Goal: Task Accomplishment & Management: Complete application form

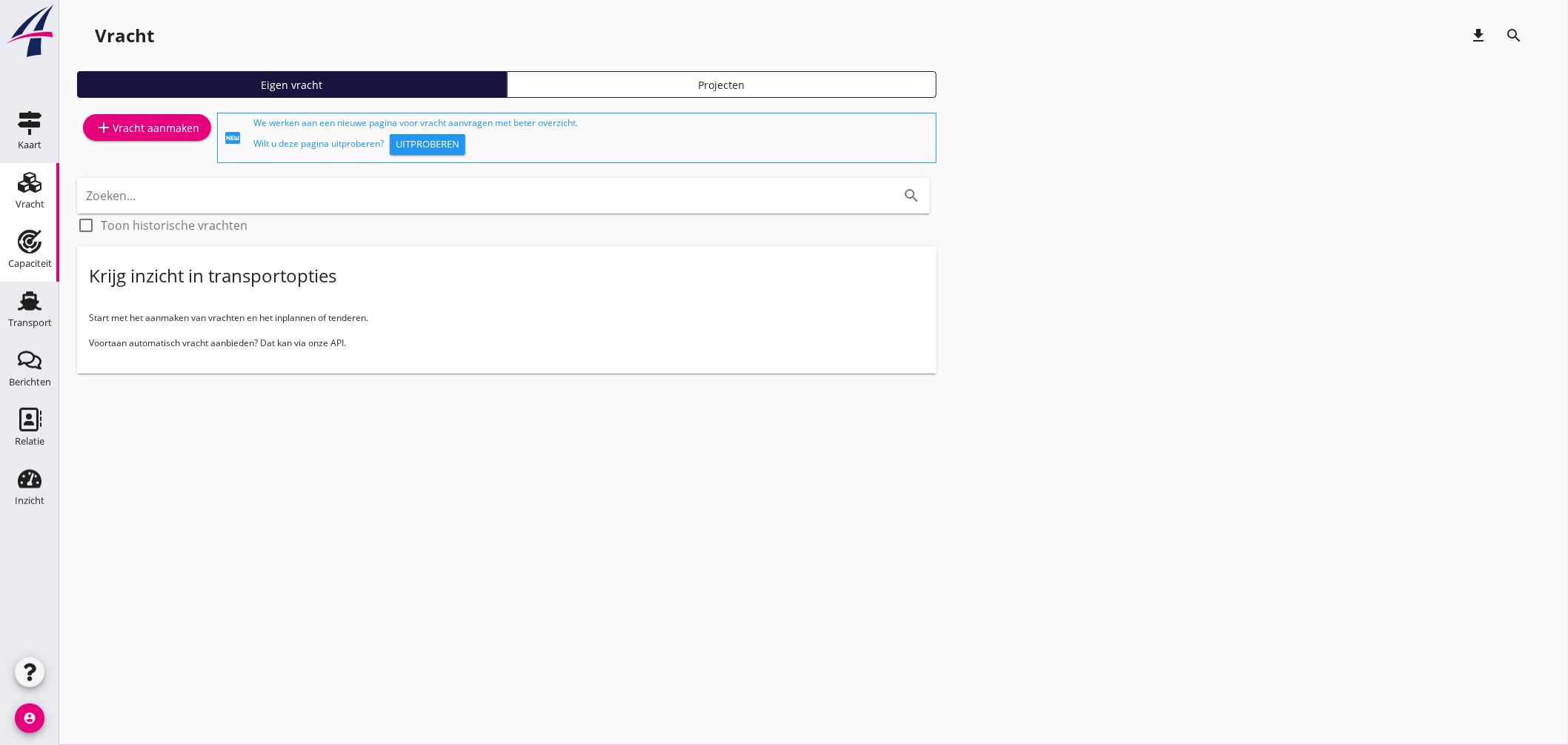
click at [39, 236] on icon "Capaciteit" at bounding box center [29, 241] width 24 height 24
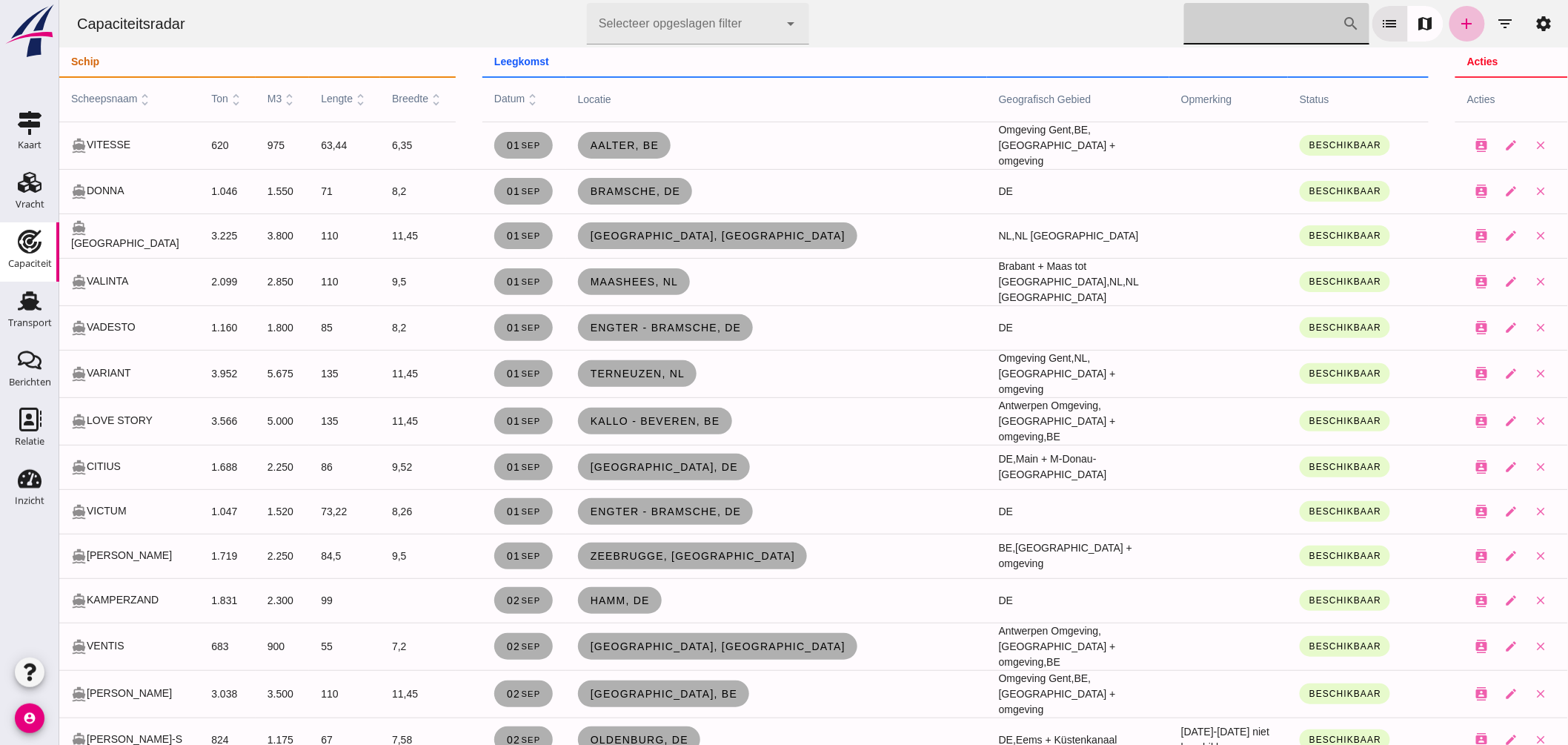
click at [1228, 11] on input "[PERSON_NAME] op scheepsnaam" at bounding box center [1262, 23] width 158 height 41
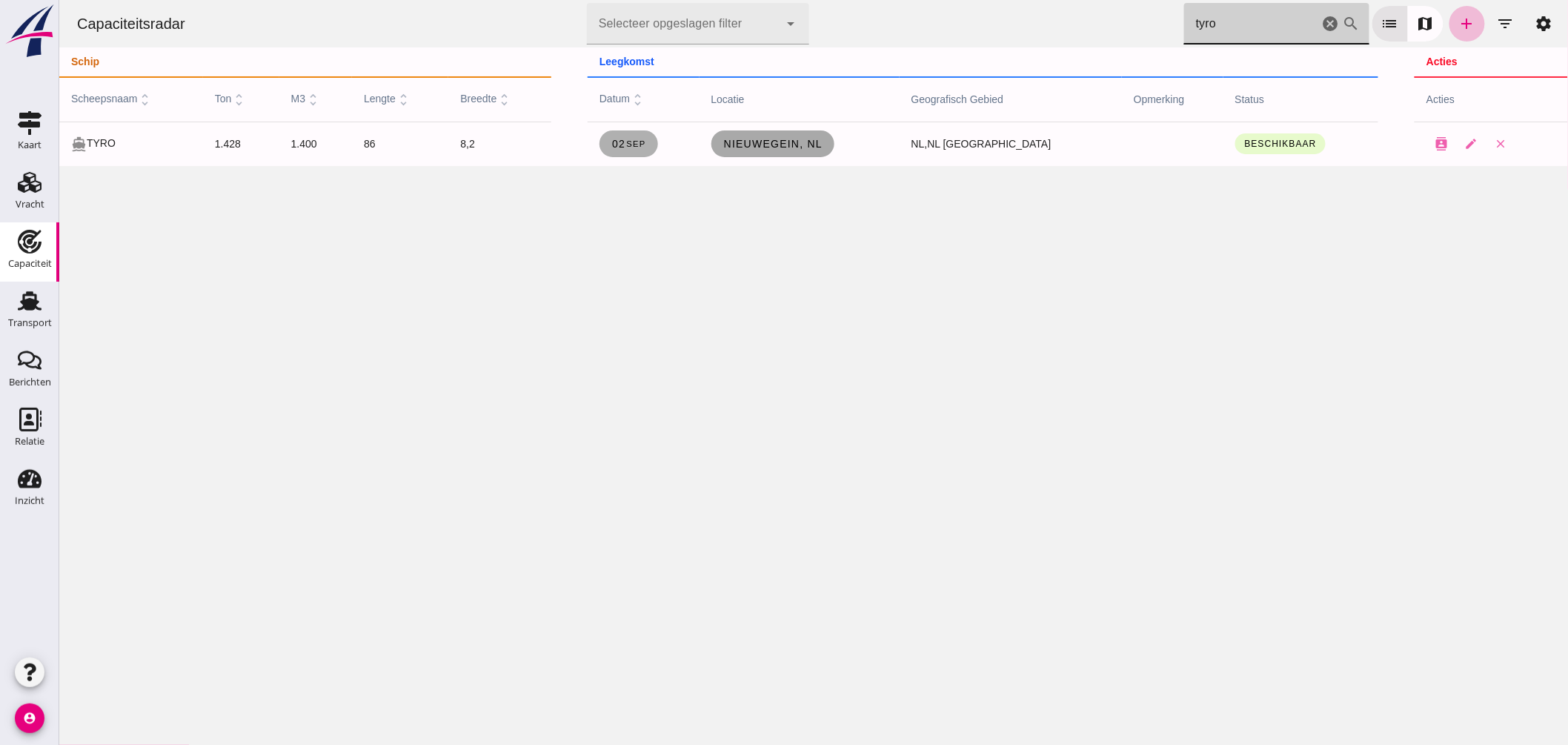
type input "tyro"
click at [757, 144] on span "Nieuwegein, nl" at bounding box center [772, 144] width 100 height 12
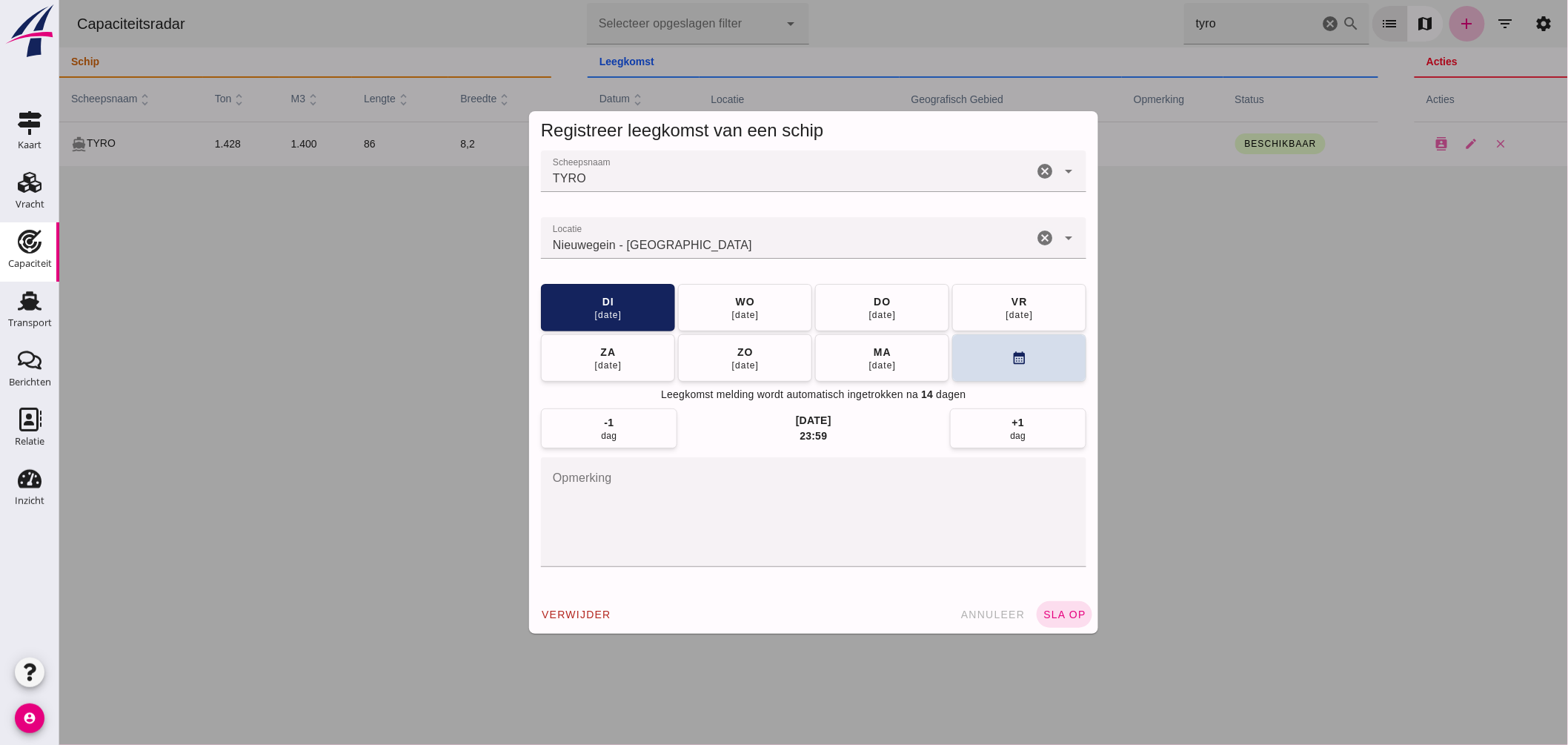
click at [731, 246] on input "Locatie" at bounding box center [786, 245] width 492 height 18
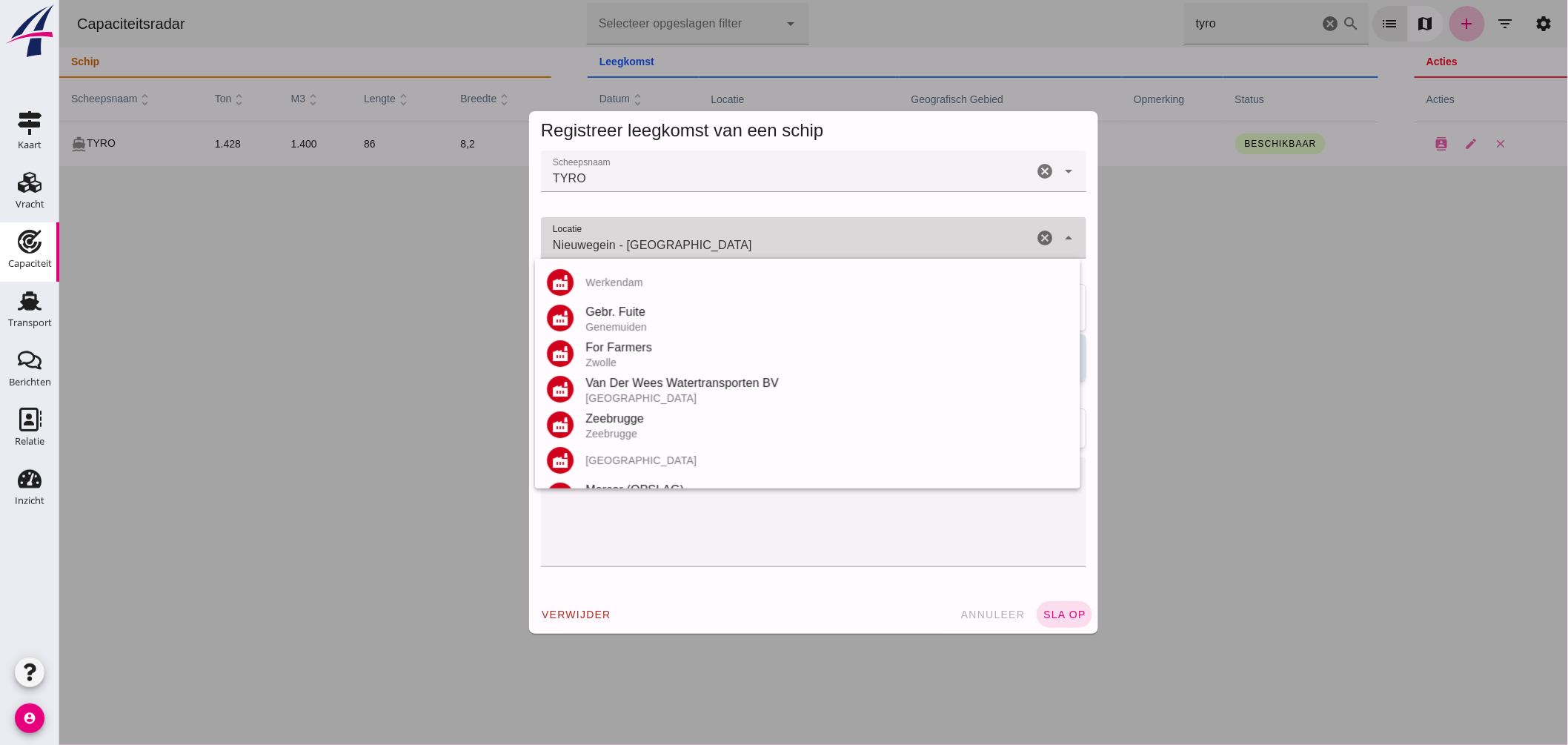
click at [731, 246] on input "Nieuwegein - Utrecht" at bounding box center [786, 245] width 492 height 18
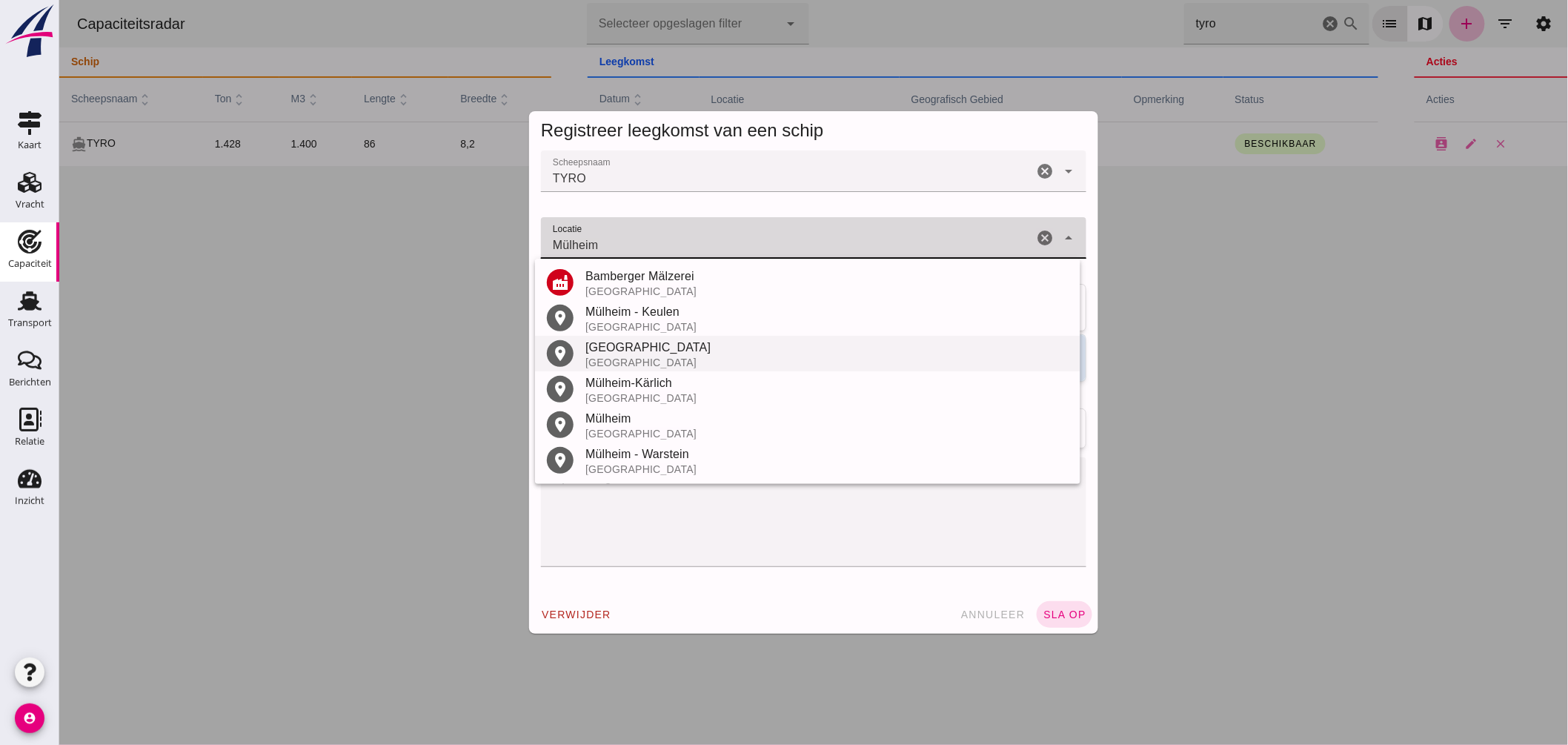
click at [671, 342] on div "Mülheim an der Ruhr" at bounding box center [826, 348] width 483 height 18
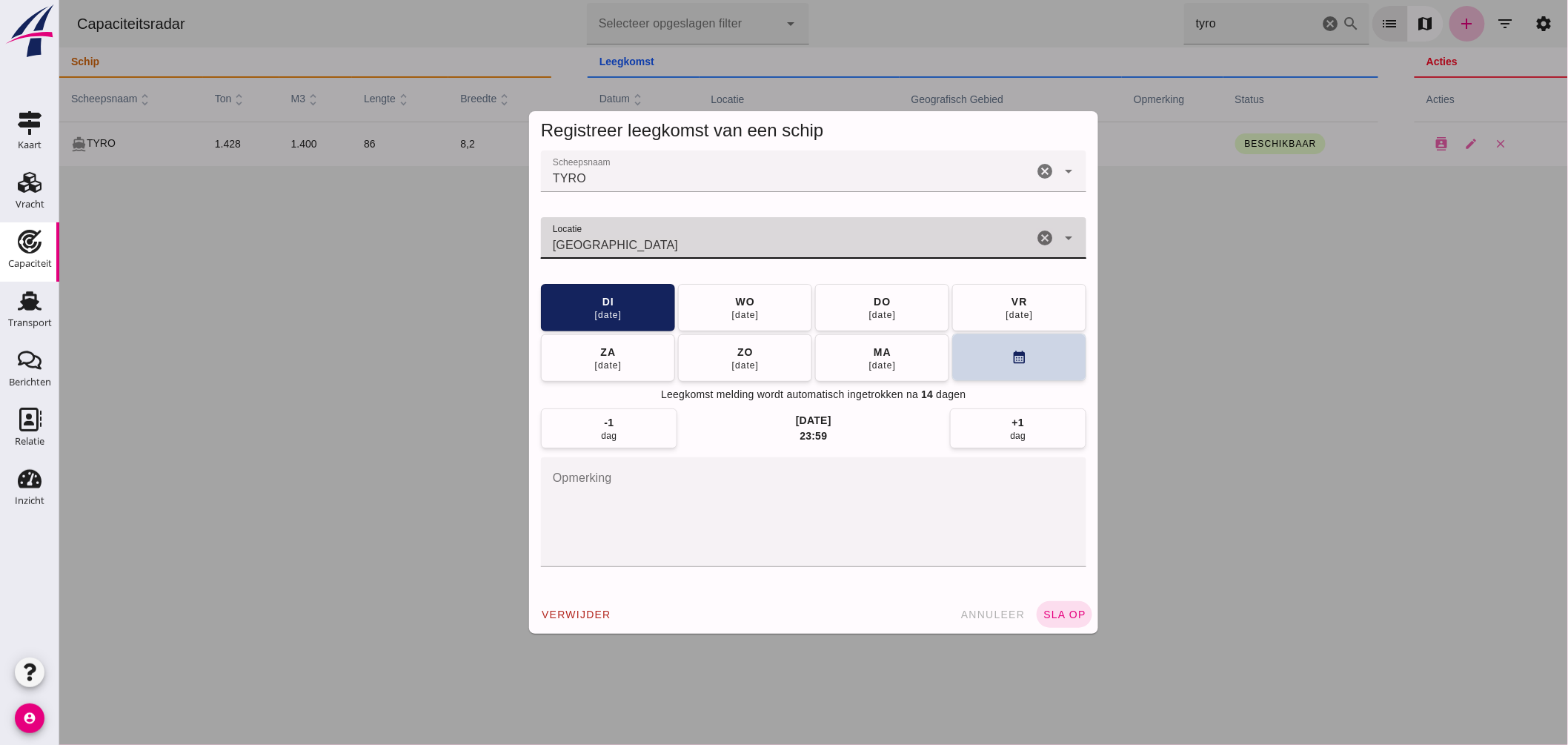
type input "Mülheim an der Ruhr - Noordrijn-Westfalen"
click at [978, 346] on button "calendar_month" at bounding box center [1018, 357] width 134 height 47
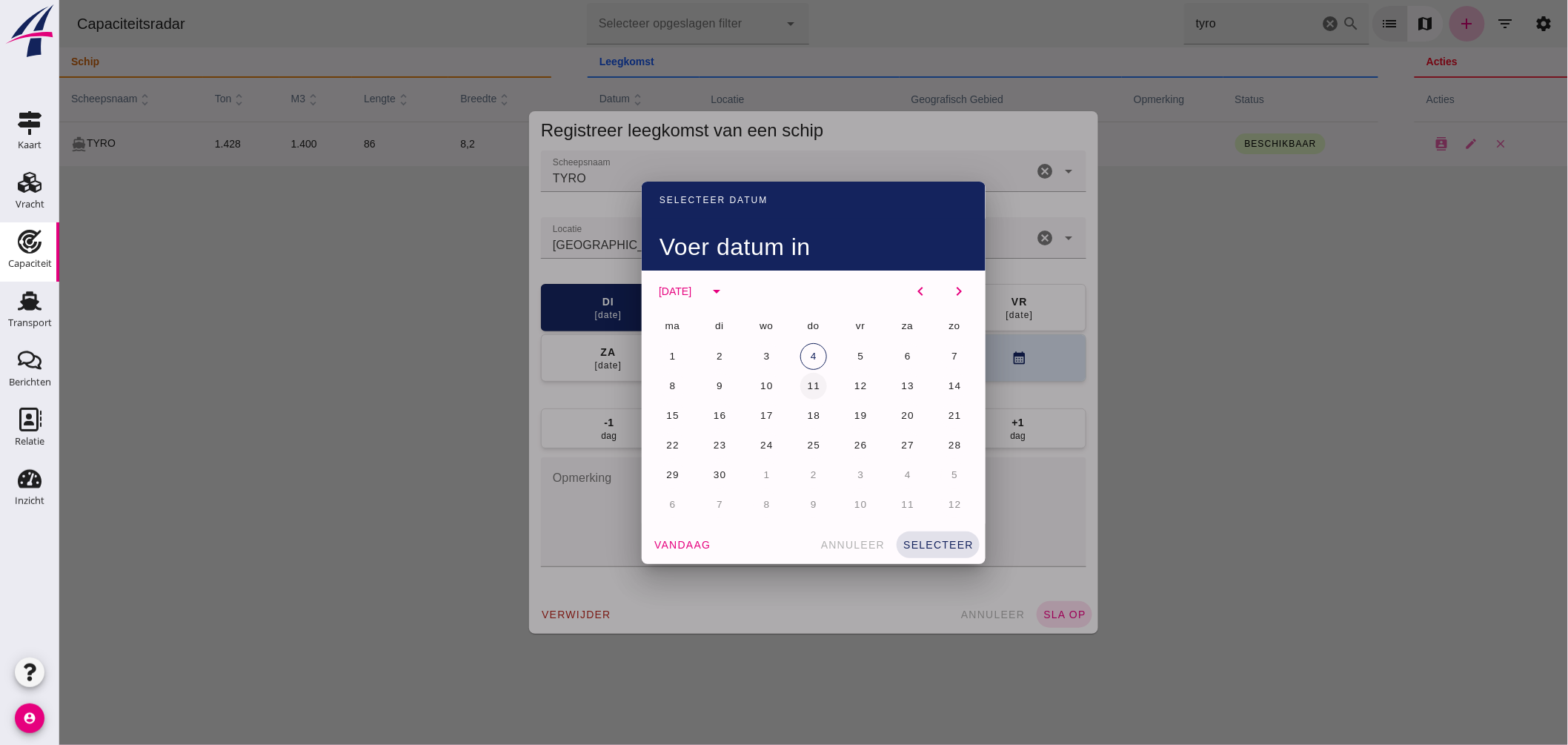
click at [812, 380] on span "11" at bounding box center [813, 386] width 14 height 11
click at [950, 538] on button "selecteer" at bounding box center [937, 545] width 83 height 26
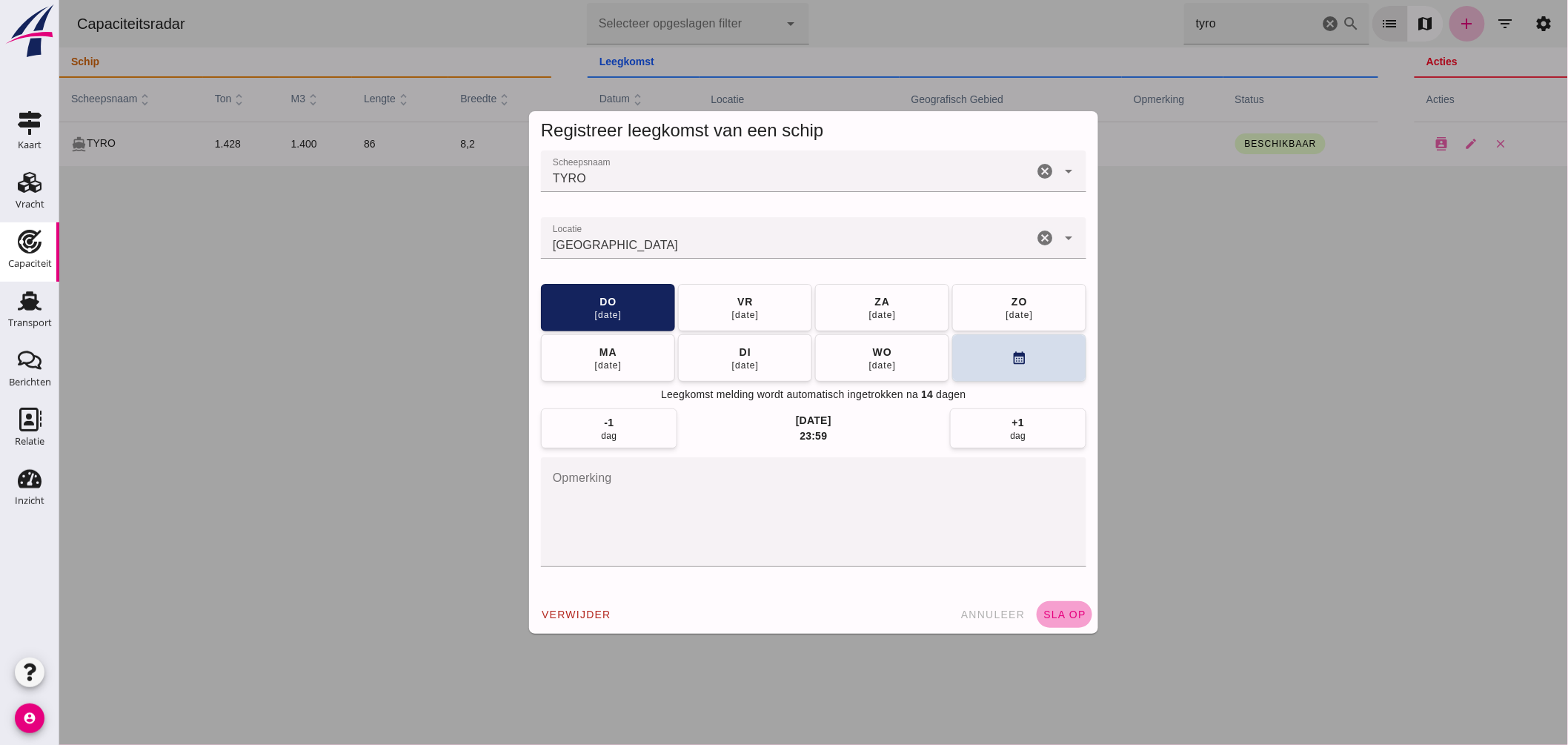
click at [1057, 608] on span "sla op" at bounding box center [1064, 614] width 43 height 12
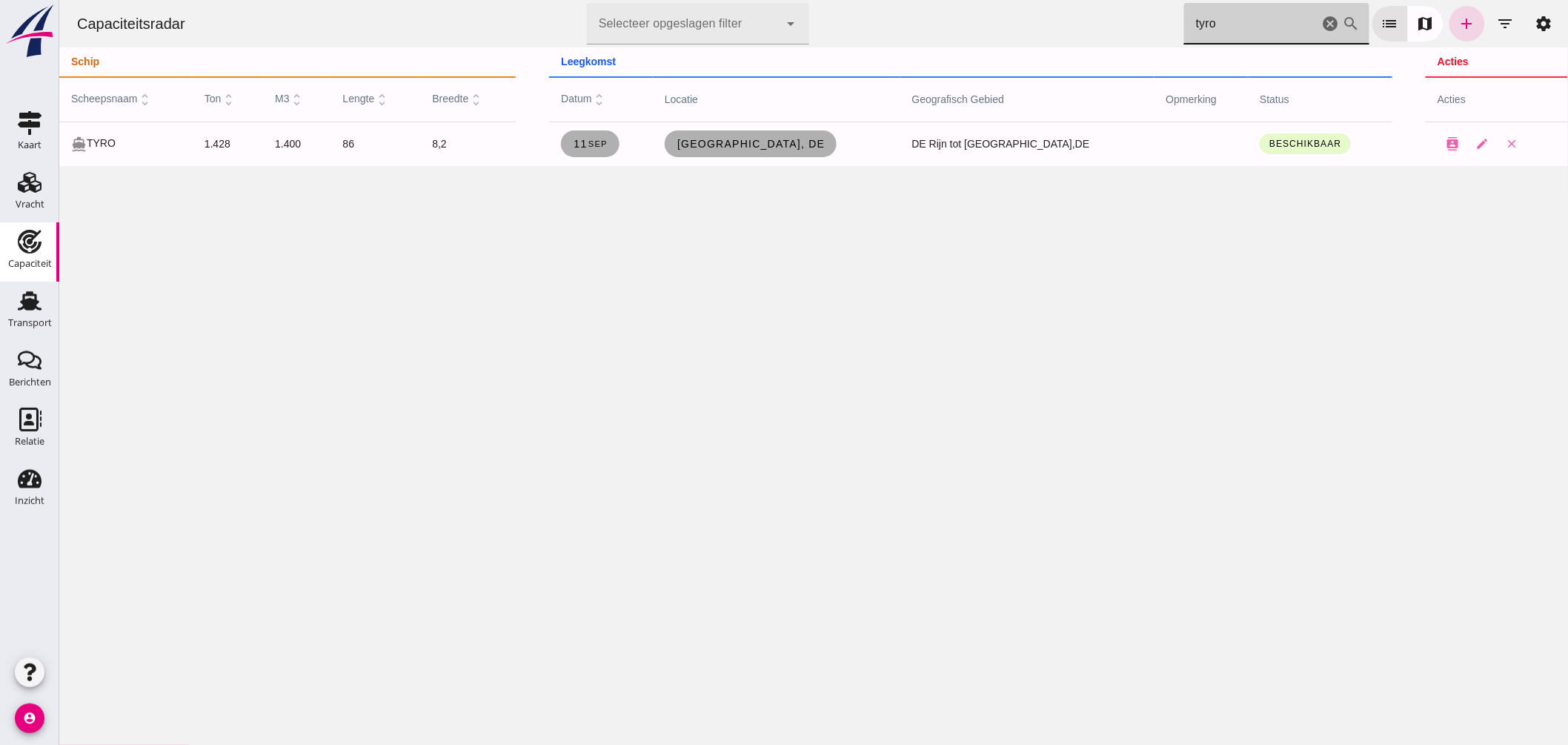
drag, startPoint x: 1217, startPoint y: 26, endPoint x: 994, endPoint y: 30, distance: 223.0
click at [999, 32] on div "Capaciteitsradar Selecteer opgeslagen filter Selecteer opgeslagen filter cancel…" at bounding box center [813, 23] width 1497 height 47
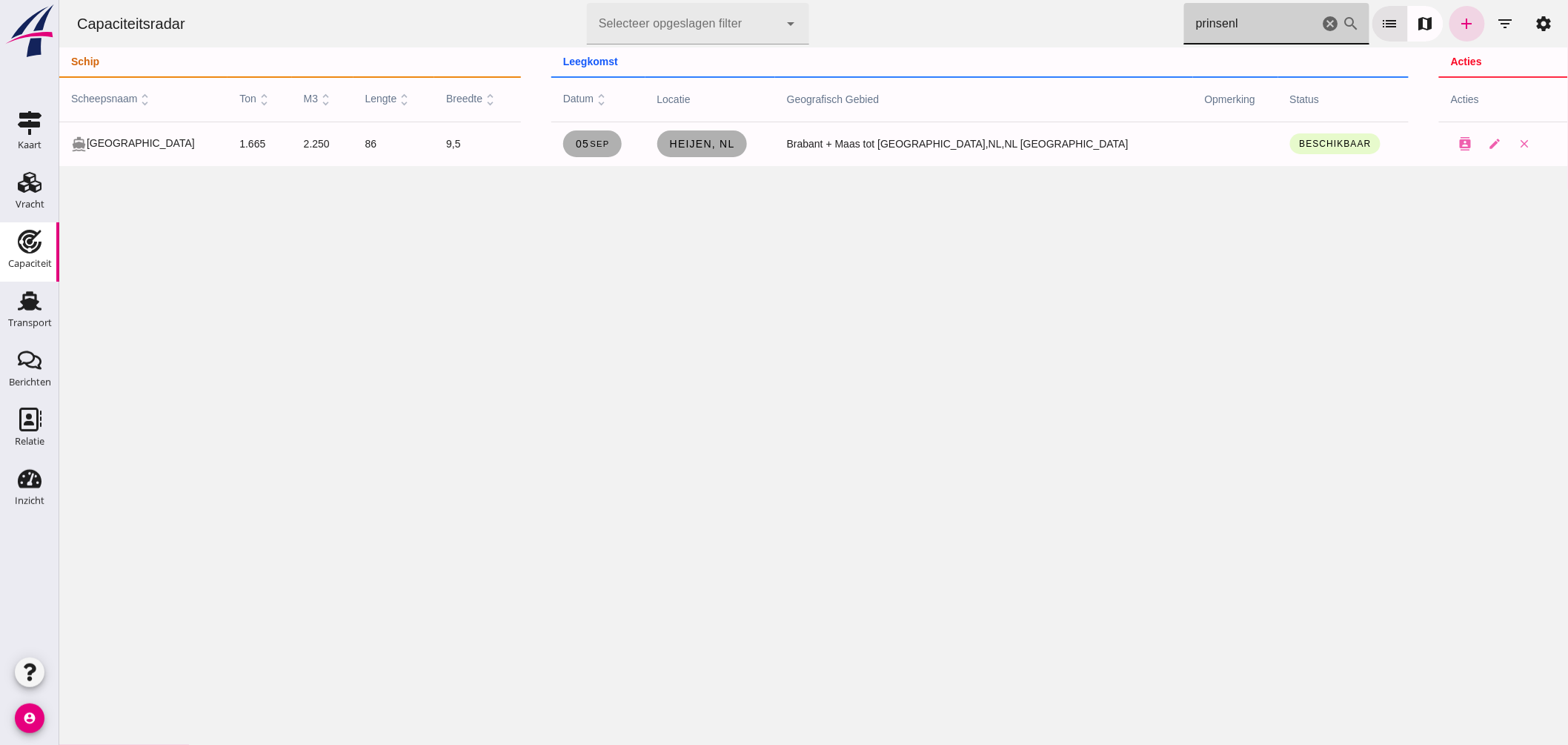
drag, startPoint x: 1075, startPoint y: 36, endPoint x: 852, endPoint y: 9, distance: 224.6
click at [868, 23] on div "Capaciteitsradar Selecteer opgeslagen filter Selecteer opgeslagen filter cancel…" at bounding box center [813, 23] width 1497 height 47
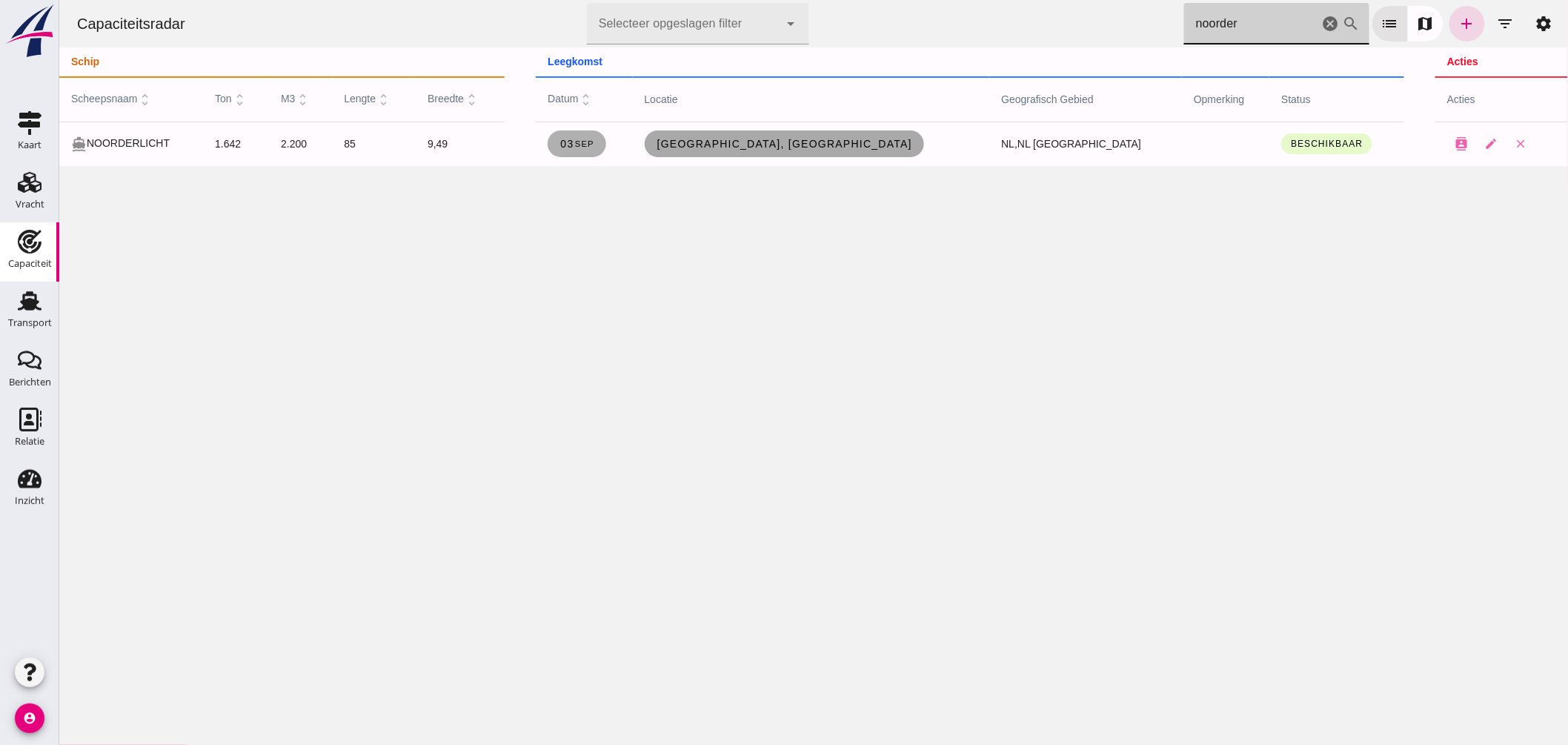
type input "noorder"
click at [815, 147] on span "Kampen, nl" at bounding box center [784, 144] width 257 height 12
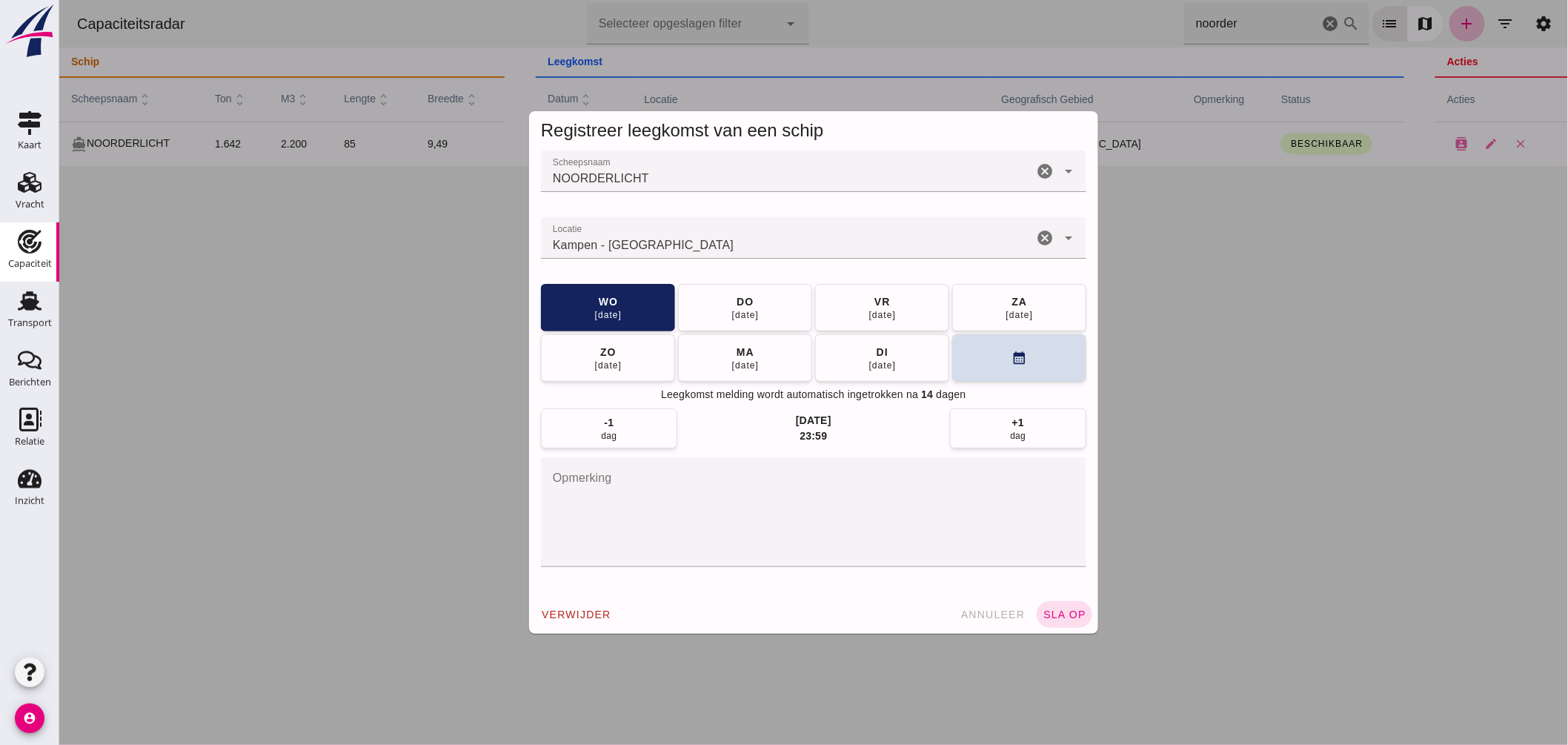
click at [759, 241] on input "Locatie" at bounding box center [786, 245] width 492 height 18
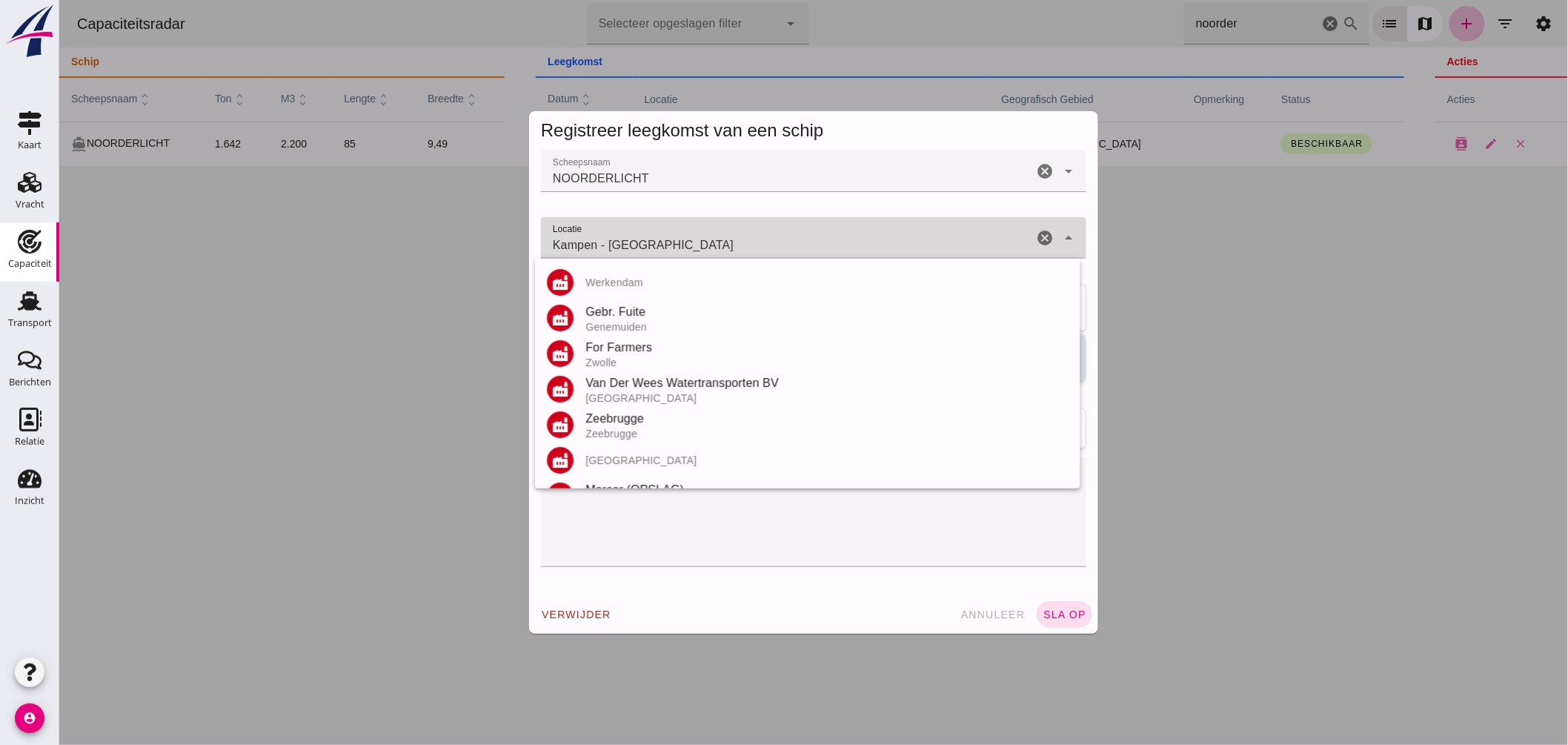
click at [759, 241] on input "Kampen - Overijssel" at bounding box center [786, 245] width 492 height 18
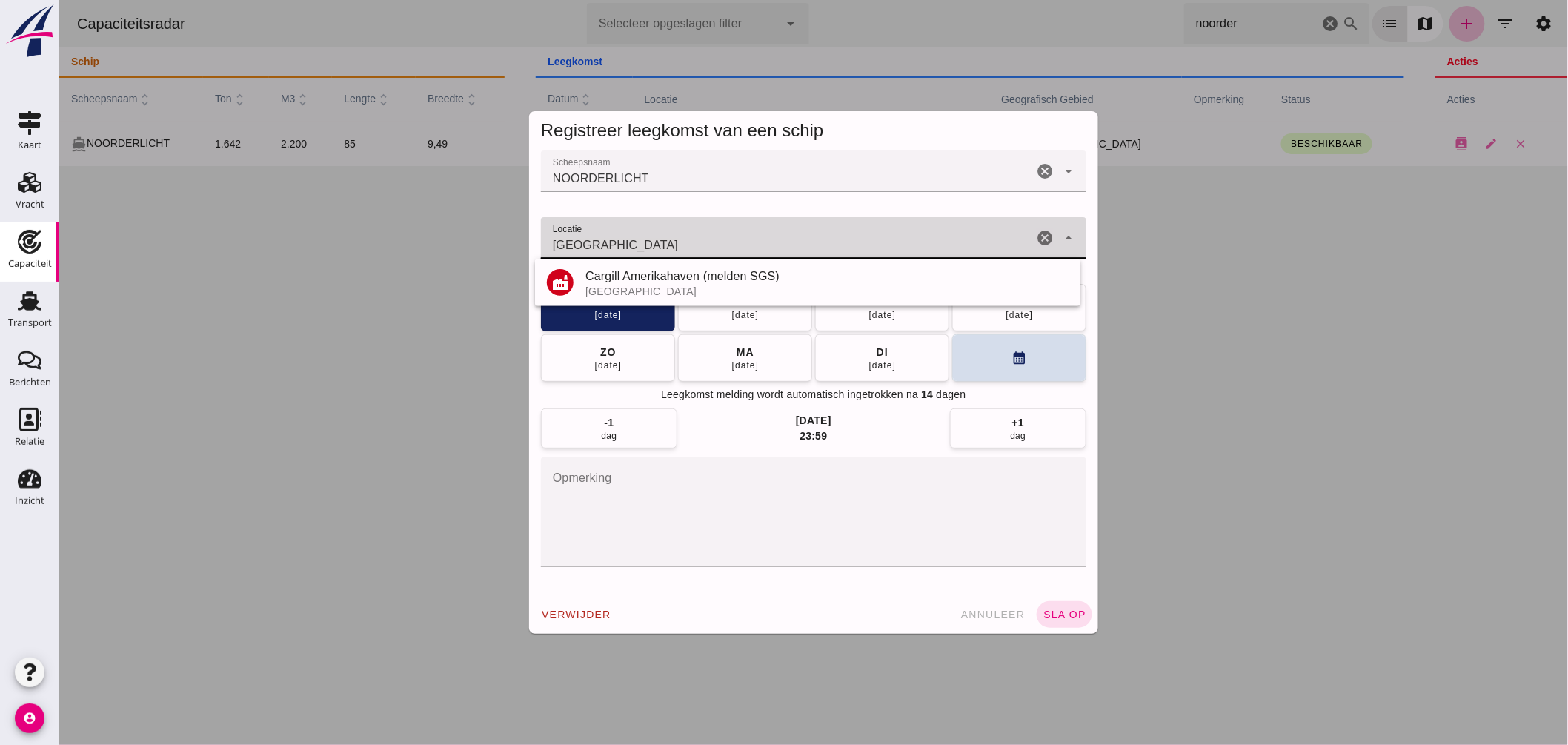
click at [736, 244] on input "Amsterdam" at bounding box center [786, 245] width 492 height 18
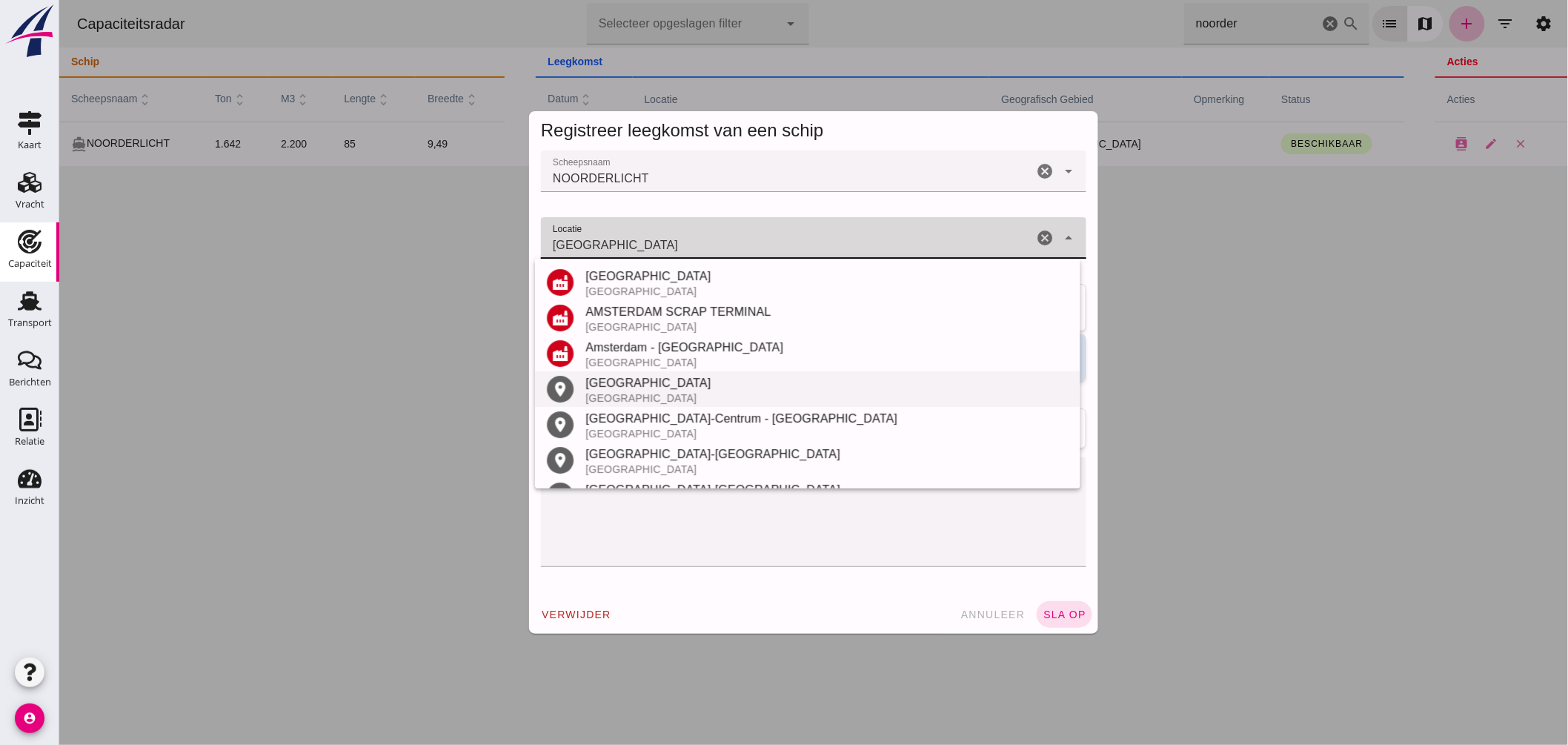
click at [677, 386] on div "Amsterdam" at bounding box center [826, 383] width 483 height 18
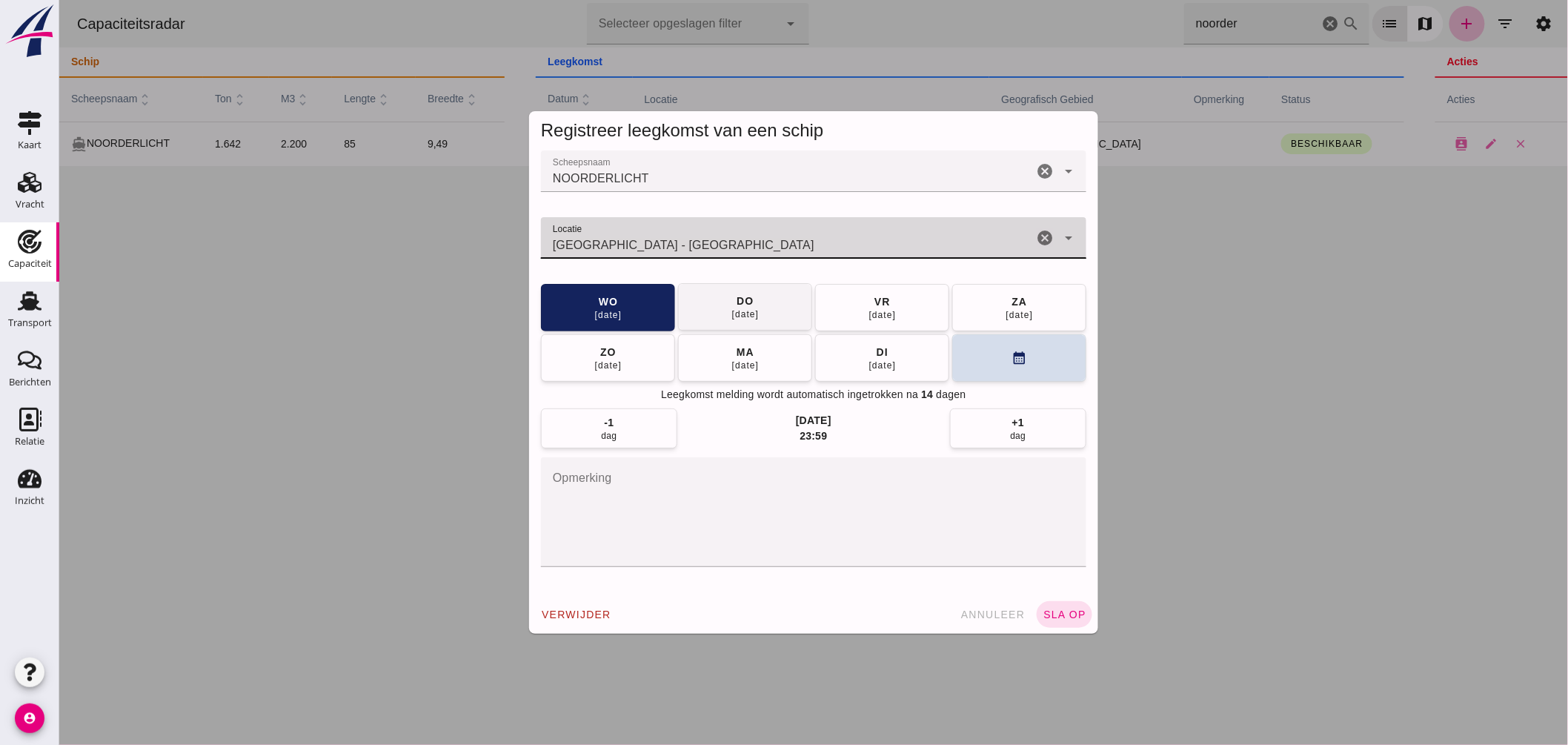
type input "Amsterdam - Noord-Holland"
click at [774, 308] on button "do 04 sep" at bounding box center [744, 307] width 134 height 47
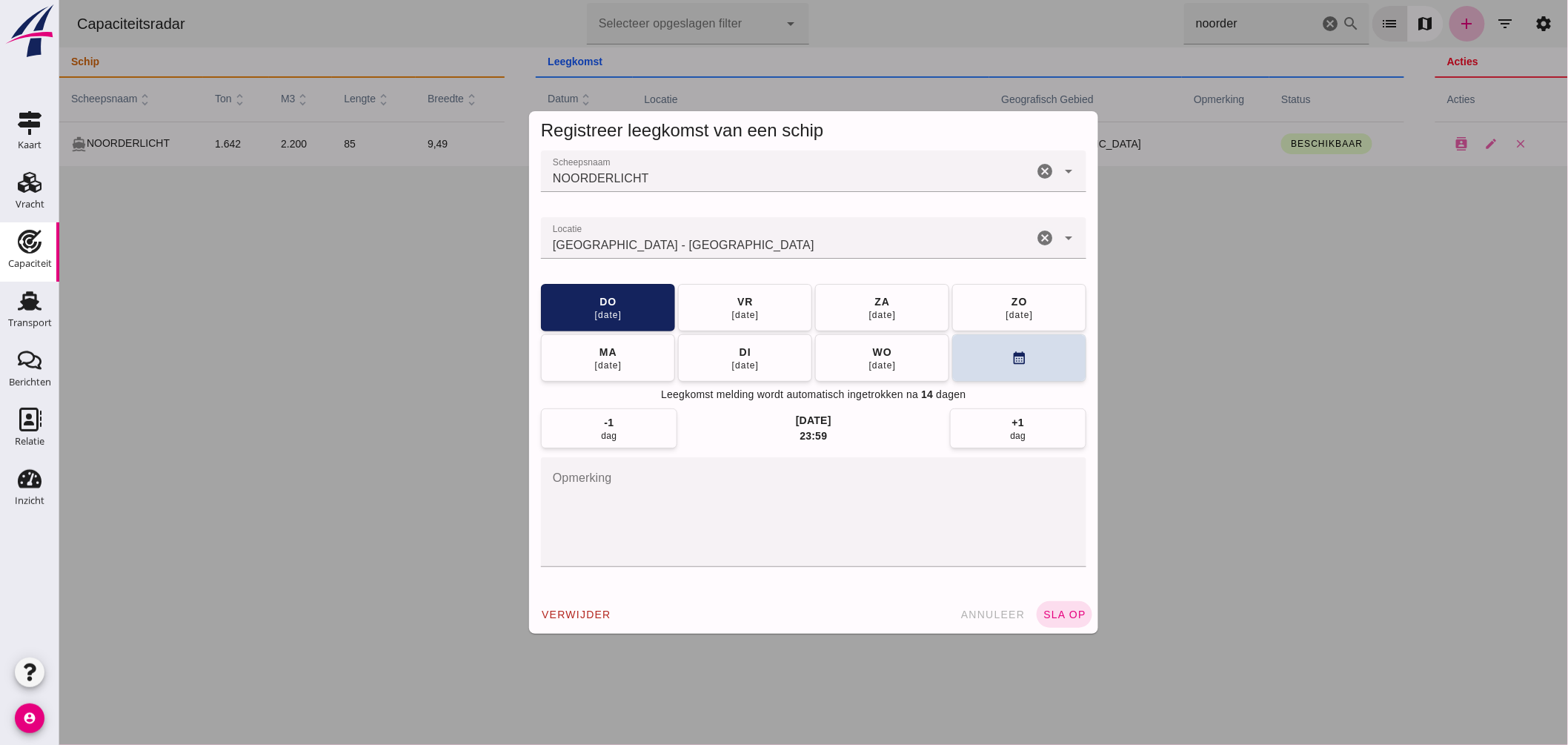
click at [1055, 599] on div "verwijder annuleer sla op" at bounding box center [813, 615] width 569 height 39
click at [1055, 605] on button "sla op" at bounding box center [1064, 615] width 56 height 26
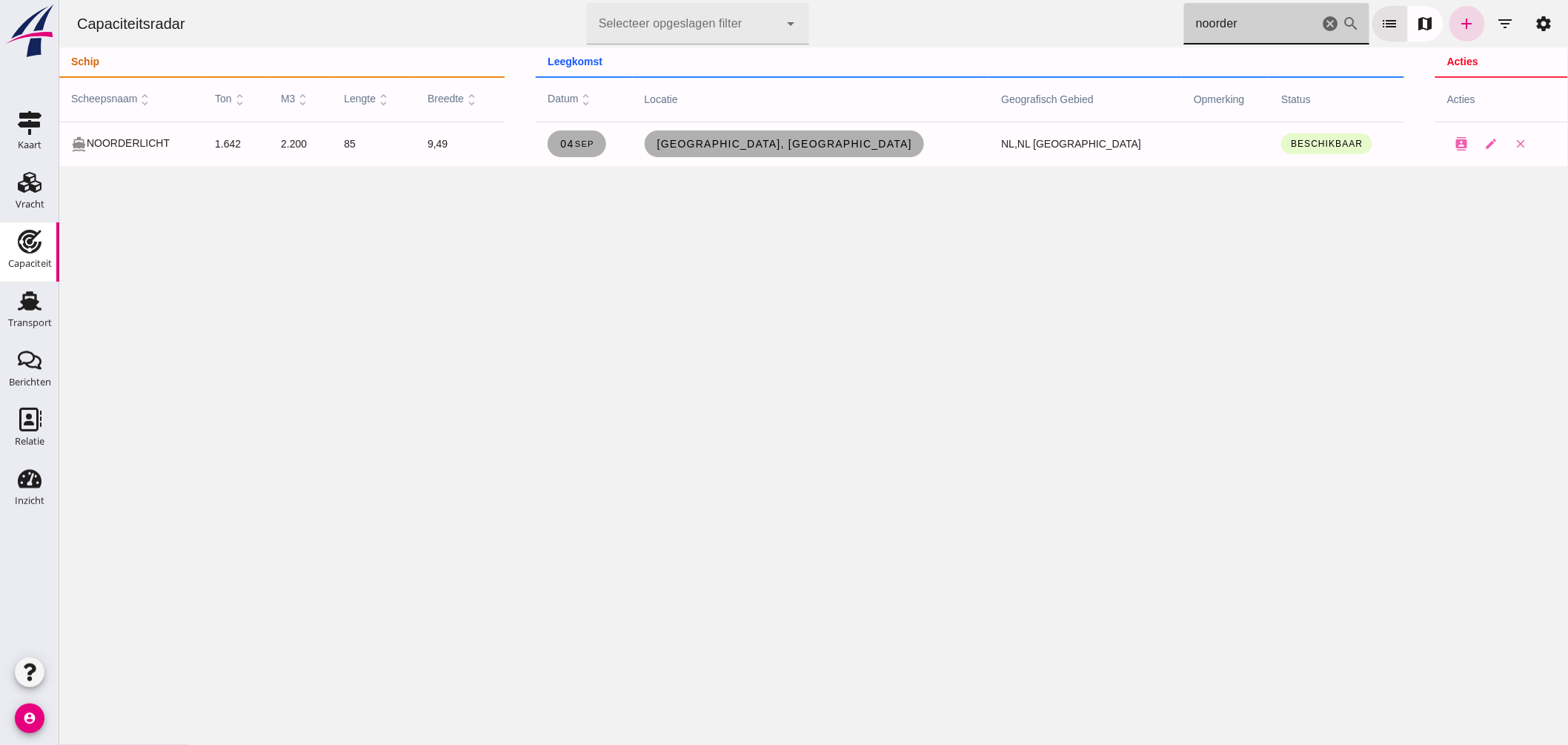
drag, startPoint x: 1239, startPoint y: 23, endPoint x: 774, endPoint y: -22, distance: 467.2
click at [774, 0] on html "Capaciteitsradar Selecteer opgeslagen filter Selecteer opgeslagen filter cancel…" at bounding box center [812, 372] width 1509 height 745
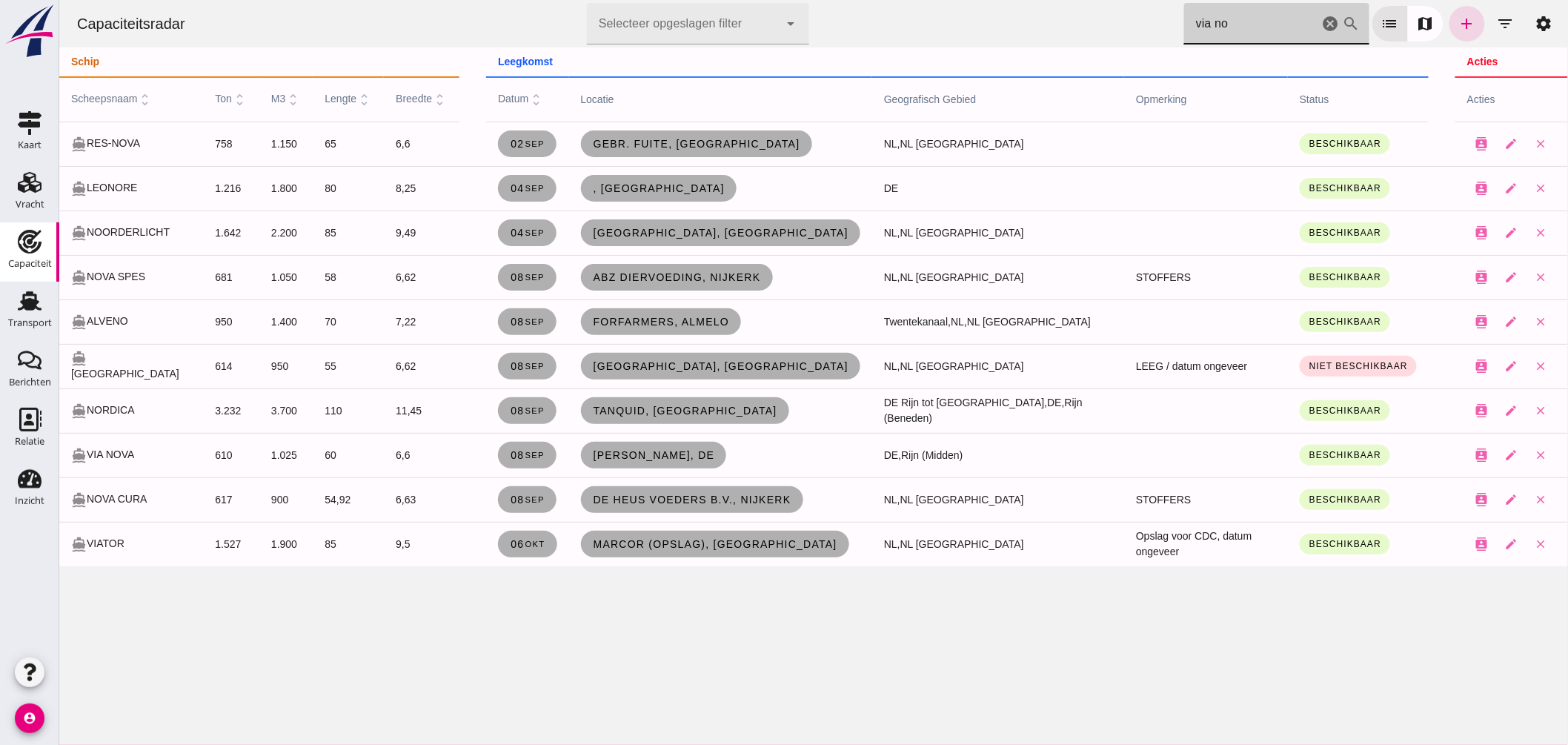
click at [968, 0] on html "Capaciteitsradar Selecteer opgeslagen filter Selecteer opgeslagen filter cancel…" at bounding box center [812, 372] width 1509 height 745
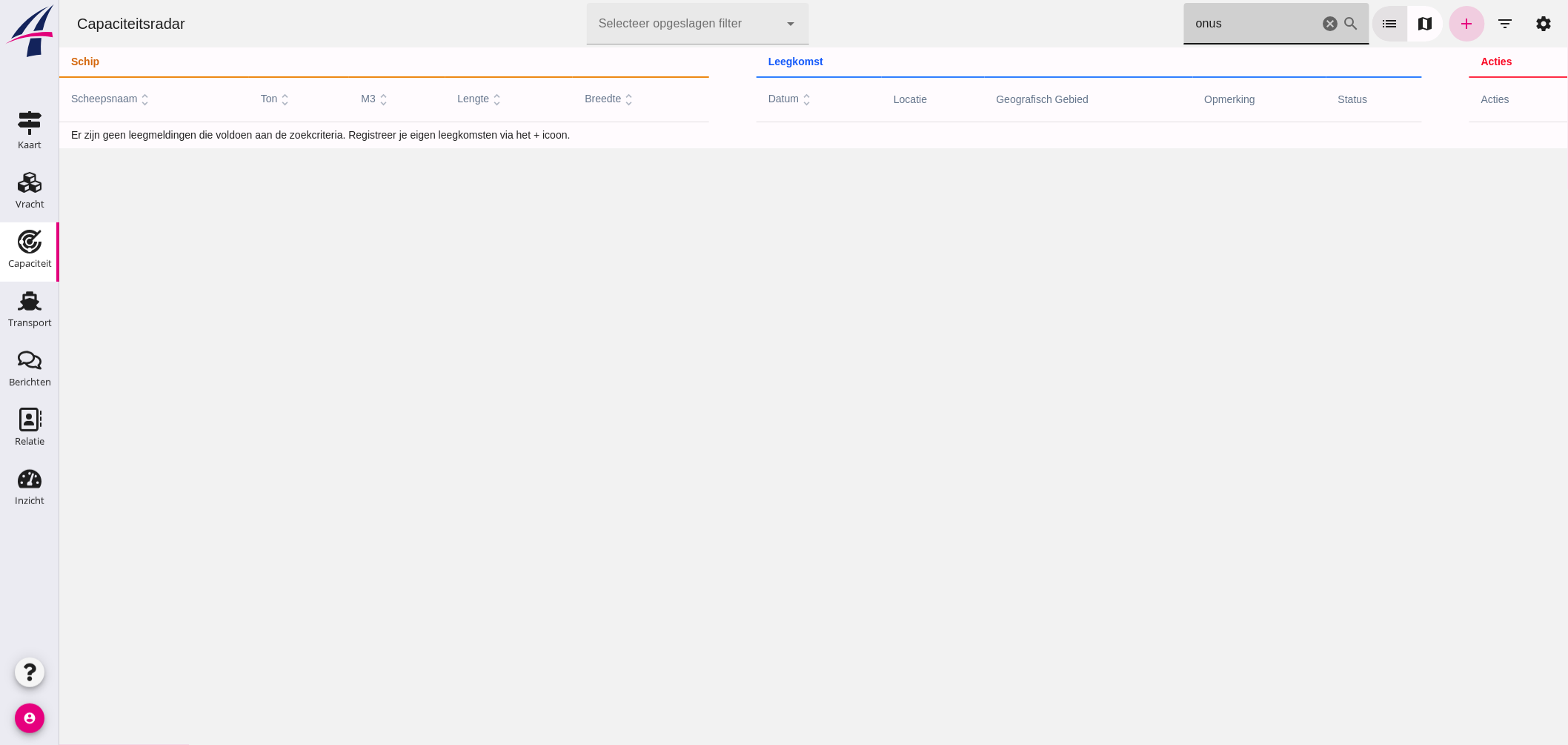
type input "onus"
click at [1458, 26] on icon "add" at bounding box center [1466, 23] width 18 height 18
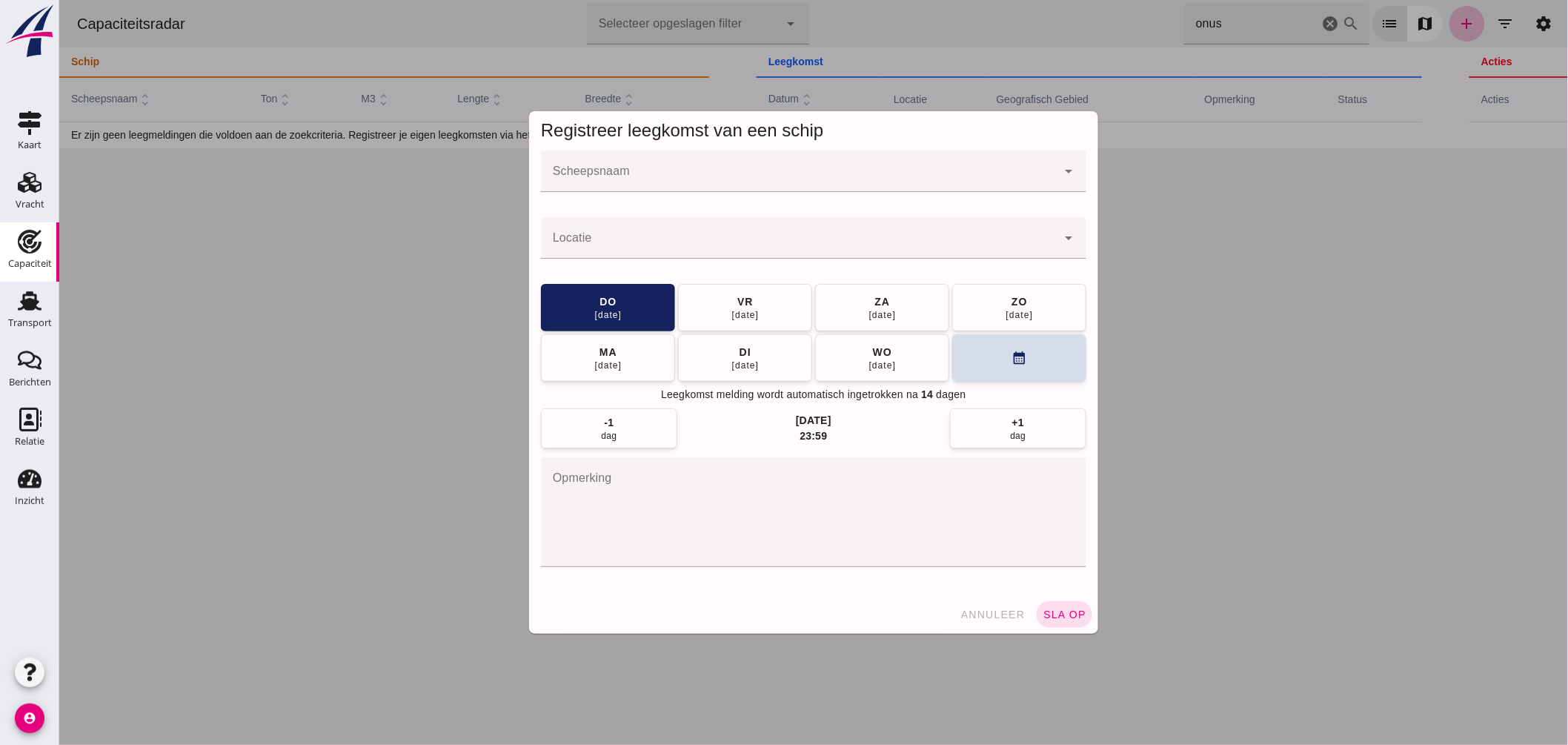
click at [699, 180] on input "Scheepsnaam" at bounding box center [798, 178] width 516 height 18
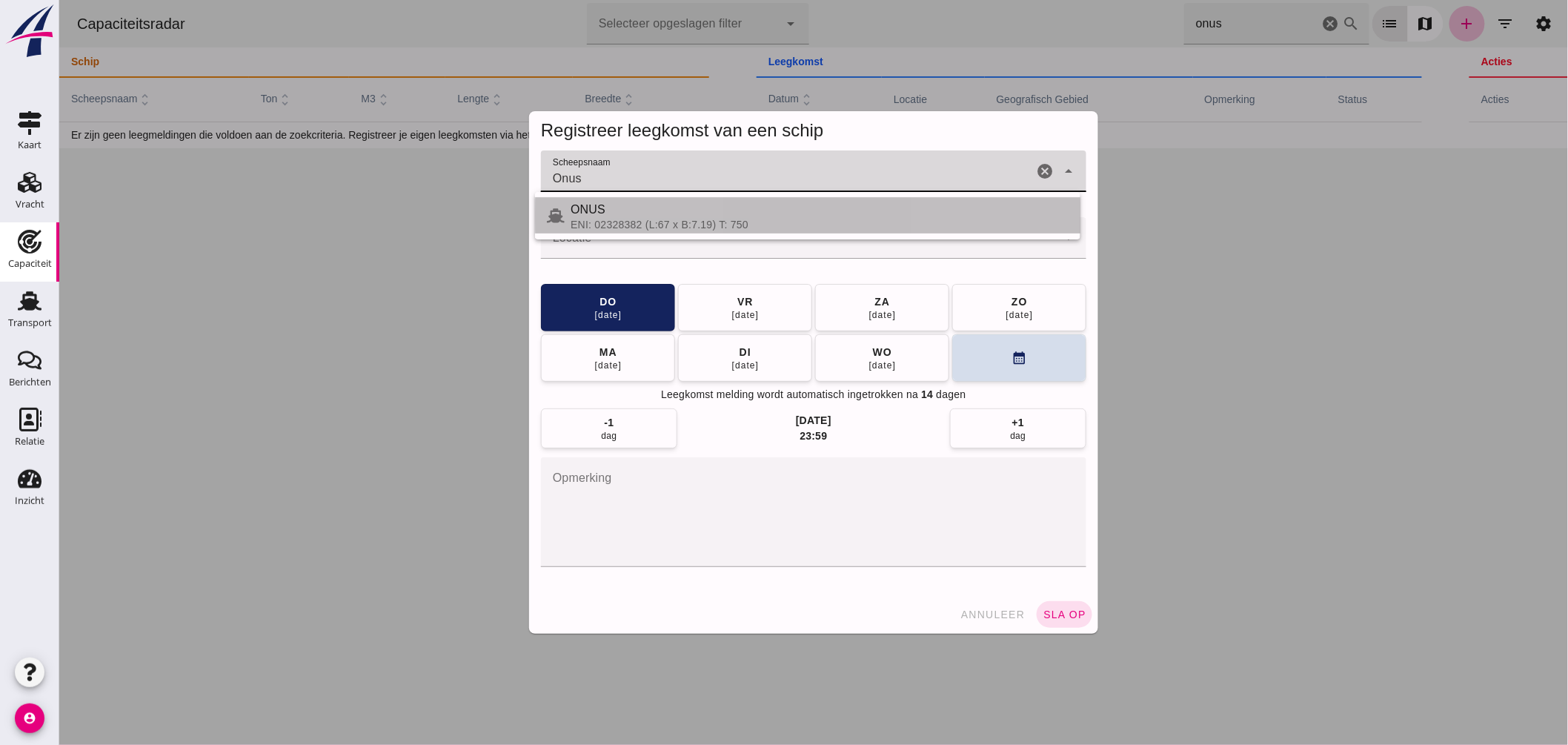
click at [666, 216] on div "ONUS" at bounding box center [819, 210] width 498 height 18
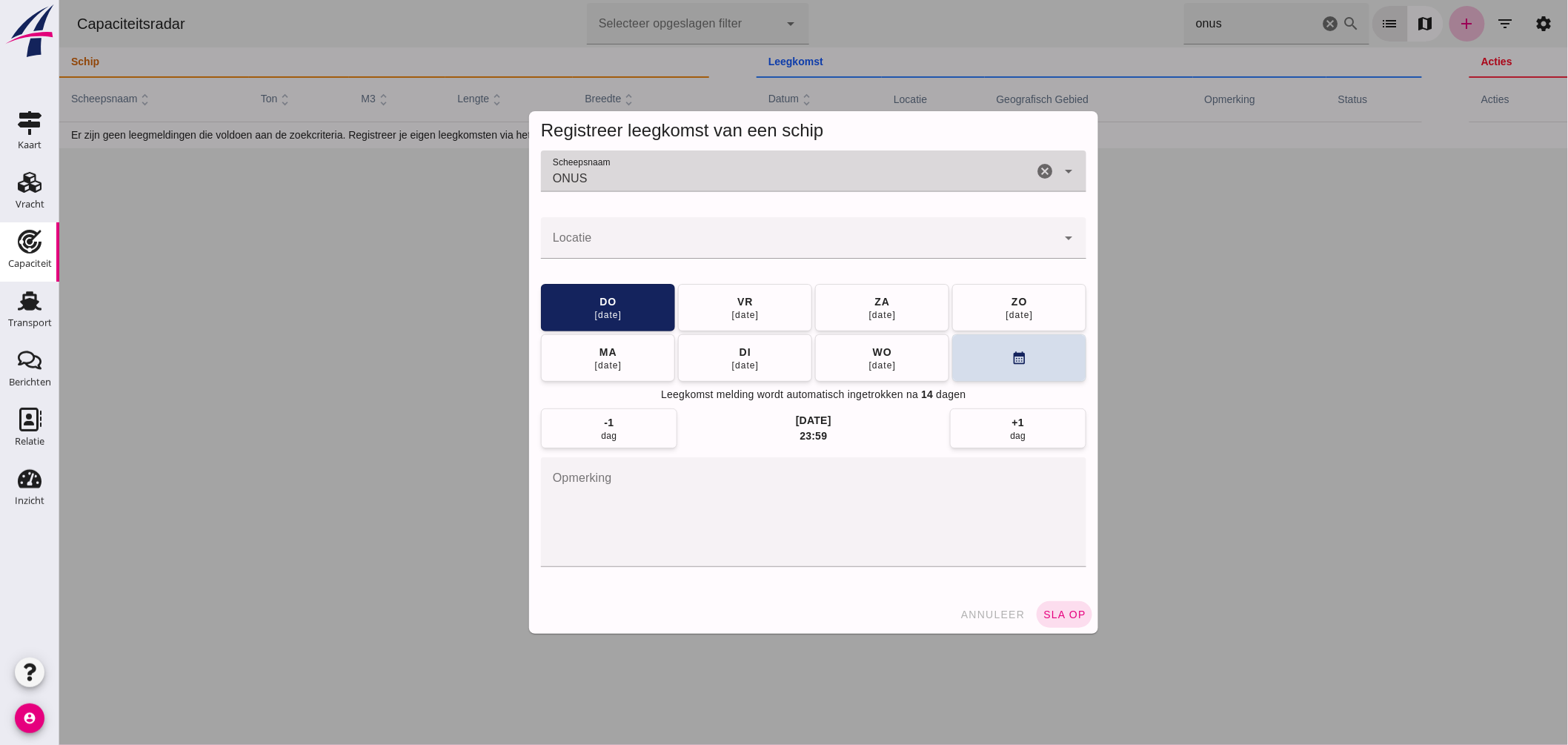
type input "ONUS"
click at [659, 249] on input "Locatie" at bounding box center [798, 245] width 516 height 18
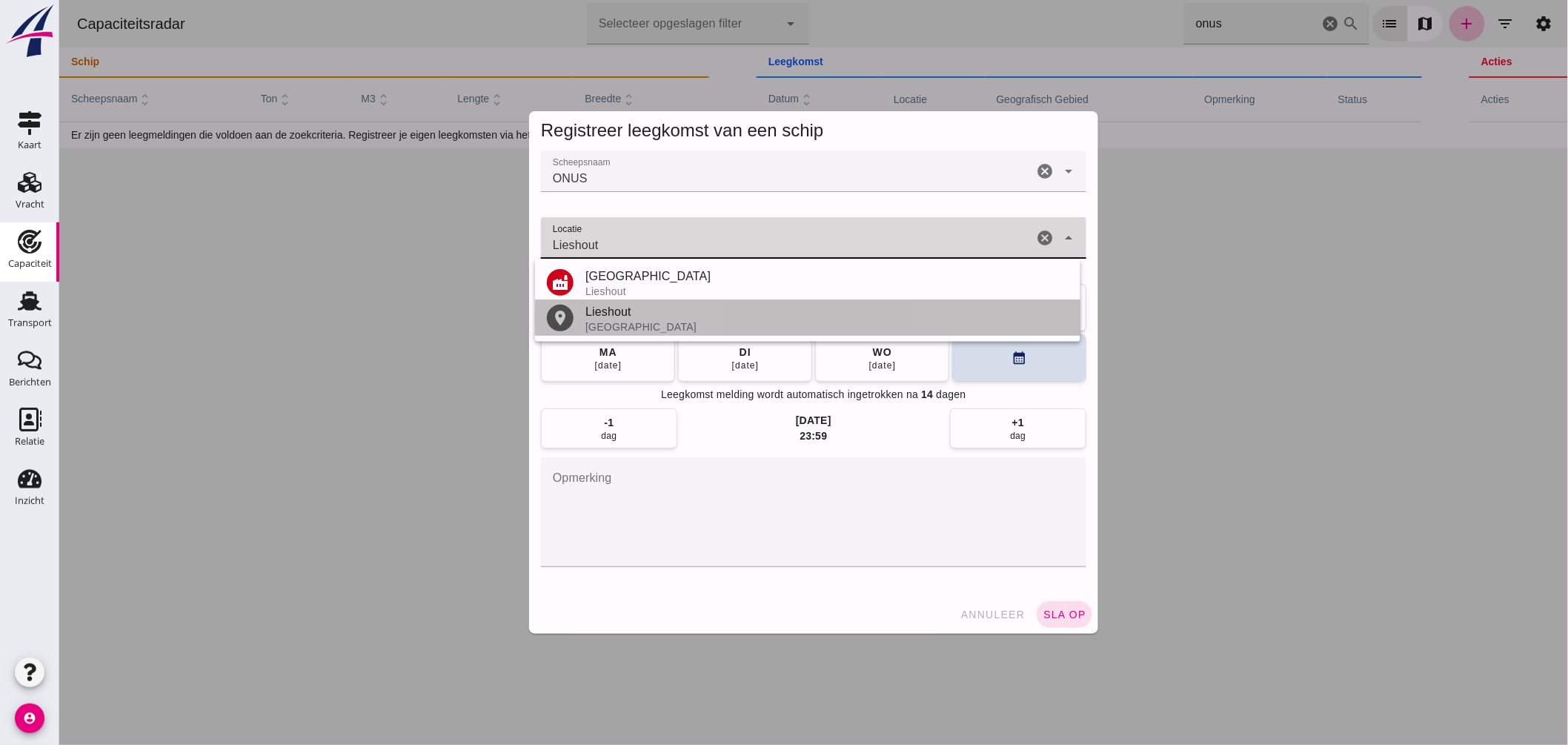
click at [637, 319] on div "Lieshout" at bounding box center [826, 312] width 483 height 18
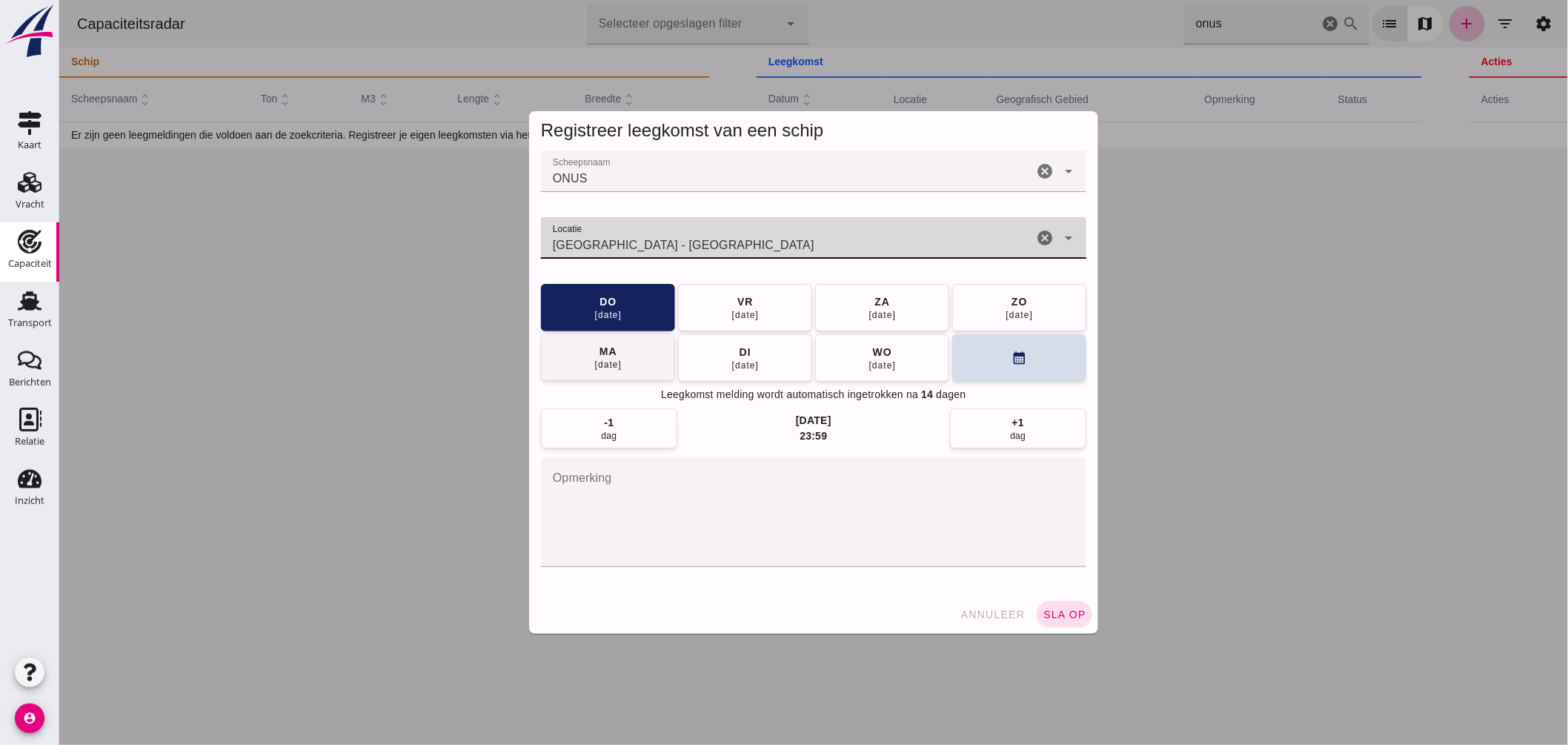
type input "Lieshout - Noord-Brabant"
click at [638, 349] on button "ma 08 sep" at bounding box center [607, 357] width 134 height 47
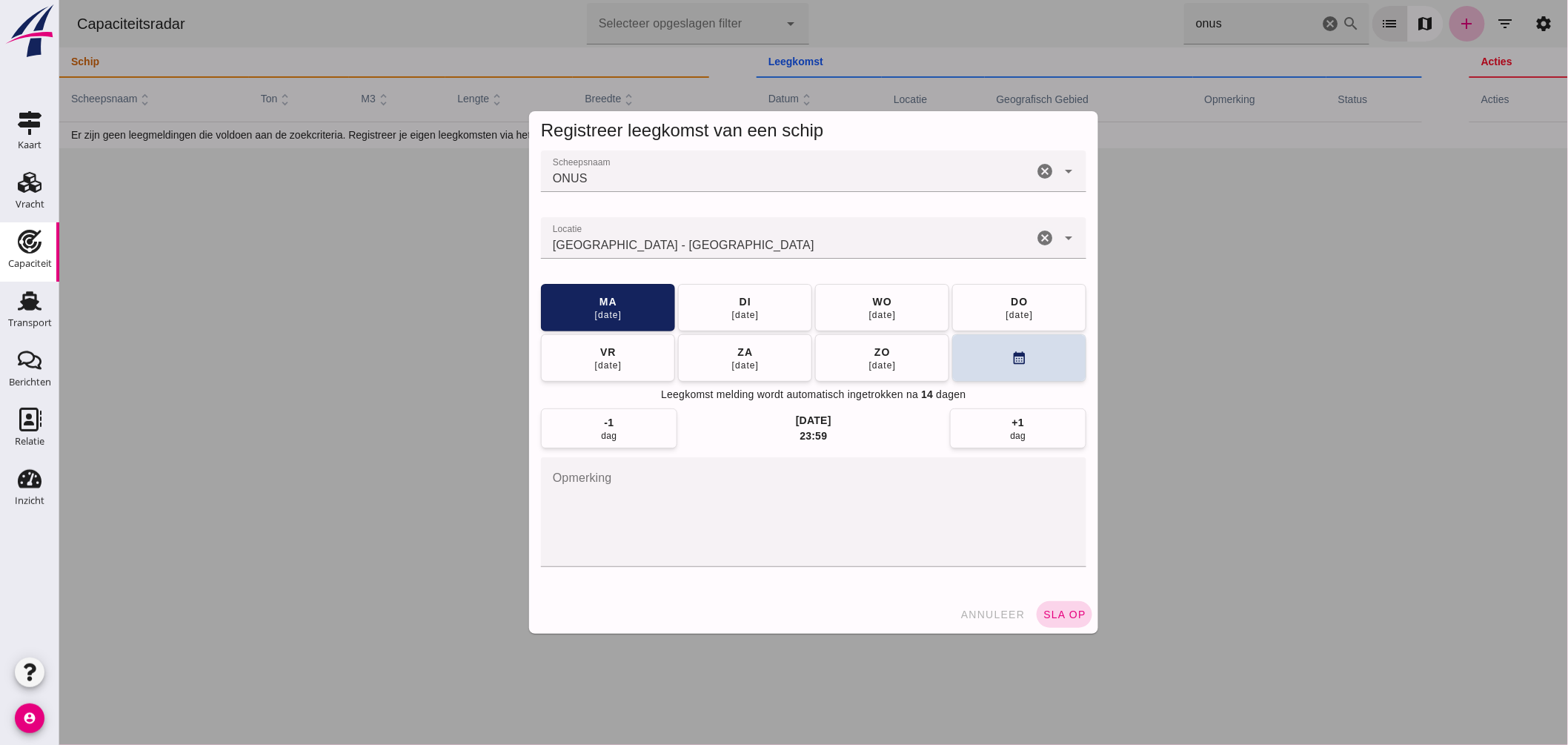
click at [1071, 617] on span "sla op" at bounding box center [1064, 614] width 43 height 12
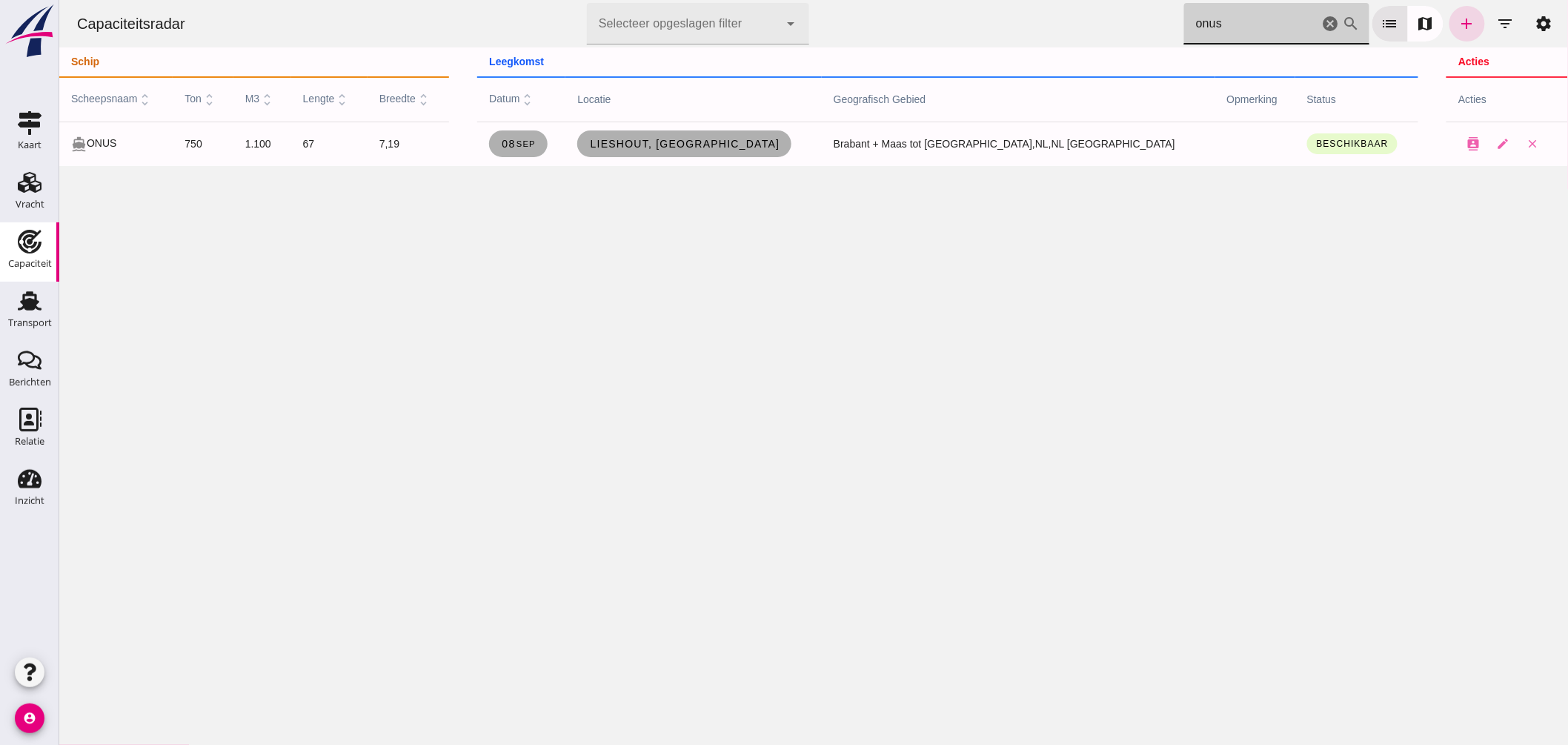
drag, startPoint x: 1247, startPoint y: 37, endPoint x: 961, endPoint y: 5, distance: 287.8
click at [961, 5] on div "Capaciteitsradar Selecteer opgeslagen filter Selecteer opgeslagen filter cancel…" at bounding box center [813, 23] width 1497 height 47
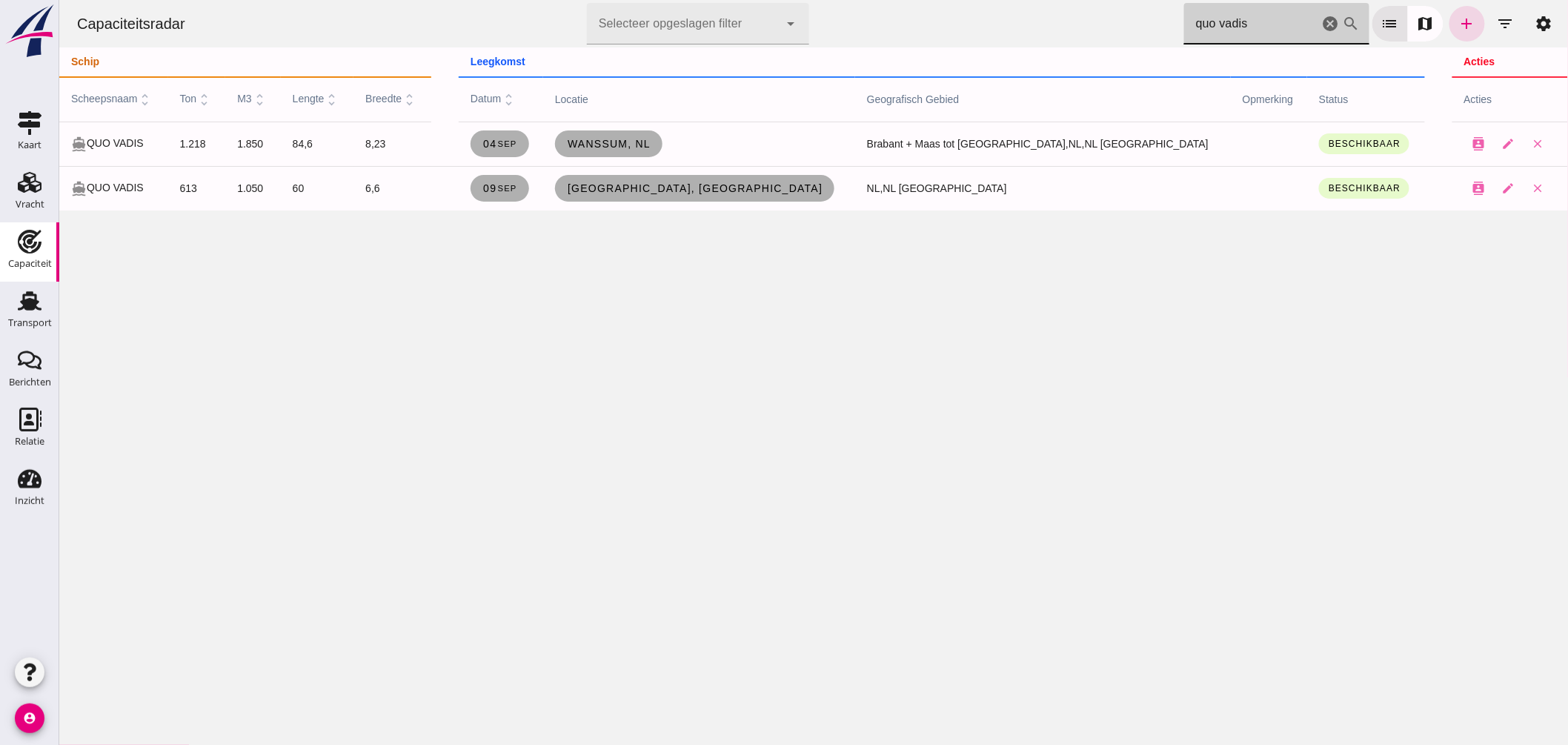
drag, startPoint x: 1242, startPoint y: 16, endPoint x: 912, endPoint y: 9, distance: 330.1
click at [912, 9] on div "Capaciteitsradar Selecteer opgeslagen filter Selecteer opgeslagen filter cancel…" at bounding box center [813, 23] width 1497 height 47
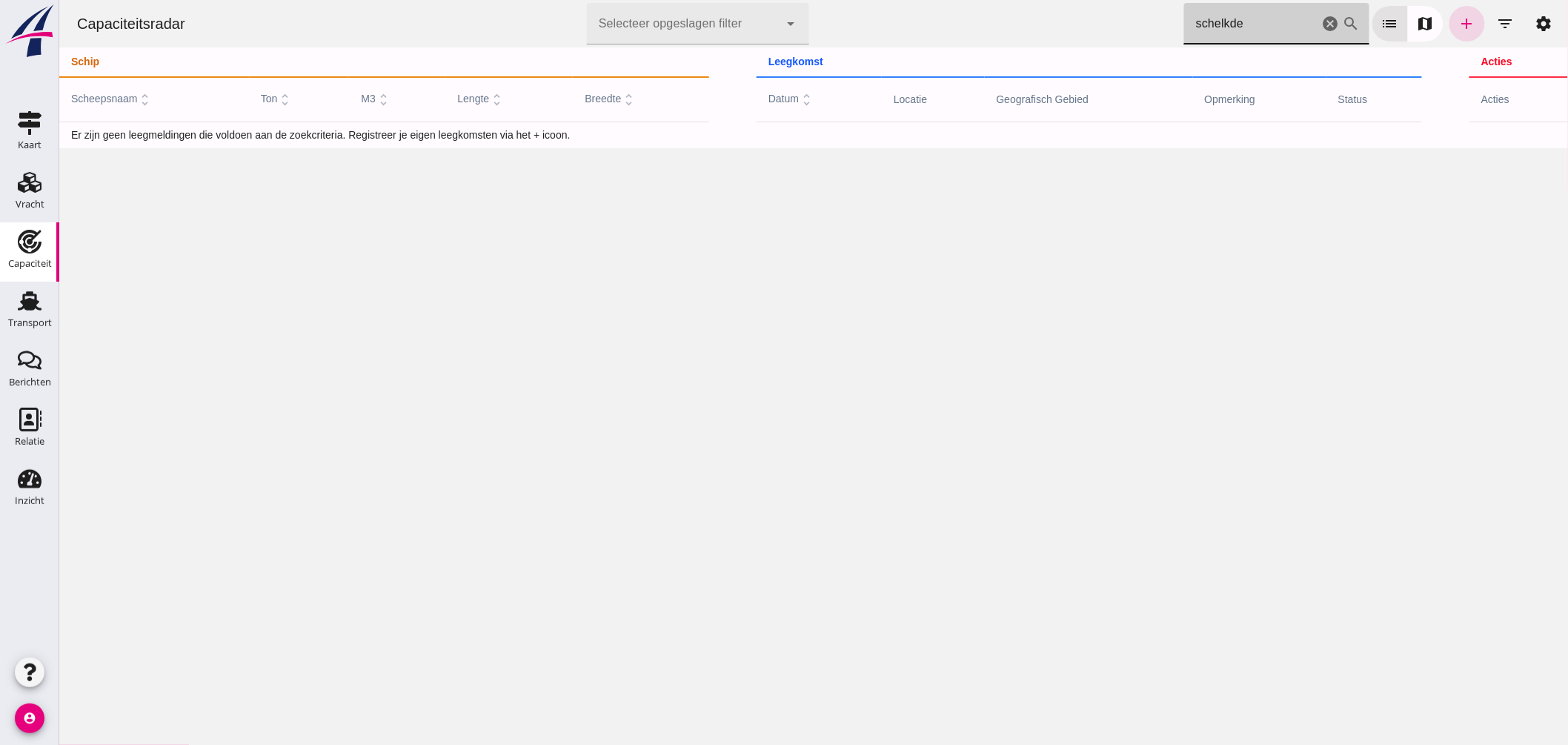
click at [1250, 19] on input "schelkde" at bounding box center [1251, 23] width 135 height 41
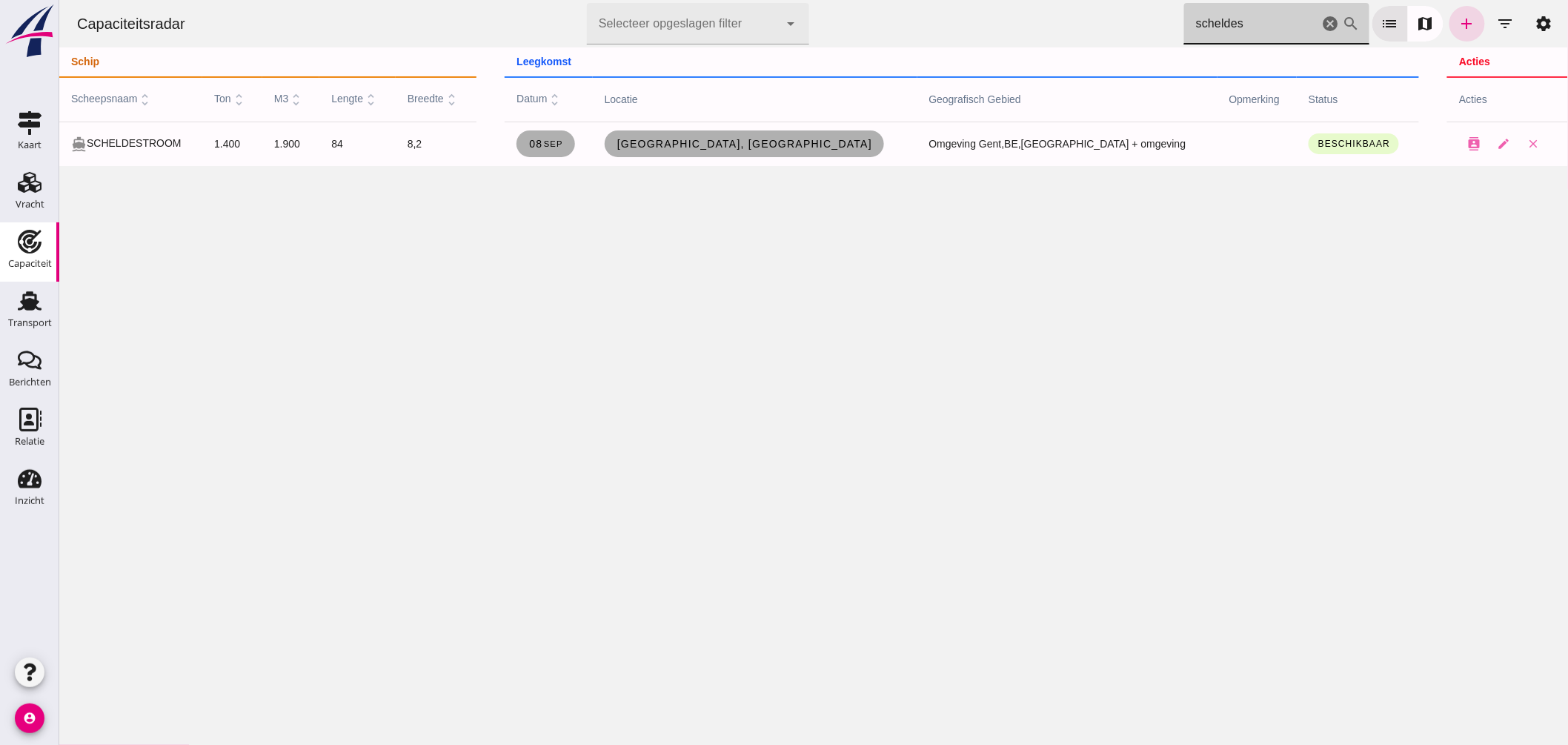
type input "scheldes"
click at [789, 138] on span "[GEOGRAPHIC_DATA], [GEOGRAPHIC_DATA]" at bounding box center [744, 144] width 257 height 12
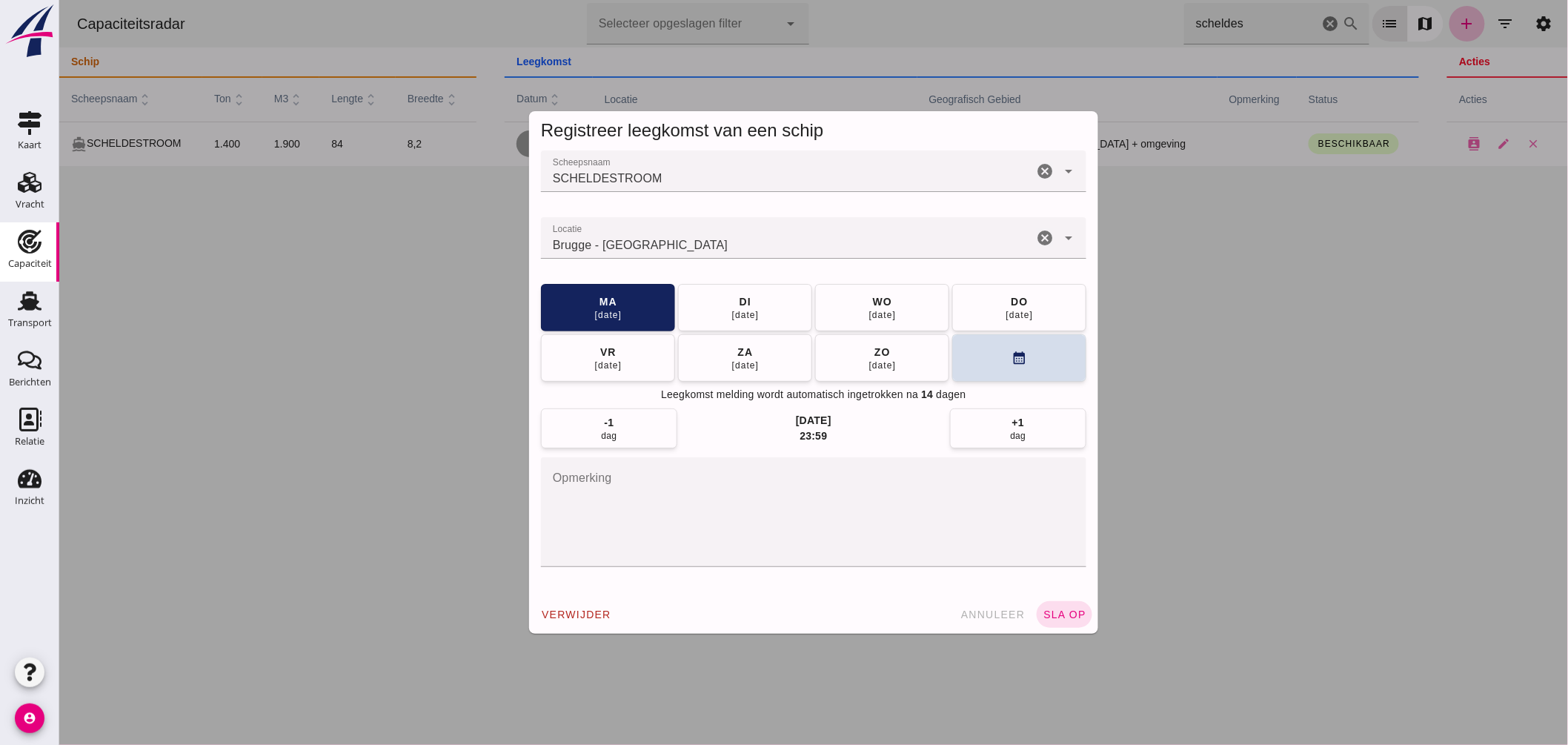
click at [753, 242] on input "Locatie" at bounding box center [786, 245] width 492 height 18
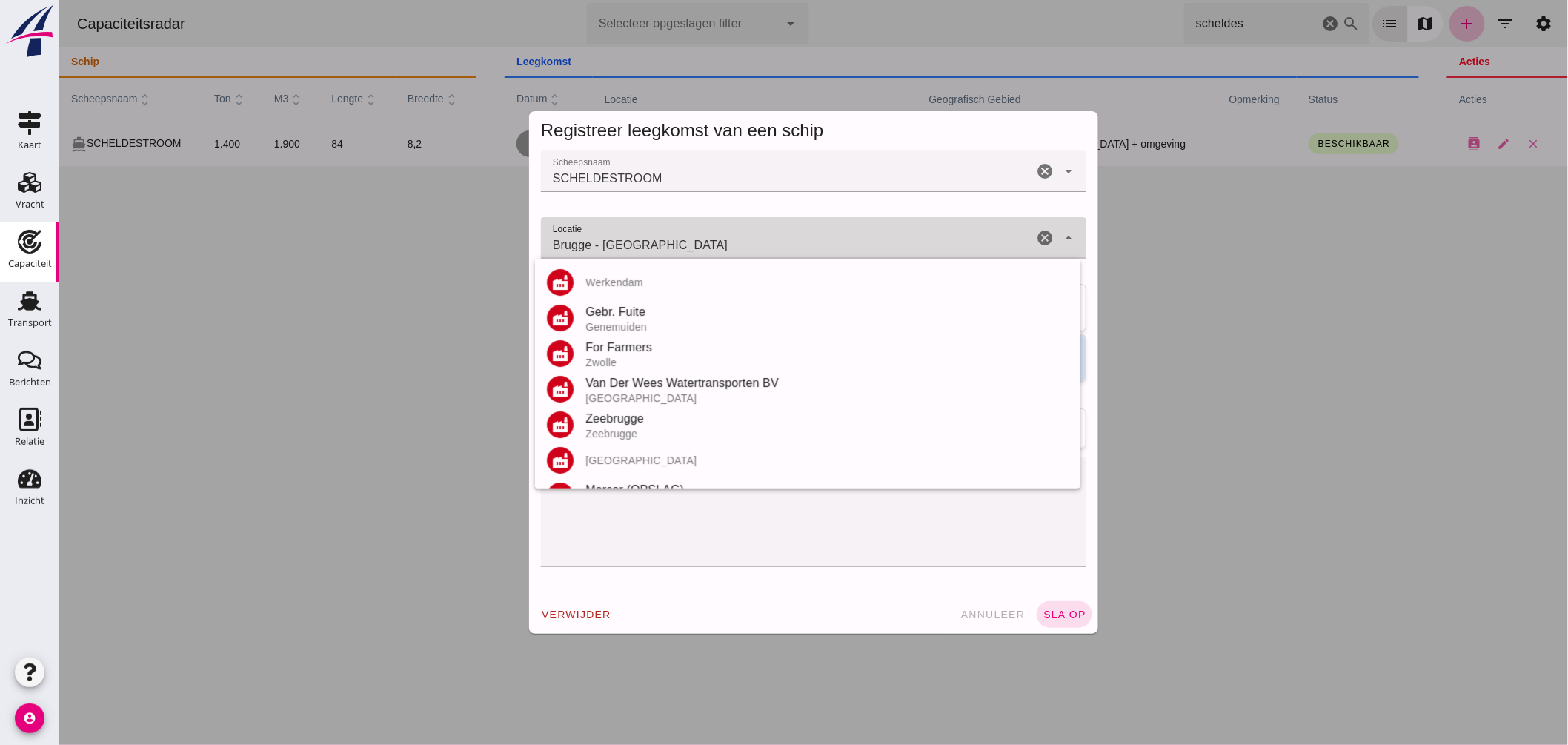
click at [753, 242] on input "Brugge - West-Vlaanderen" at bounding box center [786, 245] width 492 height 18
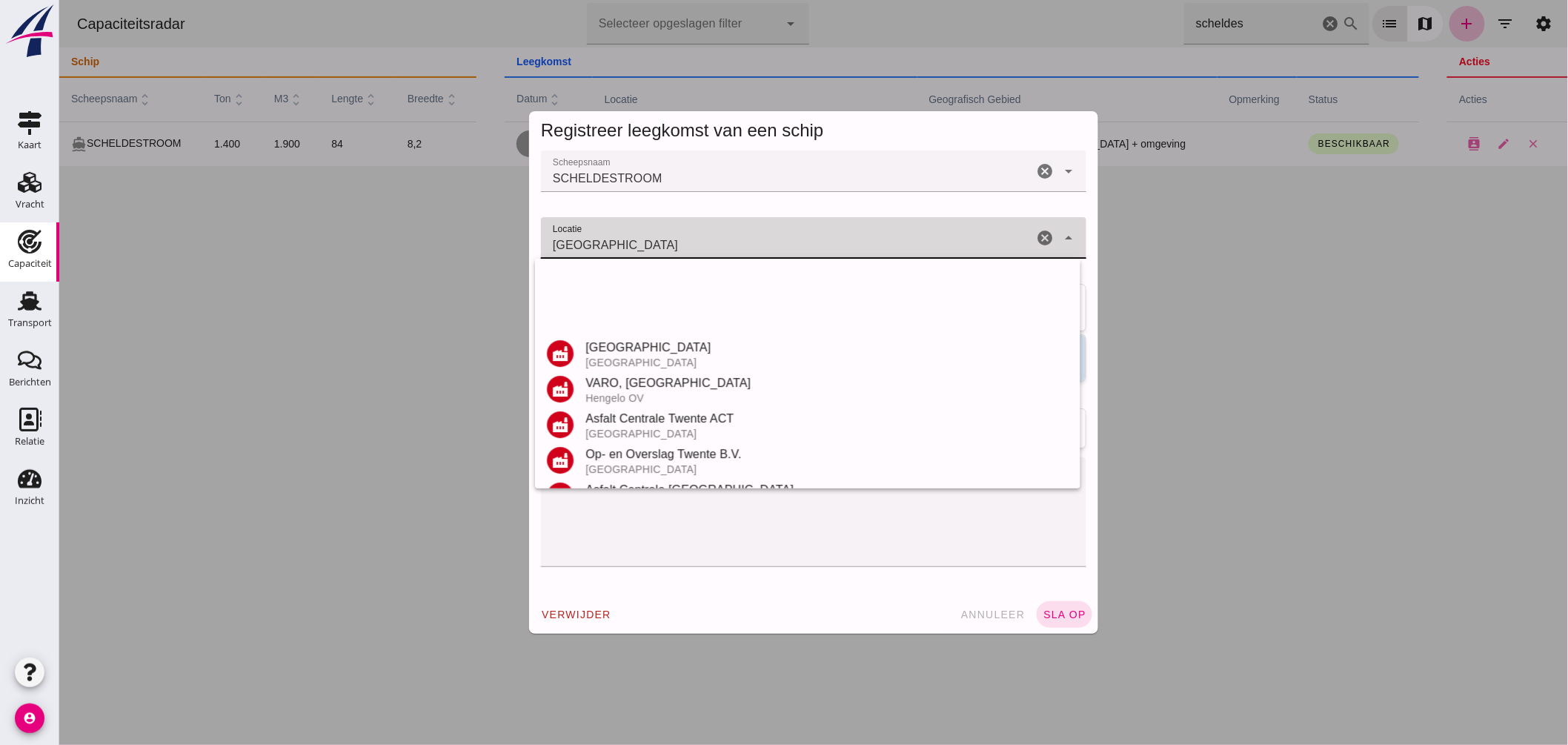
scroll to position [244, 0]
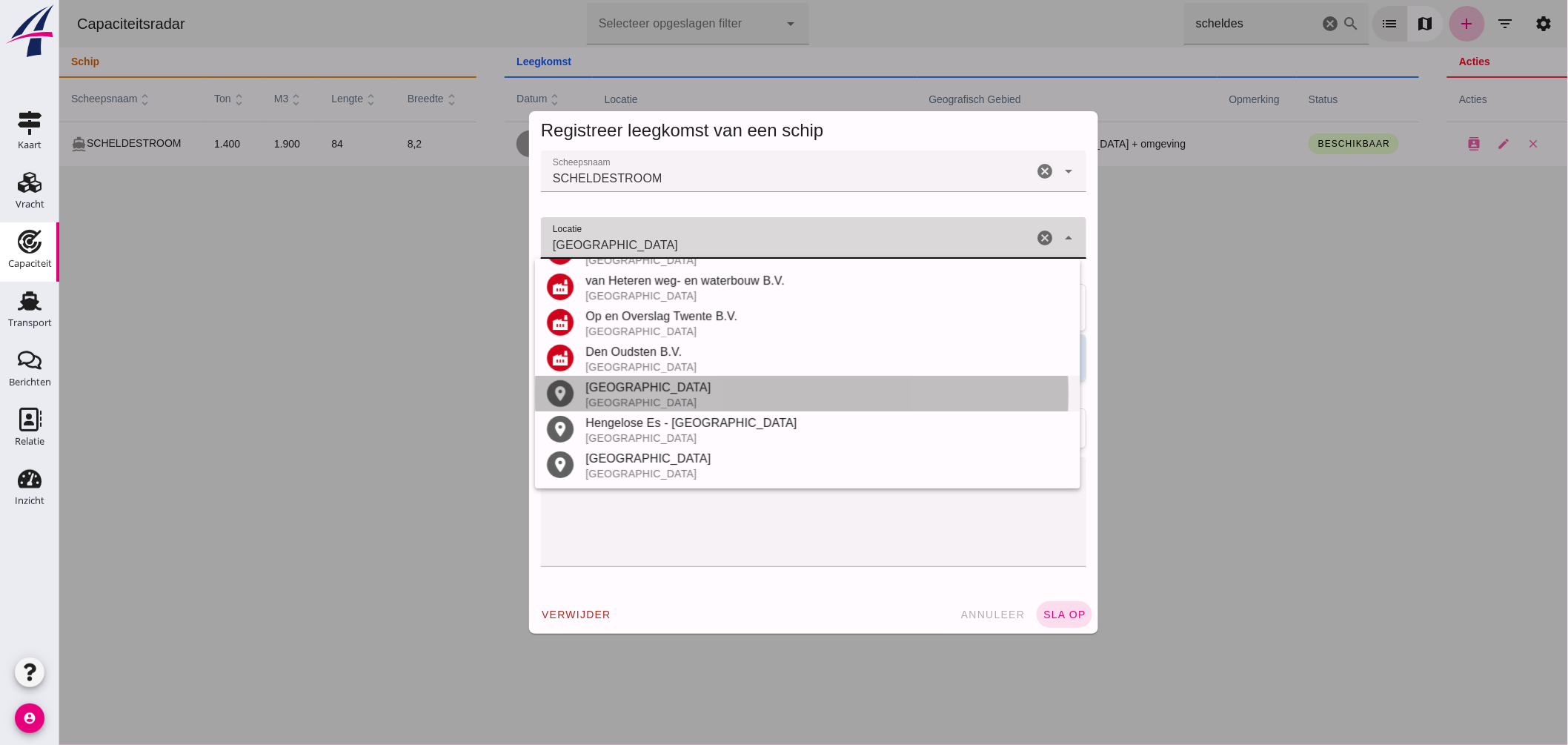
click at [657, 395] on div "Hengelo" at bounding box center [826, 387] width 483 height 18
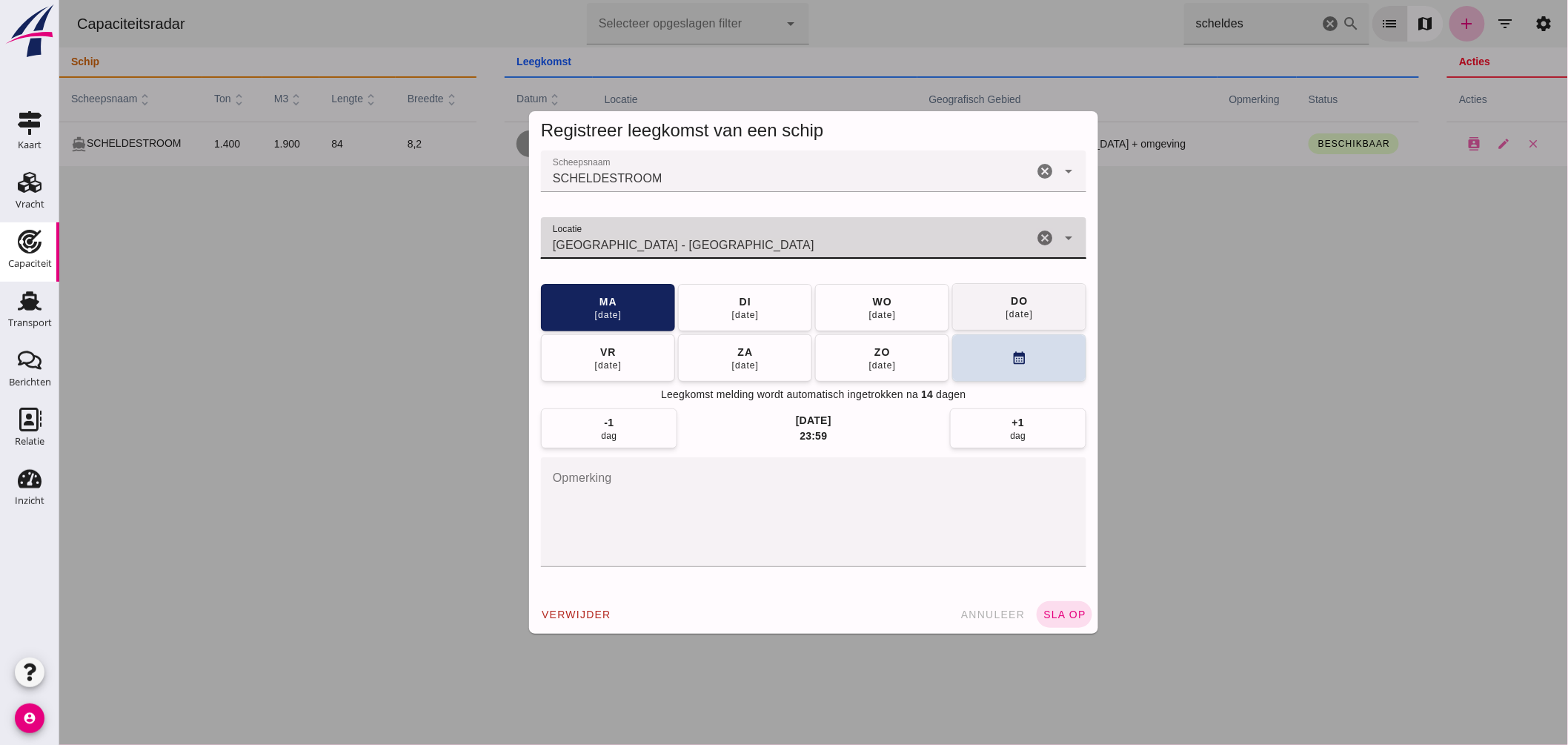
type input "Hengelo - Overijssel"
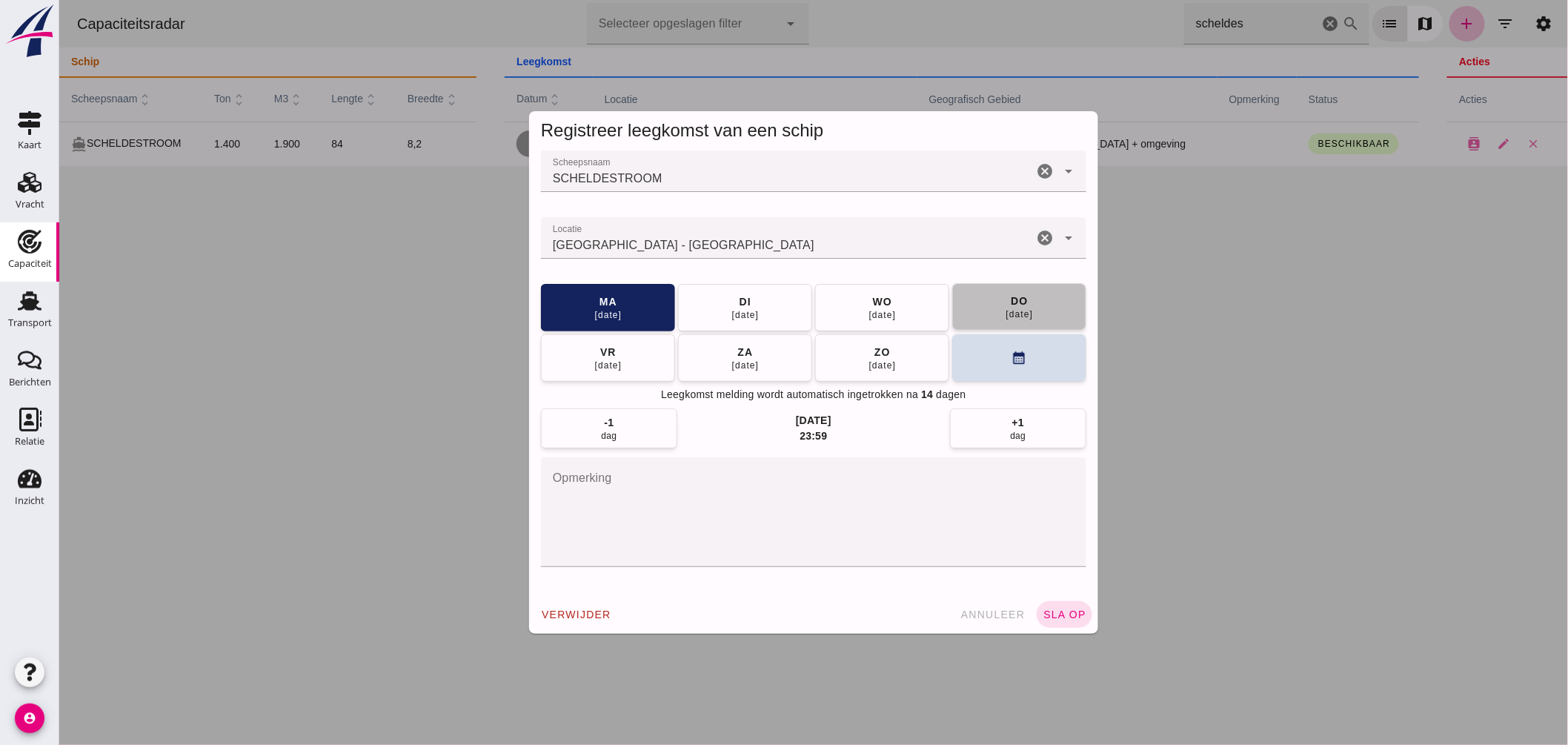
click at [975, 321] on button "do 11 sep" at bounding box center [1018, 307] width 134 height 47
click at [1060, 611] on span "sla op" at bounding box center [1064, 614] width 43 height 12
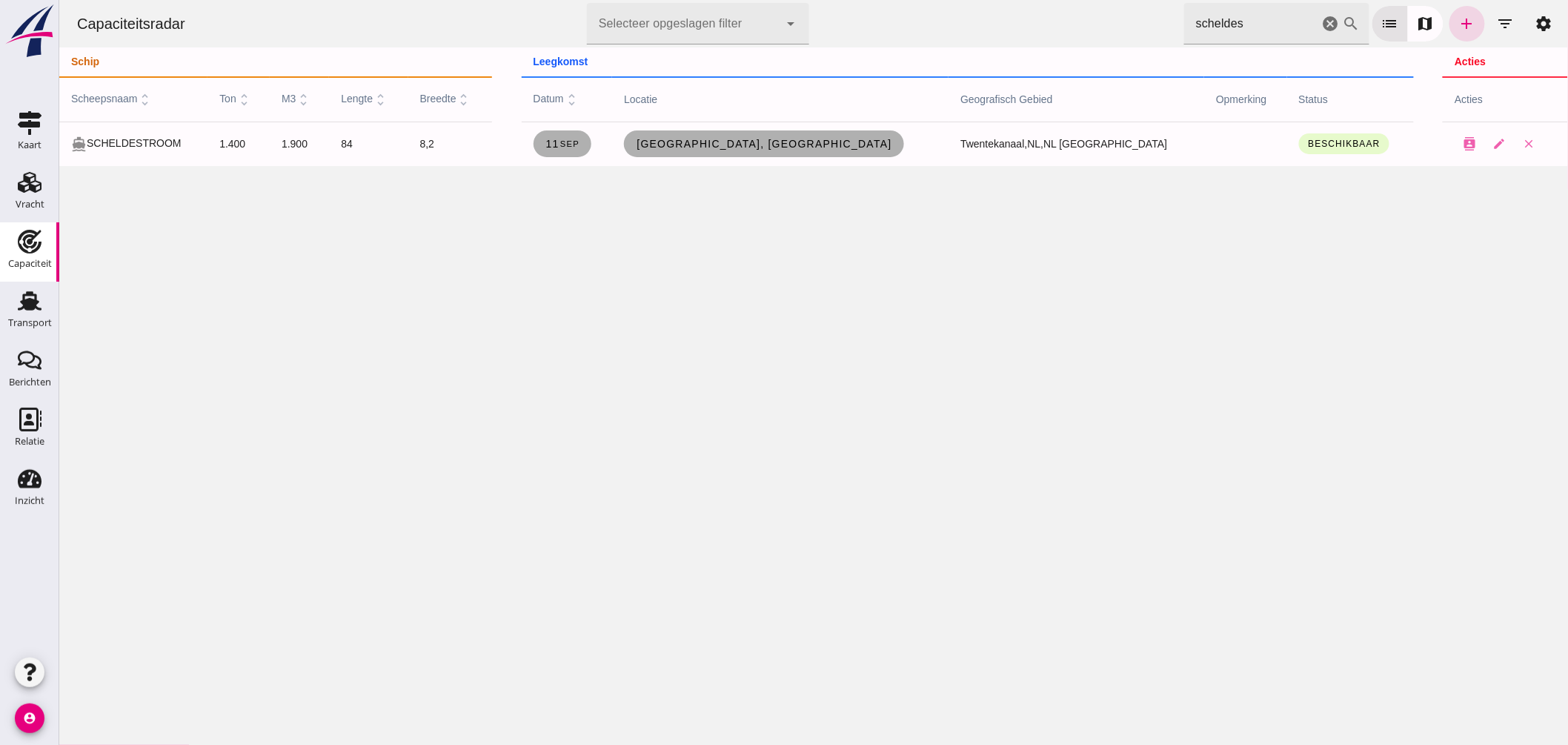
drag, startPoint x: 1241, startPoint y: 20, endPoint x: 919, endPoint y: -9, distance: 323.3
click at [919, 0] on html "Capaciteitsradar Selecteer opgeslagen filter Selecteer opgeslagen filter cancel…" at bounding box center [812, 372] width 1509 height 745
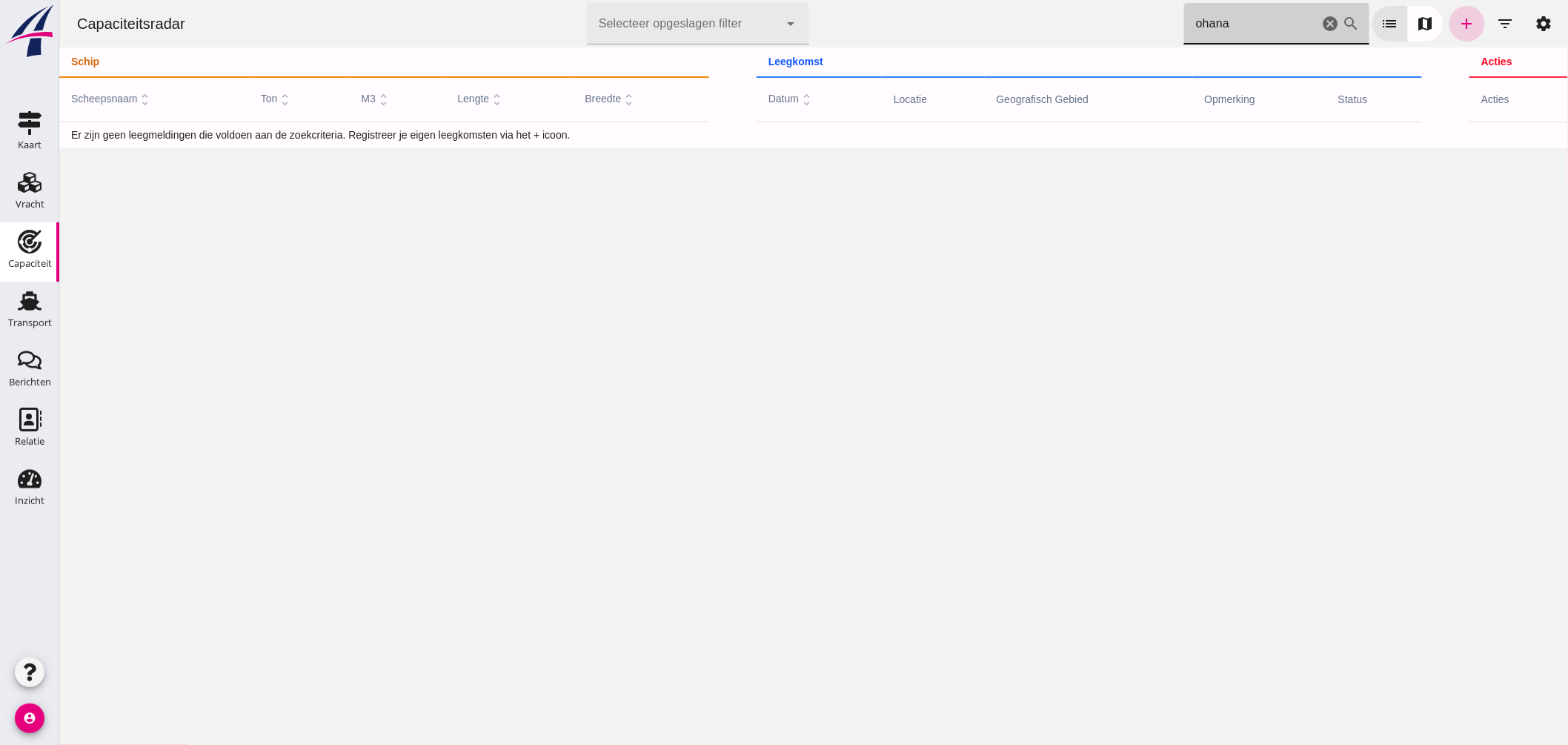
type input "ohana"
click at [1458, 20] on icon "add" at bounding box center [1466, 23] width 18 height 18
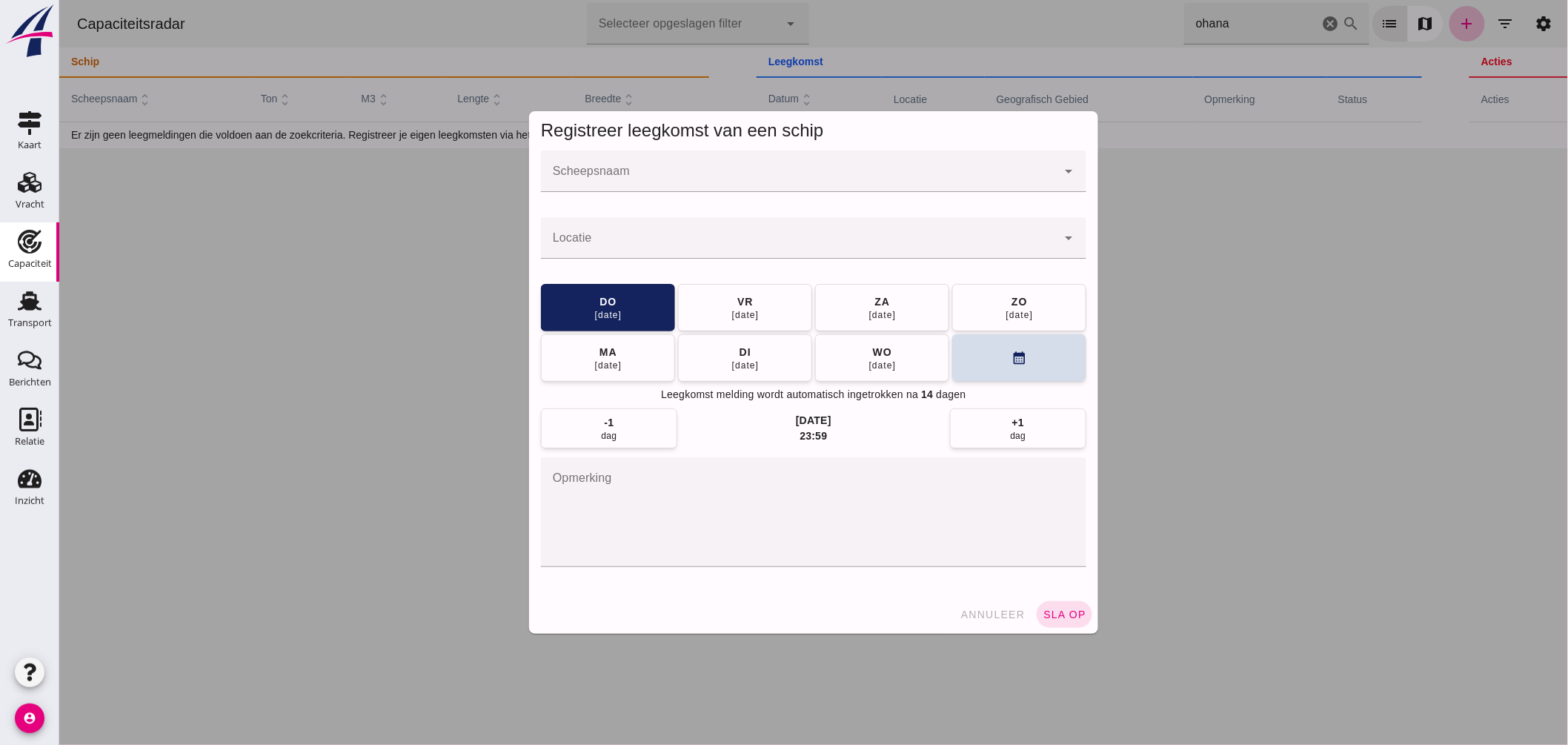
click at [802, 170] on input "Scheepsnaam" at bounding box center [798, 178] width 516 height 18
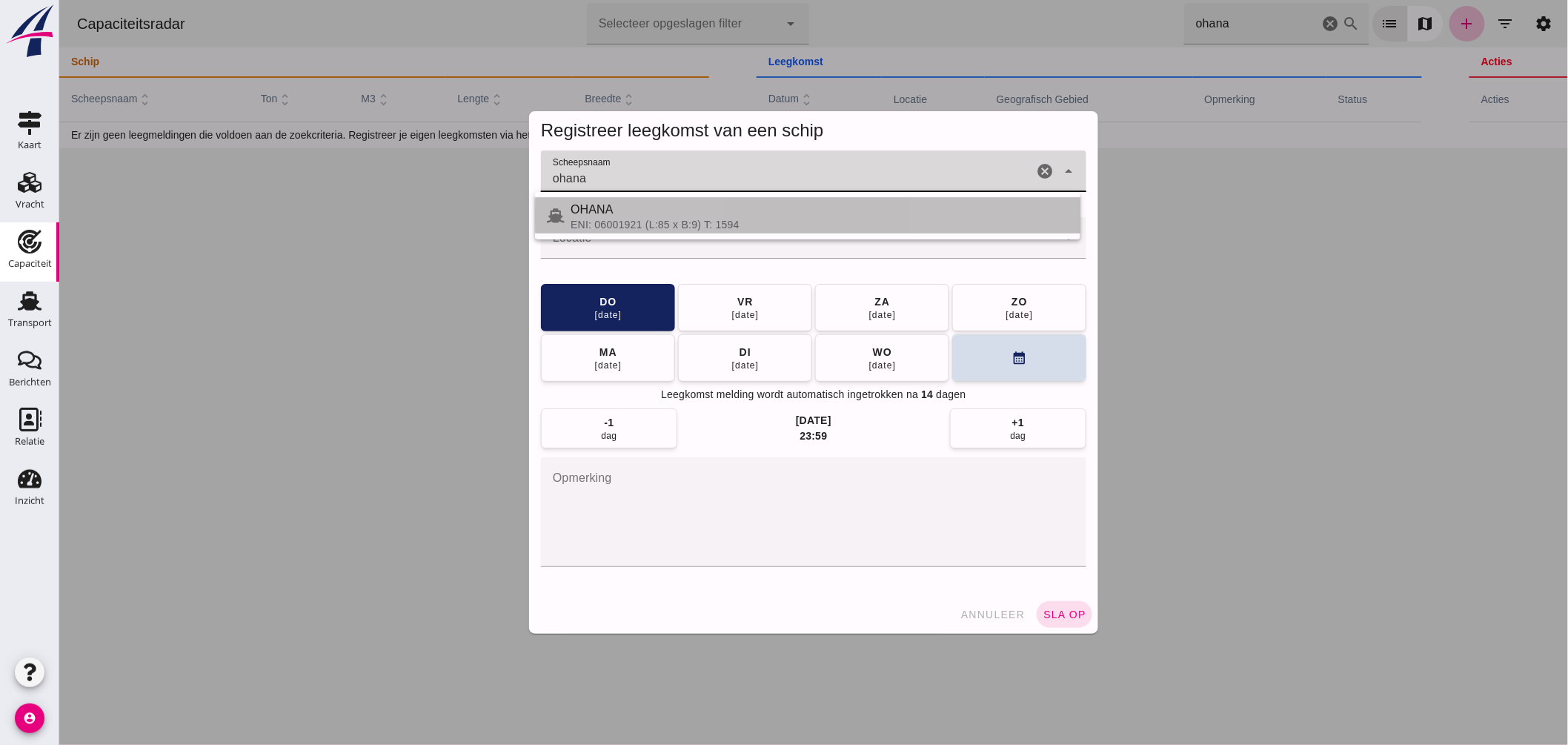
click at [663, 224] on div "ENI: 06001921 (L:85 x B:9) T: 1594" at bounding box center [819, 224] width 498 height 12
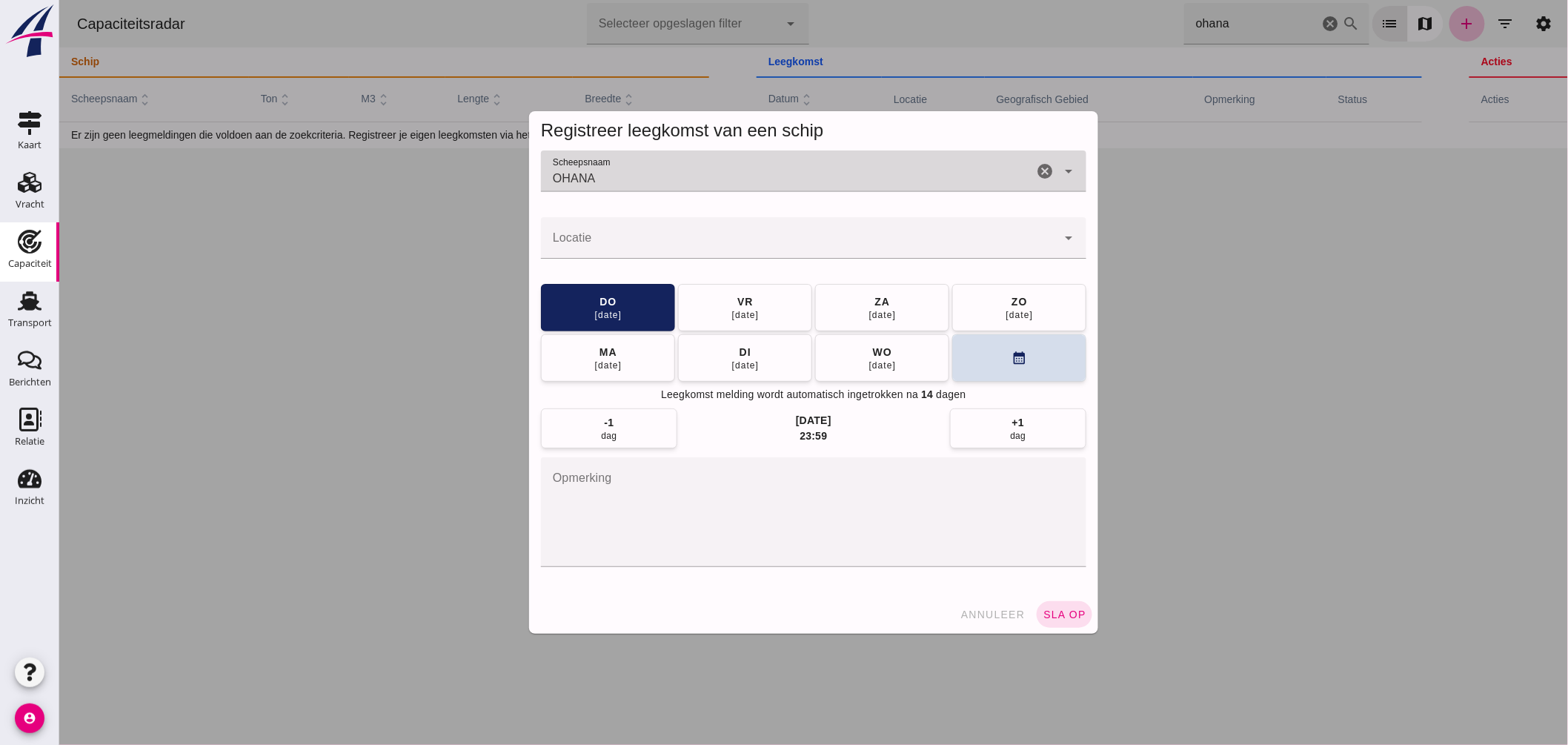
type input "OHANA"
click at [653, 249] on input "Locatie" at bounding box center [798, 245] width 516 height 18
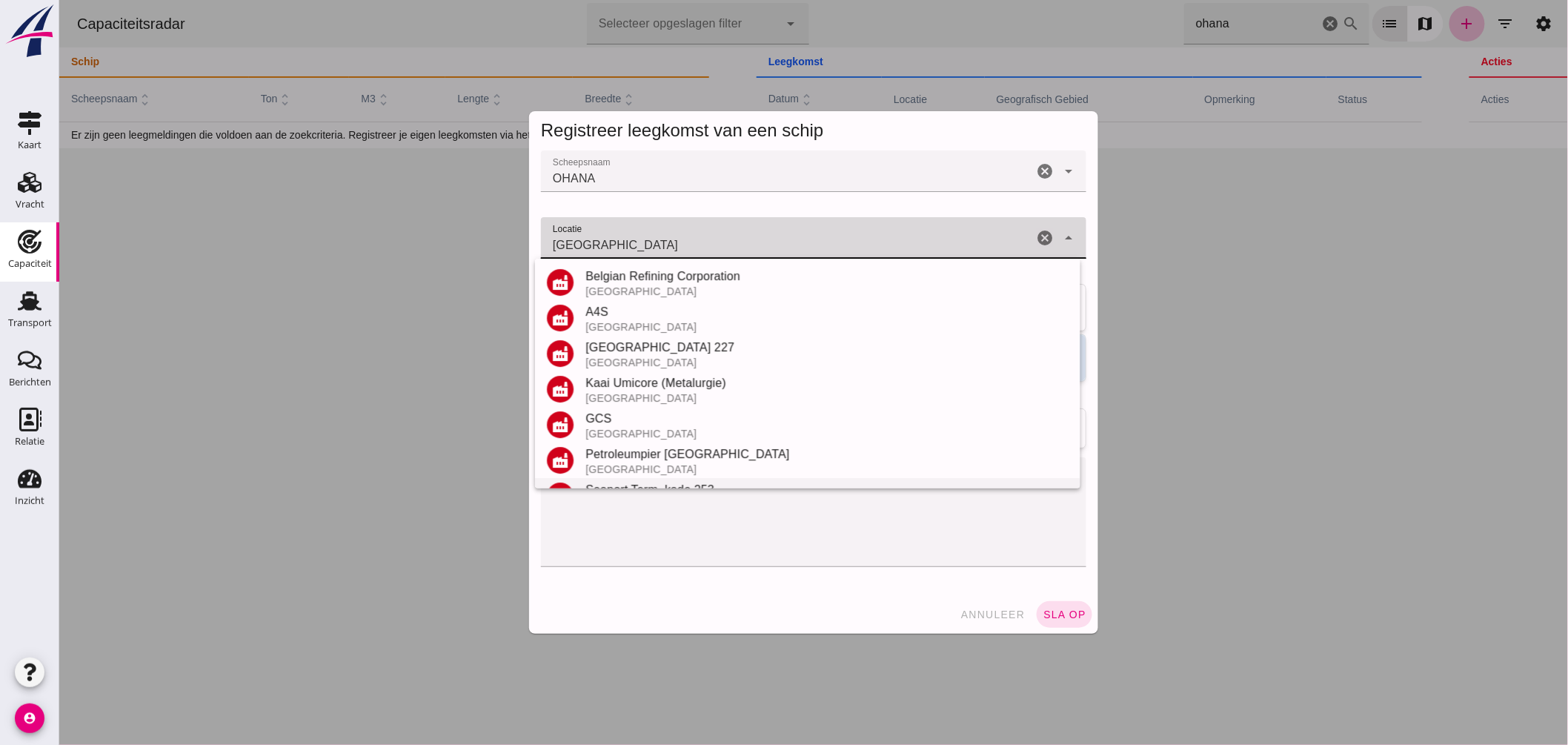
scroll to position [174, 0]
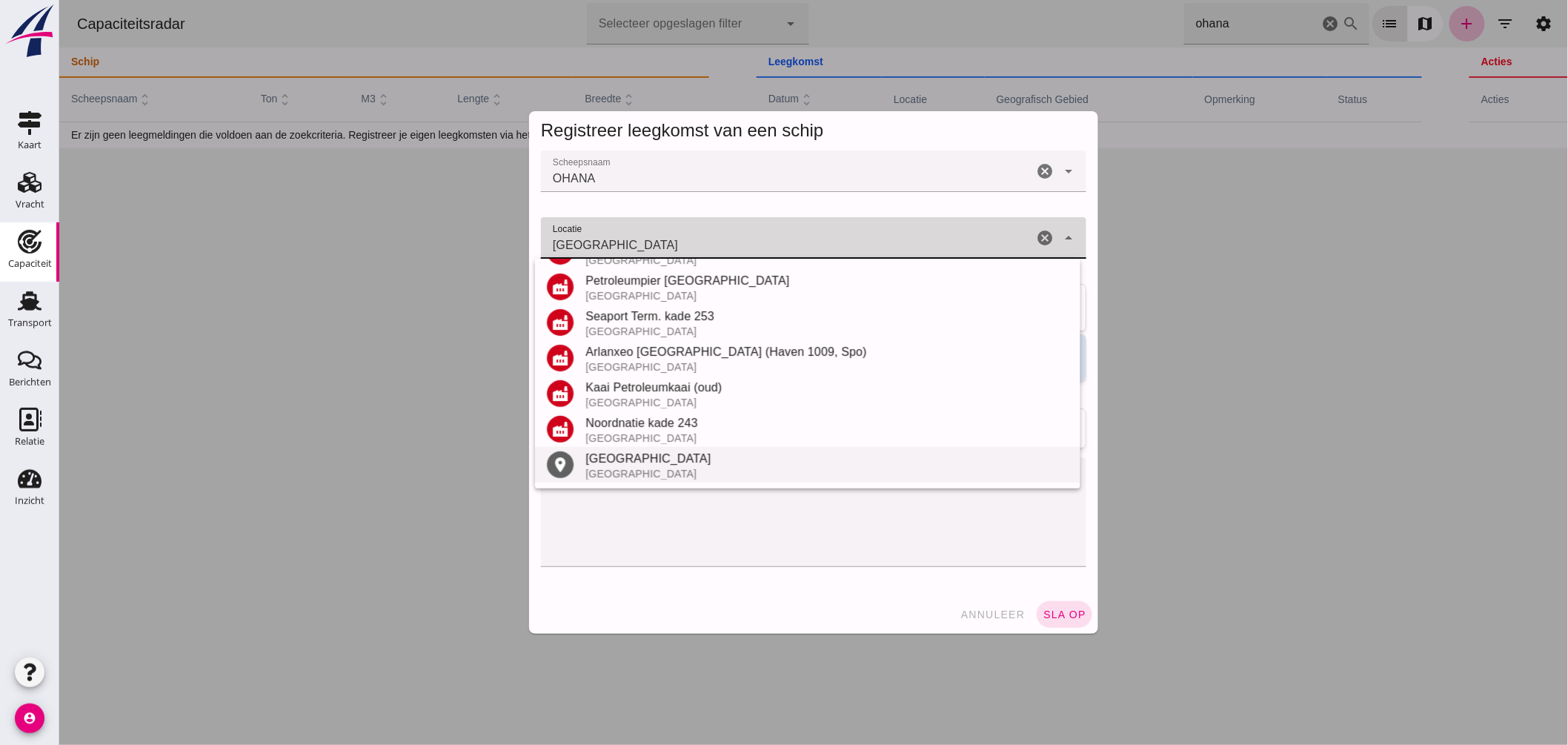
click at [653, 461] on div "Antwerpen" at bounding box center [826, 459] width 483 height 18
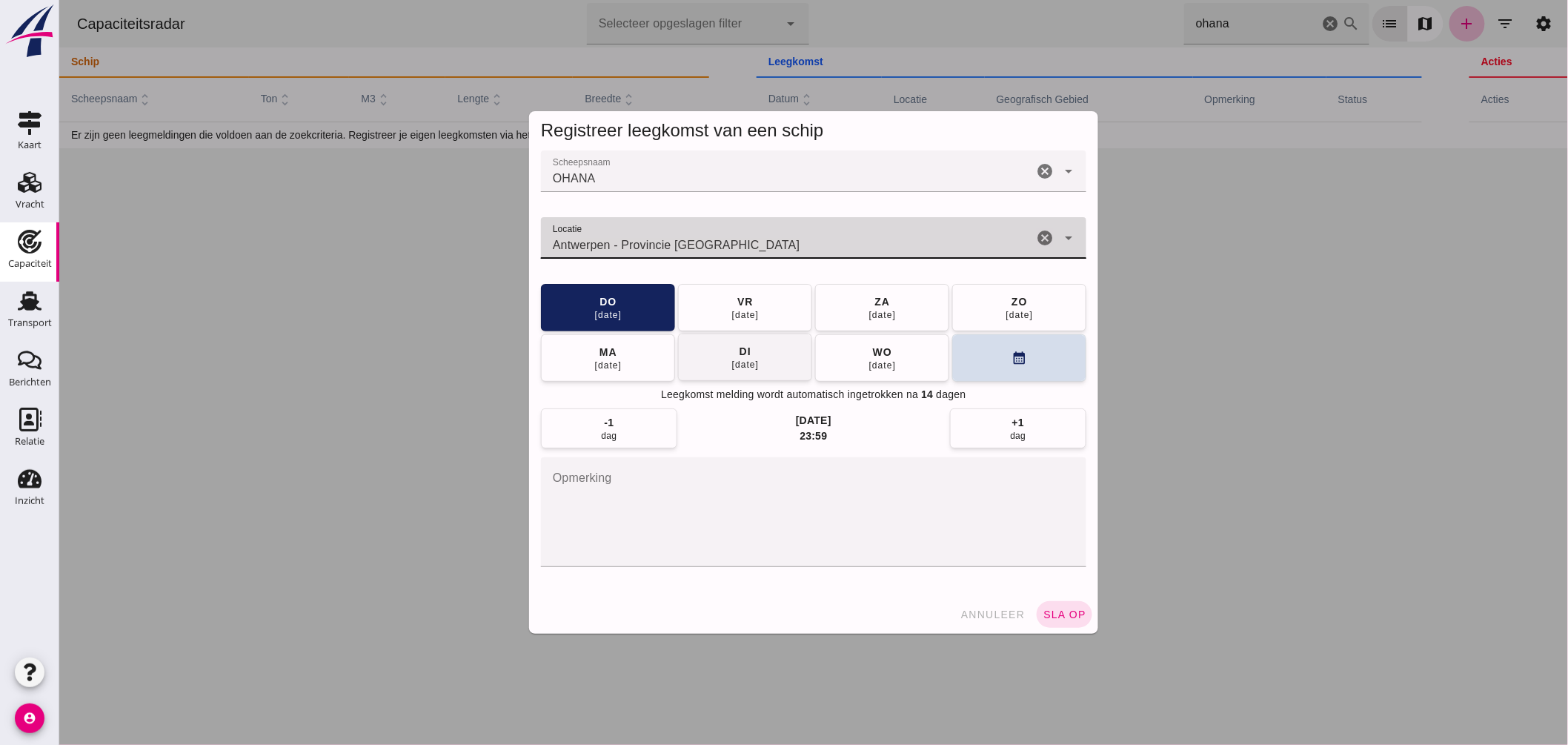
type input "Antwerpen - Provincie Antwerpen"
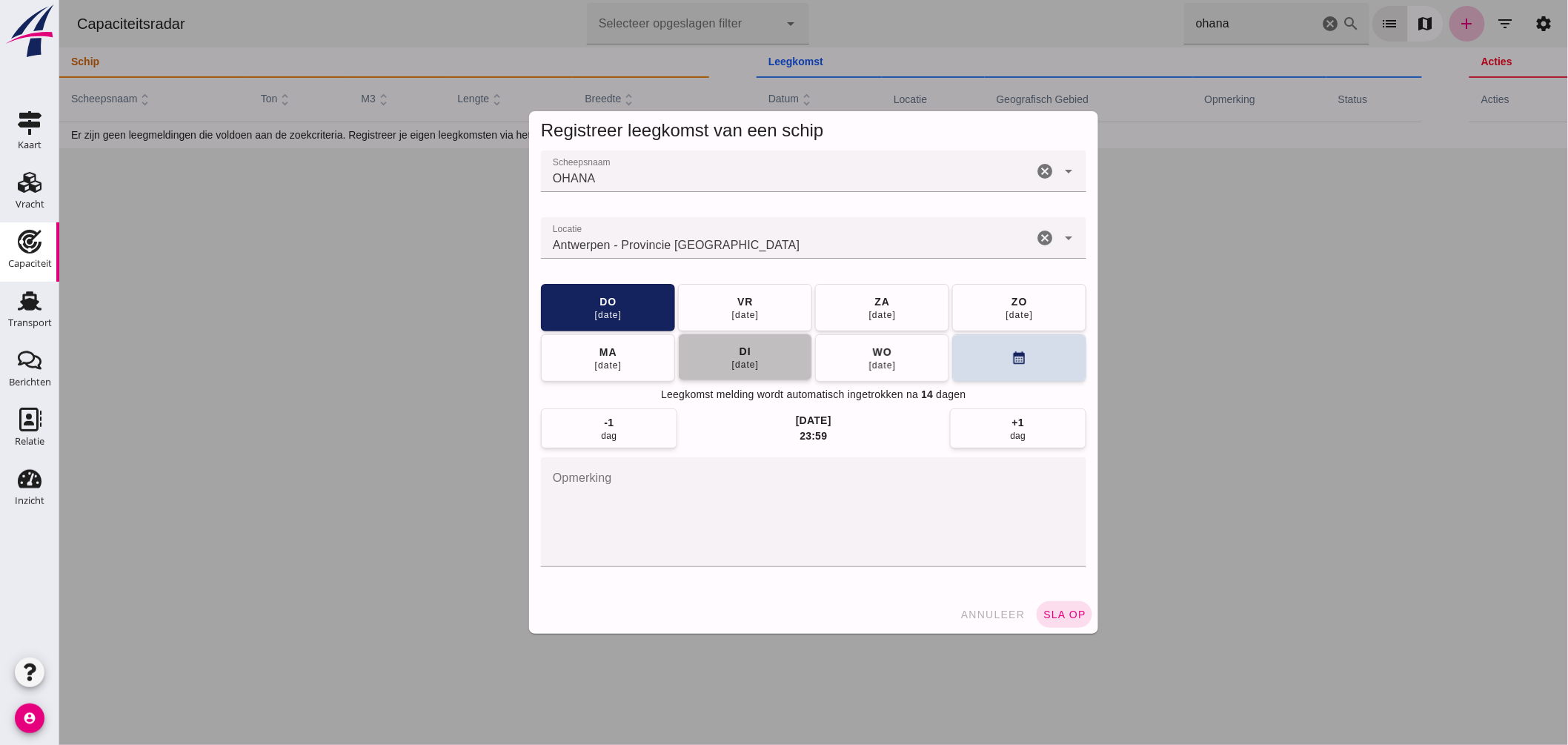
click at [767, 366] on button "di 09 sep" at bounding box center [744, 357] width 134 height 47
click at [1051, 604] on button "sla op" at bounding box center [1064, 615] width 56 height 26
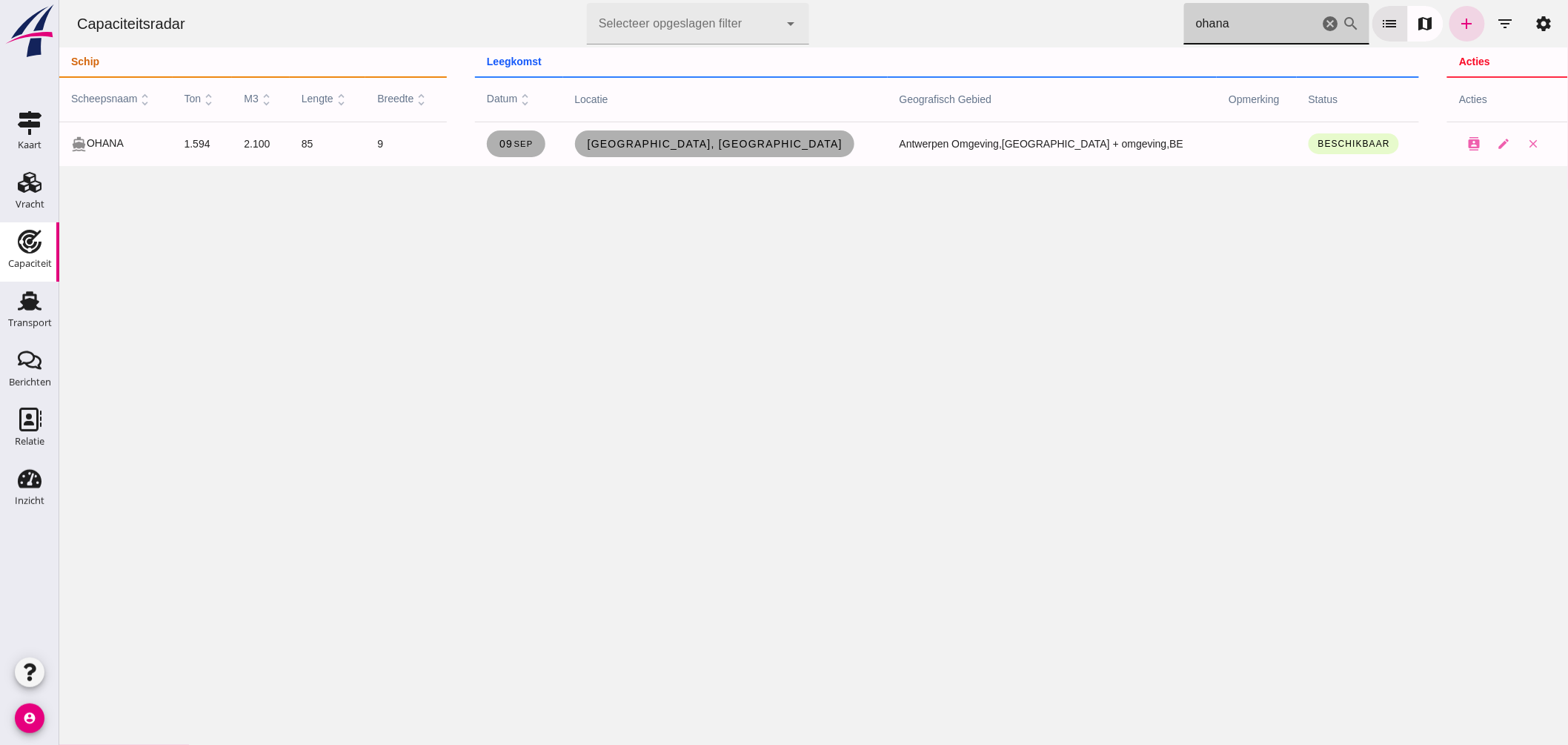
drag, startPoint x: 1231, startPoint y: 30, endPoint x: 722, endPoint y: 17, distance: 509.2
click at [767, 19] on div "Capaciteitsradar Selecteer opgeslagen filter Selecteer opgeslagen filter cancel…" at bounding box center [813, 23] width 1497 height 47
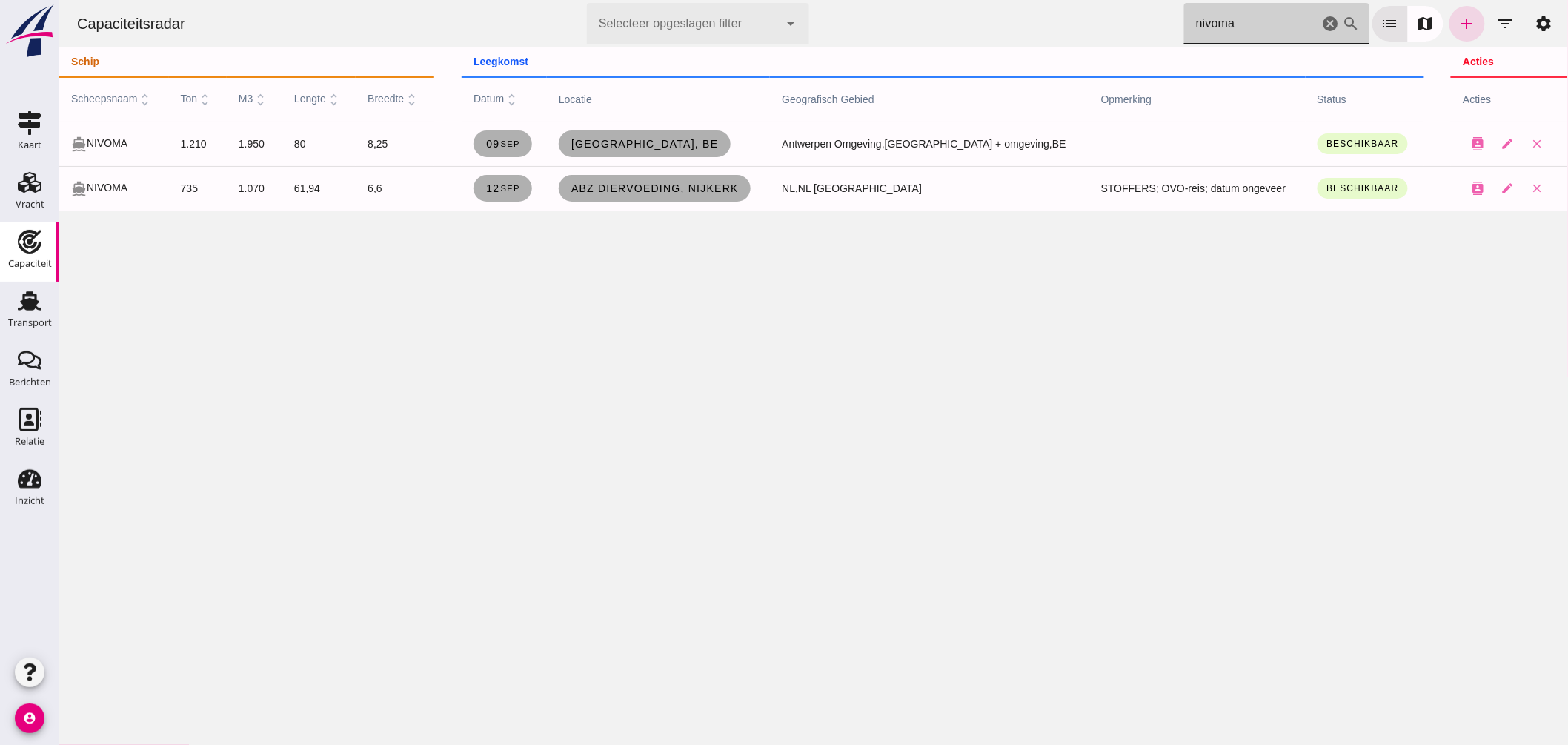
drag, startPoint x: 1128, startPoint y: 45, endPoint x: 802, endPoint y: -29, distance: 334.3
click at [802, 0] on html "Capaciteitsradar Selecteer opgeslagen filter Selecteer opgeslagen filter cancel…" at bounding box center [812, 372] width 1509 height 745
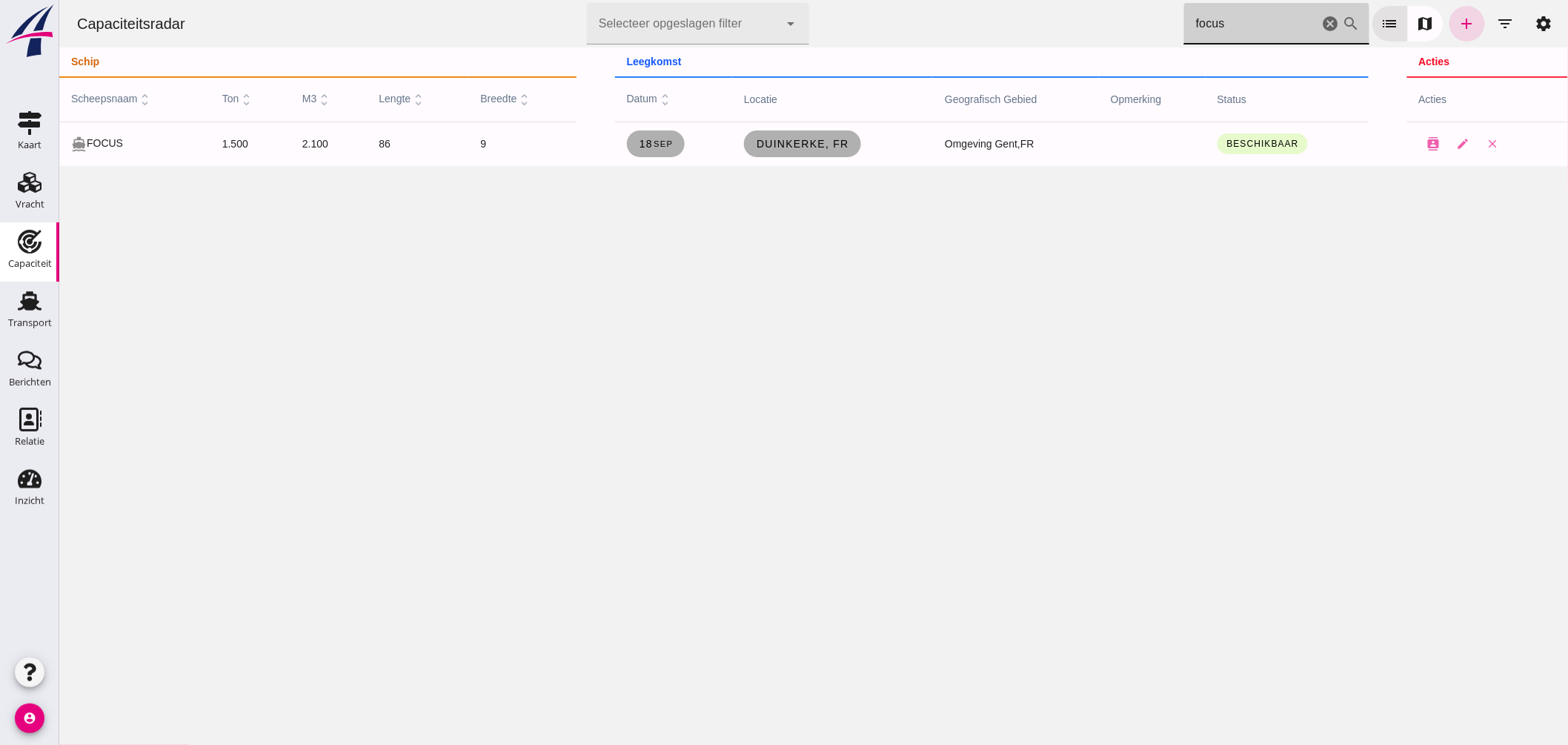
click at [884, 11] on div "Capaciteitsradar Selecteer opgeslagen filter Selecteer opgeslagen filter cancel…" at bounding box center [813, 23] width 1497 height 47
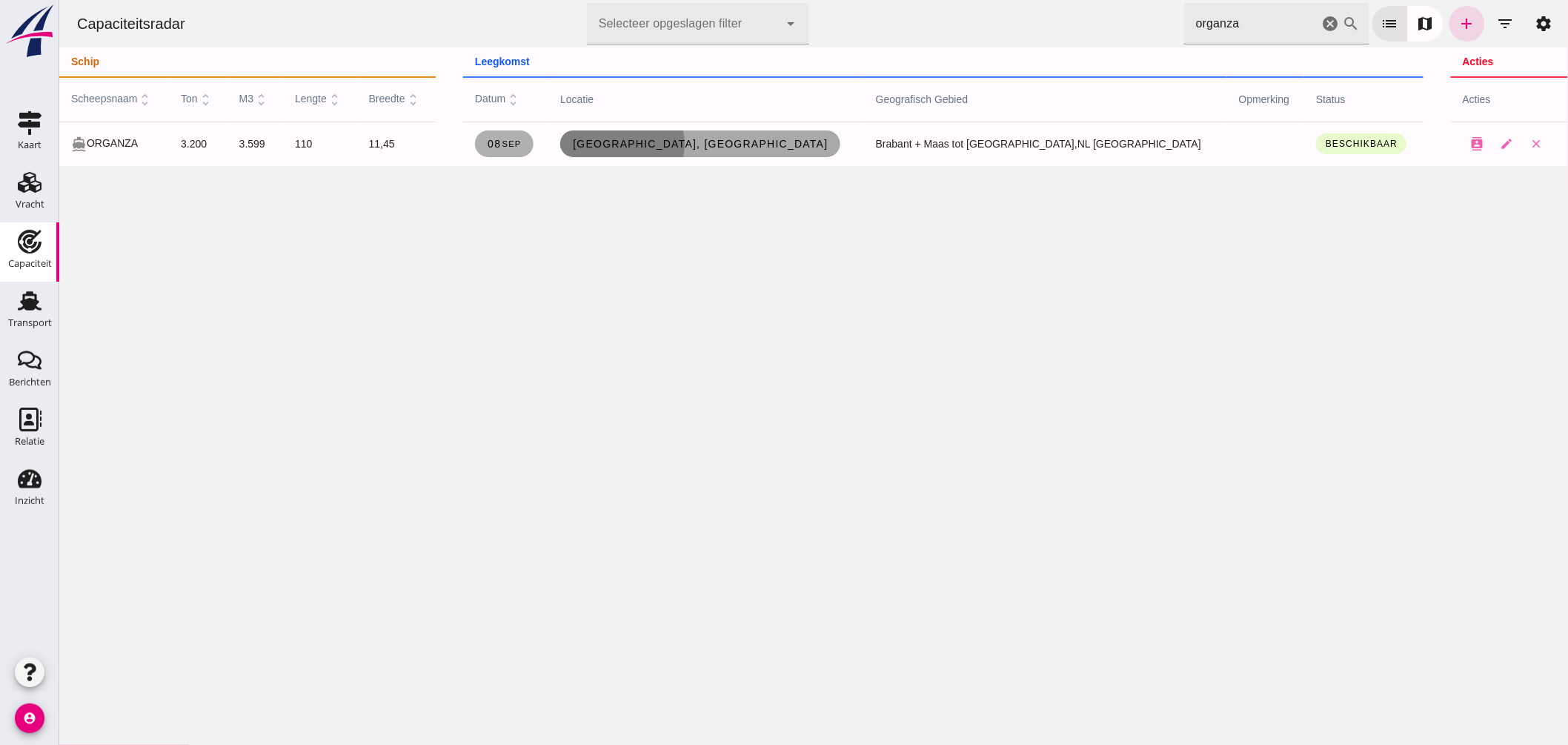
click at [743, 154] on link "[GEOGRAPHIC_DATA], [GEOGRAPHIC_DATA]" at bounding box center [699, 144] width 280 height 26
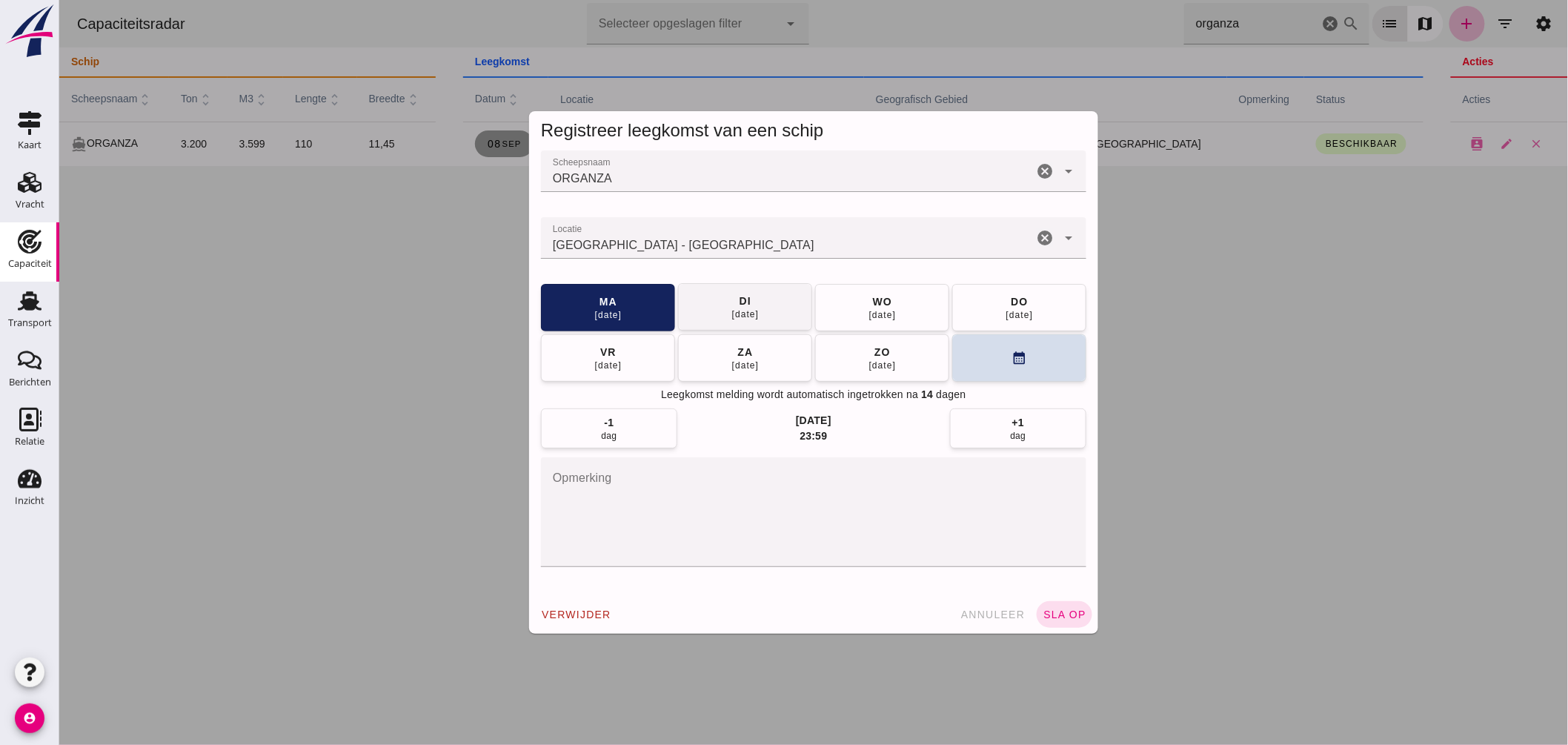
click at [749, 311] on div "09 sep" at bounding box center [745, 314] width 28 height 12
click at [1064, 615] on span "sla op" at bounding box center [1064, 614] width 43 height 12
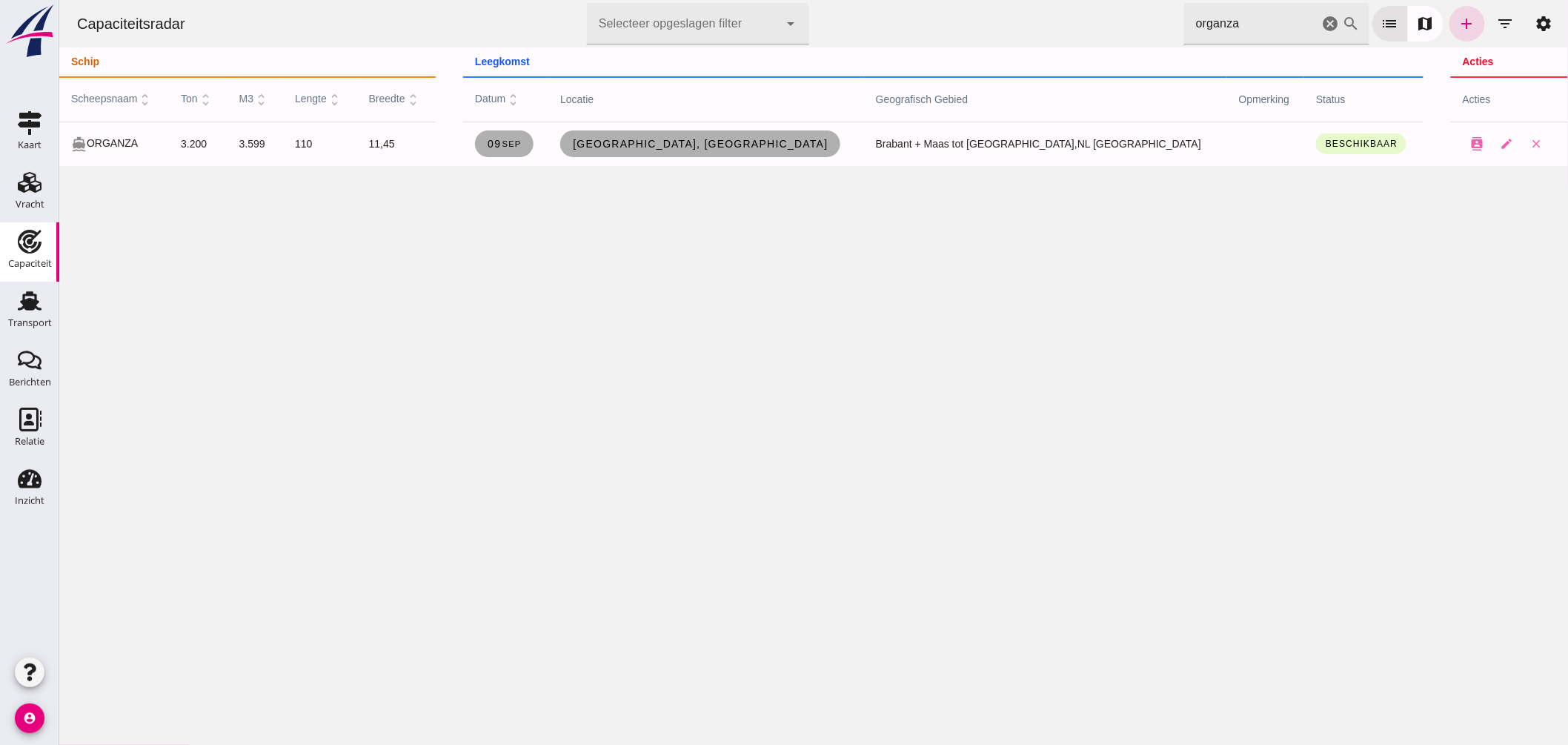
drag, startPoint x: 1168, startPoint y: 10, endPoint x: 868, endPoint y: -47, distance: 305.4
click at [868, 0] on html "Capaciteitsradar Selecteer opgeslagen filter Selecteer opgeslagen filter cancel…" at bounding box center [812, 372] width 1509 height 745
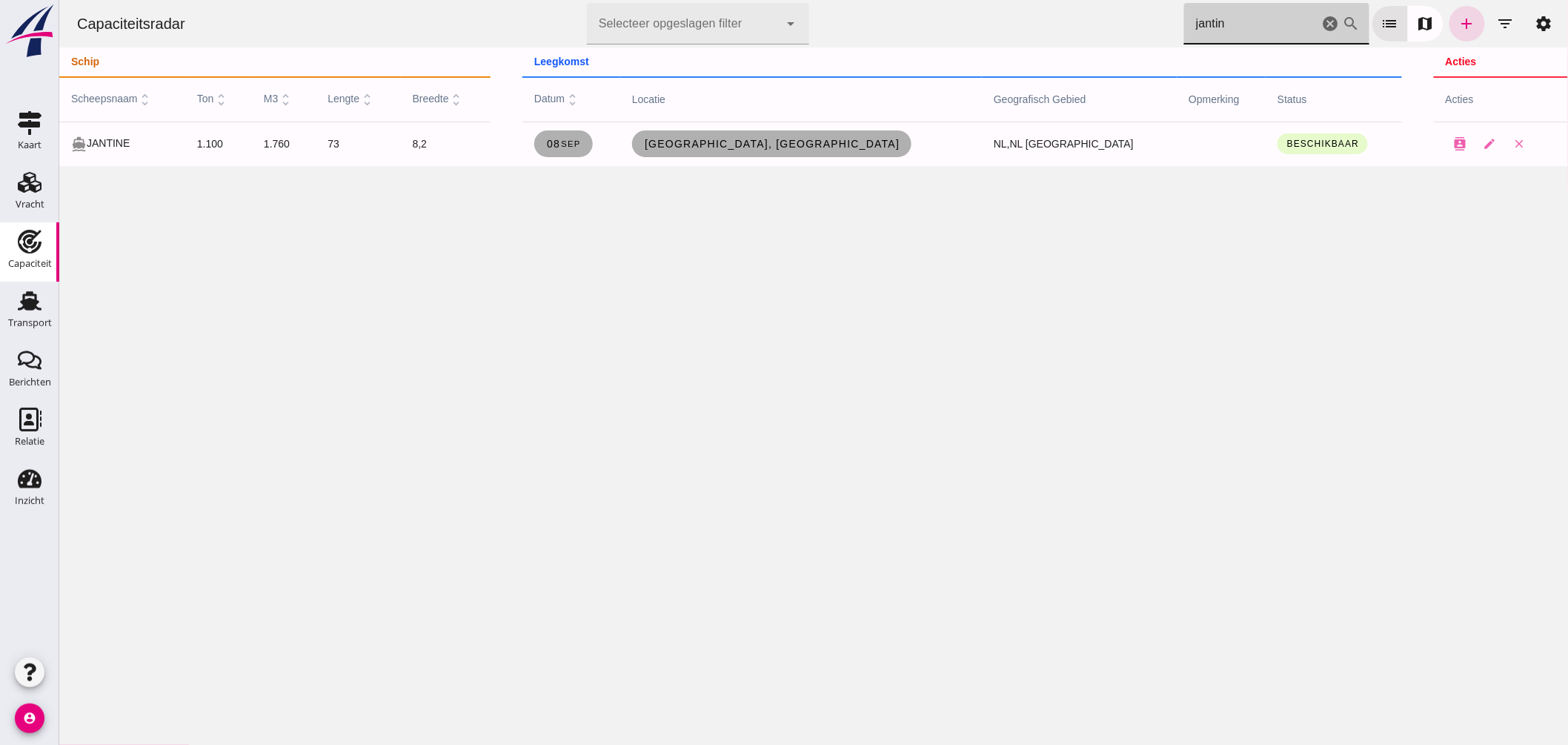
drag, startPoint x: 1228, startPoint y: 28, endPoint x: 914, endPoint y: 9, distance: 314.6
click at [922, 9] on div "Capaciteitsradar Selecteer opgeslagen filter Selecteer opgeslagen filter cancel…" at bounding box center [813, 23] width 1497 height 47
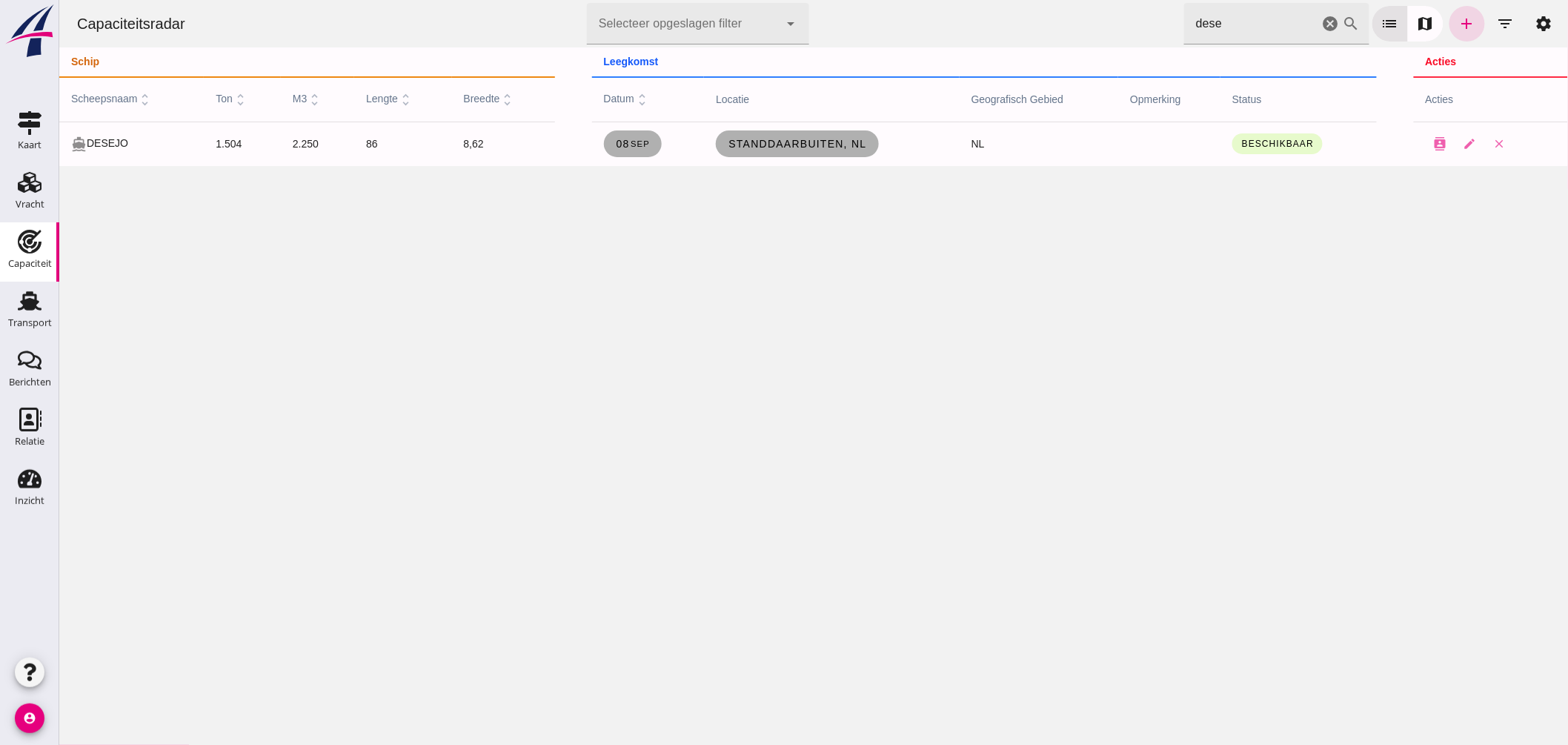
click at [1226, 26] on input "dese" at bounding box center [1251, 23] width 135 height 41
click at [670, 26] on div "Capaciteitsradar Selecteer opgeslagen filter Selecteer opgeslagen filter cancel…" at bounding box center [813, 23] width 1497 height 47
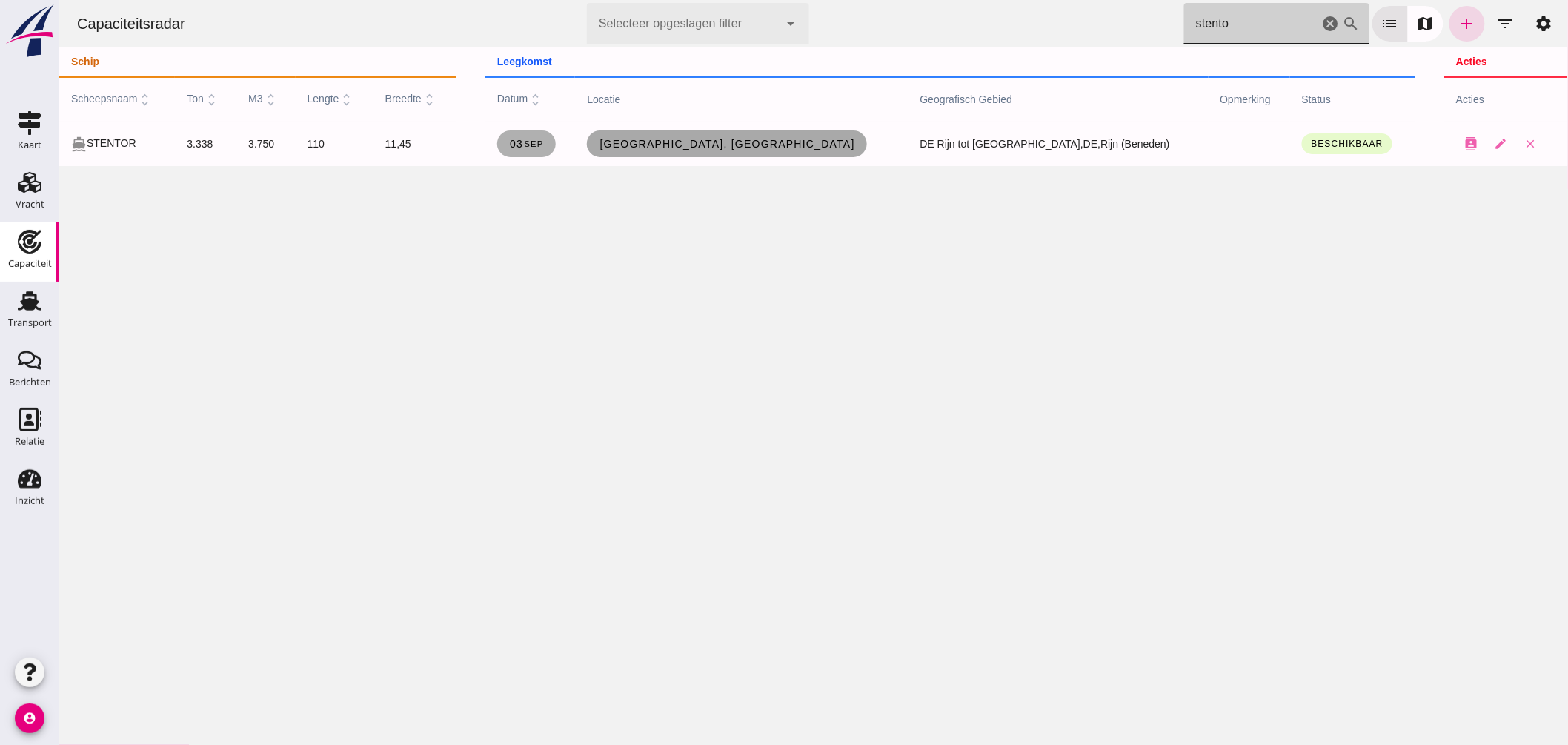
type input "stento"
click at [728, 140] on span "[GEOGRAPHIC_DATA], [GEOGRAPHIC_DATA]" at bounding box center [726, 144] width 257 height 12
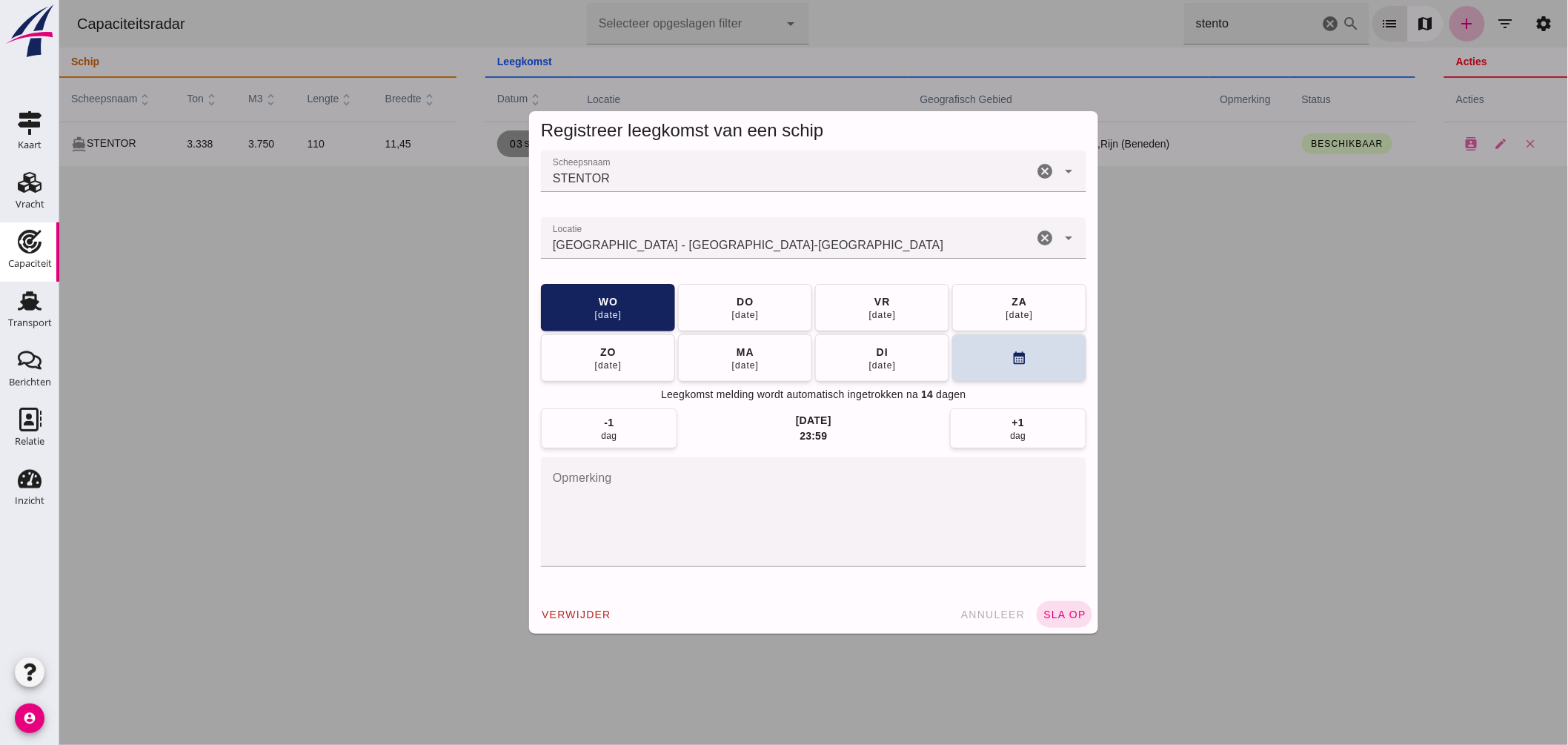
click at [670, 241] on input "Locatie" at bounding box center [786, 245] width 492 height 18
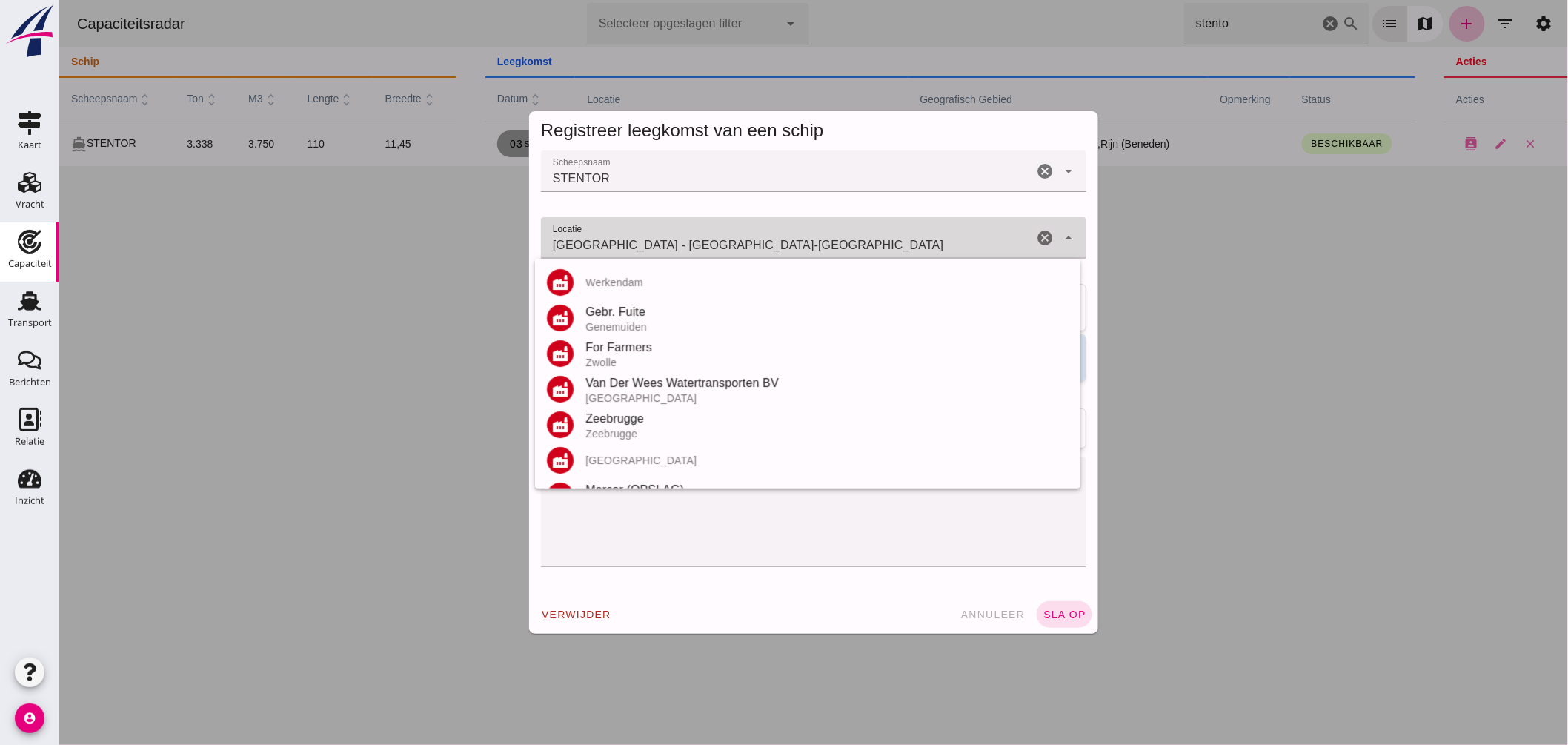
click at [670, 241] on input "Duisburg - Noordrijn-Westfalen" at bounding box center [786, 245] width 492 height 18
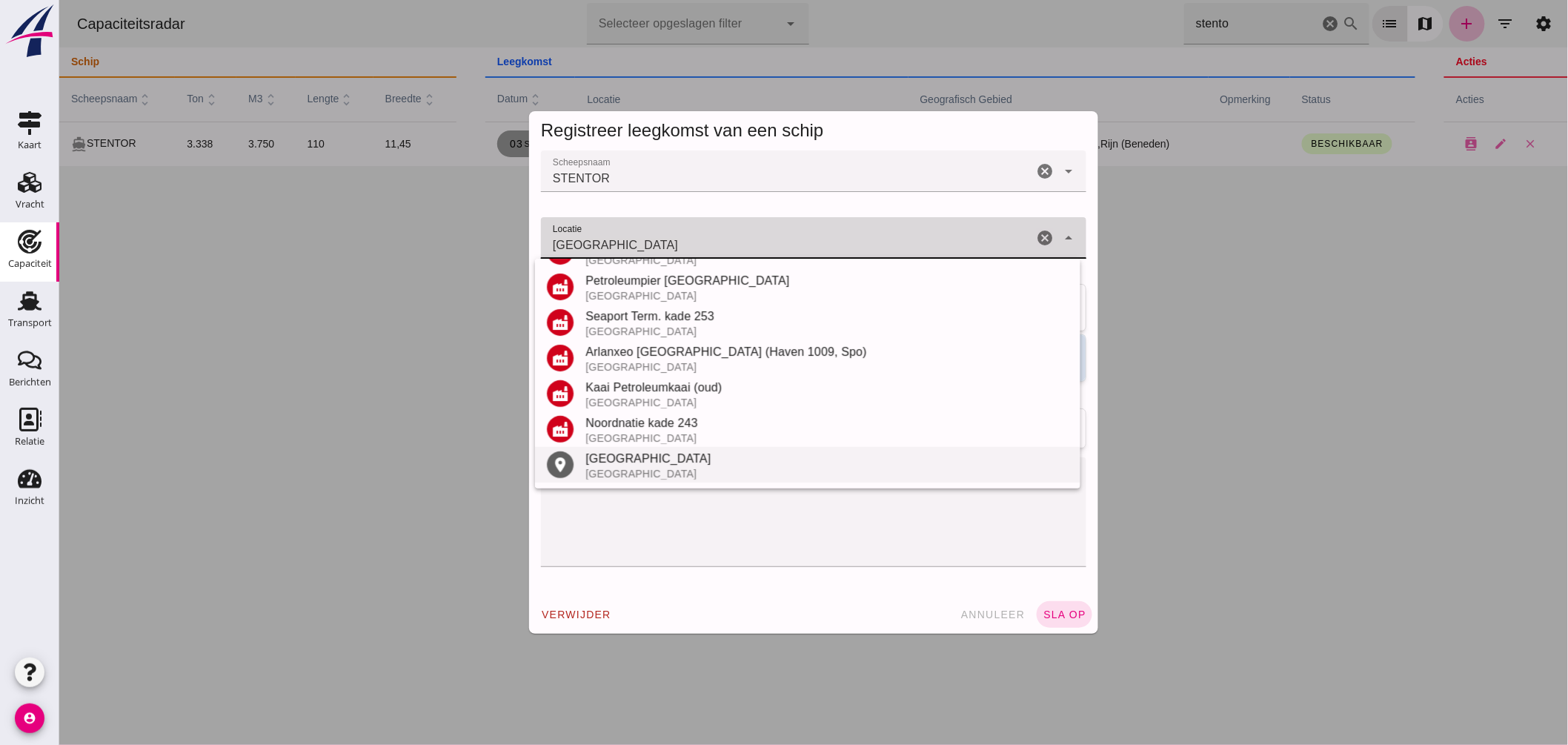
click at [653, 464] on div "Antwerpen" at bounding box center [826, 459] width 483 height 18
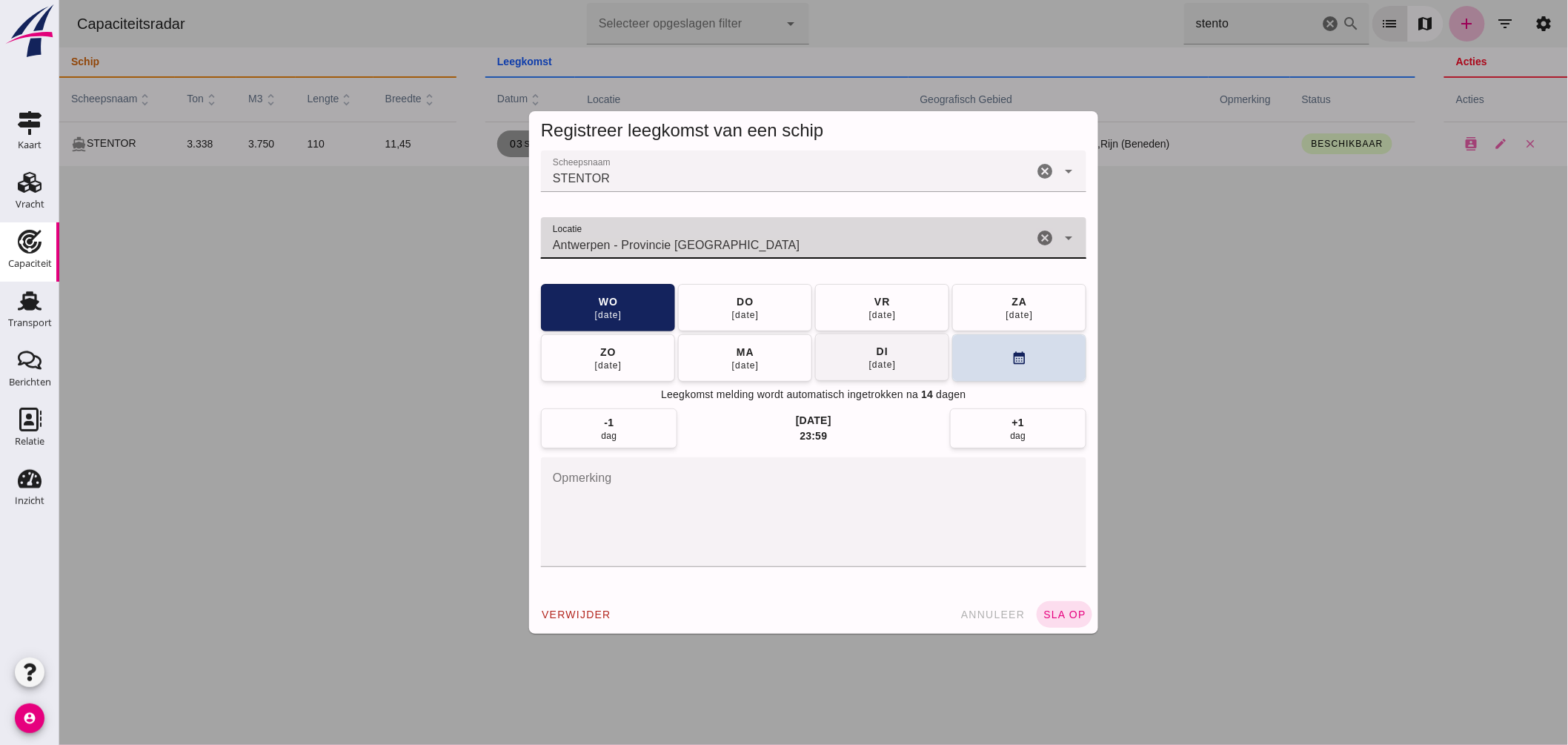
type input "Antwerpen - Provincie Antwerpen"
click at [904, 351] on button "di 09 sep" at bounding box center [881, 357] width 134 height 47
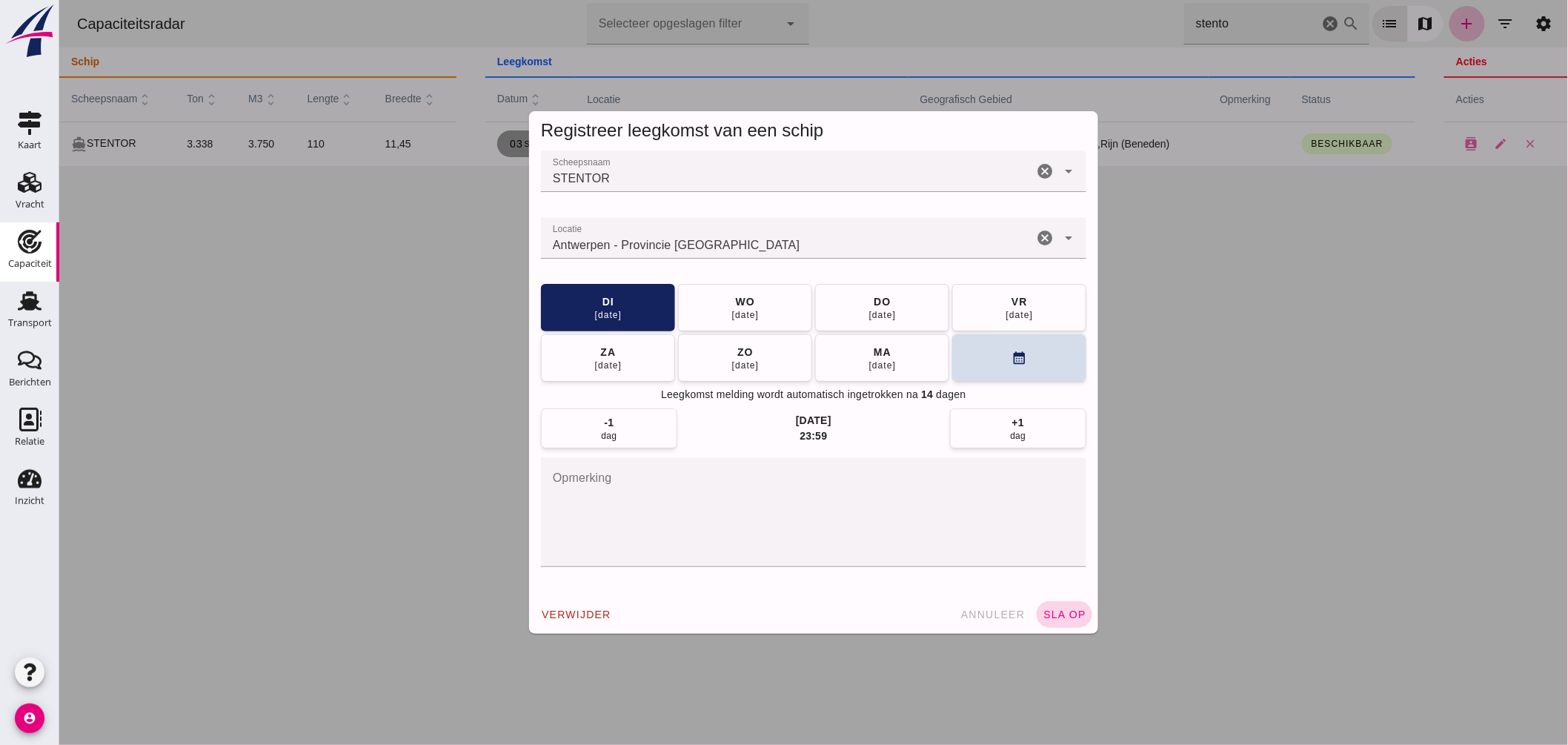
click at [1051, 605] on button "sla op" at bounding box center [1064, 615] width 56 height 26
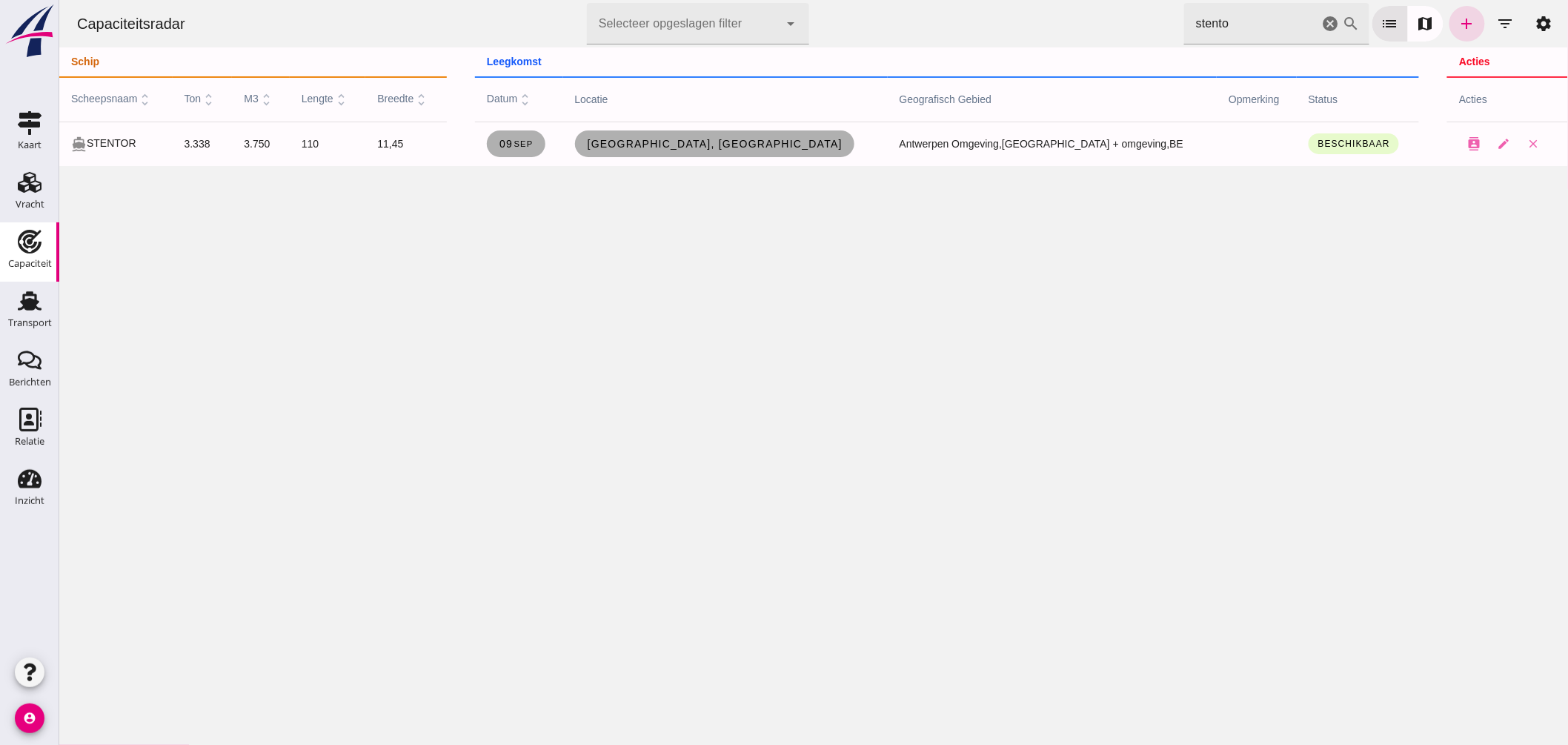
drag, startPoint x: 1258, startPoint y: 28, endPoint x: 837, endPoint y: -38, distance: 426.1
click at [837, 0] on html "Capaciteitsradar Selecteer opgeslagen filter Selecteer opgeslagen filter cancel…" at bounding box center [812, 372] width 1509 height 745
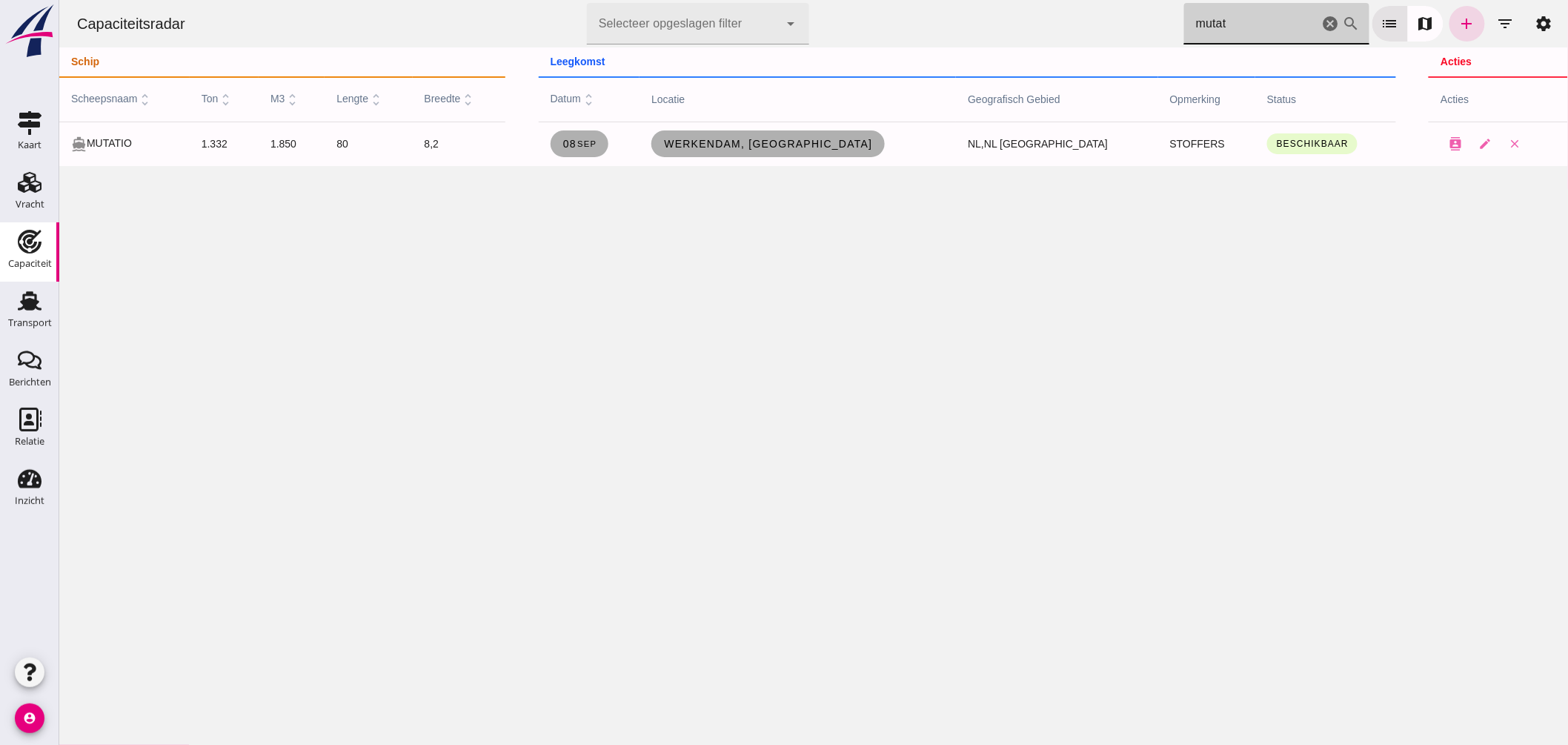
drag, startPoint x: 788, startPoint y: -36, endPoint x: 673, endPoint y: -42, distance: 115.2
click at [673, 0] on html "Capaciteitsradar Selecteer opgeslagen filter Selecteer opgeslagen filter cancel…" at bounding box center [812, 372] width 1509 height 745
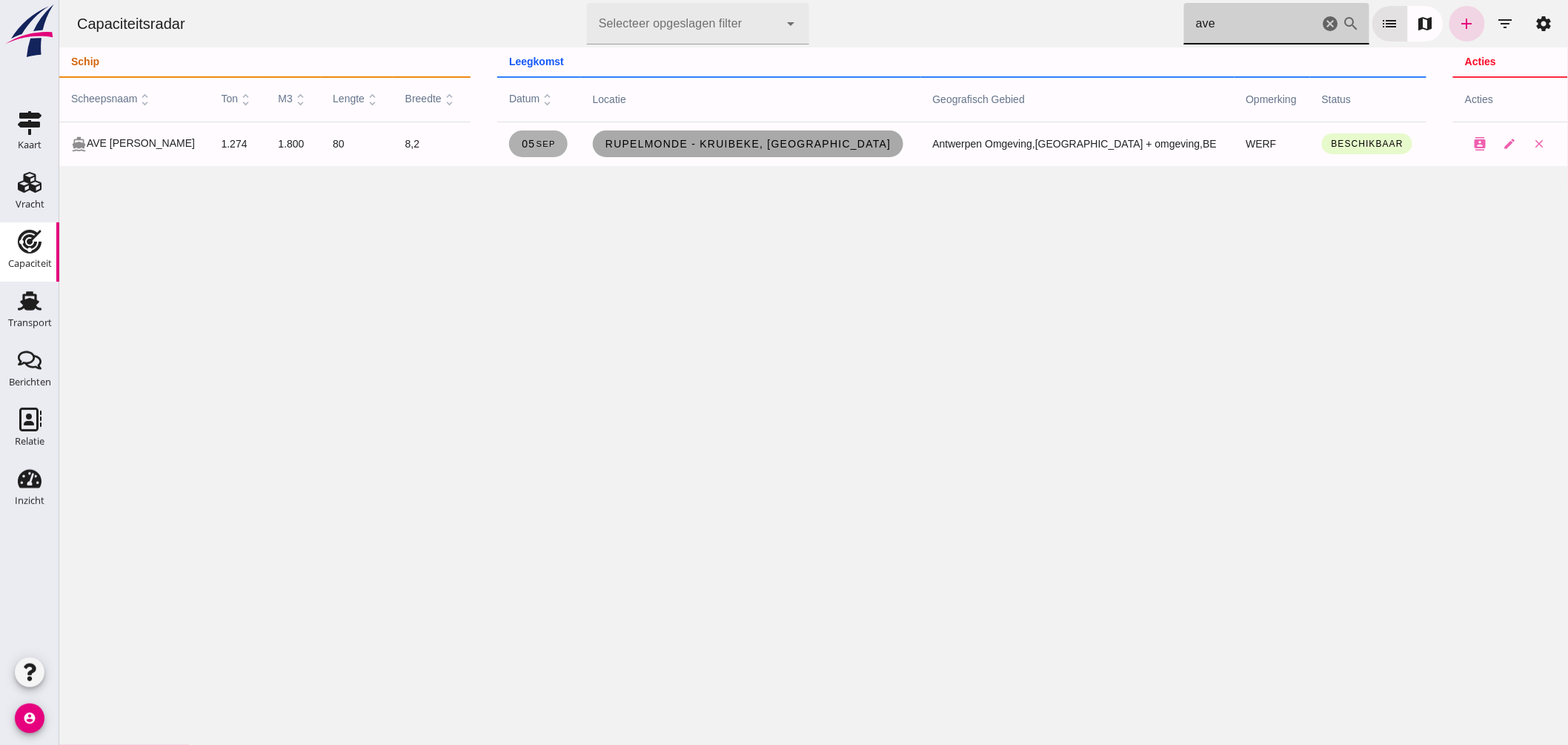
click at [706, 145] on span "Rupelmonde - Kruibeke, [GEOGRAPHIC_DATA]" at bounding box center [747, 144] width 287 height 12
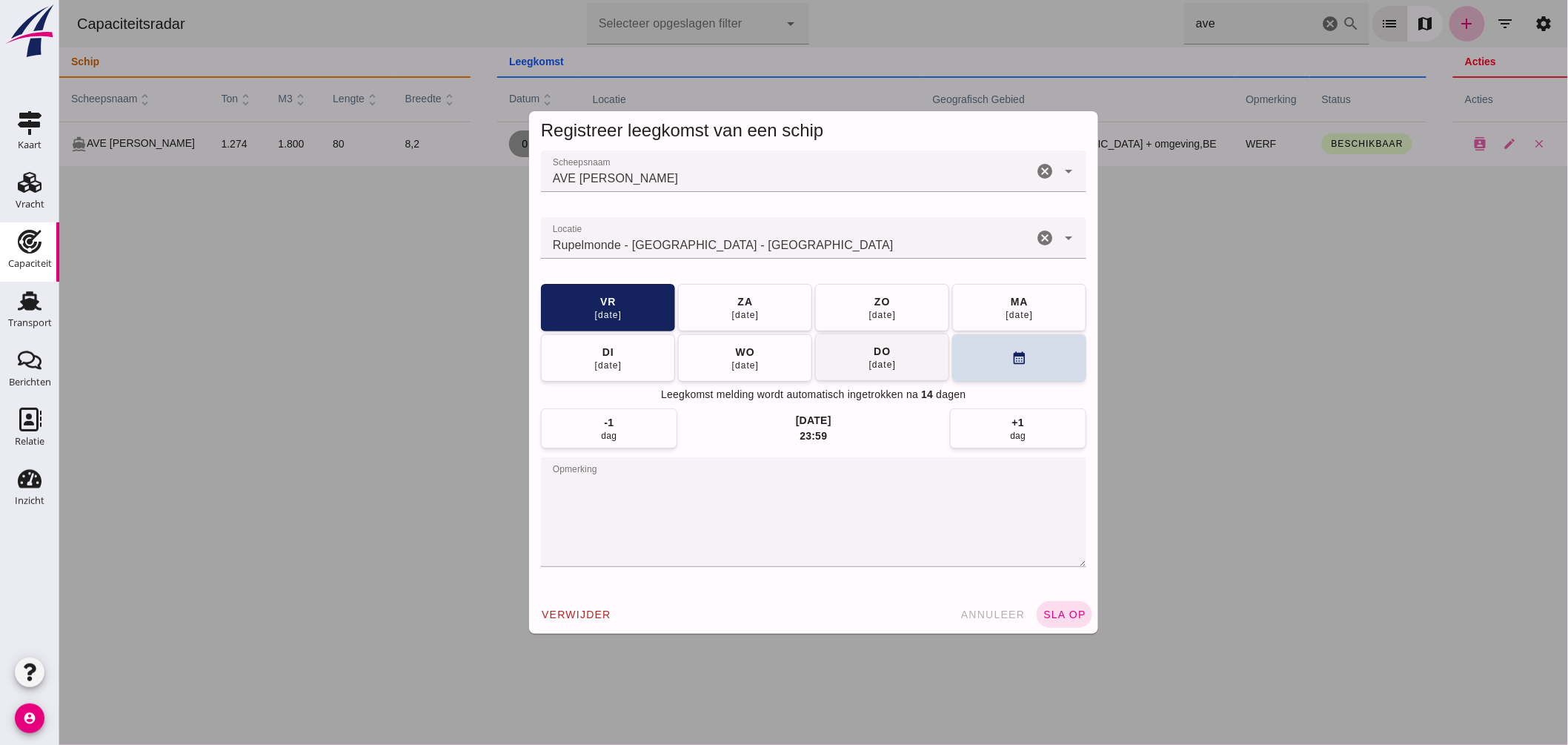
click at [990, 306] on button "ma 08 sep" at bounding box center [1018, 307] width 134 height 47
click at [1074, 606] on button "sla op" at bounding box center [1064, 615] width 56 height 26
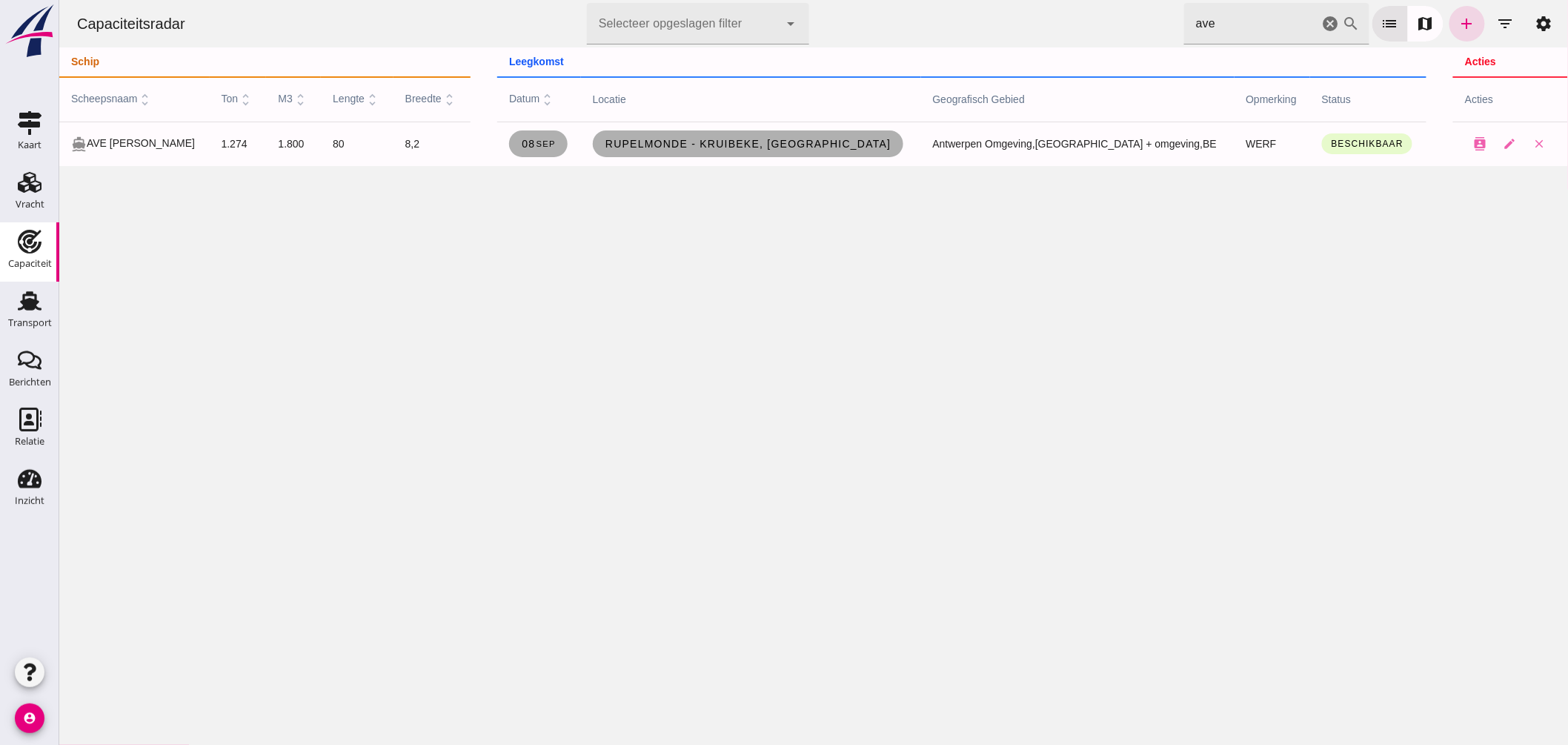
drag, startPoint x: 1220, startPoint y: 20, endPoint x: 766, endPoint y: 9, distance: 454.1
click at [828, 25] on div "Capaciteitsradar Selecteer opgeslagen filter Selecteer opgeslagen filter cancel…" at bounding box center [813, 23] width 1497 height 47
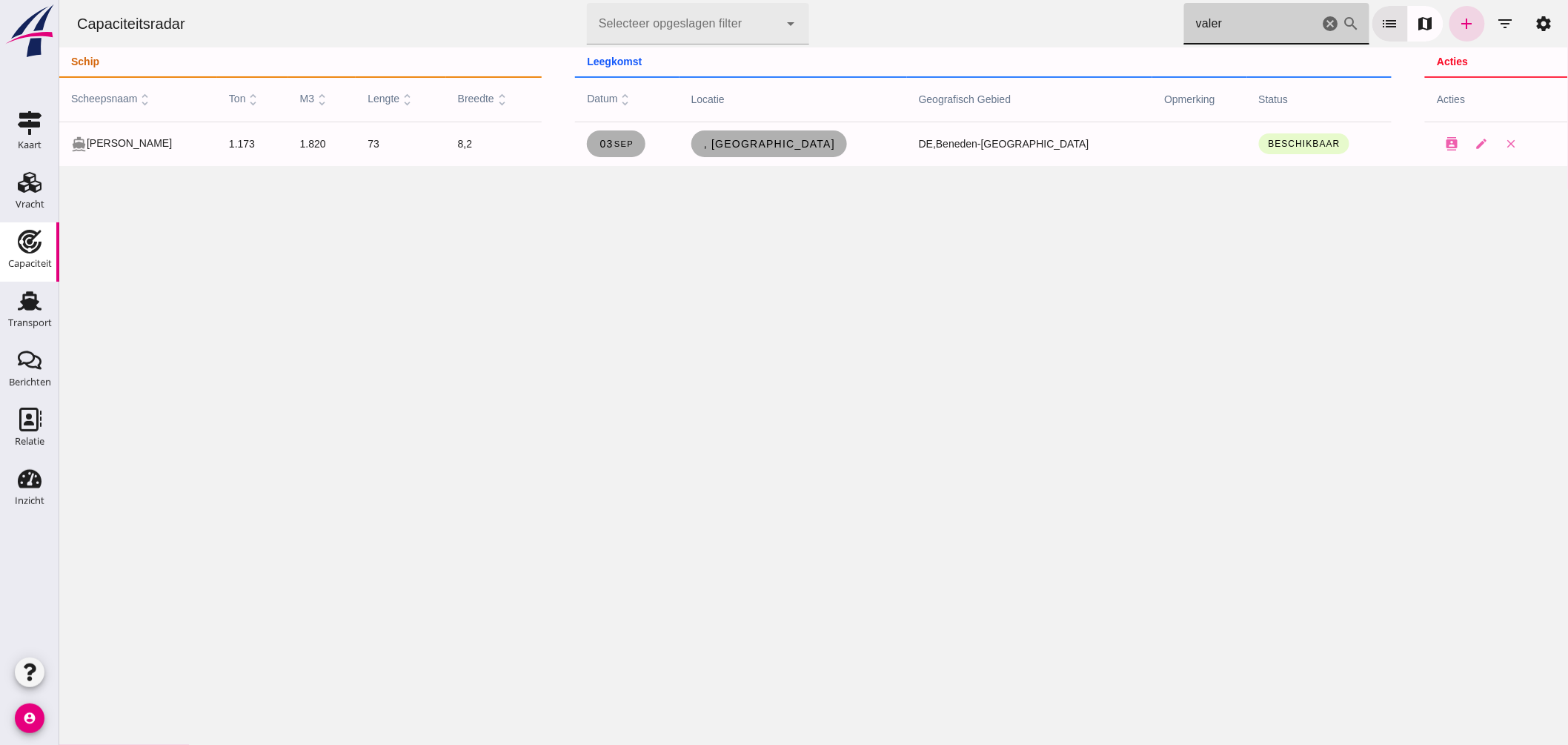
click at [848, 49] on div "Capaciteitsradar Selecteer opgeslagen filter Selecteer opgeslagen filter cancel…" at bounding box center [812, 83] width 1509 height 166
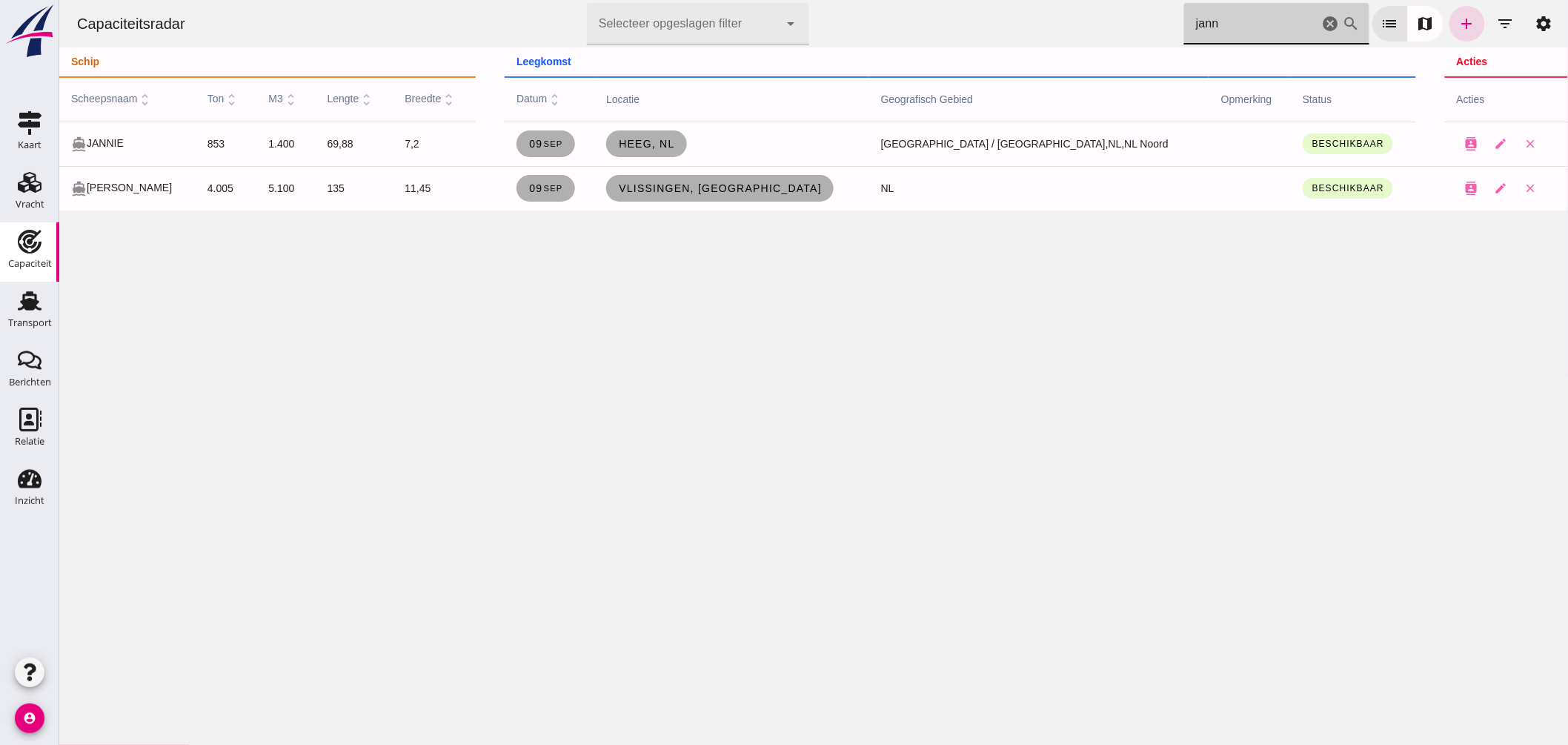
drag, startPoint x: 1207, startPoint y: 26, endPoint x: 850, endPoint y: 40, distance: 357.3
click at [871, 38] on div "Capaciteitsradar Selecteer opgeslagen filter Selecteer opgeslagen filter cancel…" at bounding box center [813, 23] width 1497 height 47
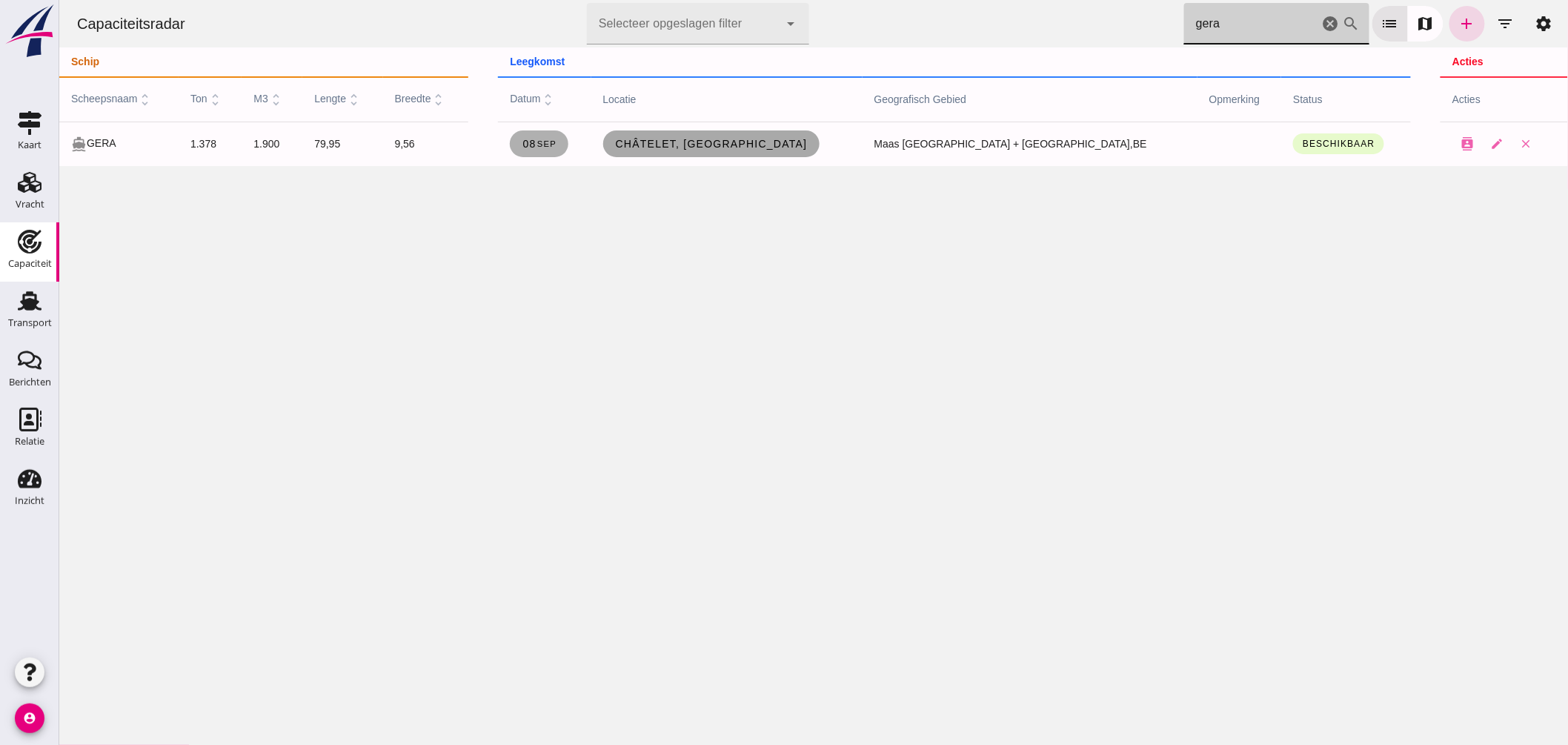
type input "gera"
click at [780, 147] on span "Châtelet, [GEOGRAPHIC_DATA]" at bounding box center [711, 144] width 192 height 12
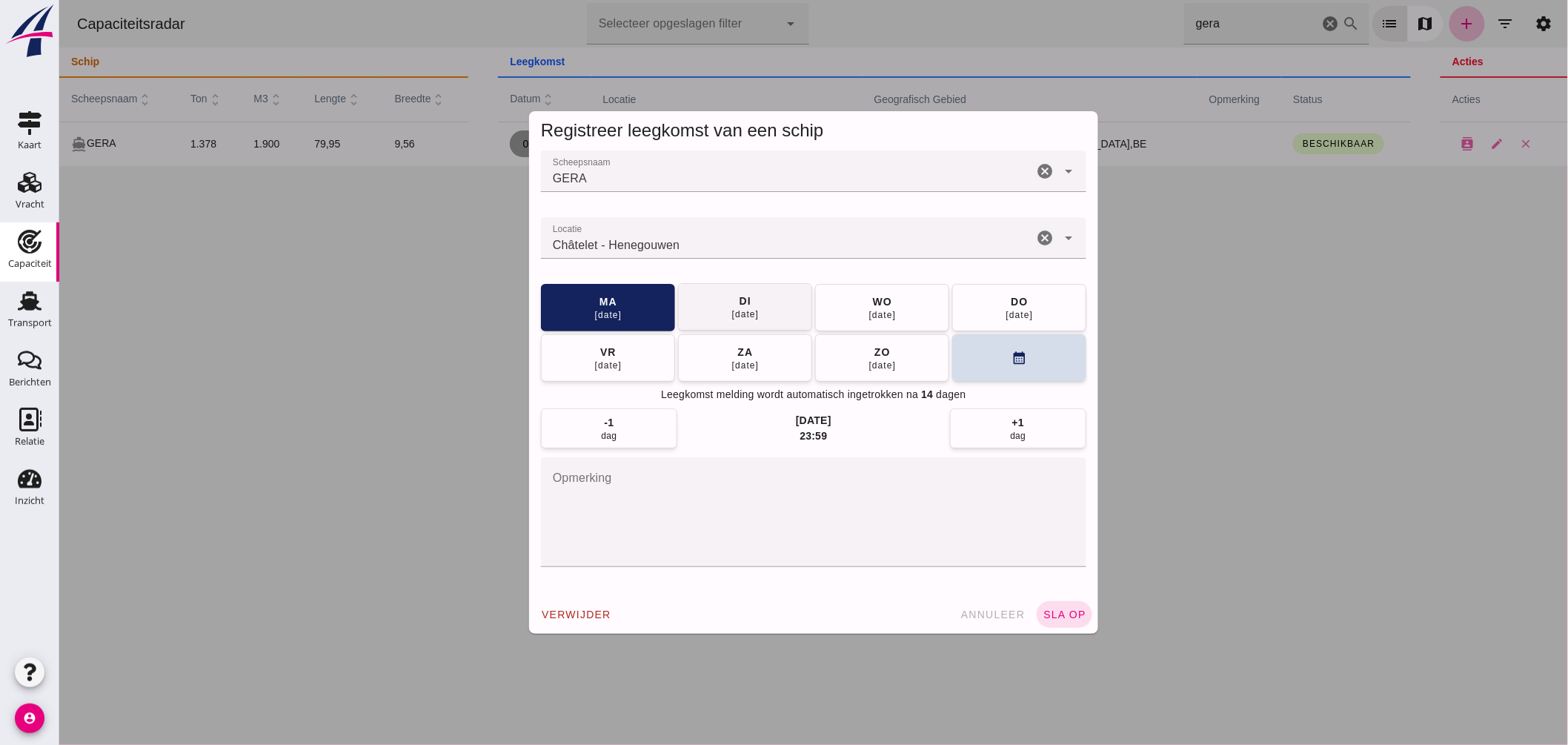
click at [768, 313] on button "di 09 sep" at bounding box center [744, 307] width 134 height 47
click at [1061, 612] on span "sla op" at bounding box center [1064, 614] width 43 height 12
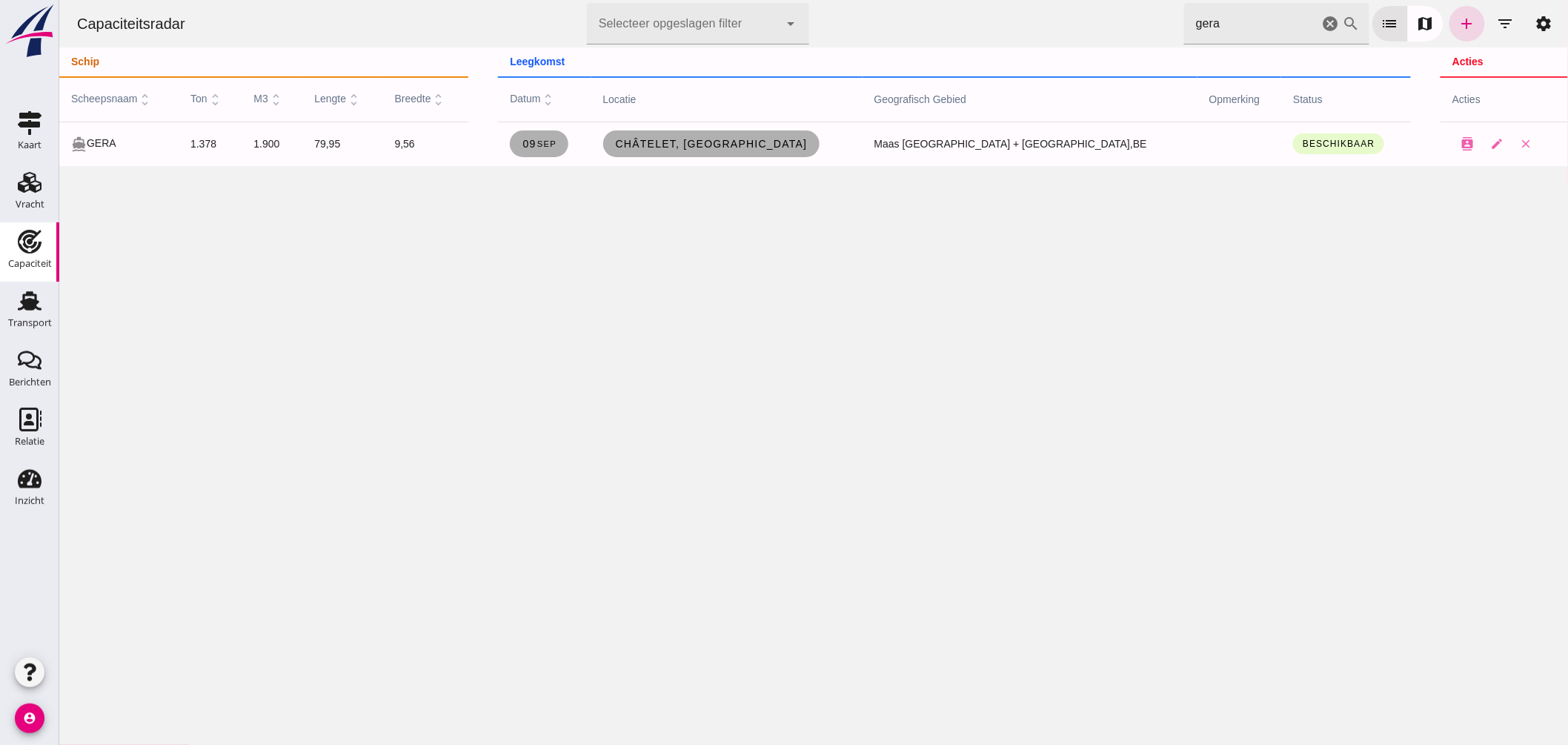
click at [841, 168] on div "Capaciteitsradar Selecteer opgeslagen filter Selecteer opgeslagen filter cancel…" at bounding box center [812, 372] width 1509 height 745
click at [1321, 18] on icon "cancel" at bounding box center [1330, 23] width 18 height 18
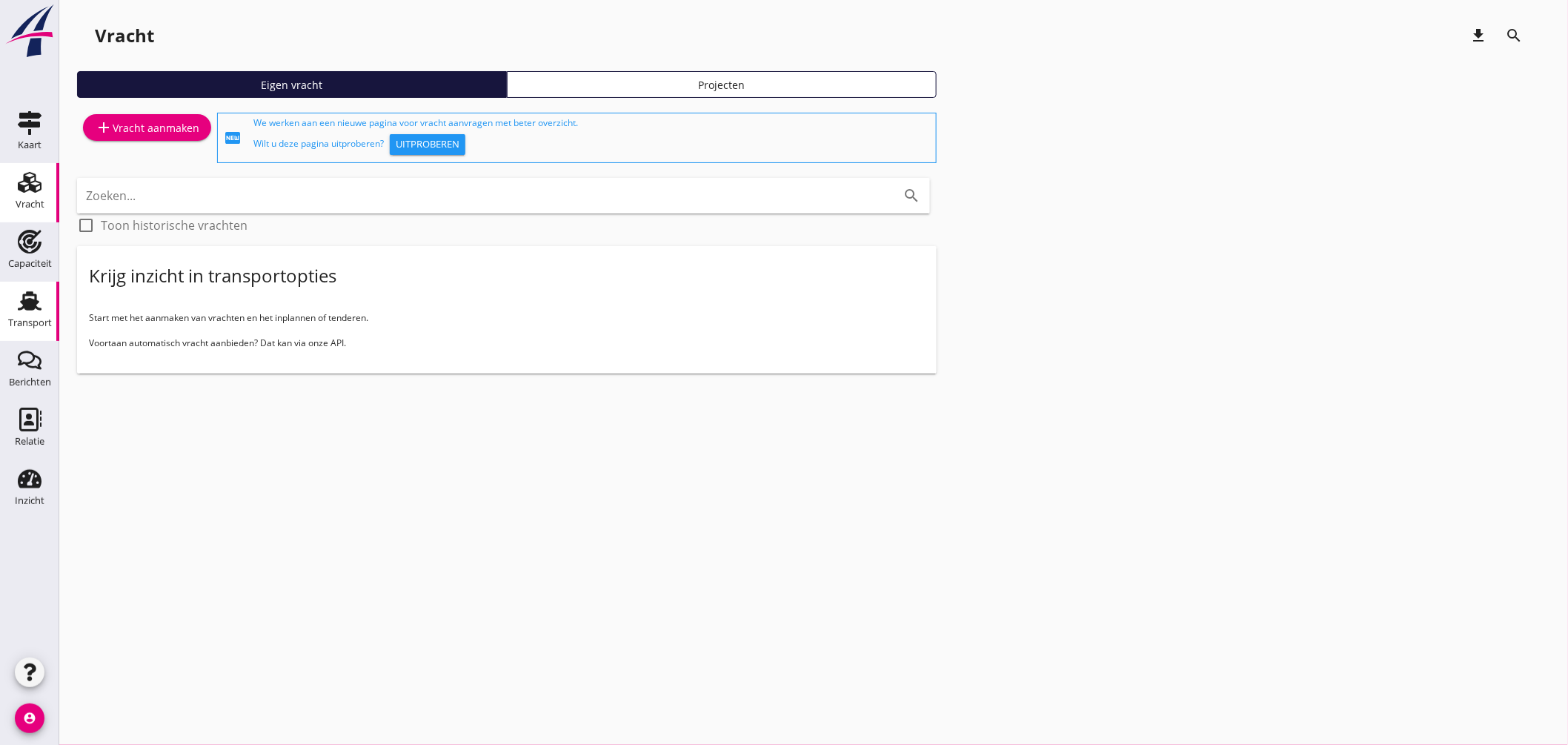
click at [28, 289] on icon "Transport" at bounding box center [29, 301] width 24 height 24
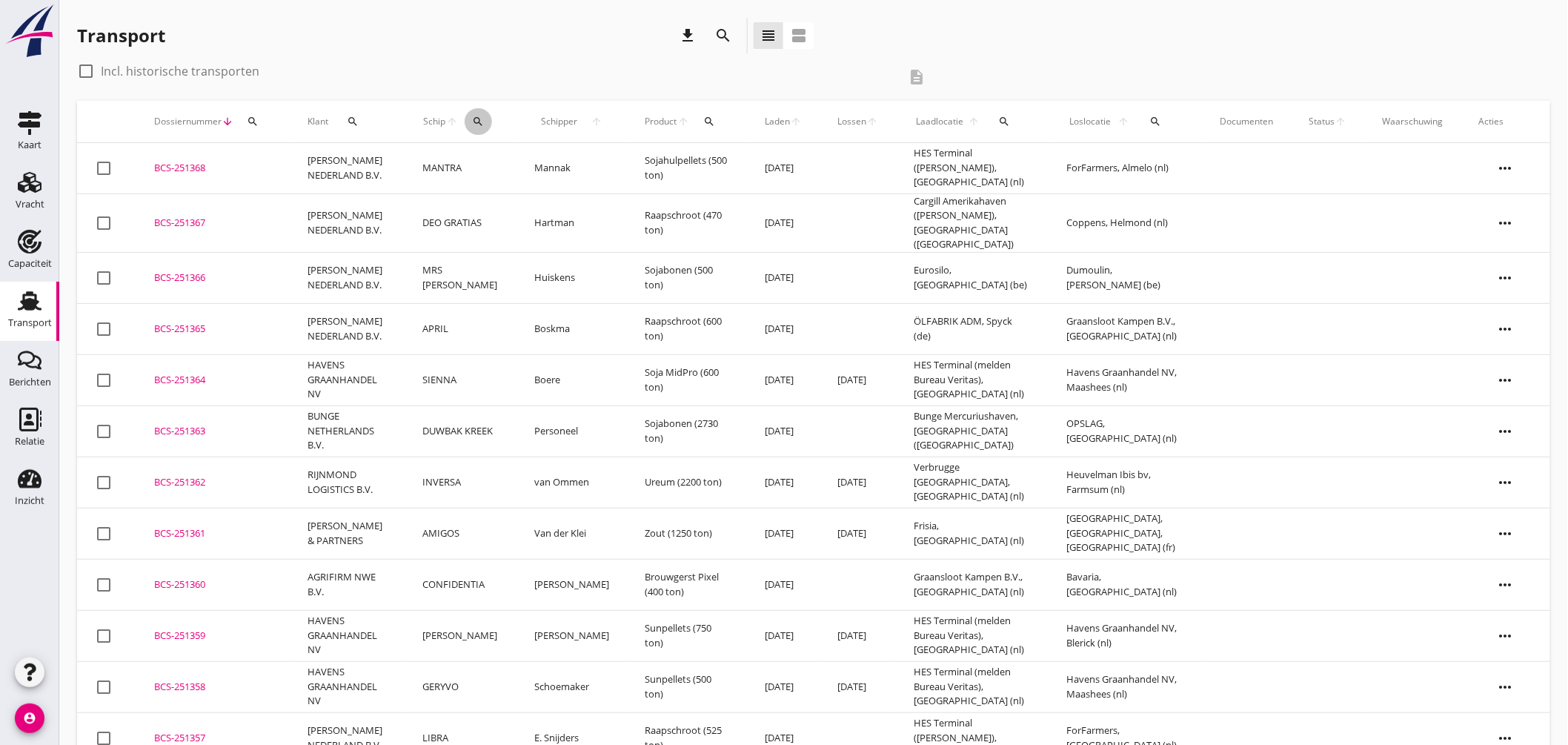
click at [483, 123] on icon "search" at bounding box center [477, 121] width 12 height 12
click at [559, 171] on input "Zoek op (scheeps)naam" at bounding box center [549, 165] width 154 height 24
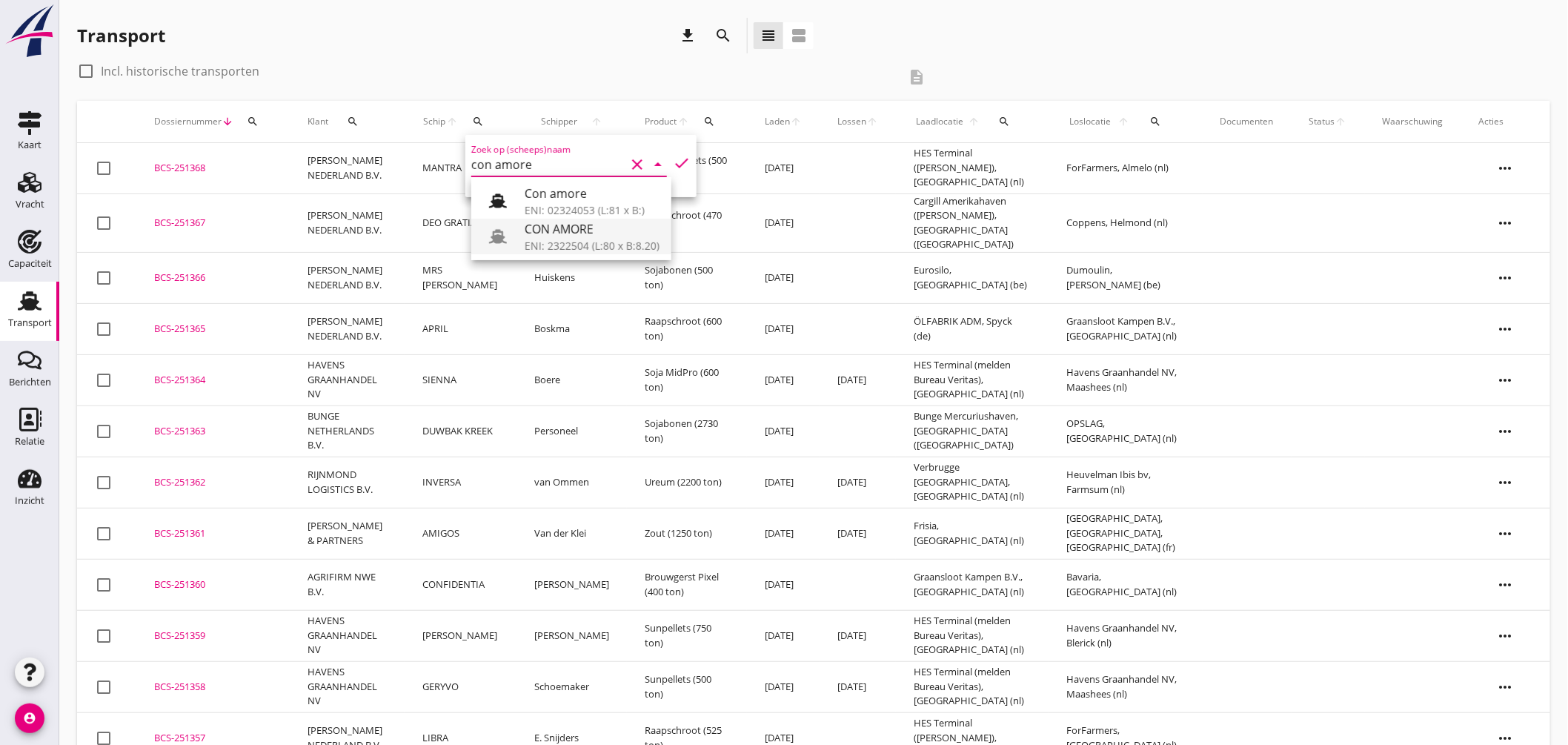
click at [565, 235] on div "CON AMORE" at bounding box center [592, 229] width 135 height 18
click at [673, 161] on icon "check" at bounding box center [681, 163] width 18 height 18
type input "CON AMORE"
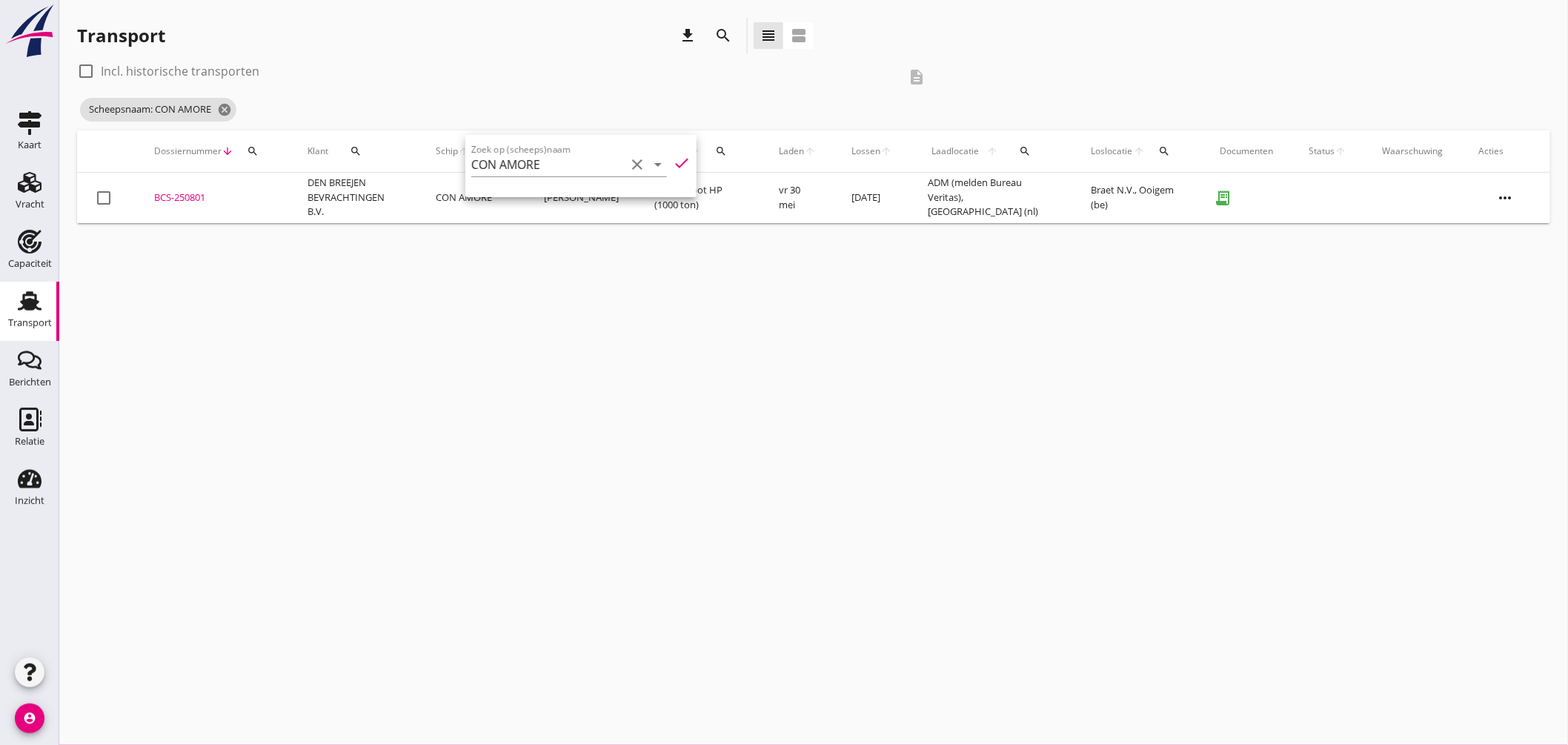
click at [1122, 244] on div "cancel You are impersonating another user. Transport download search view_headl…" at bounding box center [813, 372] width 1509 height 745
click at [93, 67] on div at bounding box center [86, 71] width 25 height 25
checkbox input "true"
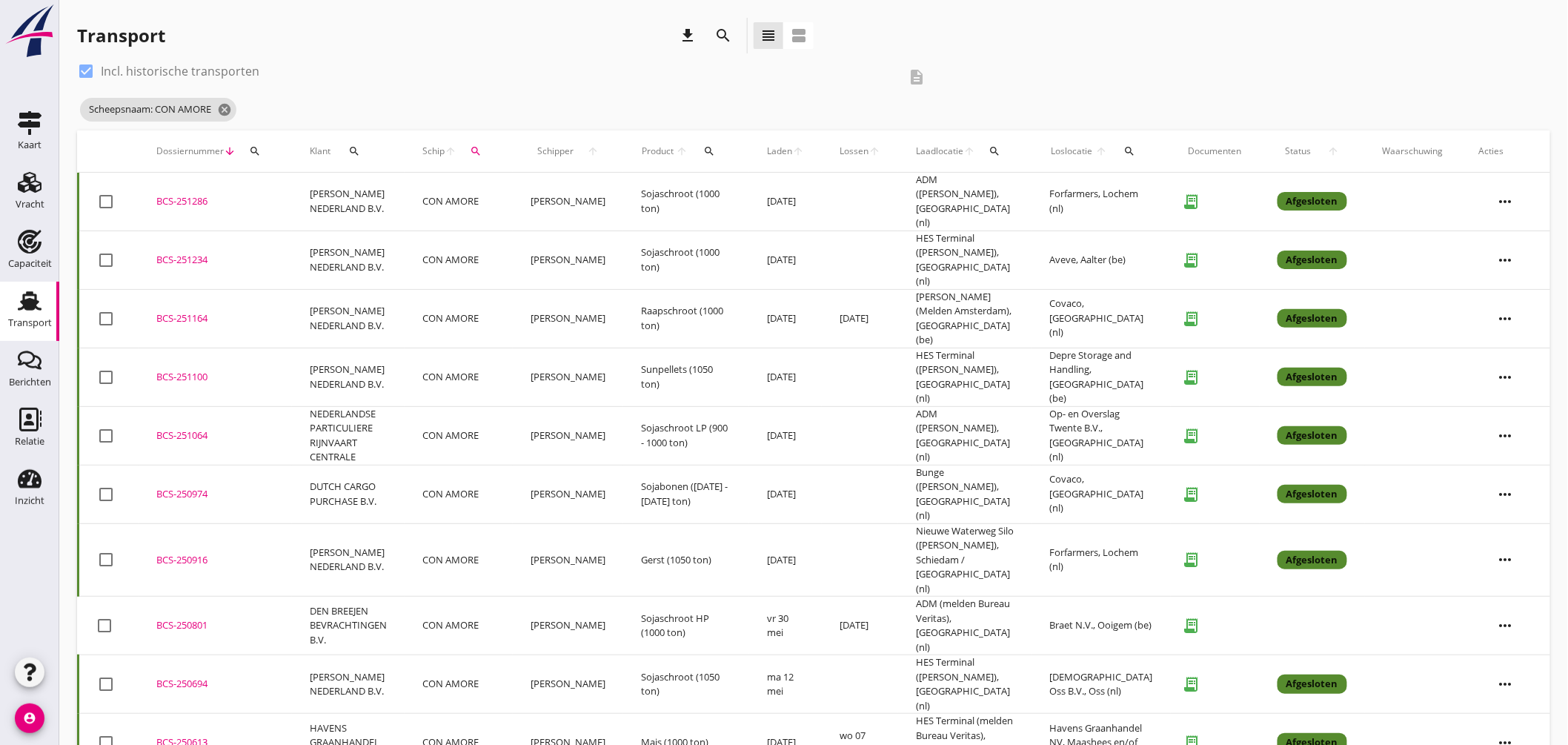
drag, startPoint x: 191, startPoint y: 397, endPoint x: 218, endPoint y: 390, distance: 27.9
click at [193, 406] on td "BCS-251064 upload_file Drop hier uw bestand om het aan het dossier toe te voegen" at bounding box center [216, 435] width 154 height 58
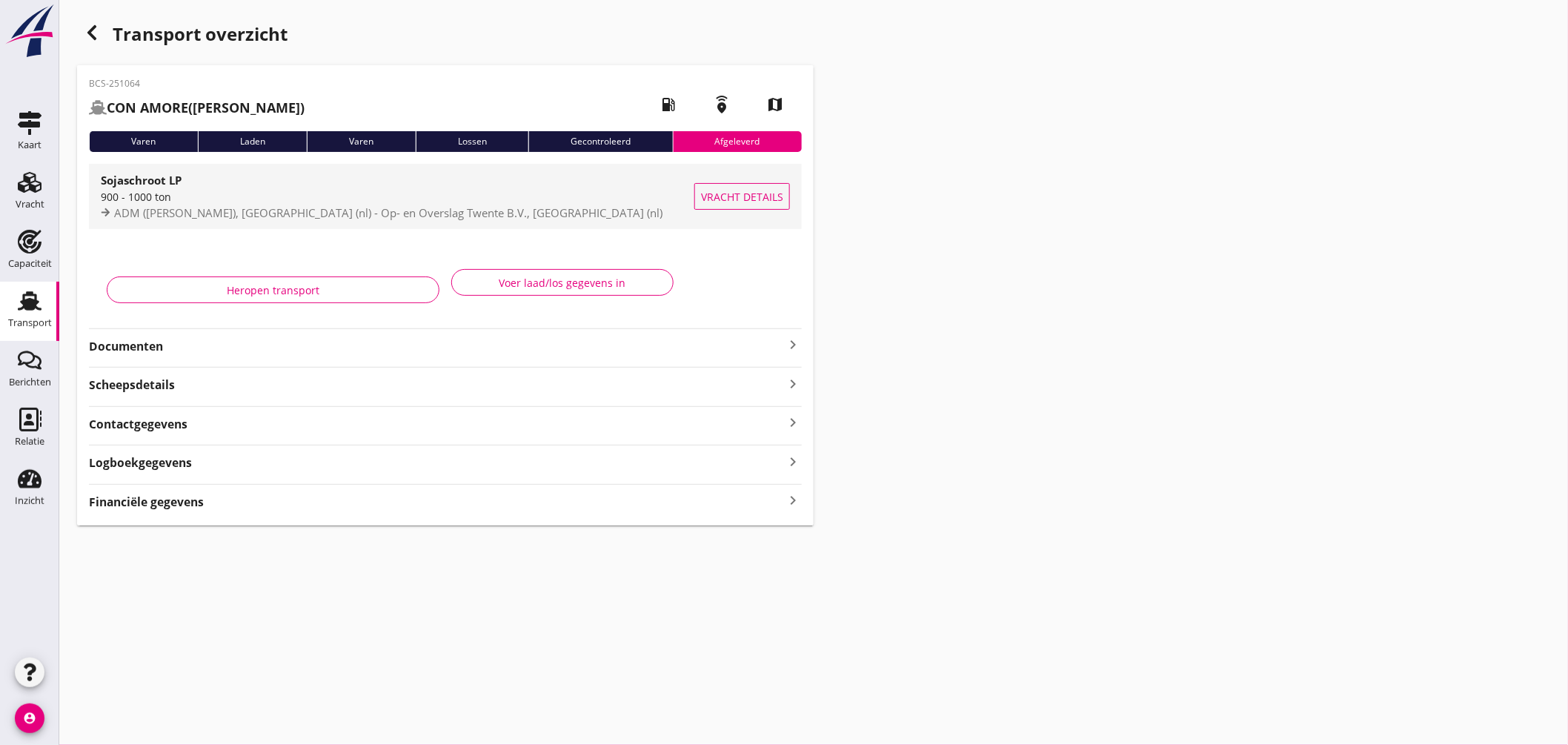
click at [566, 203] on div "900 - 1000 ton" at bounding box center [397, 197] width 594 height 16
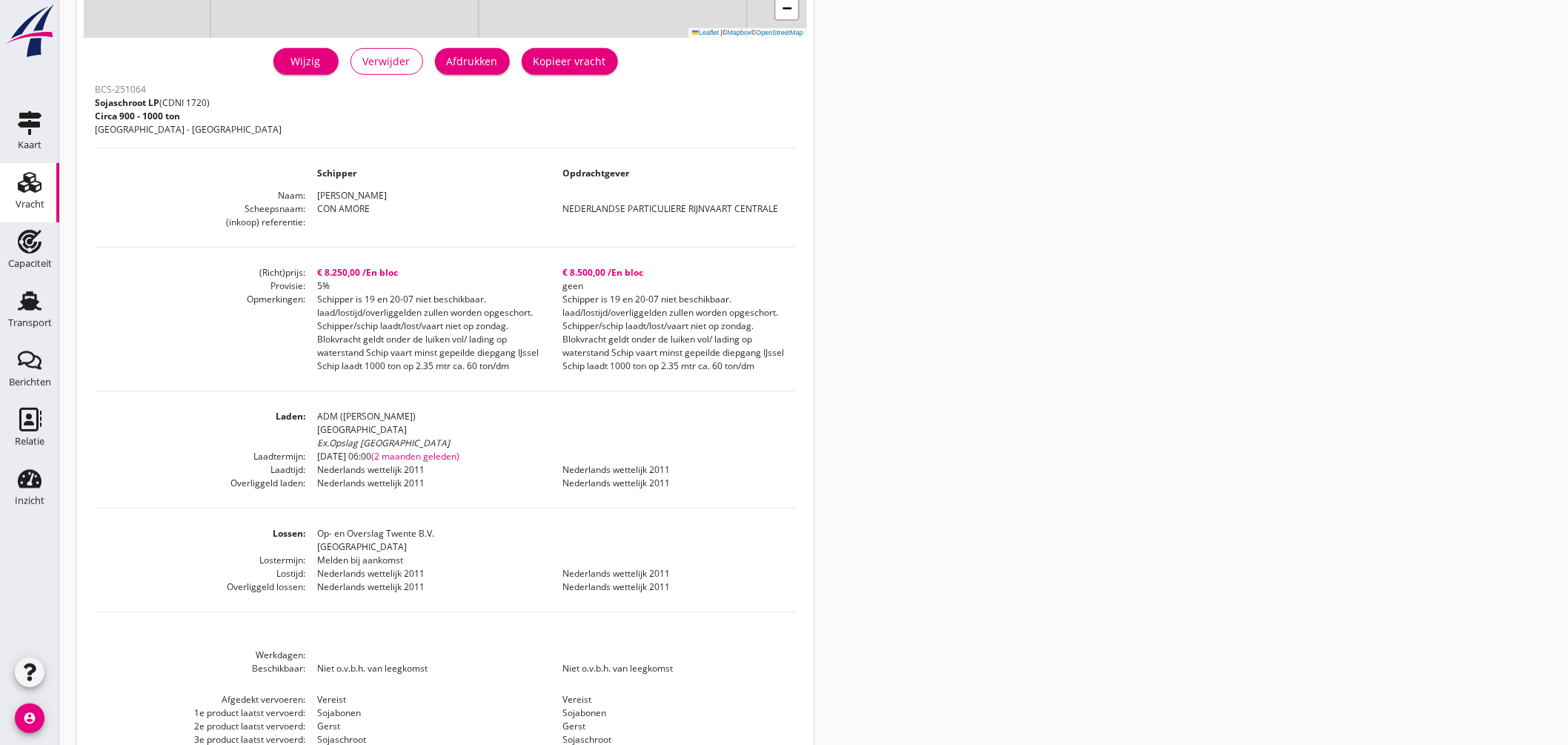
scroll to position [397, 0]
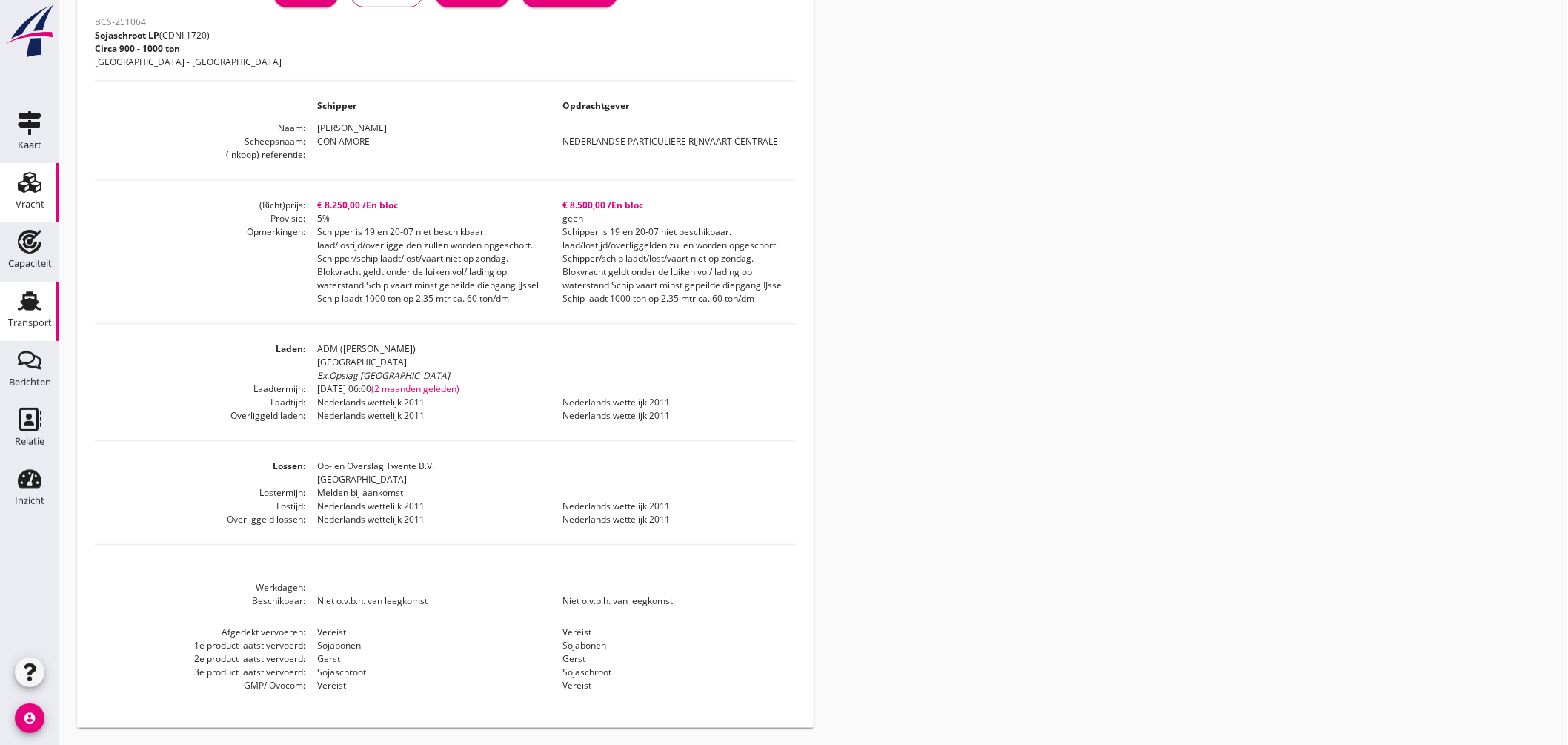
click at [32, 293] on use at bounding box center [29, 300] width 24 height 19
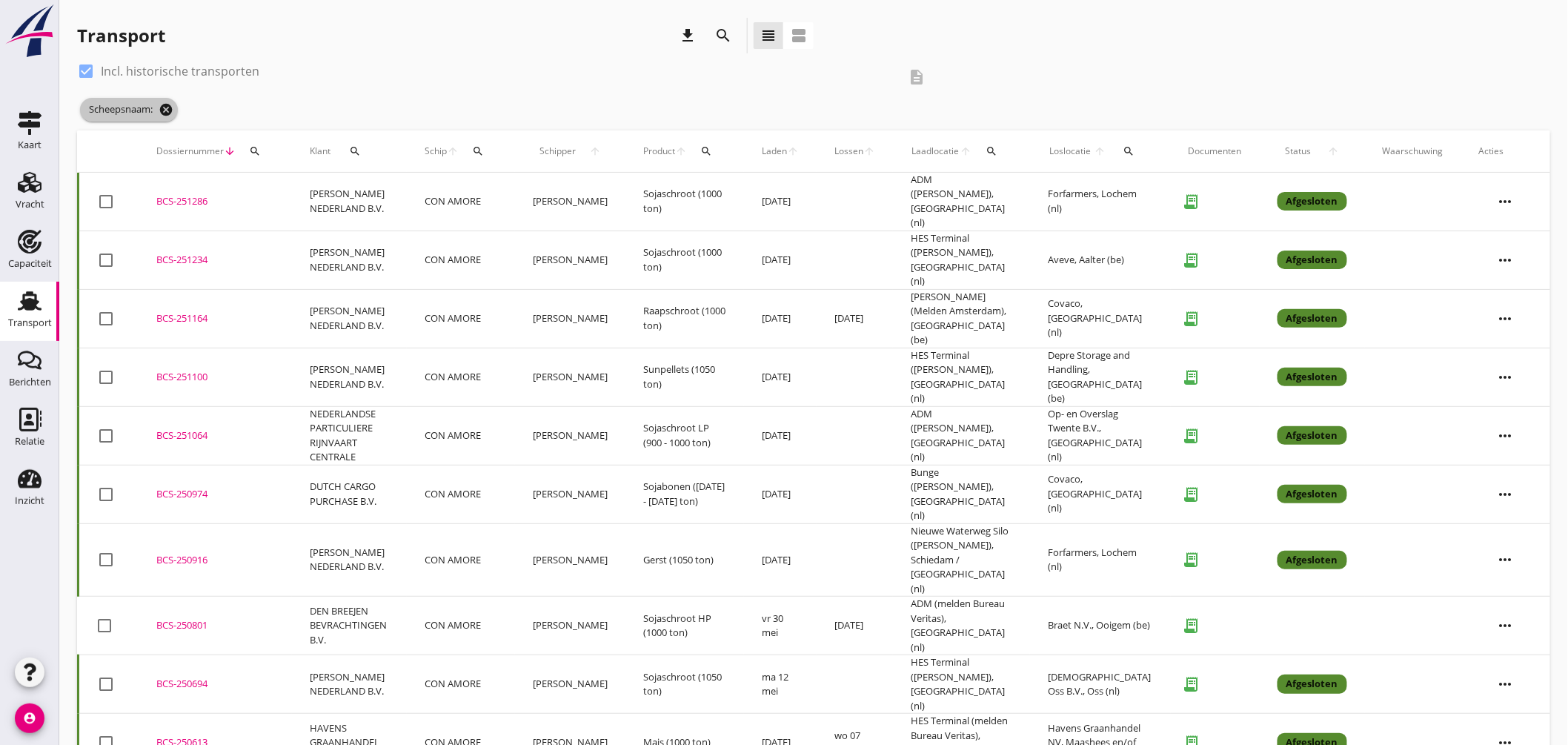
click at [164, 109] on icon "cancel" at bounding box center [165, 109] width 15 height 15
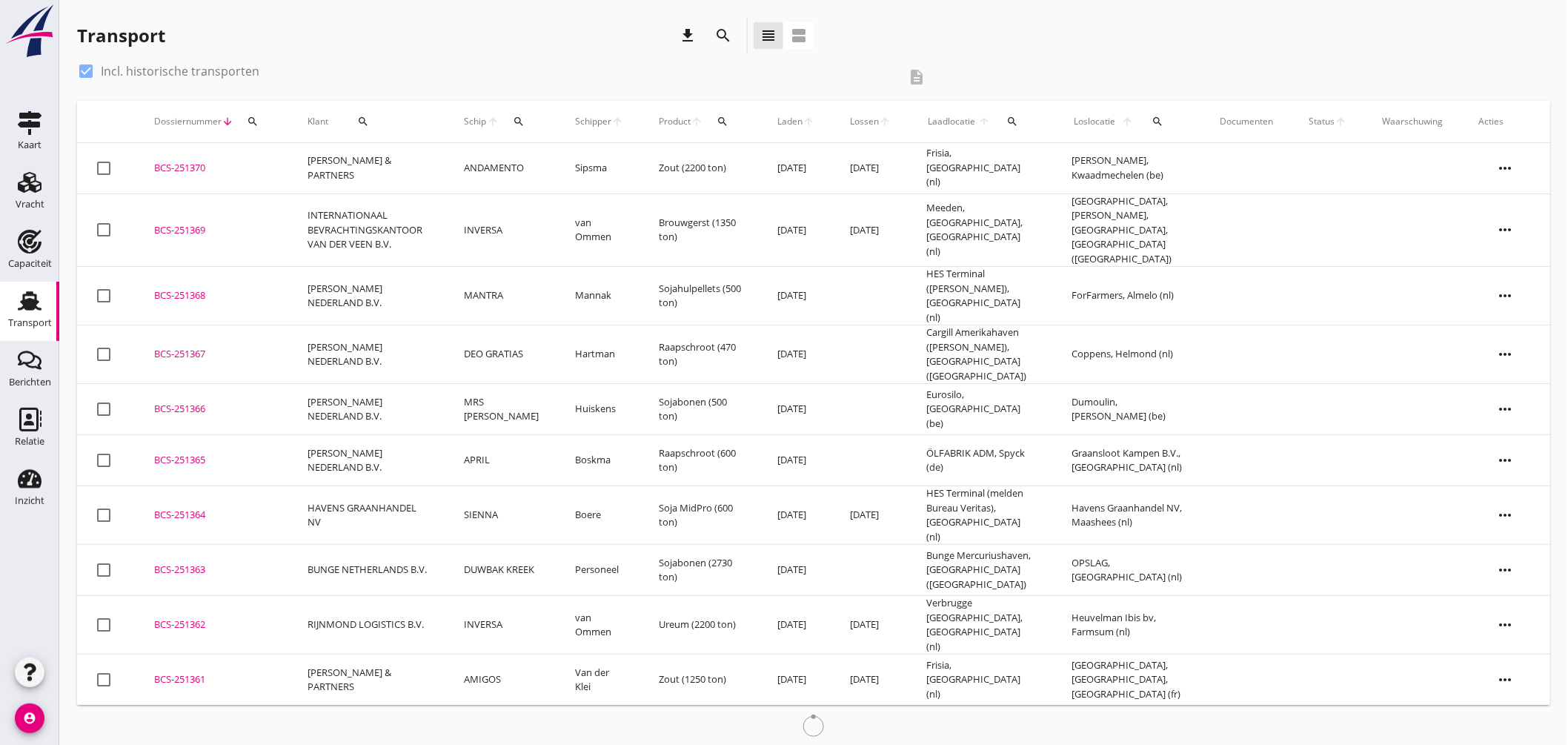
drag, startPoint x: 486, startPoint y: 122, endPoint x: 509, endPoint y: 133, distance: 25.5
click at [486, 122] on span "Schip" at bounding box center [476, 121] width 23 height 13
click at [531, 126] on div "search" at bounding box center [518, 121] width 27 height 12
click at [565, 161] on input "Zoek op (scheeps)naam" at bounding box center [596, 165] width 154 height 24
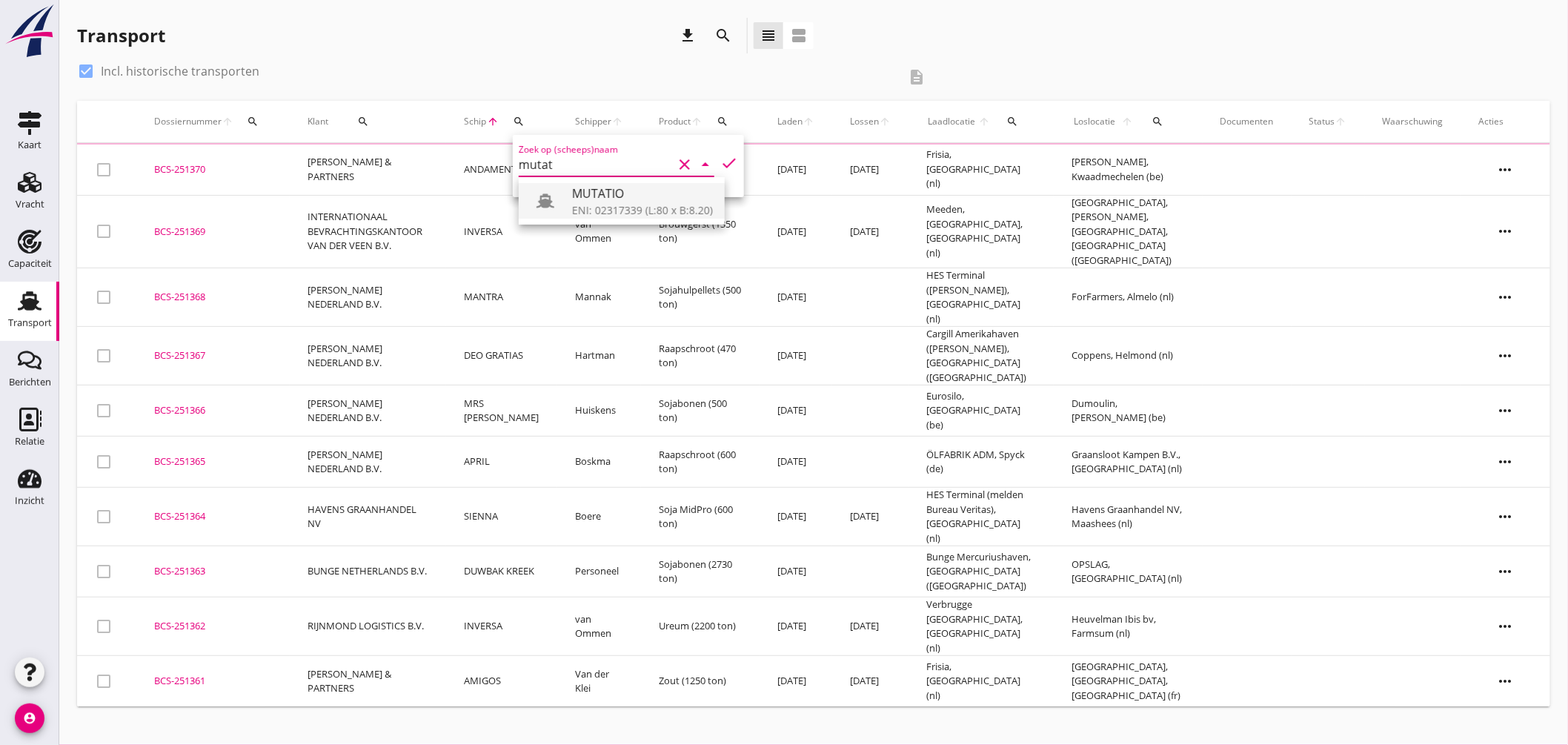
click at [620, 209] on div "ENI: 02317339 (L:80 x B:8.20)" at bounding box center [642, 210] width 140 height 16
click at [720, 154] on icon "check" at bounding box center [729, 163] width 18 height 18
type input "MUTATIO"
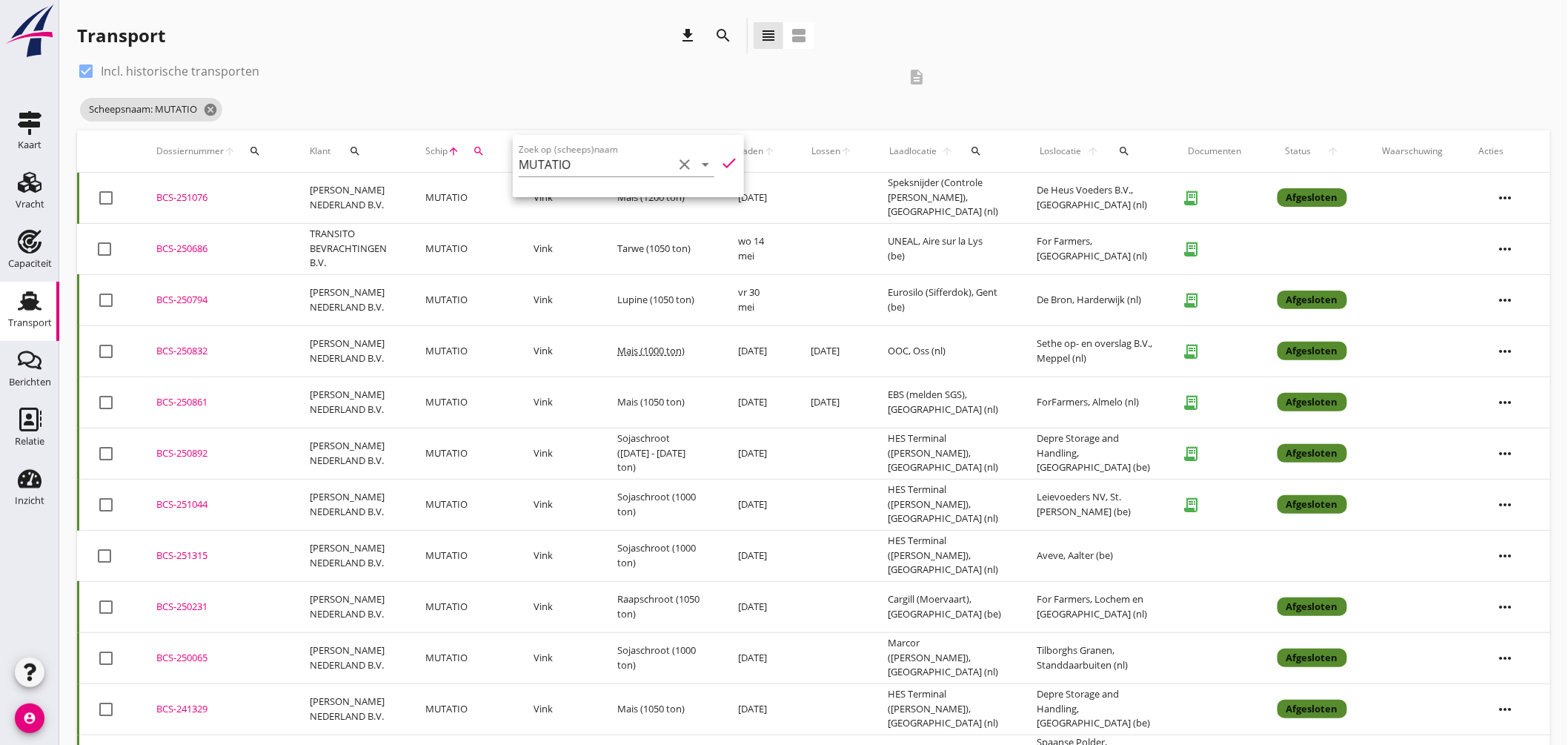
click at [1128, 144] on button "search" at bounding box center [1125, 151] width 33 height 26
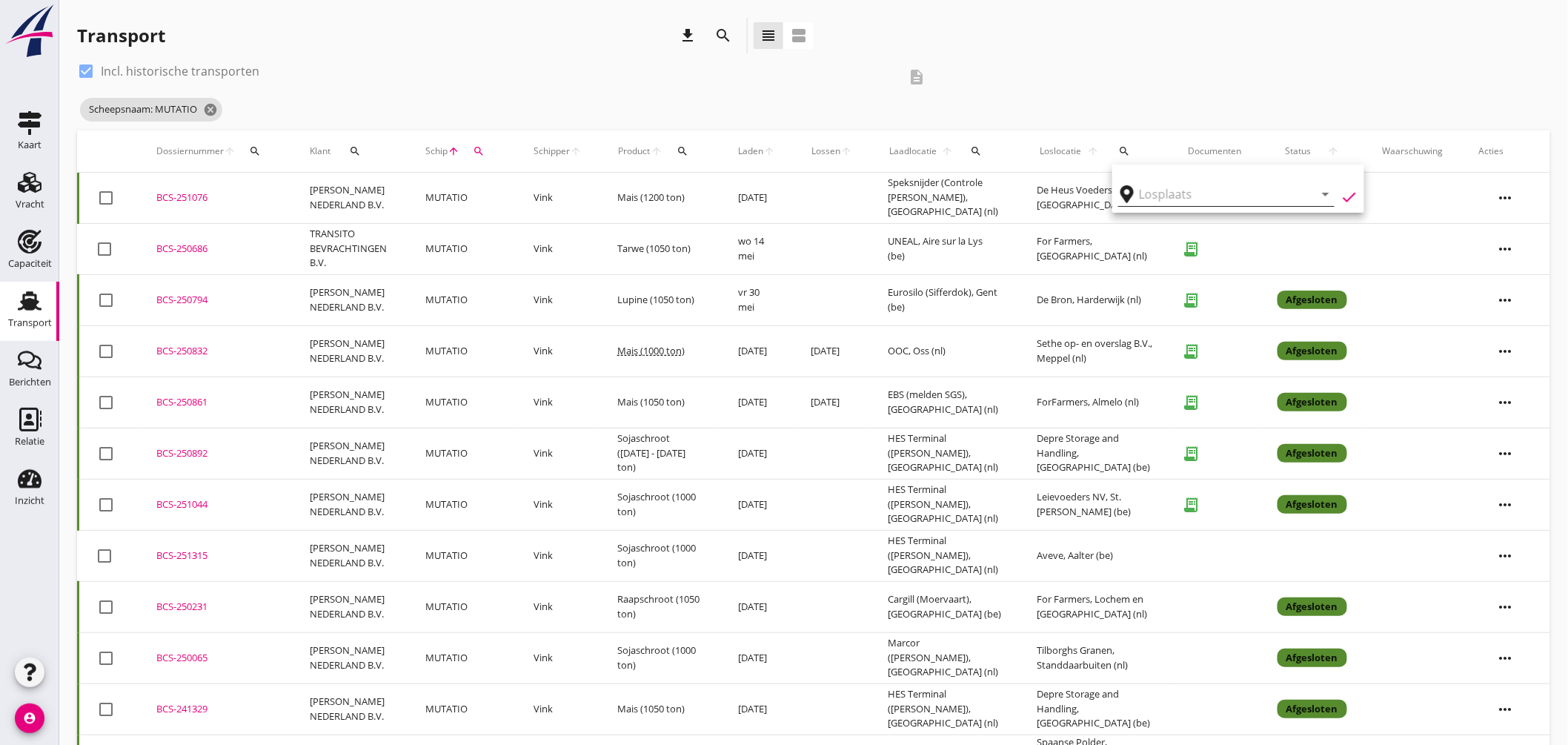
click at [1162, 183] on input "text" at bounding box center [1216, 194] width 154 height 24
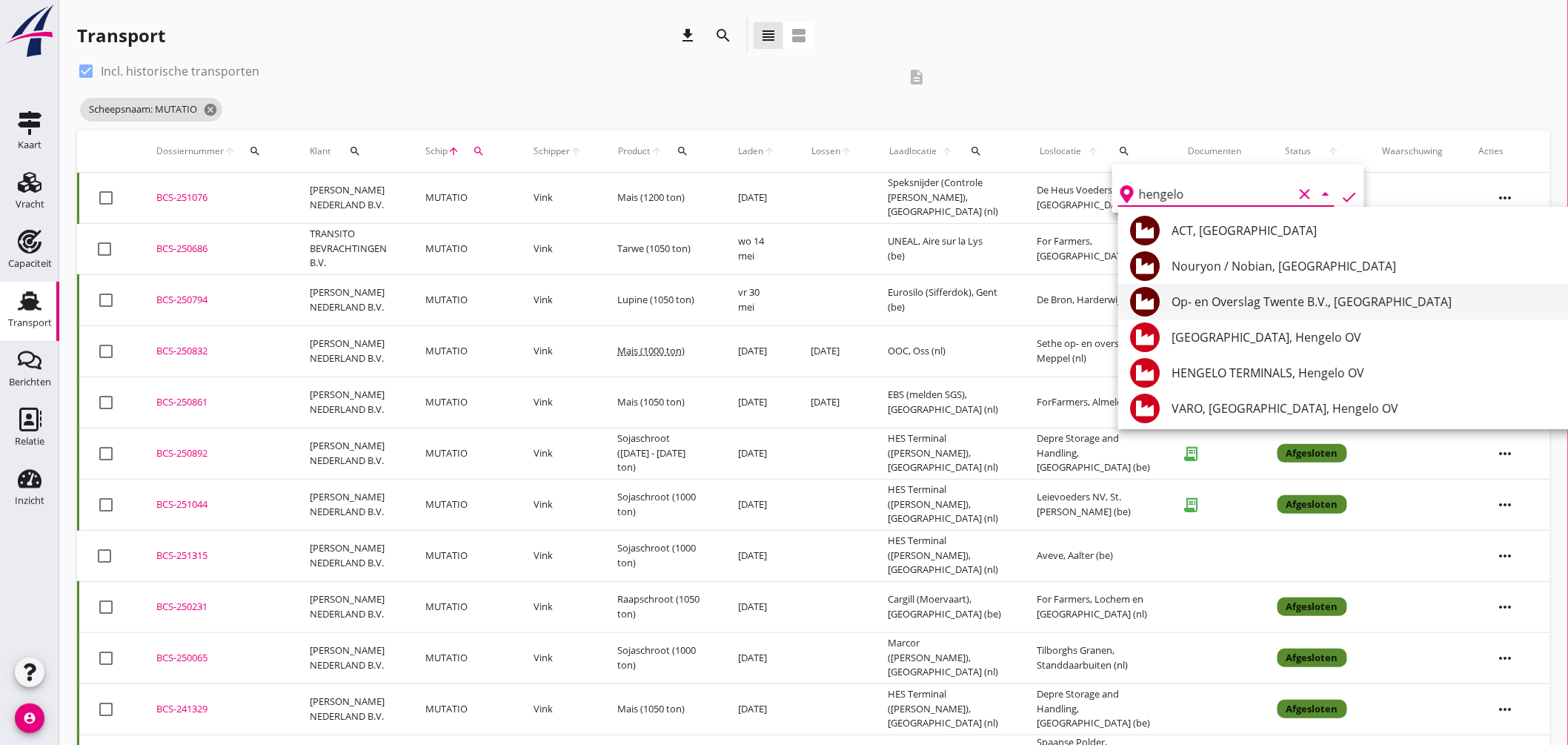
click at [1301, 306] on div "Op- en Overslag Twente B.V., Hengelo" at bounding box center [1386, 301] width 431 height 18
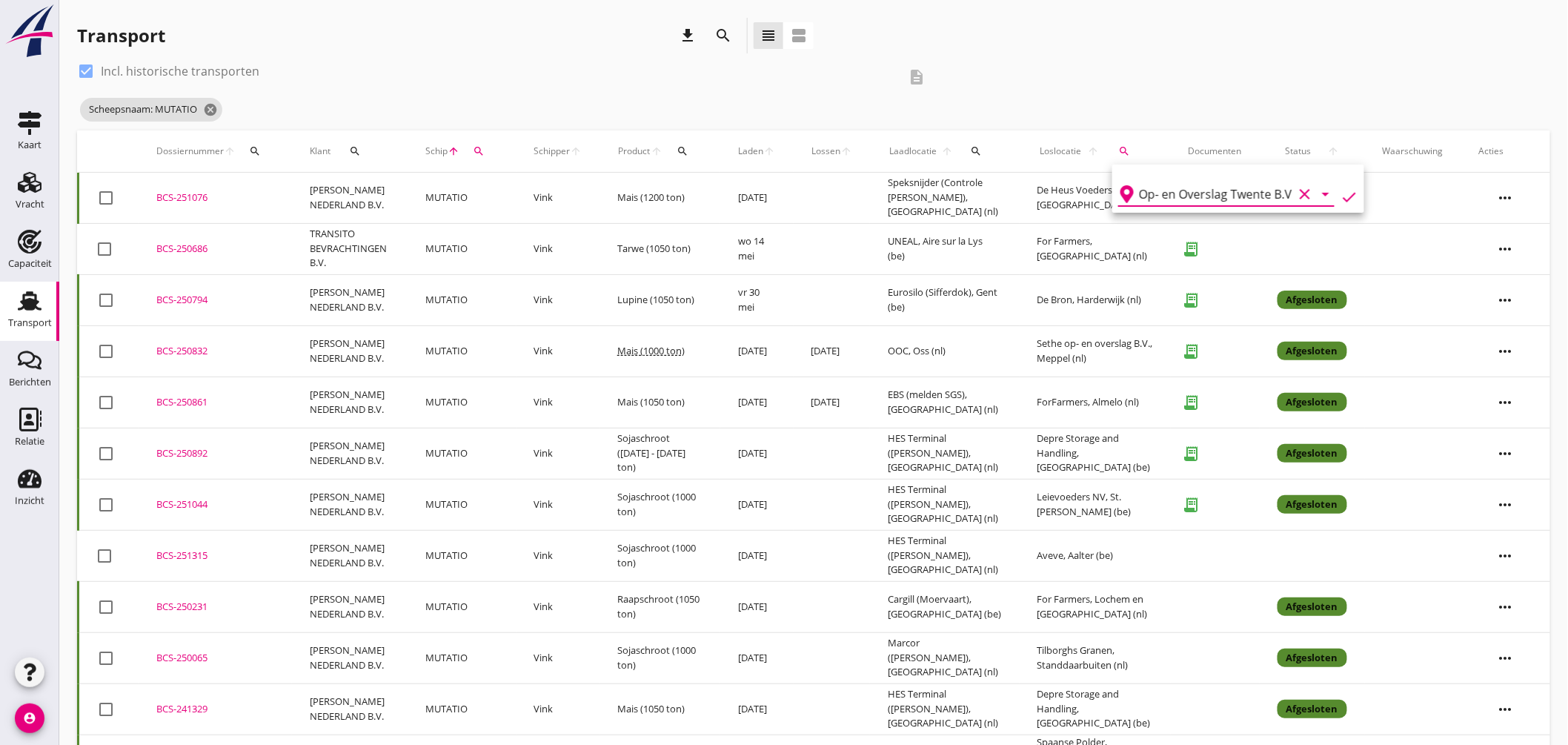
click at [1341, 190] on icon "check" at bounding box center [1349, 197] width 18 height 18
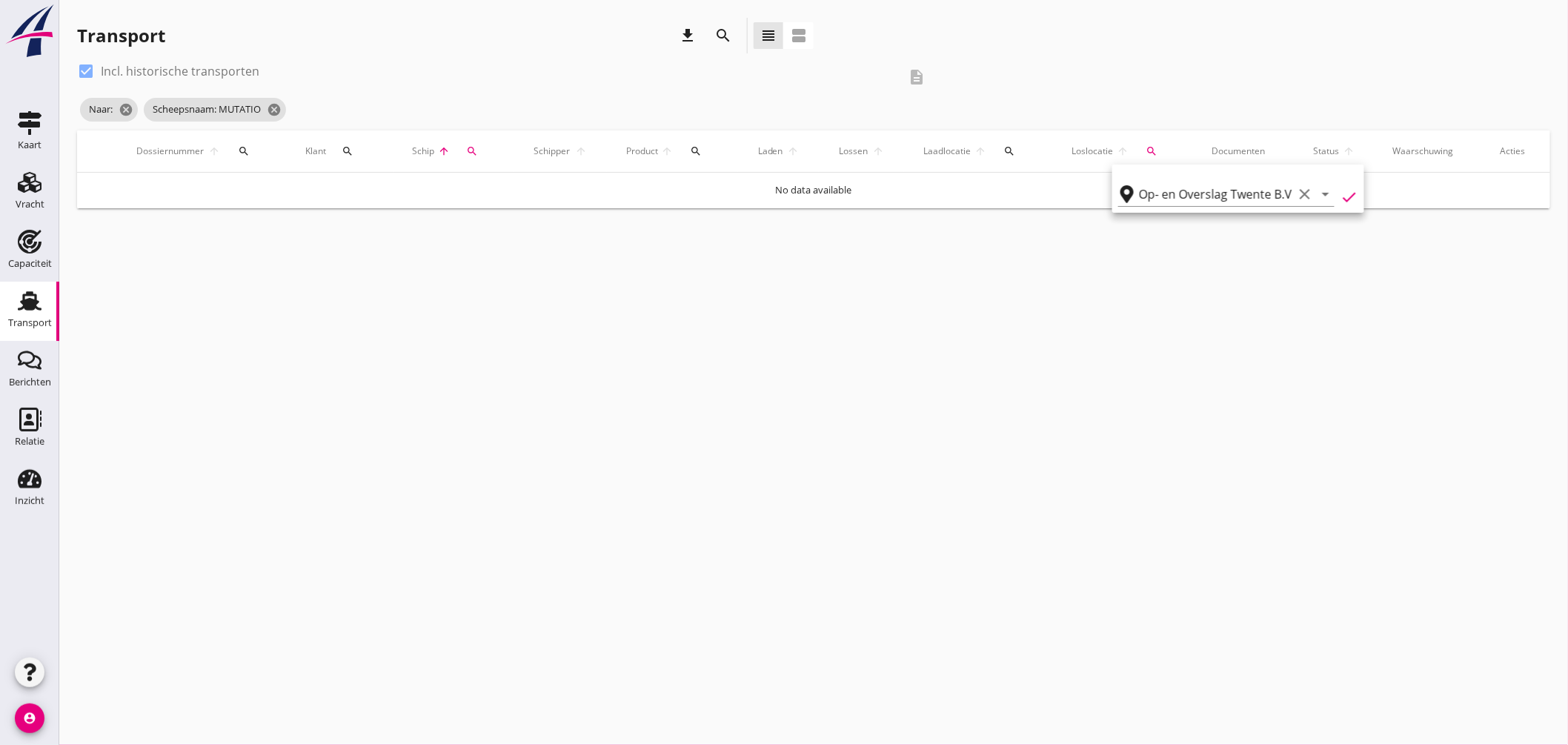
type input "Op- en Overslag Twente B.V."
click at [407, 107] on icon "cancel" at bounding box center [400, 109] width 15 height 15
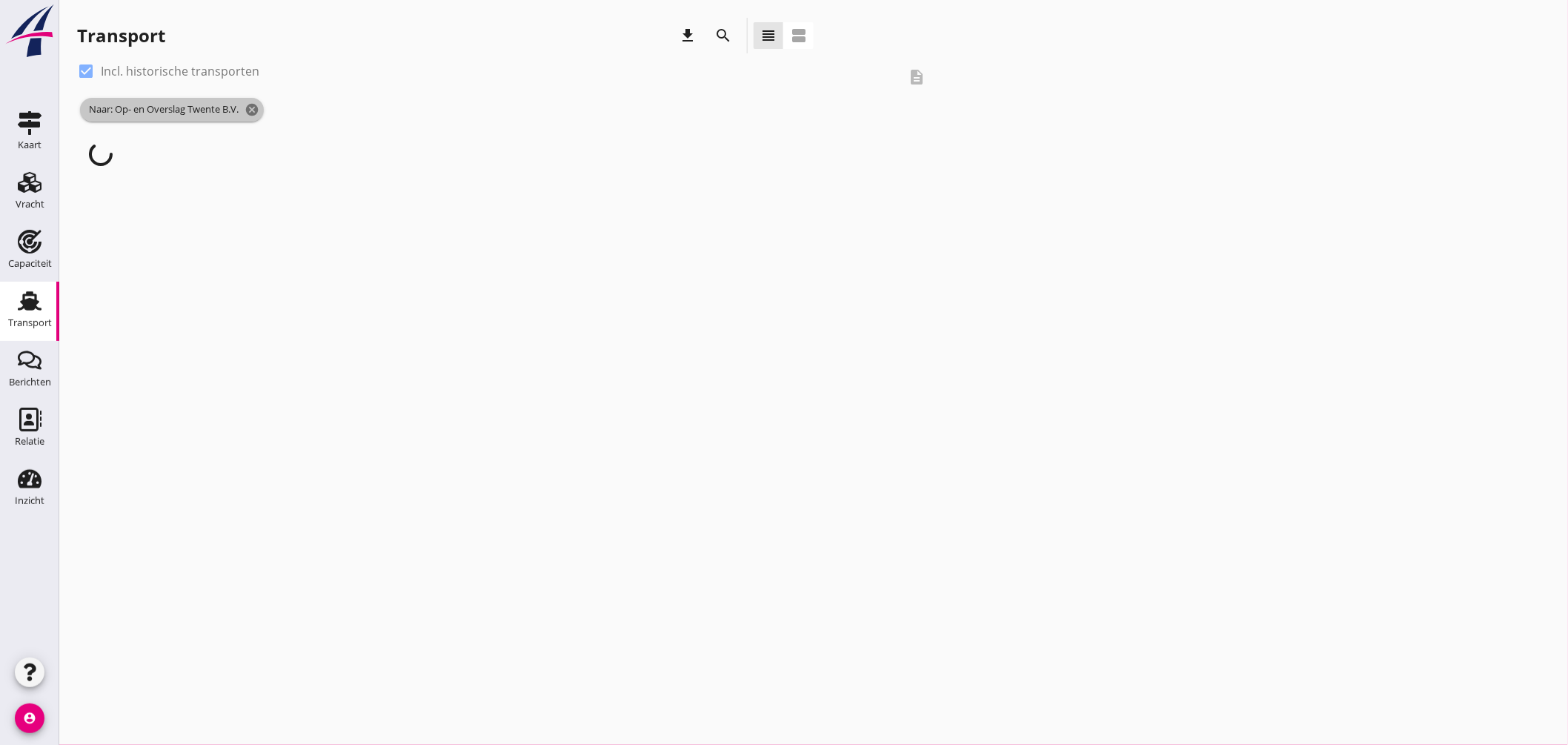
drag, startPoint x: 246, startPoint y: 107, endPoint x: 264, endPoint y: 113, distance: 19.0
click at [246, 108] on span "Naar: Op- en Overslag Twente B.V. cancel" at bounding box center [171, 109] width 184 height 24
click at [259, 111] on icon "cancel" at bounding box center [251, 109] width 15 height 15
click at [84, 68] on div at bounding box center [86, 71] width 25 height 25
checkbox input "false"
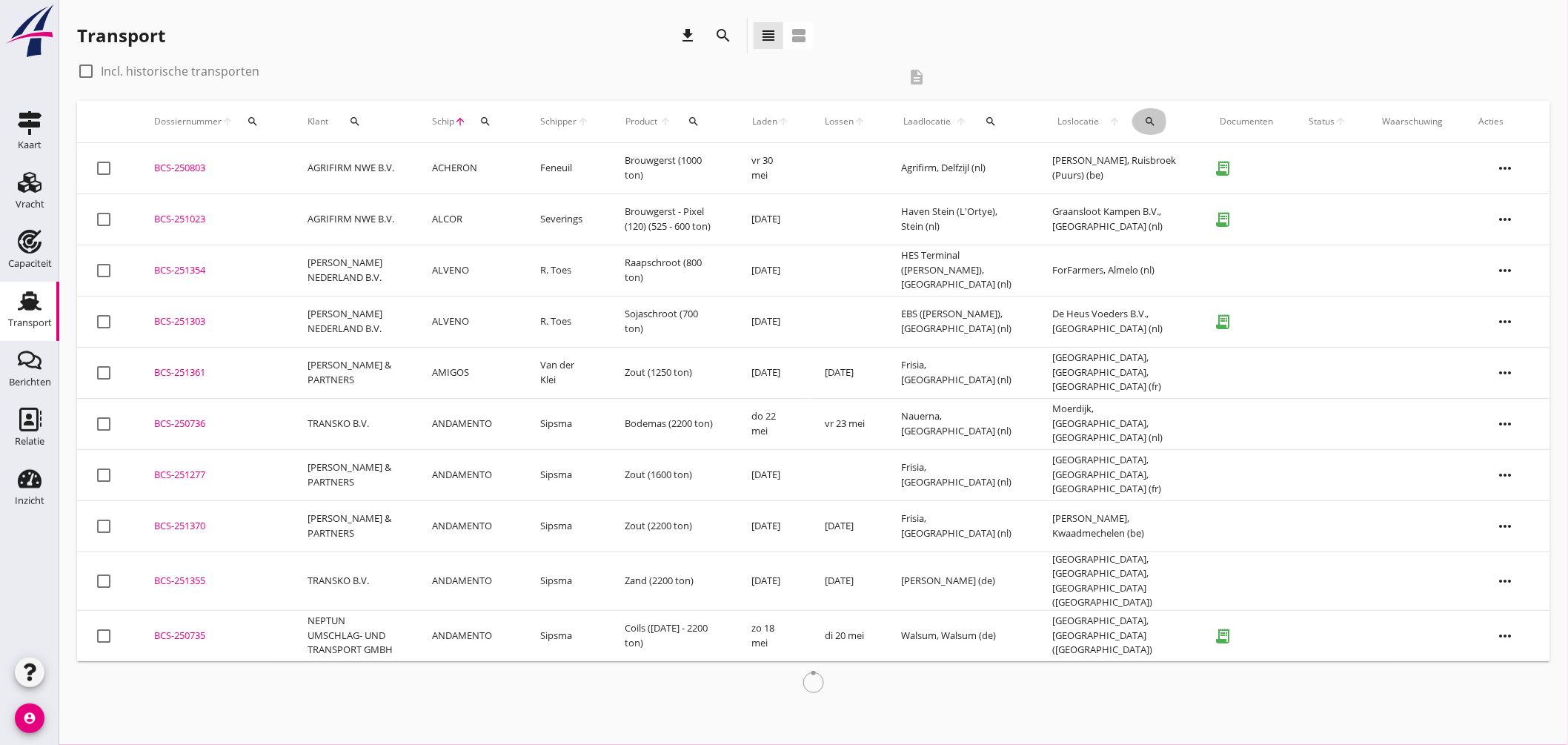
click at [1152, 114] on button "search" at bounding box center [1151, 121] width 37 height 26
click at [1206, 156] on input "text" at bounding box center [1246, 165] width 154 height 24
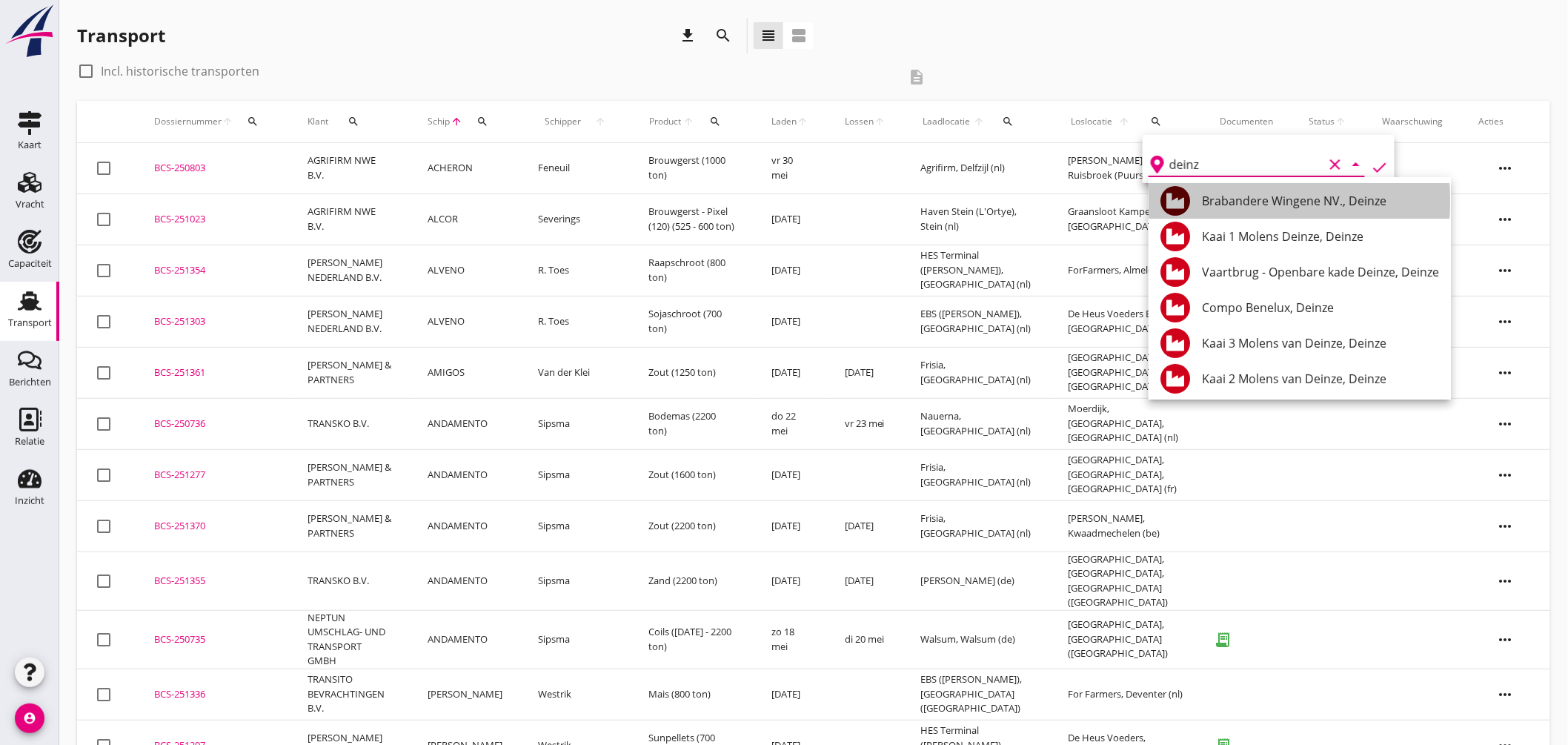
click at [1313, 200] on div "Brabandere Wingene NV., Deinze" at bounding box center [1321, 200] width 237 height 18
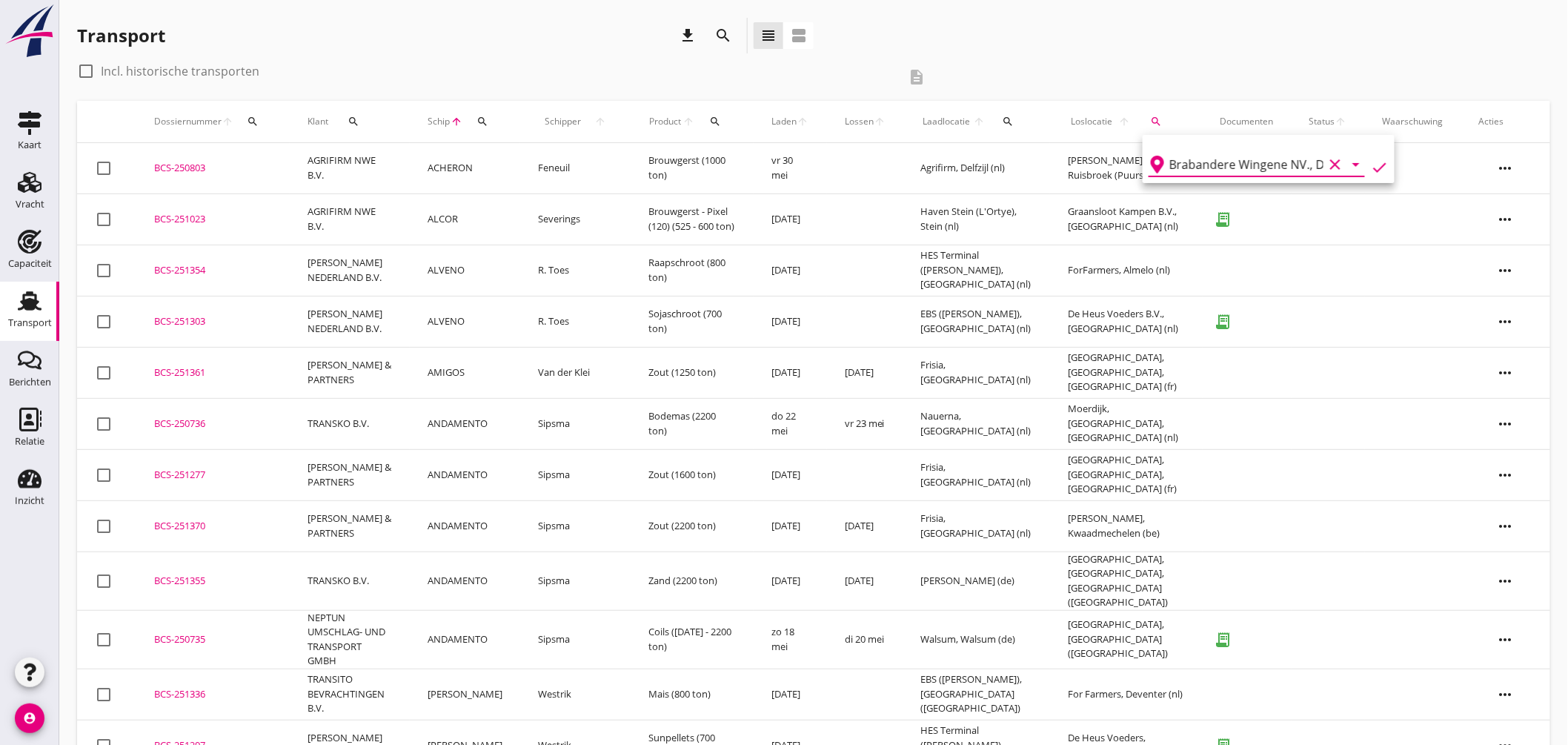
click at [1381, 164] on div "Brabandere Wingene NV., Deinze clear arrow_drop_down check" at bounding box center [1269, 159] width 252 height 48
click at [1375, 164] on icon "check" at bounding box center [1379, 167] width 18 height 18
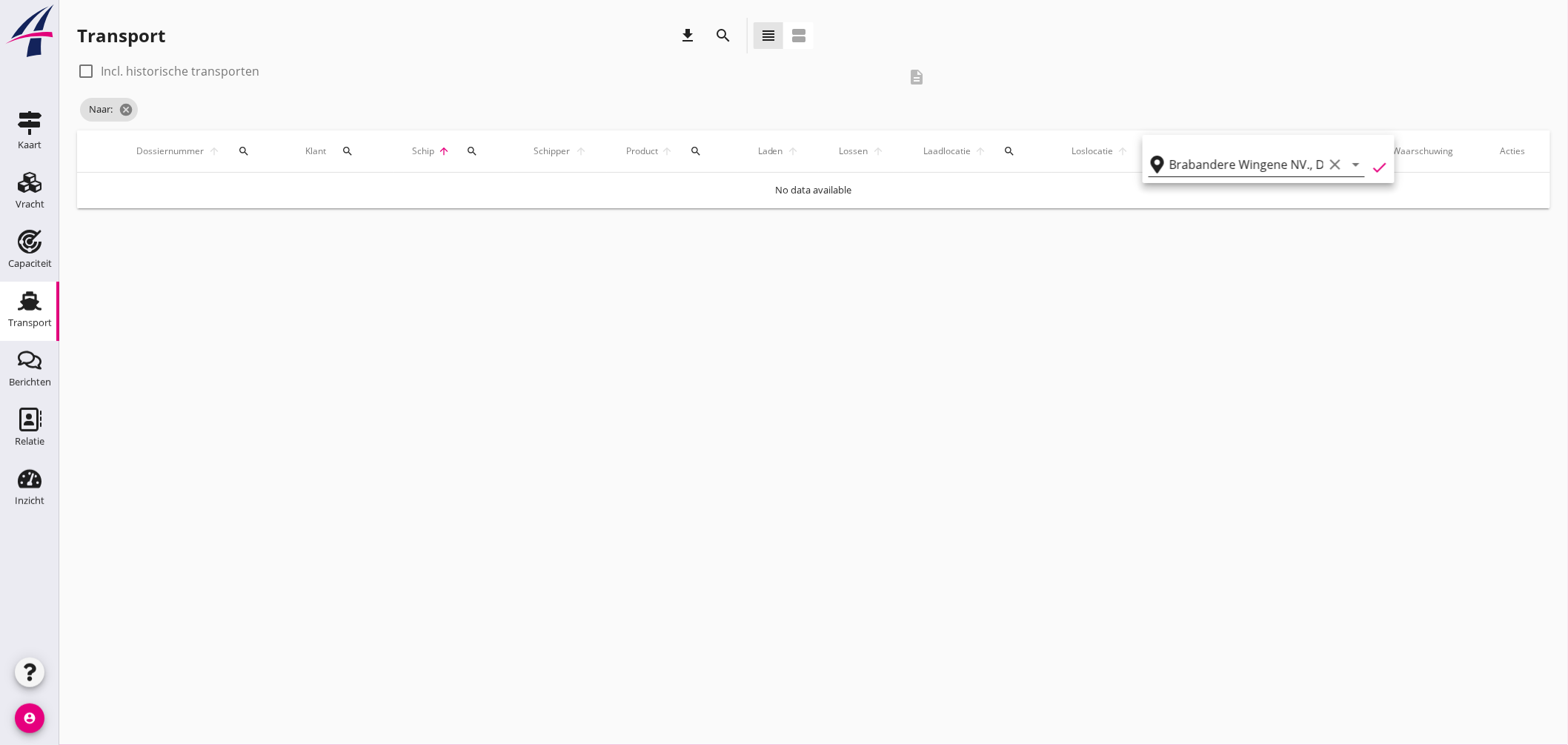
type input "Brabandere Wingene NV."
click at [165, 70] on label "Incl. historische transporten" at bounding box center [180, 71] width 158 height 15
checkbox input "true"
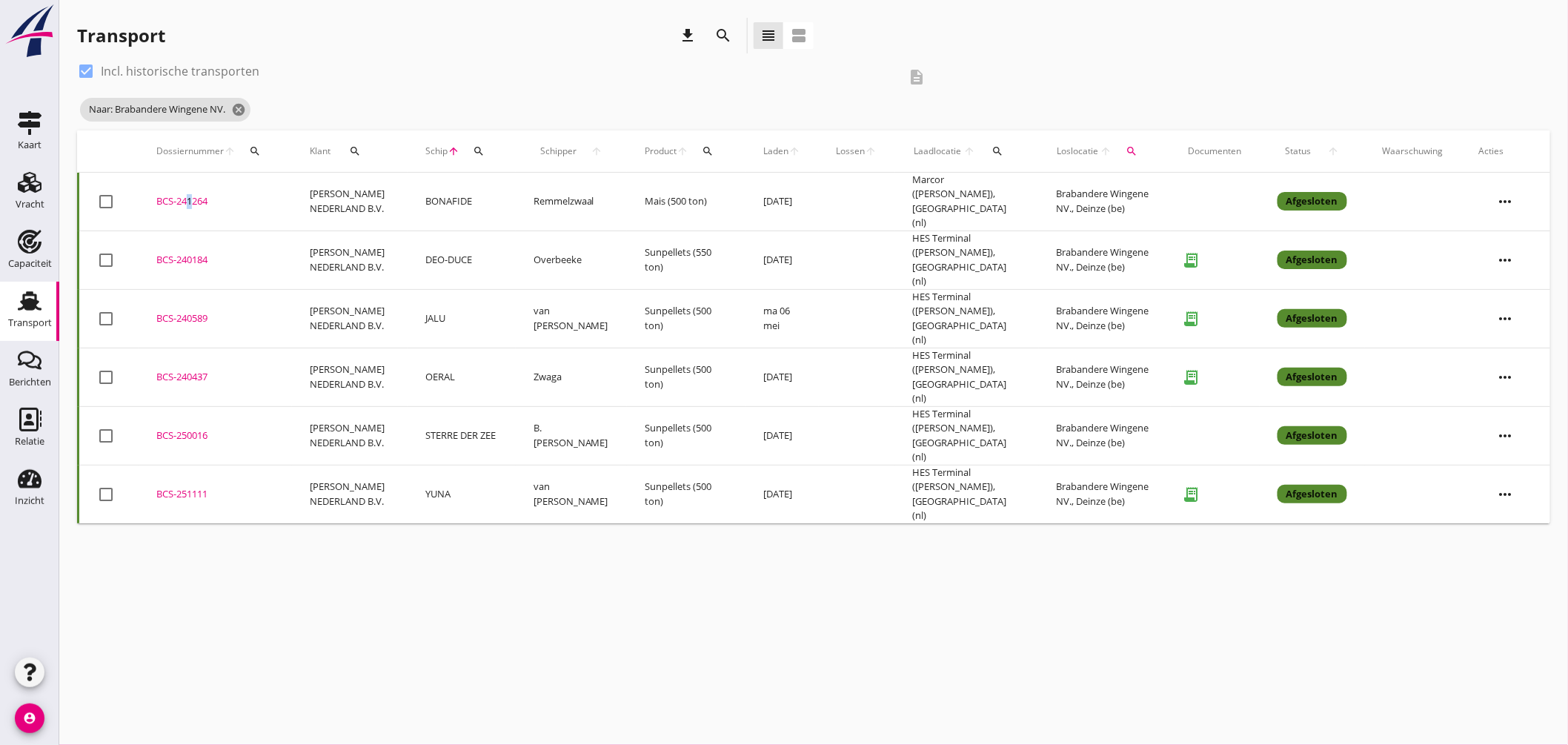
drag, startPoint x: 184, startPoint y: 195, endPoint x: 225, endPoint y: 197, distance: 41.0
click at [187, 195] on div "BCS-241264" at bounding box center [216, 201] width 118 height 15
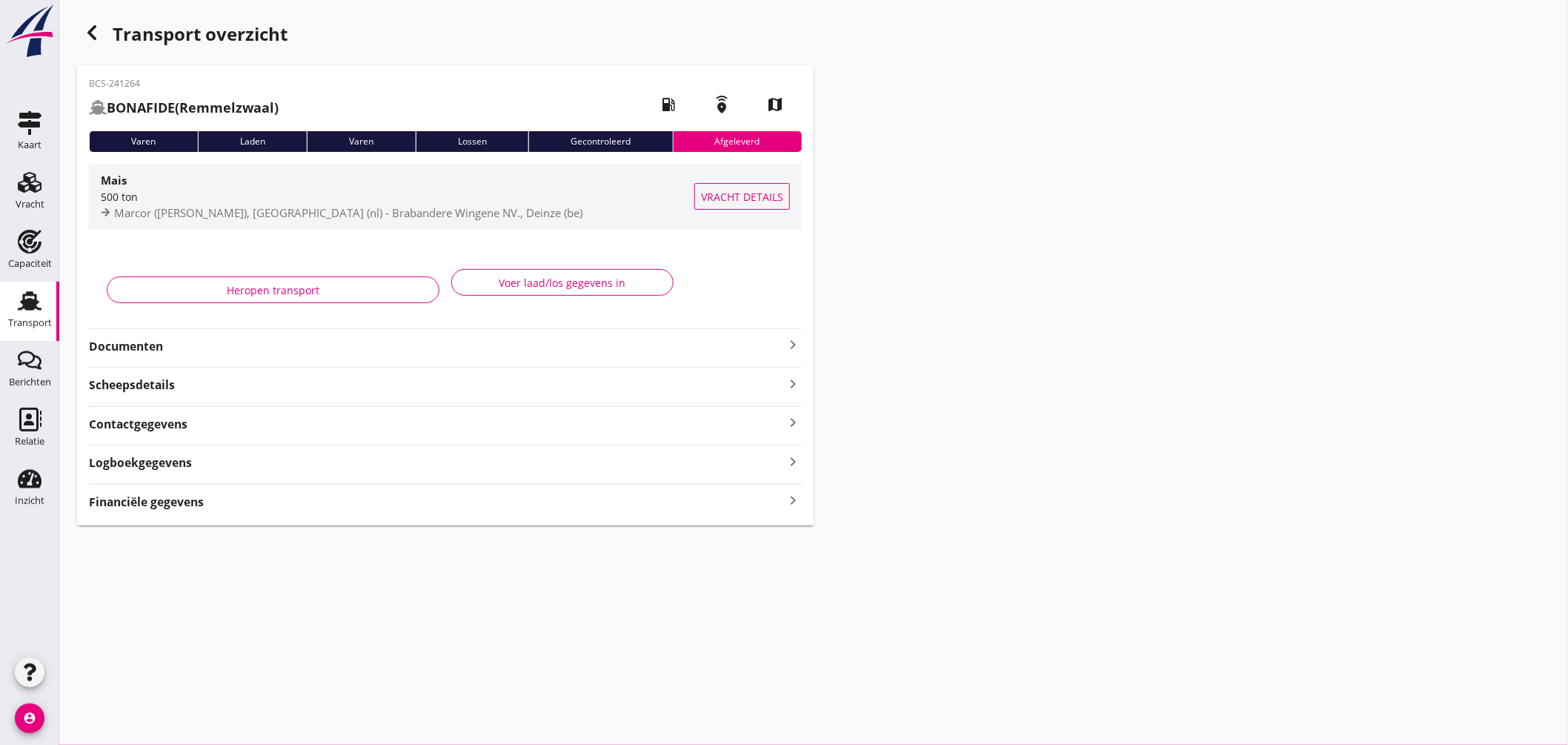
click at [521, 208] on span "Marcor (melden Peterson), Rotterdam (nl) - Brabandere Wingene NV., Deinze (be)" at bounding box center [348, 213] width 469 height 15
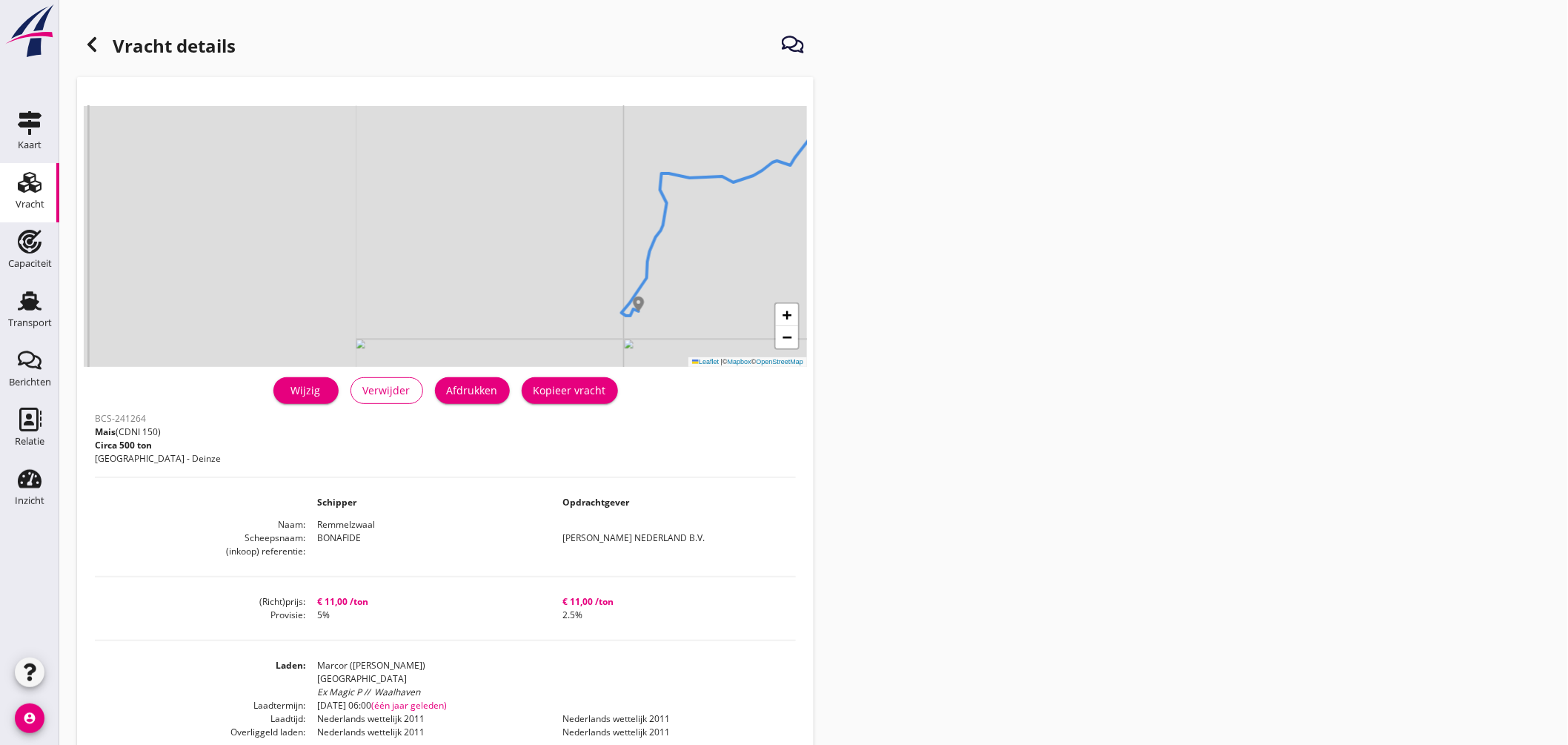
drag, startPoint x: 356, startPoint y: 323, endPoint x: 693, endPoint y: 307, distance: 337.4
click at [743, 299] on div "+ − Leaflet | © Mapbox © OpenStreetMap" at bounding box center [445, 237] width 723 height 261
drag, startPoint x: 679, startPoint y: 264, endPoint x: 682, endPoint y: 257, distance: 7.6
click at [682, 257] on div "+ − Leaflet | © Mapbox © OpenStreetMap" at bounding box center [445, 237] width 723 height 261
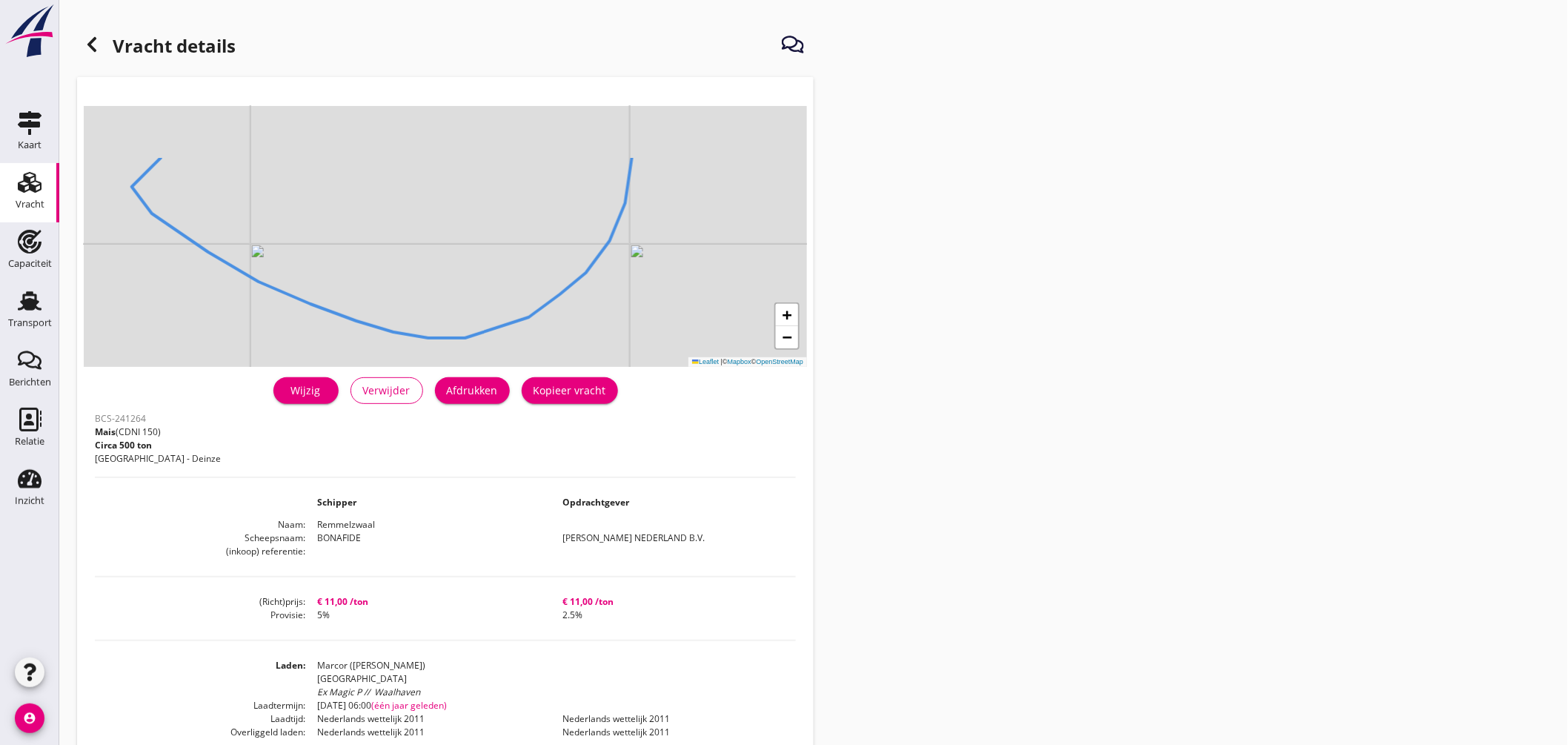
drag, startPoint x: 728, startPoint y: 269, endPoint x: 697, endPoint y: 275, distance: 31.6
click at [690, 334] on div "+ − Leaflet | © Mapbox © OpenStreetMap" at bounding box center [445, 237] width 723 height 261
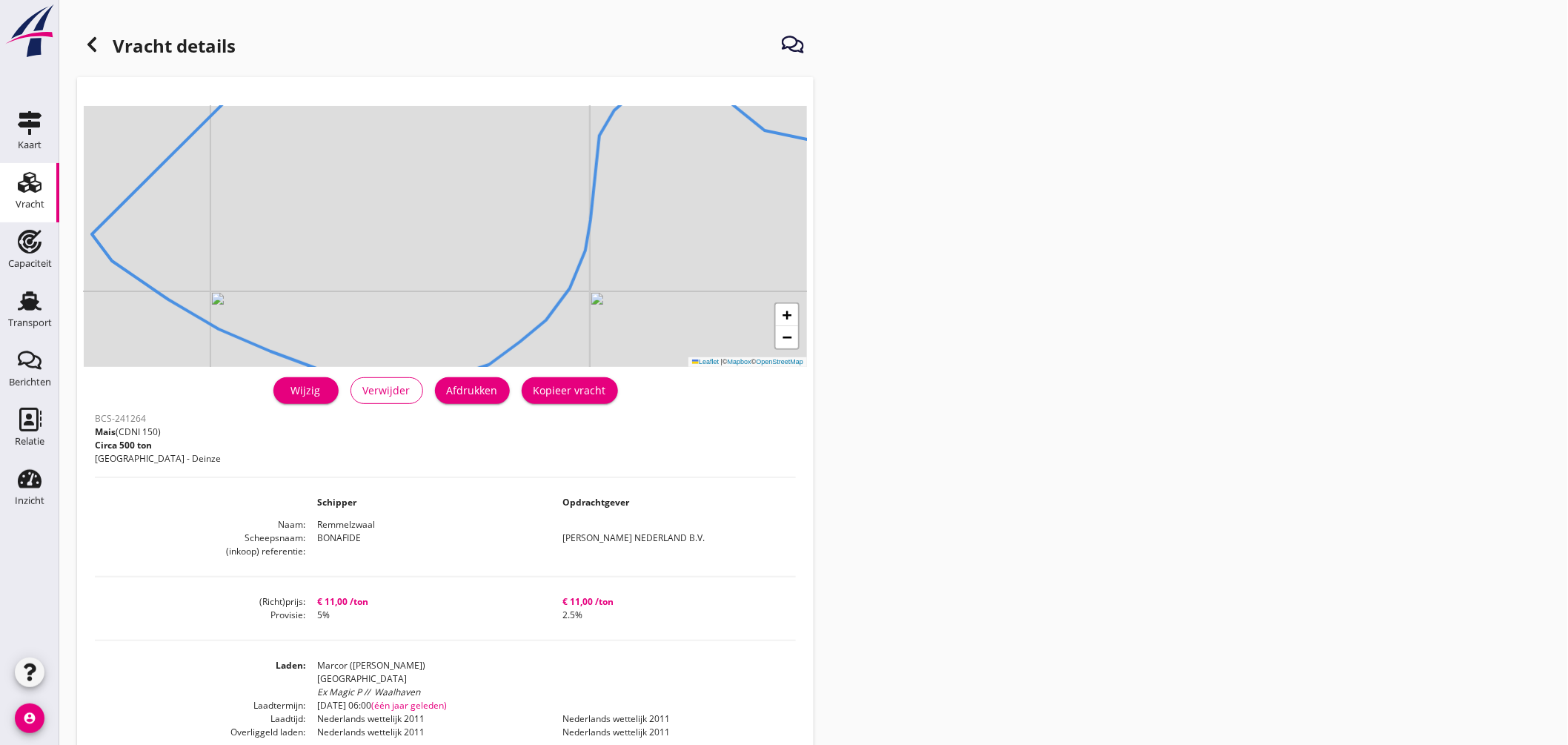
drag, startPoint x: 704, startPoint y: 200, endPoint x: 697, endPoint y: 234, distance: 34.7
click at [697, 234] on div "+ − Leaflet | © Mapbox © OpenStreetMap" at bounding box center [445, 237] width 723 height 261
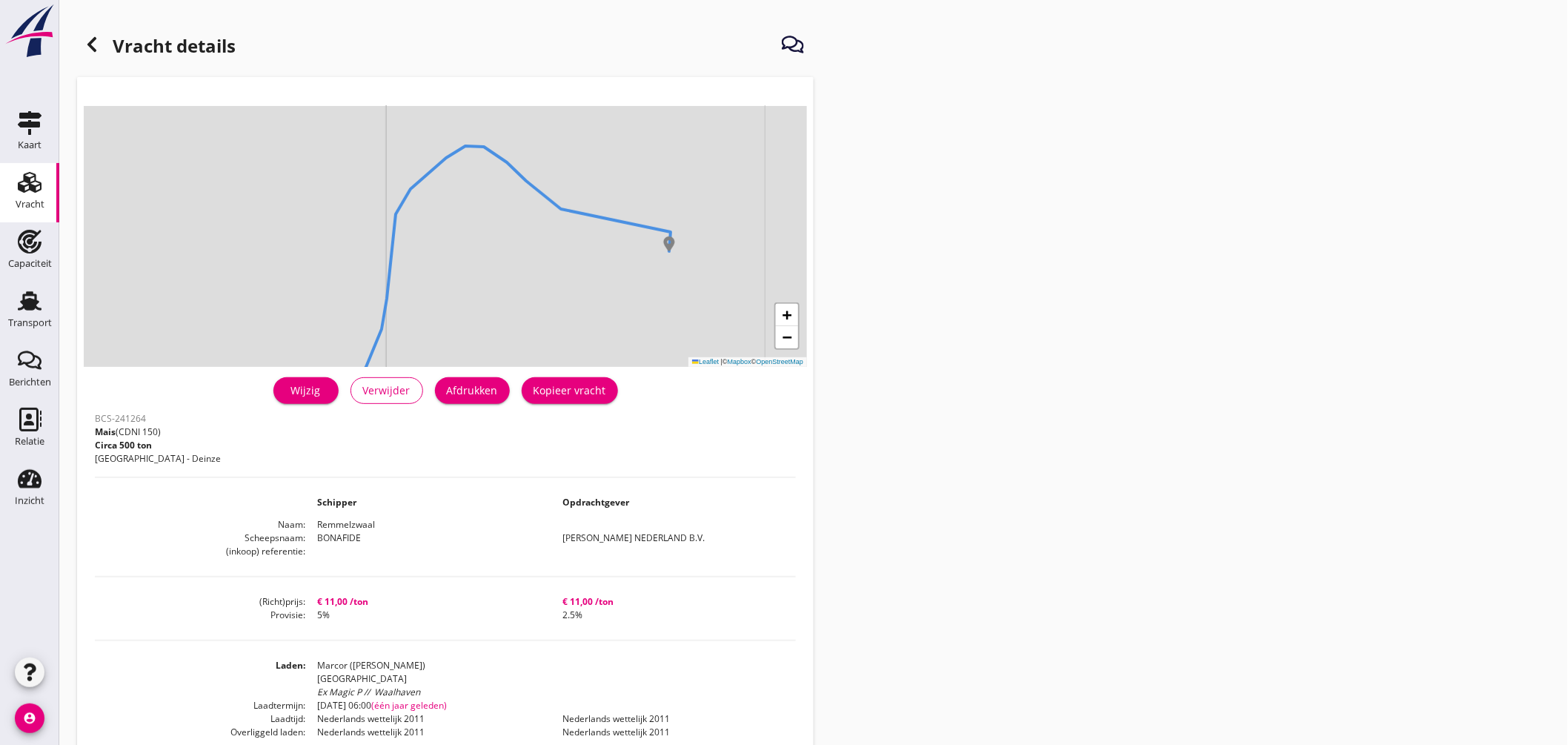
drag, startPoint x: 637, startPoint y: 257, endPoint x: 601, endPoint y: 245, distance: 37.9
click at [472, 256] on div "+ − Leaflet | © Mapbox © OpenStreetMap" at bounding box center [445, 237] width 723 height 261
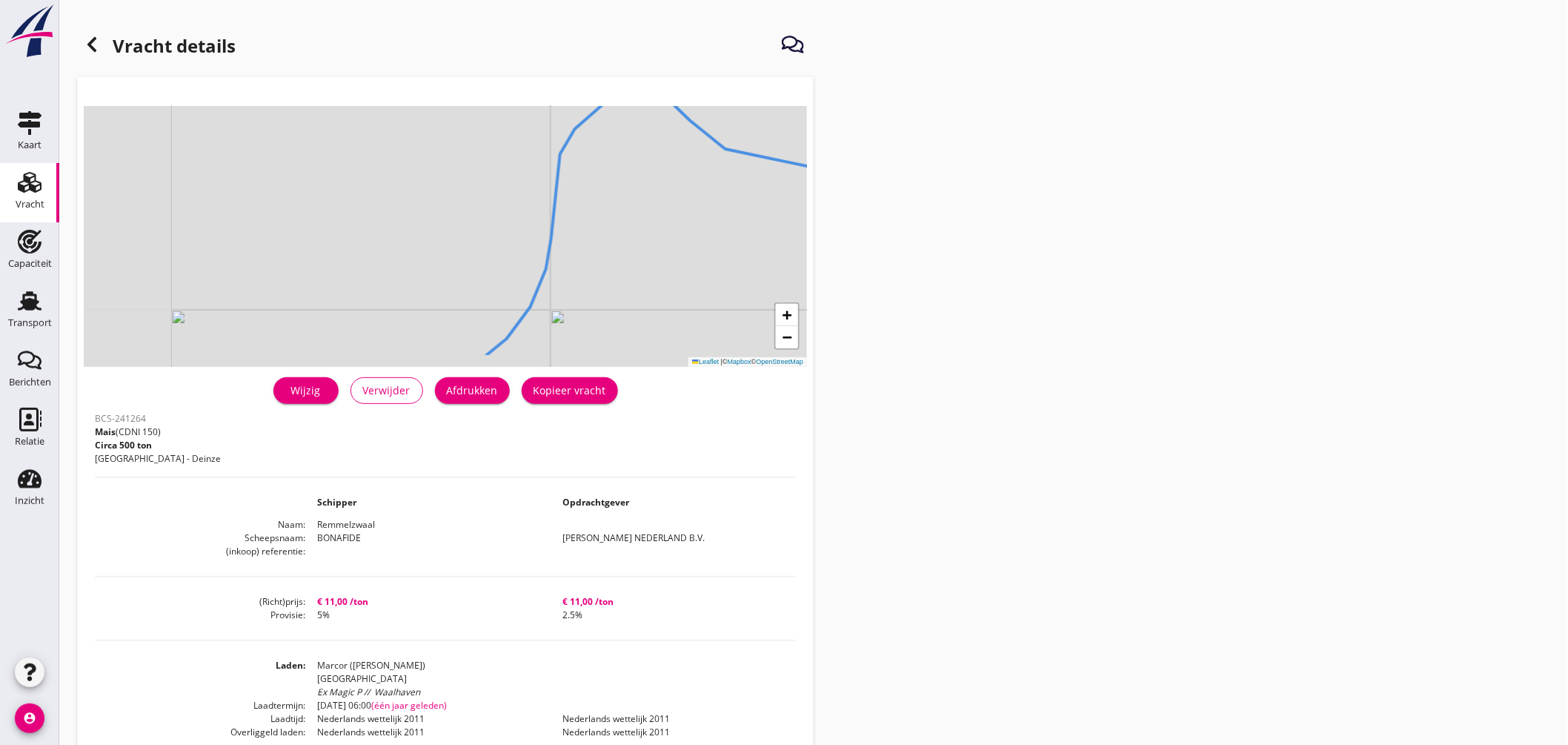
drag, startPoint x: 448, startPoint y: 257, endPoint x: 722, endPoint y: 224, distance: 276.0
click at [722, 224] on div "+ − Leaflet | © Mapbox © OpenStreetMap" at bounding box center [445, 237] width 723 height 261
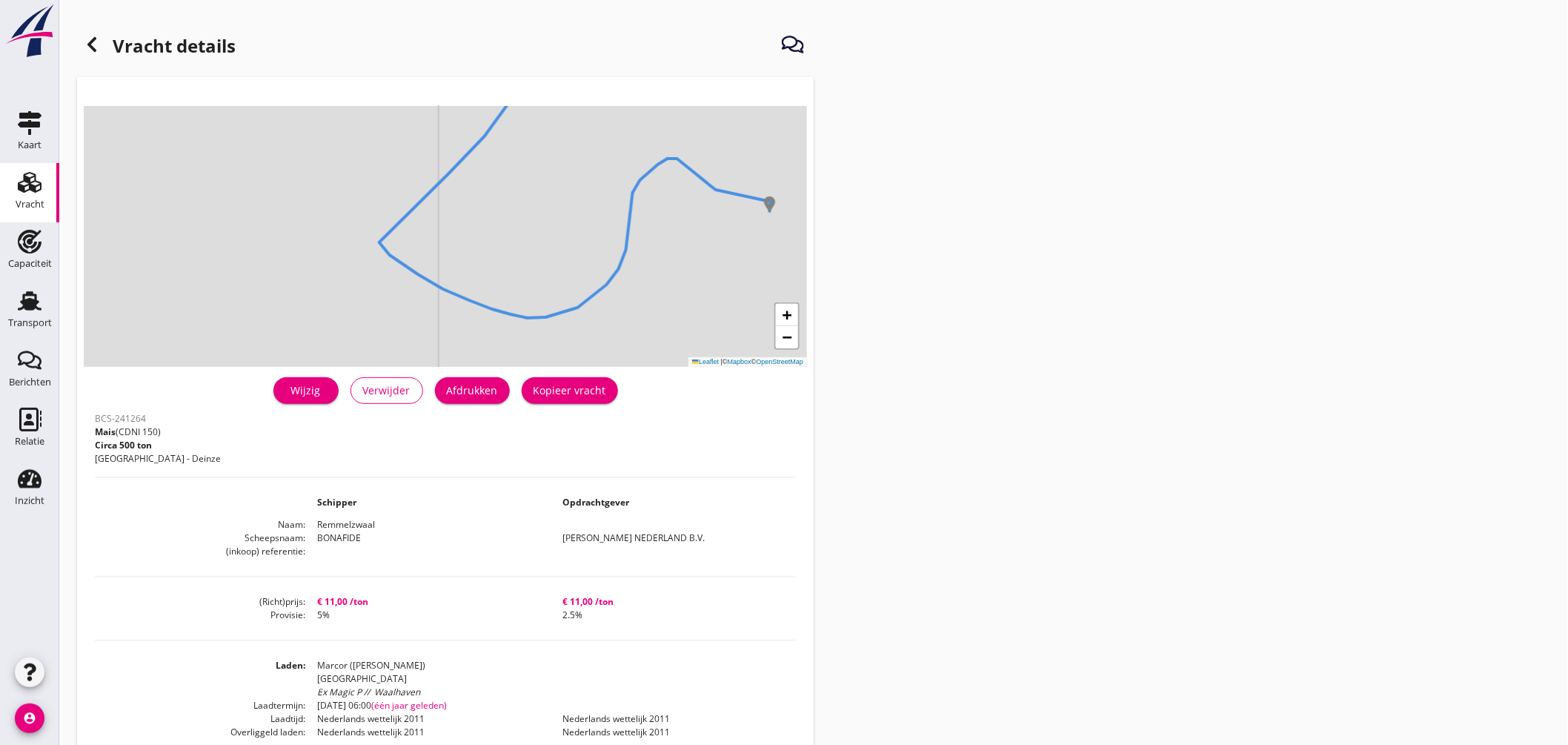
drag, startPoint x: 403, startPoint y: 273, endPoint x: 478, endPoint y: 252, distance: 77.9
click at [532, 251] on div "+ − Leaflet | © Mapbox © OpenStreetMap" at bounding box center [445, 237] width 723 height 261
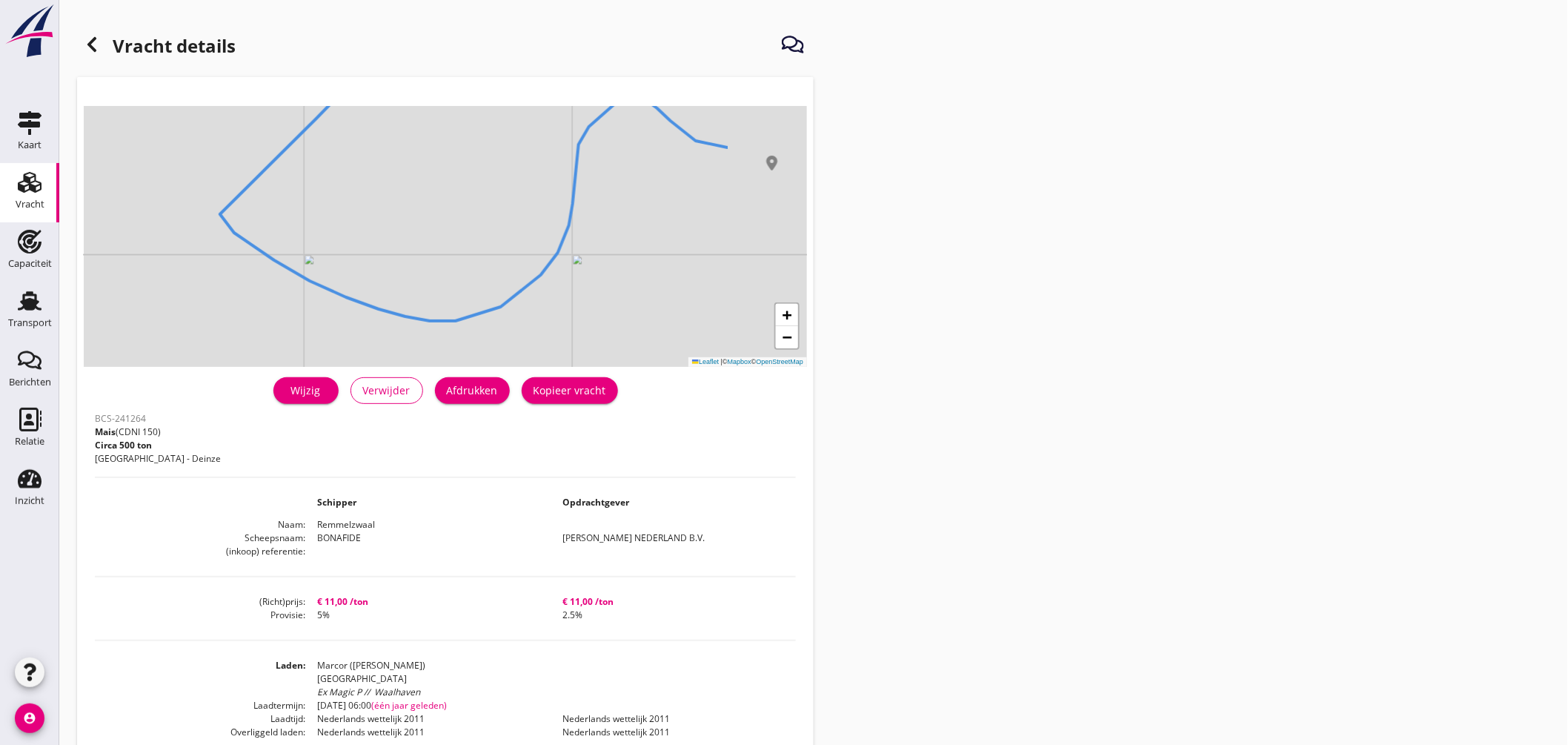
drag, startPoint x: 614, startPoint y: 306, endPoint x: 446, endPoint y: 278, distance: 170.3
click at [446, 278] on div "+ − Leaflet | © Mapbox © OpenStreetMap" at bounding box center [445, 237] width 723 height 261
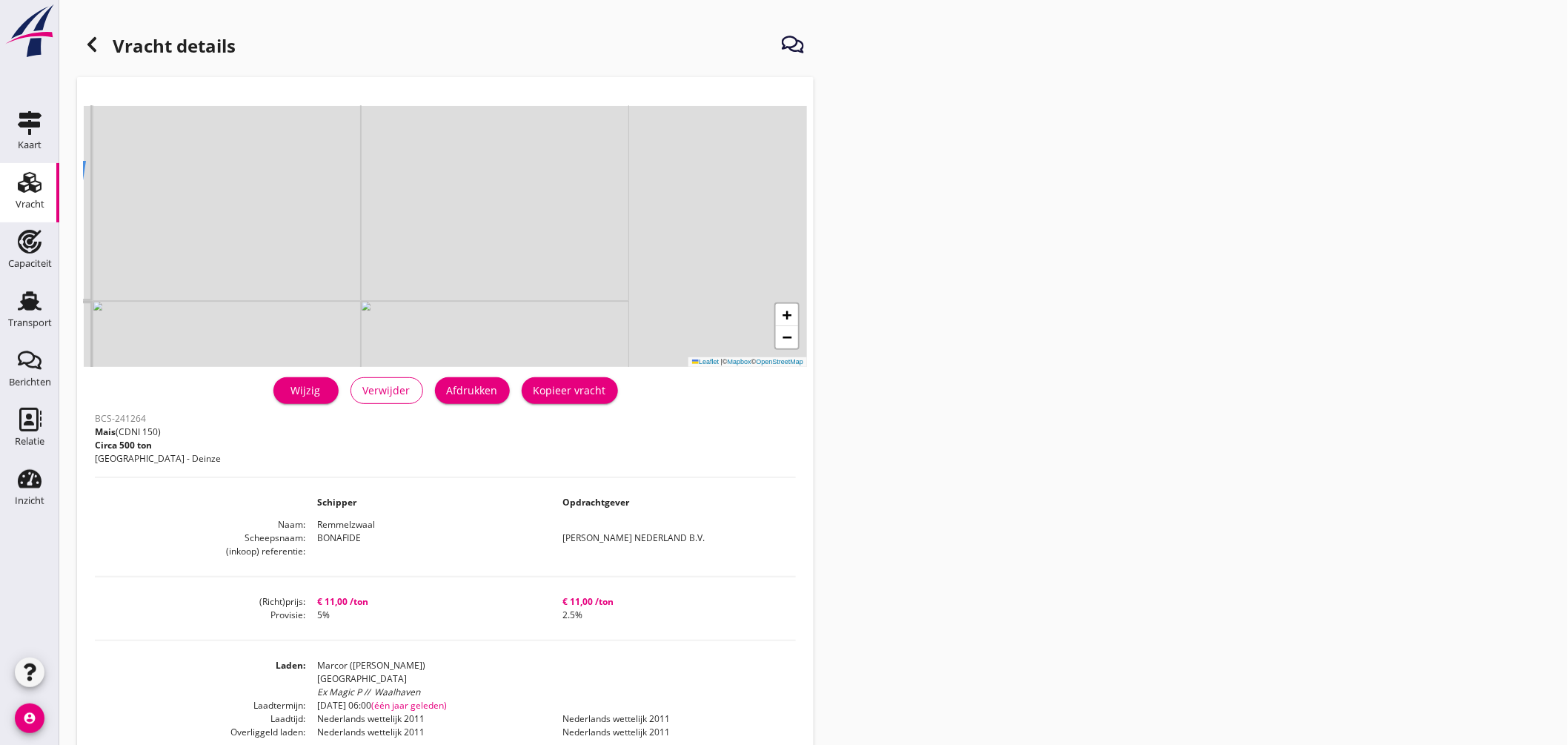
drag, startPoint x: 390, startPoint y: 290, endPoint x: 304, endPoint y: 328, distance: 94.0
click at [304, 328] on div "+ − Leaflet | © Mapbox © OpenStreetMap" at bounding box center [445, 237] width 723 height 261
drag, startPoint x: 545, startPoint y: 246, endPoint x: 445, endPoint y: 349, distance: 143.6
click at [446, 348] on div "+ − Leaflet | © Mapbox © OpenStreetMap" at bounding box center [445, 237] width 723 height 261
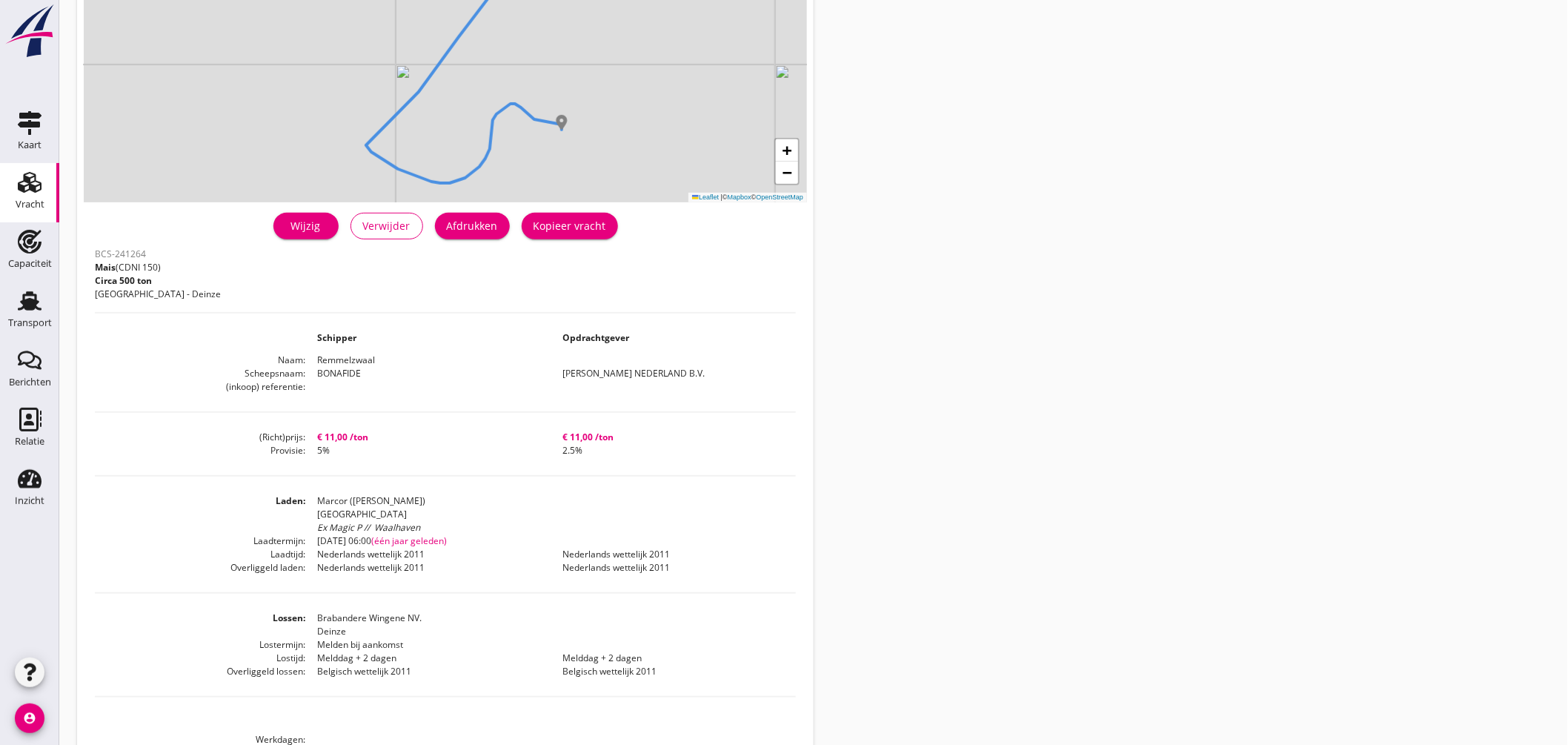
scroll to position [247, 0]
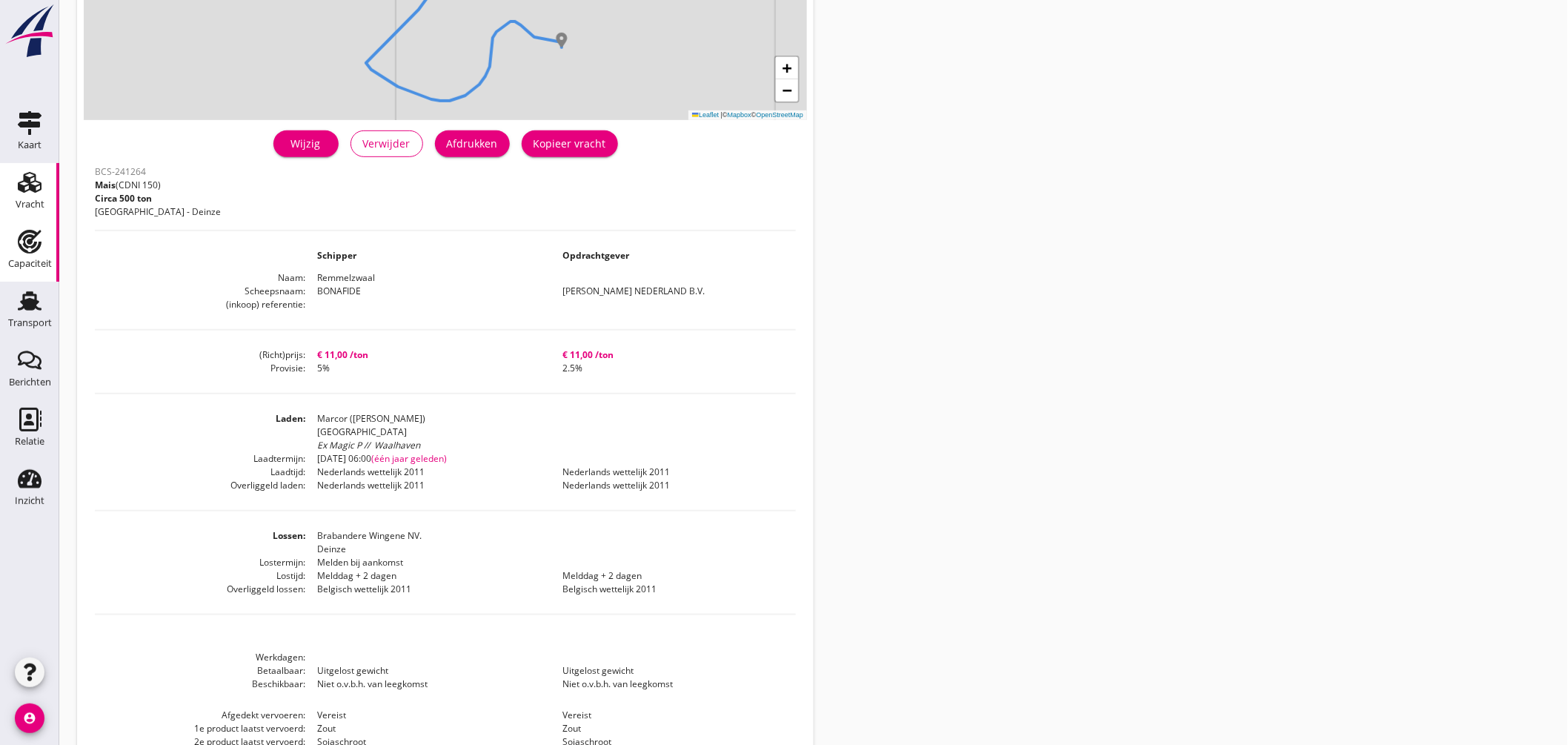
click at [39, 241] on icon "Capaciteit" at bounding box center [29, 241] width 24 height 24
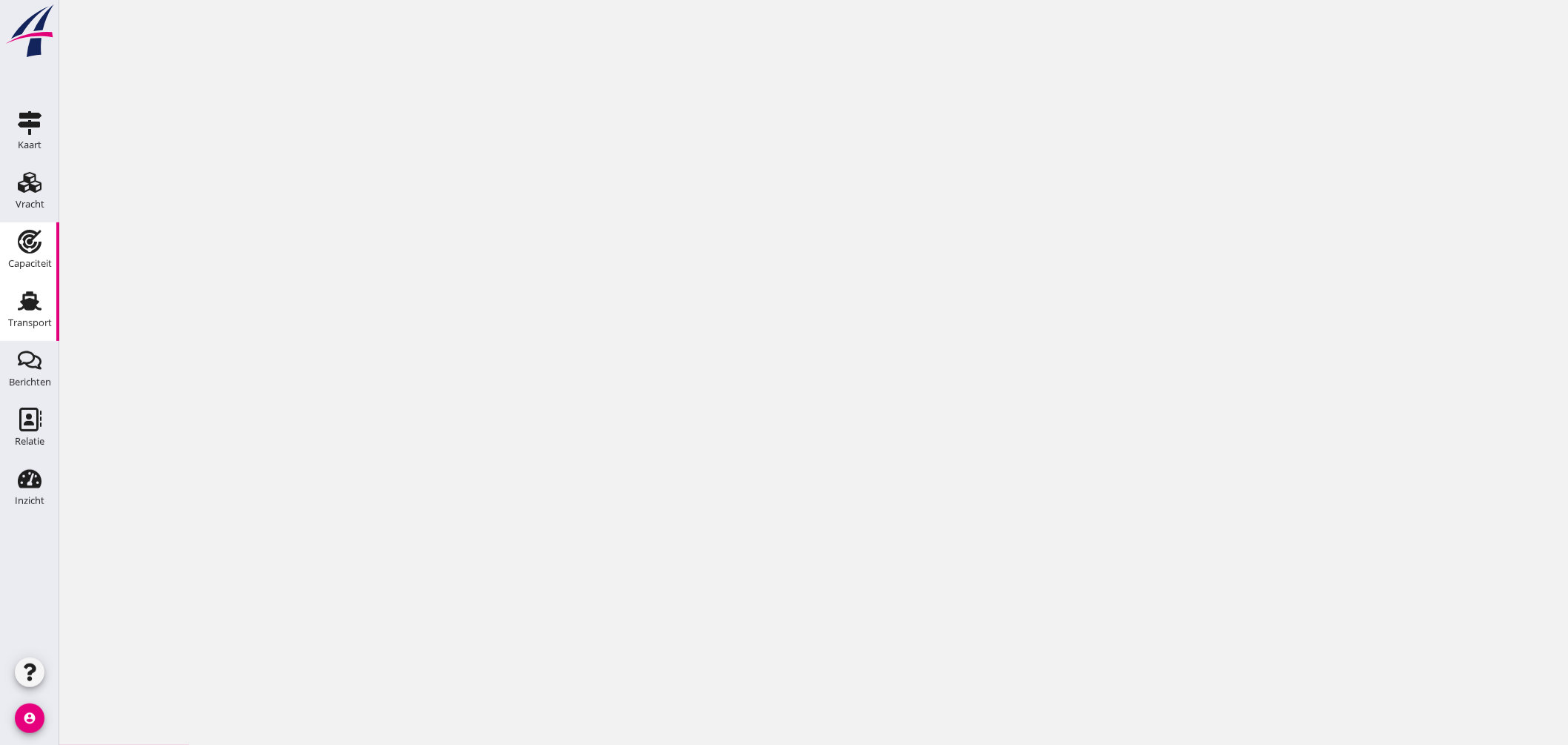
click at [42, 286] on link "Transport Transport" at bounding box center [29, 311] width 59 height 59
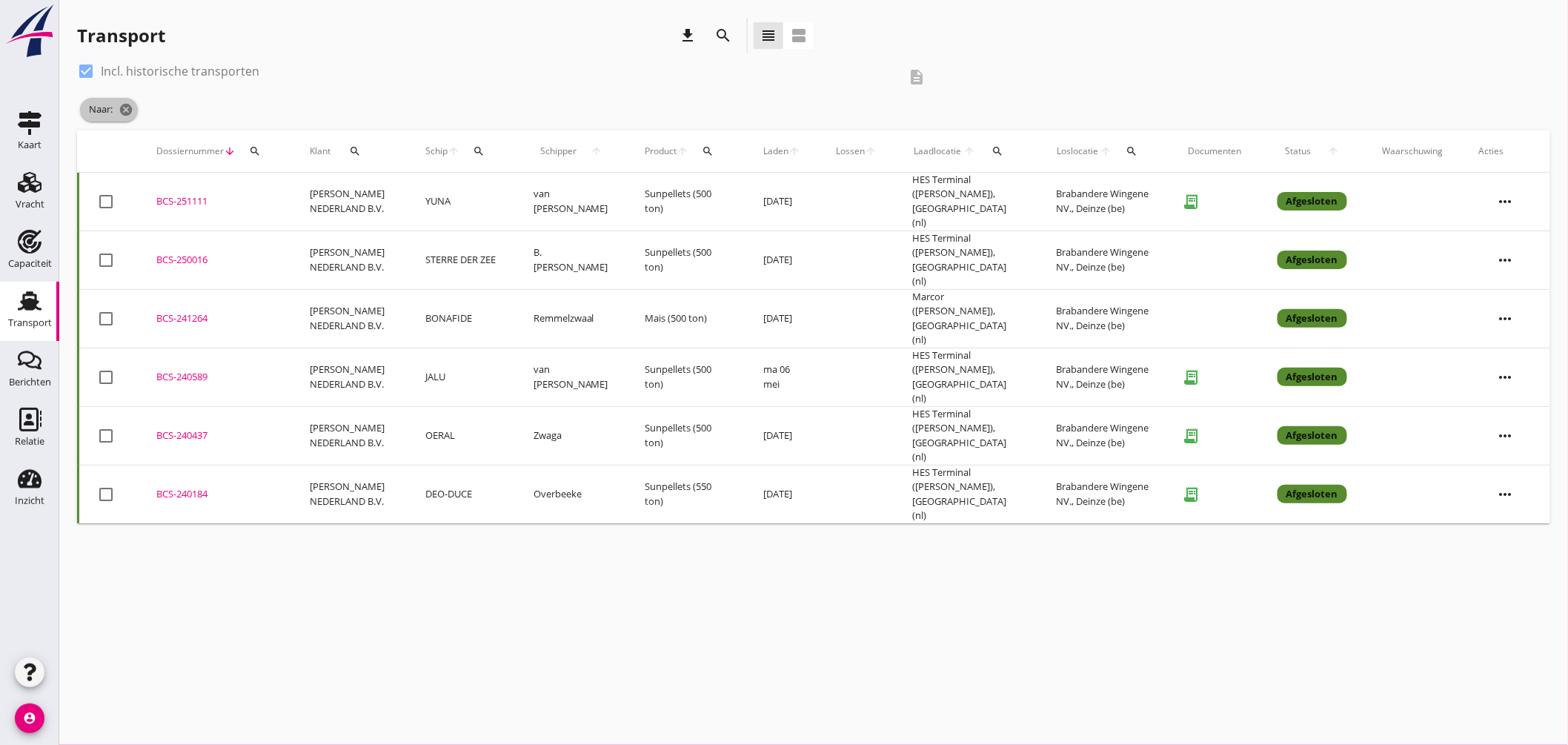
click at [130, 109] on icon "cancel" at bounding box center [126, 109] width 15 height 15
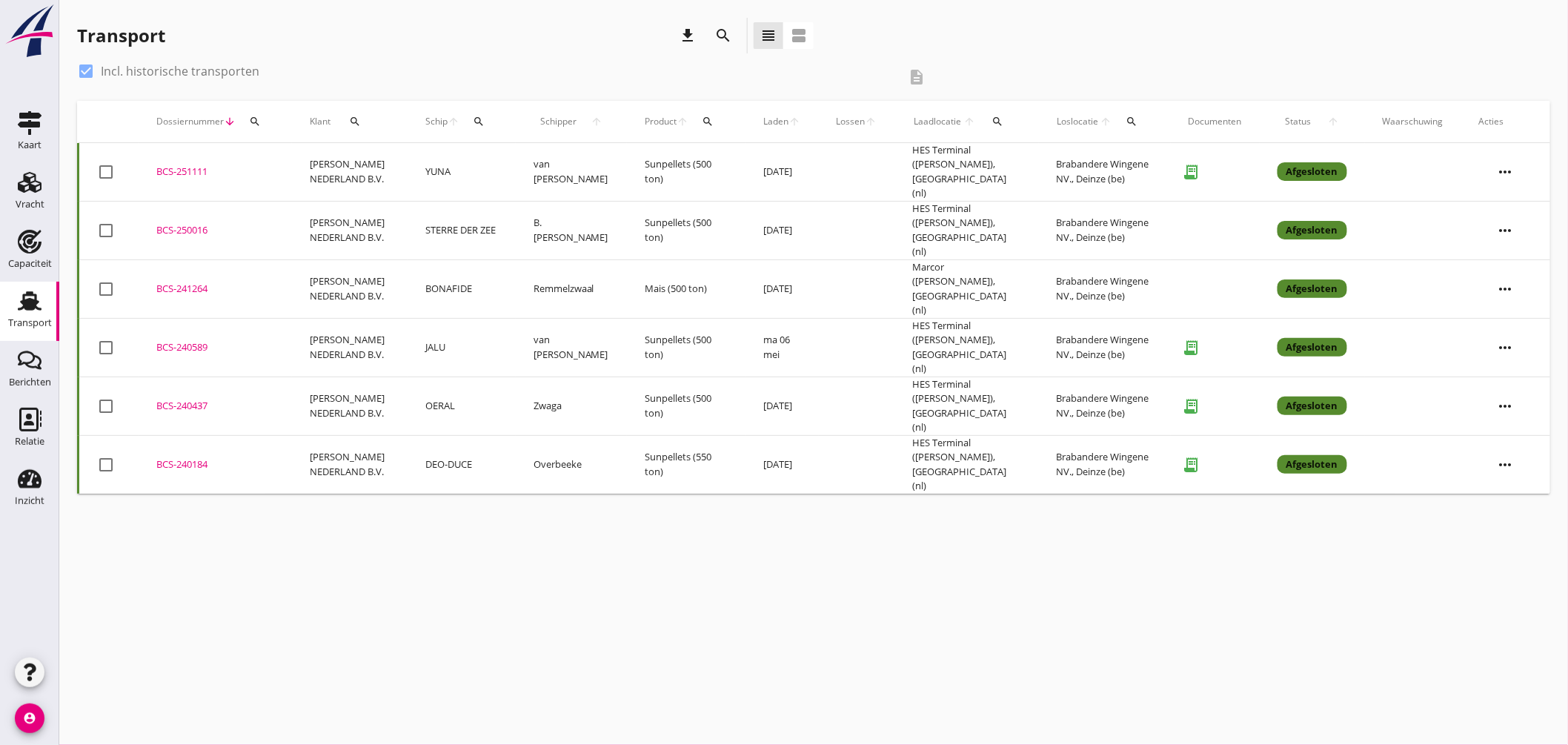
drag, startPoint x: 86, startPoint y: 65, endPoint x: 104, endPoint y: 69, distance: 18.4
click at [88, 65] on div at bounding box center [86, 71] width 25 height 25
checkbox input "false"
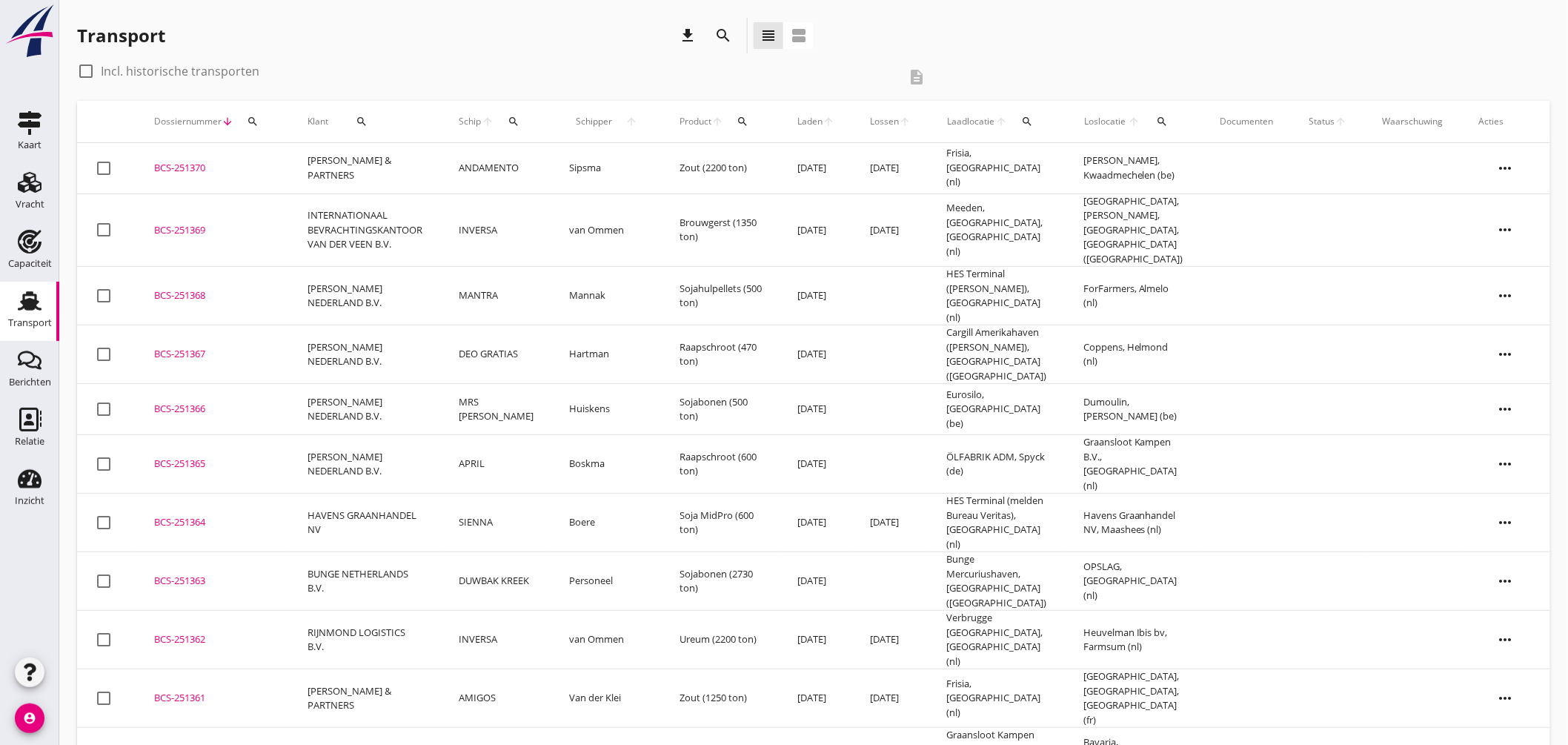
click at [520, 116] on icon "search" at bounding box center [513, 121] width 12 height 12
click at [579, 172] on input "Zoek op (scheeps)naam" at bounding box center [590, 165] width 154 height 24
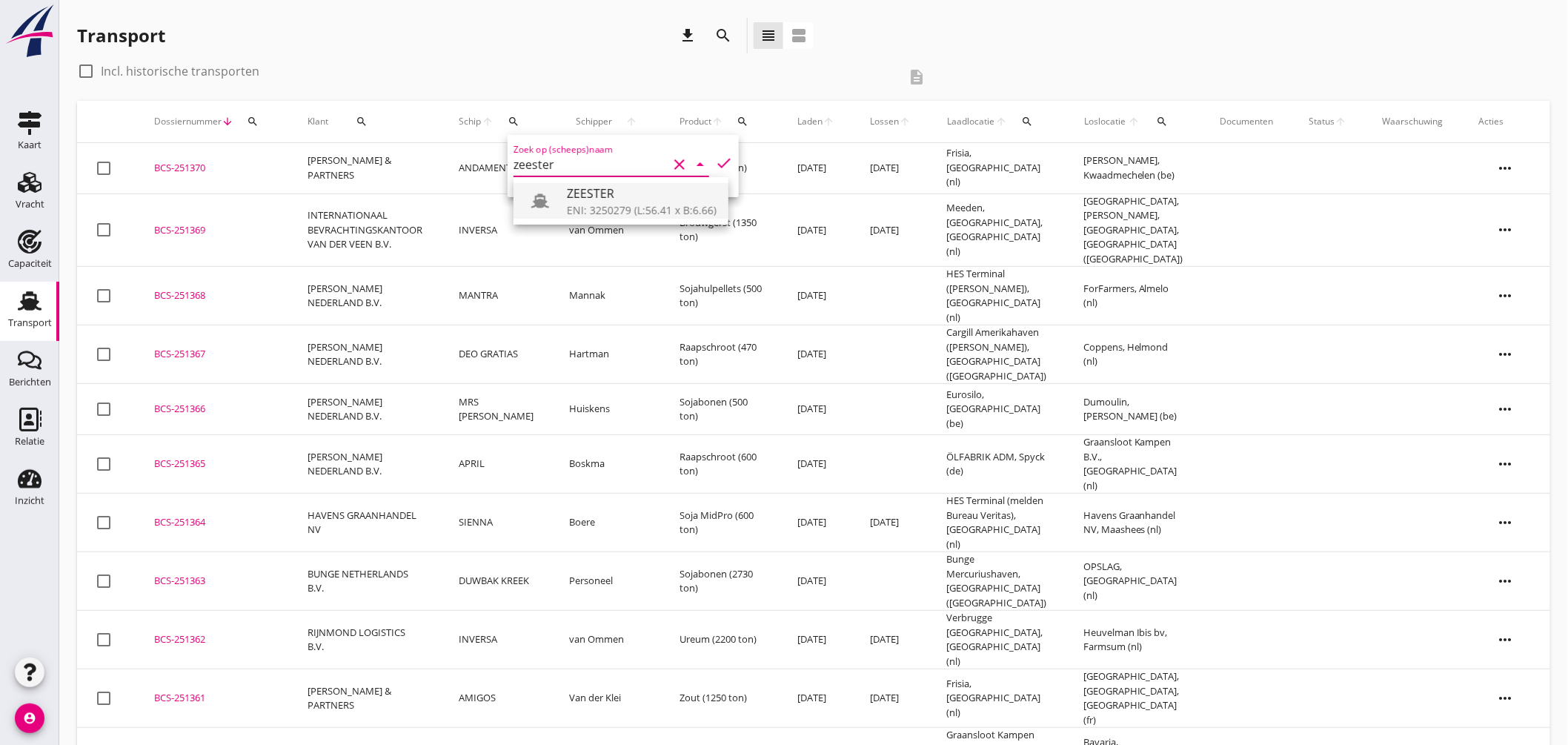
click at [605, 190] on div "ZEESTER" at bounding box center [642, 193] width 150 height 18
click at [715, 161] on icon "check" at bounding box center [724, 163] width 18 height 18
type input "ZEESTER"
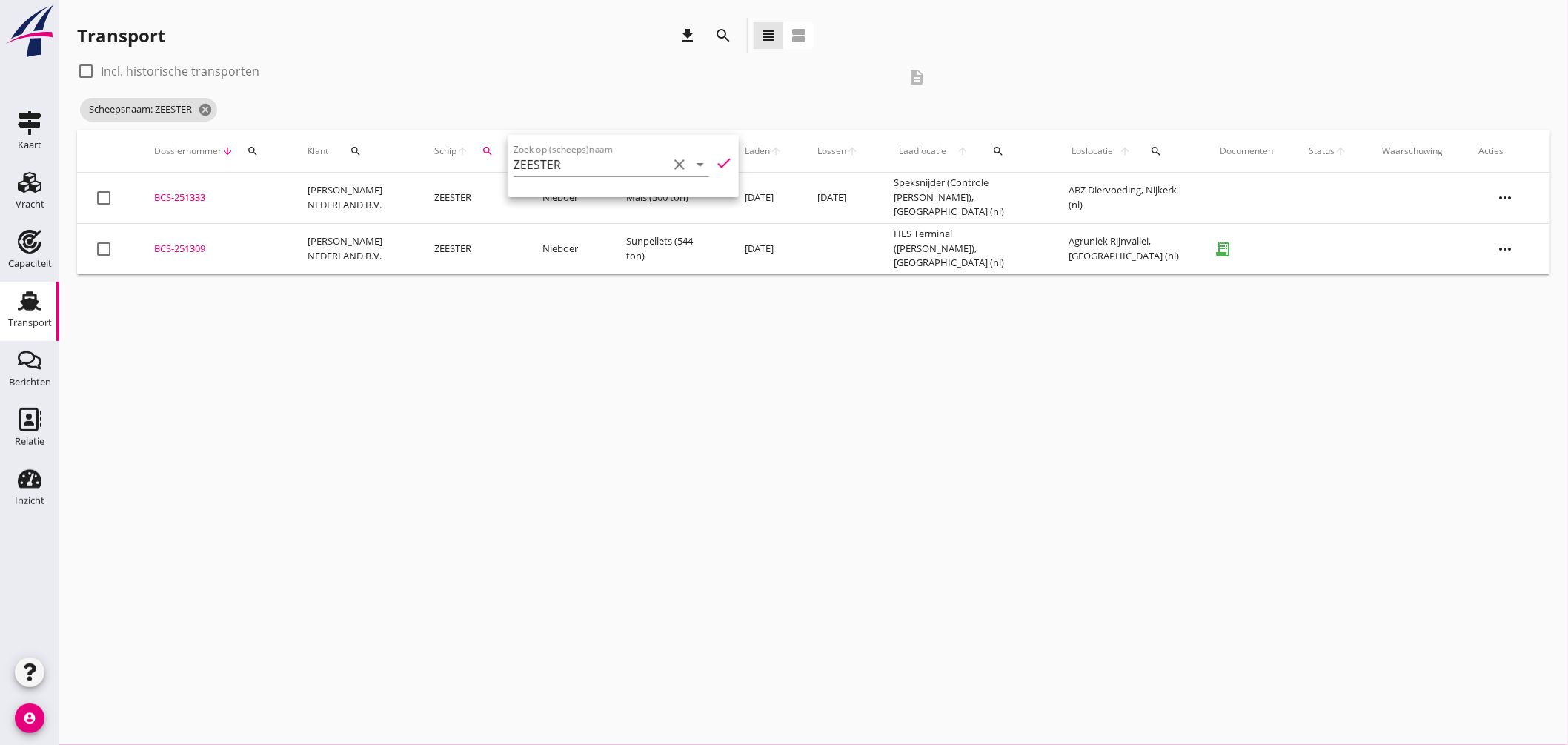
click at [666, 299] on div "cancel You are impersonating another user. Transport download search view_headl…" at bounding box center [813, 372] width 1509 height 745
click at [208, 108] on icon "cancel" at bounding box center [205, 109] width 15 height 15
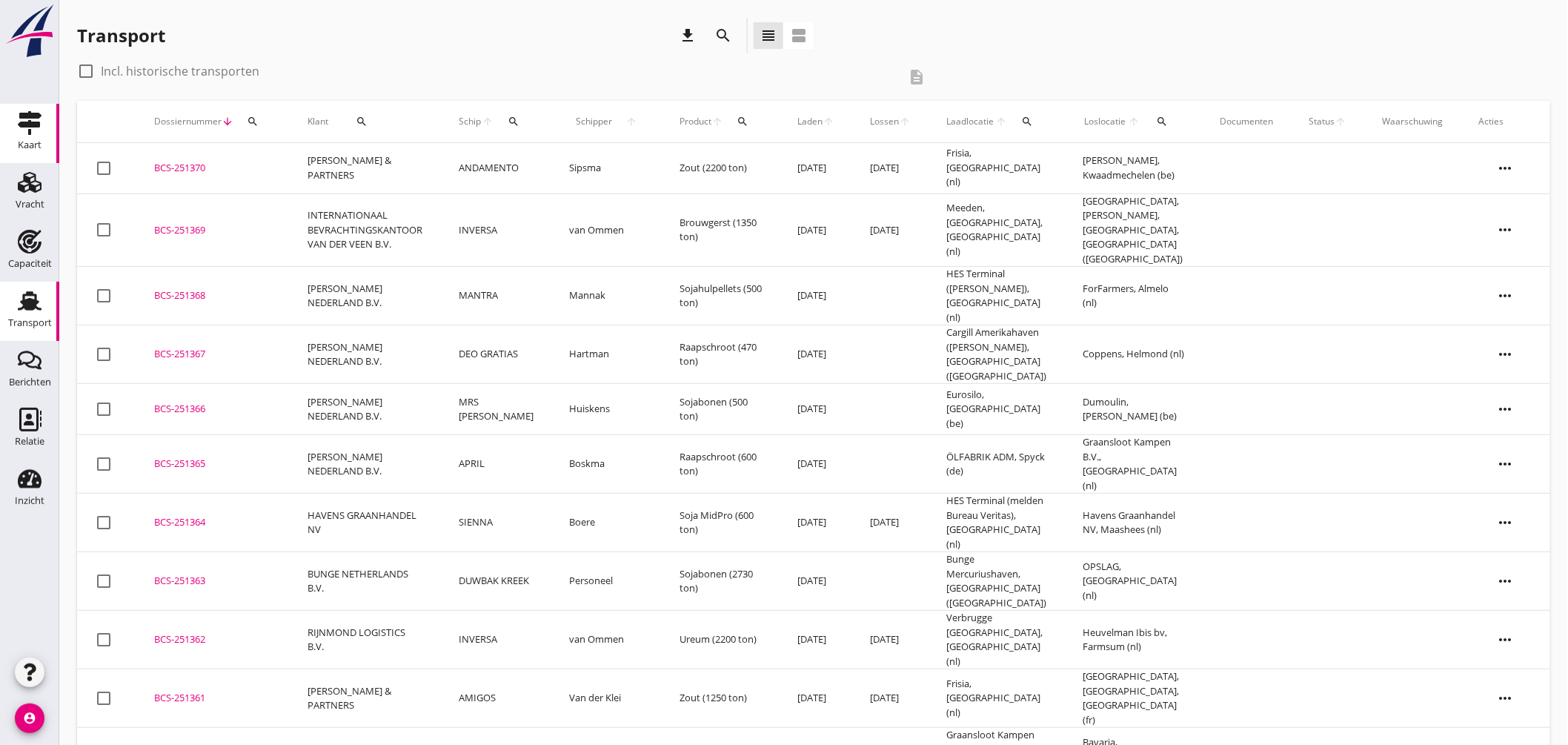
click at [20, 114] on use at bounding box center [29, 123] width 24 height 24
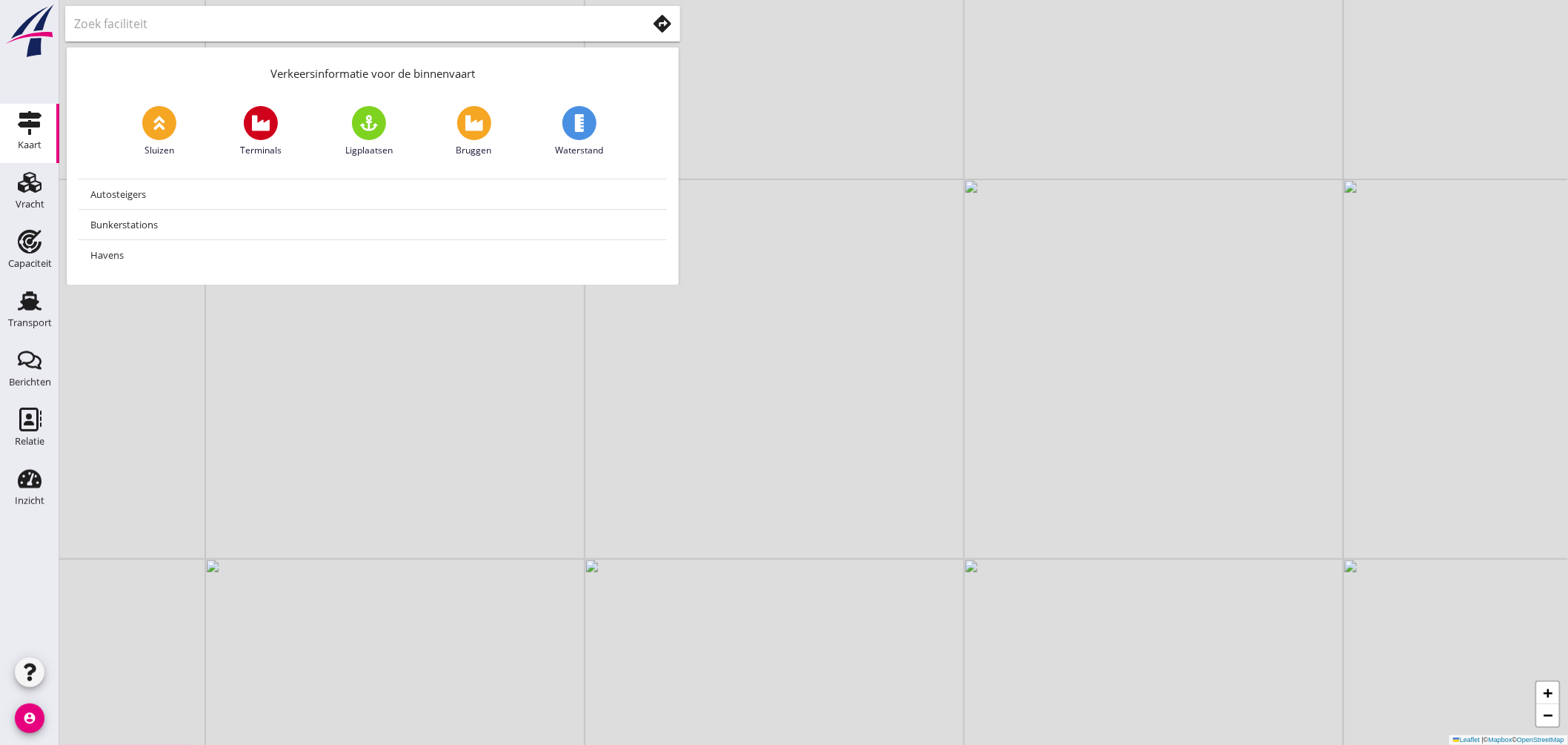
click at [334, 25] on input "text" at bounding box center [351, 23] width 552 height 24
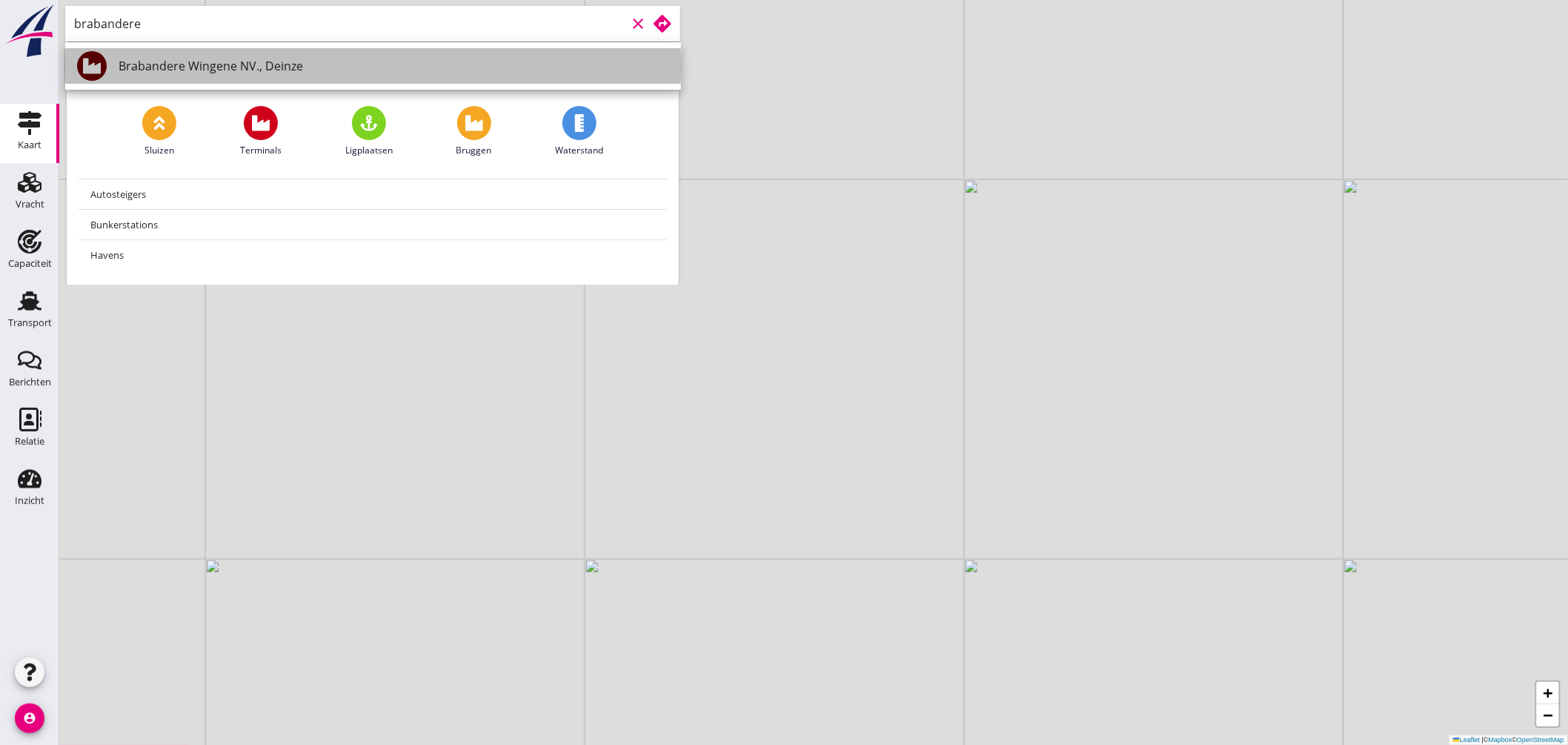
click at [232, 57] on div "Brabandere Wingene NV., Deinze" at bounding box center [394, 66] width 551 height 18
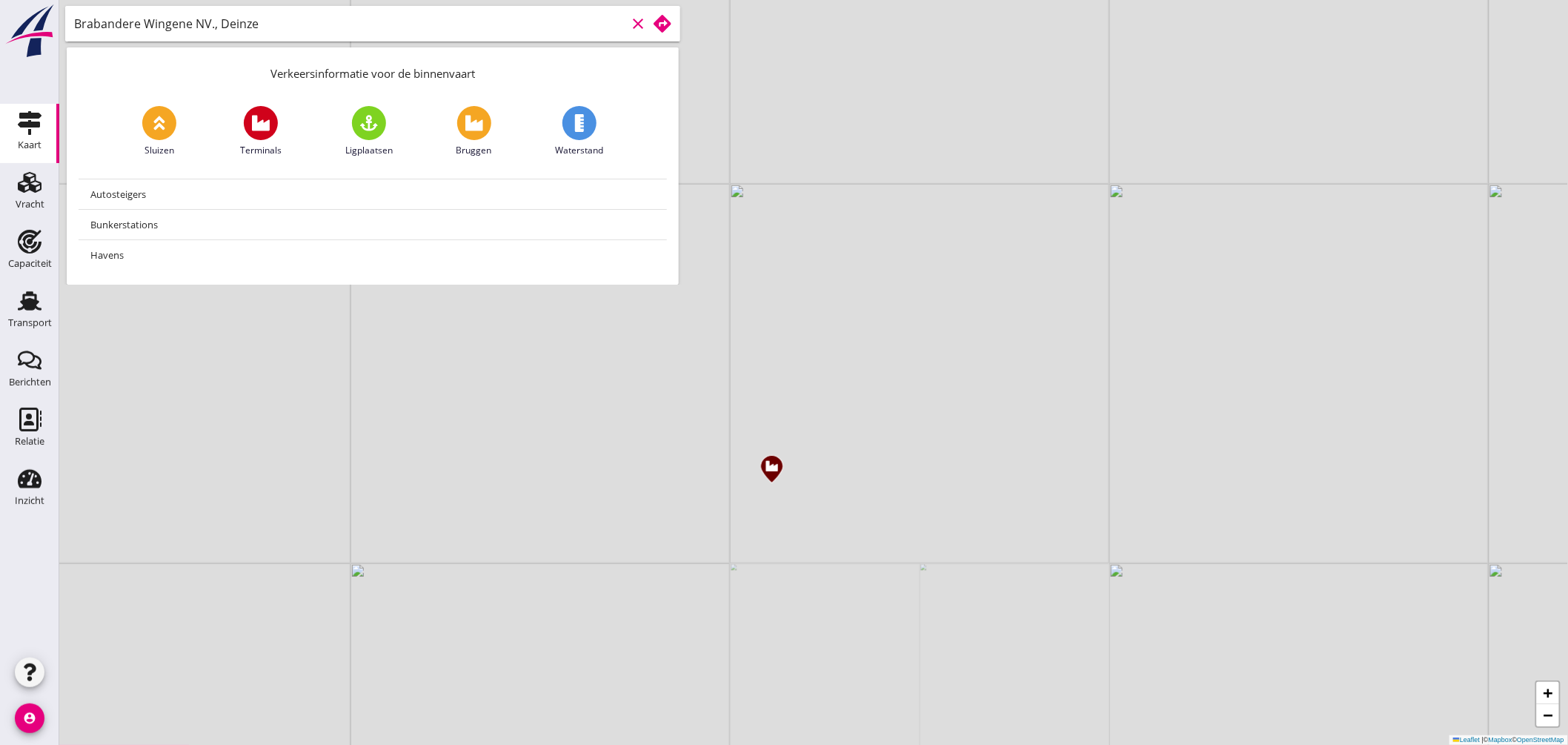
type input "Brabandere Wingene NV., Deinze"
drag, startPoint x: 920, startPoint y: 508, endPoint x: 975, endPoint y: 655, distance: 157.0
click at [974, 663] on div "+ − Leaflet | © Mapbox © OpenStreetMap" at bounding box center [813, 372] width 1509 height 745
click at [862, 597] on div "+ − Leaflet | © Mapbox © OpenStreetMap" at bounding box center [813, 372] width 1509 height 745
drag, startPoint x: 906, startPoint y: 361, endPoint x: 902, endPoint y: 379, distance: 18.4
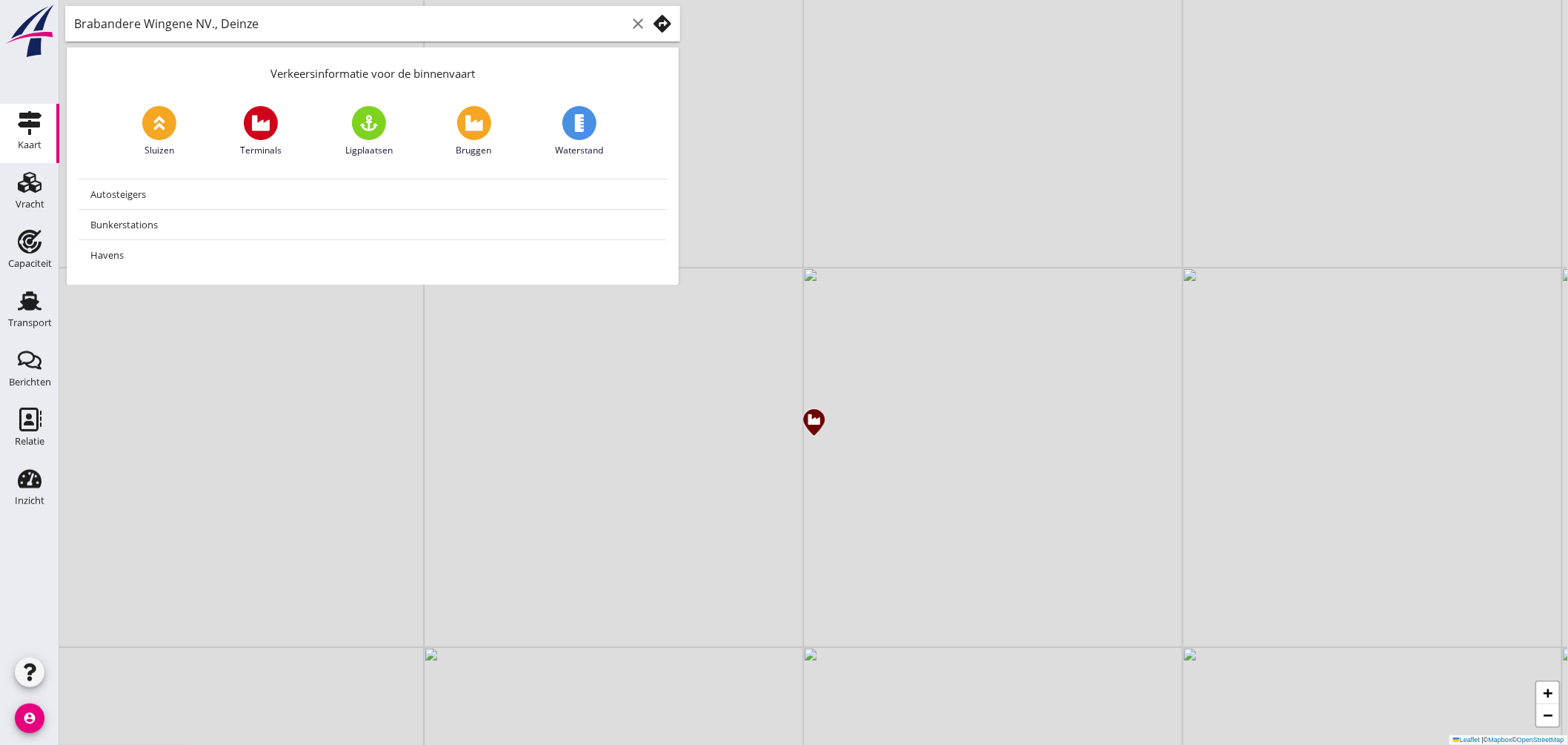
click at [902, 379] on div "+ − Leaflet | © Mapbox © OpenStreetMap" at bounding box center [813, 372] width 1509 height 745
click at [34, 414] on icon "Relatie" at bounding box center [29, 419] width 24 height 24
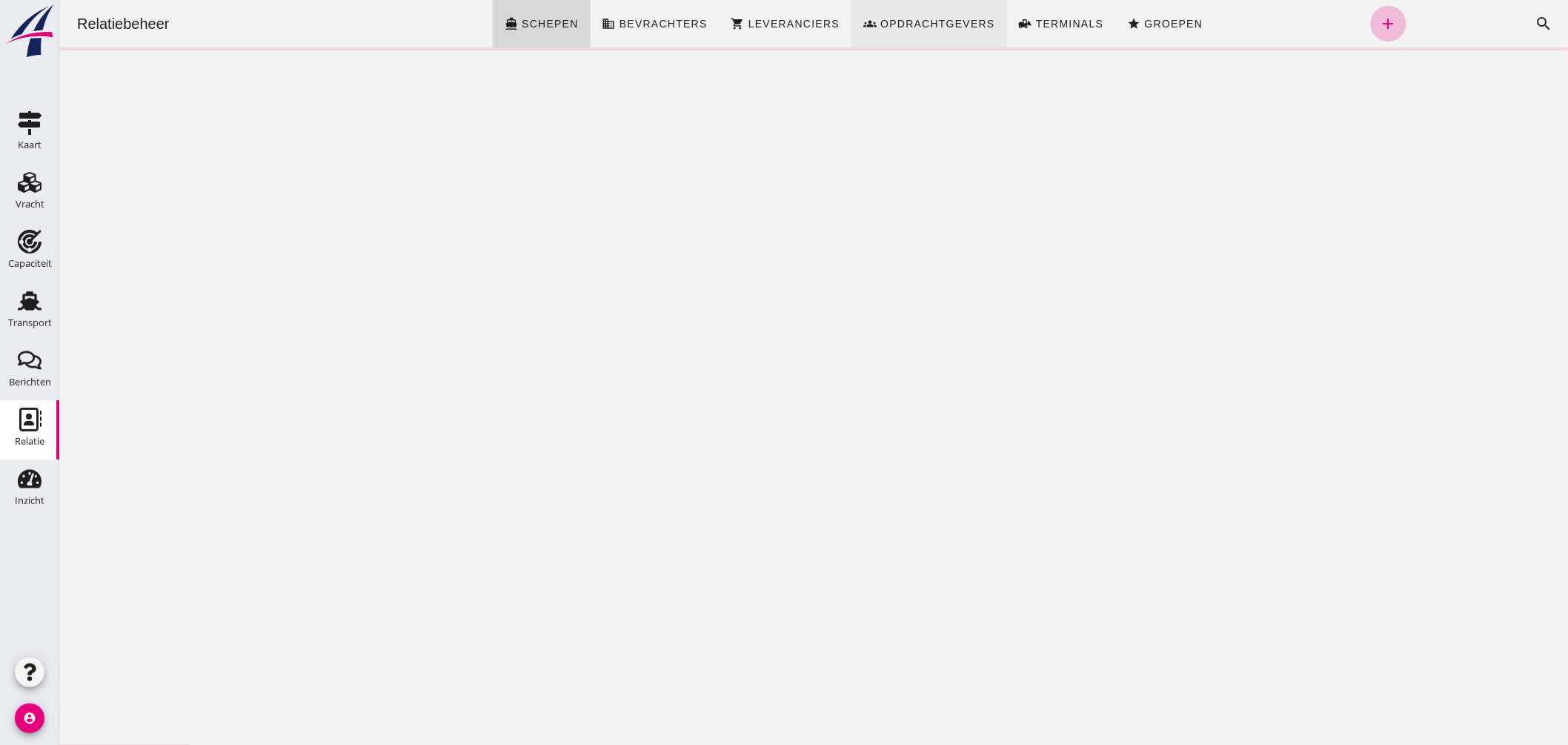
click at [939, 25] on span "Opdrachtgevers" at bounding box center [936, 23] width 116 height 12
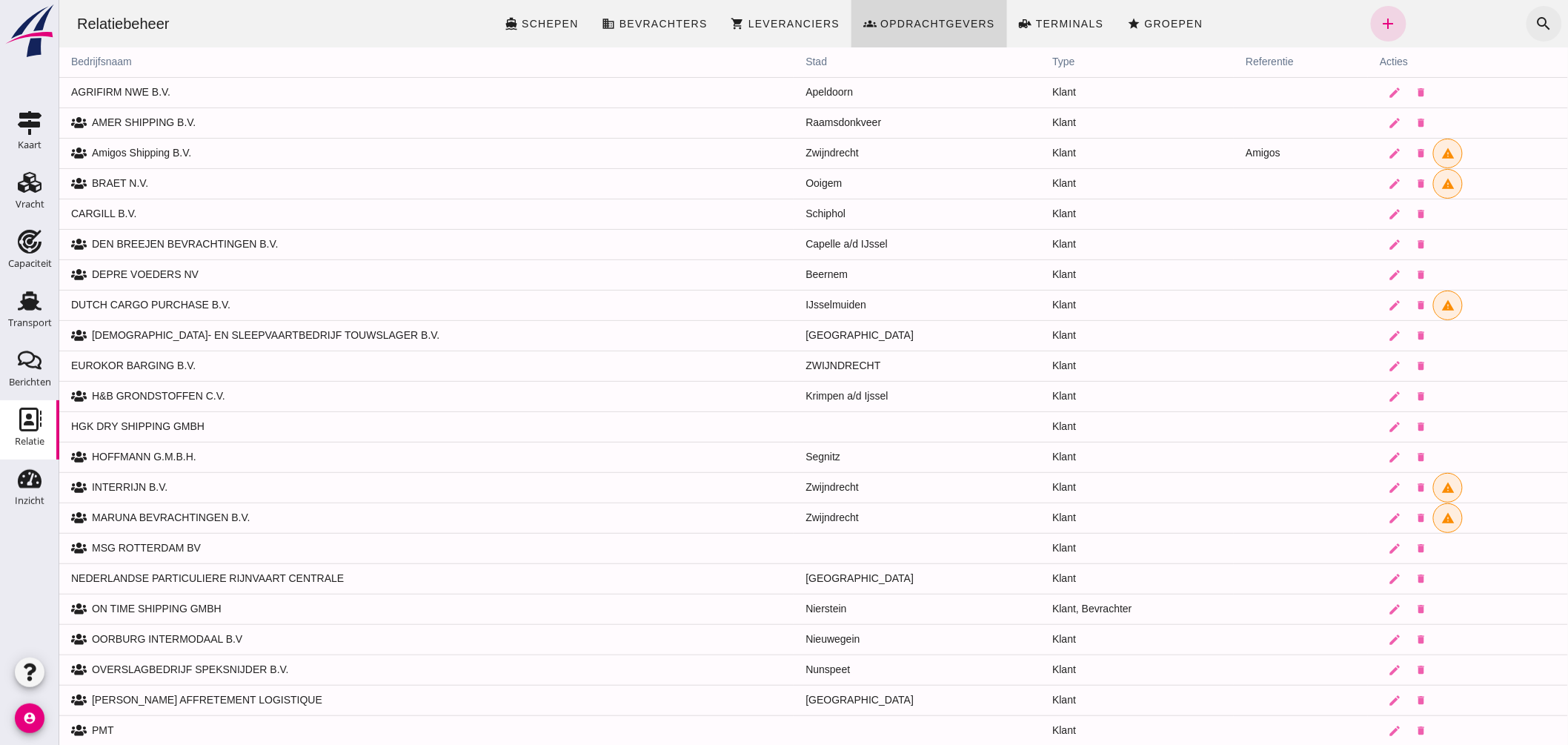
click at [1539, 19] on icon "search" at bounding box center [1543, 23] width 18 height 18
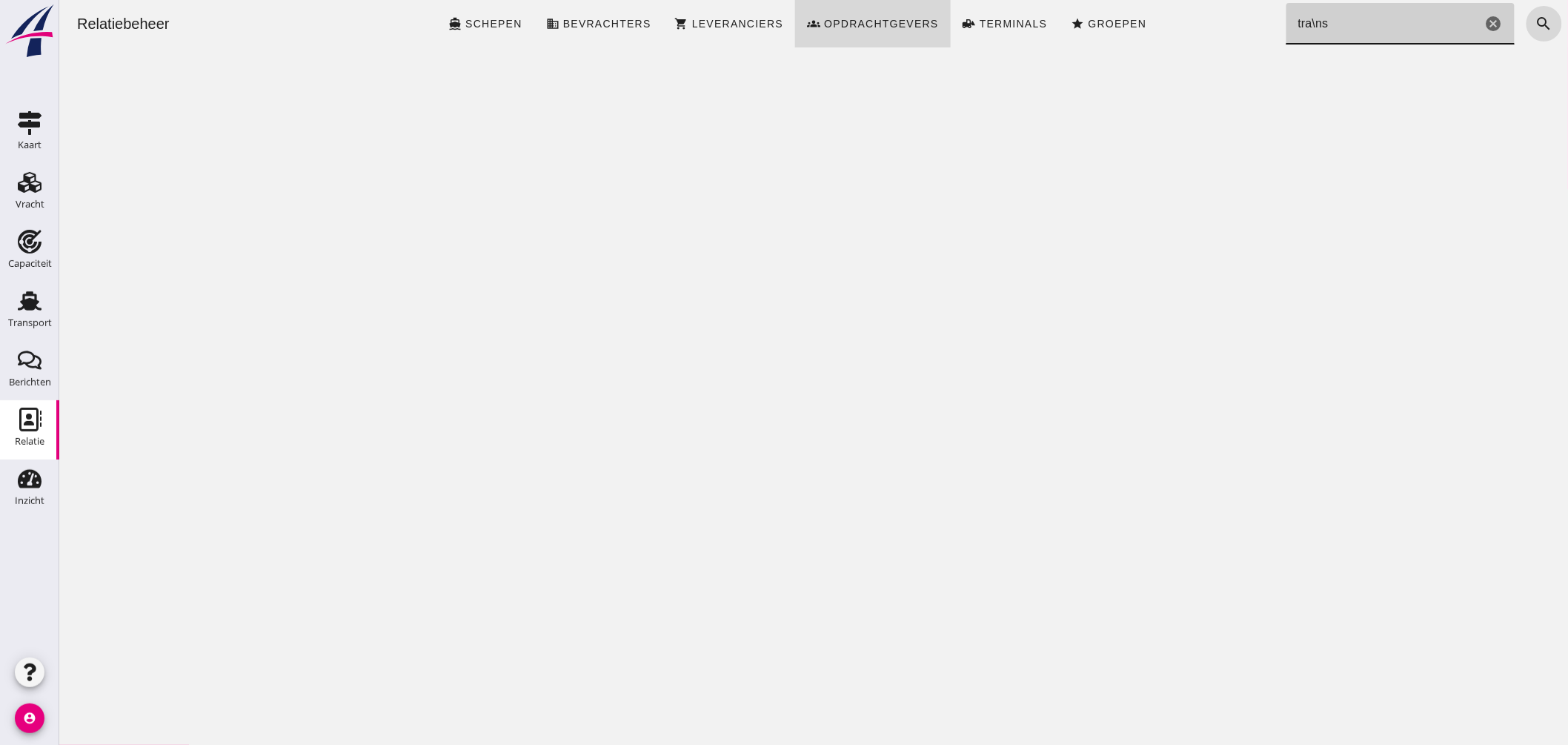
type input "trans"
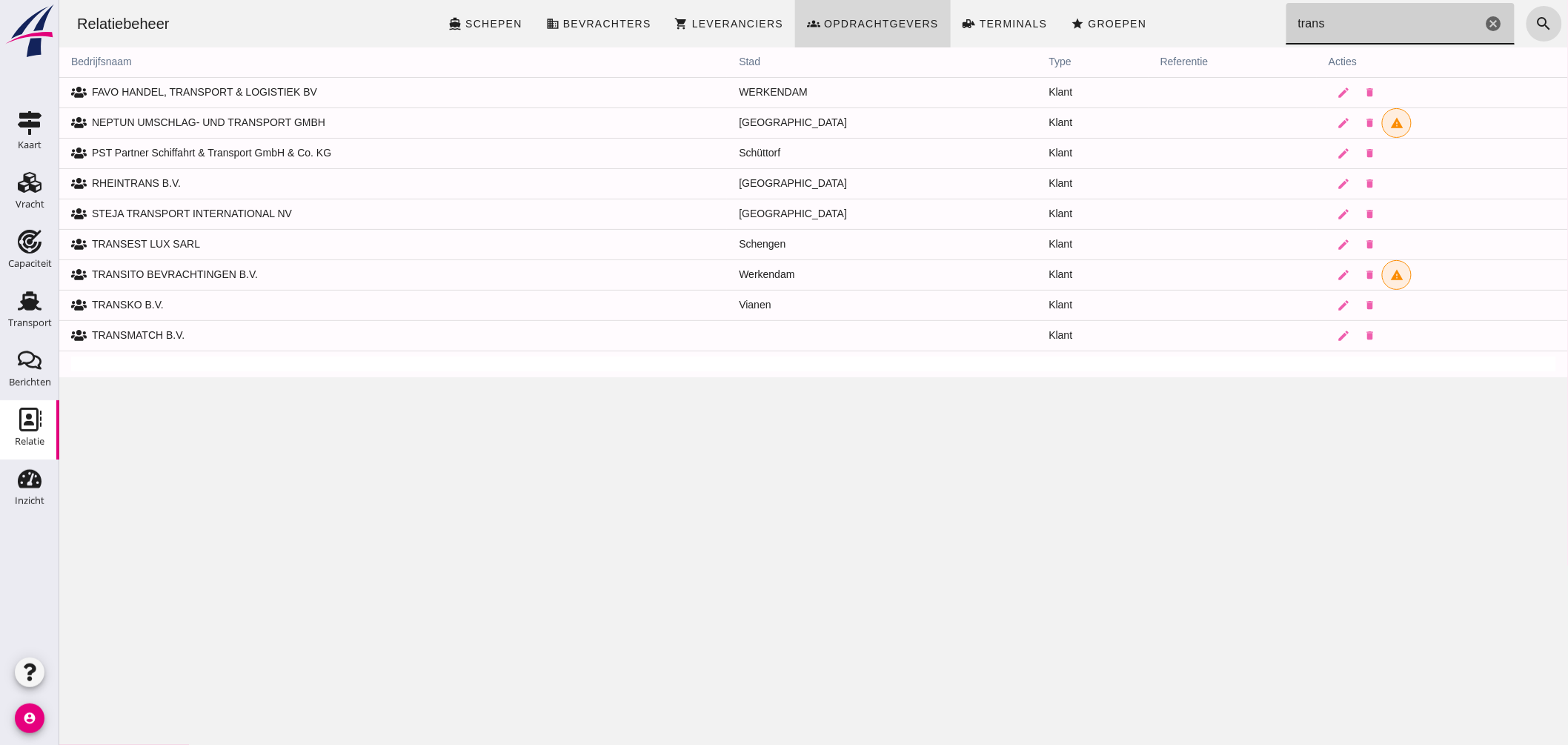
click at [1485, 23] on icon "cancel" at bounding box center [1493, 23] width 18 height 18
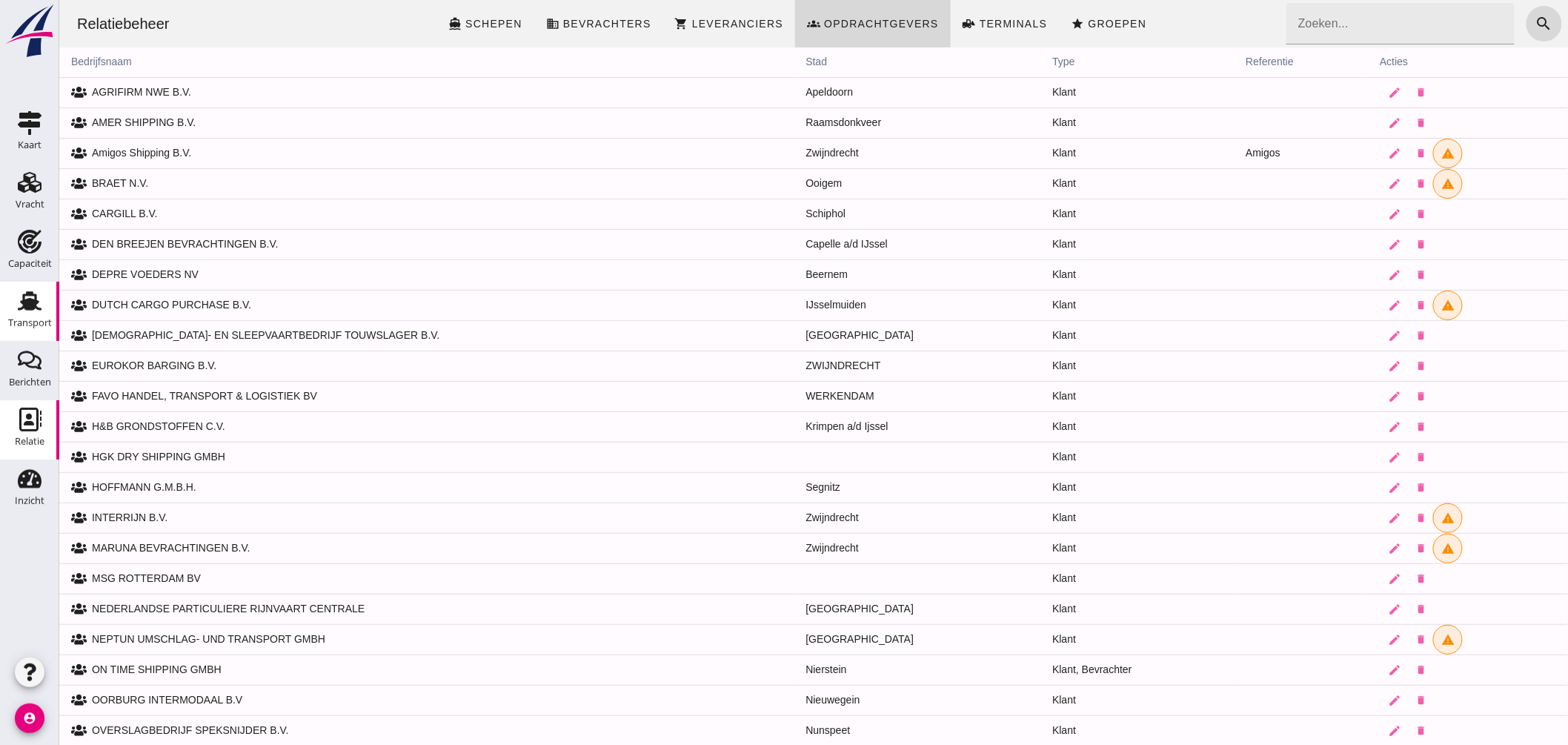
click at [24, 305] on use at bounding box center [29, 300] width 24 height 19
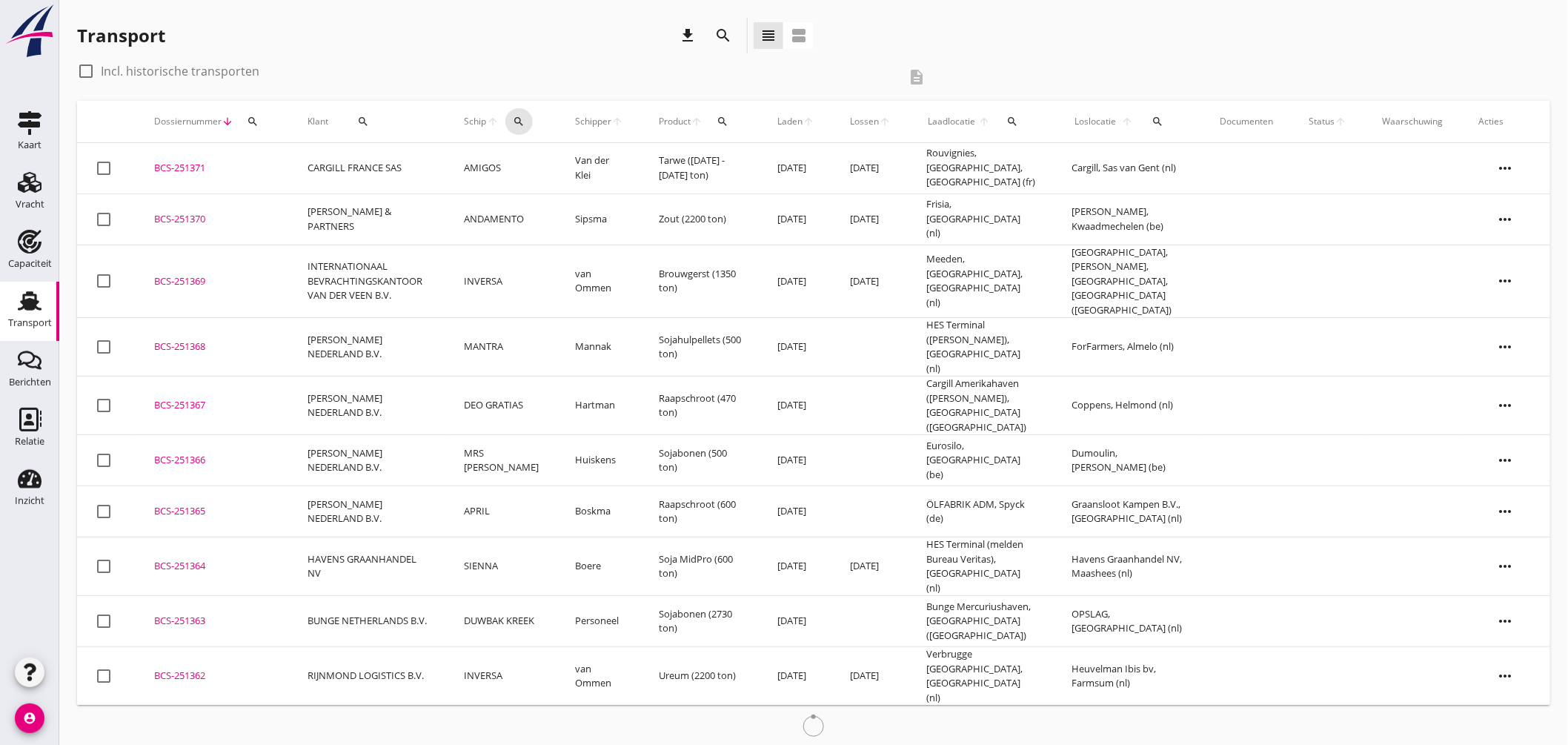
click at [524, 120] on icon "search" at bounding box center [518, 121] width 12 height 12
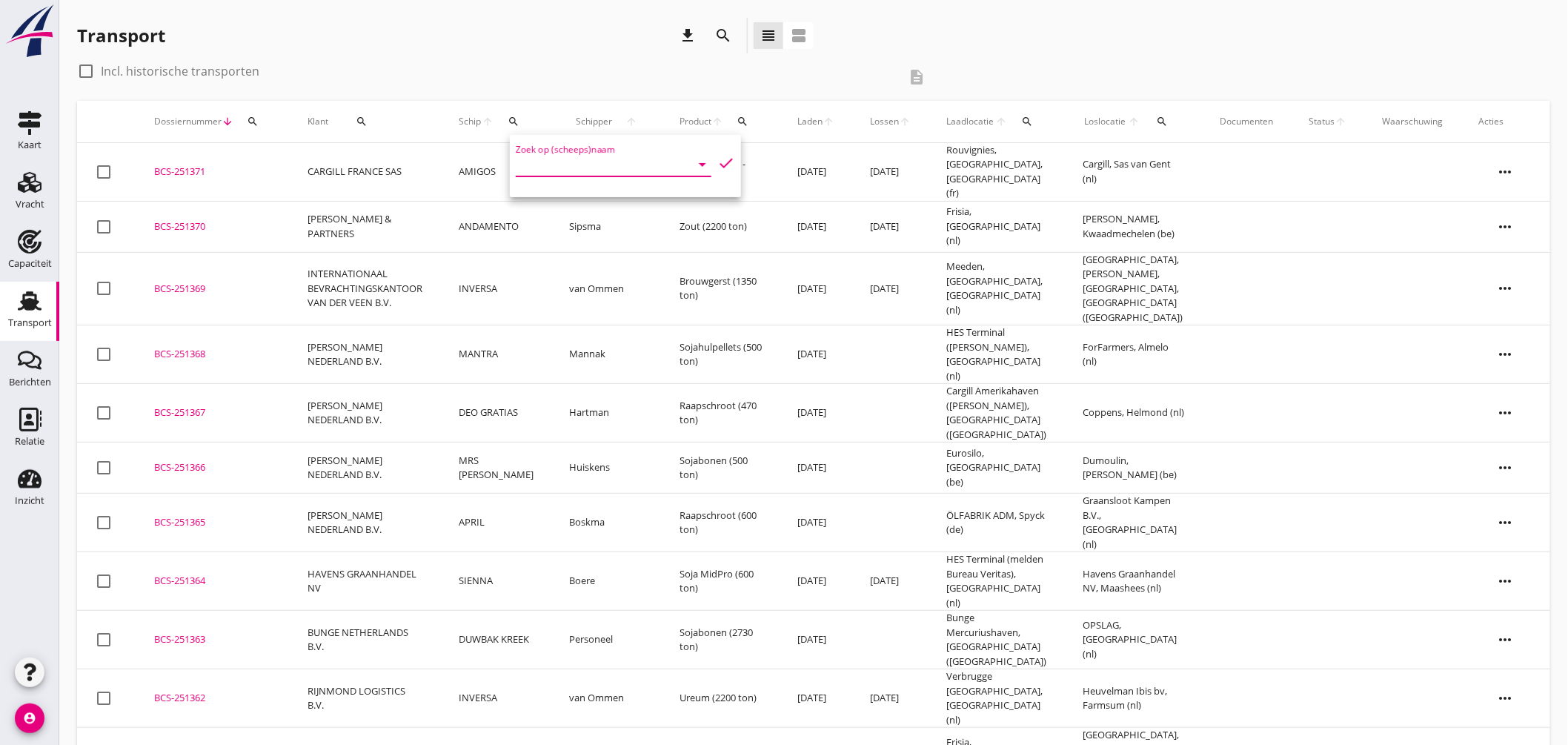
click at [564, 175] on div "Zoek op (scheeps)naam arrow_drop_down" at bounding box center [614, 165] width 196 height 24
click at [576, 192] on div "ZEELANDIA" at bounding box center [639, 193] width 140 height 18
click at [718, 158] on icon "check" at bounding box center [726, 163] width 18 height 18
type input "ZEELANDIA"
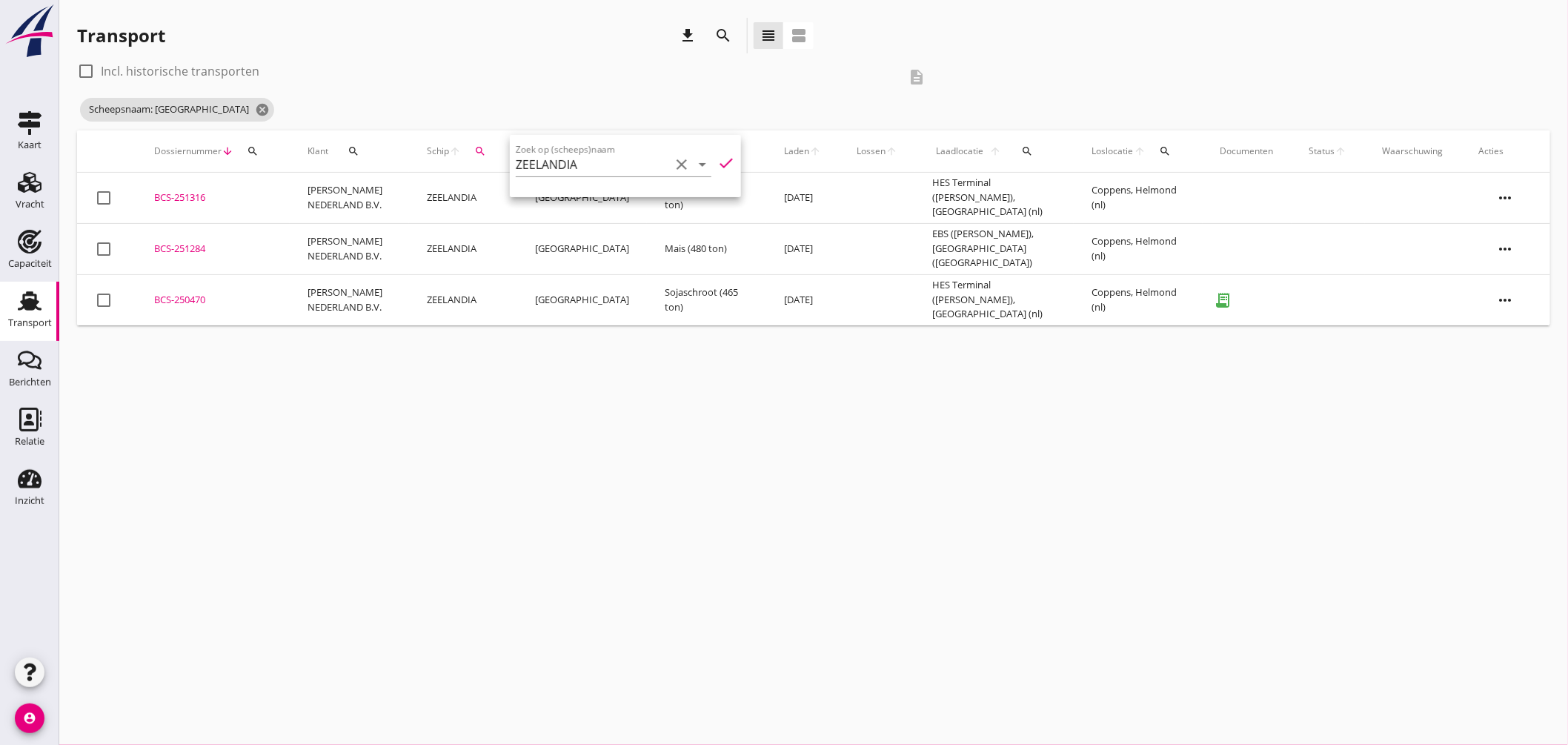
click at [185, 196] on div "BCS-251316" at bounding box center [213, 197] width 118 height 15
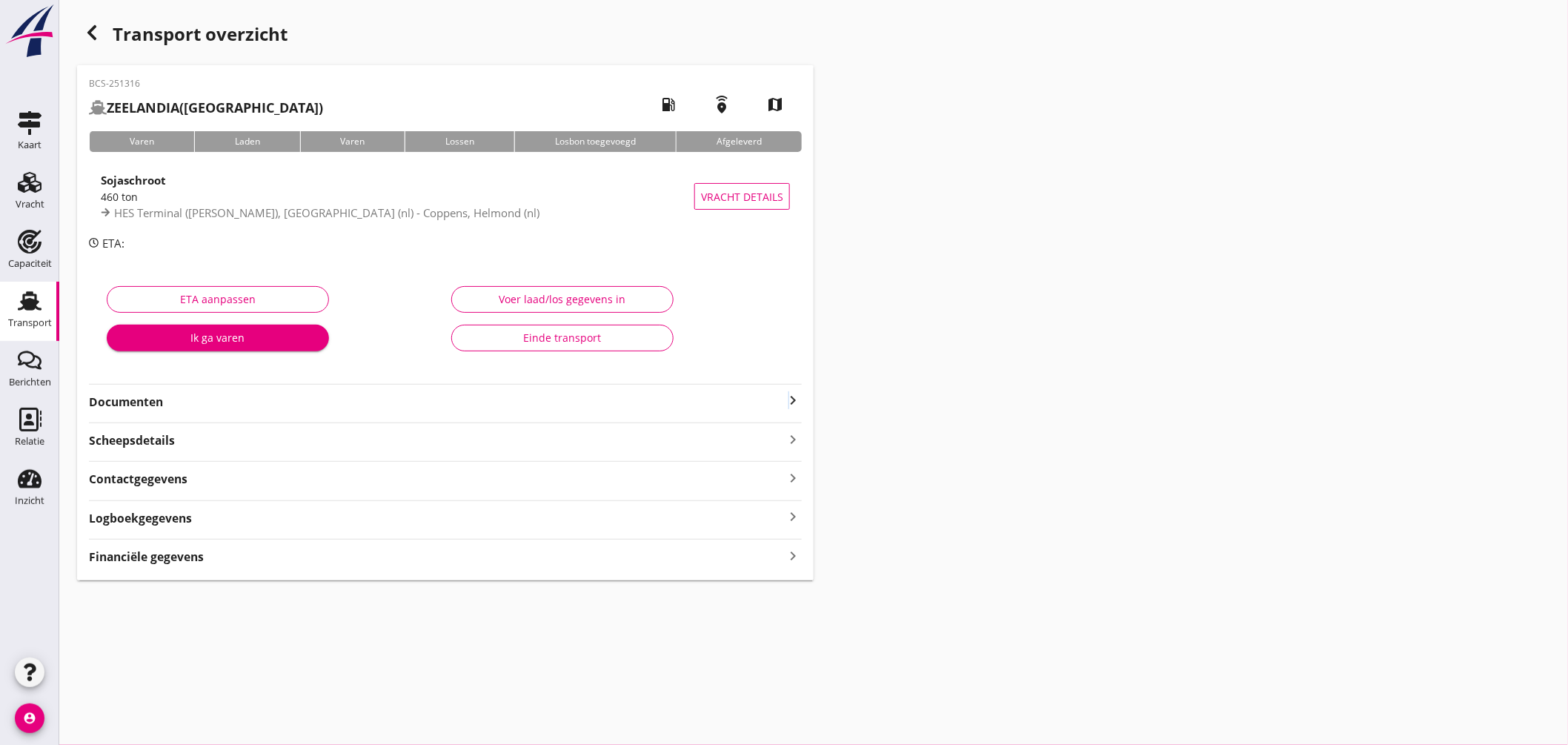
click at [789, 402] on icon "keyboard_arrow_right" at bounding box center [793, 400] width 18 height 18
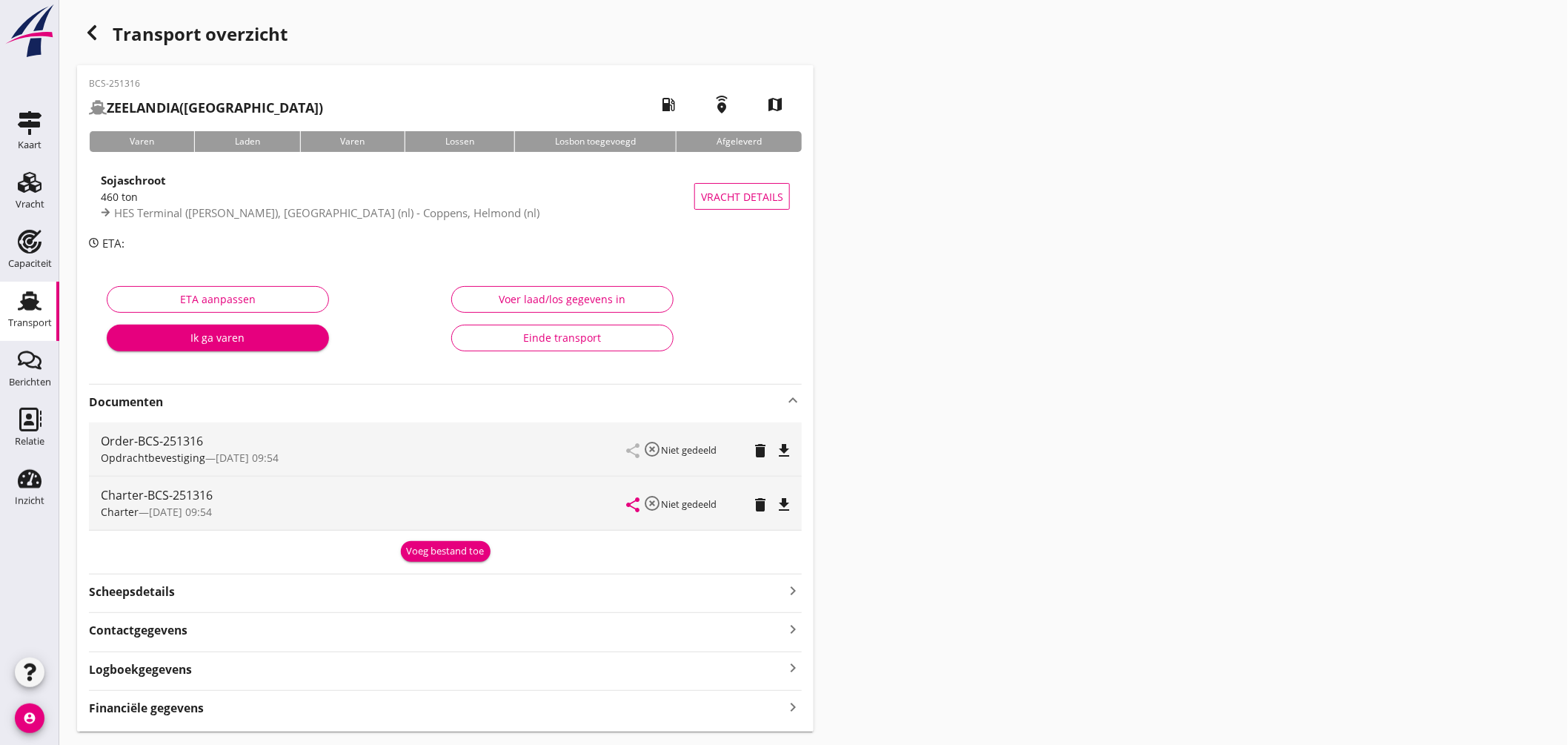
click at [787, 497] on icon "file_download" at bounding box center [784, 504] width 18 height 18
click at [33, 303] on use at bounding box center [29, 300] width 24 height 19
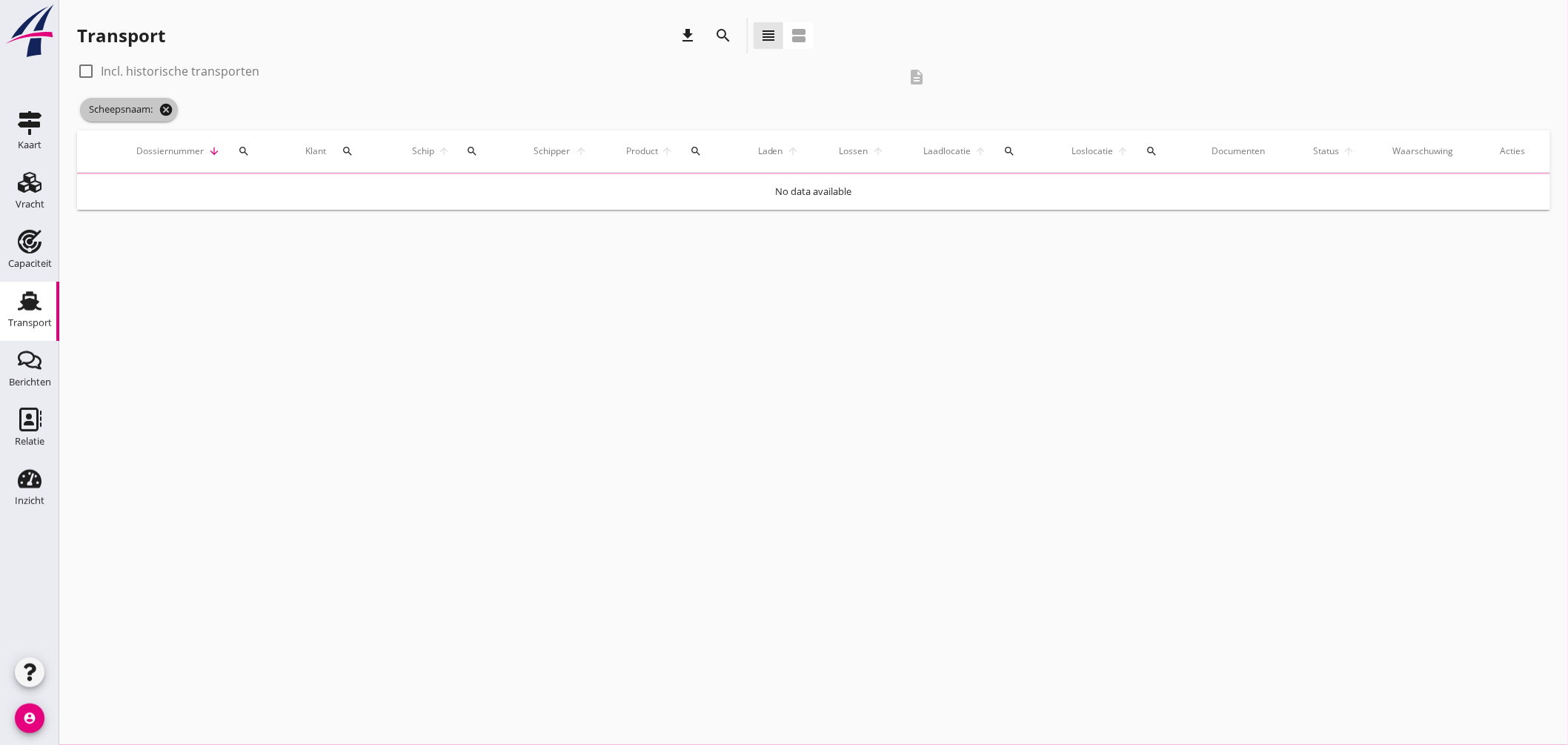
click at [171, 111] on icon "cancel" at bounding box center [165, 109] width 15 height 15
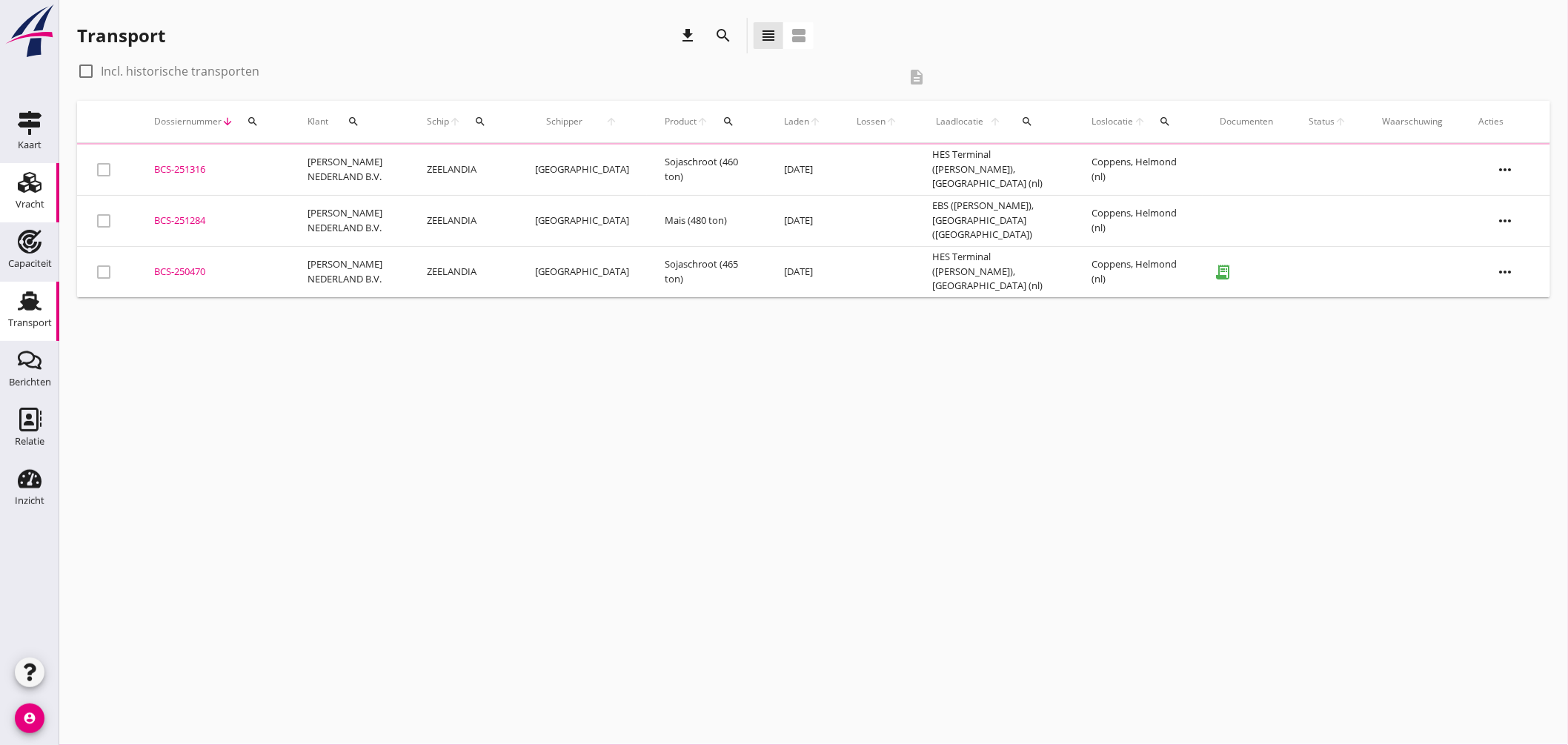
click at [37, 172] on icon "Vracht" at bounding box center [29, 182] width 24 height 24
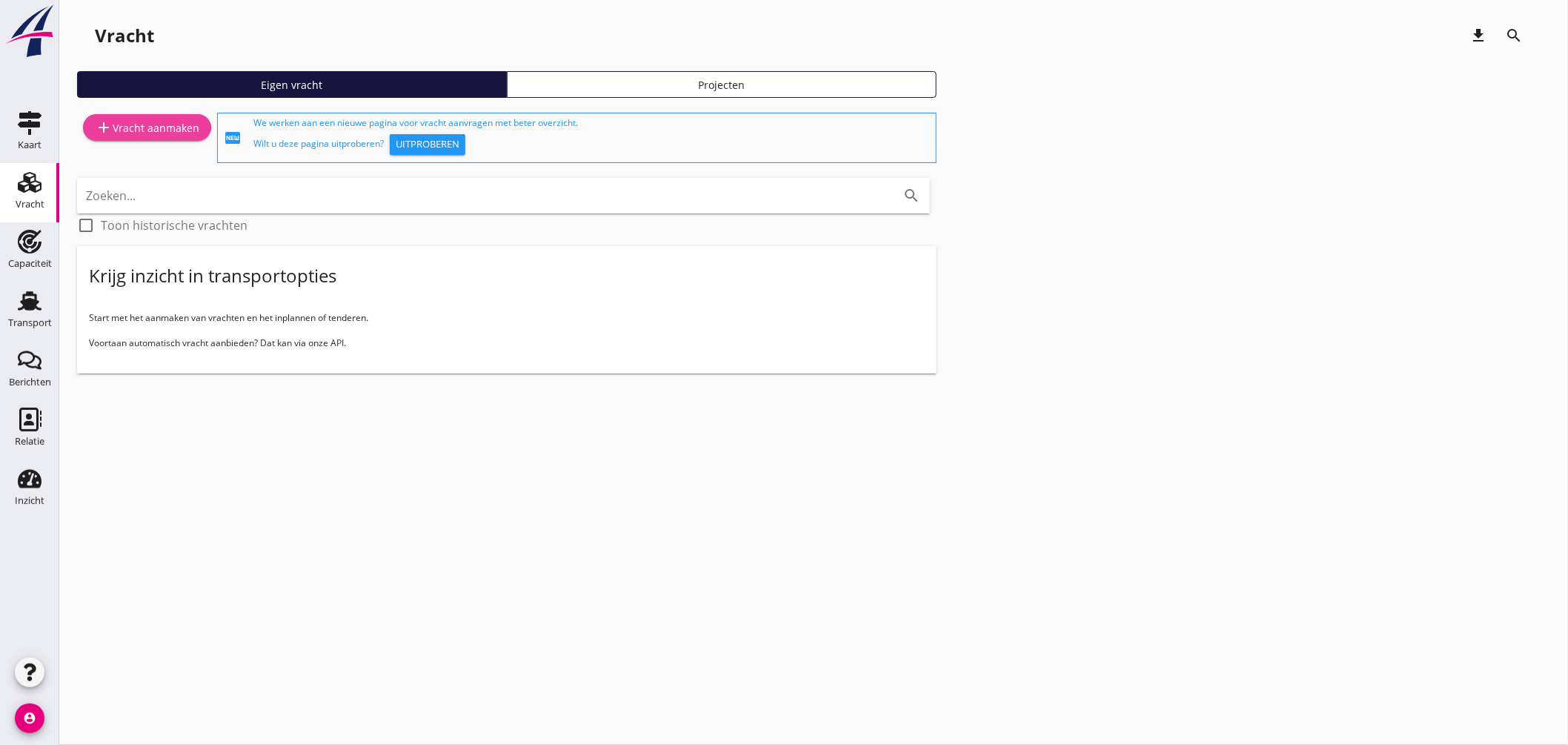
click at [167, 121] on div "add Vracht aanmaken" at bounding box center [147, 127] width 105 height 18
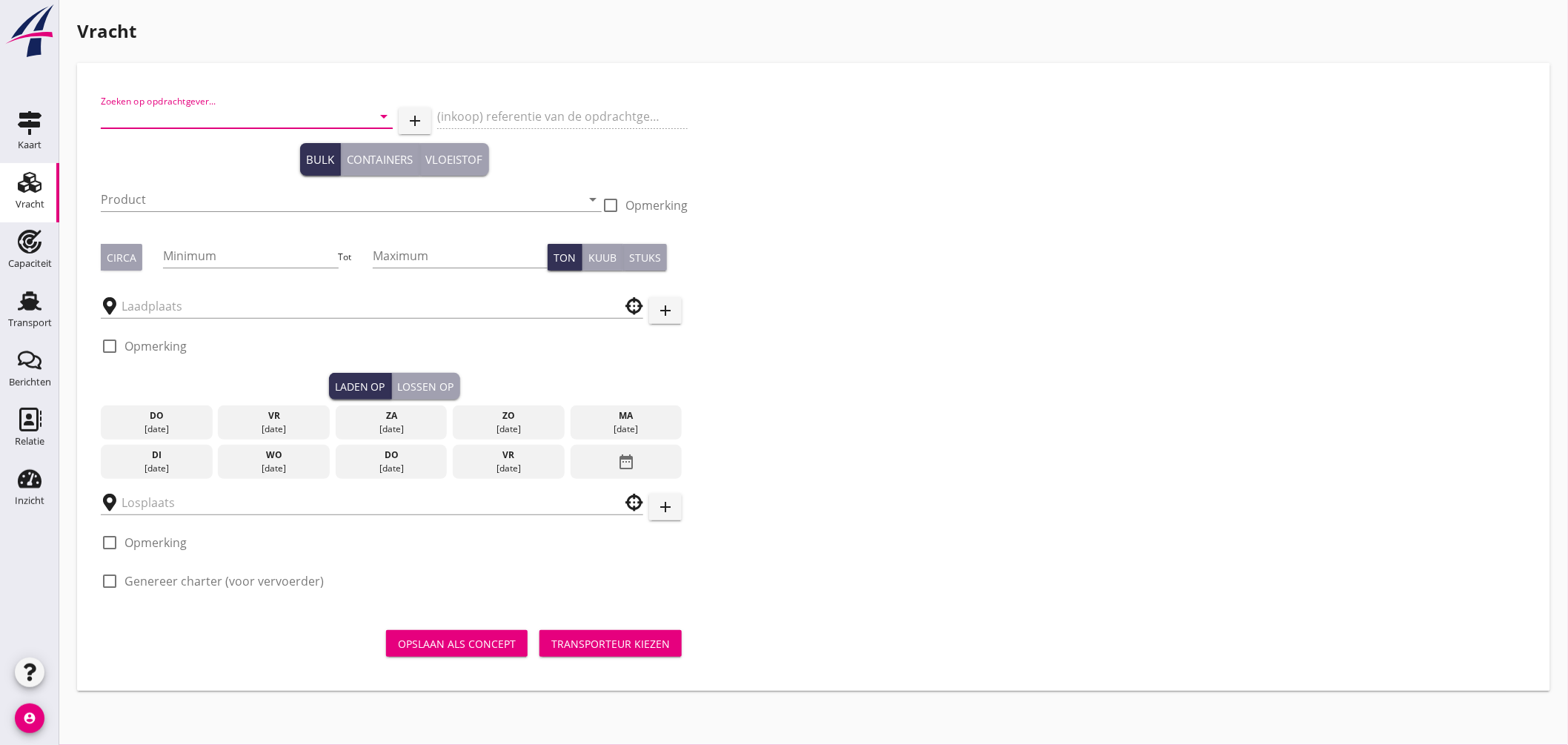
click at [195, 117] on input "Zoeken op opdrachtgever..." at bounding box center [226, 116] width 251 height 24
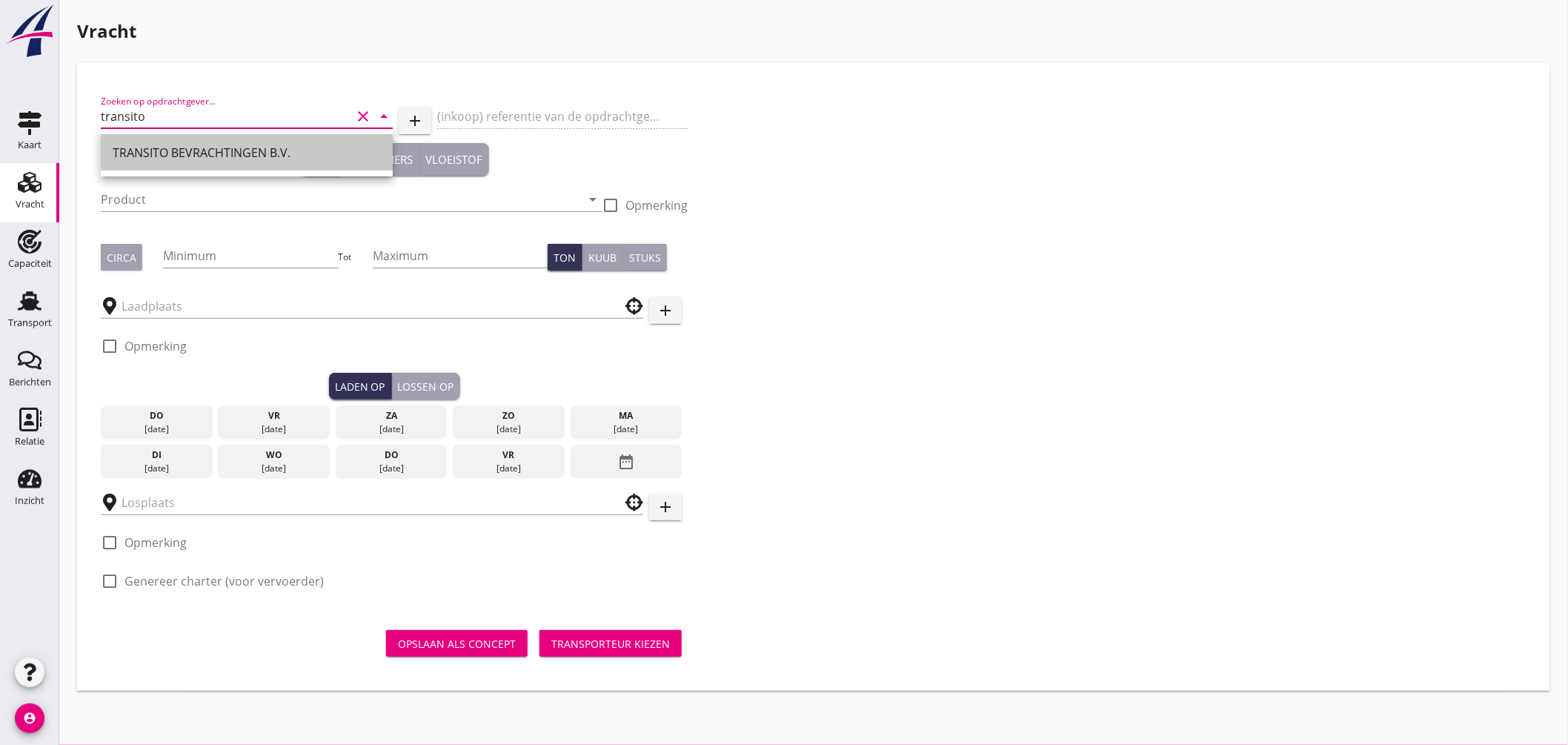
click at [196, 156] on div "TRANSITO BEVRACHTINGEN B.V." at bounding box center [247, 152] width 268 height 18
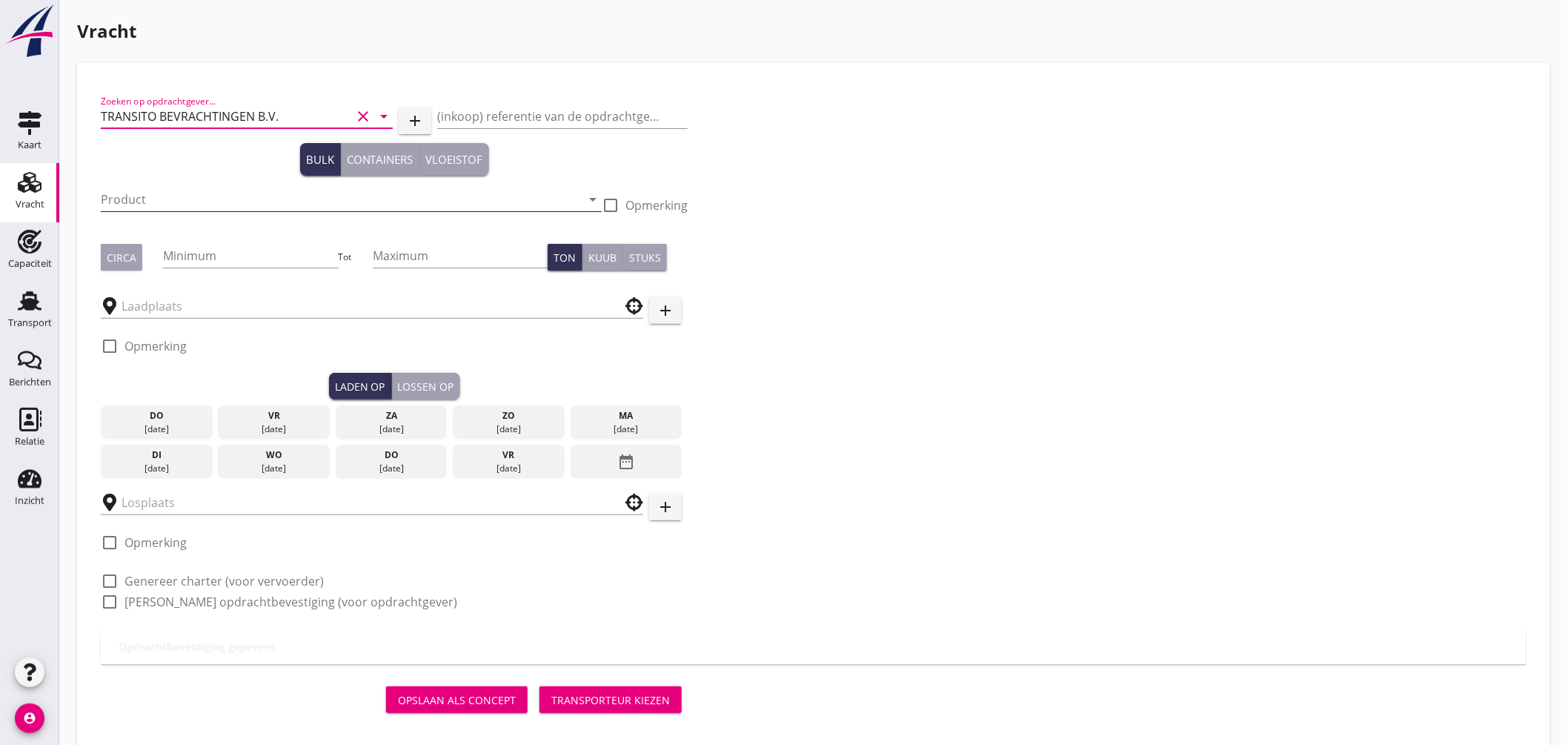
type input "TRANSITO BEVRACHTINGEN B.V."
click at [152, 192] on input "Product" at bounding box center [341, 199] width 480 height 24
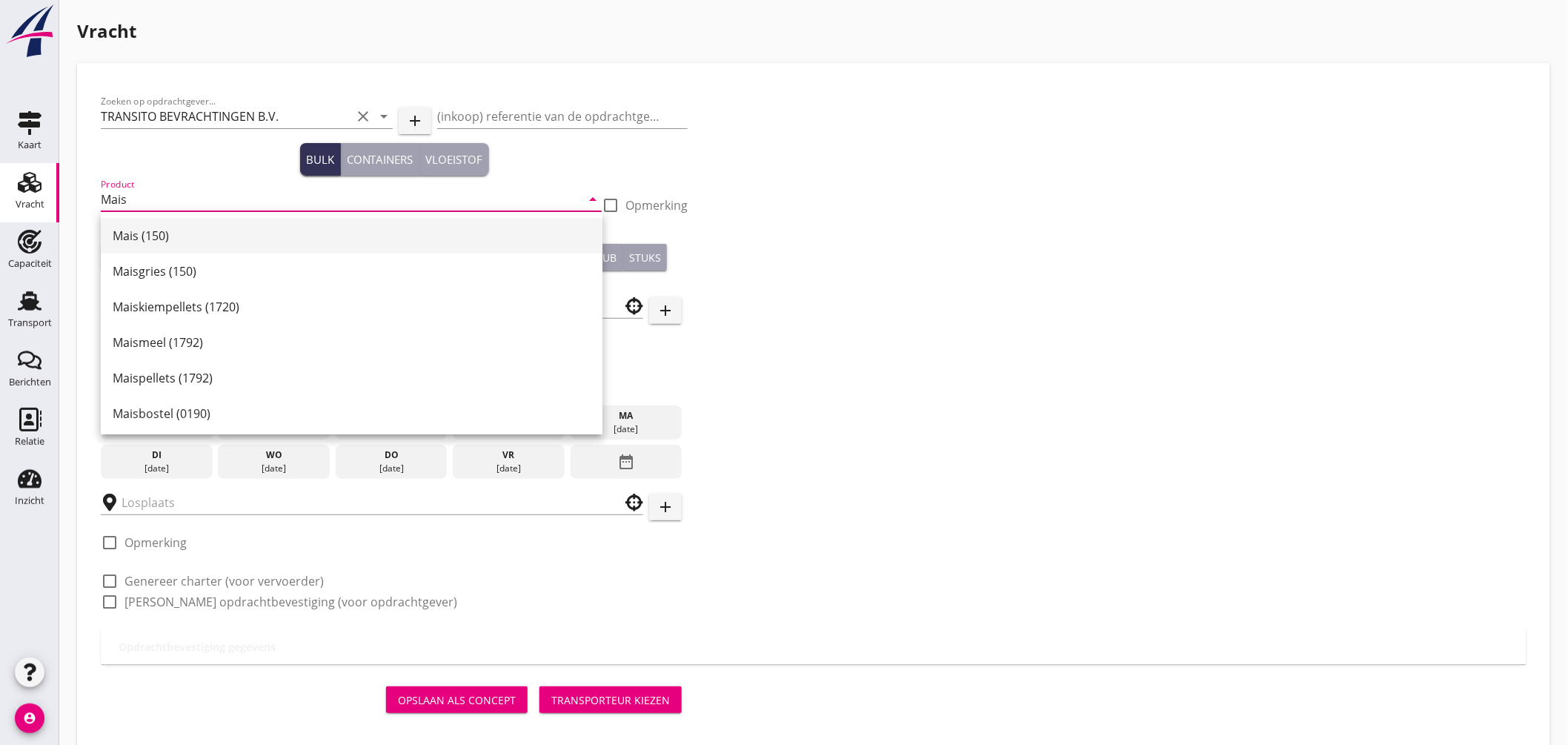
click at [148, 250] on div "Mais (150)" at bounding box center [351, 236] width 478 height 36
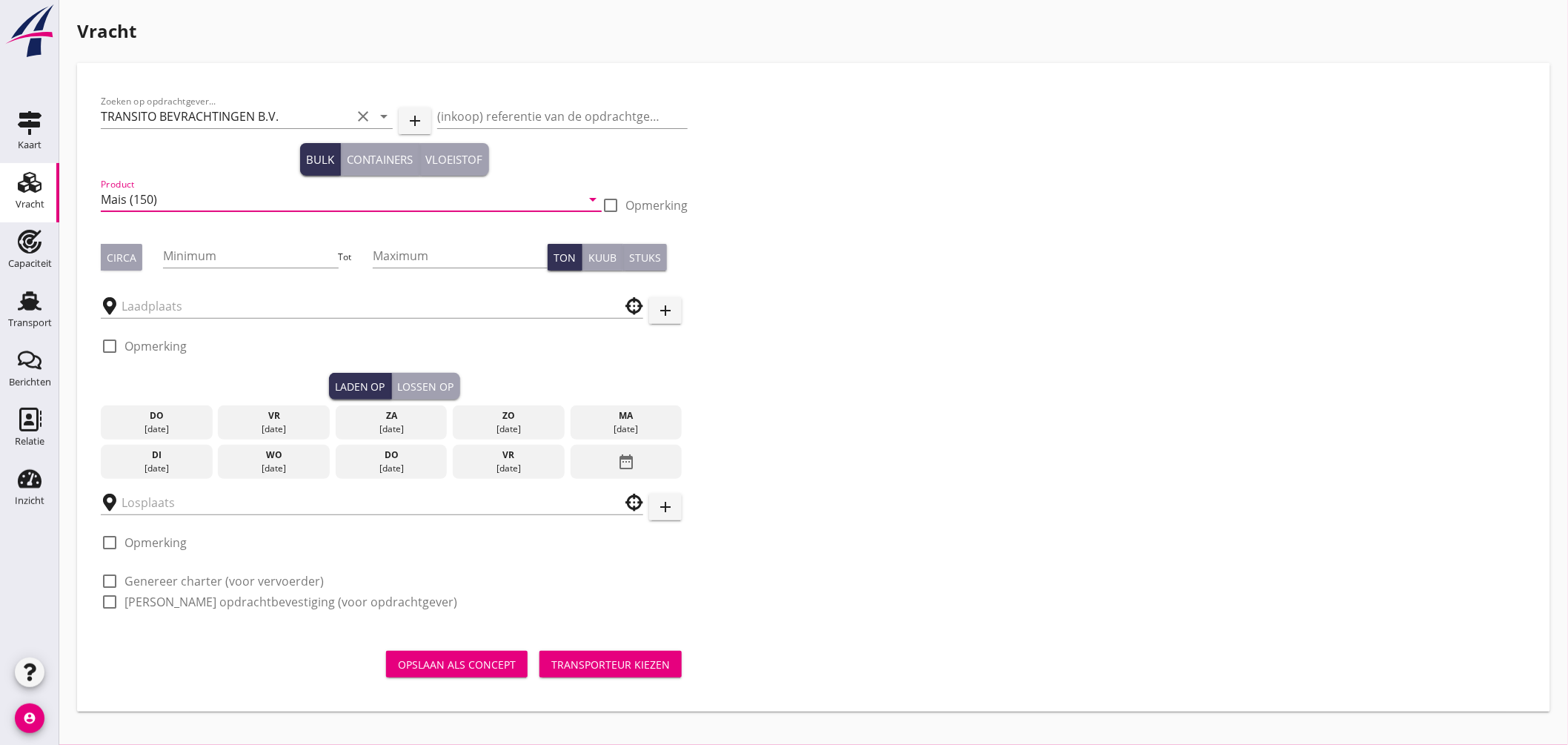
type input "Mais (150)"
click at [124, 258] on div "Circa" at bounding box center [122, 258] width 29 height 16
click at [219, 265] on input "Minimum" at bounding box center [250, 255] width 175 height 24
type input "480"
click at [223, 317] on div at bounding box center [372, 306] width 542 height 24
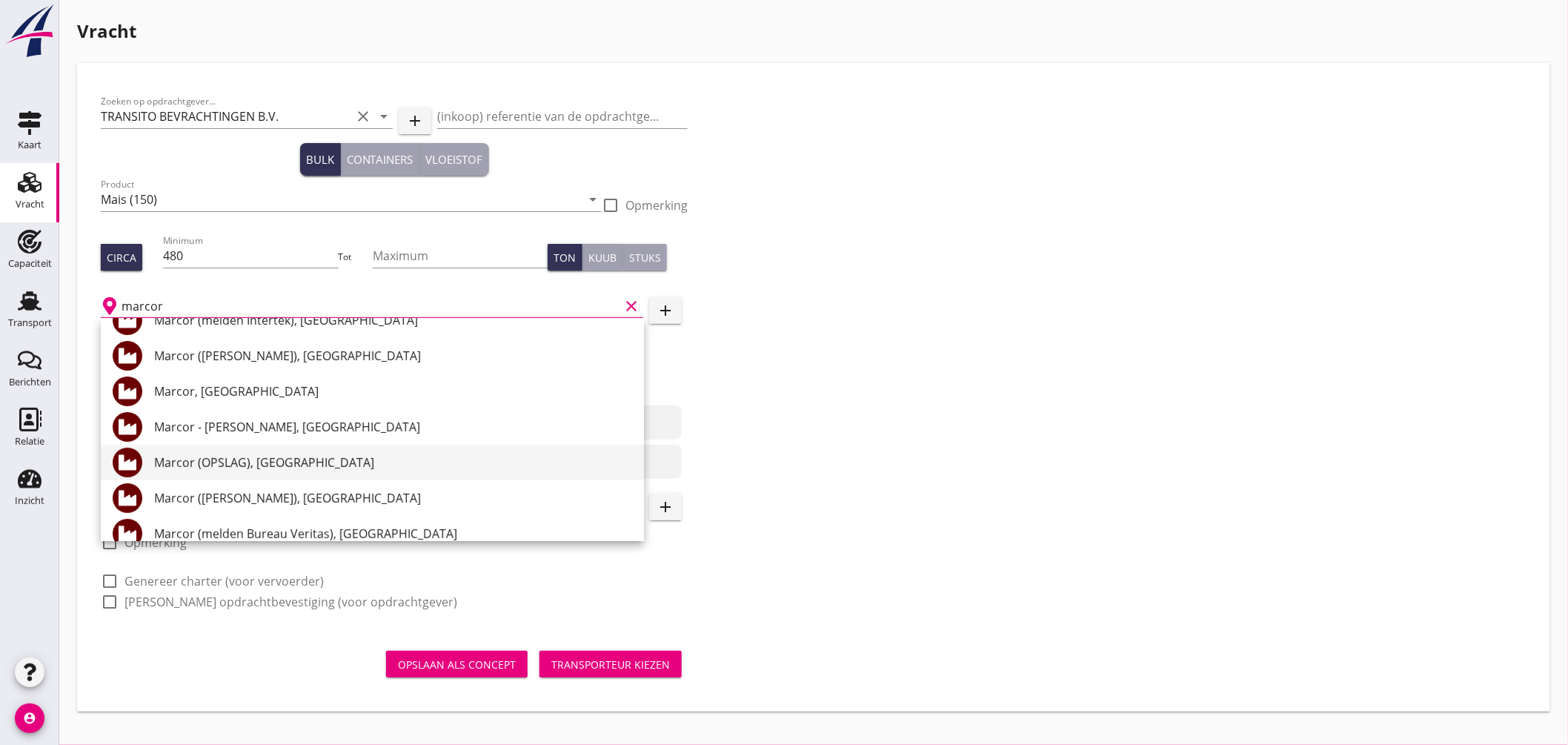
scroll to position [247, 0]
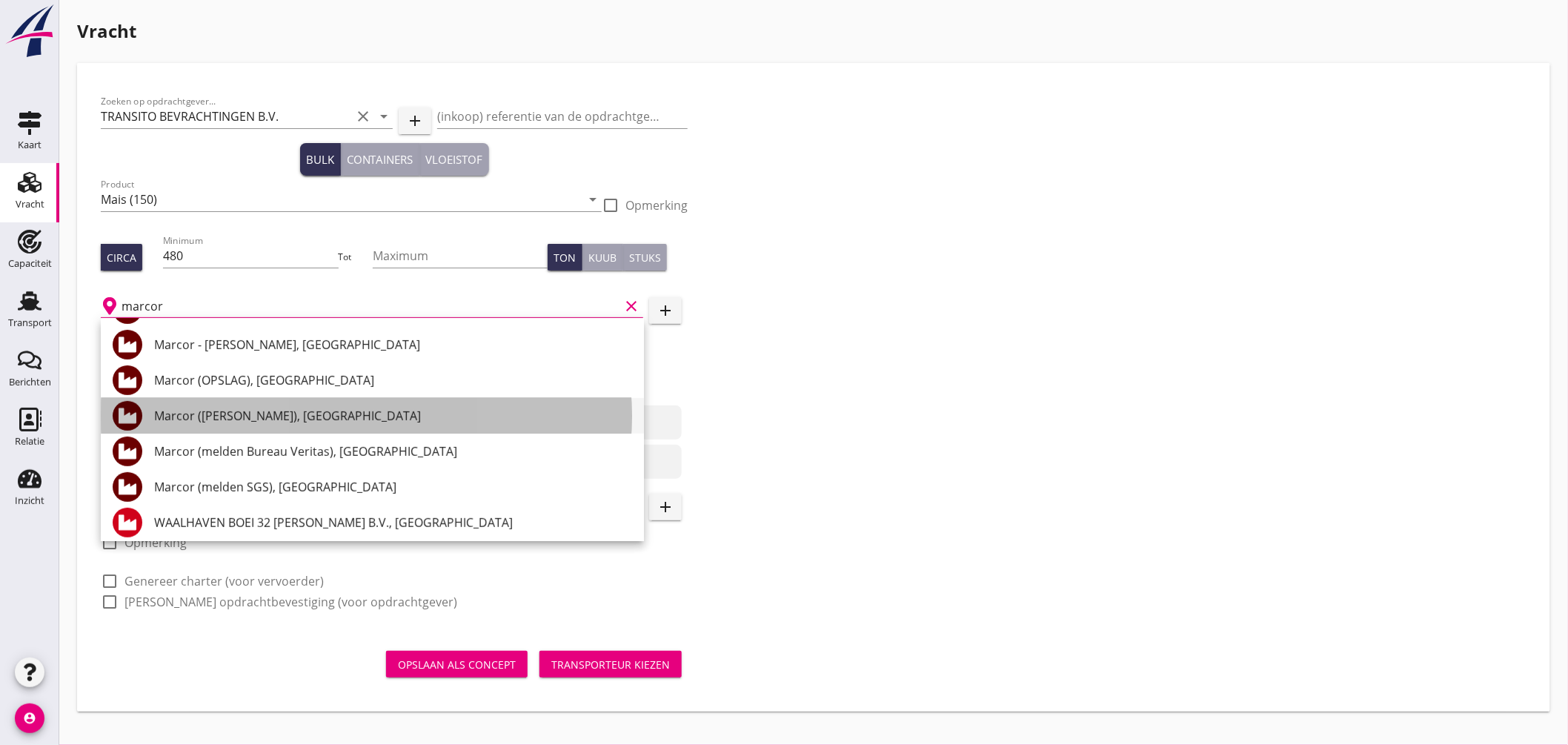
click at [286, 416] on div "Marcor ([PERSON_NAME]), [GEOGRAPHIC_DATA]" at bounding box center [393, 415] width 478 height 18
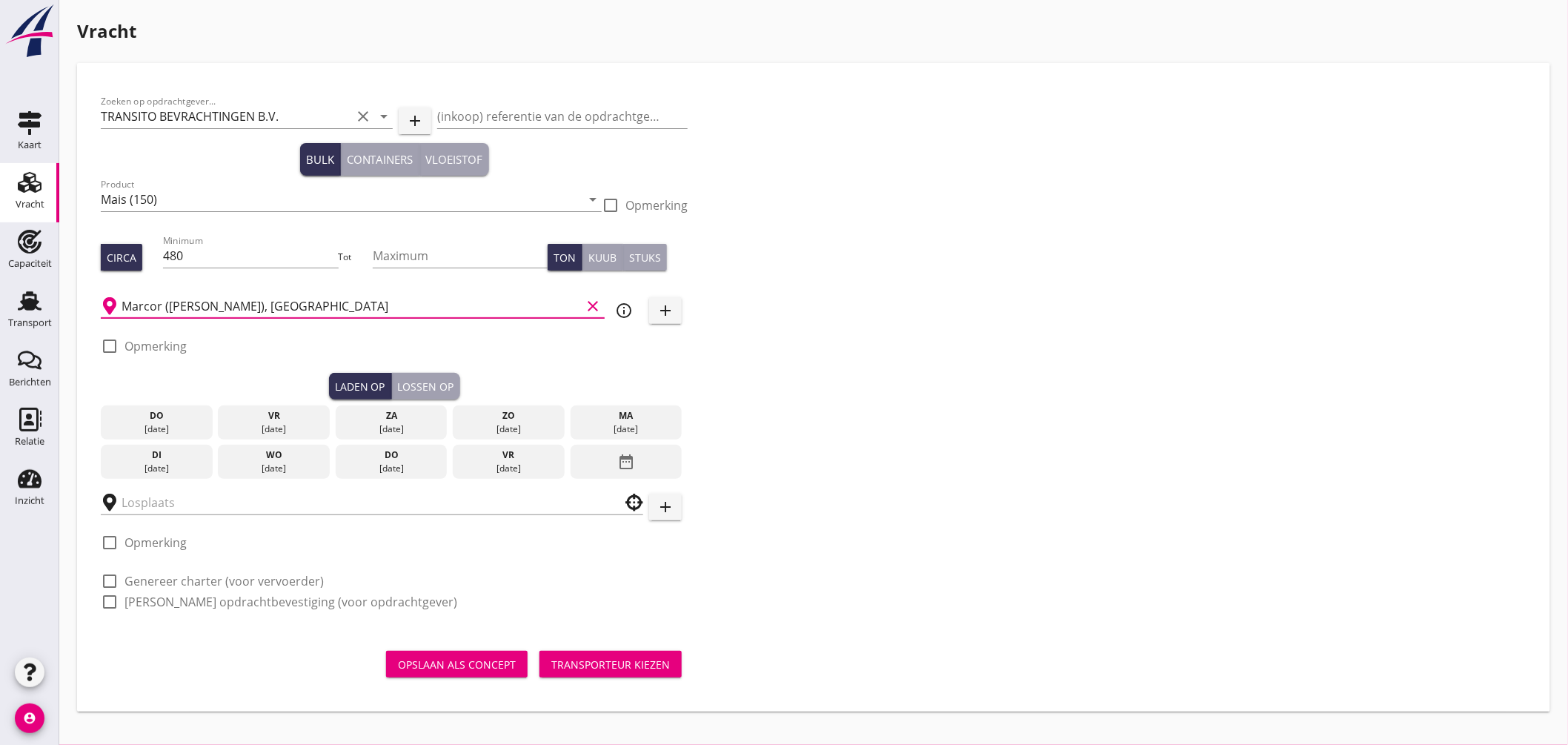
type input "Marcor ([PERSON_NAME]), [GEOGRAPHIC_DATA]"
click at [111, 346] on div at bounding box center [109, 346] width 25 height 25
checkbox input "true"
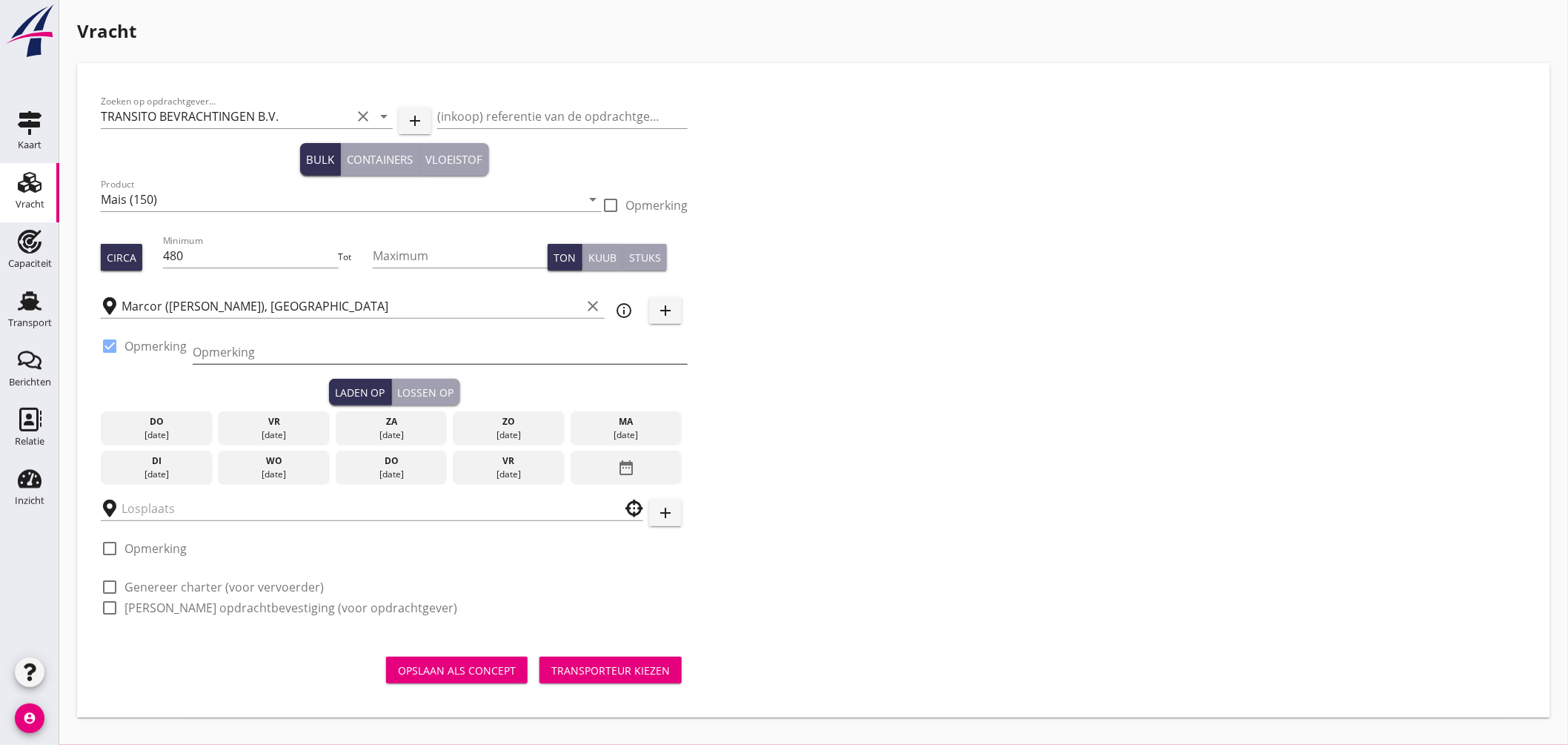
click at [244, 353] on input "Opmerking" at bounding box center [440, 352] width 495 height 24
type input "Ex. ELWAY, Mississippihaven"
click at [599, 430] on div "[DATE]" at bounding box center [626, 435] width 105 height 13
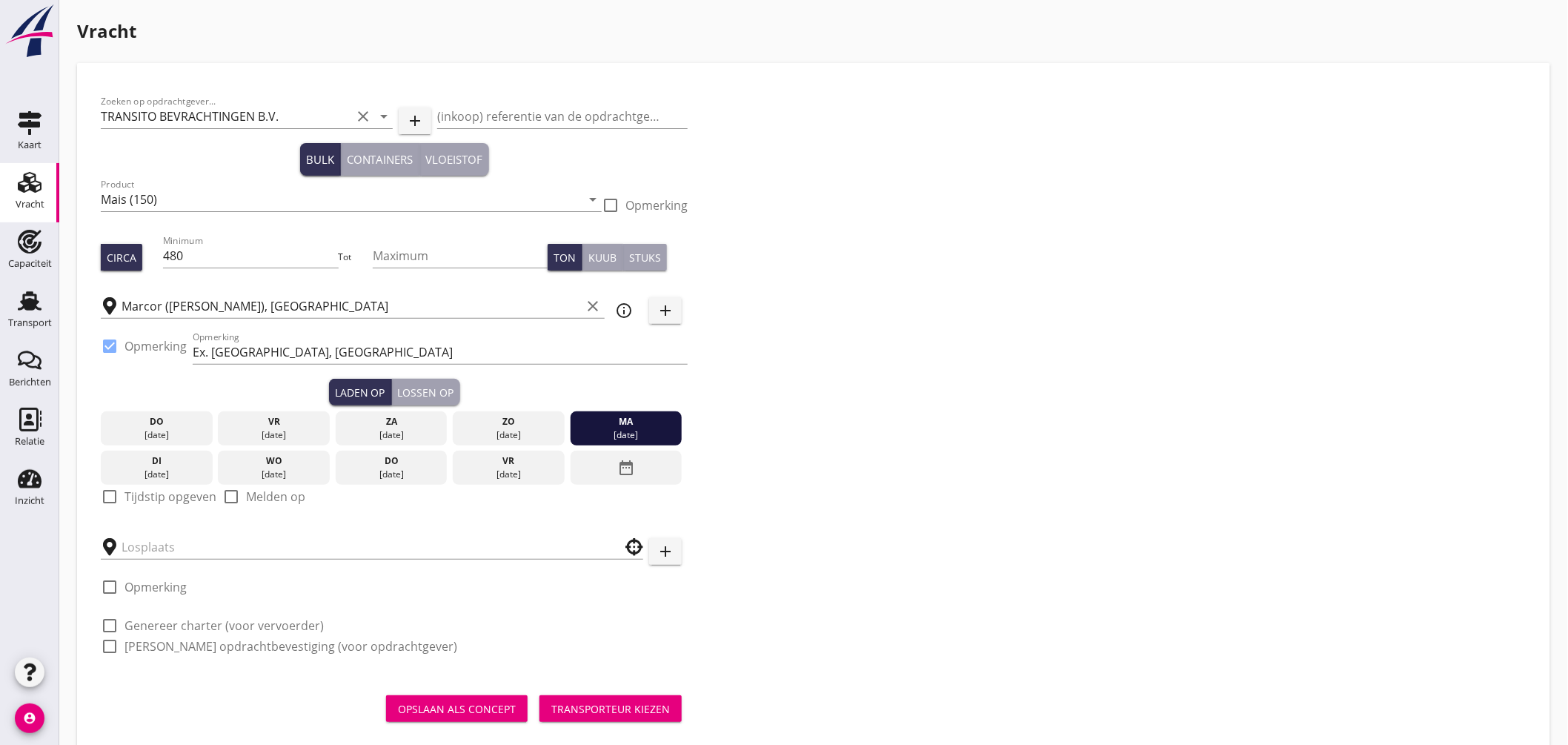
drag, startPoint x: 108, startPoint y: 500, endPoint x: 109, endPoint y: 507, distance: 7.1
click at [109, 500] on div at bounding box center [109, 497] width 25 height 25
checkbox input "true"
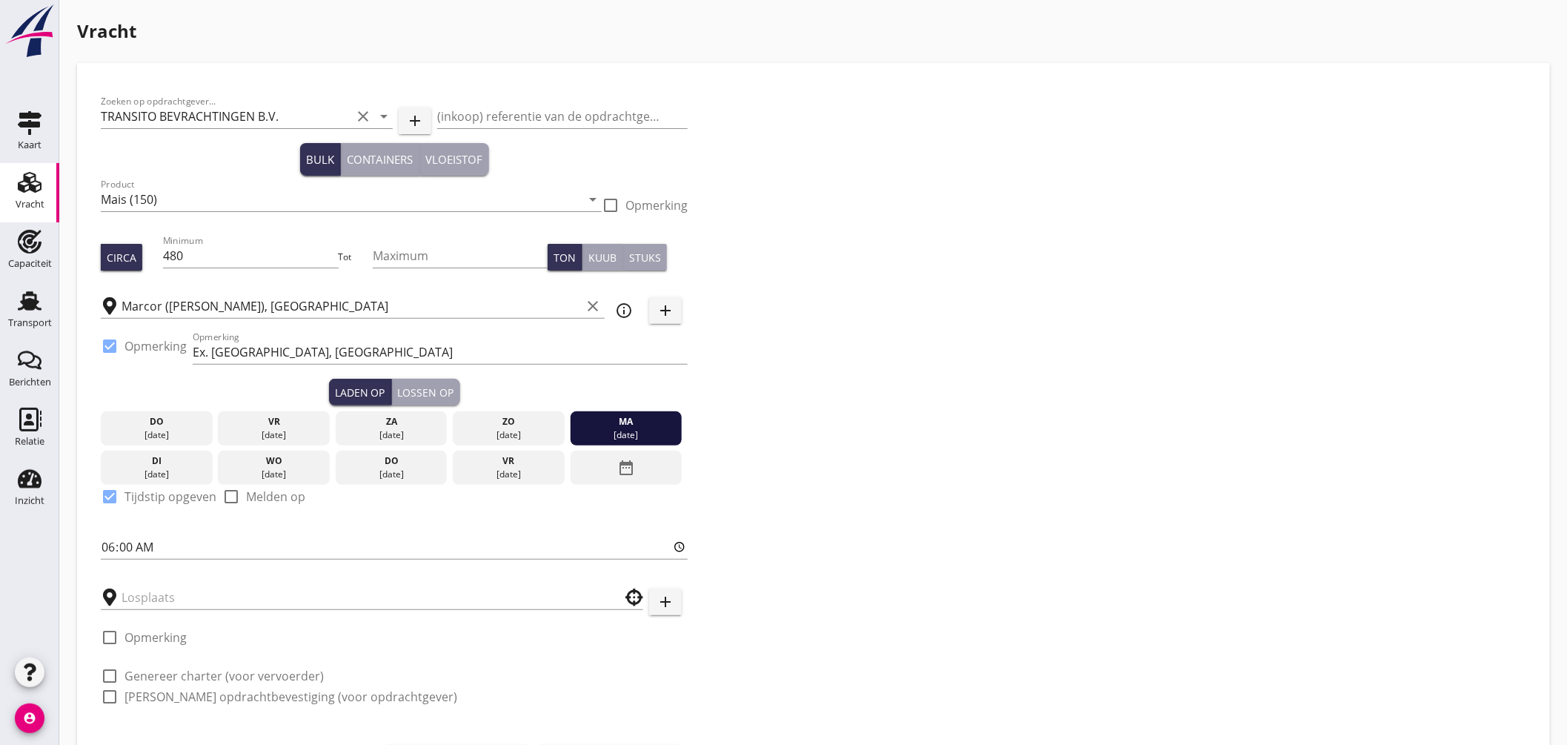
drag, startPoint x: 107, startPoint y: 546, endPoint x: 63, endPoint y: 457, distance: 99.3
click at [106, 546] on input "06:00" at bounding box center [394, 547] width 587 height 24
type input "15:00"
click at [220, 594] on input "text" at bounding box center [362, 598] width 480 height 24
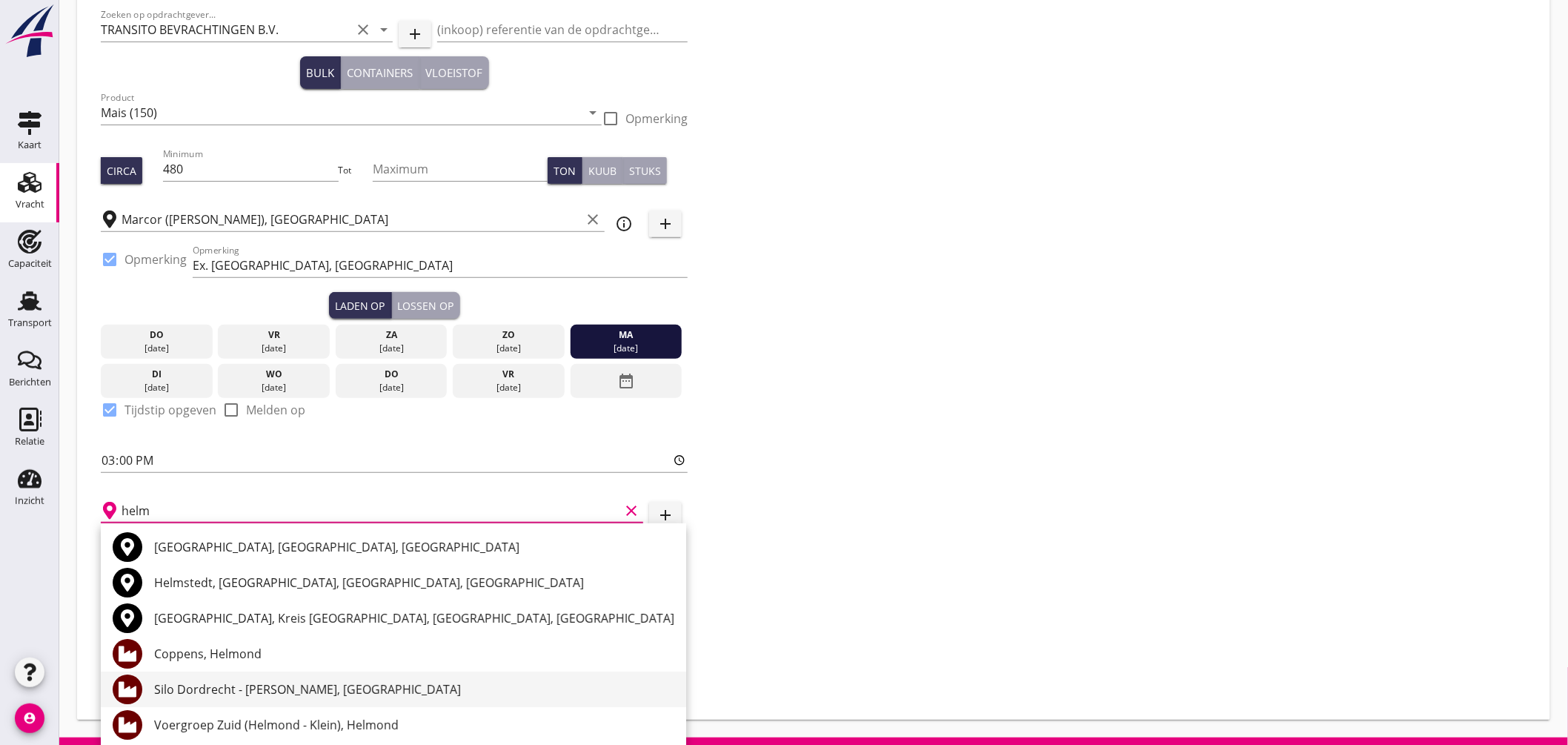
scroll to position [82, 0]
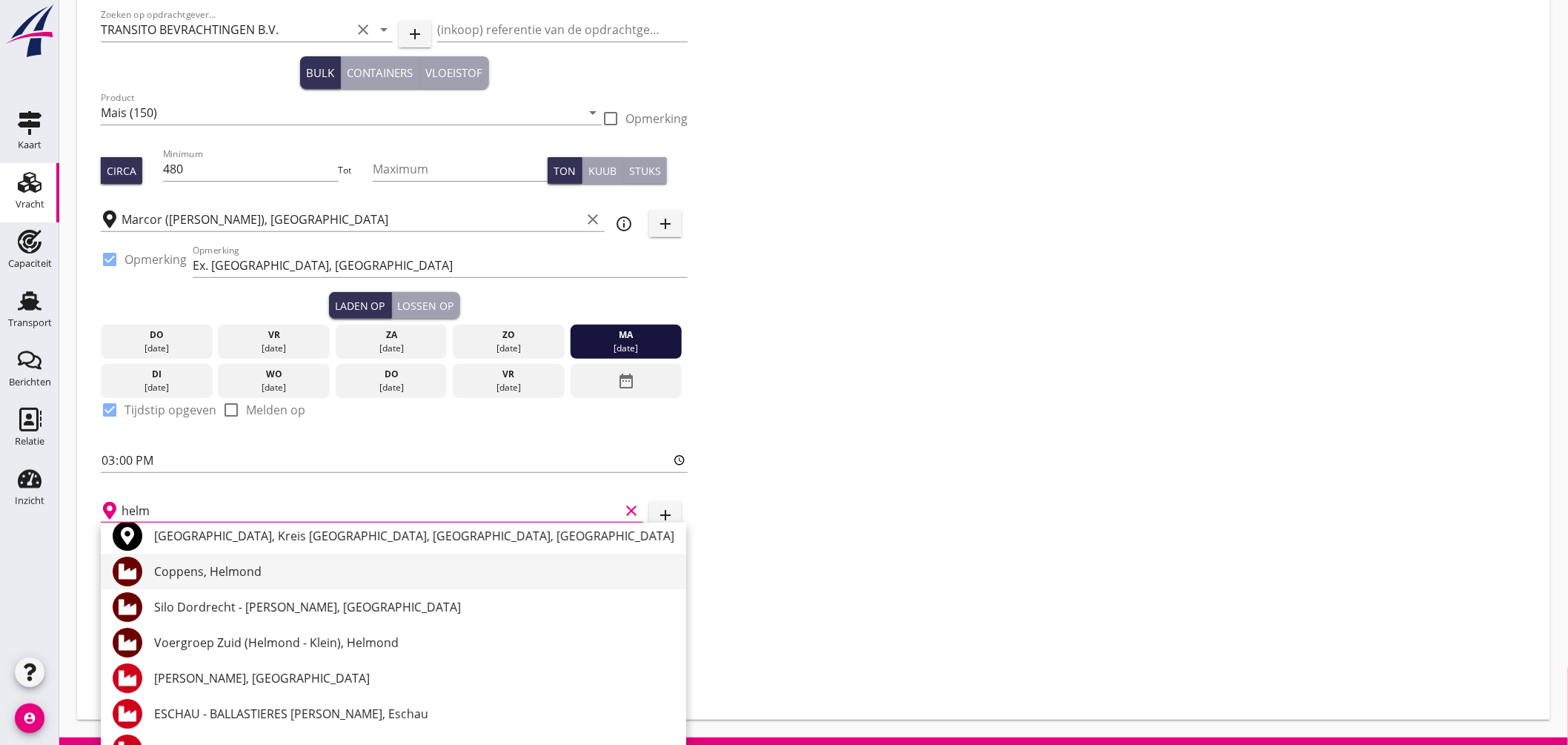
click at [250, 580] on div "Coppens, Helmond" at bounding box center [414, 571] width 521 height 18
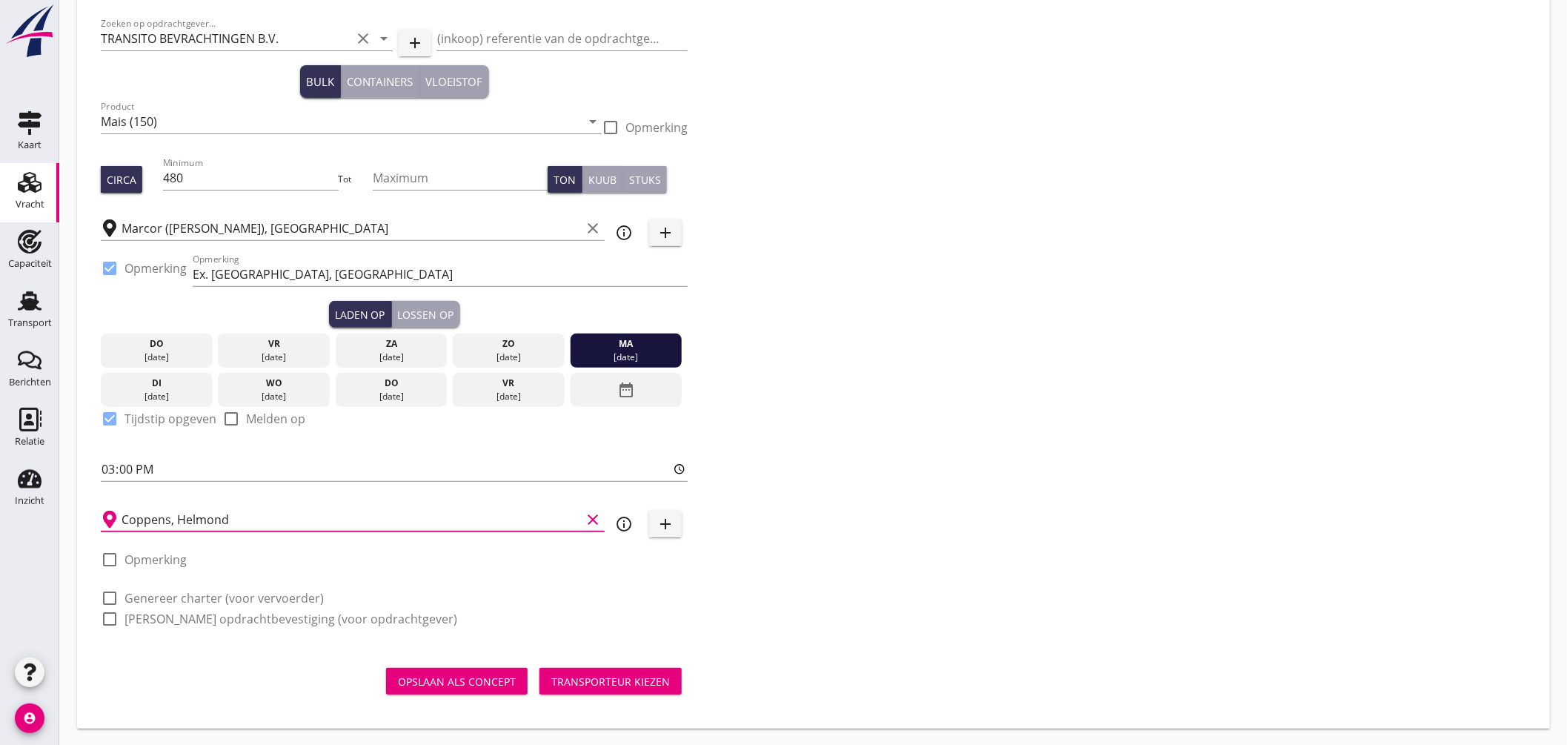
type input "Coppens, Helmond"
click at [438, 310] on div "Lossen op" at bounding box center [426, 314] width 57 height 16
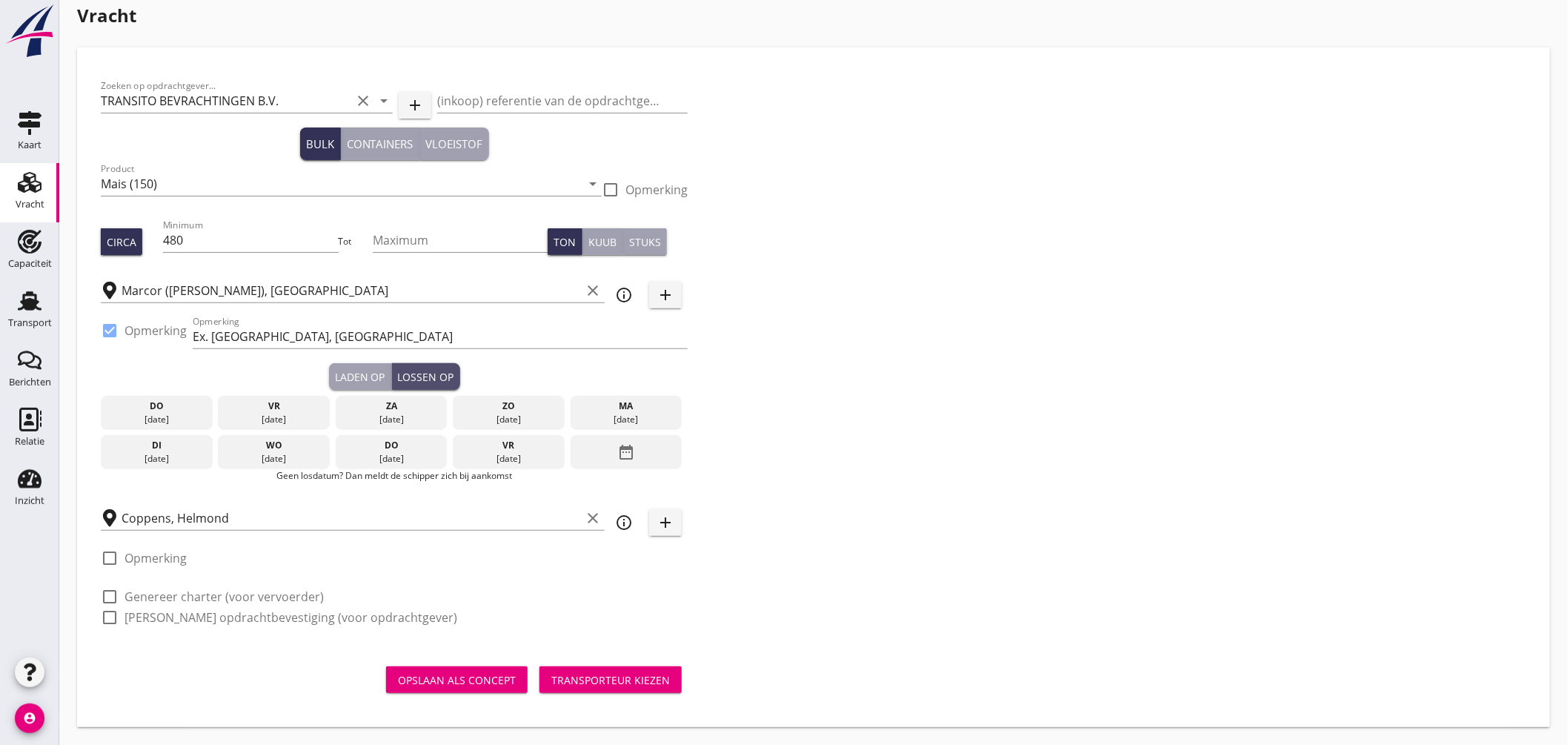
scroll to position [15, 0]
click at [587, 456] on div "date_range" at bounding box center [627, 453] width 112 height 34
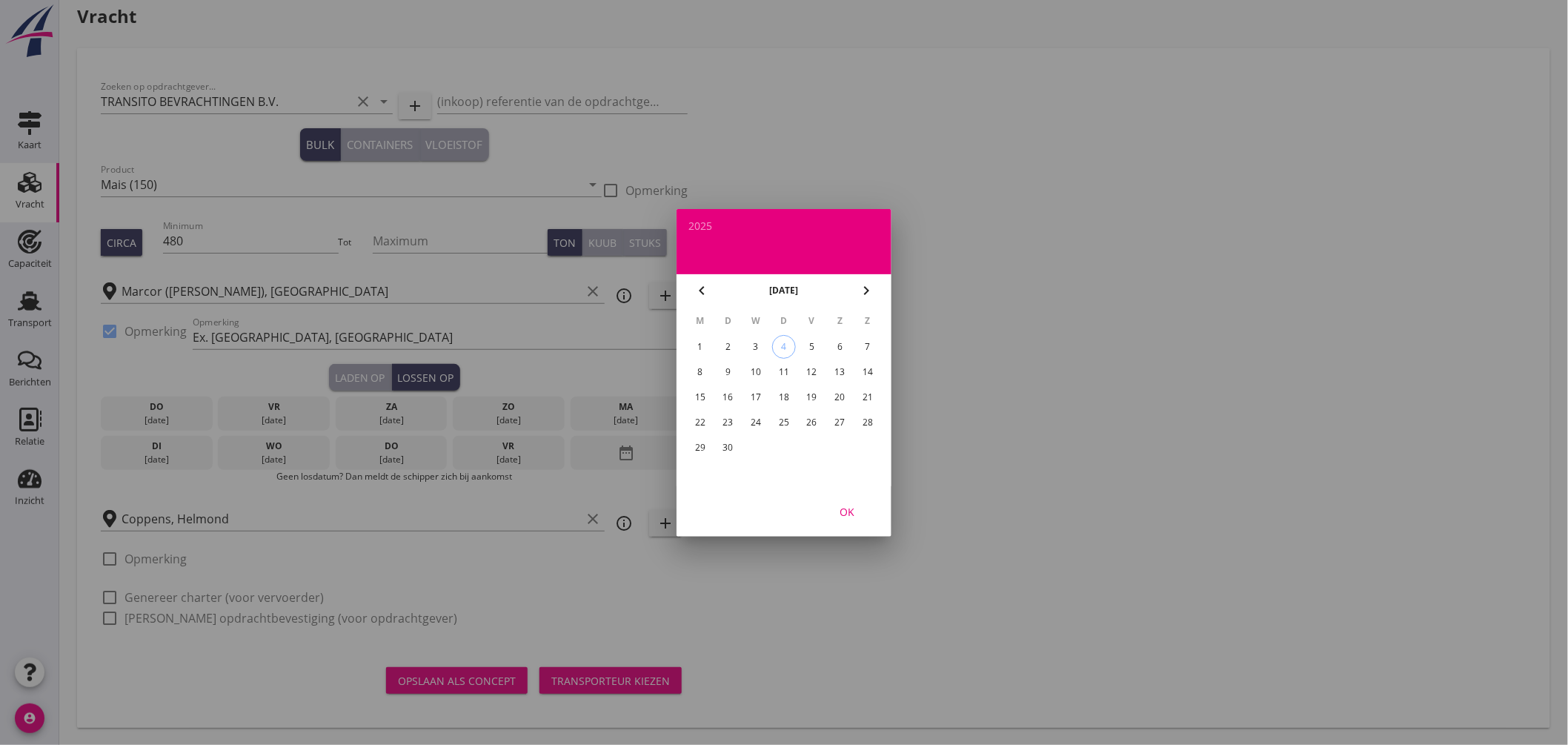
click at [701, 396] on div "15" at bounding box center [700, 397] width 24 height 24
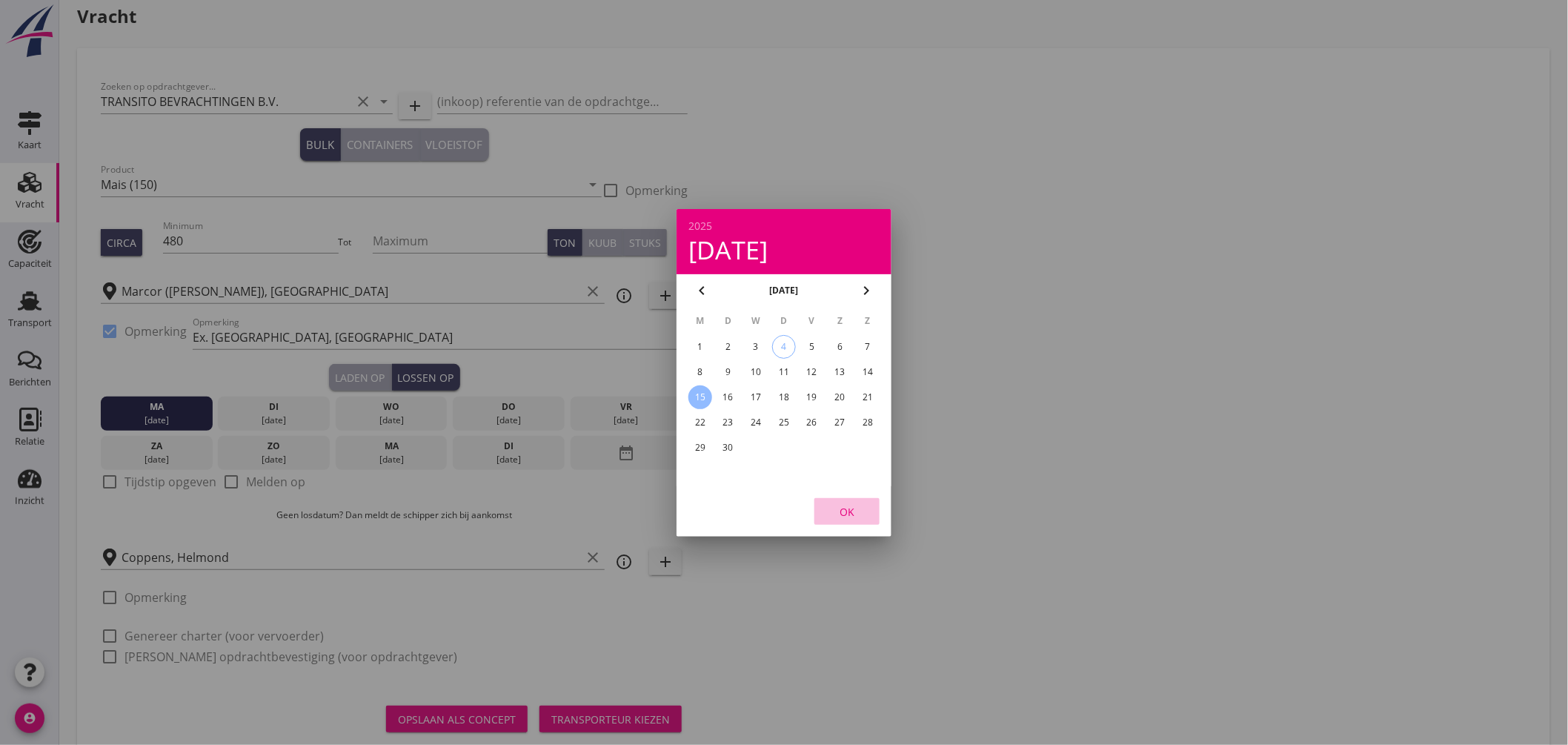
click at [847, 504] on div "OK" at bounding box center [846, 511] width 41 height 16
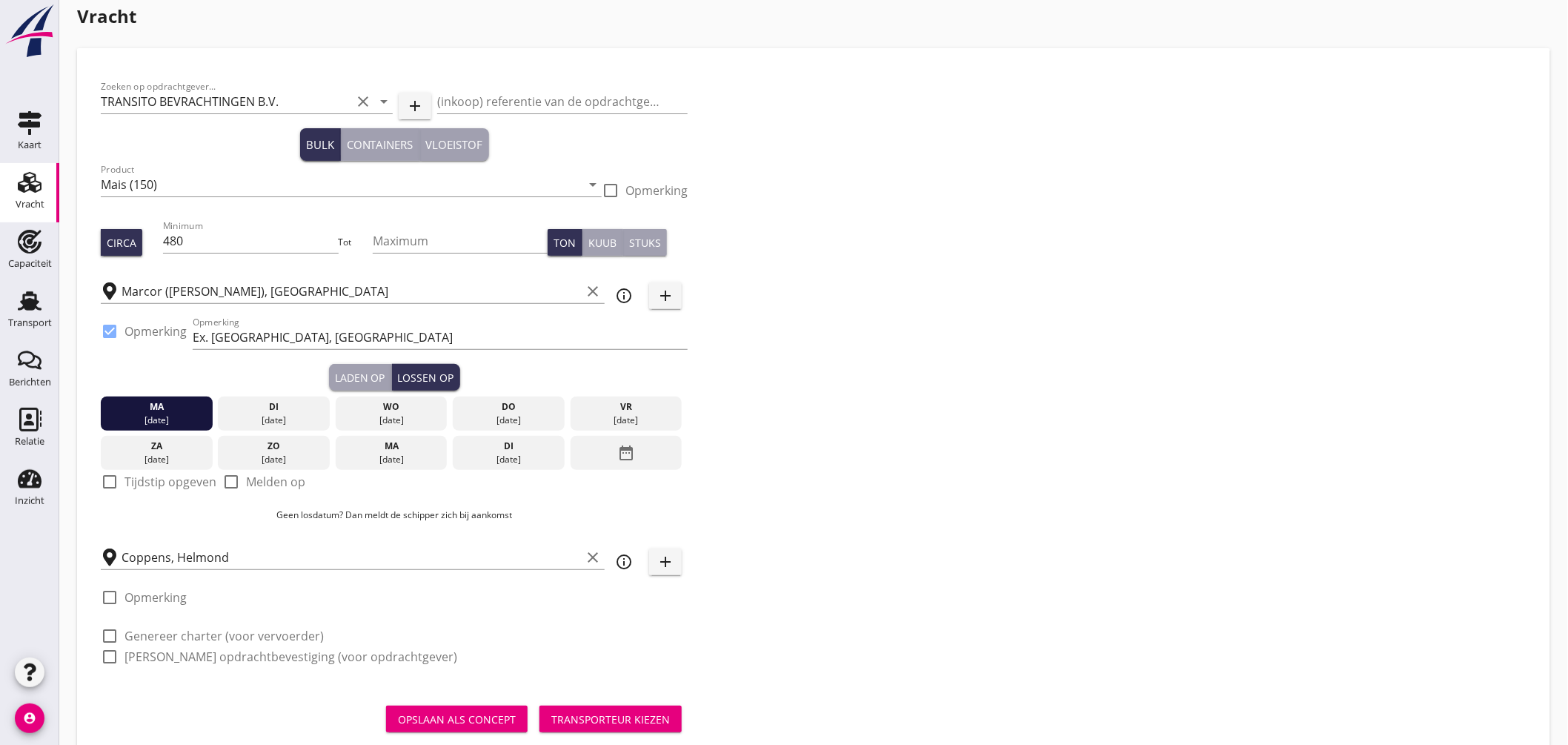
click at [109, 483] on div at bounding box center [109, 482] width 25 height 25
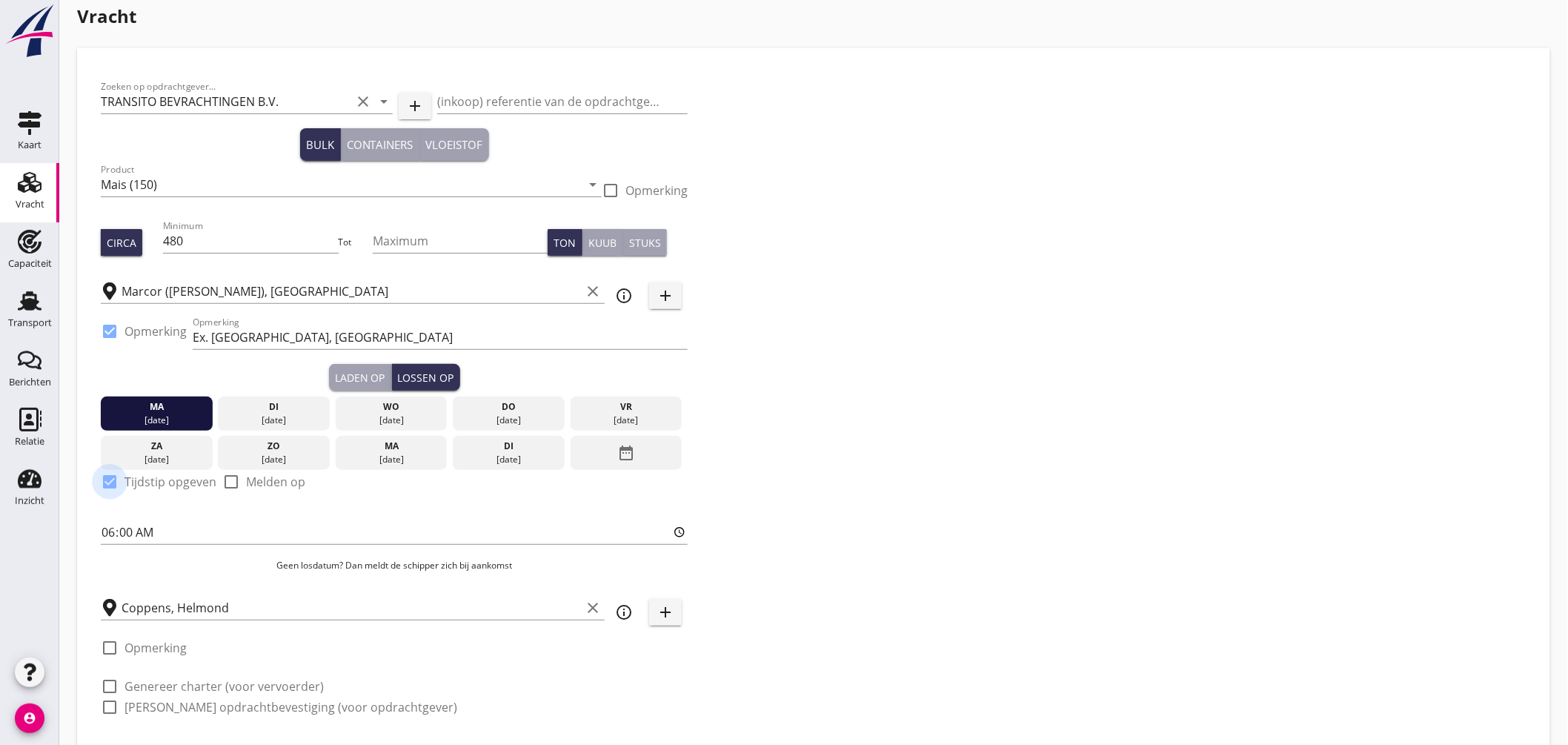
checkbox input "true"
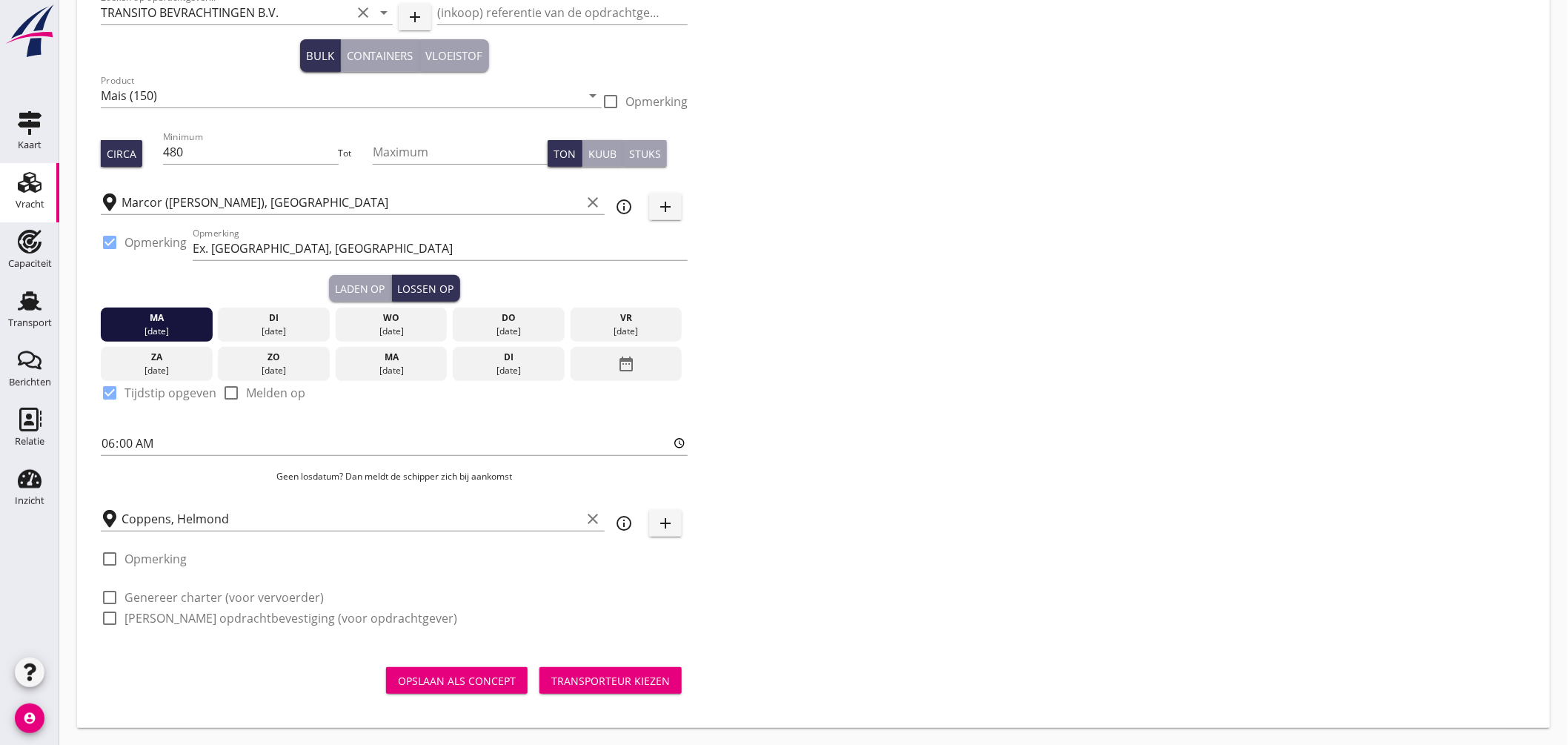
click at [230, 598] on label "Genereer charter (voor vervoerder)" at bounding box center [223, 597] width 199 height 15
checkbox input "true"
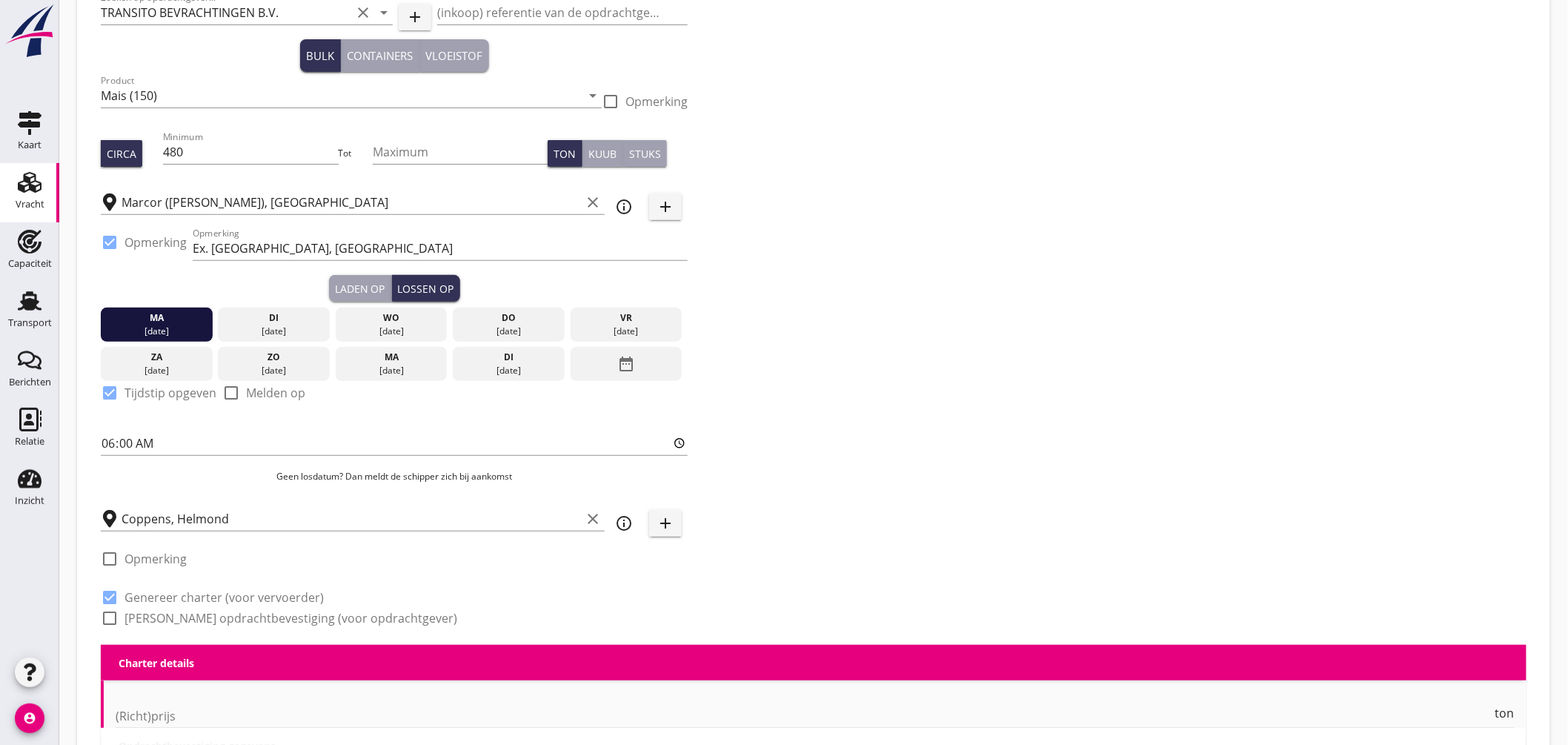
checkbox input "true"
click at [223, 611] on label "Genereer opdrachtbevestiging (voor opdrachtgever)" at bounding box center [290, 618] width 333 height 15
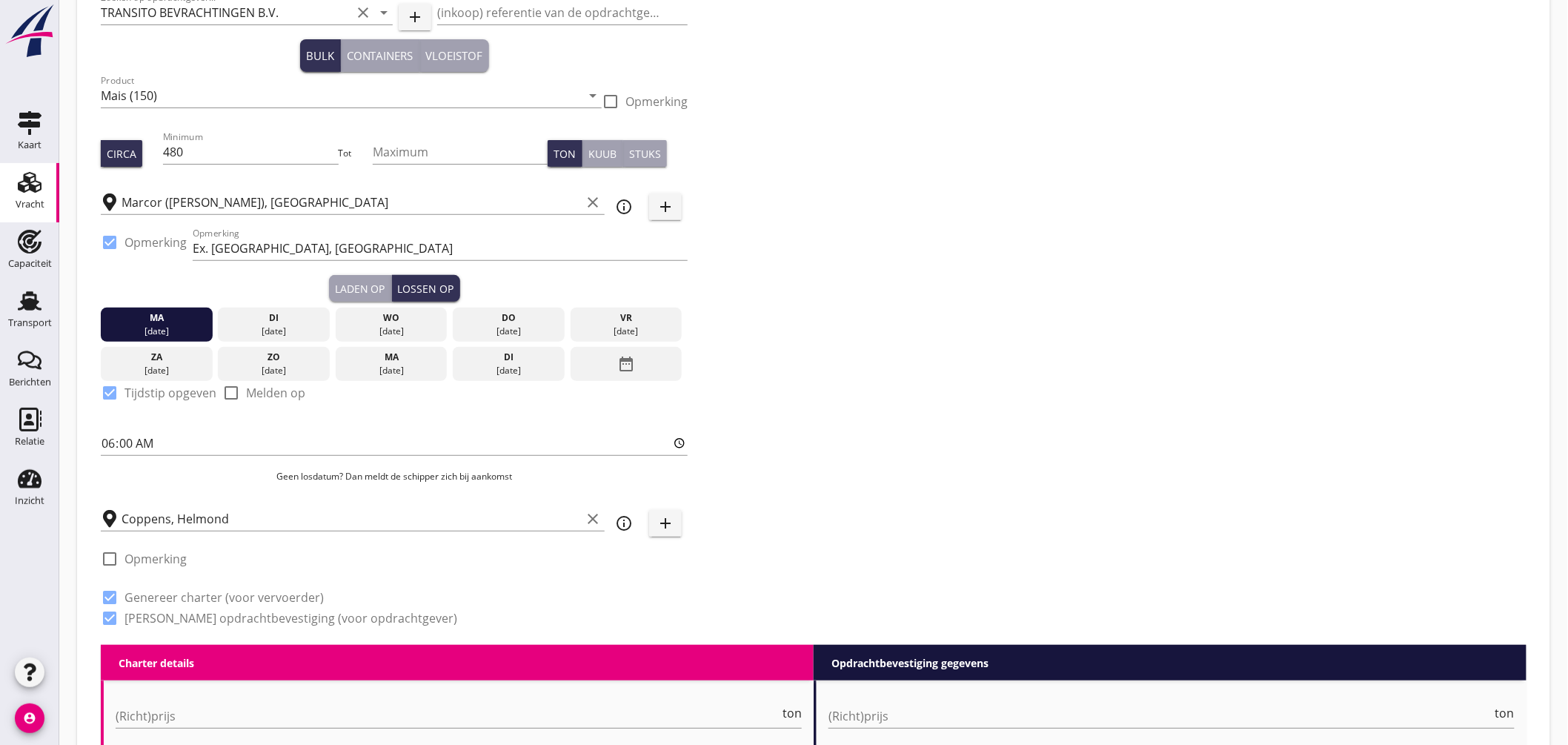
click at [231, 613] on label "Genereer opdrachtbevestiging (voor opdrachtgever)" at bounding box center [290, 618] width 333 height 15
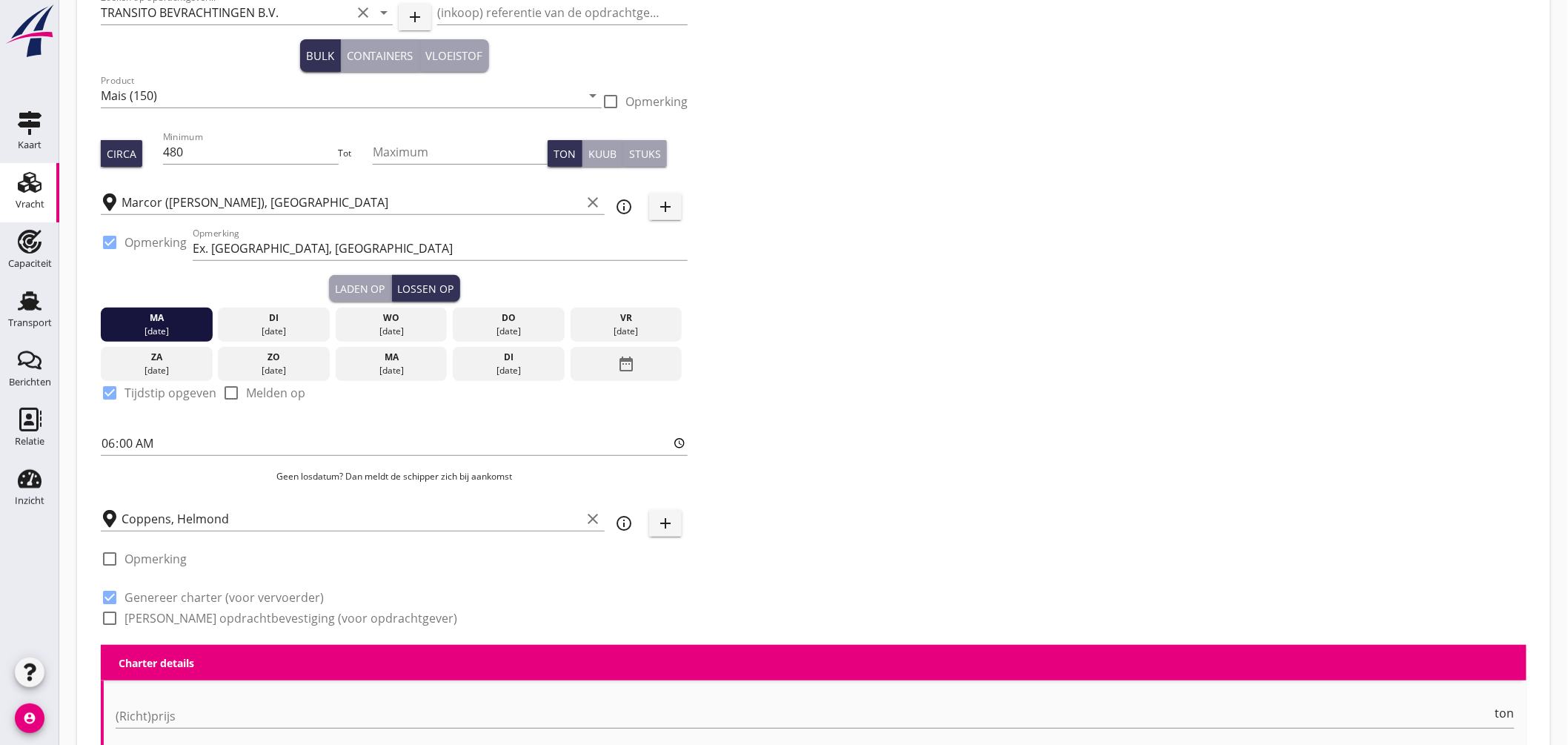
click at [232, 613] on label "Genereer opdrachtbevestiging (voor opdrachtgever)" at bounding box center [290, 618] width 333 height 15
checkbox input "true"
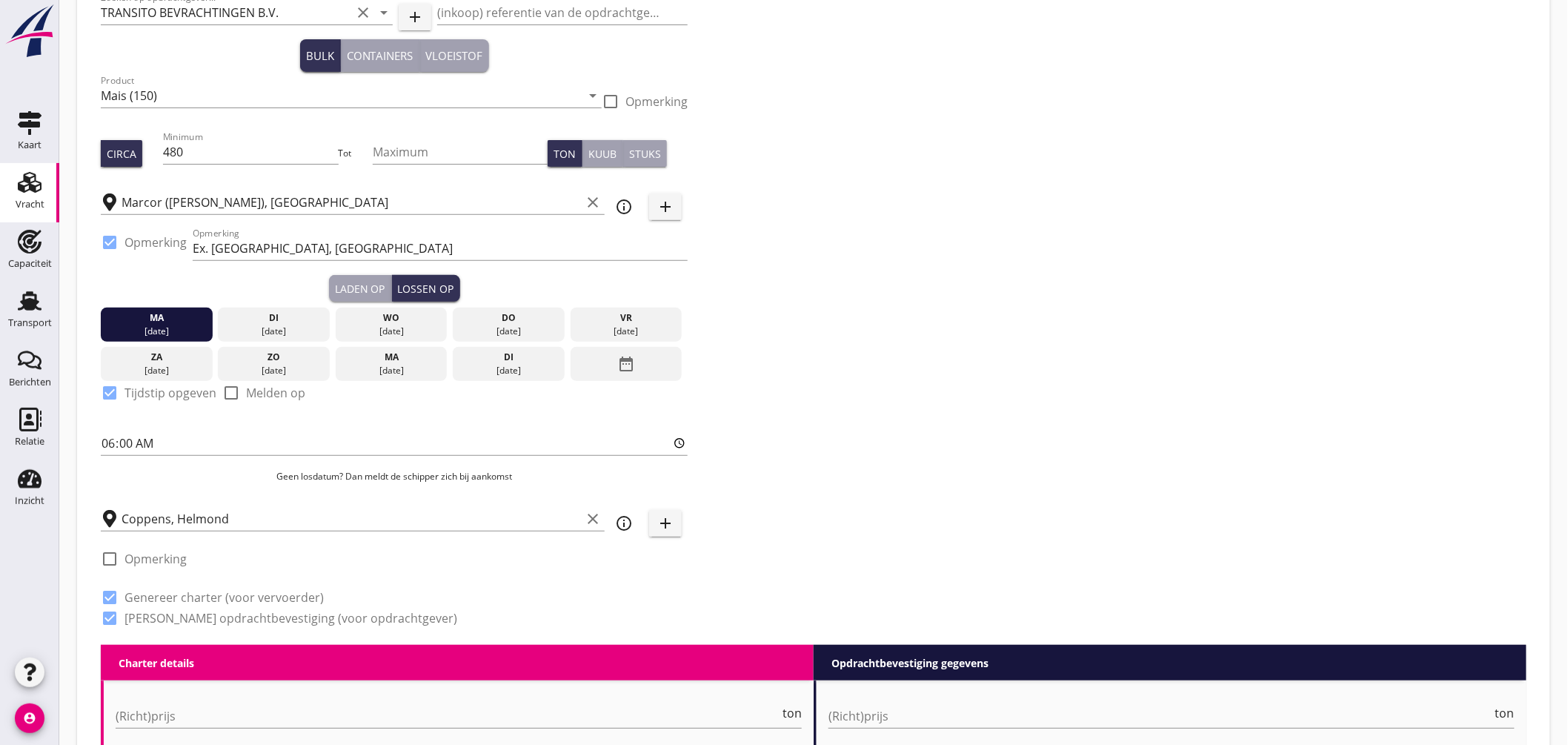
scroll to position [351, 0]
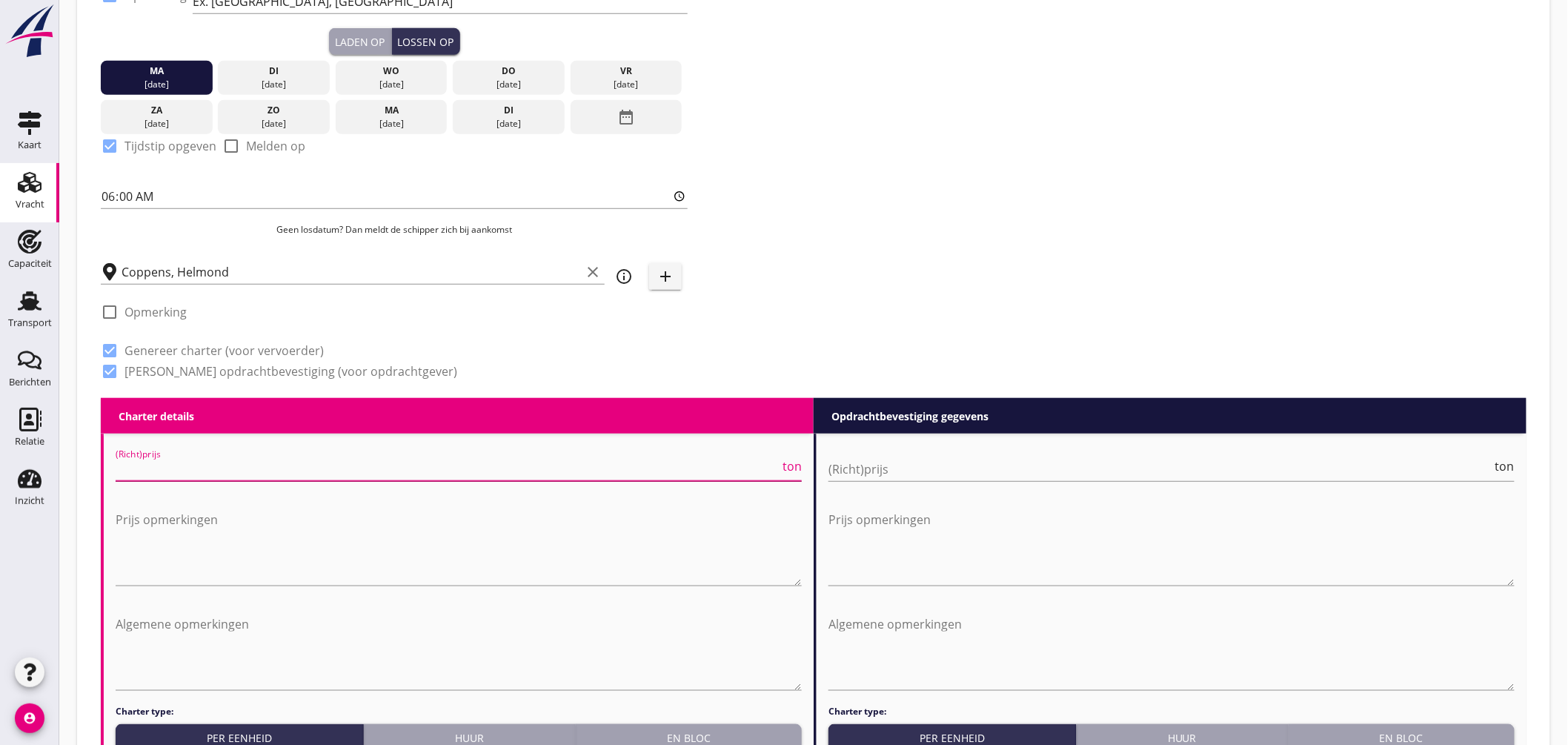
click at [232, 469] on input "(Richt)prijs" at bounding box center [448, 469] width 664 height 24
type input "10"
click at [867, 479] on input "(Richt)prijs" at bounding box center [1161, 469] width 664 height 24
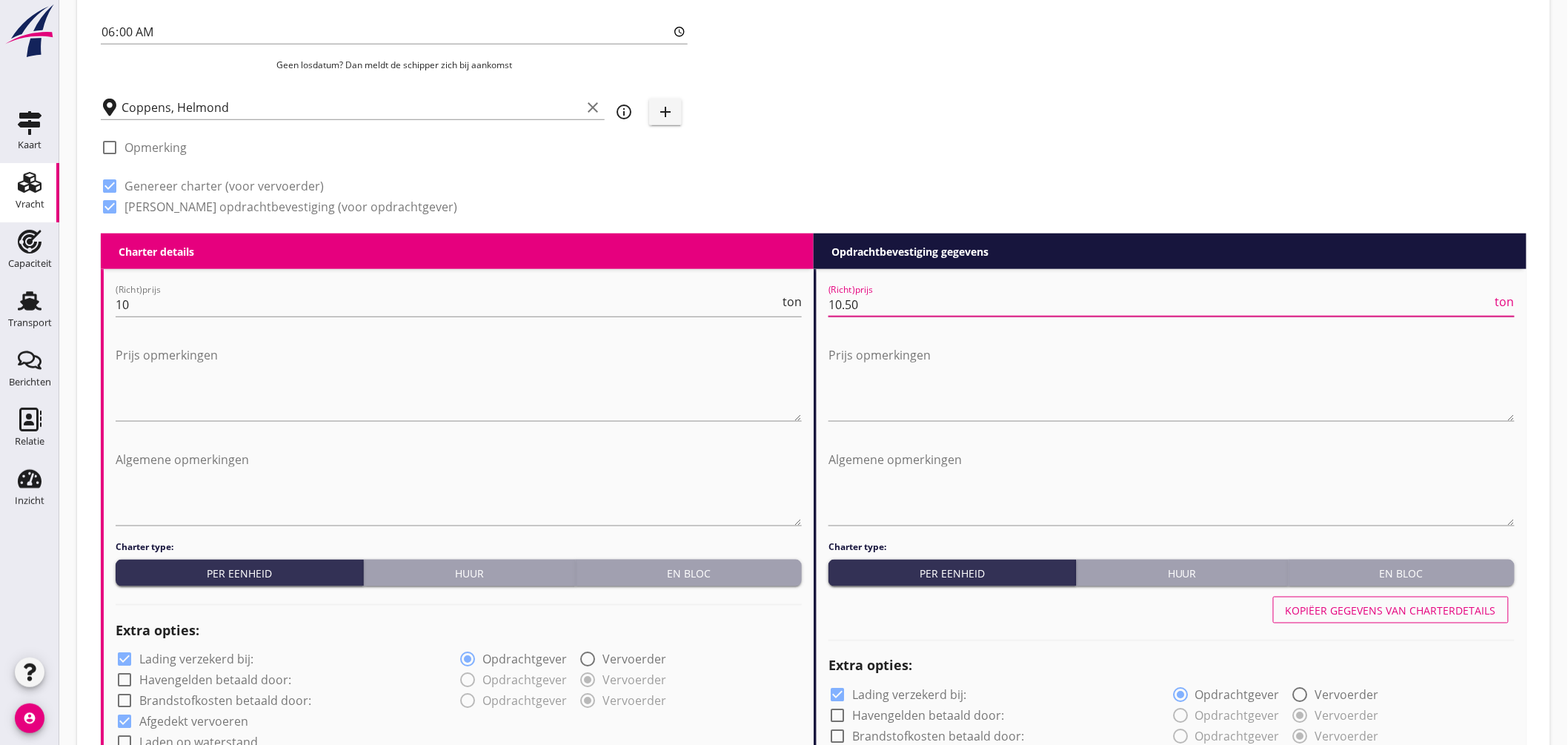
scroll to position [598, 0]
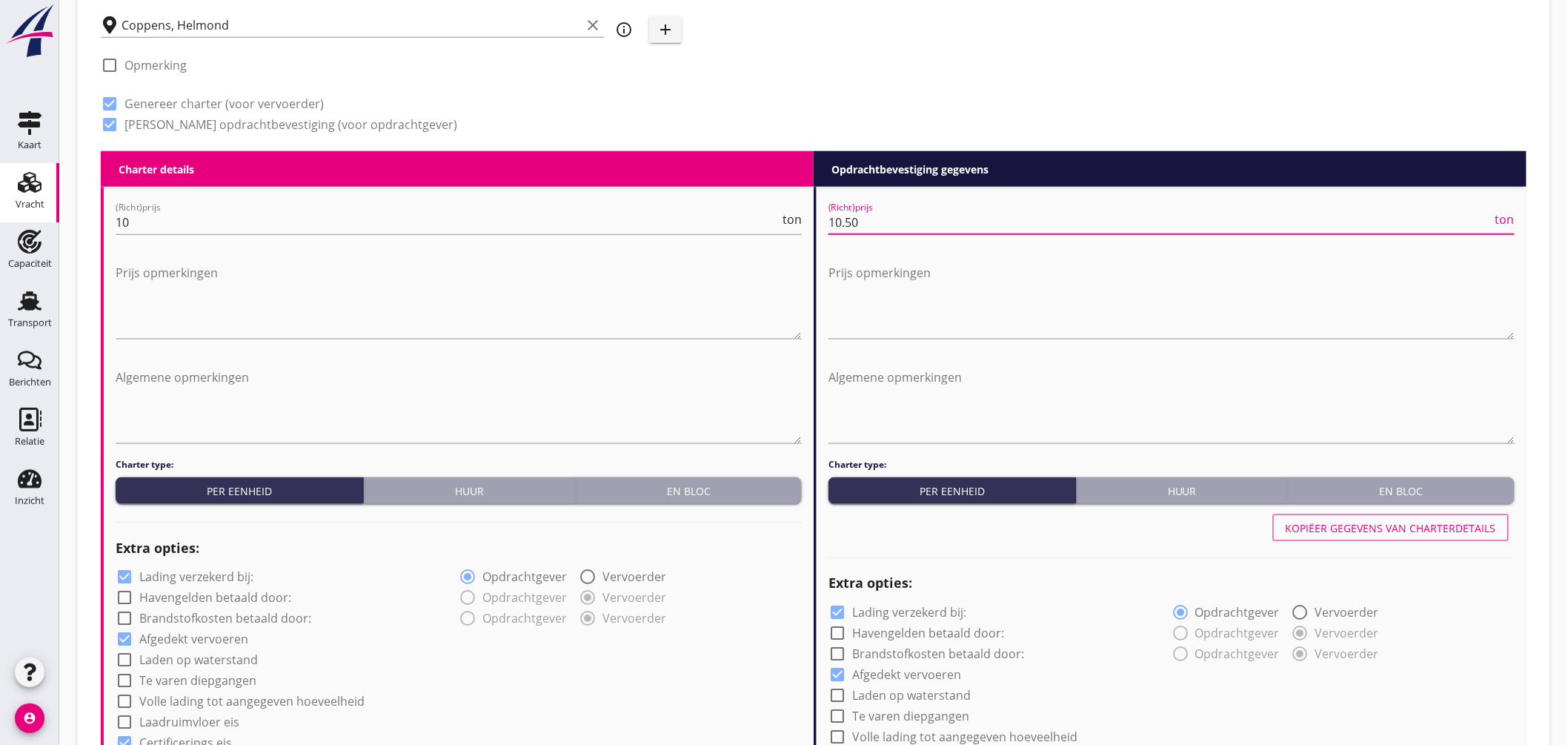
type input "10.50"
click at [184, 571] on label "Lading verzekerd bij:" at bounding box center [196, 577] width 114 height 15
checkbox input "false"
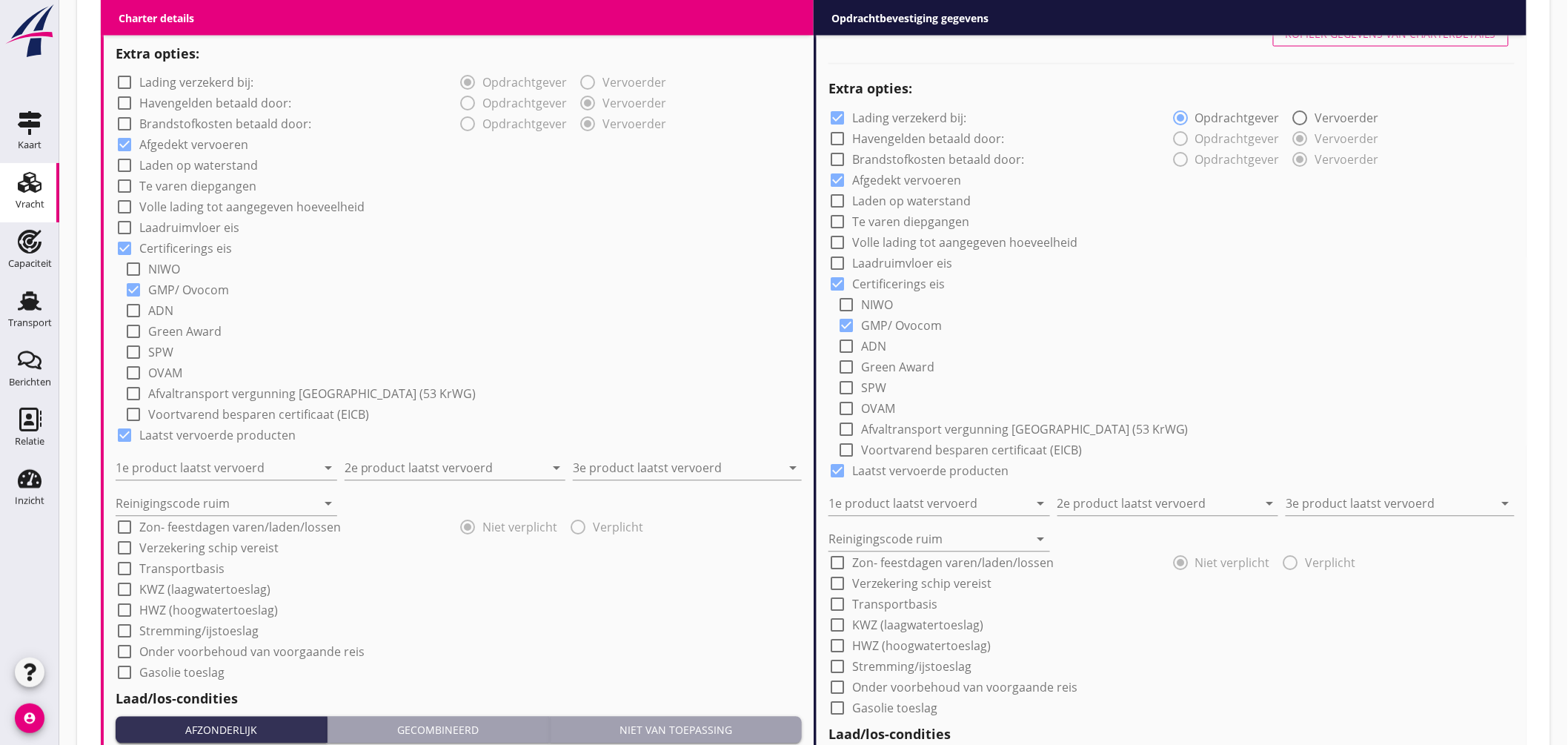
scroll to position [1174, 0]
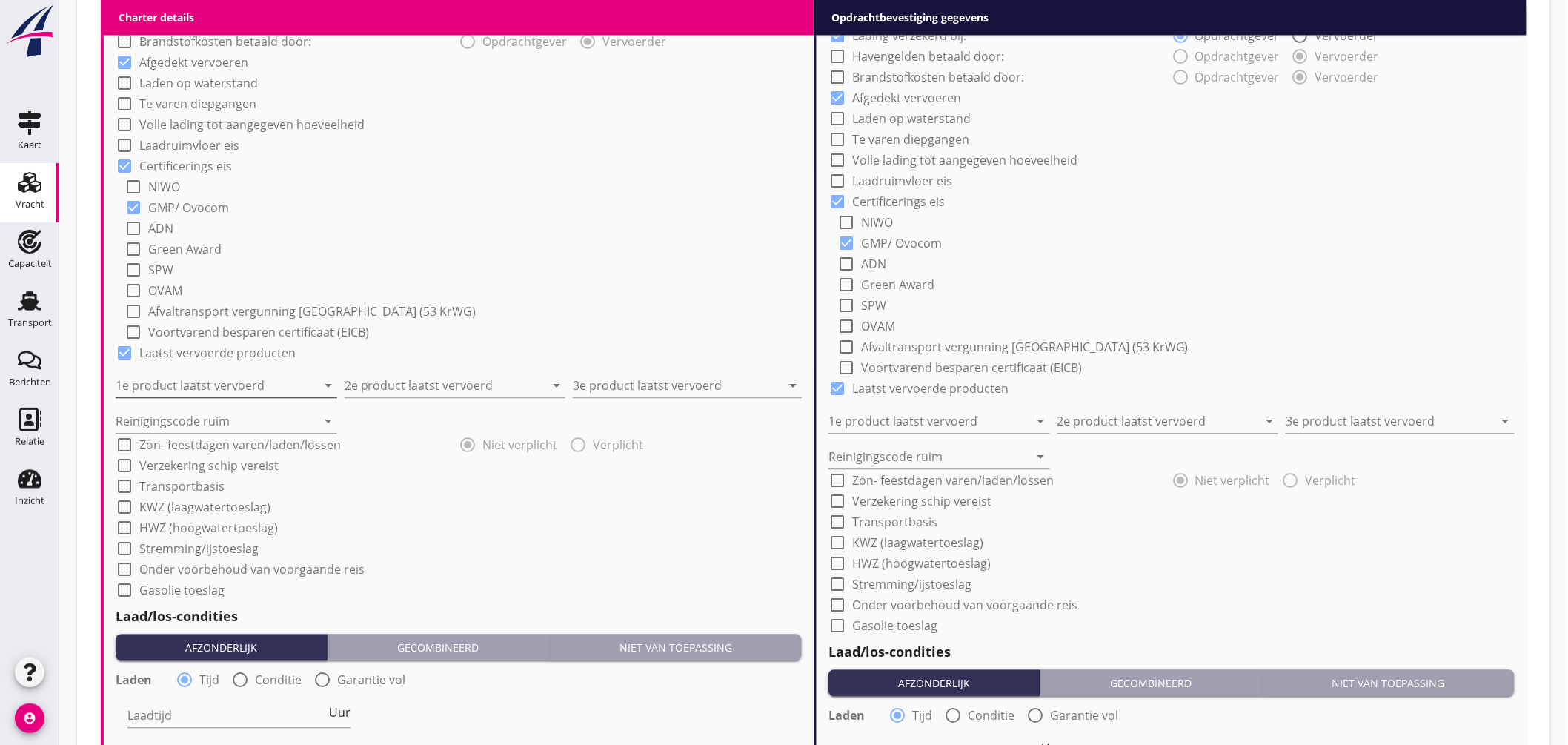
click at [254, 390] on input "1e product laatst vervoerd" at bounding box center [216, 386] width 201 height 24
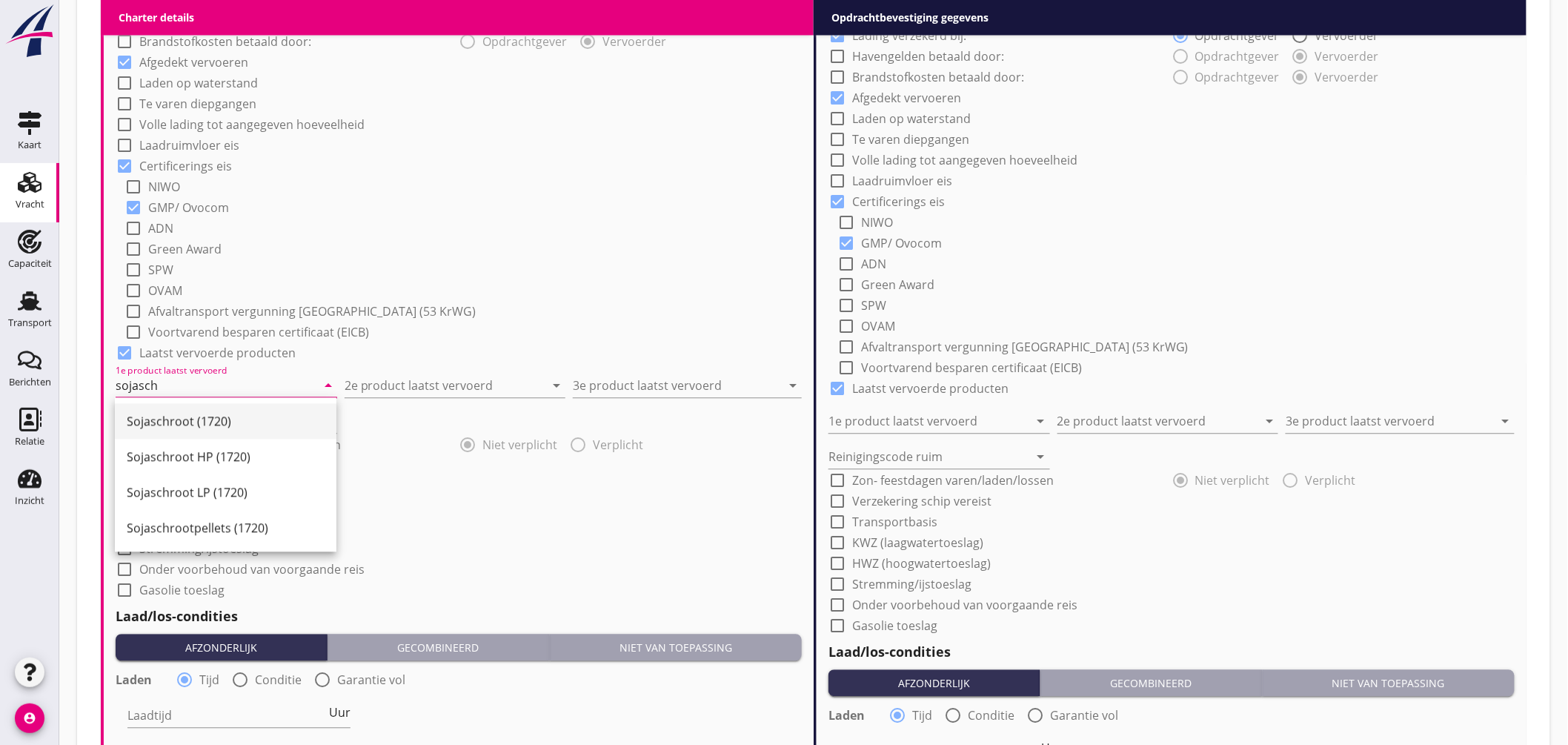
click at [244, 416] on div "Sojaschroot (1720)" at bounding box center [225, 421] width 198 height 18
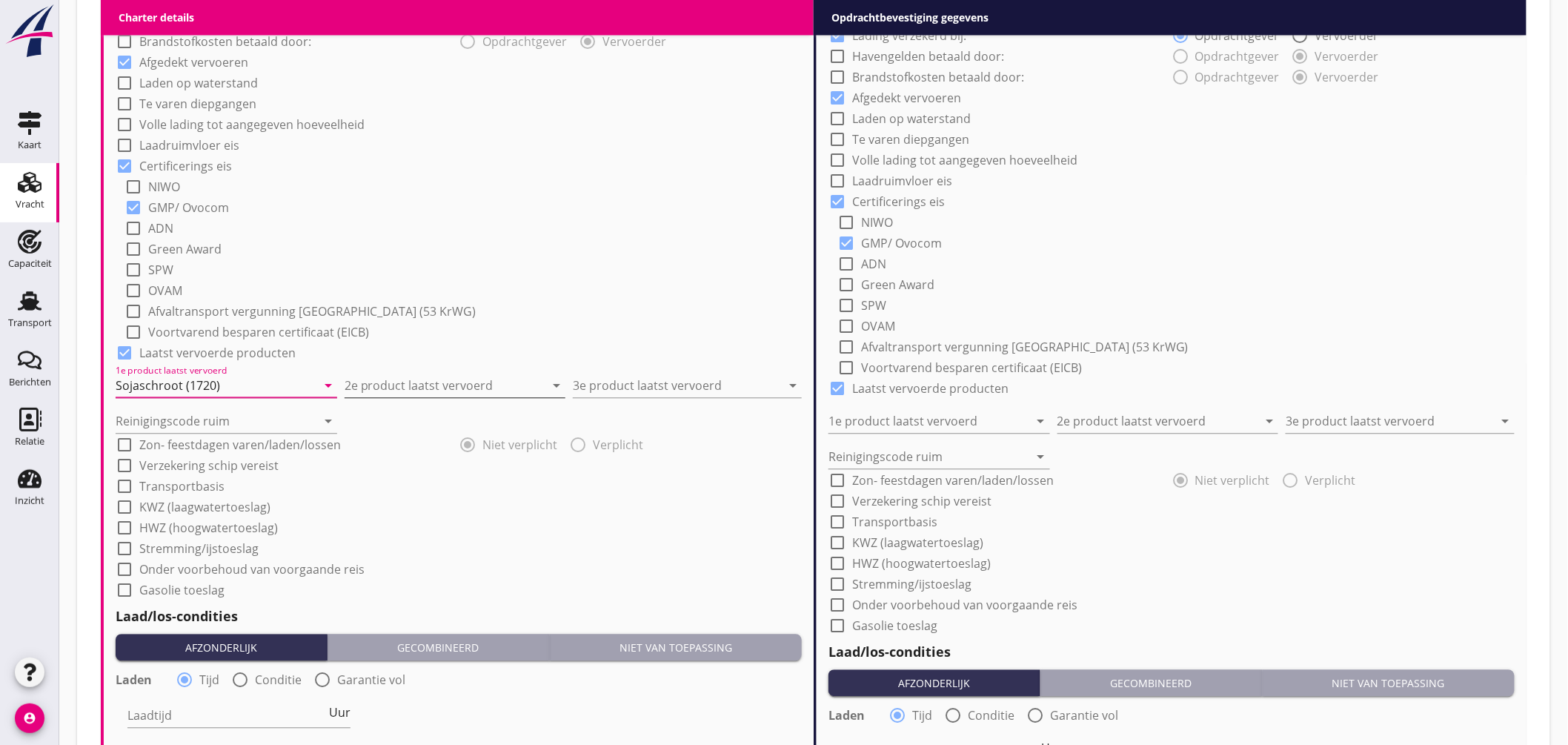
type input "Sojaschroot (1720)"
click at [378, 380] on input "2e product laatst vervoerd" at bounding box center [445, 386] width 201 height 24
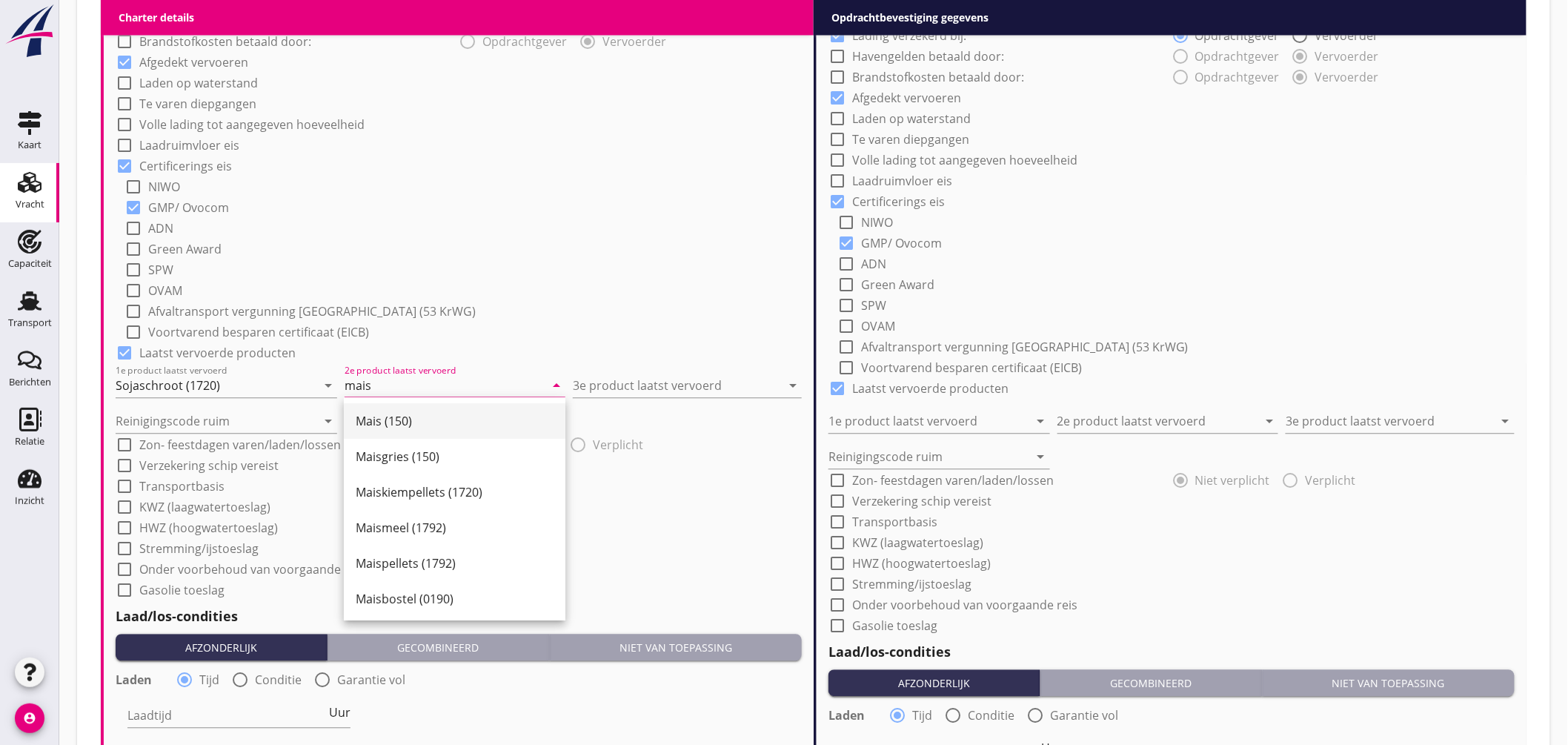
click at [393, 421] on div "Mais (150)" at bounding box center [455, 421] width 198 height 18
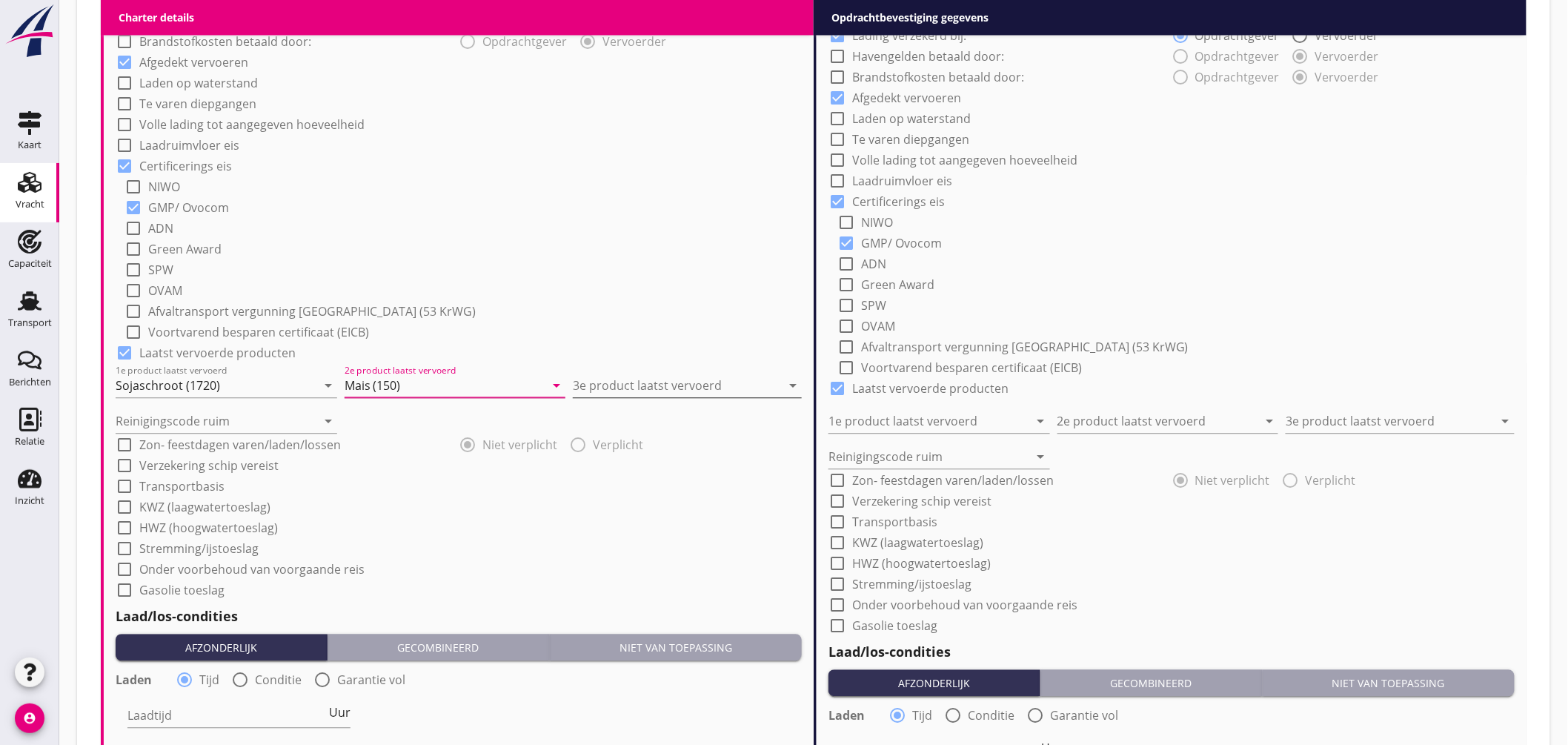
type input "Mais (150)"
click at [601, 378] on input "3e product laatst vervoerd" at bounding box center [677, 386] width 208 height 24
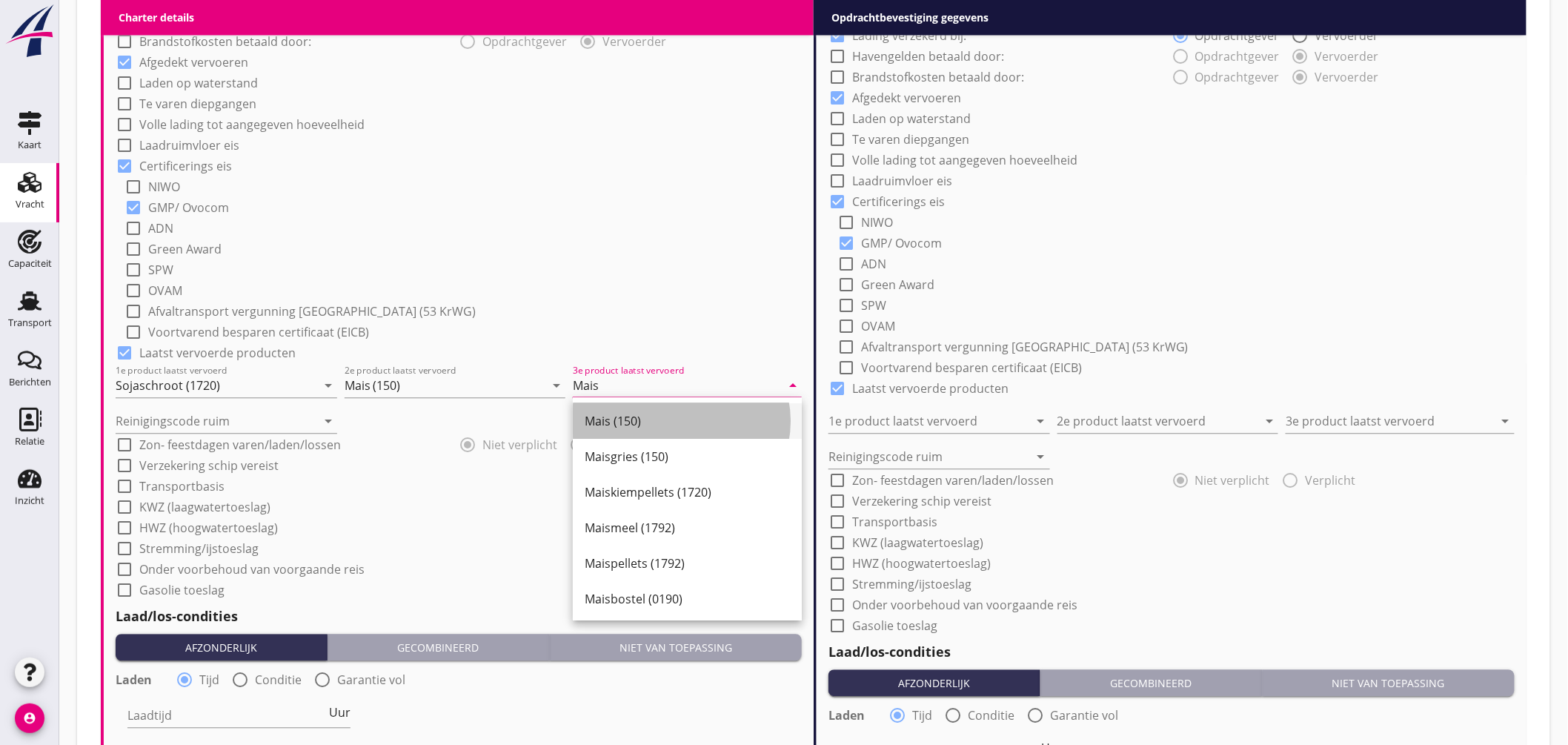
click at [622, 434] on div "Mais (150)" at bounding box center [687, 422] width 206 height 36
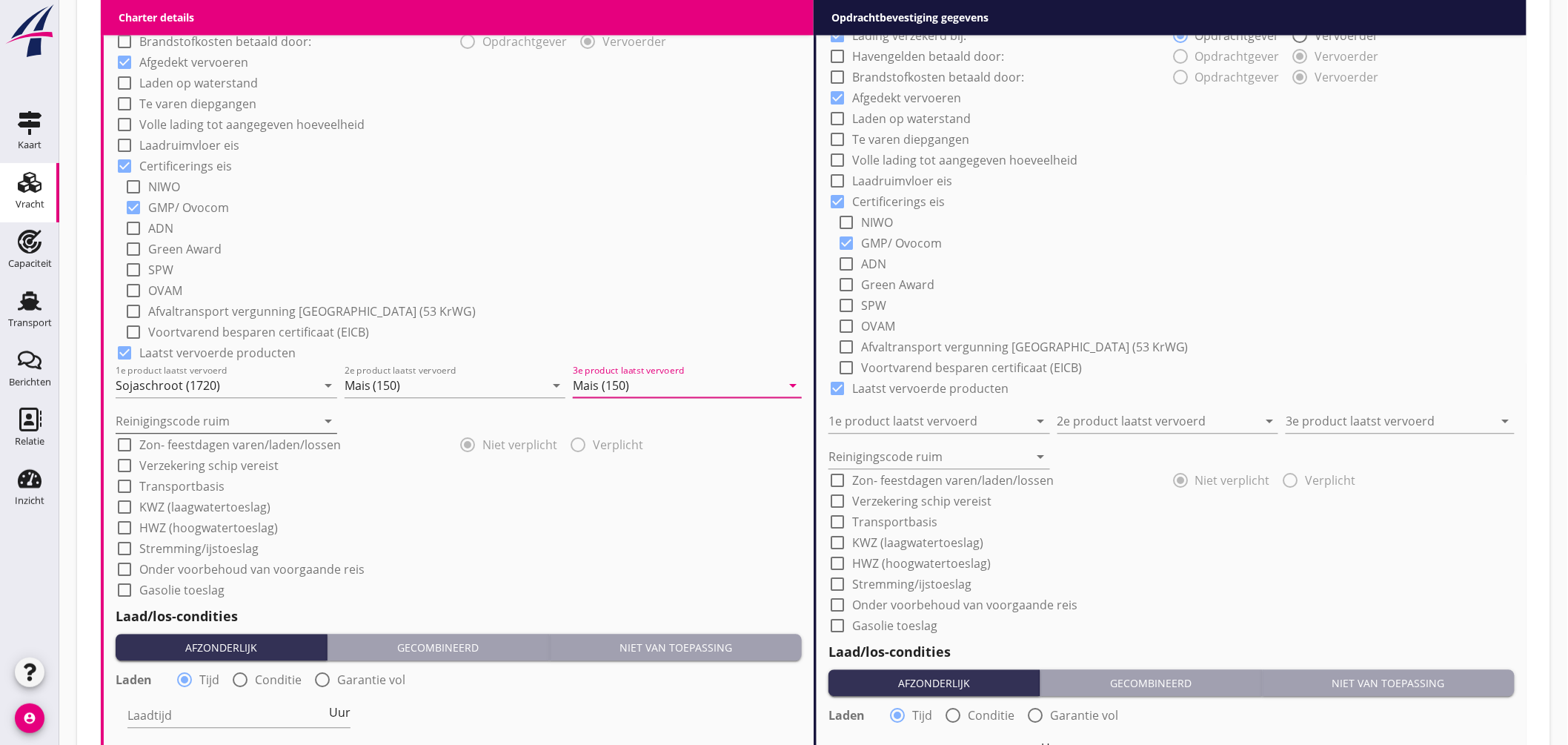
type input "Mais (150)"
click at [179, 428] on input "Reinigingscode ruim" at bounding box center [216, 421] width 201 height 24
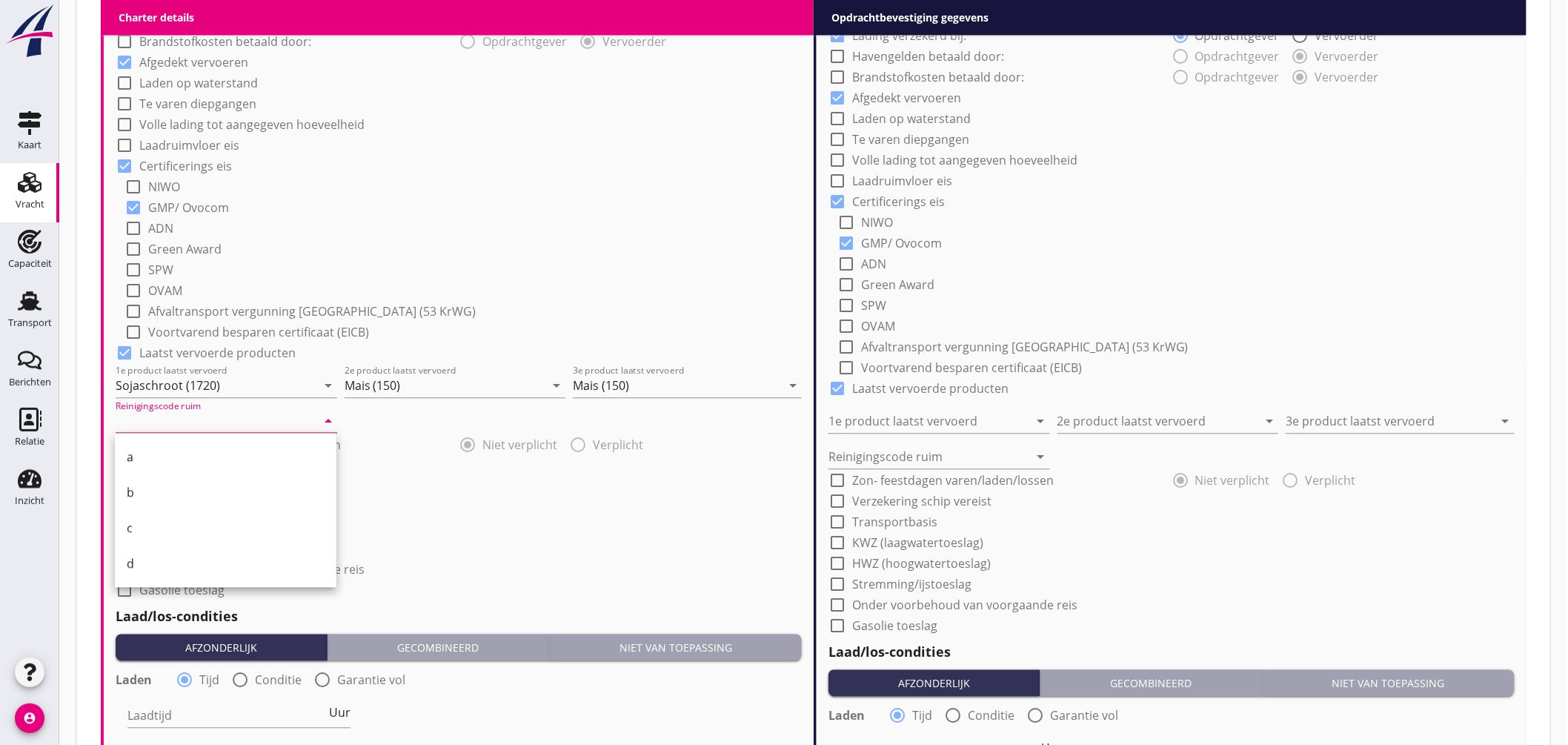
click at [157, 457] on div "a" at bounding box center [225, 457] width 198 height 18
type input "a"
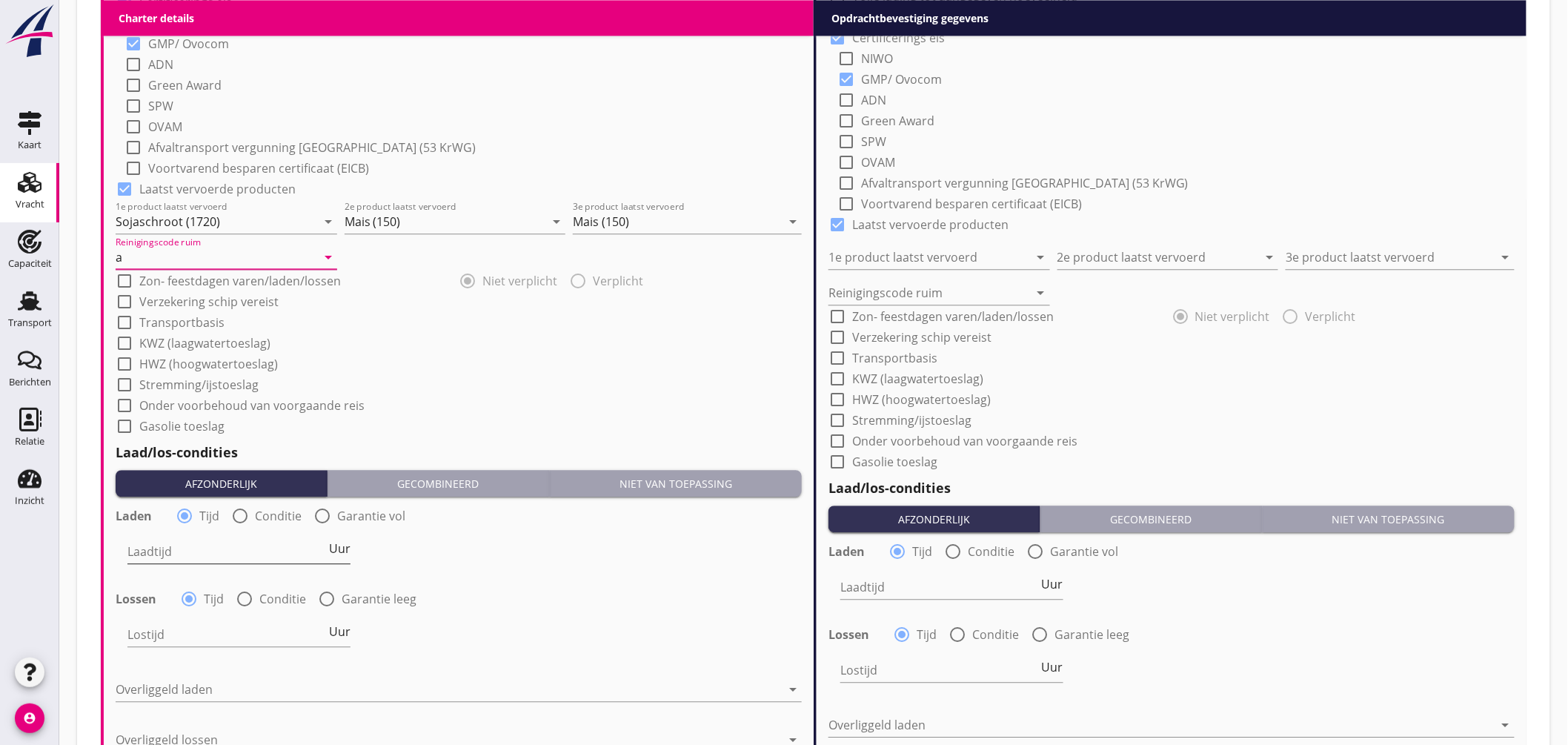
scroll to position [1421, 0]
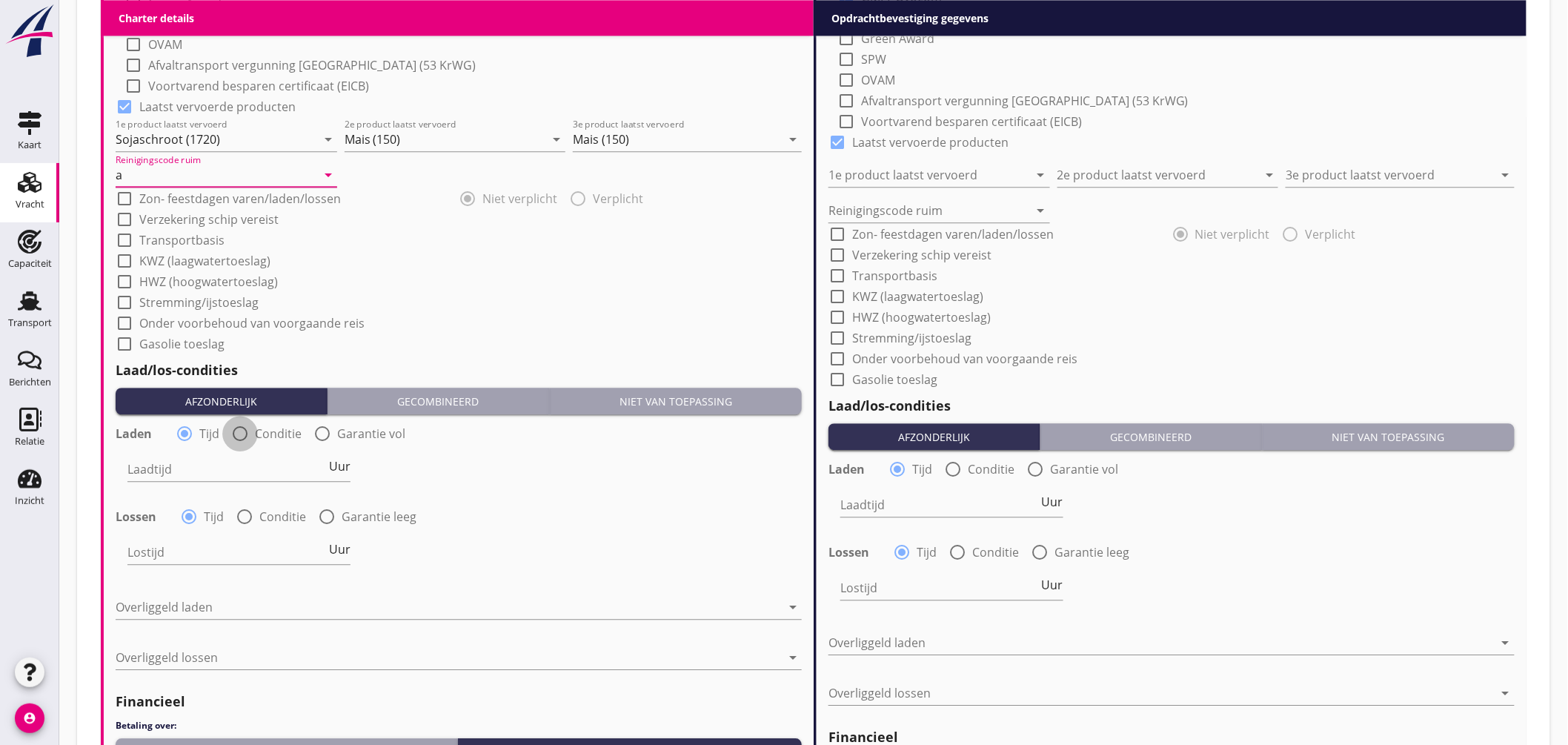
click at [242, 428] on div at bounding box center [240, 434] width 25 height 25
radio input "false"
radio input "true"
click at [255, 469] on div at bounding box center [285, 469] width 315 height 24
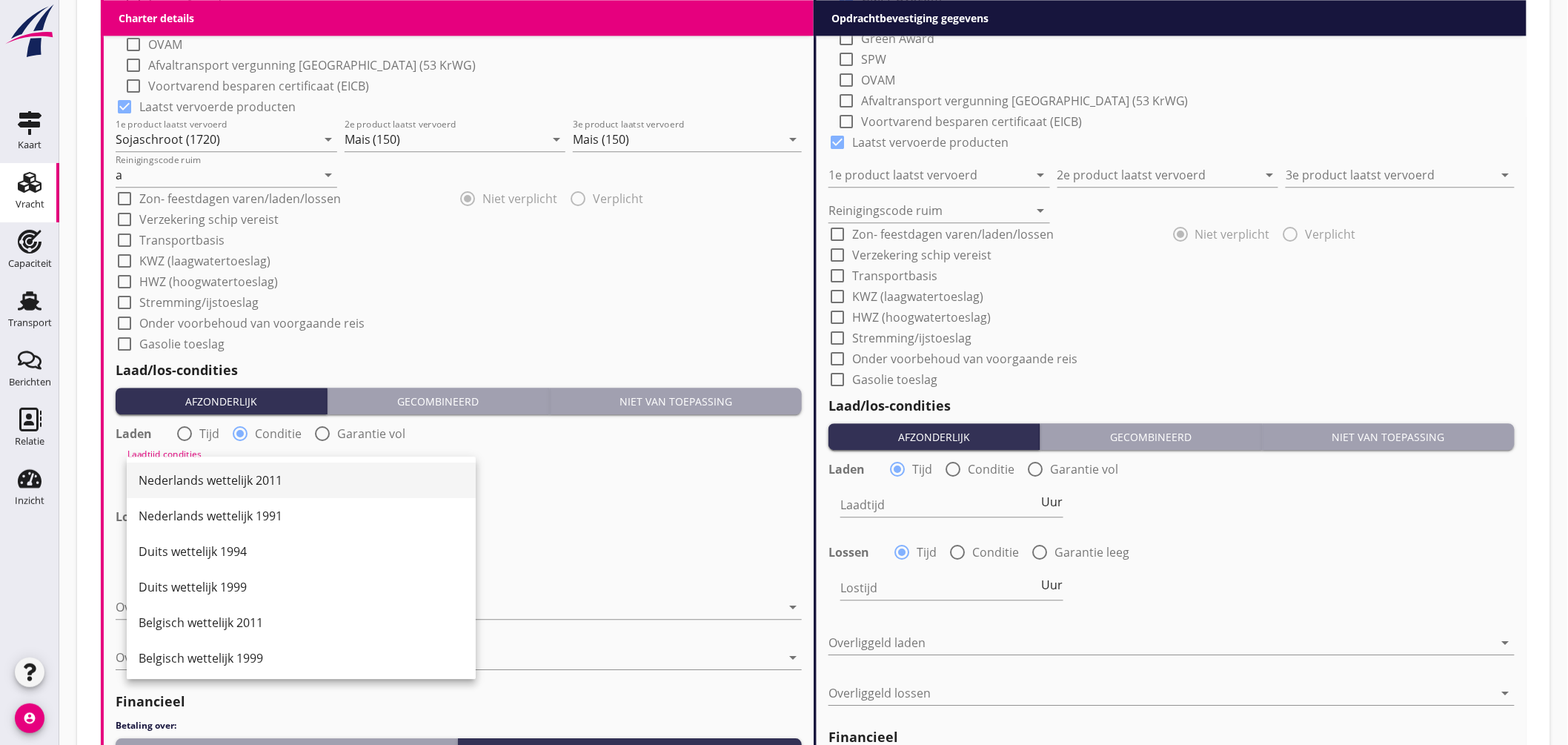
click at [267, 476] on div "Nederlands wettelijk 2011" at bounding box center [301, 480] width 325 height 18
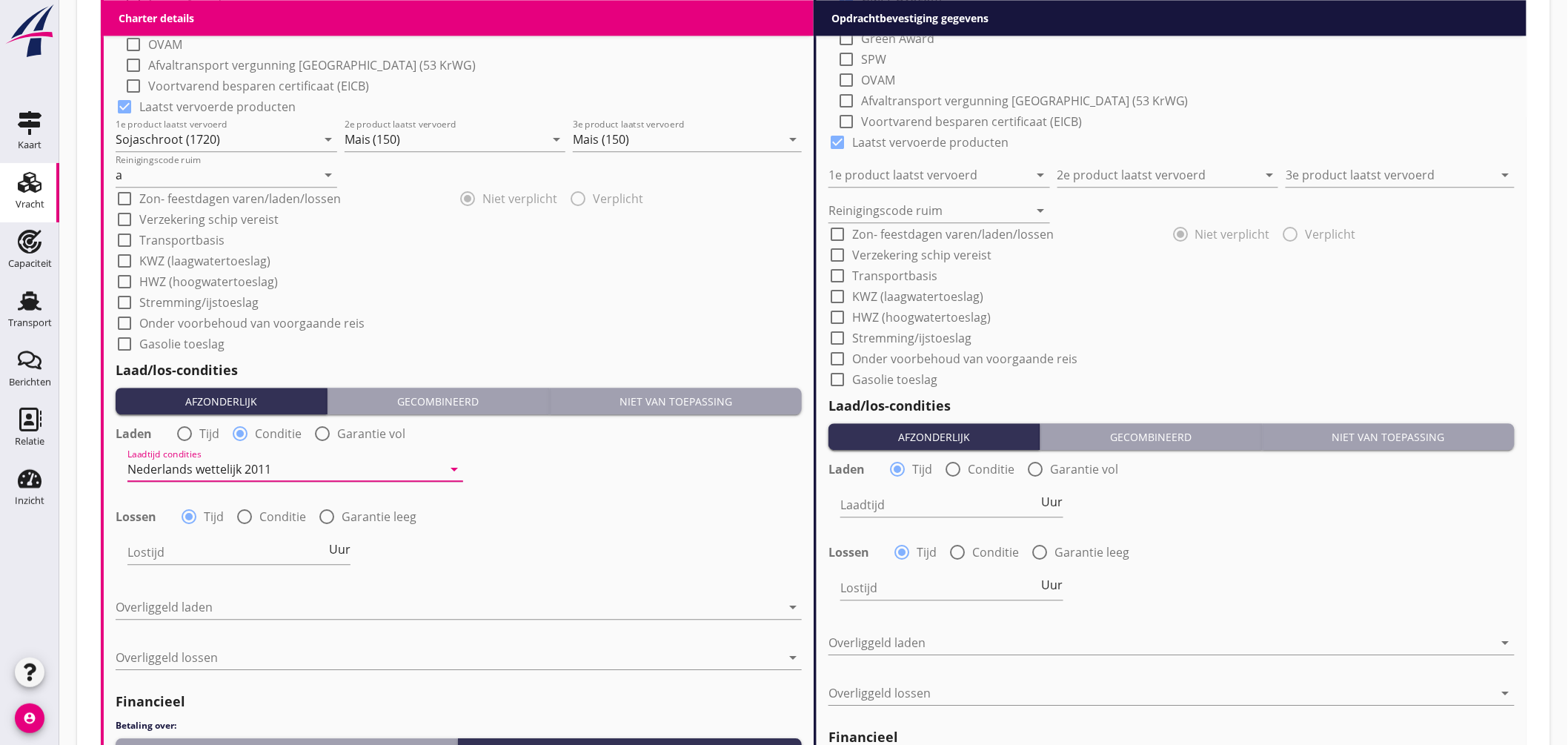
click at [243, 515] on div at bounding box center [244, 517] width 25 height 25
radio input "false"
radio input "true"
click at [256, 557] on div at bounding box center [285, 552] width 315 height 24
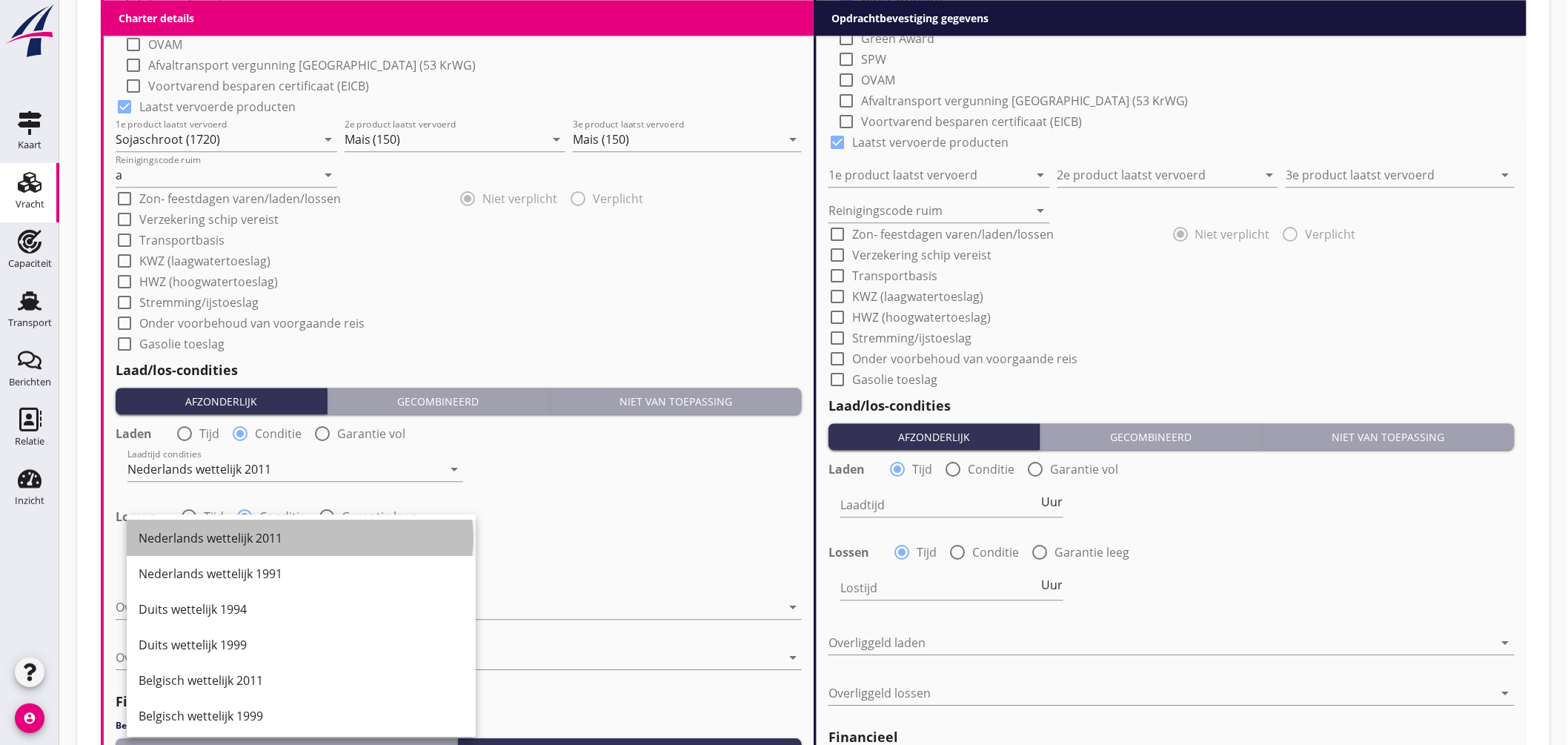
click at [270, 538] on div "Nederlands wettelijk 2011" at bounding box center [301, 538] width 325 height 18
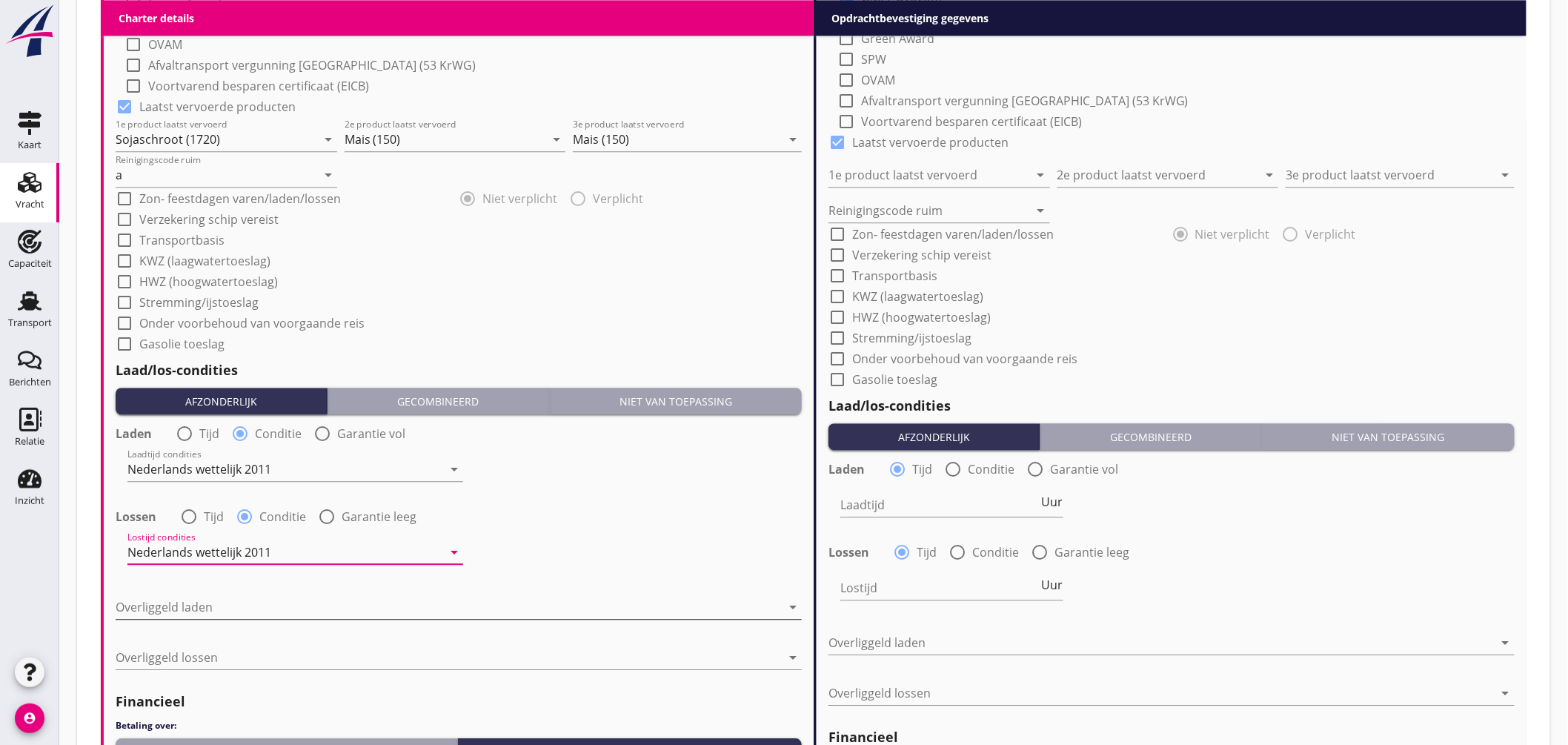
click at [207, 608] on div at bounding box center [448, 607] width 666 height 24
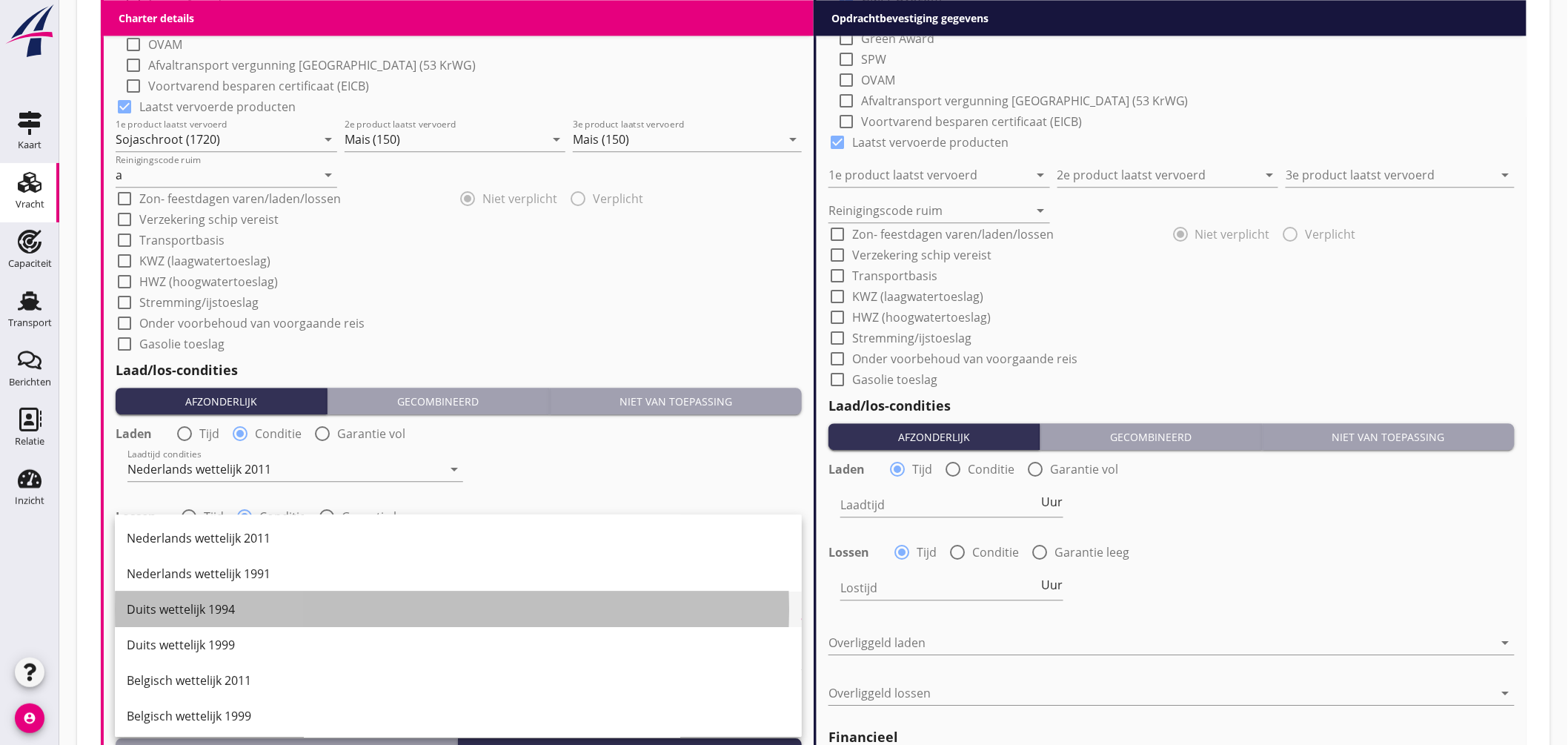
click at [230, 611] on div "Duits wettelijk 1994" at bounding box center [458, 609] width 663 height 18
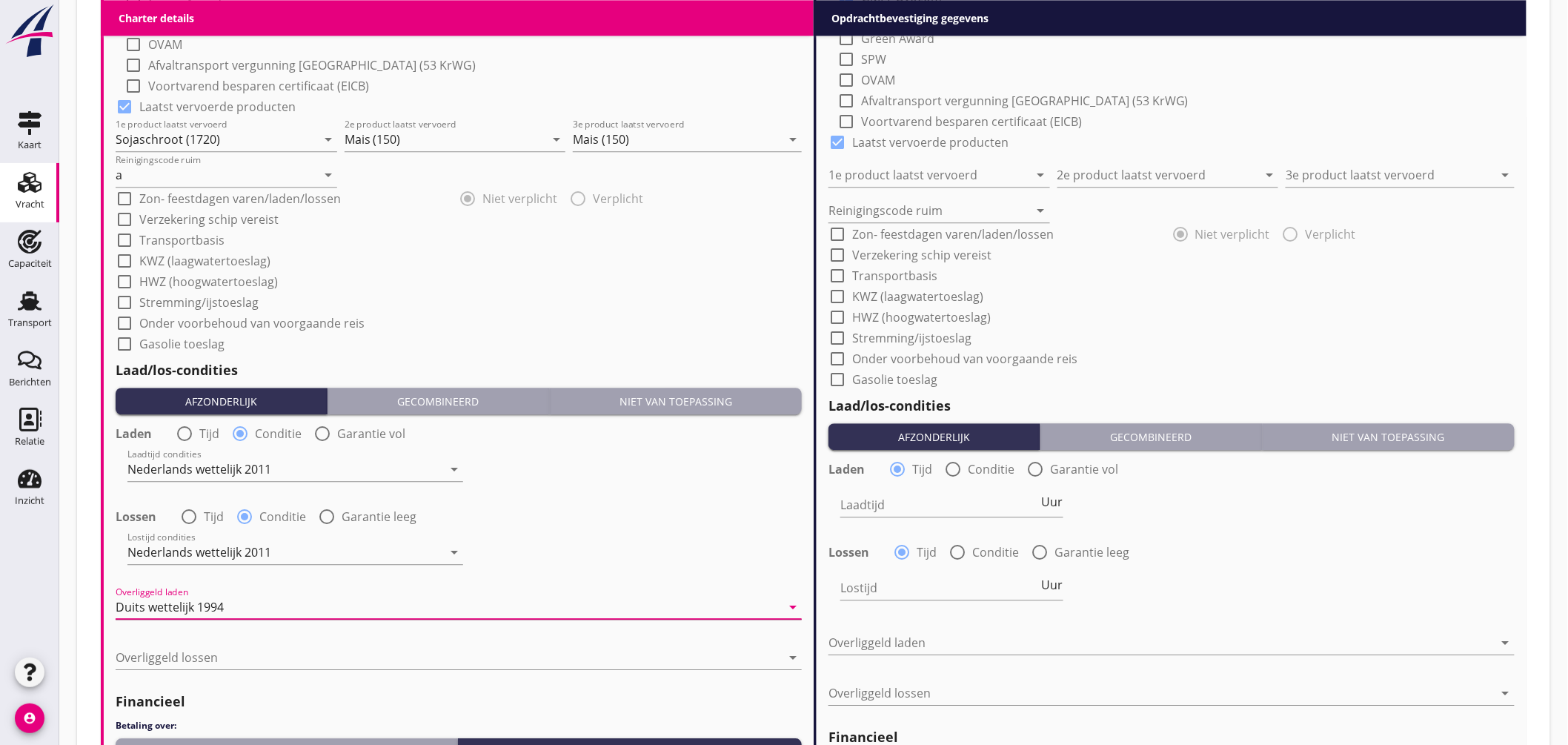
click at [216, 602] on div "Duits wettelijk 1994" at bounding box center [169, 607] width 108 height 13
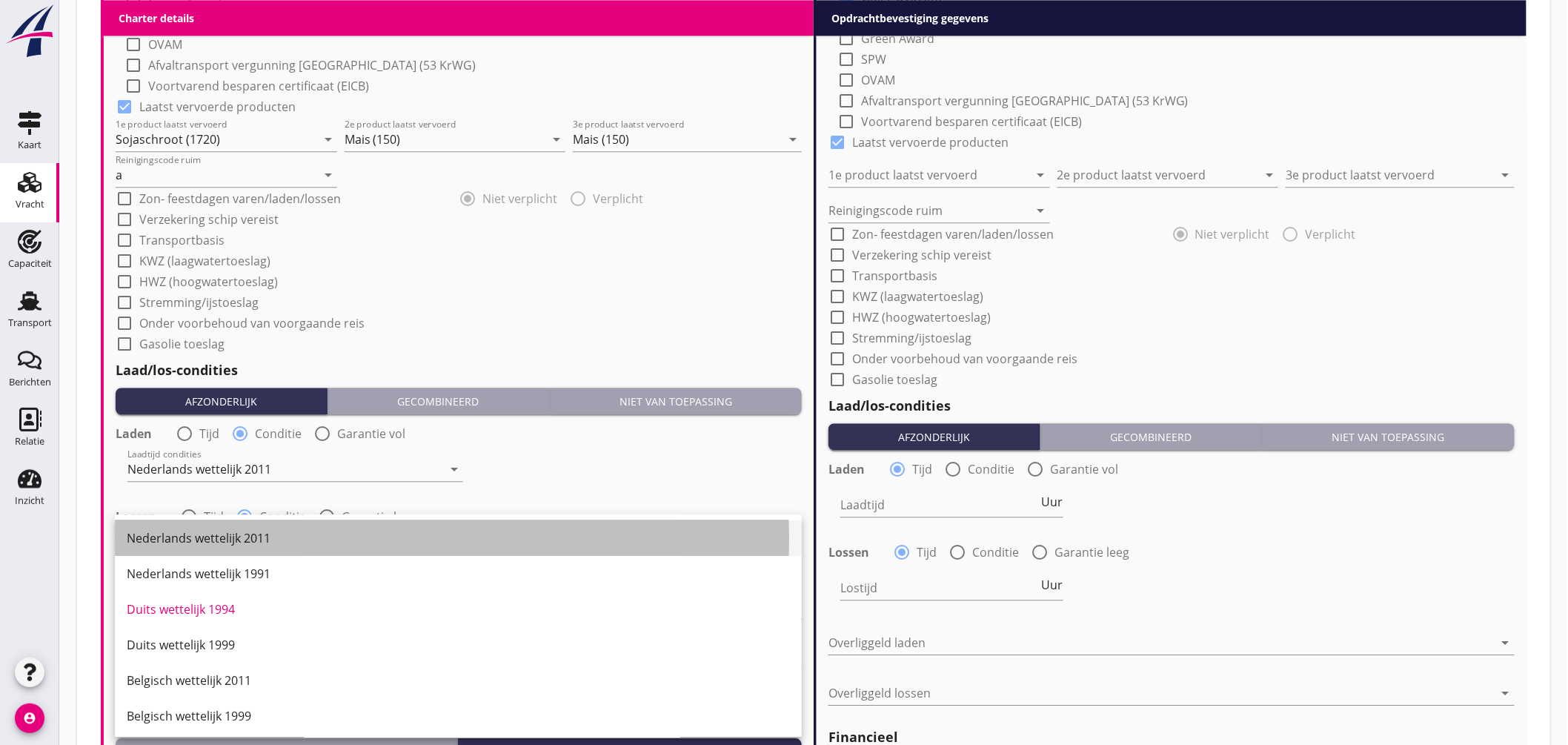
click at [238, 543] on div "Nederlands wettelijk 2011" at bounding box center [458, 538] width 663 height 18
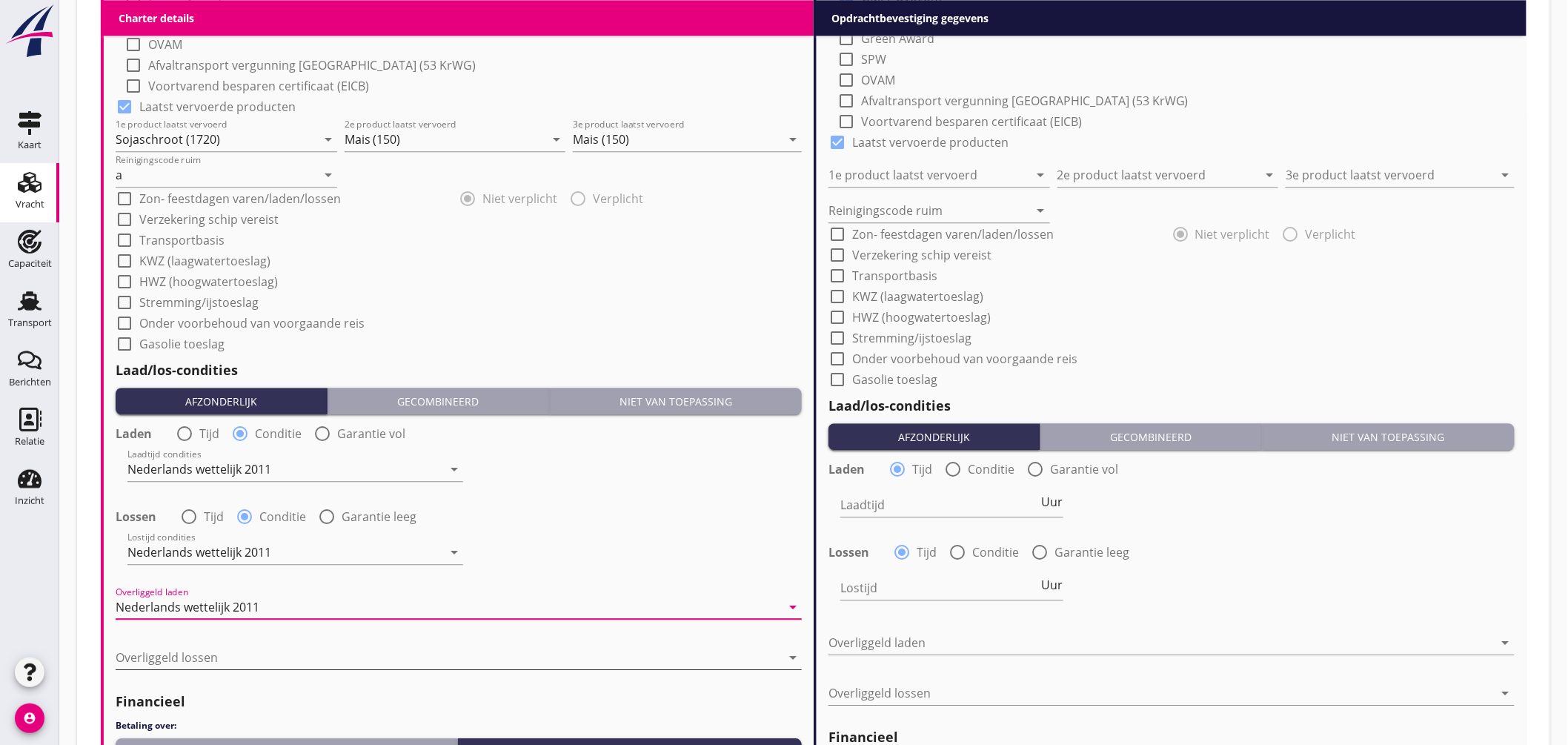
click at [206, 654] on div at bounding box center [448, 657] width 666 height 24
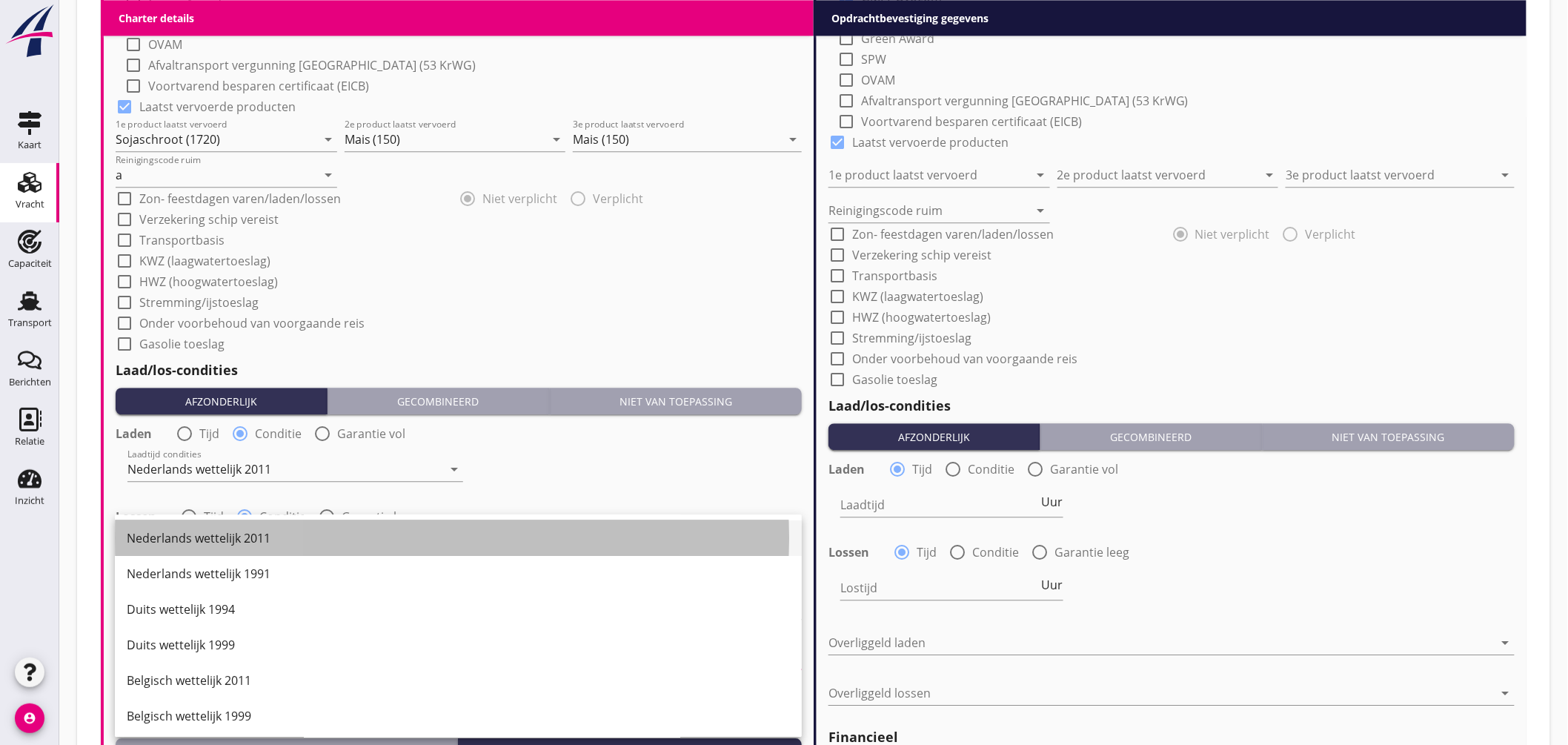
click at [230, 535] on div "Nederlands wettelijk 2011" at bounding box center [458, 538] width 663 height 18
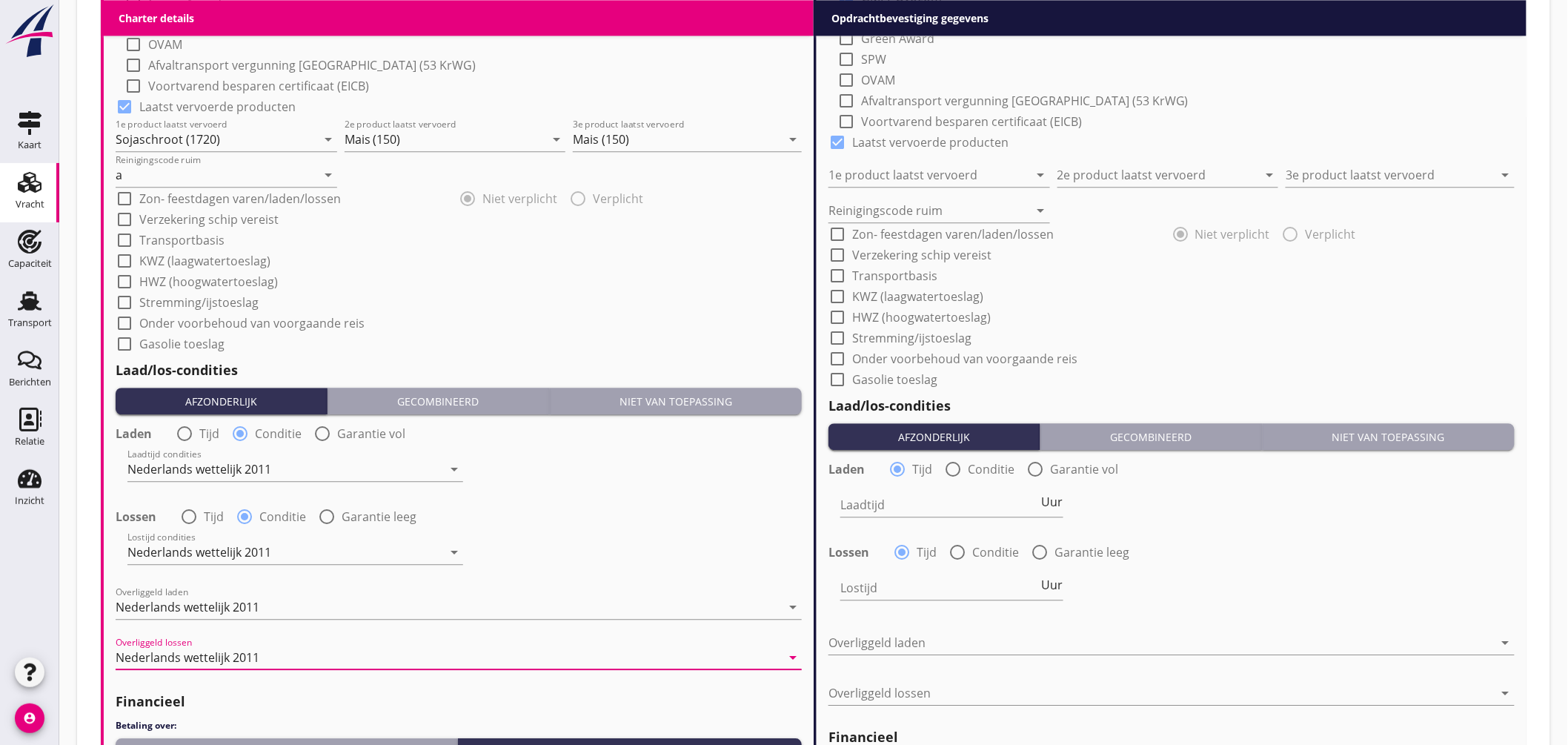
scroll to position [1668, 0]
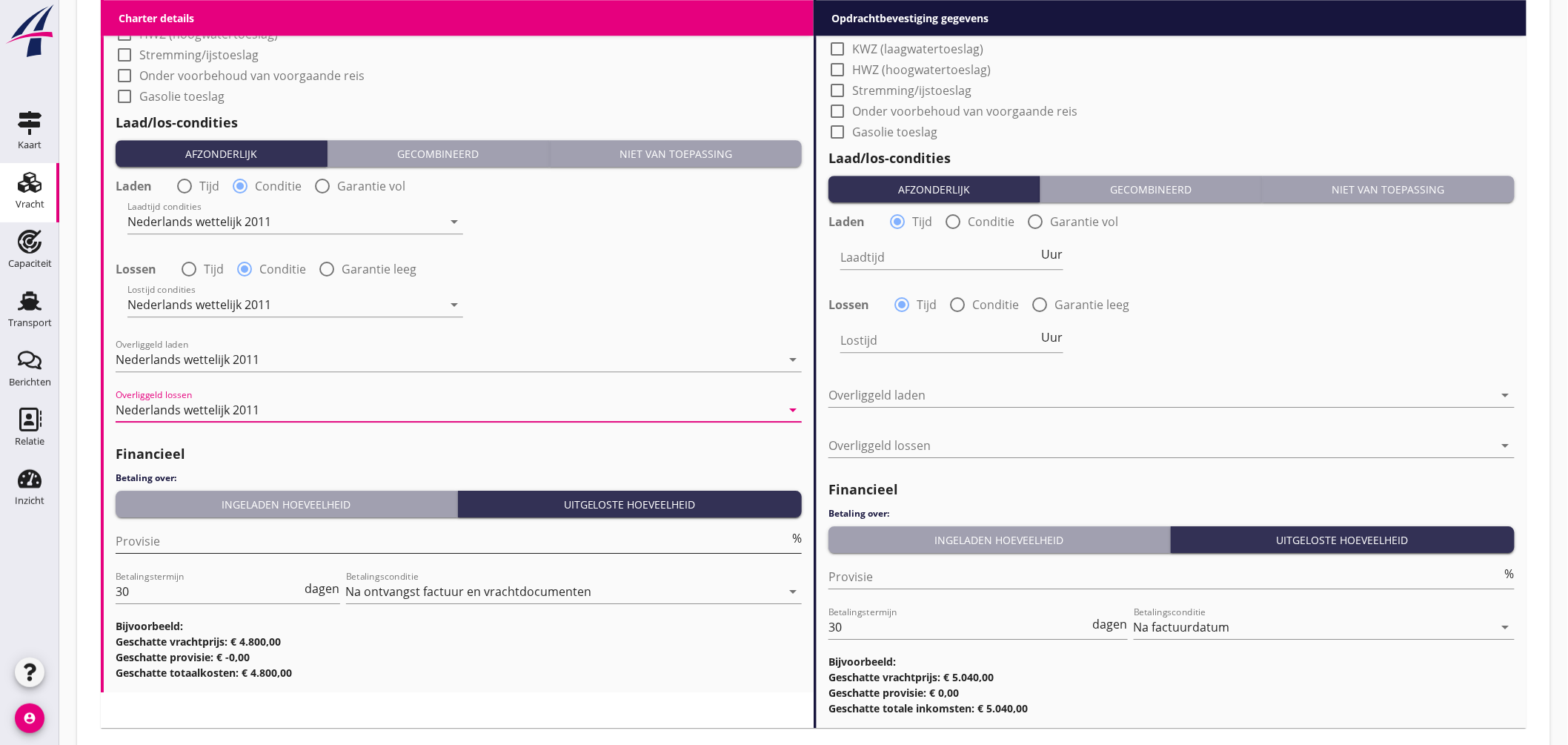
click at [186, 546] on input "Provisie" at bounding box center [452, 541] width 673 height 24
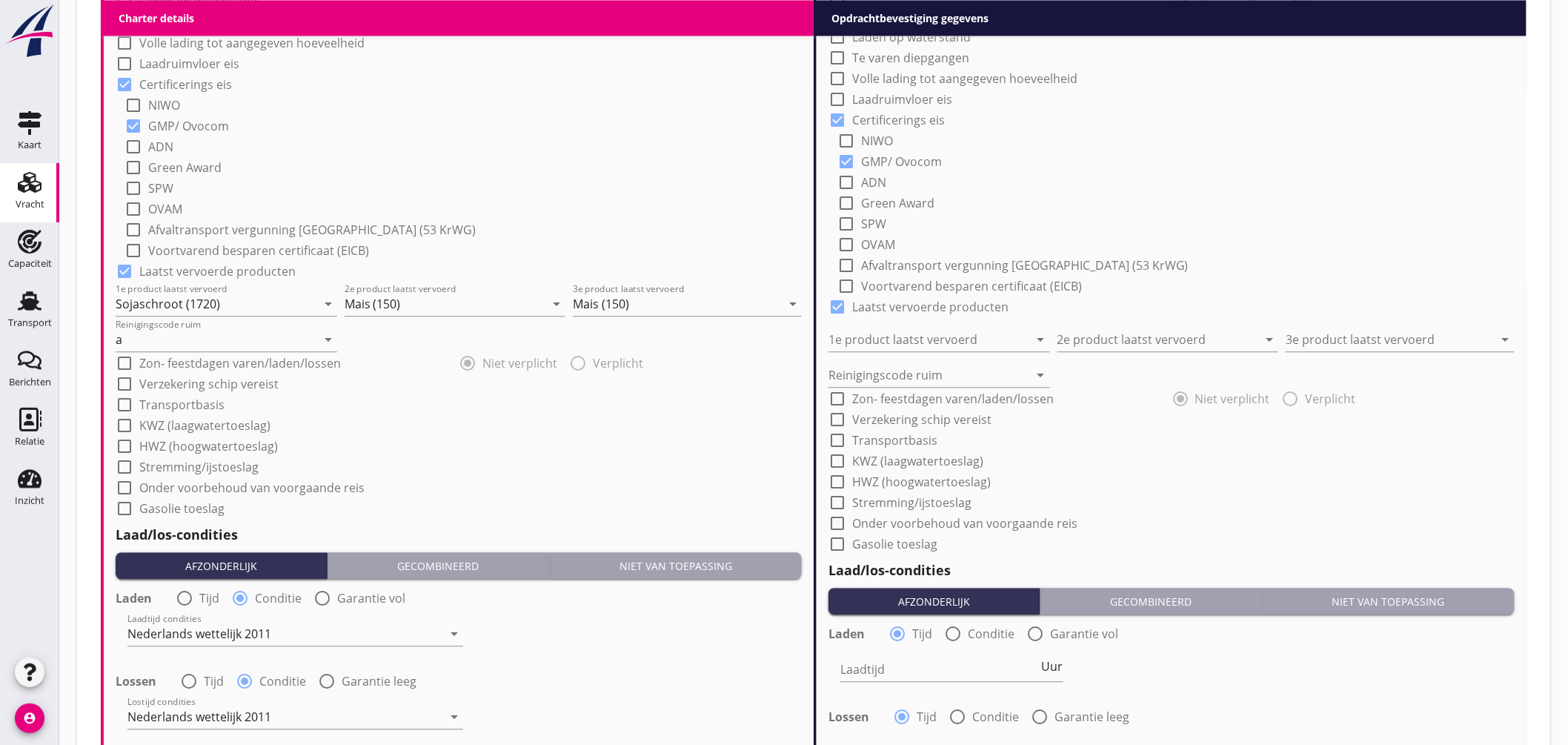
scroll to position [927, 0]
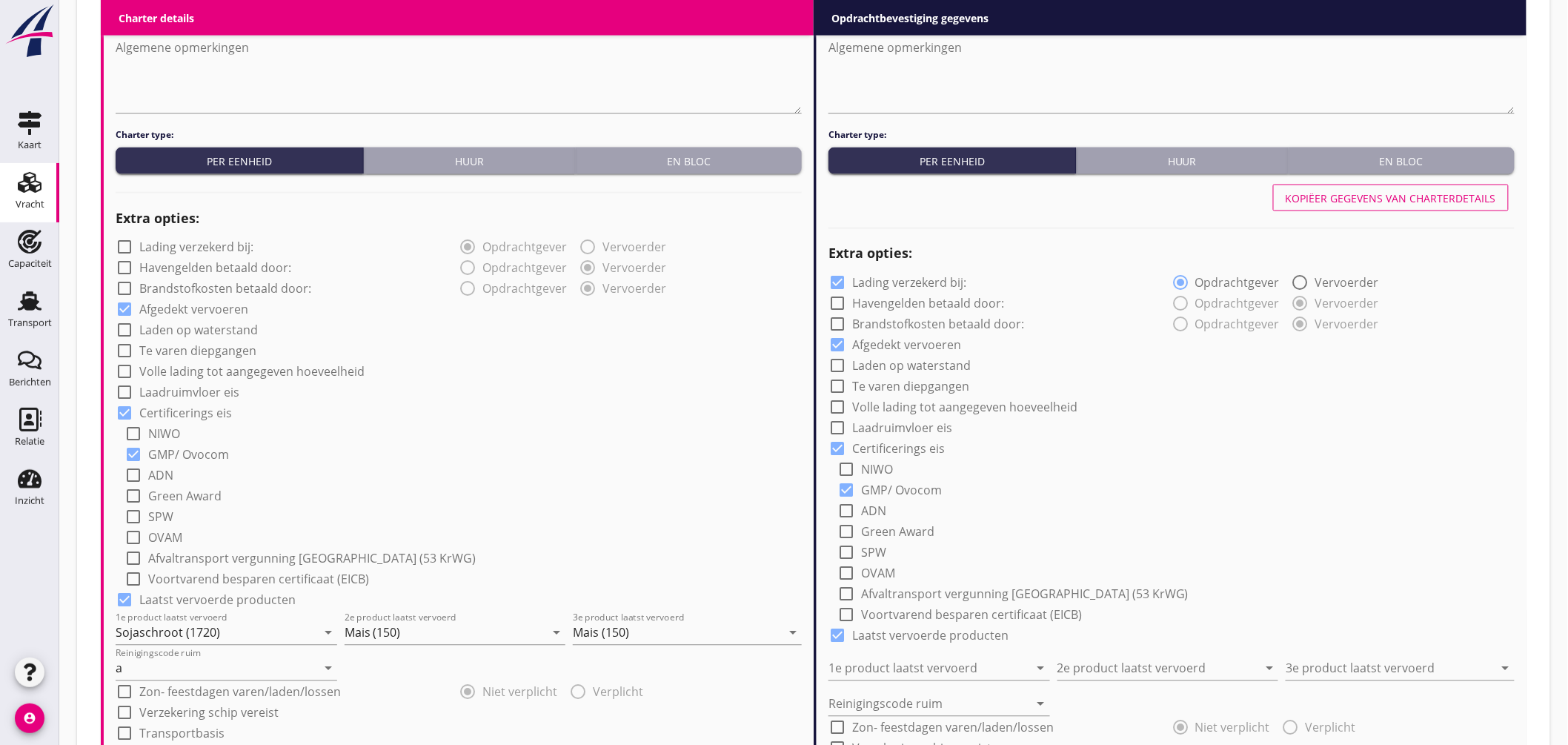
type input "5"
drag, startPoint x: 1369, startPoint y: 195, endPoint x: 1359, endPoint y: 210, distance: 18.0
click at [1372, 196] on div "Kopiëer gegevens van charterdetails" at bounding box center [1390, 198] width 210 height 16
checkbox input "false"
type input "Sojaschroot (1720)"
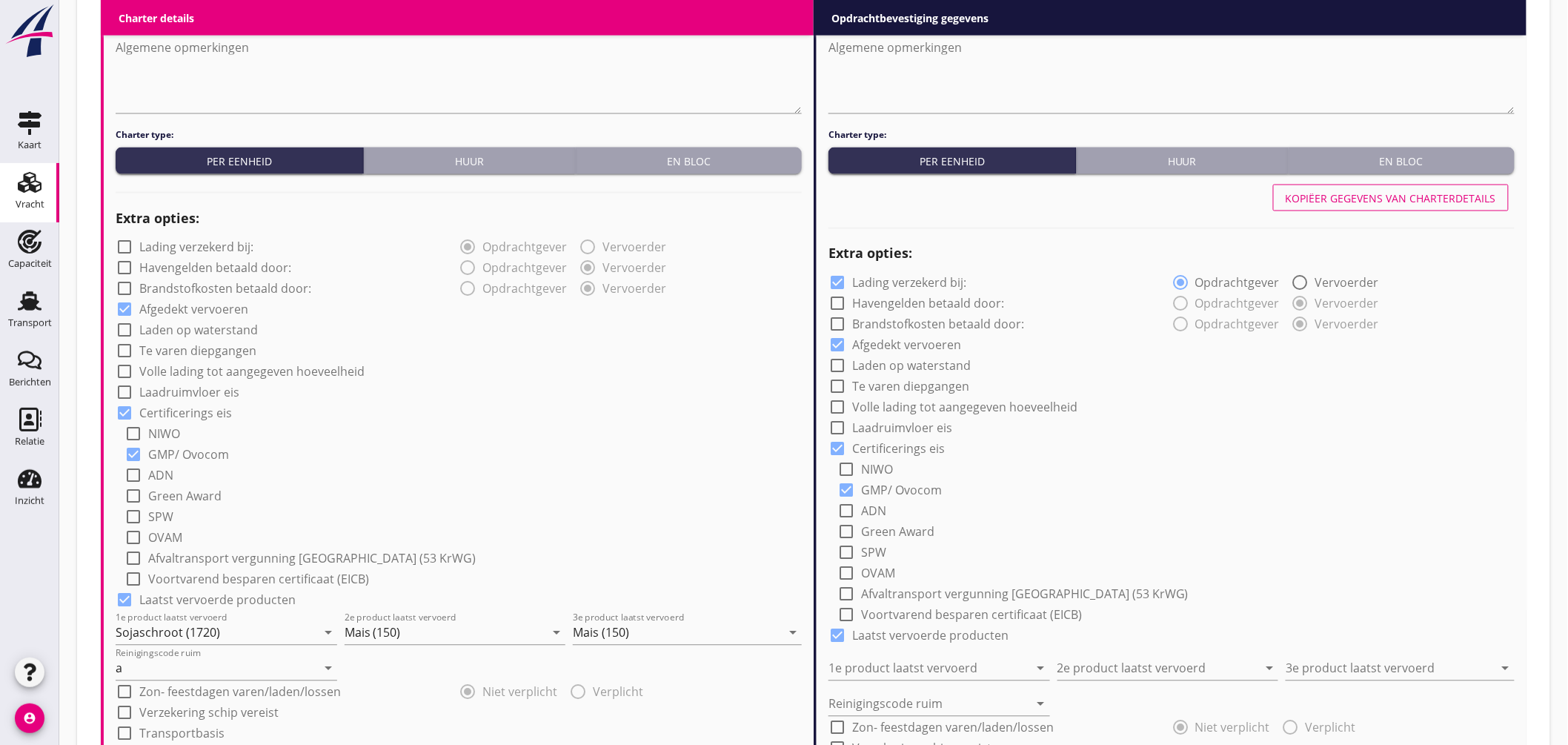
type input "Mais (150)"
type input "a"
radio input "false"
radio input "true"
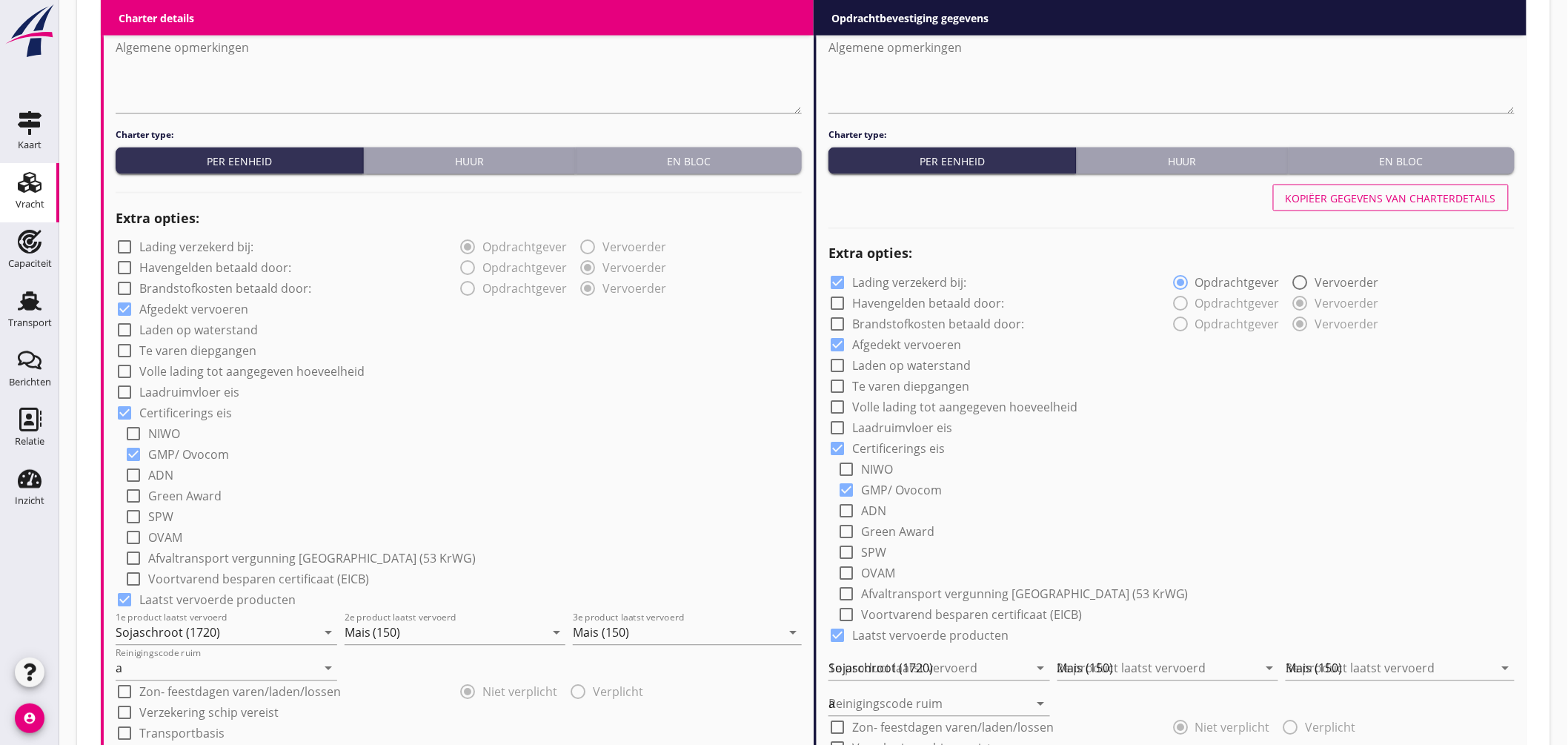
radio input "false"
radio input "true"
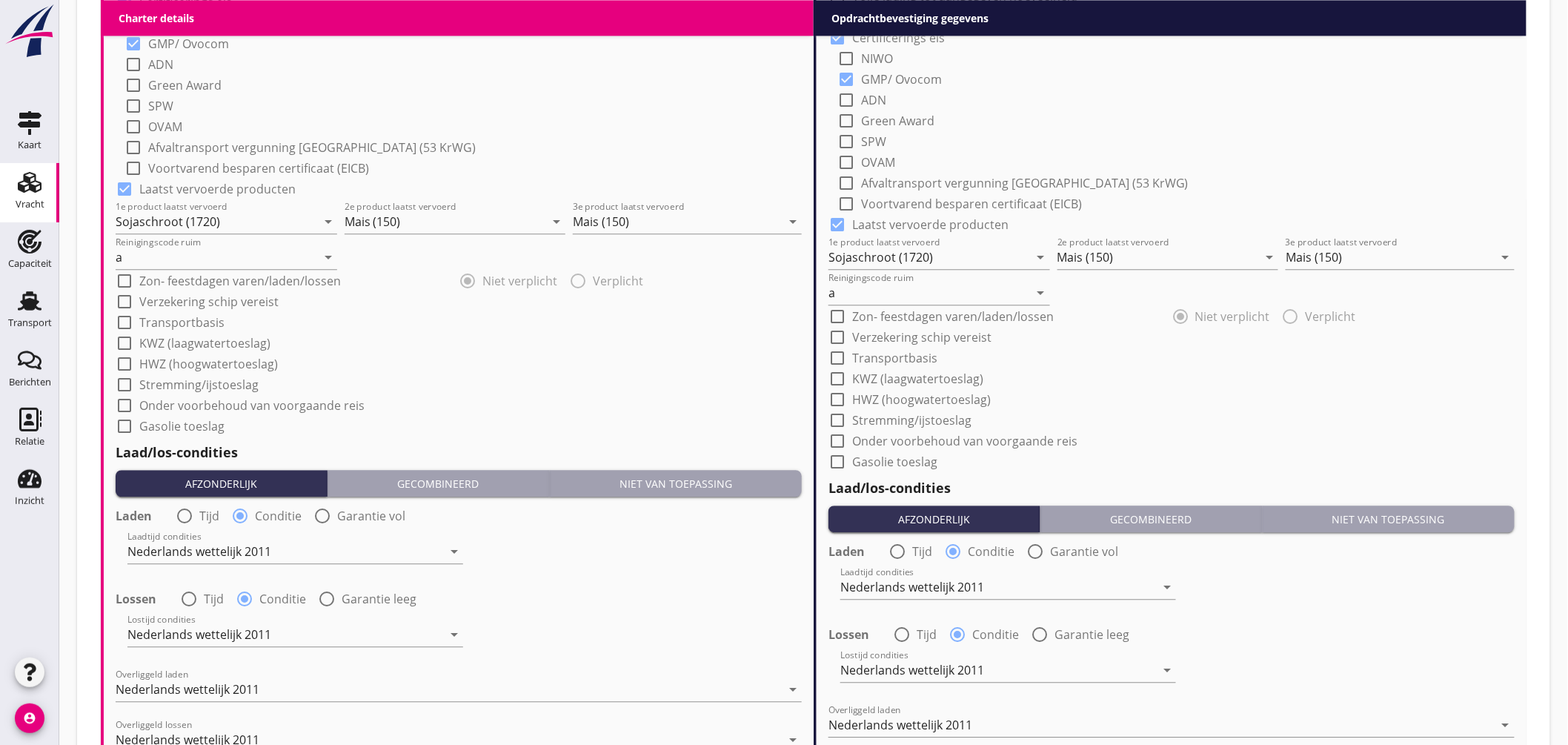
scroll to position [1751, 0]
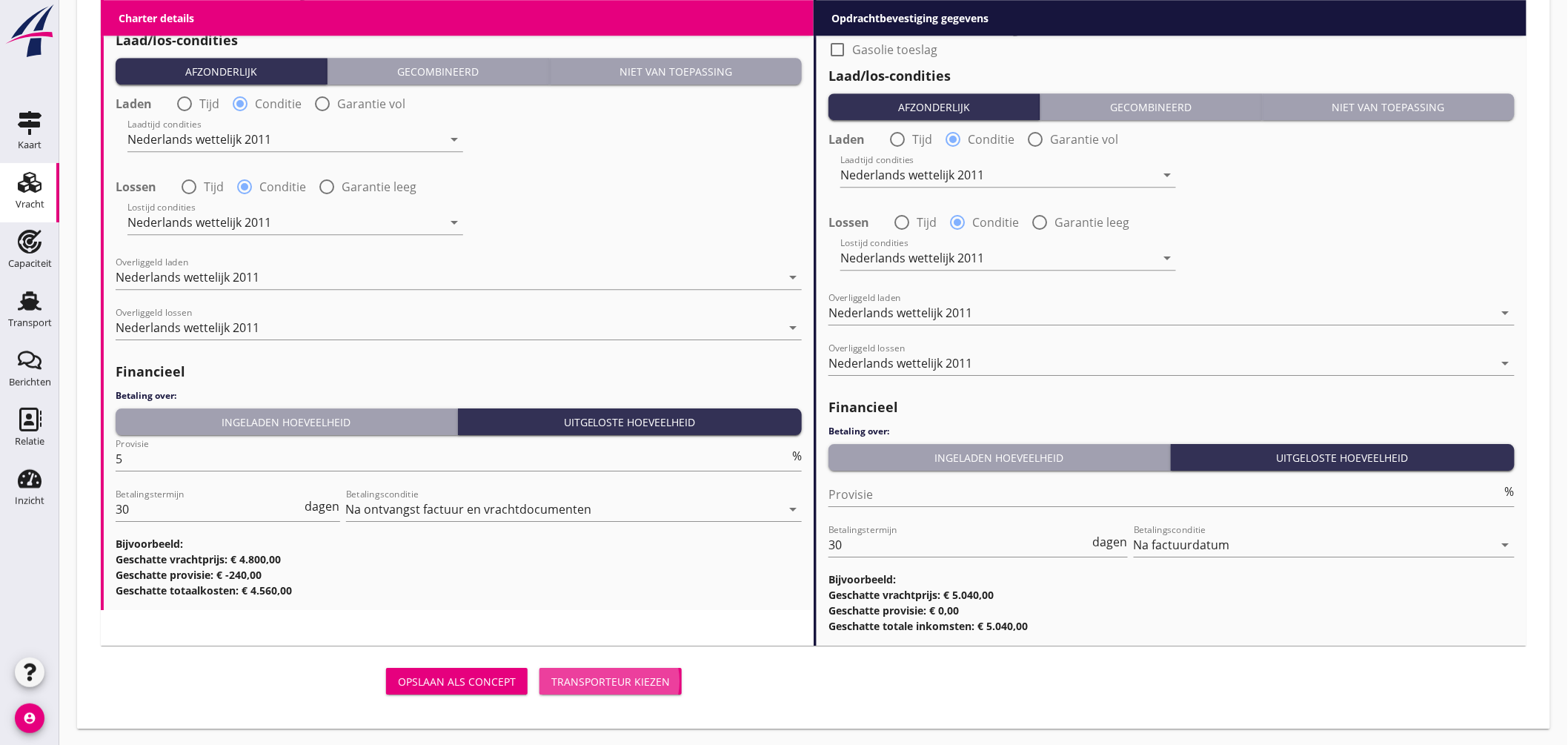
click at [597, 688] on button "Transporteur kiezen" at bounding box center [610, 681] width 142 height 26
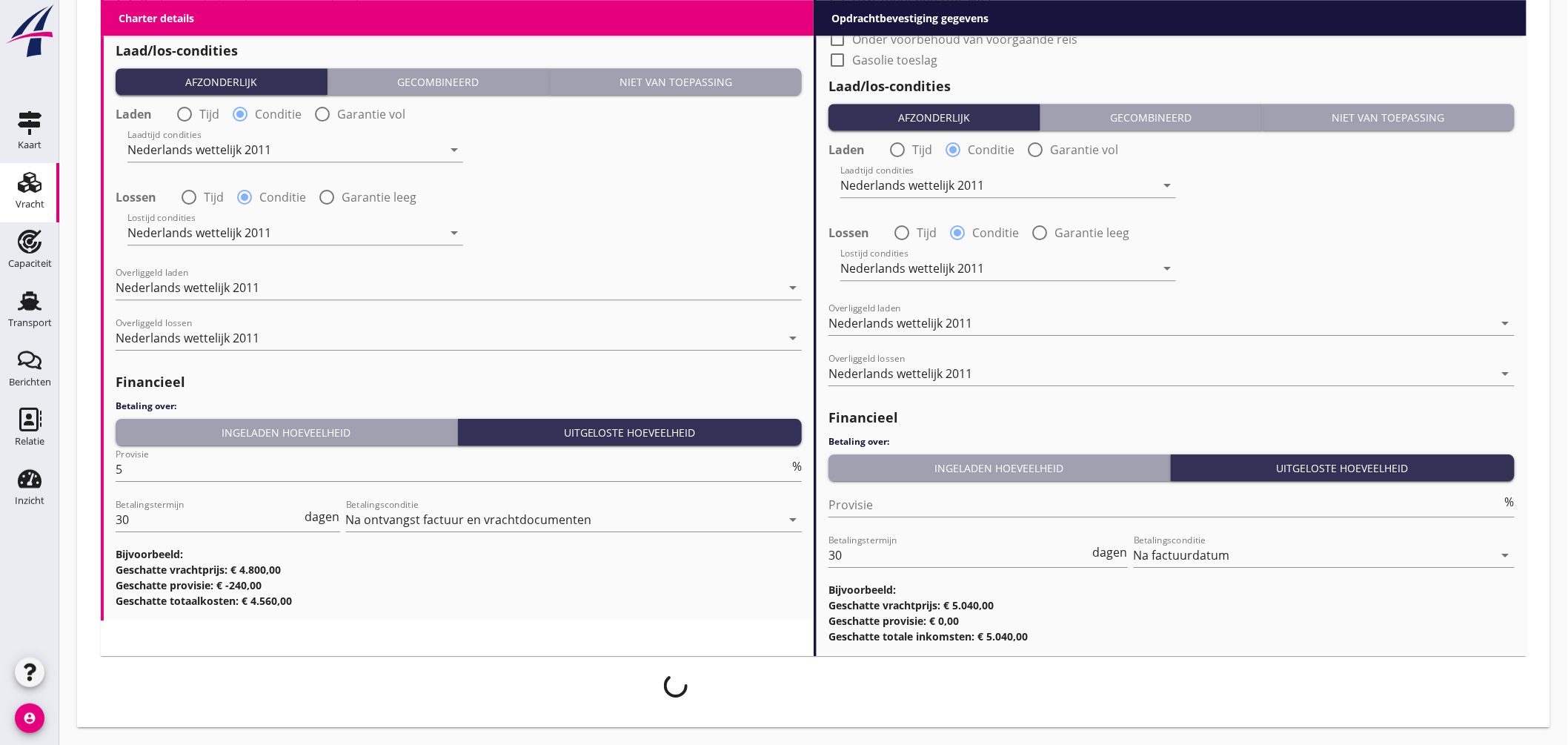
scroll to position [1739, 0]
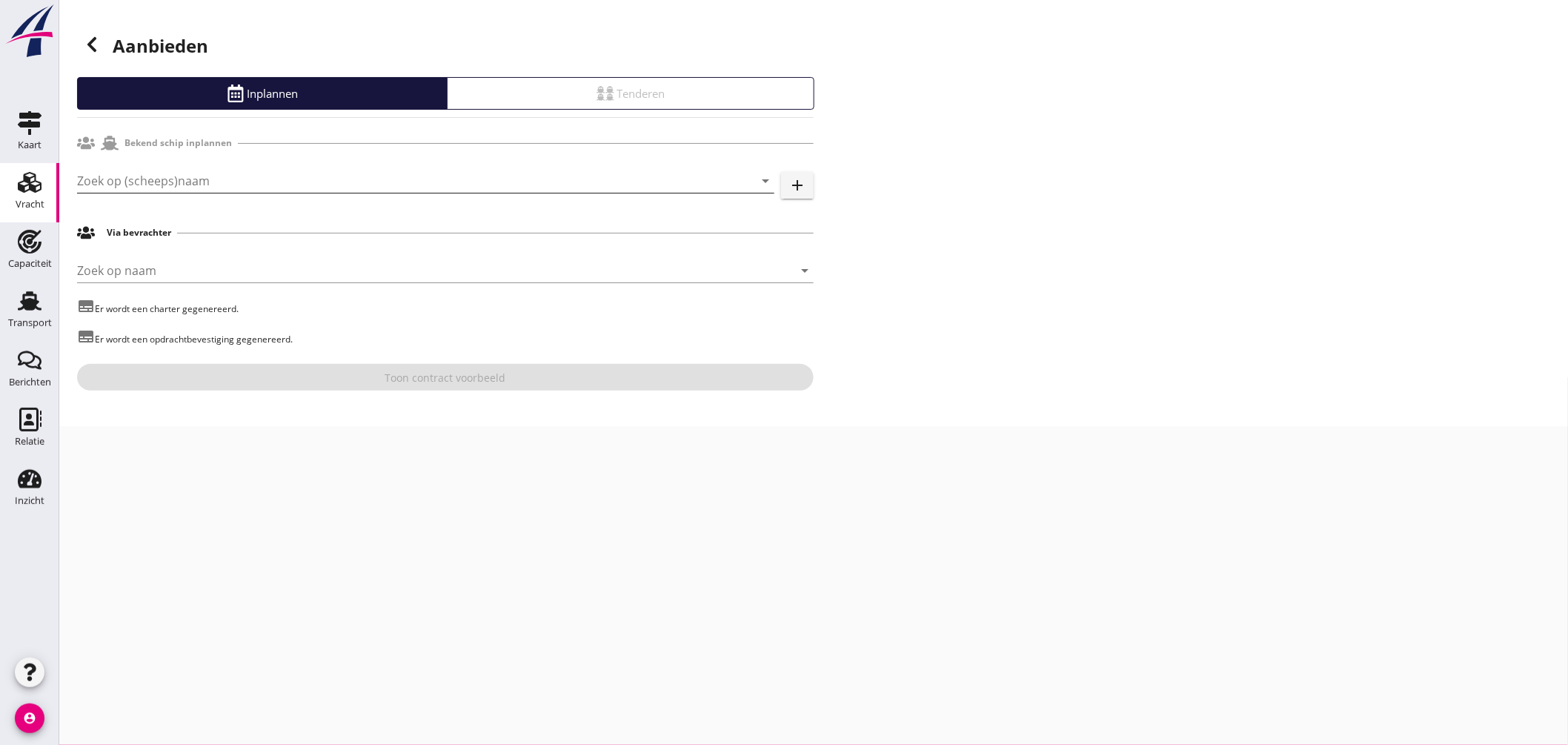
click at [253, 182] on input "Zoek op (scheeps)naam" at bounding box center [404, 181] width 656 height 24
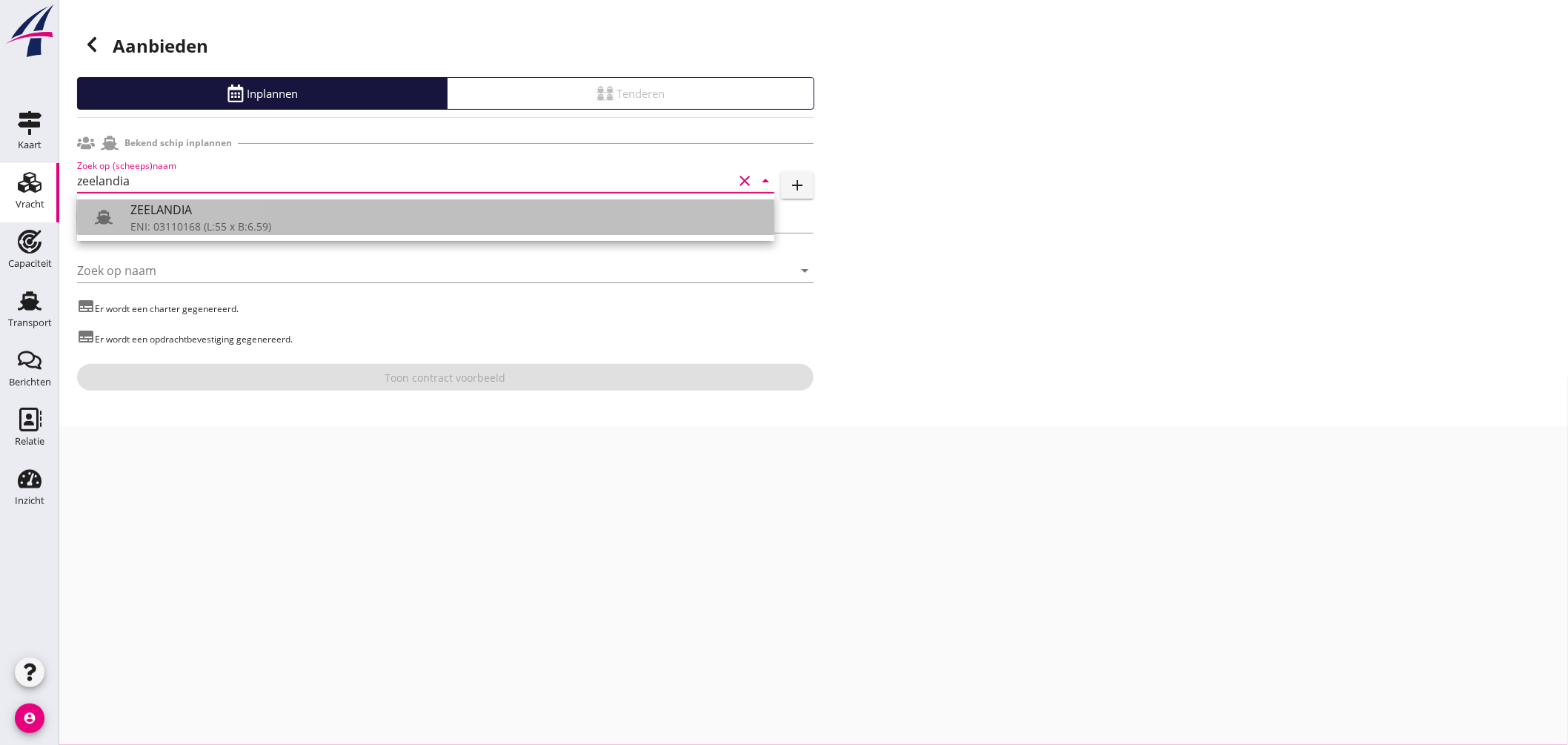
click at [223, 210] on div "ZEELANDIA" at bounding box center [446, 210] width 632 height 18
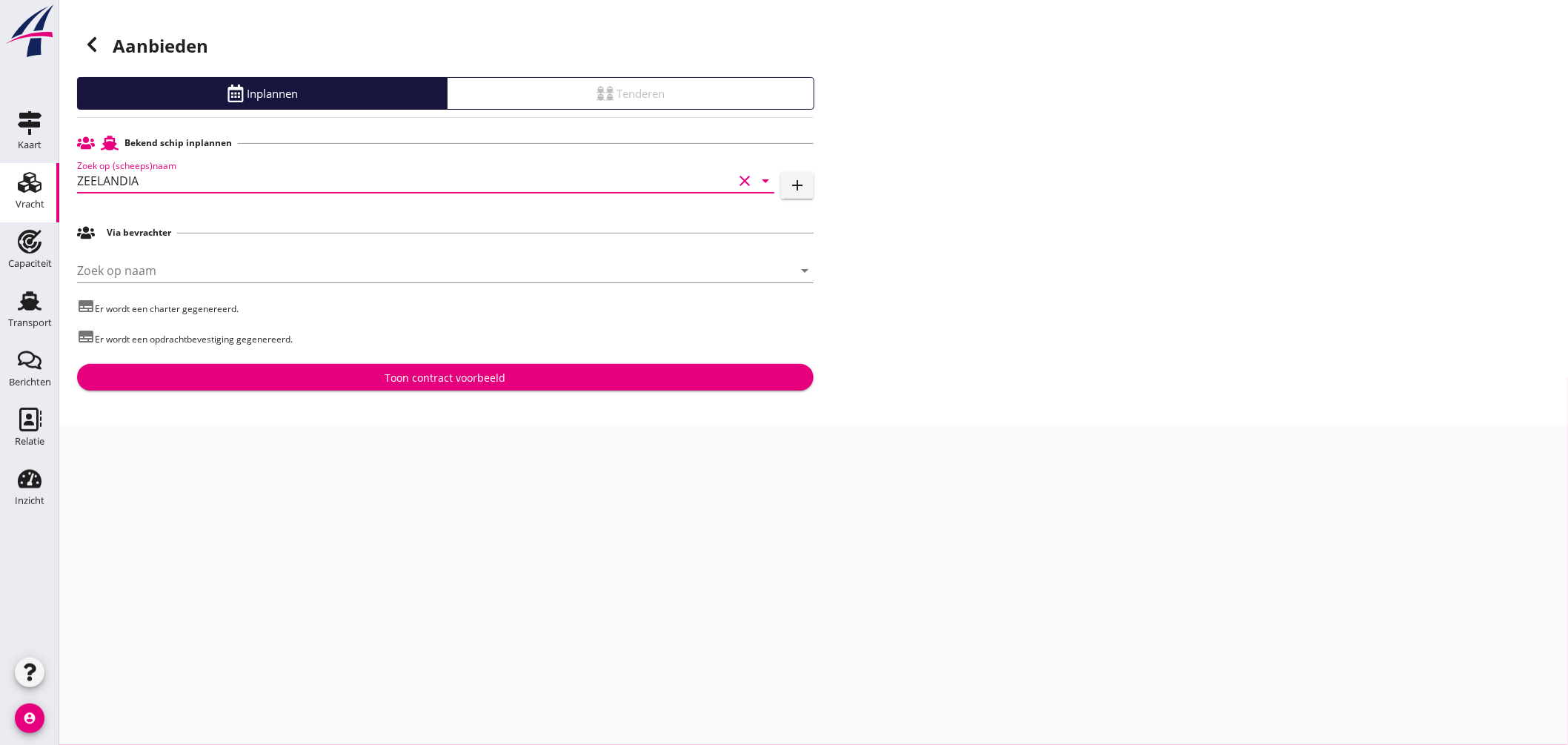
type input "ZEELANDIA"
click at [515, 376] on div "Toon contract voorbeeld" at bounding box center [445, 378] width 713 height 16
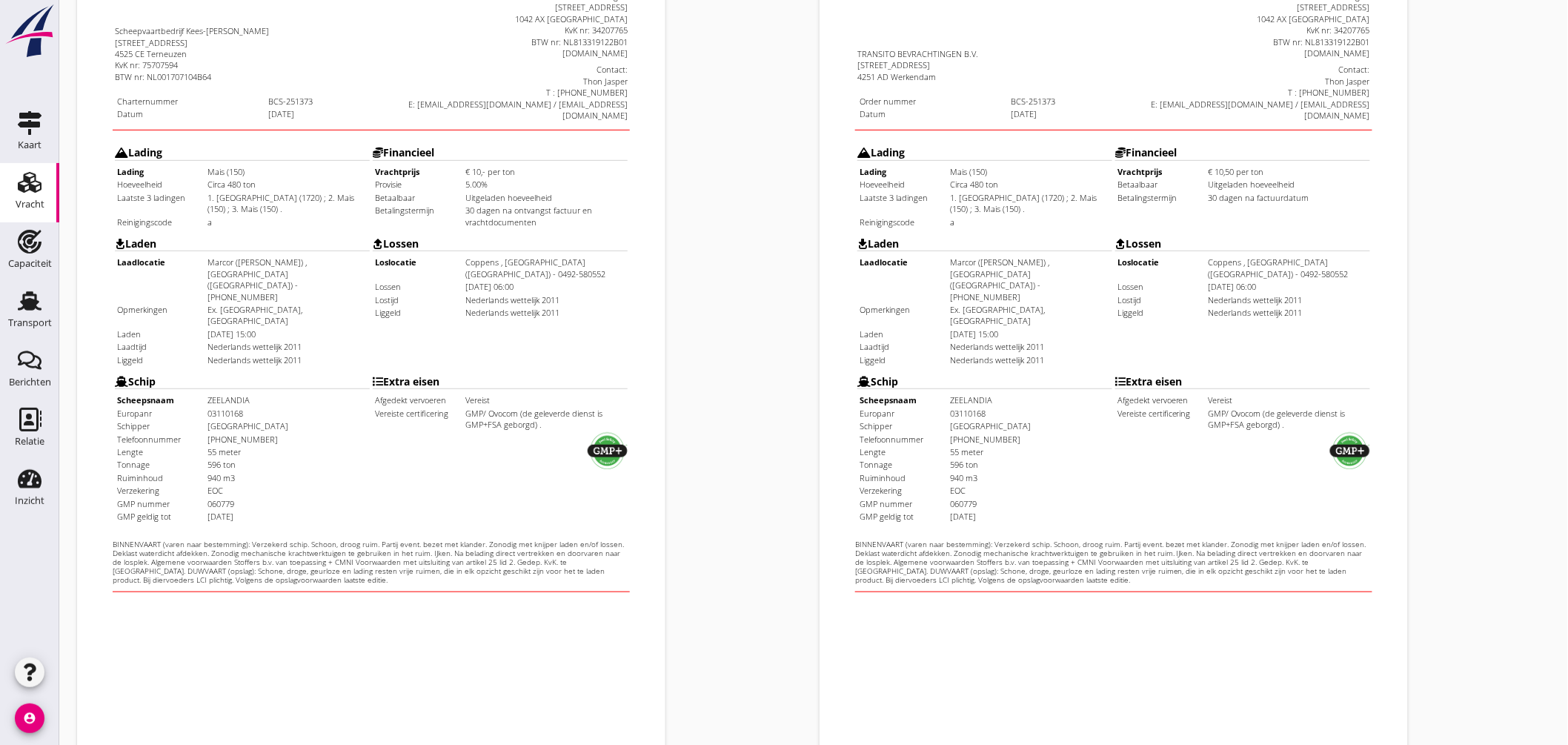
scroll to position [352, 0]
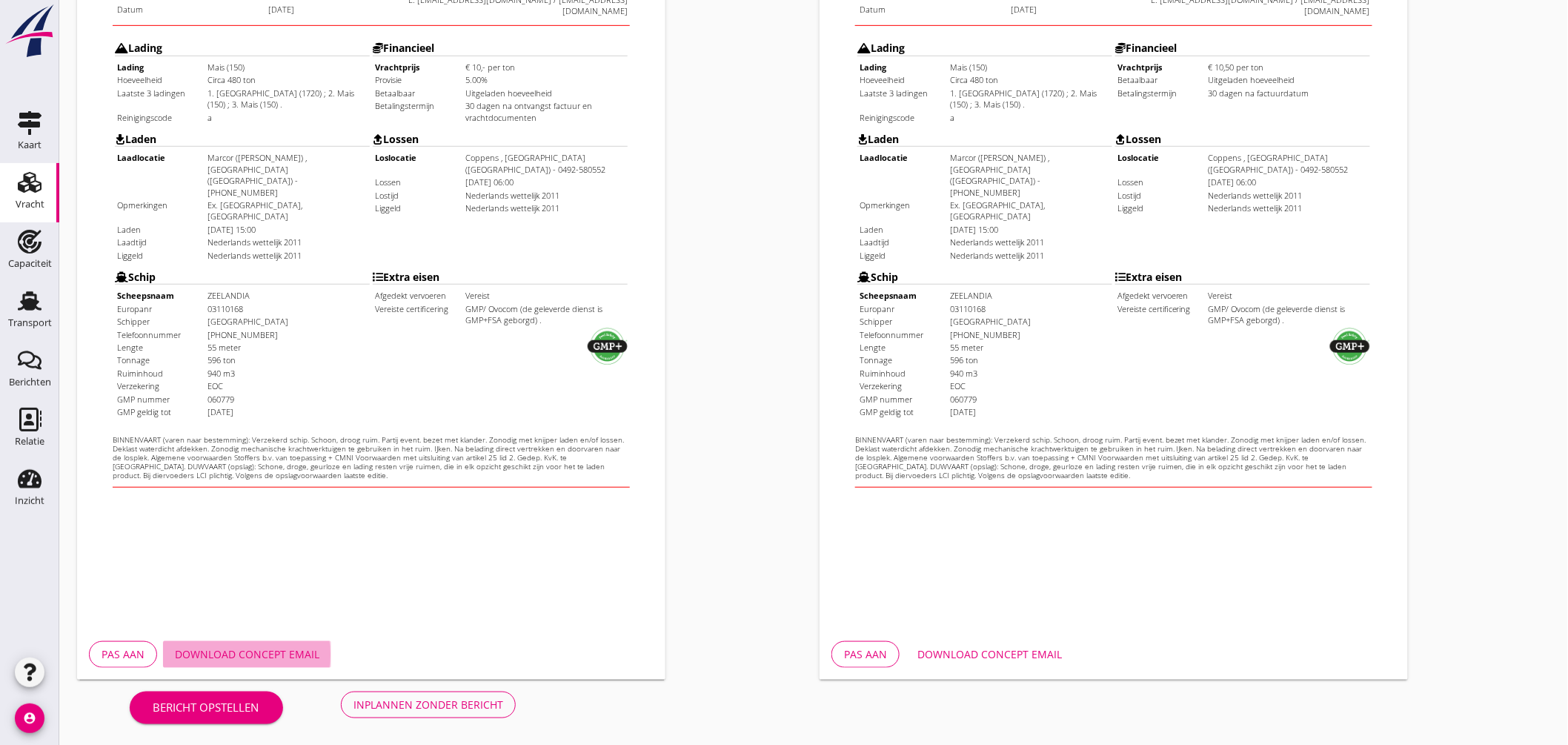
drag, startPoint x: 285, startPoint y: 643, endPoint x: 492, endPoint y: 631, distance: 207.3
click at [285, 645] on button "Download concept email" at bounding box center [247, 654] width 168 height 26
click at [995, 650] on div "Download concept email" at bounding box center [990, 654] width 144 height 16
click at [421, 701] on div "Inplannen zonder bericht" at bounding box center [428, 705] width 150 height 16
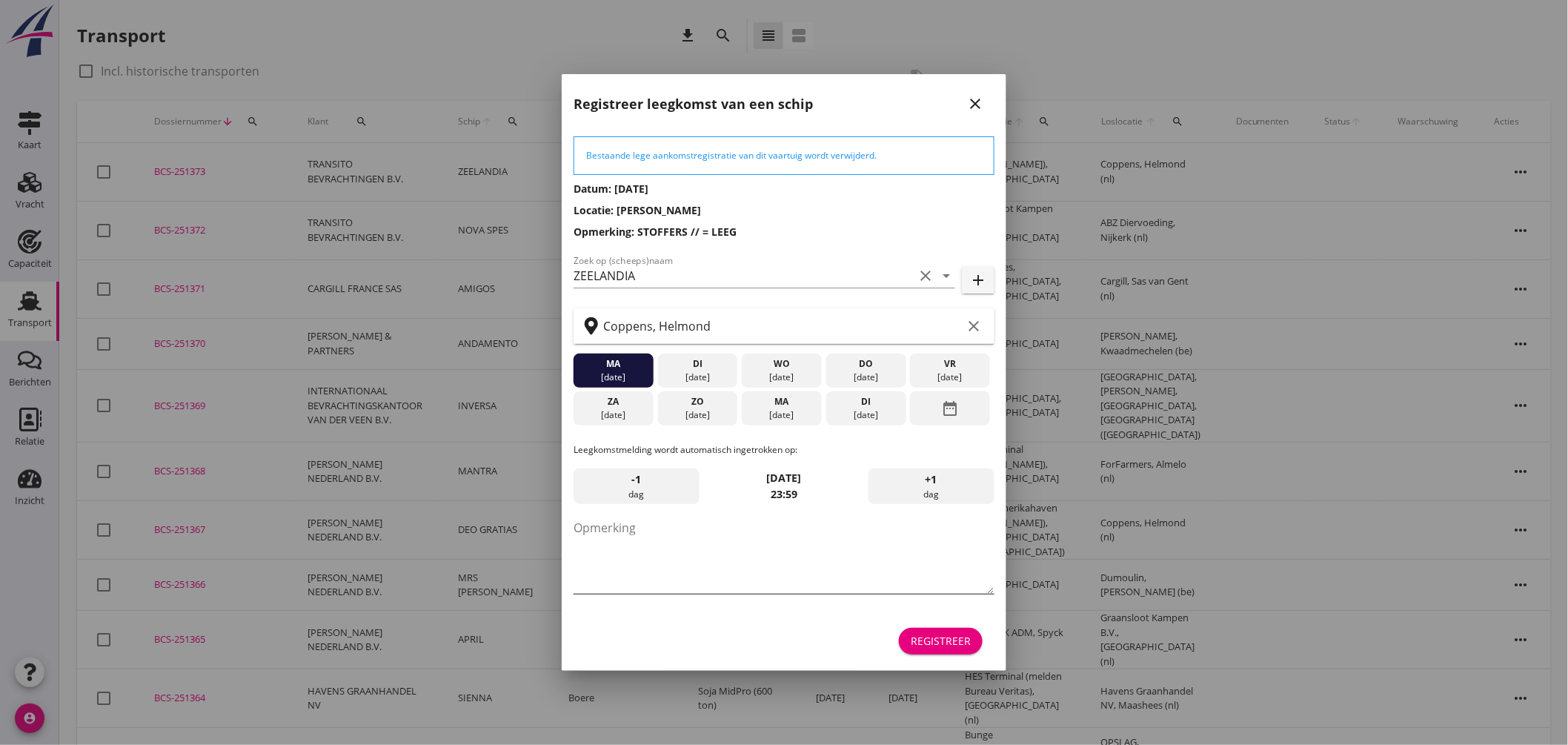
click at [645, 574] on textarea "Opmerking" at bounding box center [784, 555] width 421 height 78
type textarea "STOFFERS"
click at [952, 636] on div "Registreer" at bounding box center [940, 641] width 60 height 16
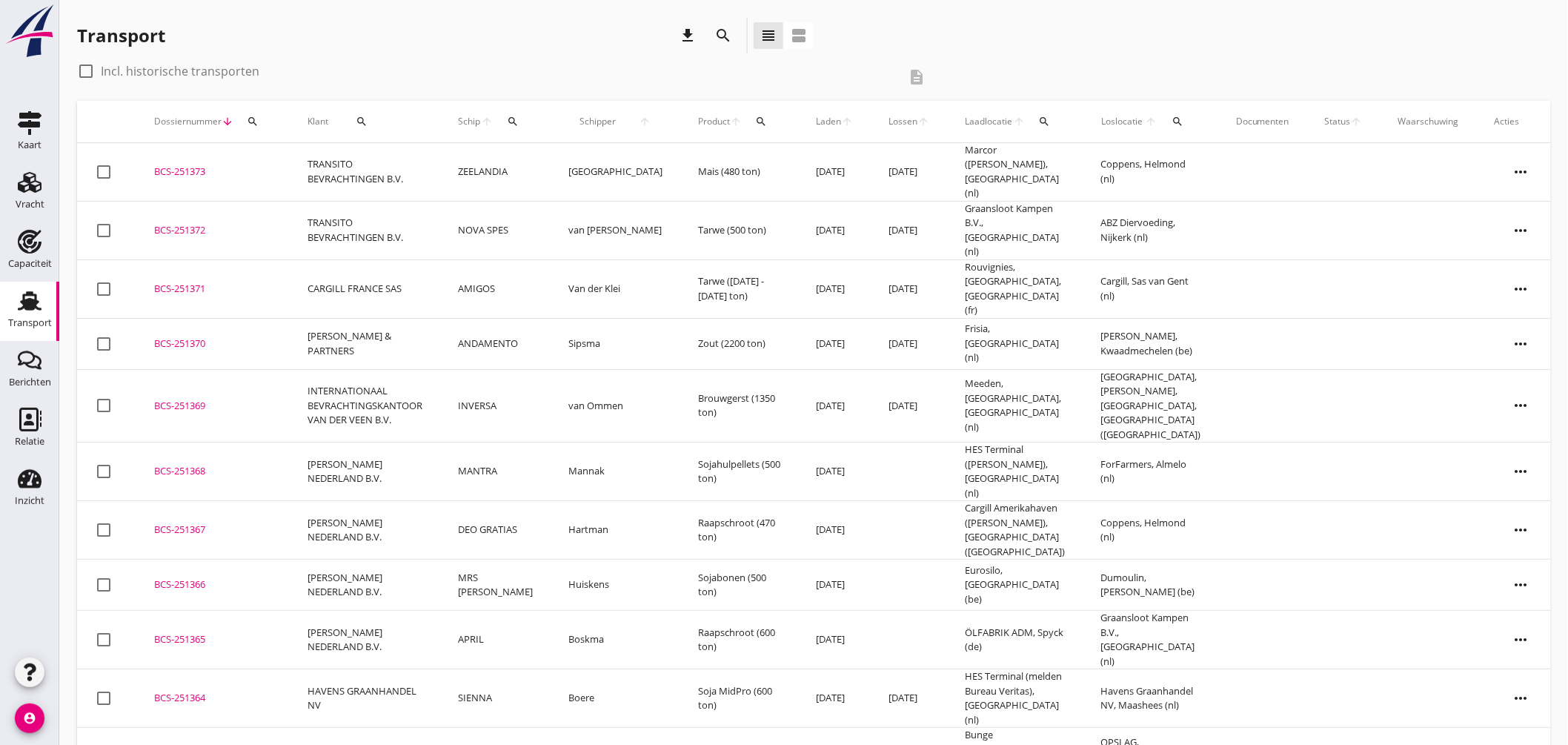
click at [226, 165] on div "BCS-251373" at bounding box center [213, 172] width 118 height 15
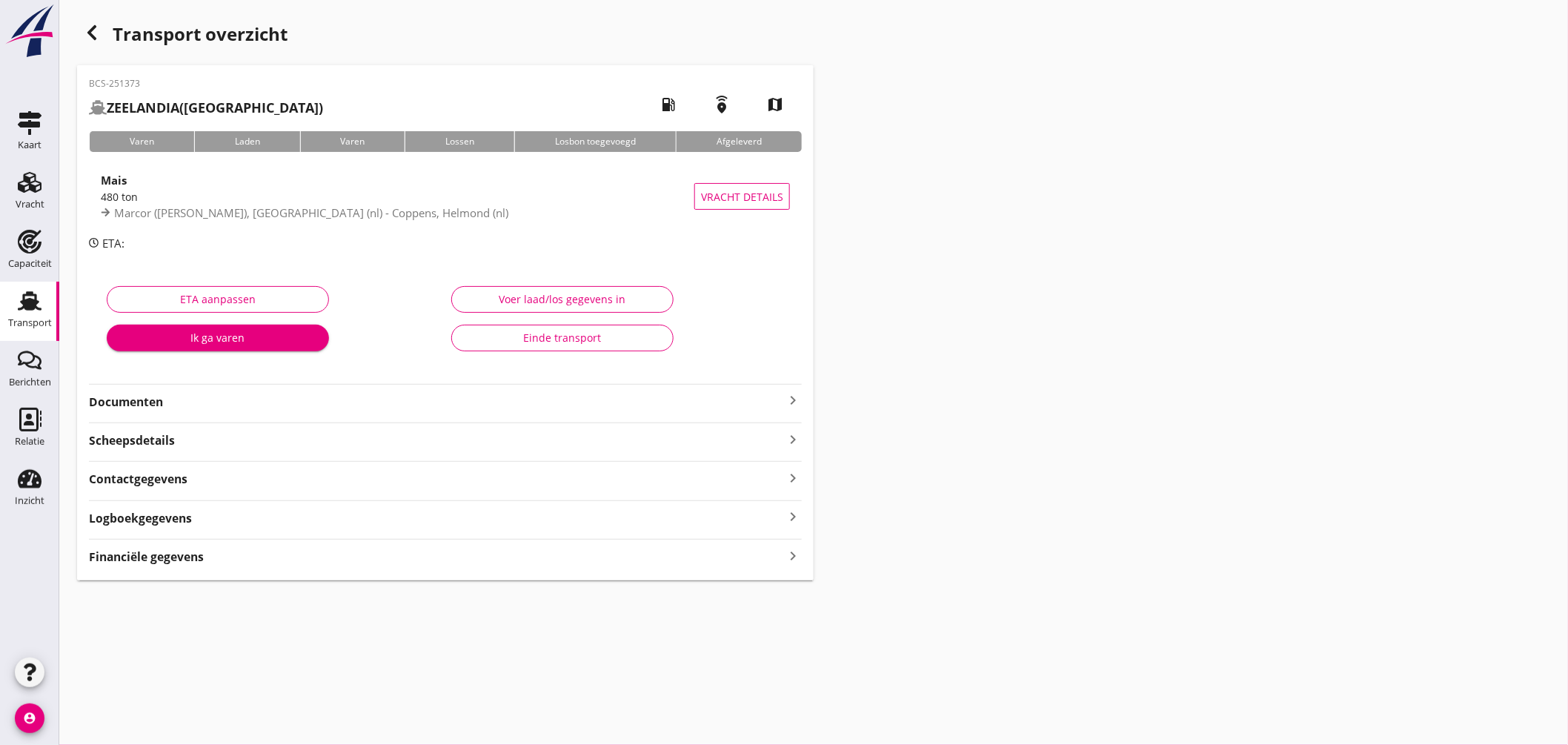
click at [257, 553] on div "Financiële gegevens keyboard_arrow_right" at bounding box center [445, 556] width 713 height 20
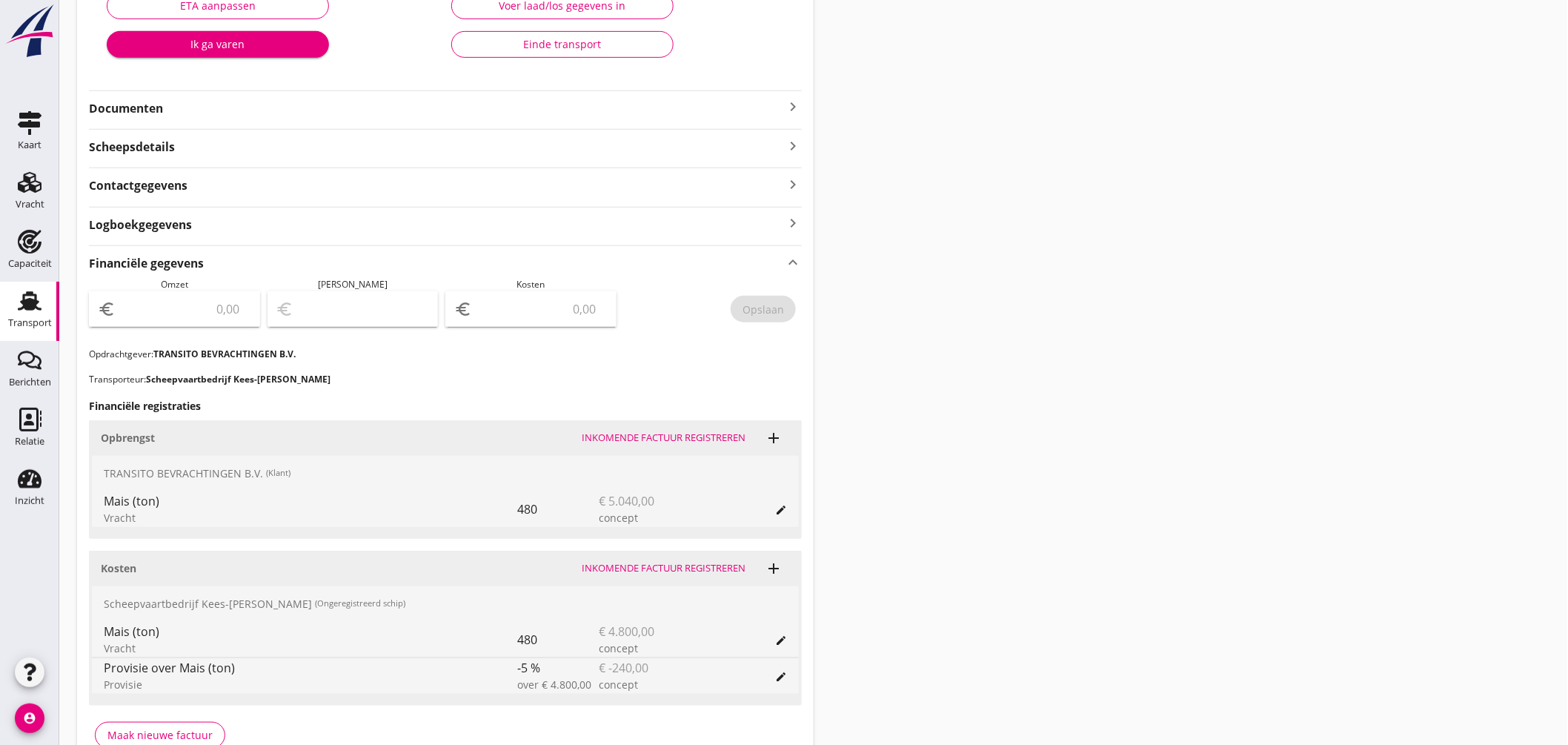
scroll to position [376, 0]
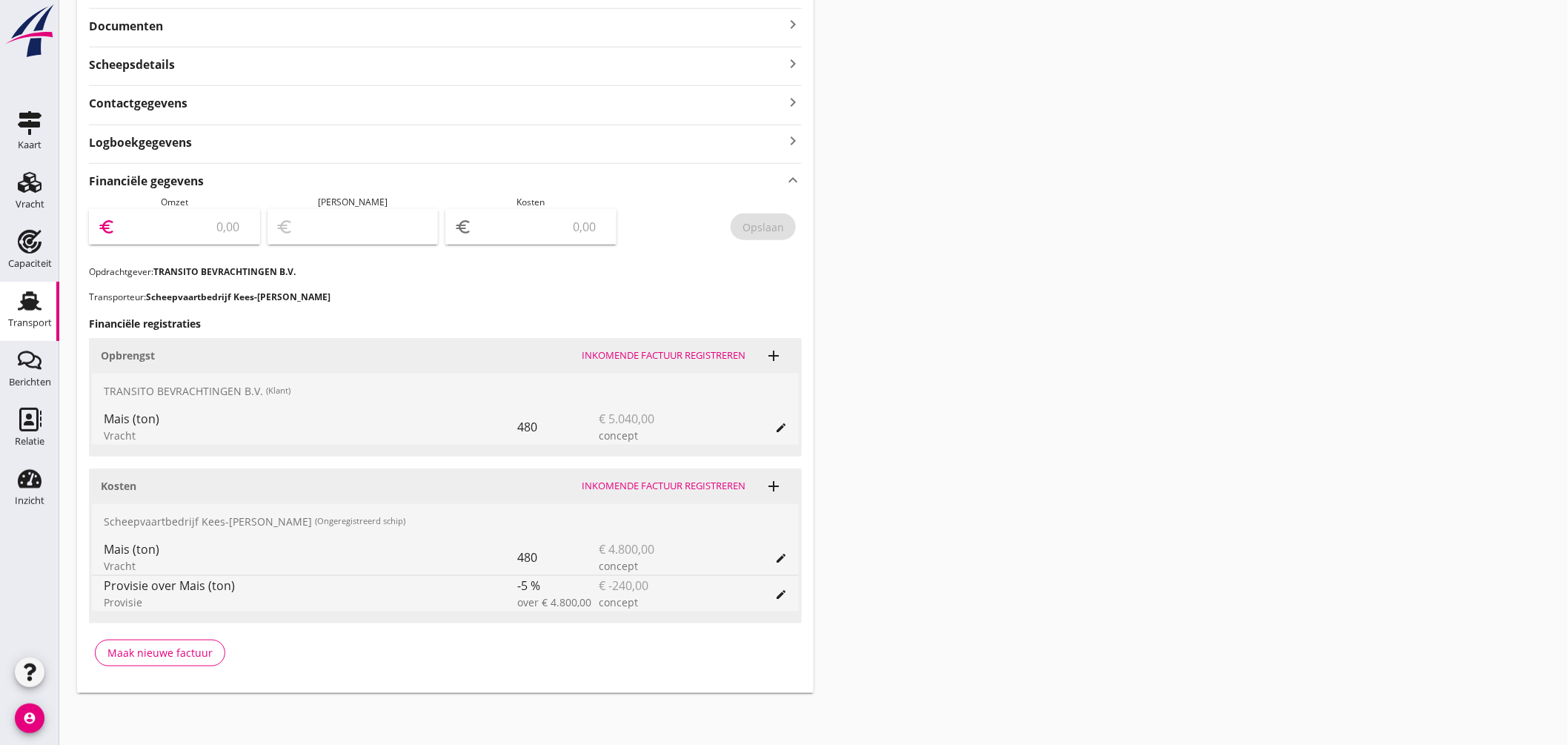
click at [184, 234] on input "number" at bounding box center [185, 227] width 133 height 24
type input "5040"
click at [521, 238] on input "number" at bounding box center [541, 227] width 133 height 24
type input "5036.00"
type input "4"
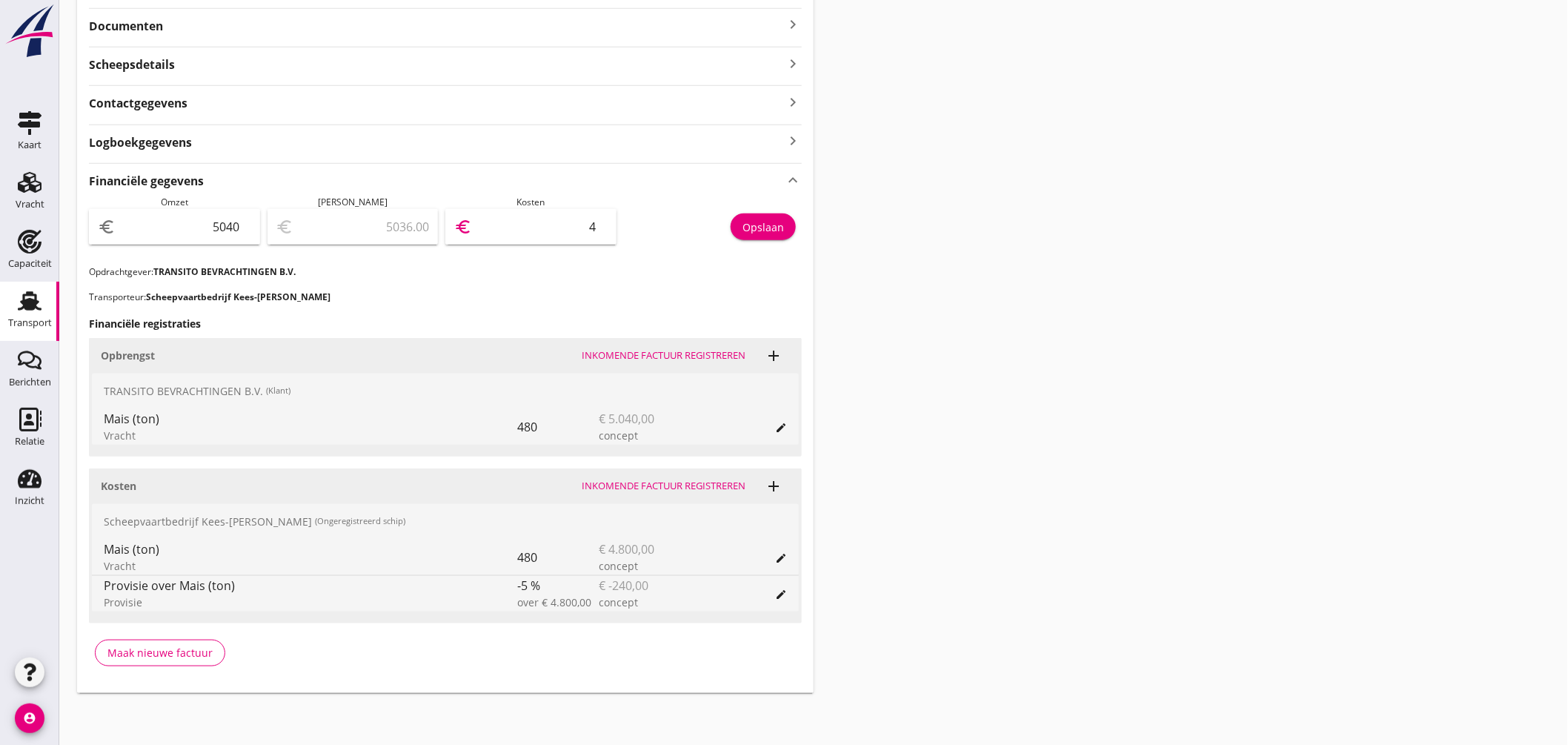
type input "4995.00"
type input "45"
type input "4584.00"
type input "456"
type input "480.00"
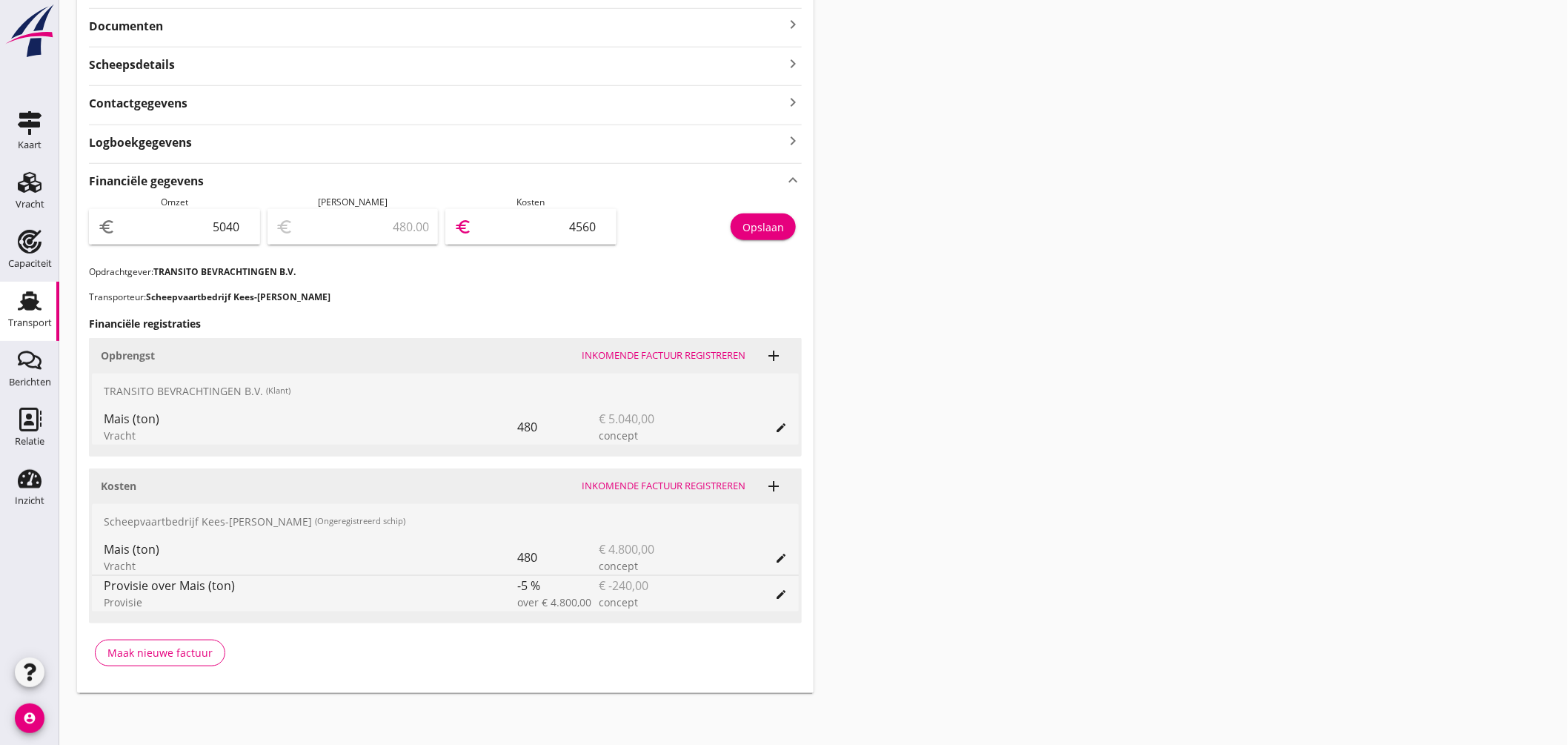
type input "4560"
click at [756, 228] on div "Opslaan" at bounding box center [763, 227] width 41 height 16
click at [791, 174] on icon "keyboard_arrow_up" at bounding box center [793, 180] width 18 height 20
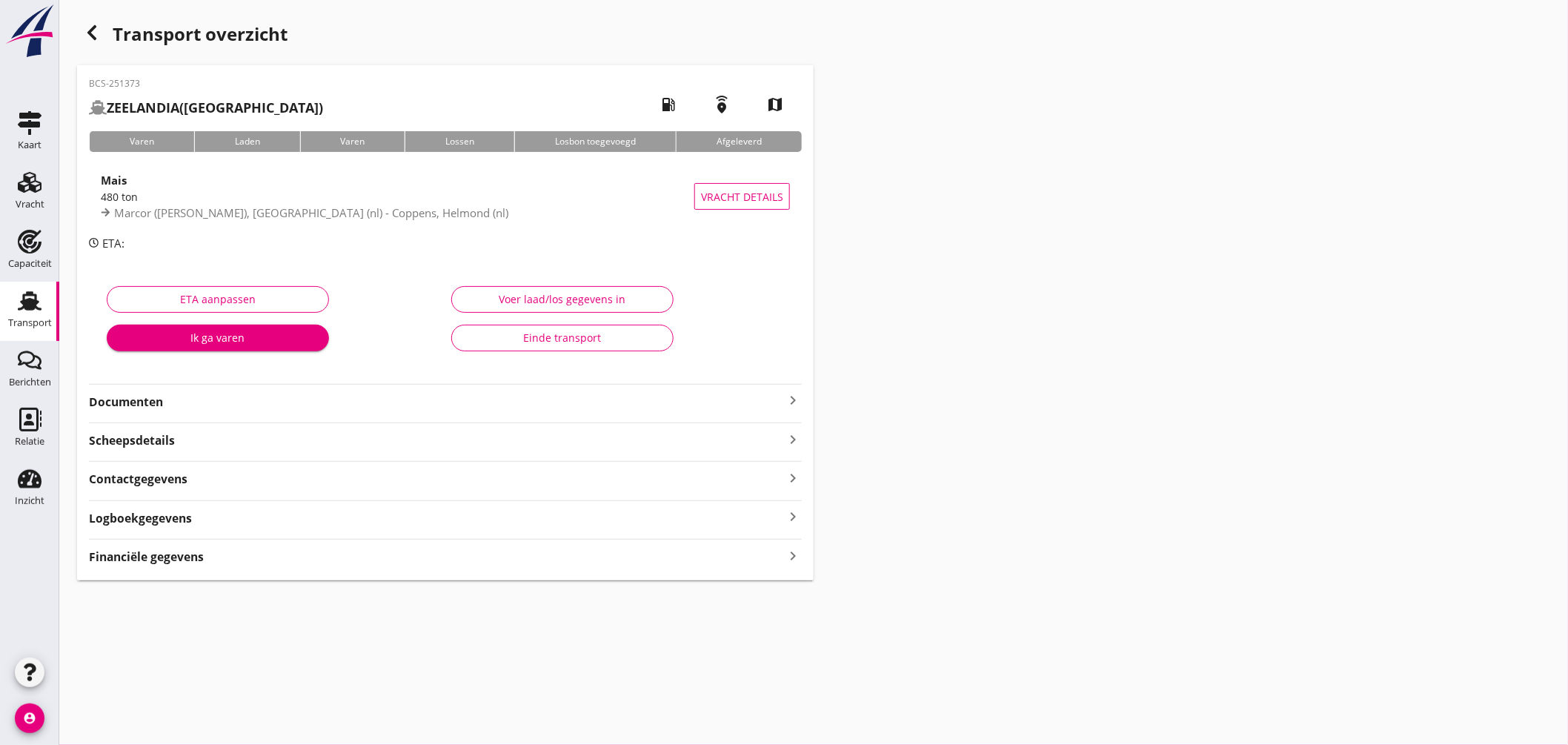
click at [38, 302] on use at bounding box center [29, 300] width 24 height 19
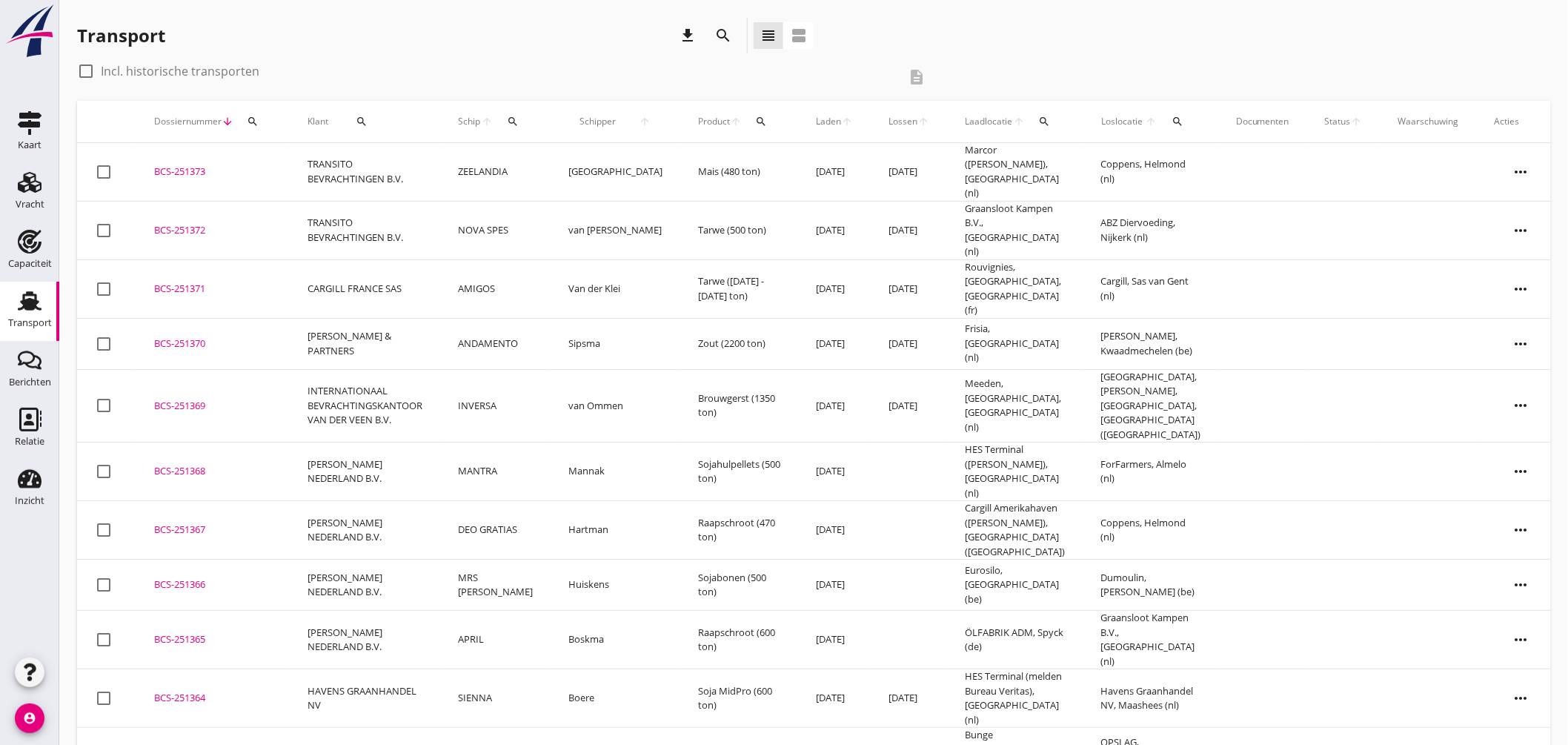
click at [517, 164] on td "ZEELANDIA" at bounding box center [495, 172] width 110 height 58
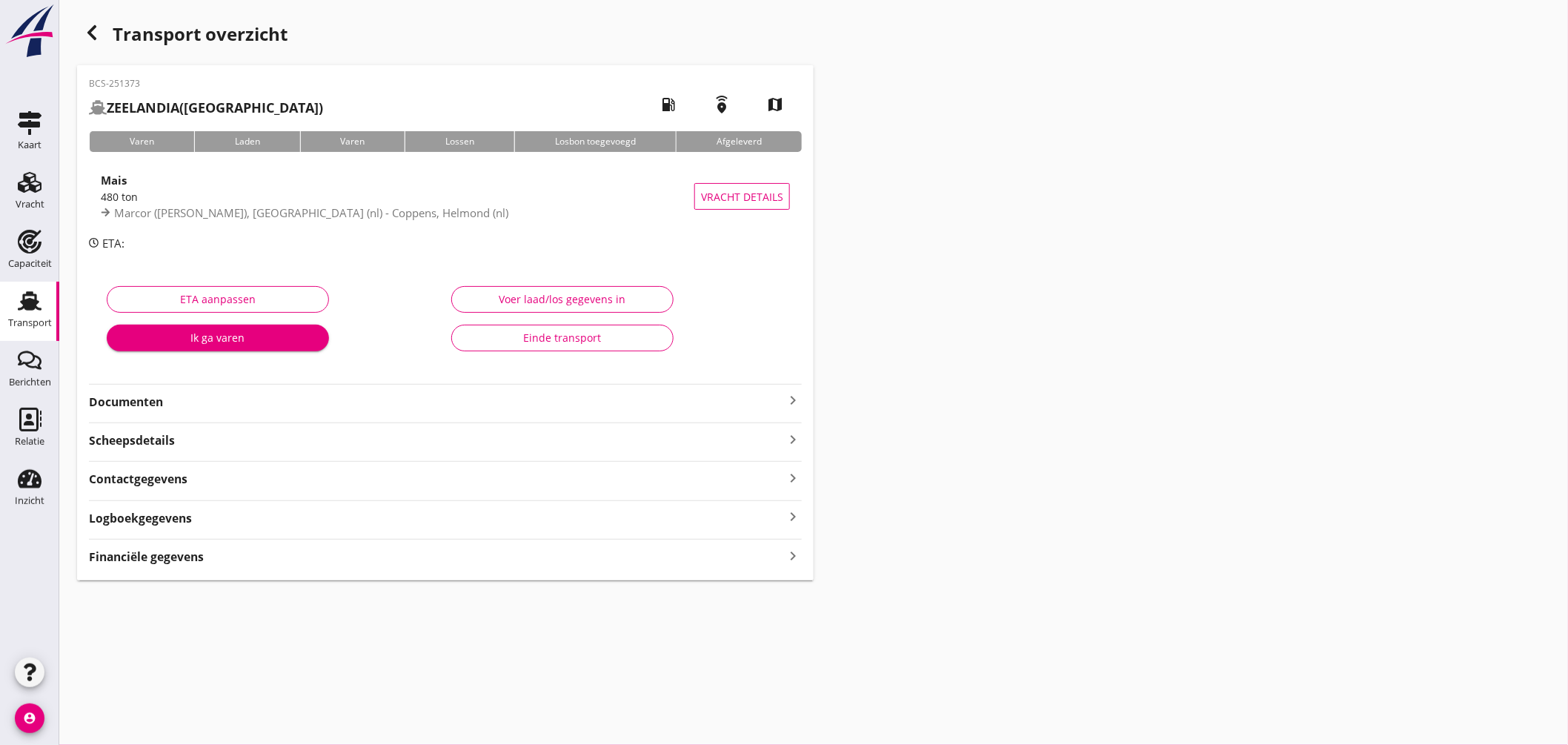
click at [425, 191] on div "480 ton" at bounding box center [397, 197] width 594 height 16
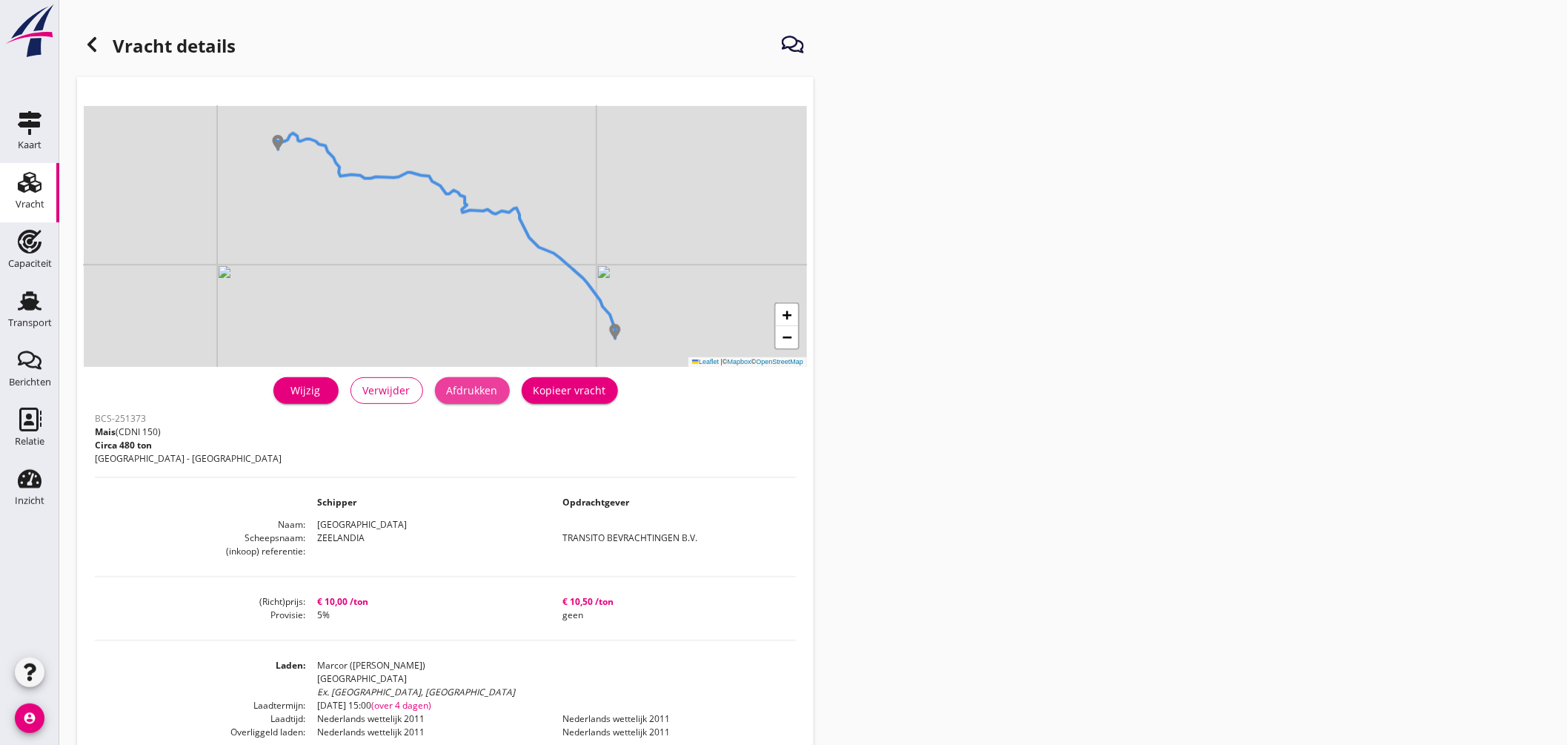
click at [469, 390] on div "Afdrukken" at bounding box center [472, 390] width 51 height 16
click at [24, 301] on use at bounding box center [29, 300] width 24 height 19
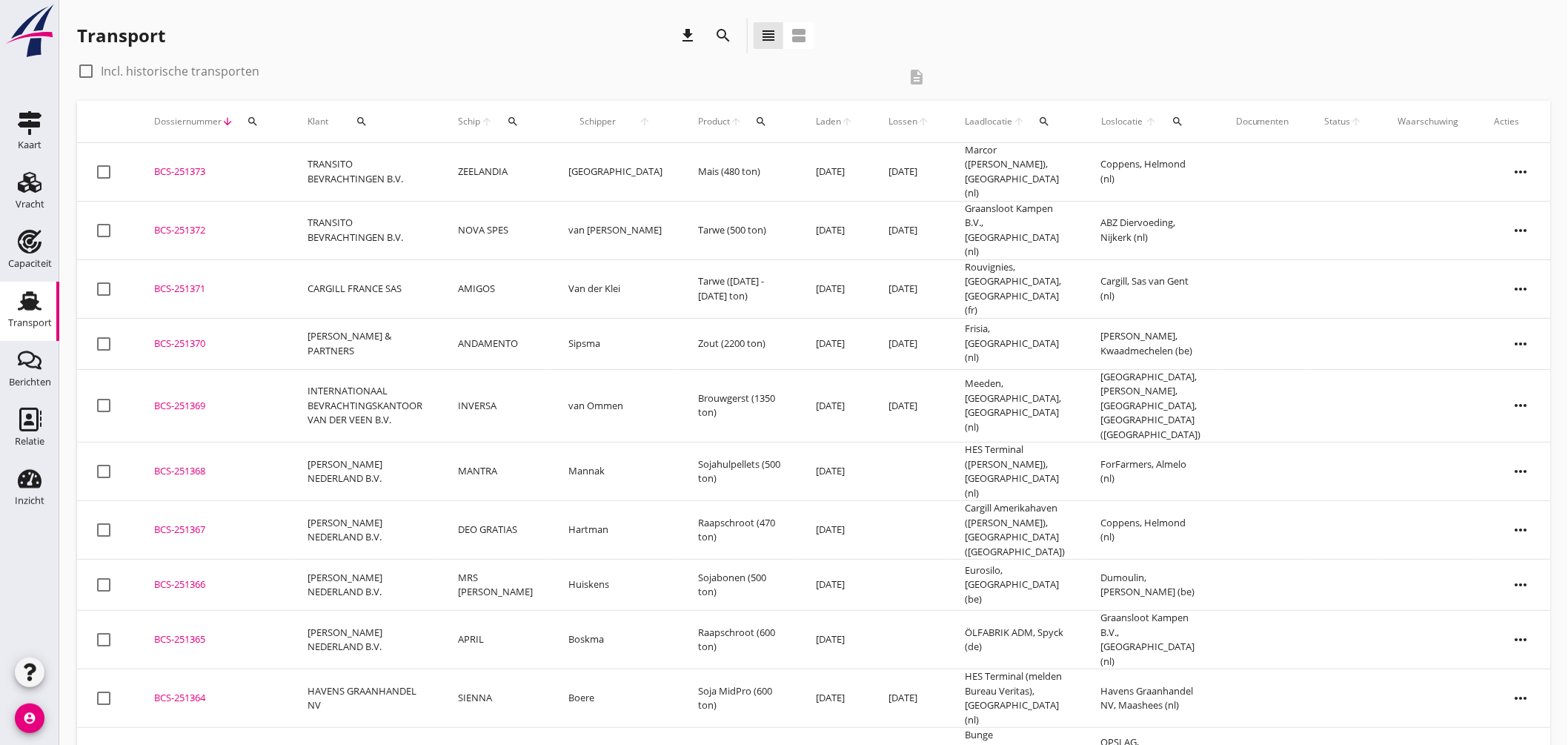
click at [512, 121] on div "search" at bounding box center [513, 121] width 27 height 12
click at [422, 119] on div "Klant search" at bounding box center [365, 122] width 115 height 36
click at [368, 123] on icon "search" at bounding box center [362, 121] width 12 height 12
click at [427, 167] on input "Zoeken op opdrachtgever..." at bounding box center [417, 165] width 154 height 24
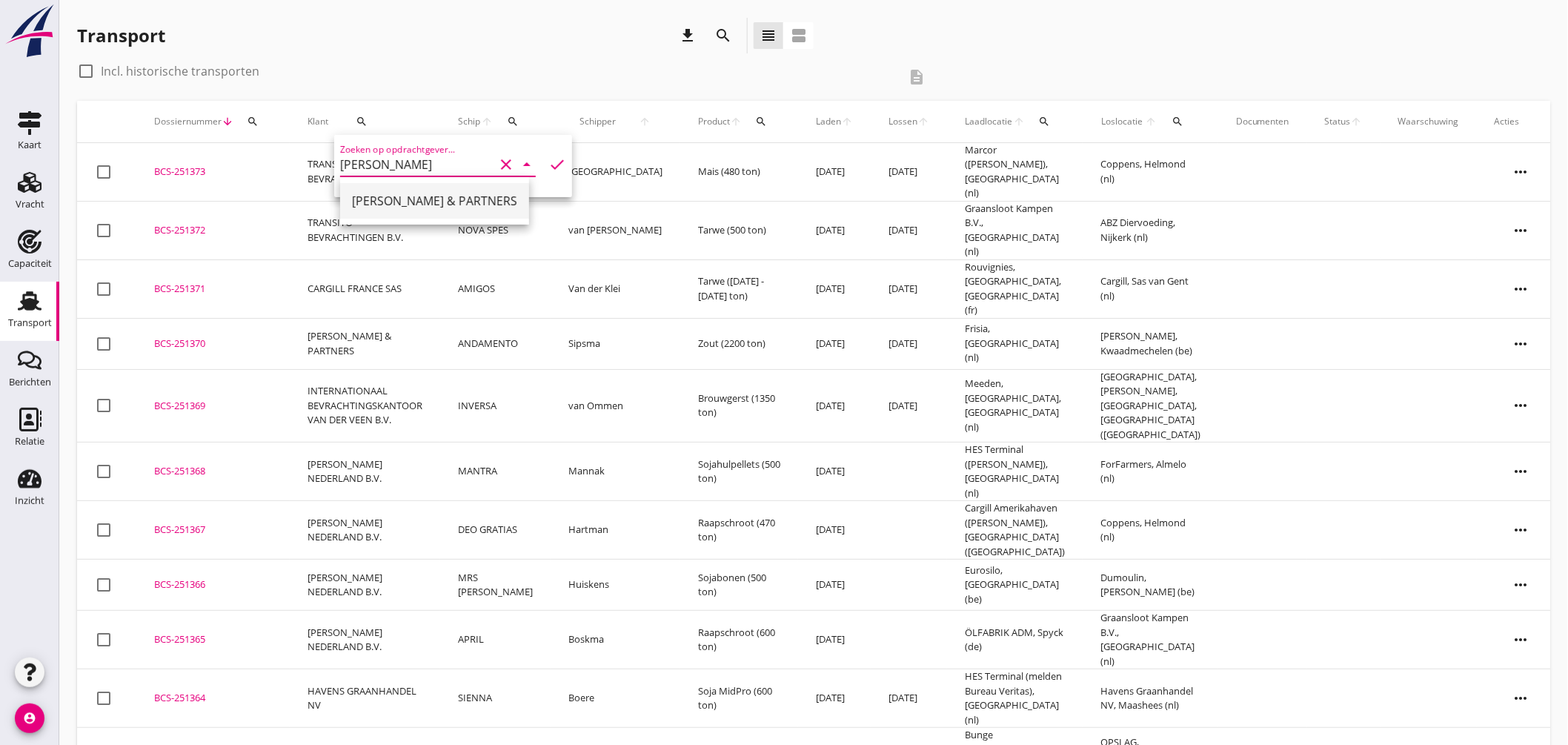
click at [406, 201] on div "[PERSON_NAME] & PARTNERS" at bounding box center [434, 200] width 165 height 18
type input "[PERSON_NAME] & PARTNERS"
click at [554, 158] on icon "check" at bounding box center [557, 165] width 18 height 18
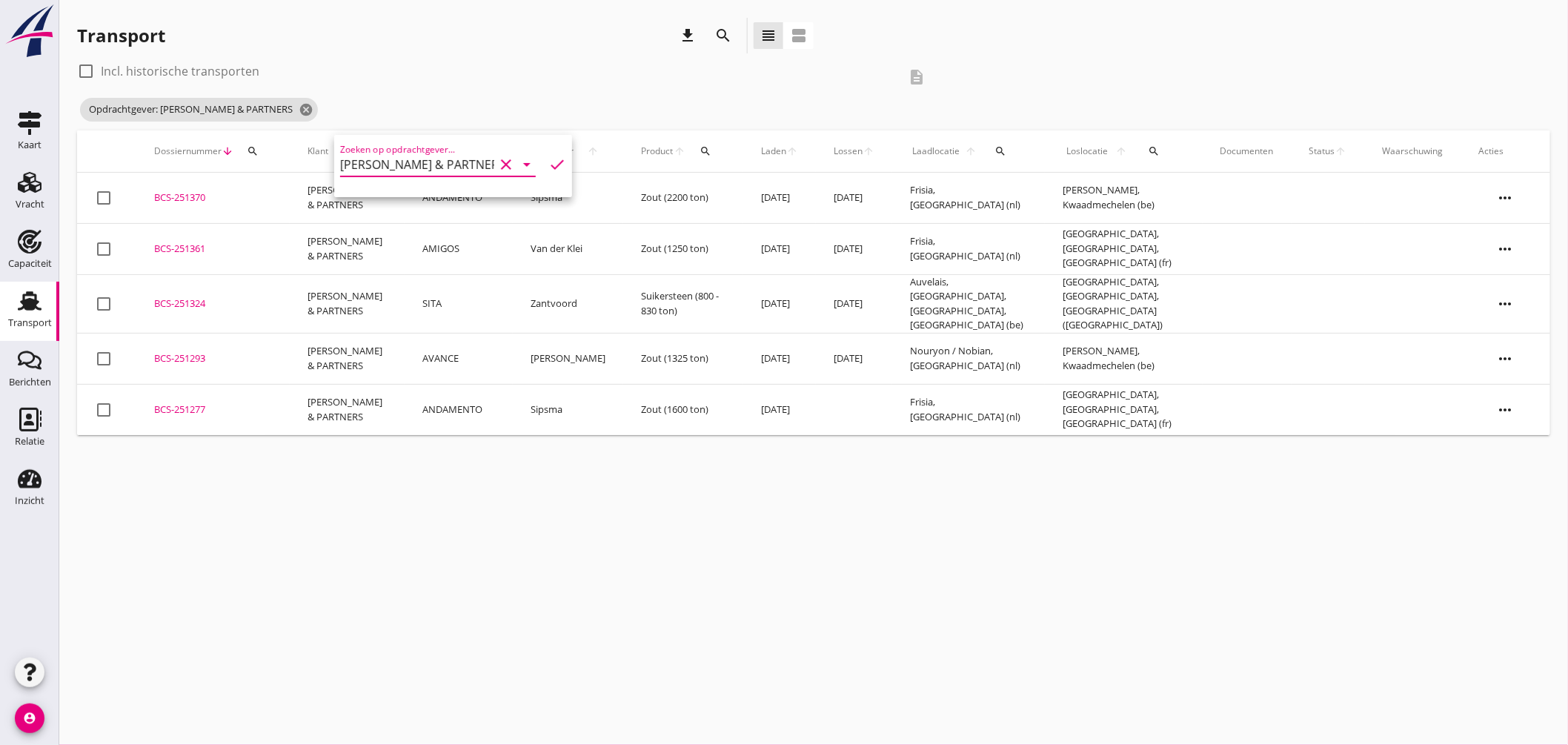
click at [720, 361] on td "Zout (1325 ton)" at bounding box center [683, 359] width 120 height 51
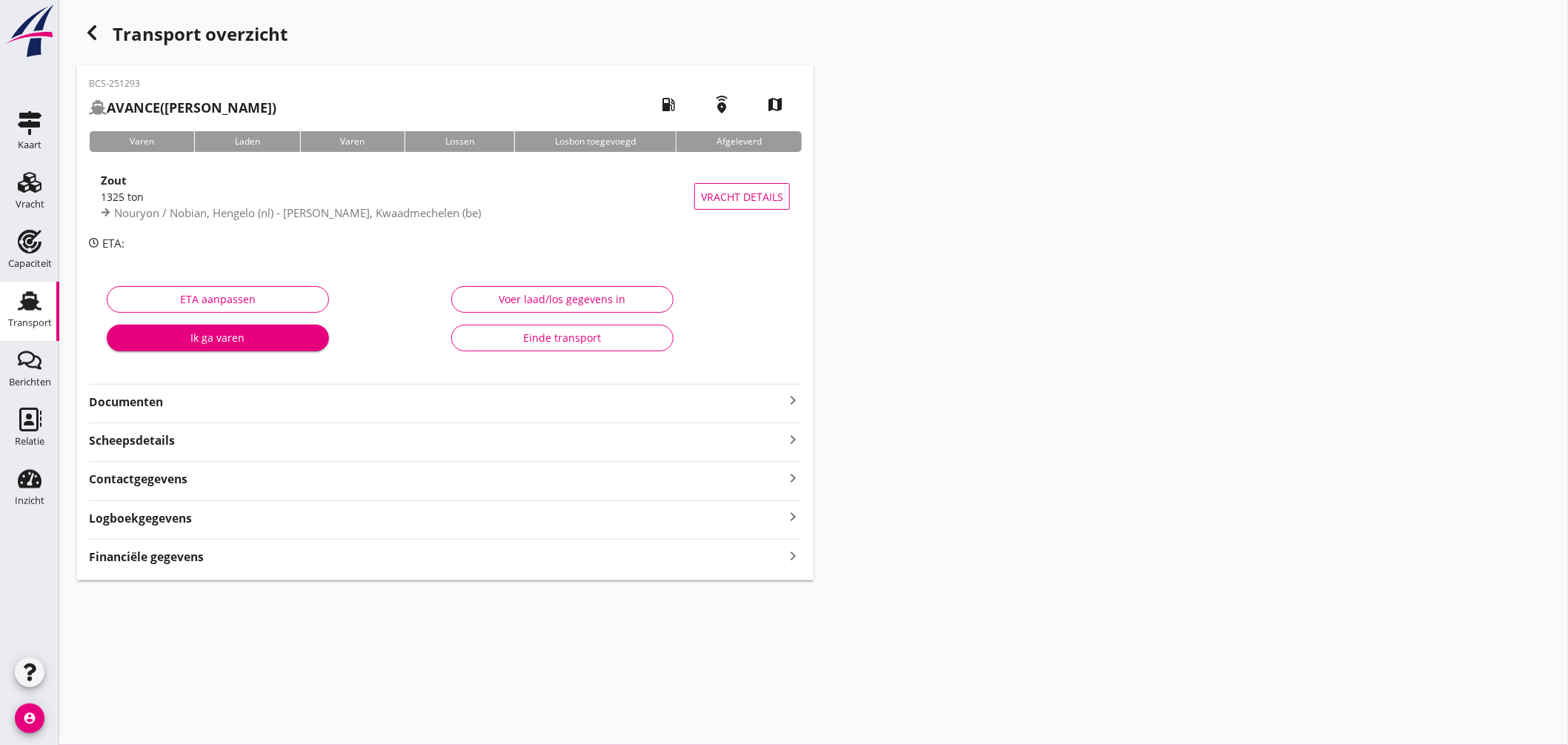
click at [89, 32] on use "button" at bounding box center [92, 32] width 9 height 15
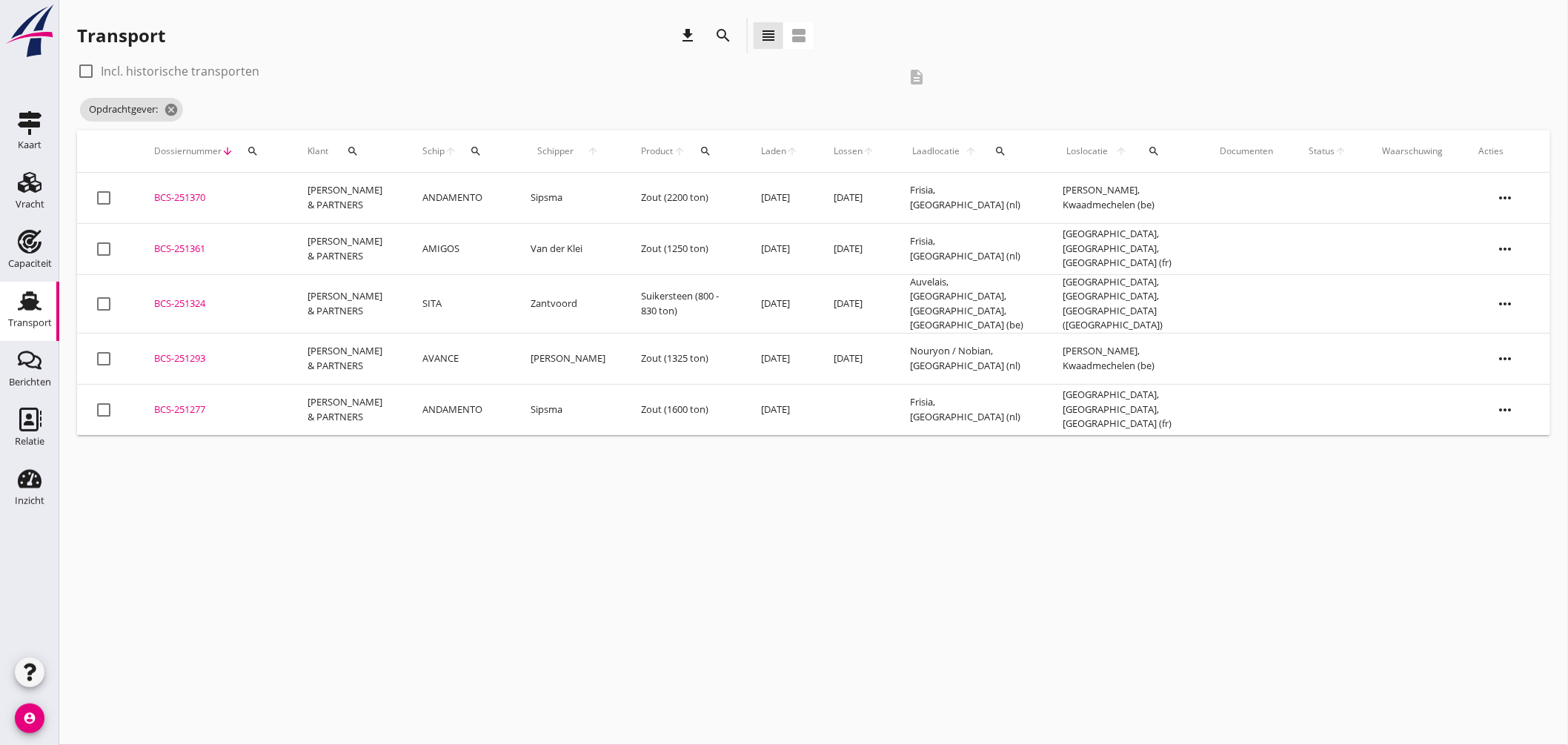
click at [339, 347] on td "[PERSON_NAME] & PARTNERS" at bounding box center [347, 359] width 115 height 51
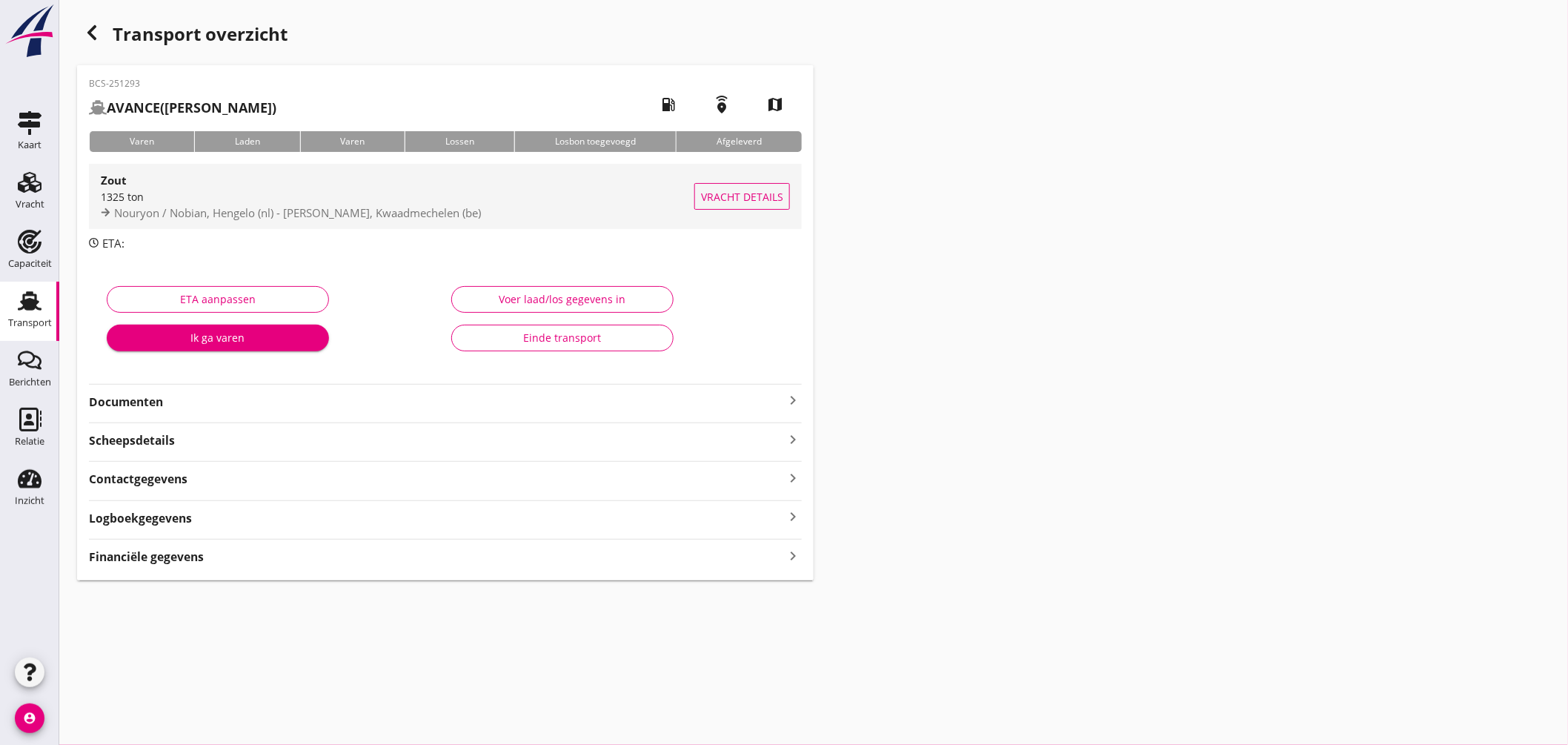
click at [421, 189] on div "1325 ton" at bounding box center [397, 197] width 594 height 16
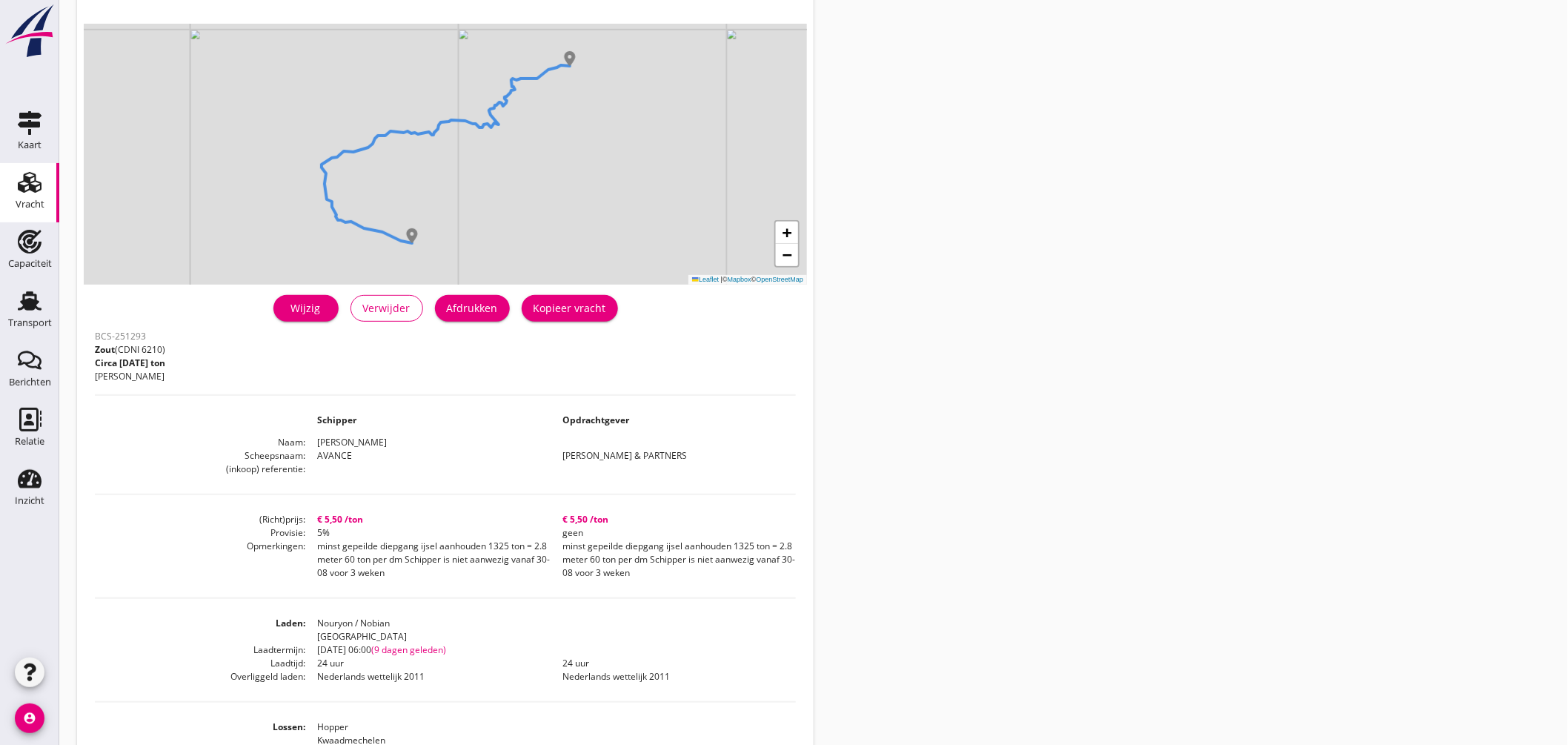
scroll to position [165, 0]
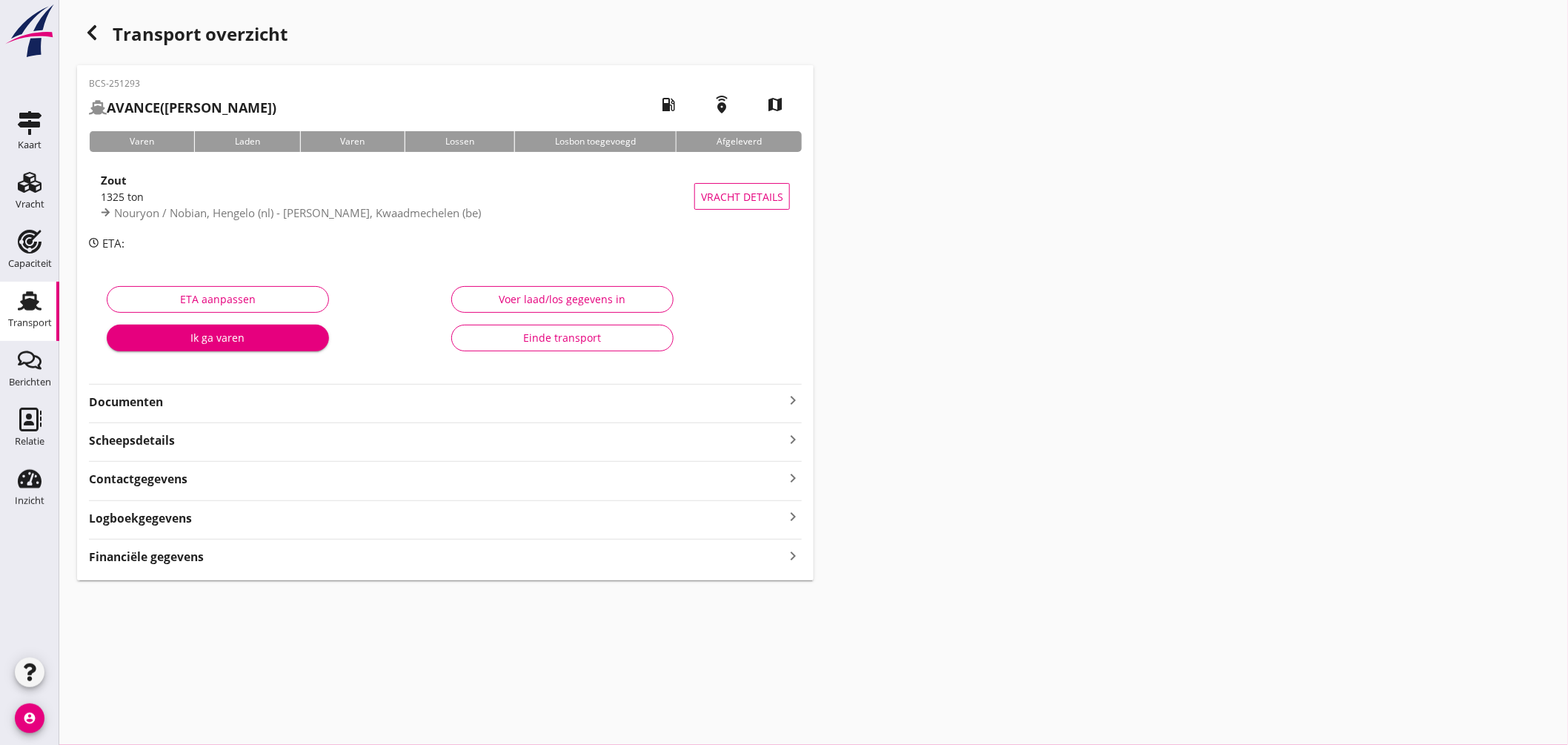
click at [101, 33] on div "button" at bounding box center [92, 33] width 29 height 29
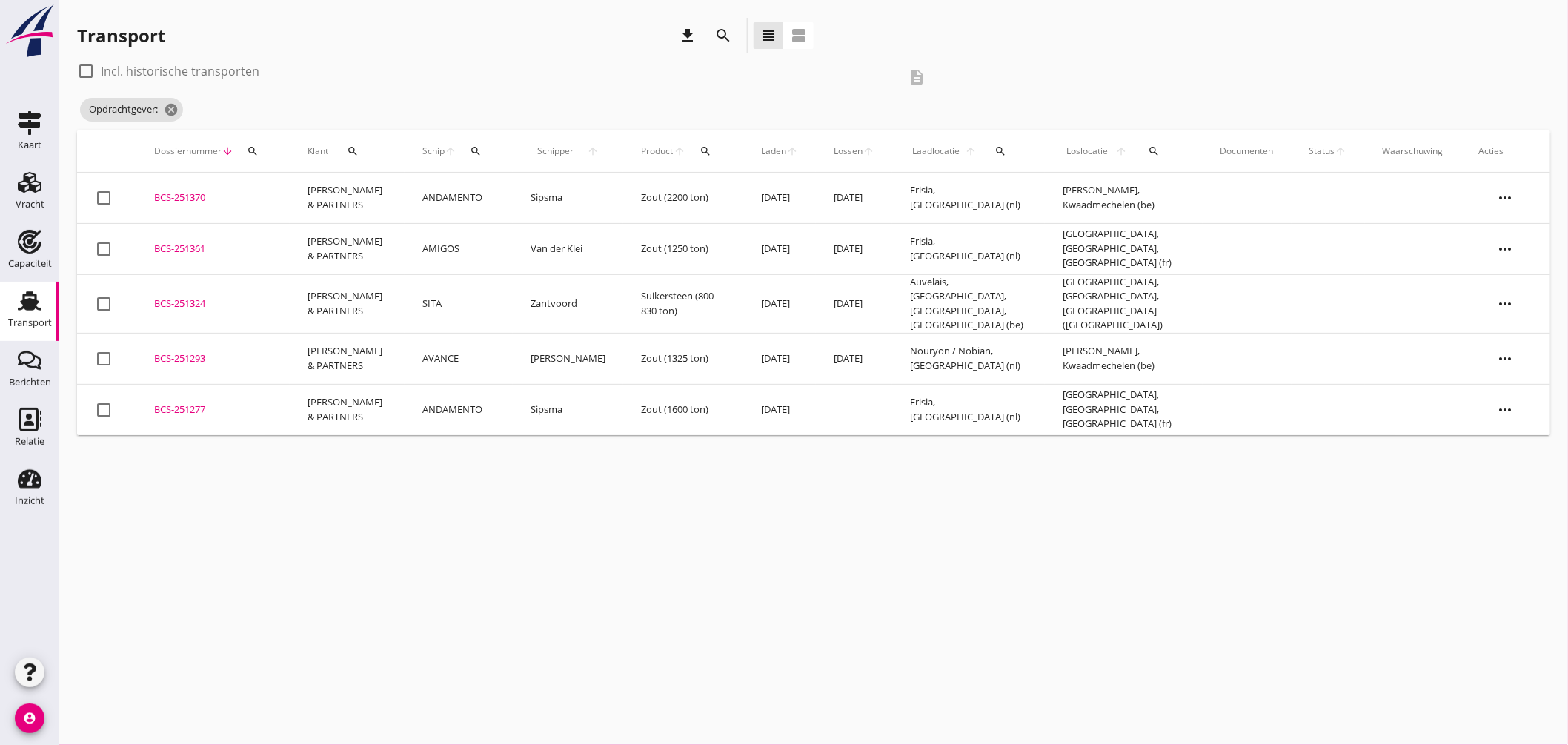
click at [241, 241] on div "BCS-251361" at bounding box center [213, 248] width 118 height 15
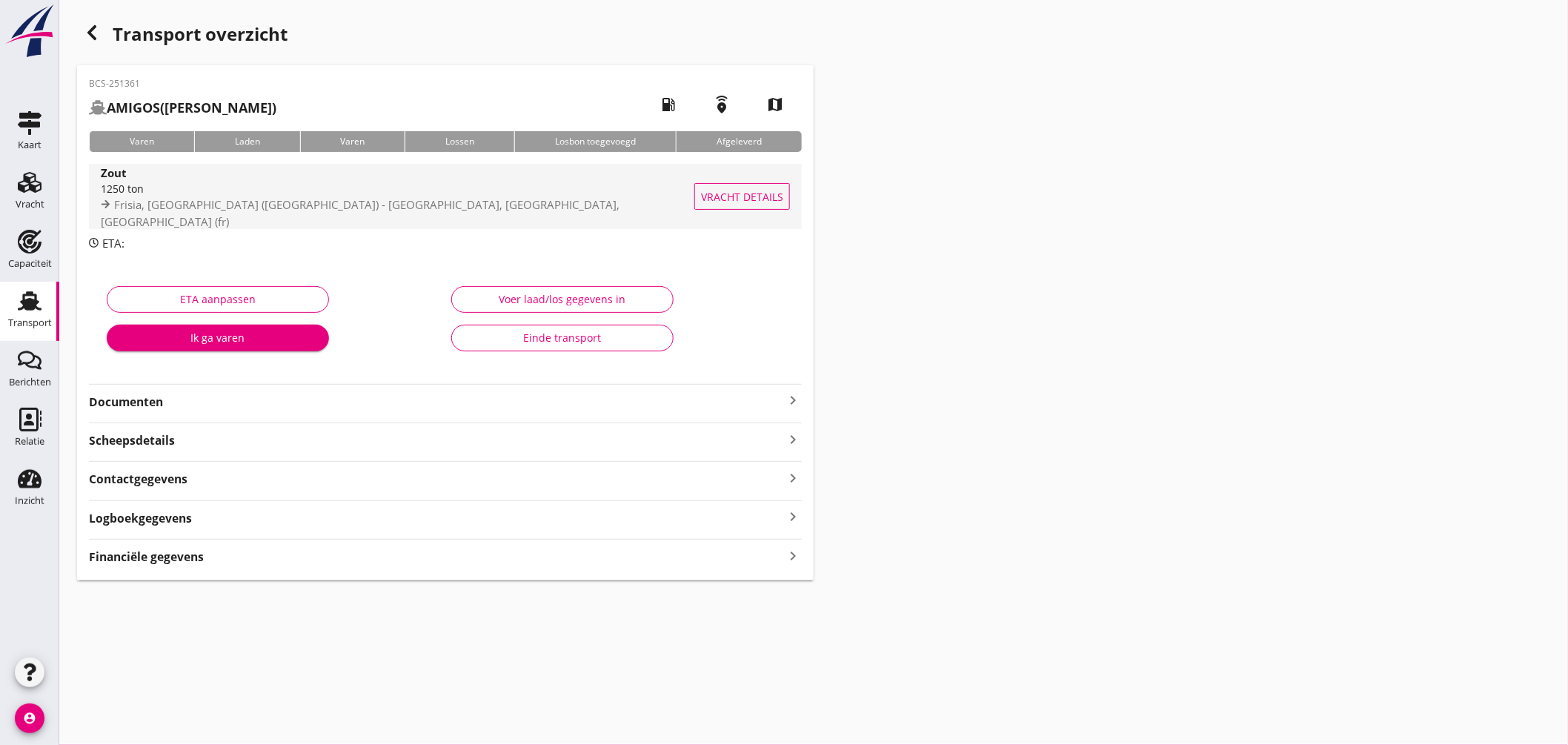
click at [417, 180] on div "Zout" at bounding box center [401, 172] width 601 height 17
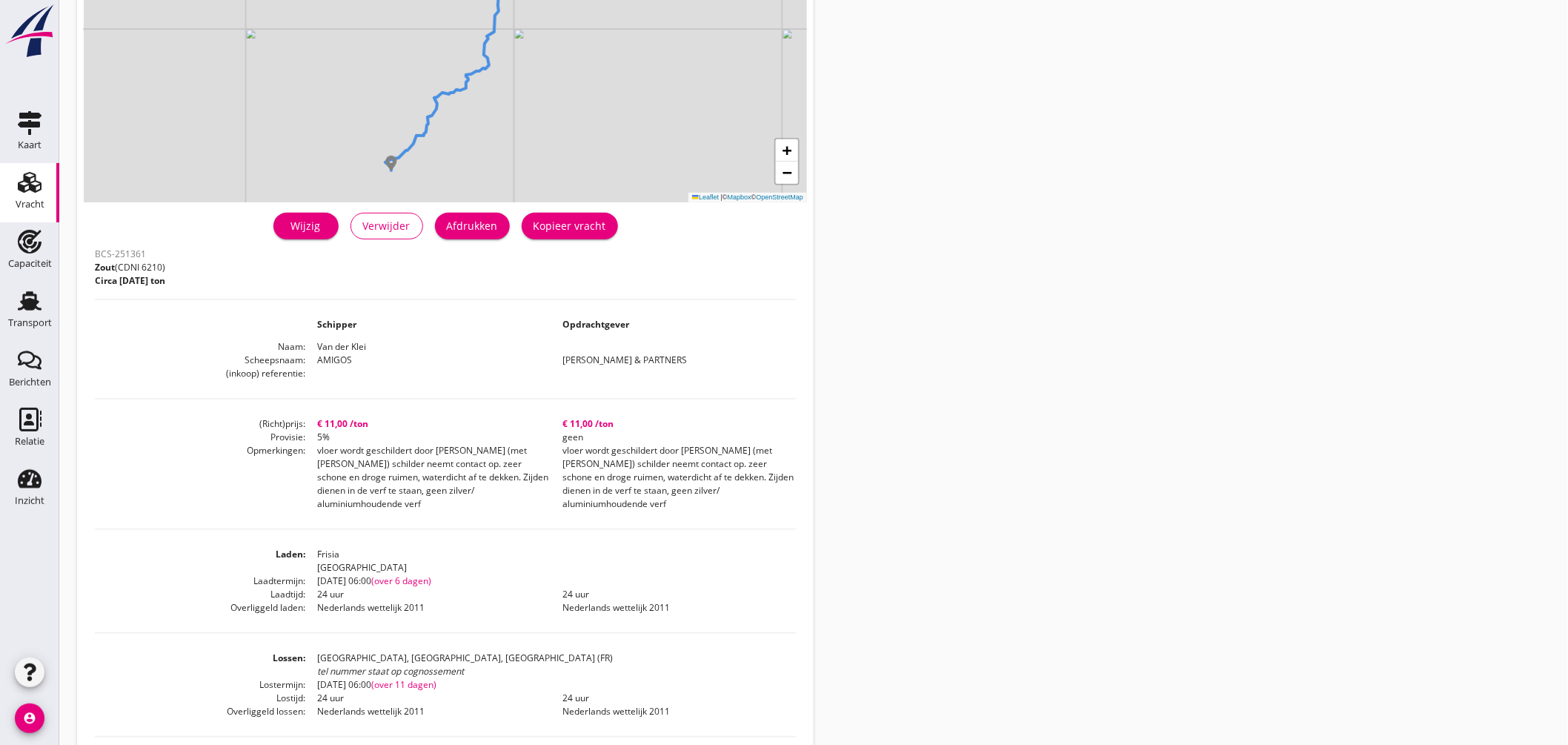
scroll to position [247, 0]
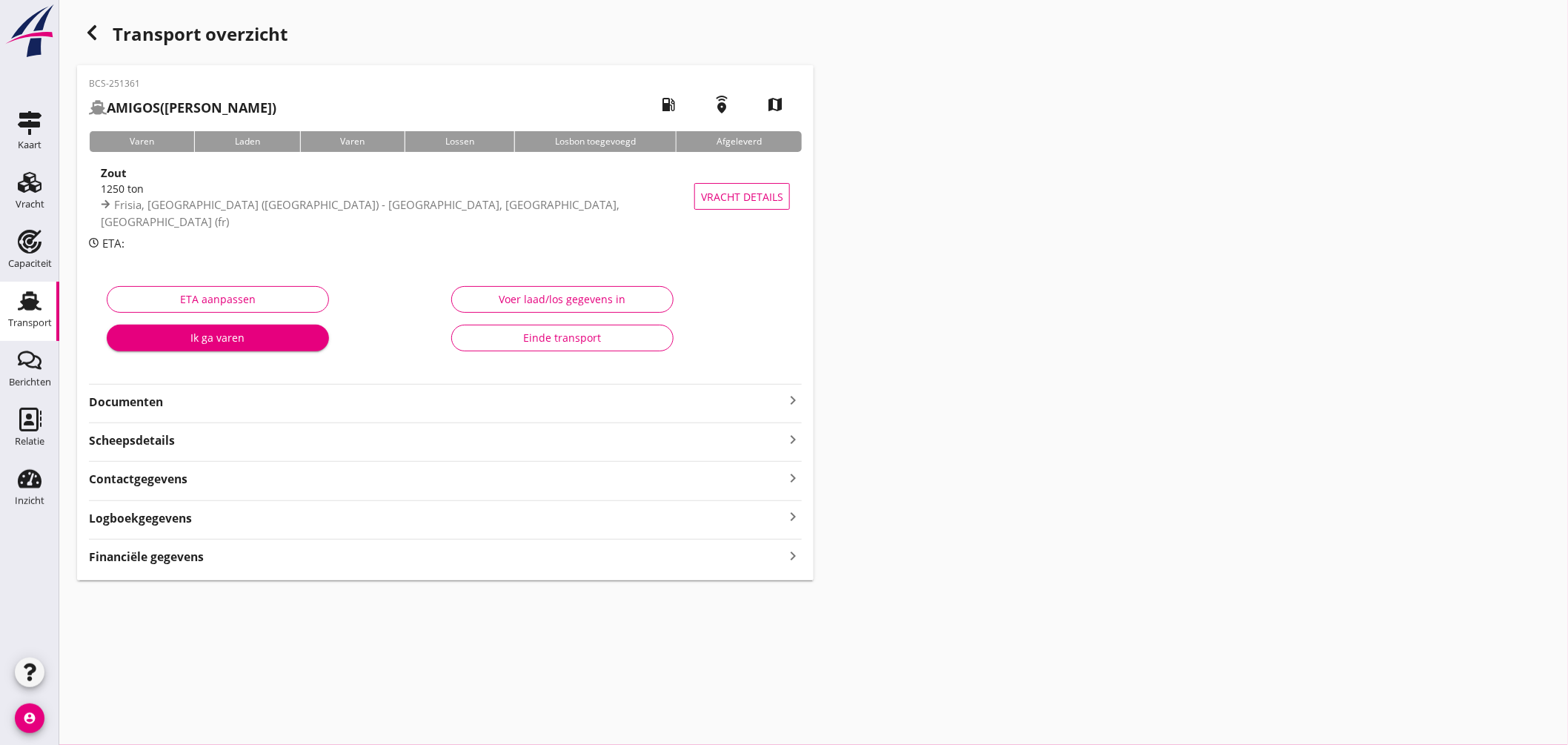
click at [41, 296] on div "Transport" at bounding box center [29, 301] width 36 height 24
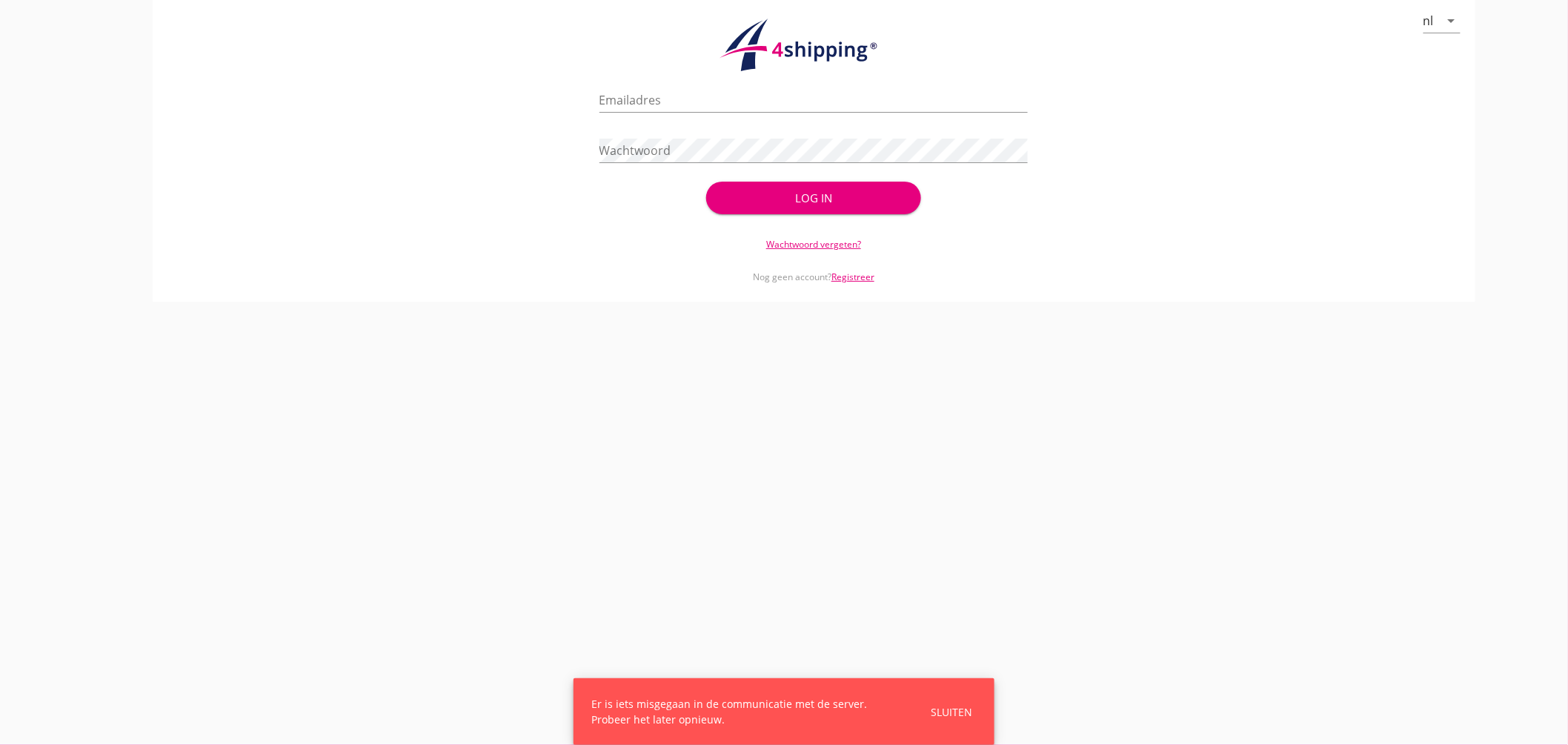
type input "[EMAIL_ADDRESS][DOMAIN_NAME]"
click at [805, 206] on div "Log in" at bounding box center [813, 199] width 167 height 17
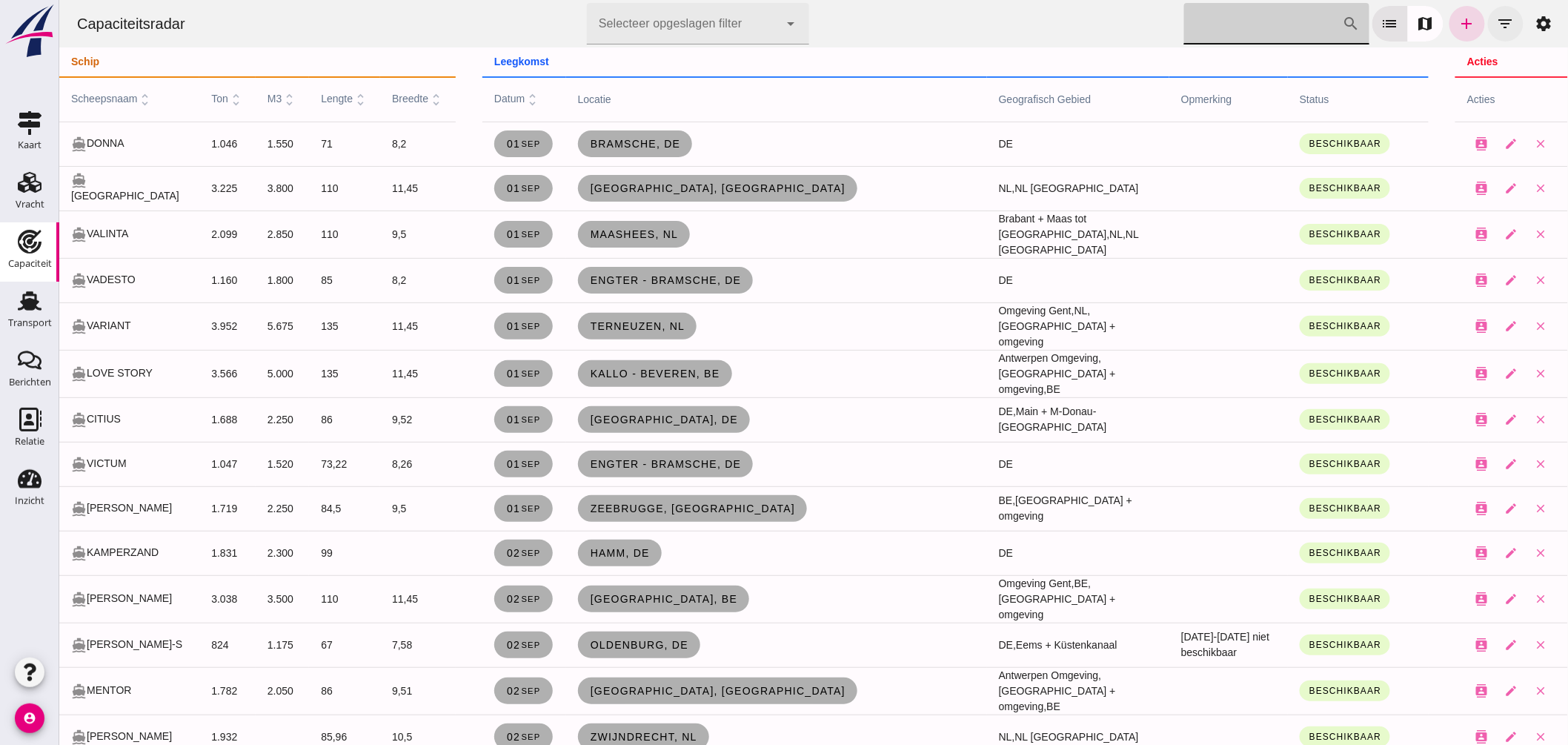
click at [1497, 18] on icon "filter_list" at bounding box center [1505, 23] width 18 height 18
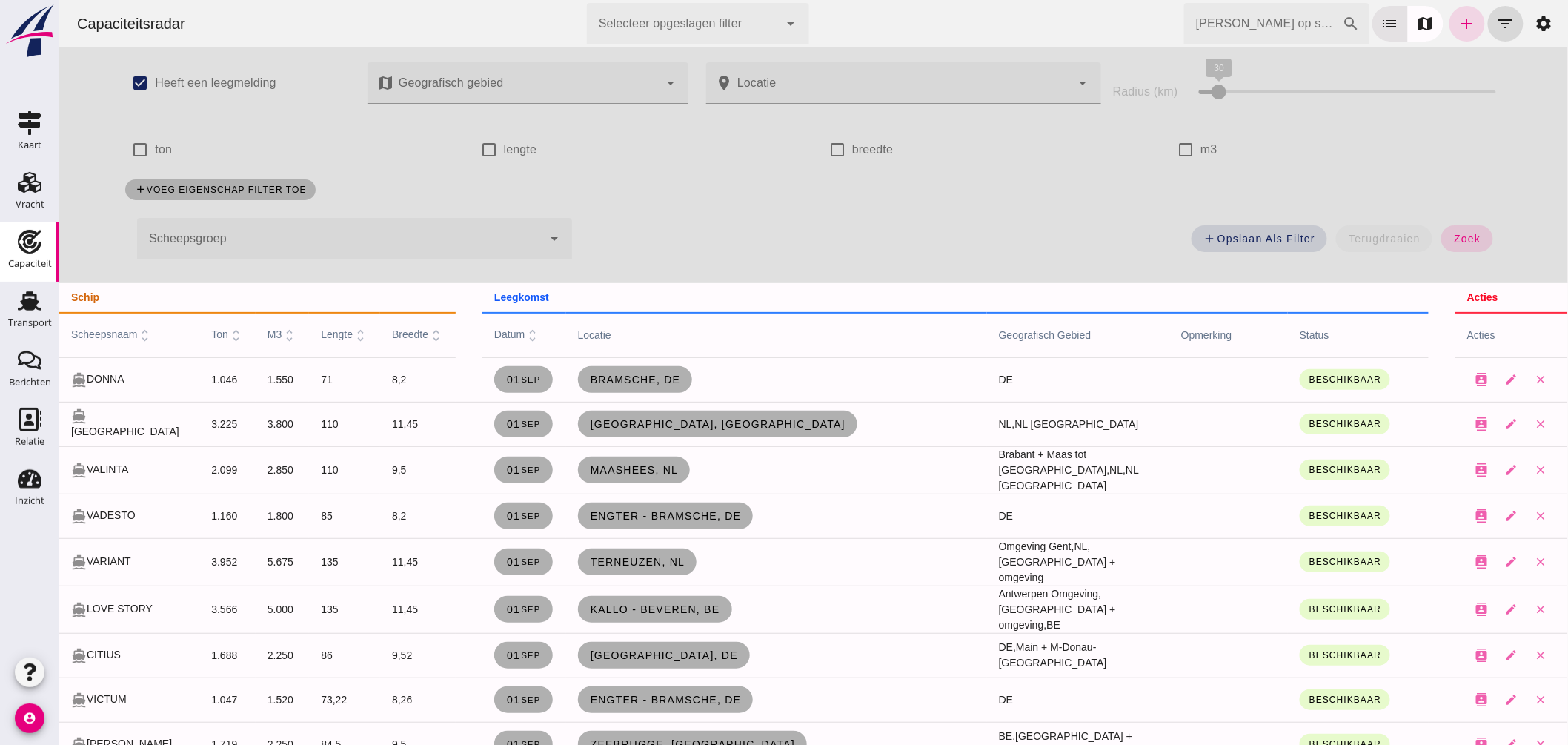
click at [299, 232] on div at bounding box center [339, 238] width 406 height 41
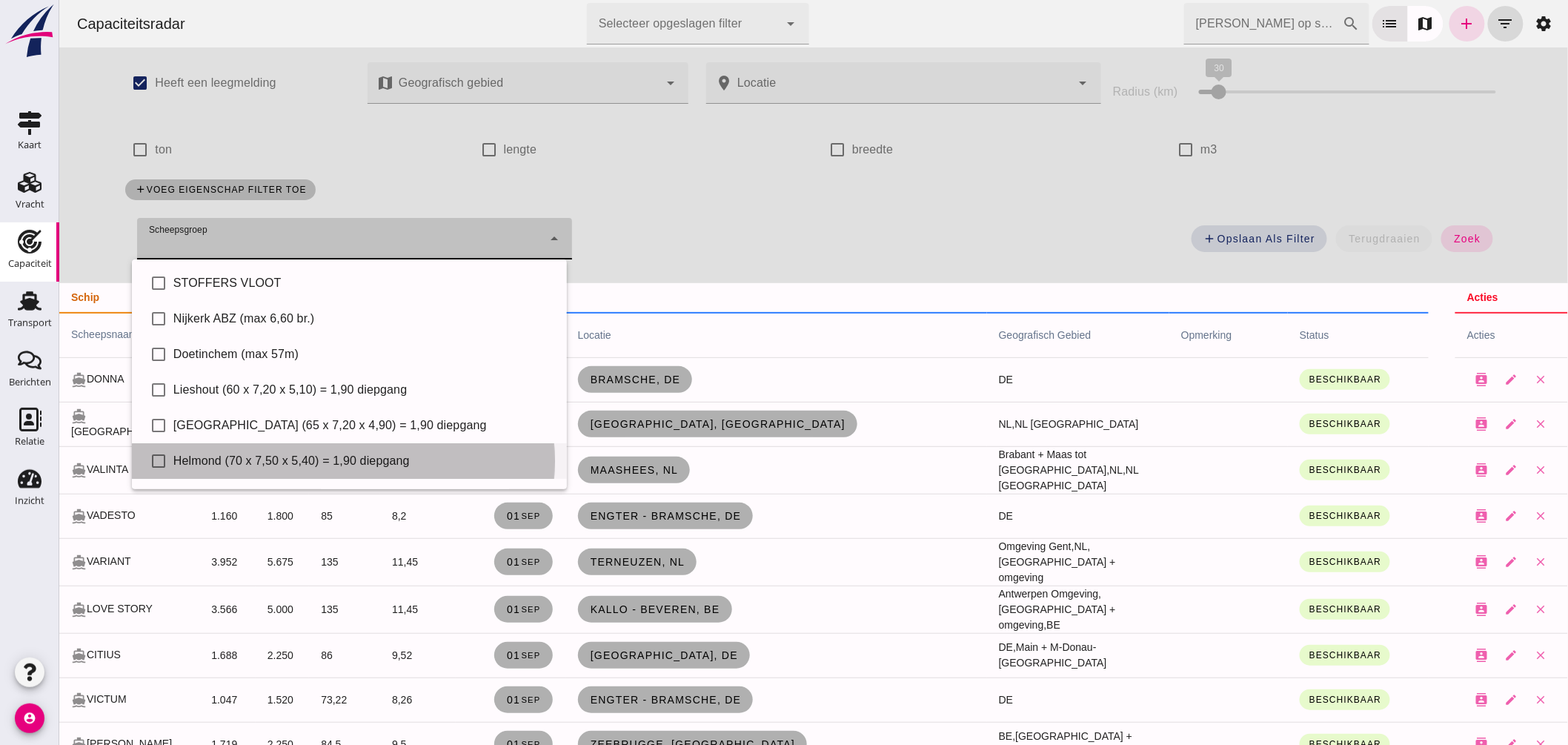
click at [285, 453] on div "Helmond (70 x 7,50 x 5,40) = 1,90 diepgang" at bounding box center [364, 461] width 382 height 18
type input "Helmond (70 x 7,50 x 5,40) = 1,90 diepgang"
checkbox input "true"
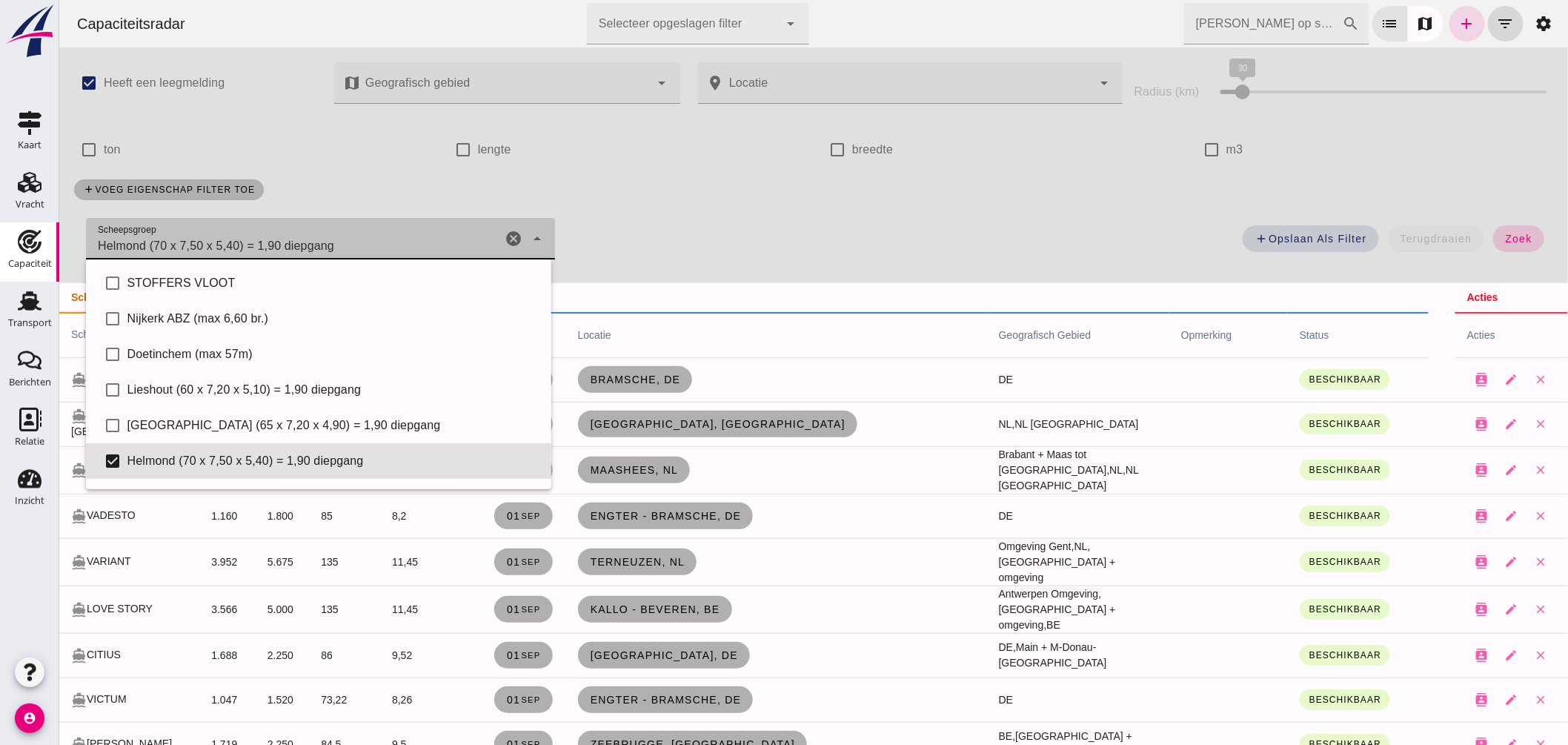
click at [1511, 230] on button "zoek" at bounding box center [1518, 238] width 51 height 26
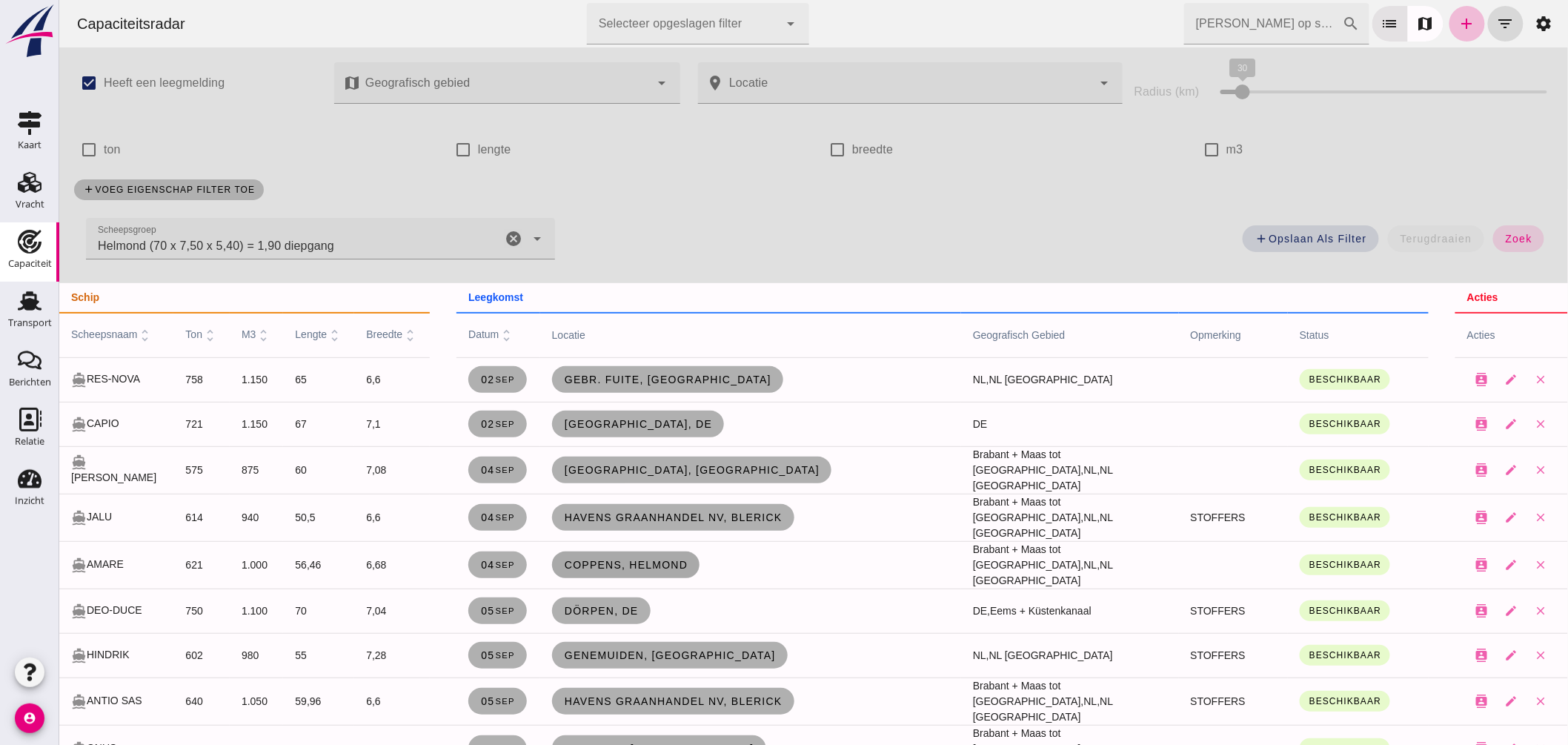
scroll to position [165, 0]
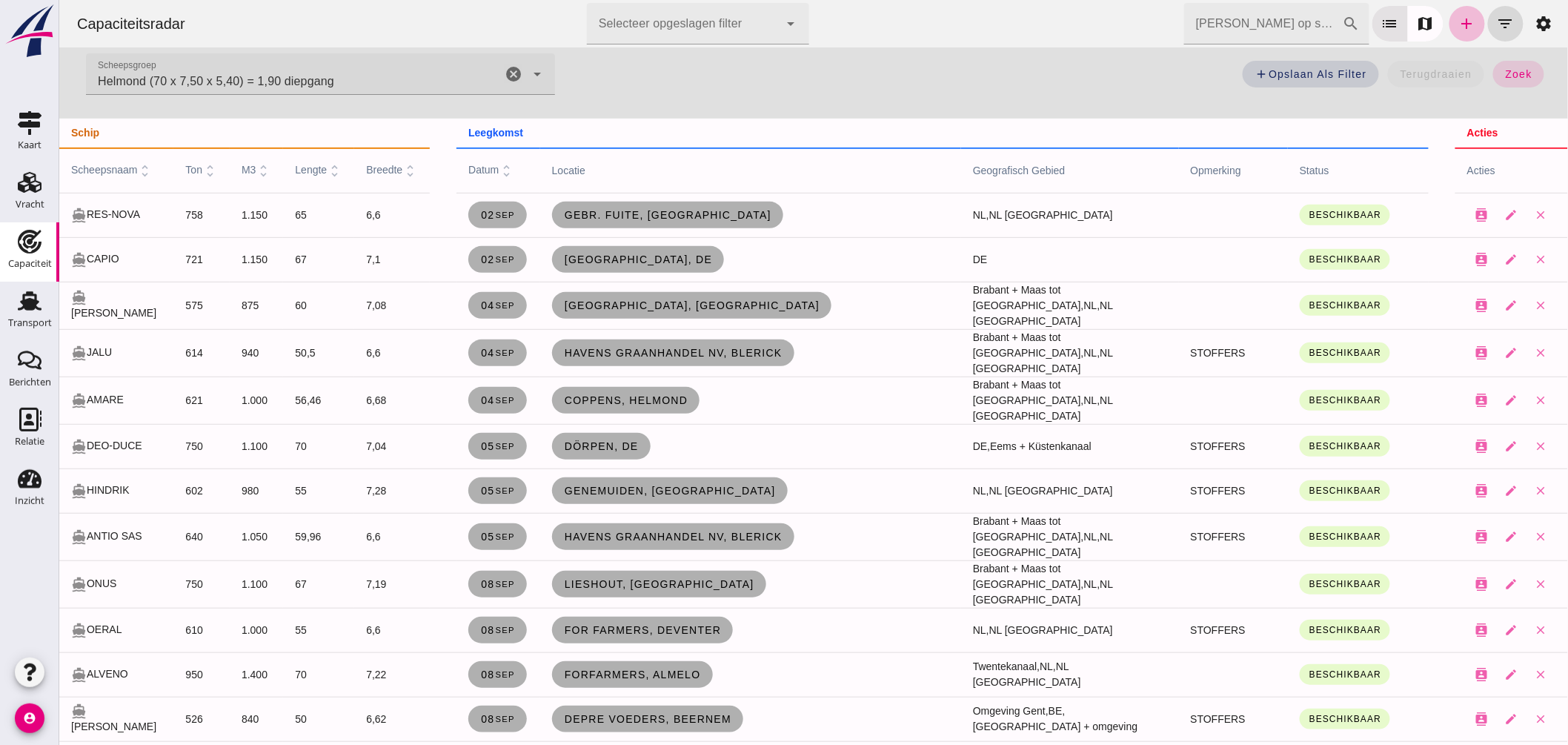
click at [508, 72] on icon "cancel" at bounding box center [513, 74] width 18 height 18
click at [1497, 26] on icon "filter_list" at bounding box center [1505, 23] width 18 height 18
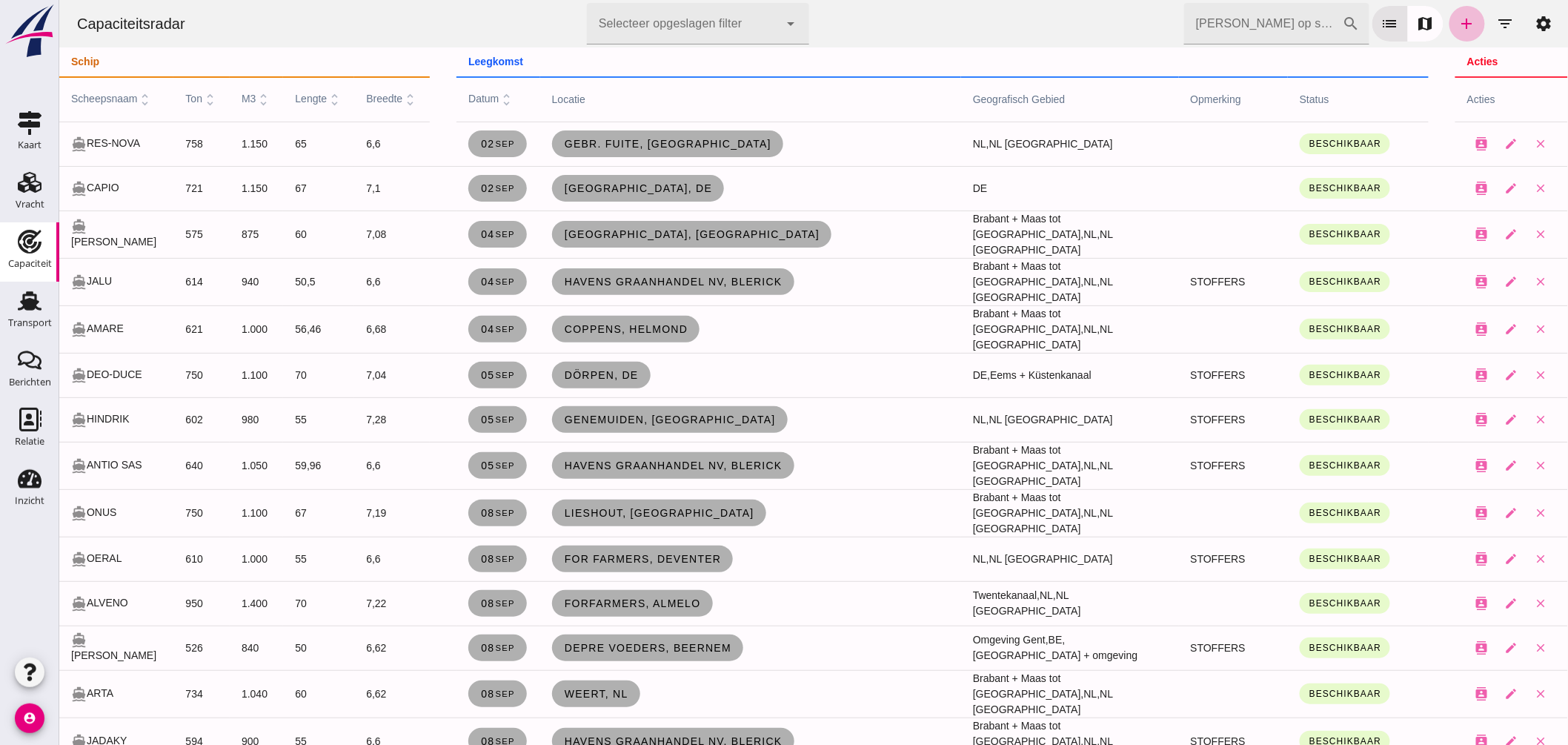
click at [1266, 27] on input "[PERSON_NAME] op scheepsnaam" at bounding box center [1262, 23] width 158 height 41
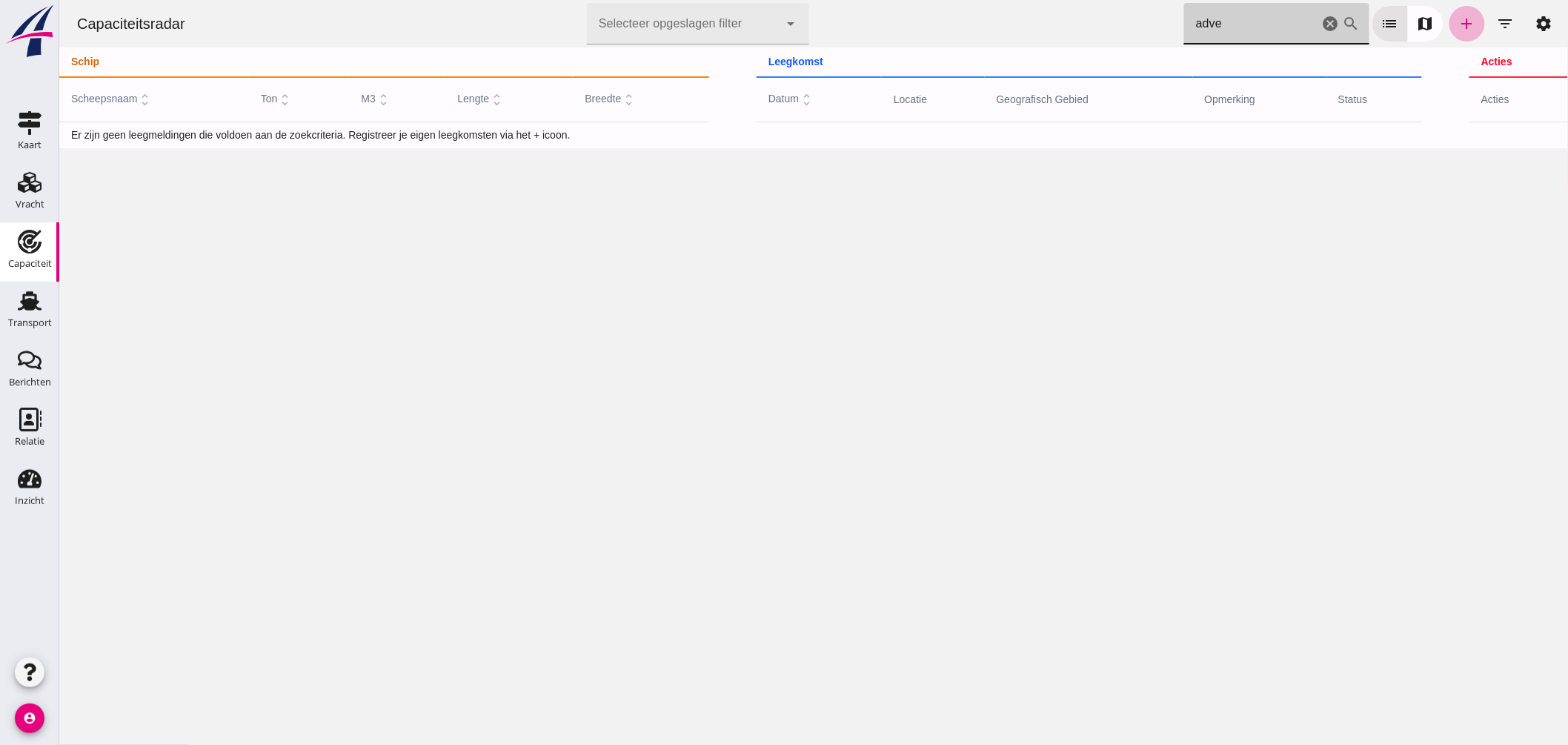
type input "adve"
click at [1458, 27] on icon "add" at bounding box center [1466, 23] width 18 height 18
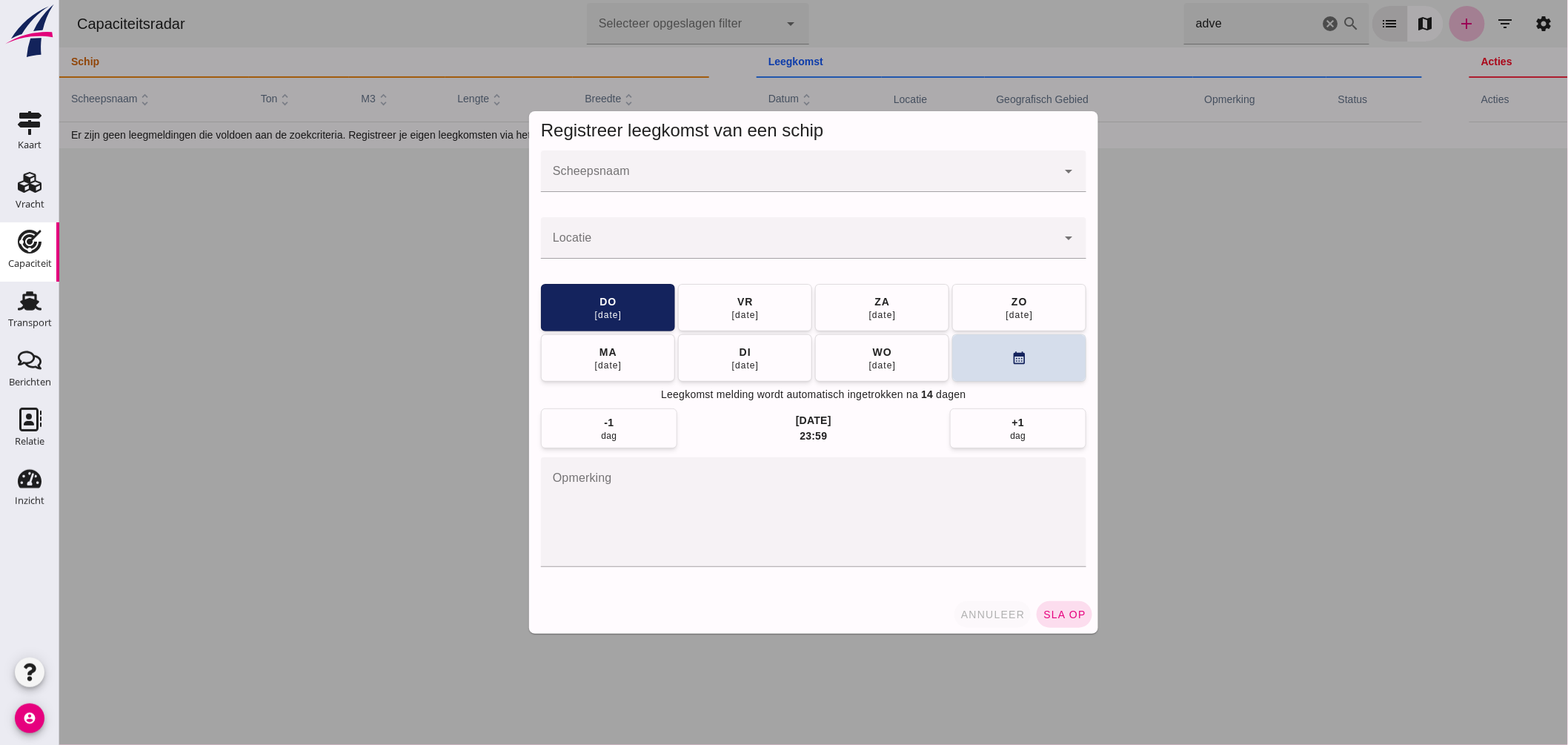
click at [968, 604] on button "annuleer" at bounding box center [992, 615] width 77 height 26
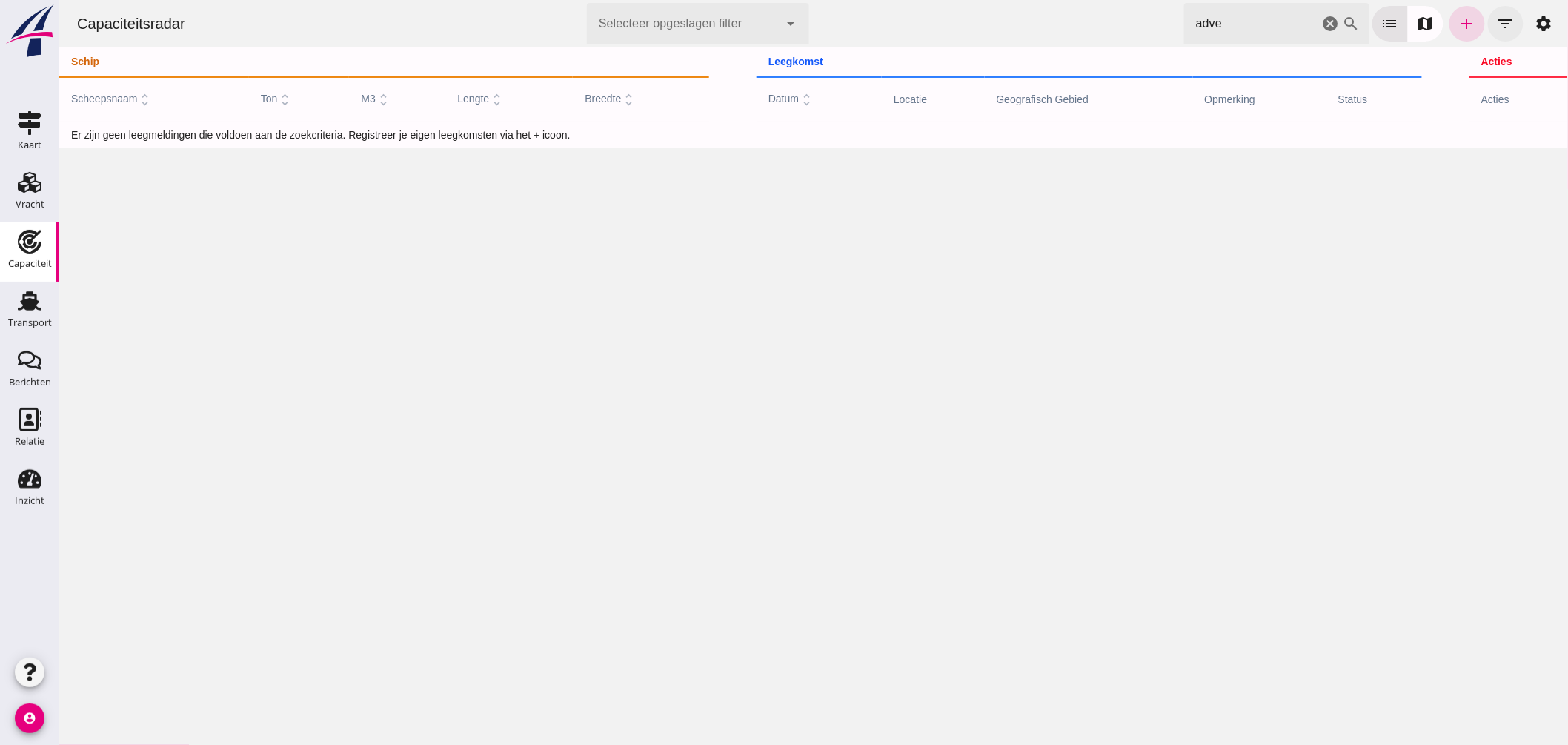
click at [1497, 29] on icon "filter_list" at bounding box center [1505, 23] width 18 height 18
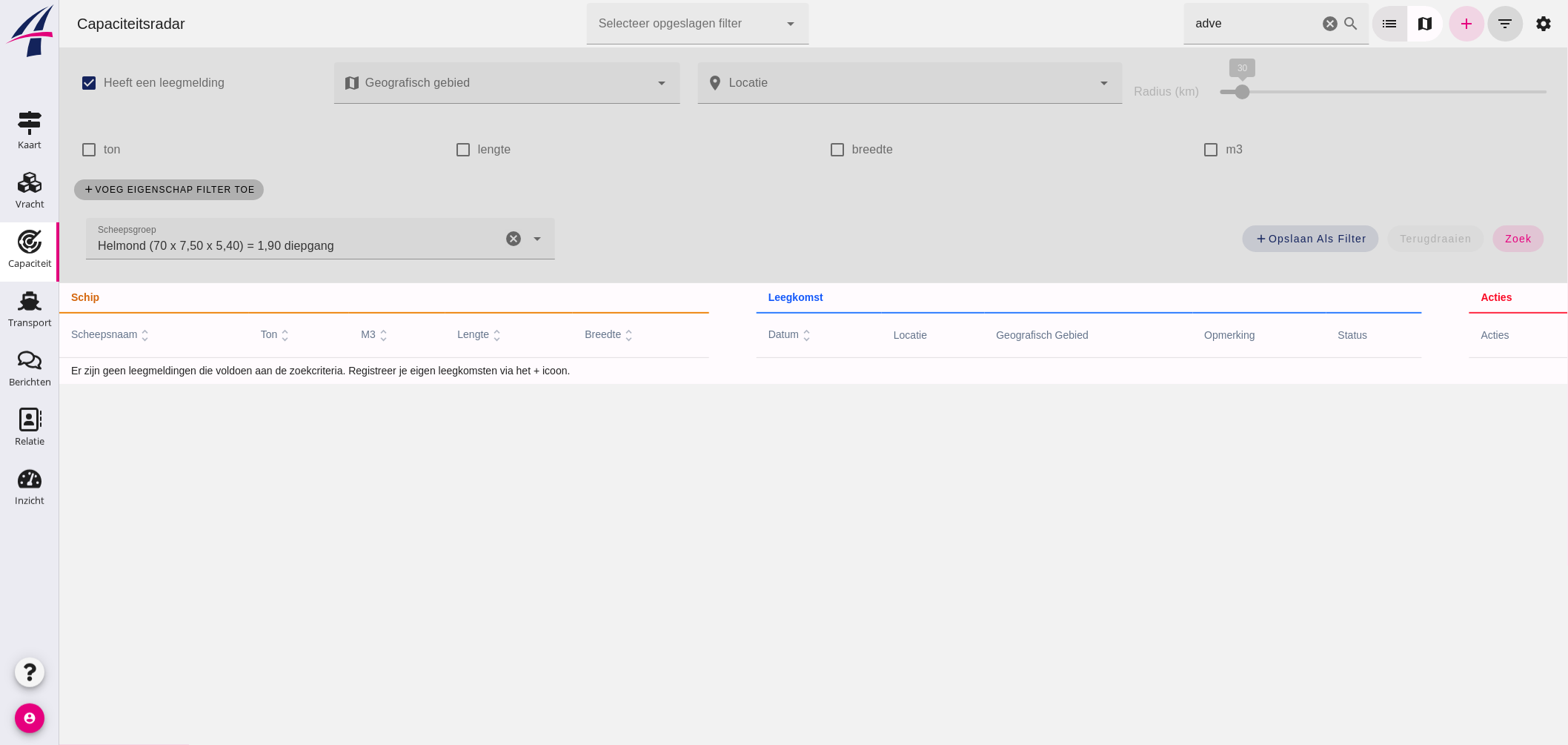
click at [499, 228] on div "Scheepsgroep Scheepsgroep Helmond (70 x 7,50 x 5,40) = 1,90 diepgang Helmond (7…" at bounding box center [320, 238] width 469 height 41
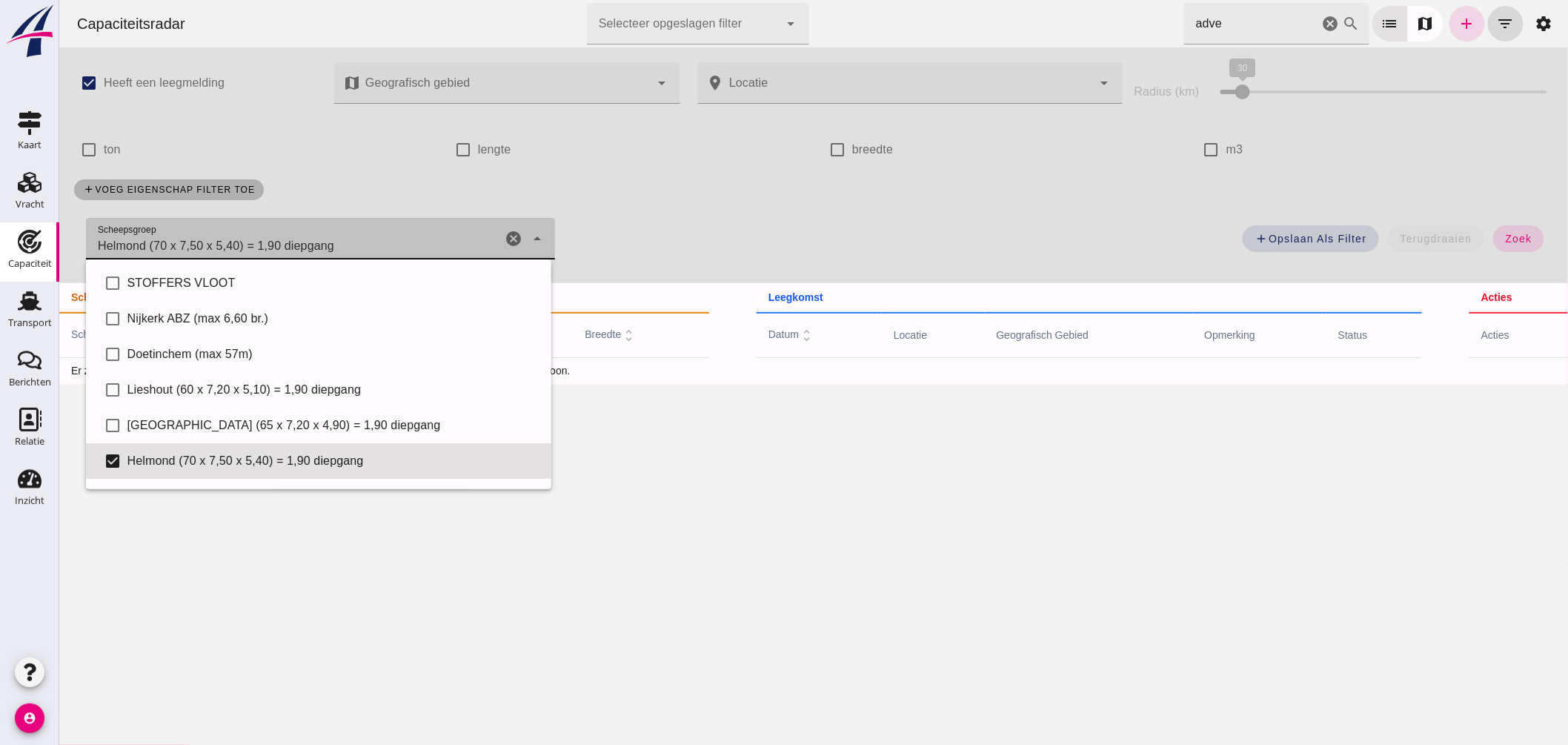
scroll to position [102, 0]
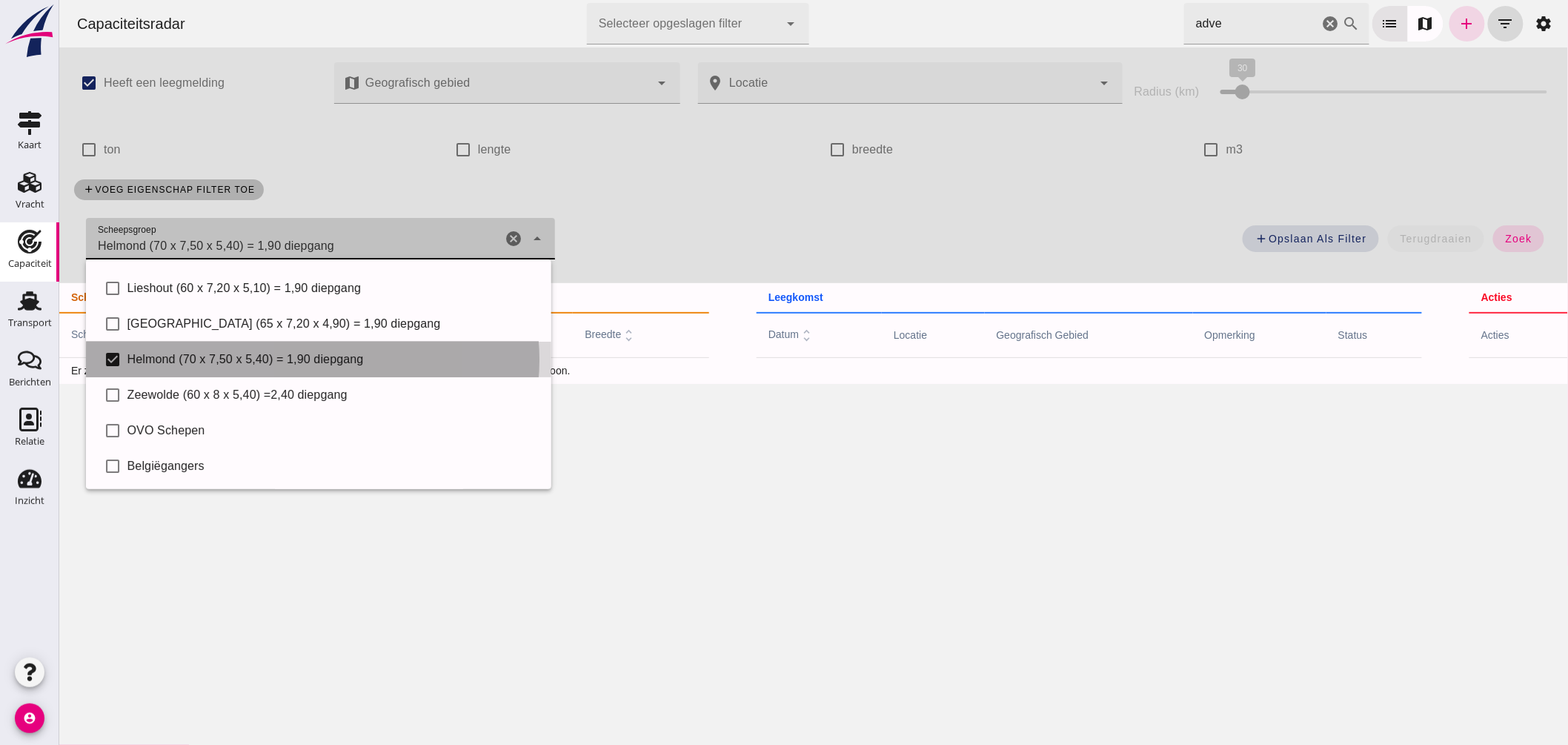
click at [398, 355] on div "Helmond (70 x 7,50 x 5,40) = 1,90 diepgang" at bounding box center [332, 359] width 412 height 18
checkbox input "false"
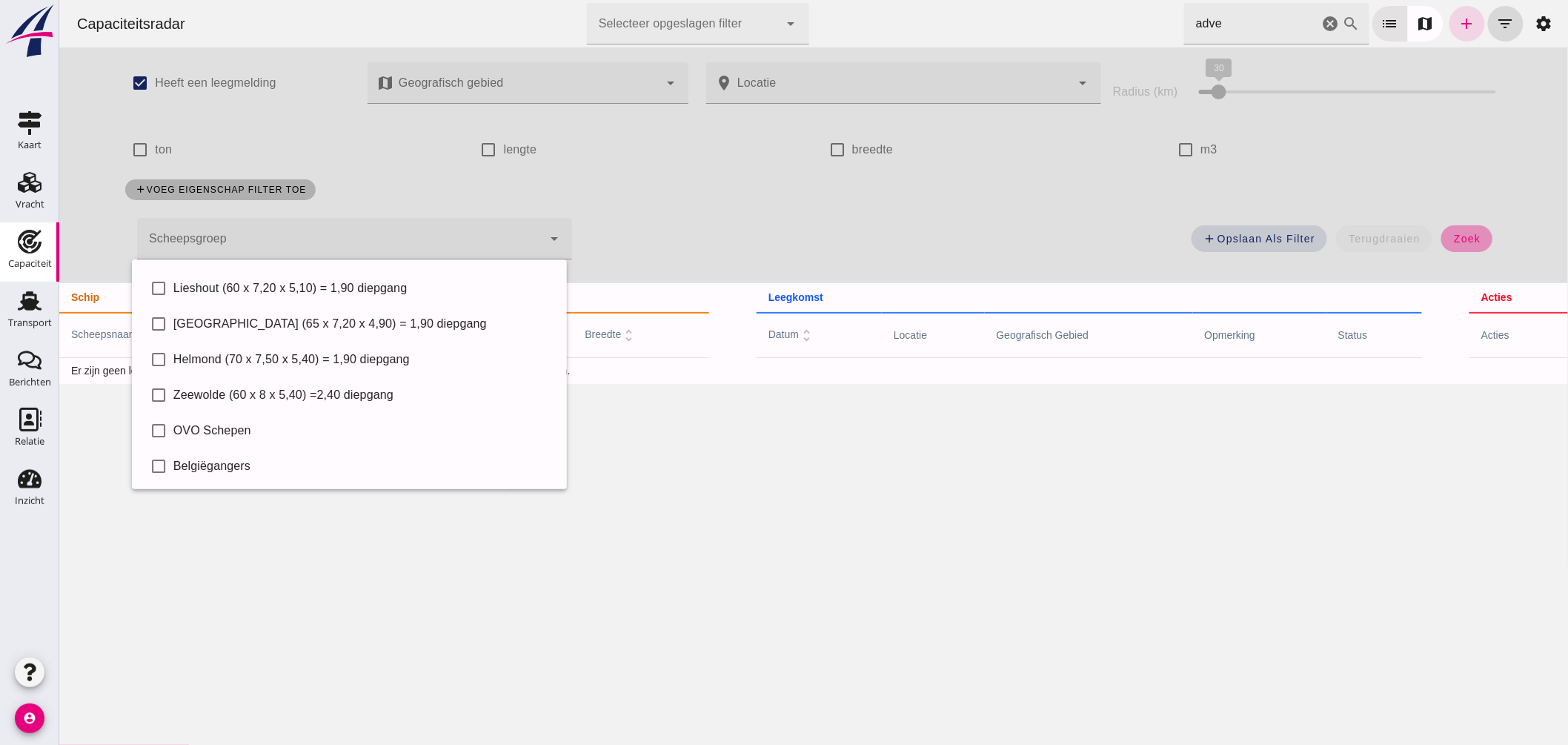
click at [1445, 240] on button "zoek" at bounding box center [1466, 238] width 51 height 26
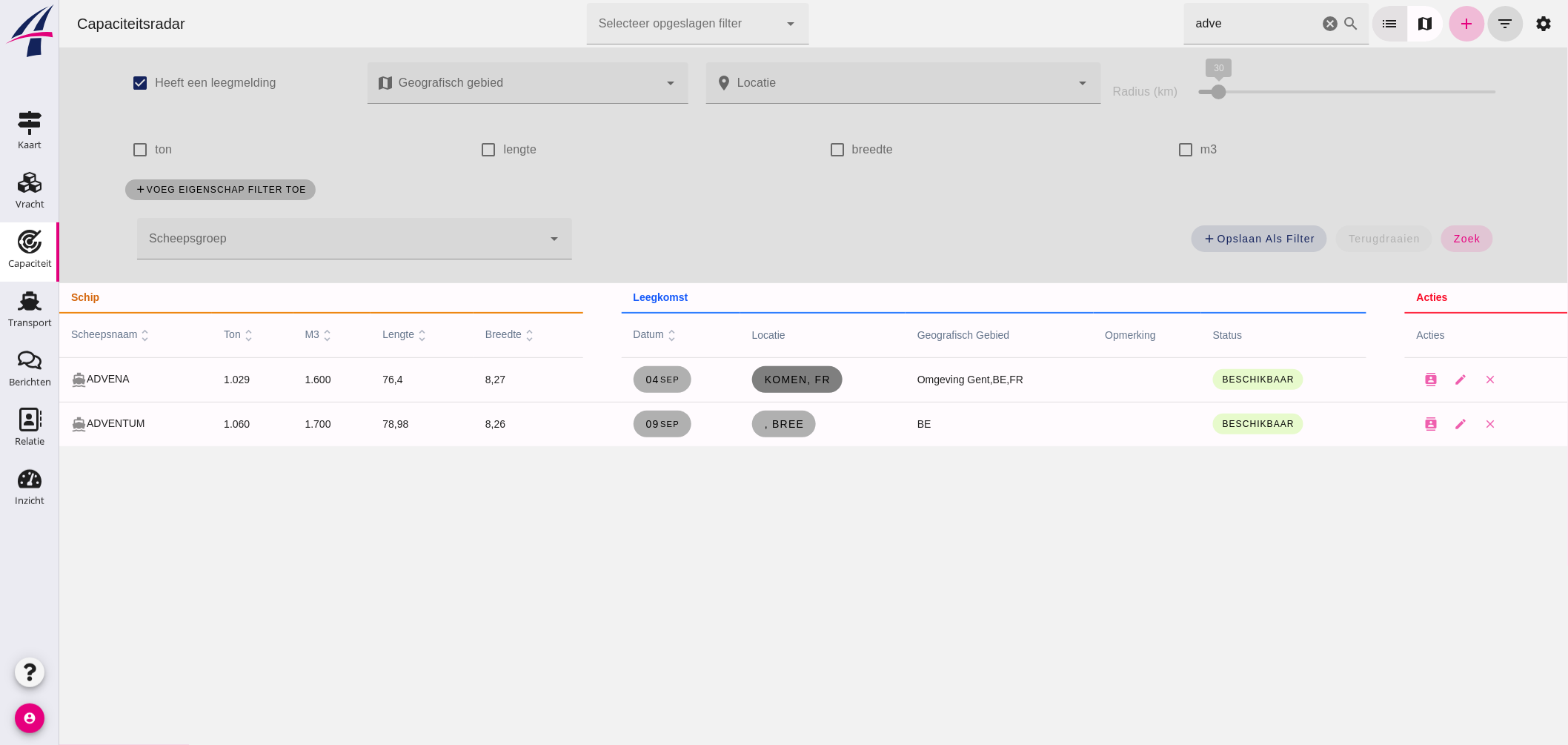
click at [794, 382] on span "Komen, fr" at bounding box center [797, 379] width 67 height 12
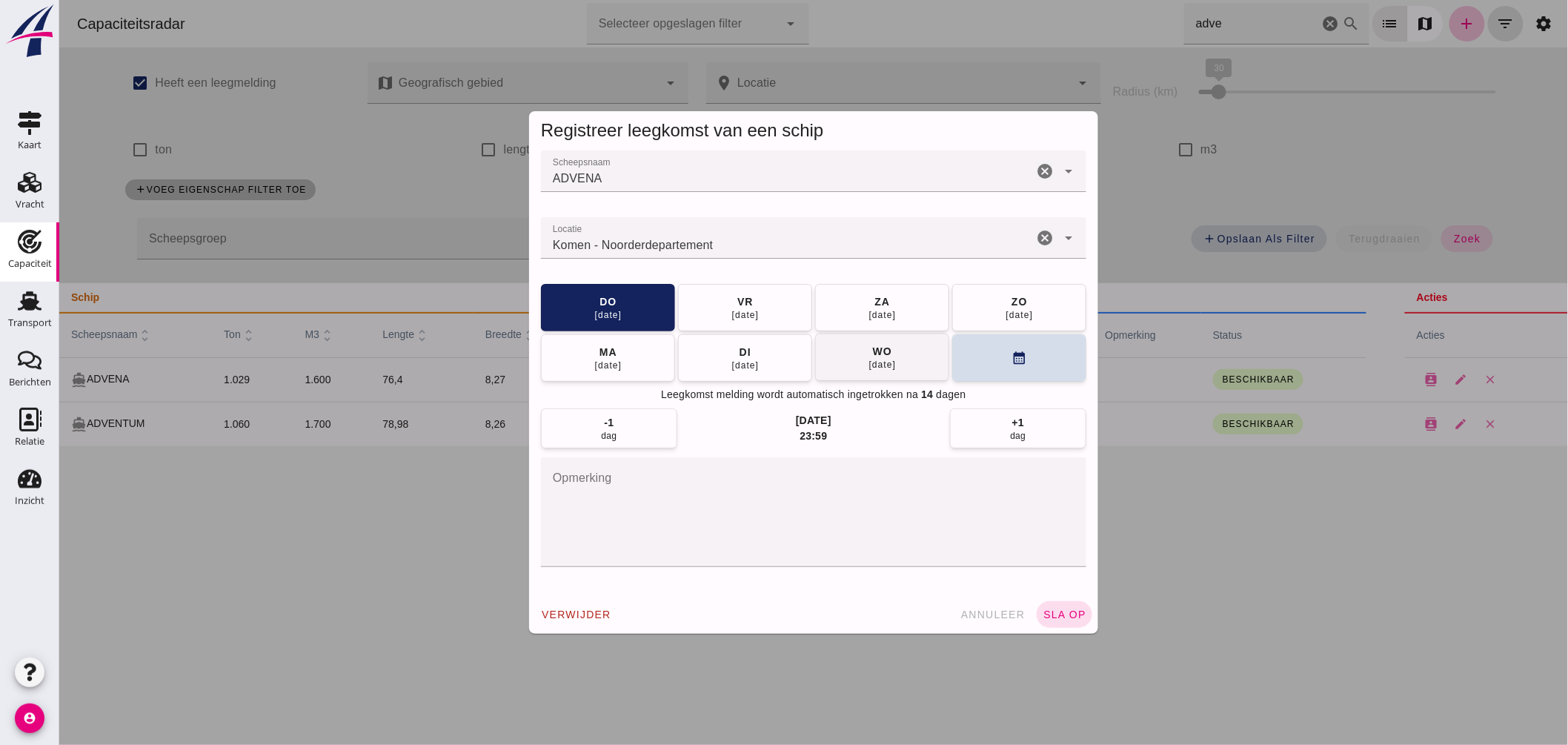
click at [868, 364] on div "10 sep" at bounding box center [882, 364] width 28 height 12
click at [1062, 612] on span "sla op" at bounding box center [1064, 614] width 43 height 12
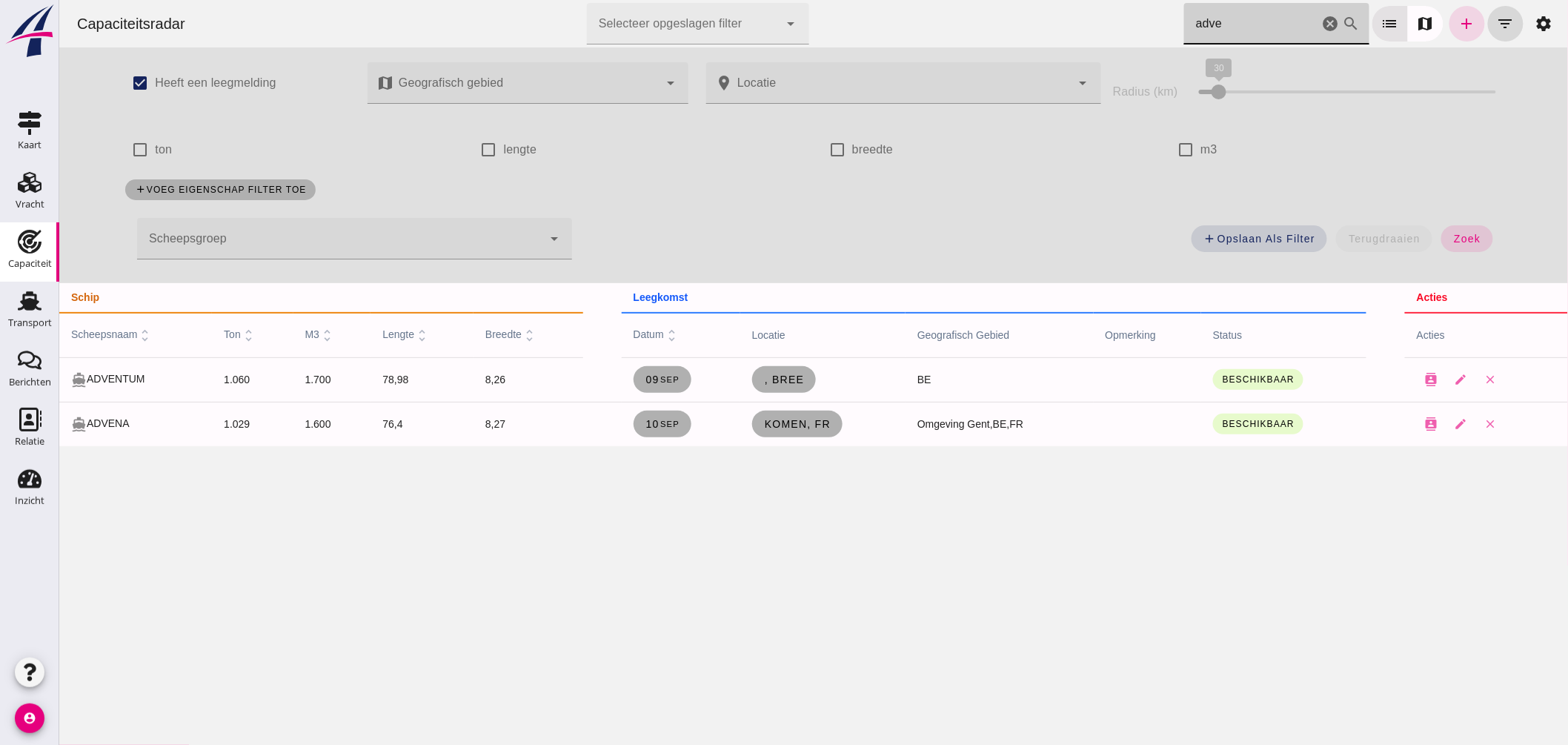
drag, startPoint x: 1237, startPoint y: 25, endPoint x: 414, endPoint y: 38, distance: 823.1
click at [638, 23] on div "Capaciteitsradar Selecteer opgeslagen filter Selecteer opgeslagen filter cancel…" at bounding box center [813, 23] width 1497 height 47
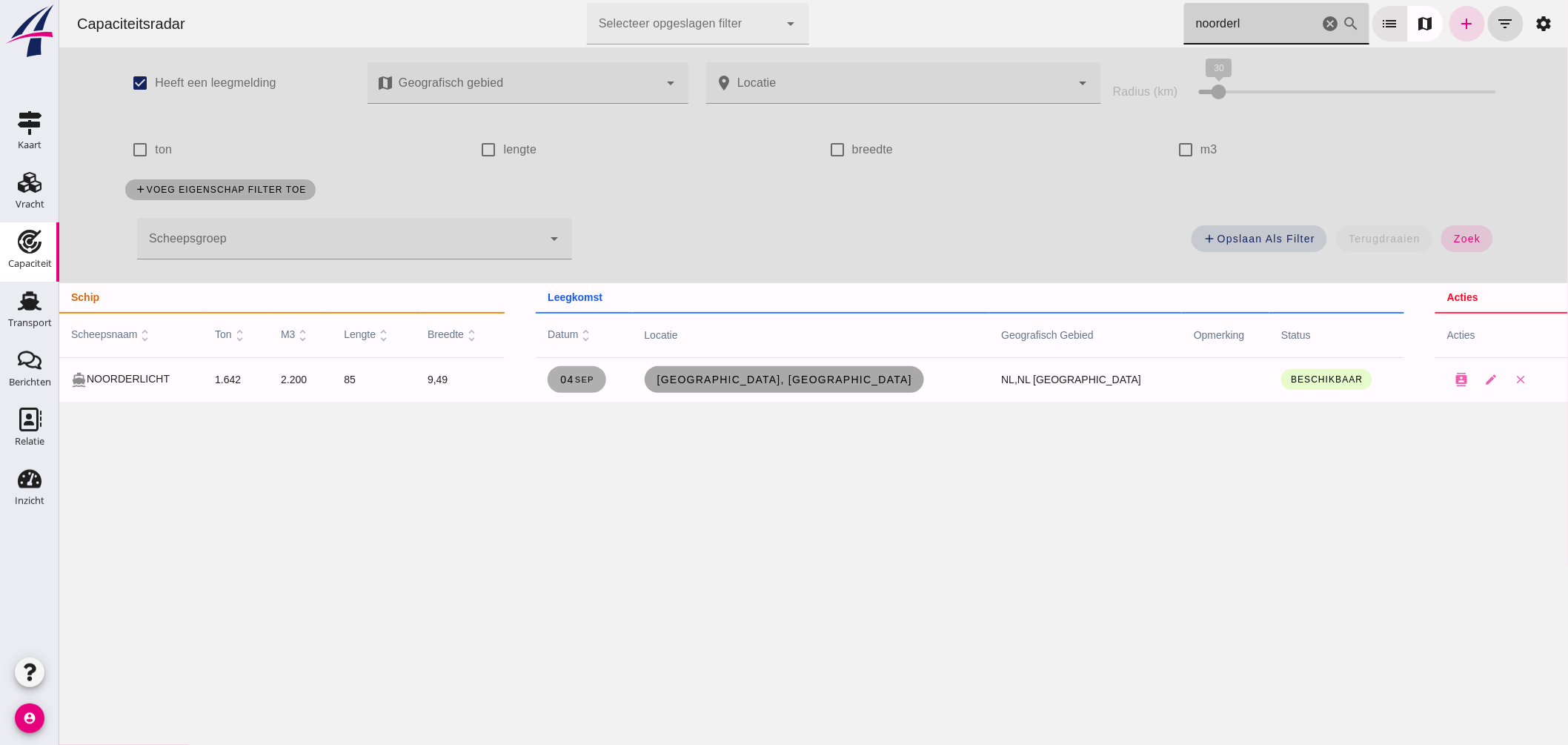
type input "noorderl"
click at [796, 378] on span "[GEOGRAPHIC_DATA], [GEOGRAPHIC_DATA]" at bounding box center [784, 379] width 257 height 12
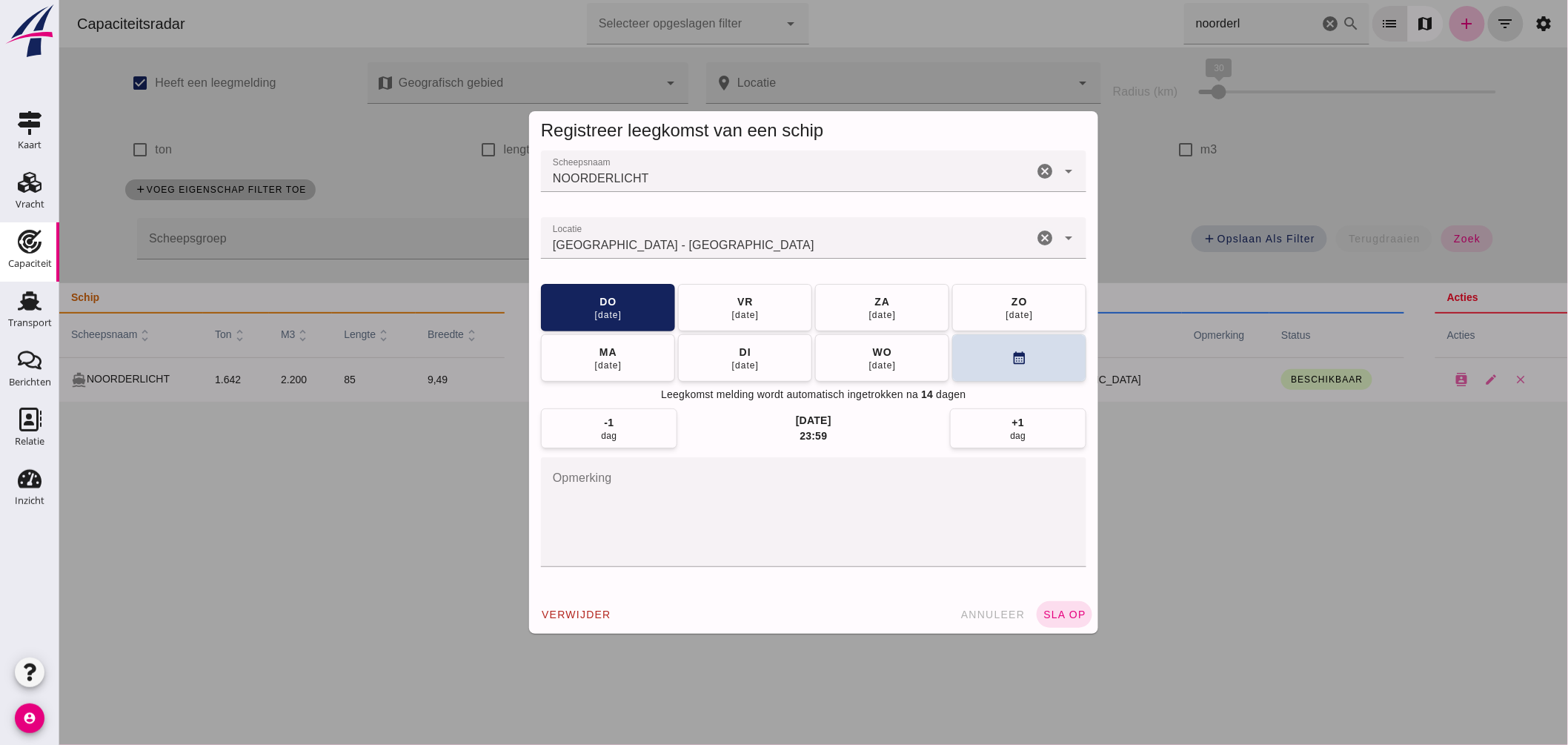
click at [711, 248] on input "Locatie" at bounding box center [786, 245] width 492 height 18
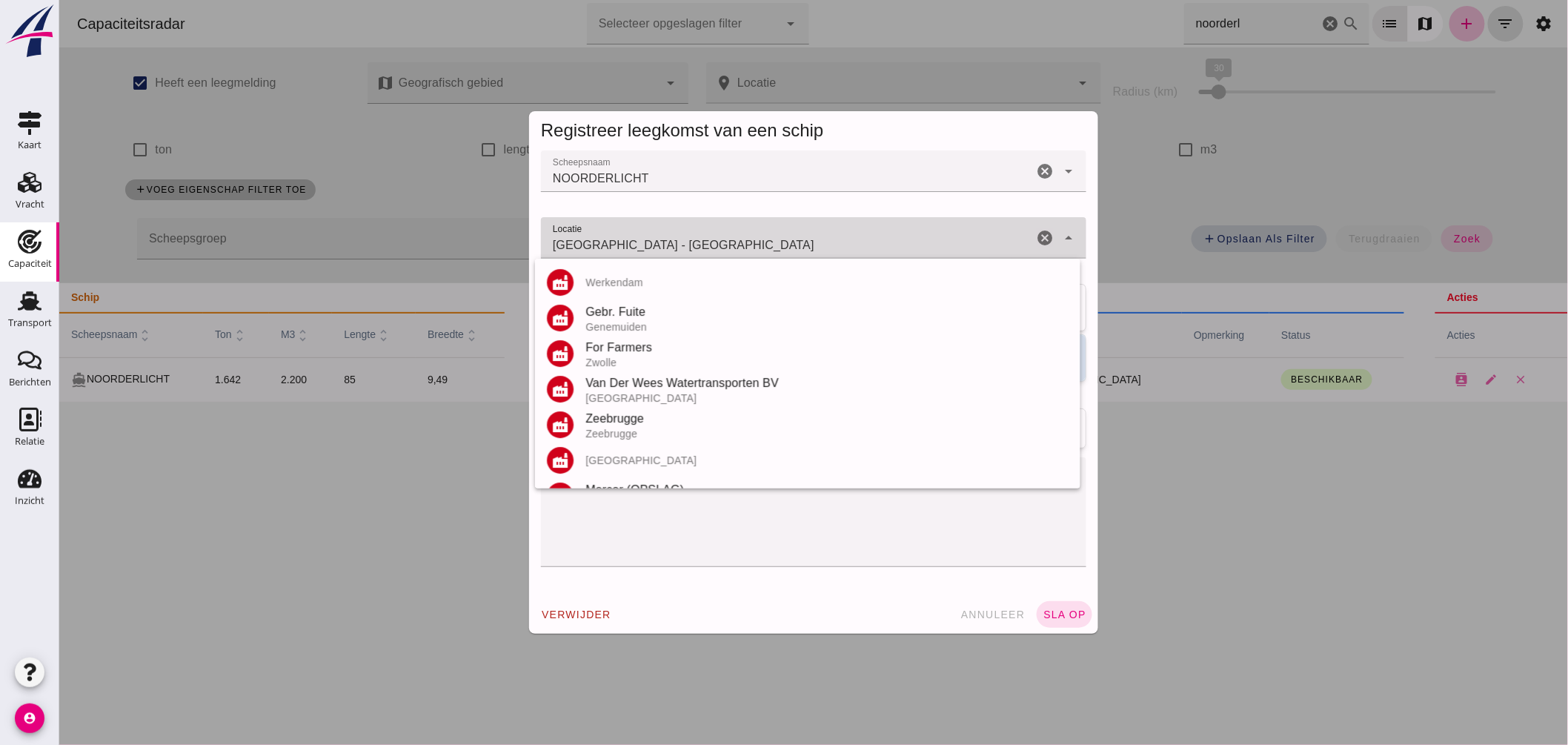
click at [711, 248] on input "Amsterdam - Noord-Holland" at bounding box center [786, 245] width 492 height 18
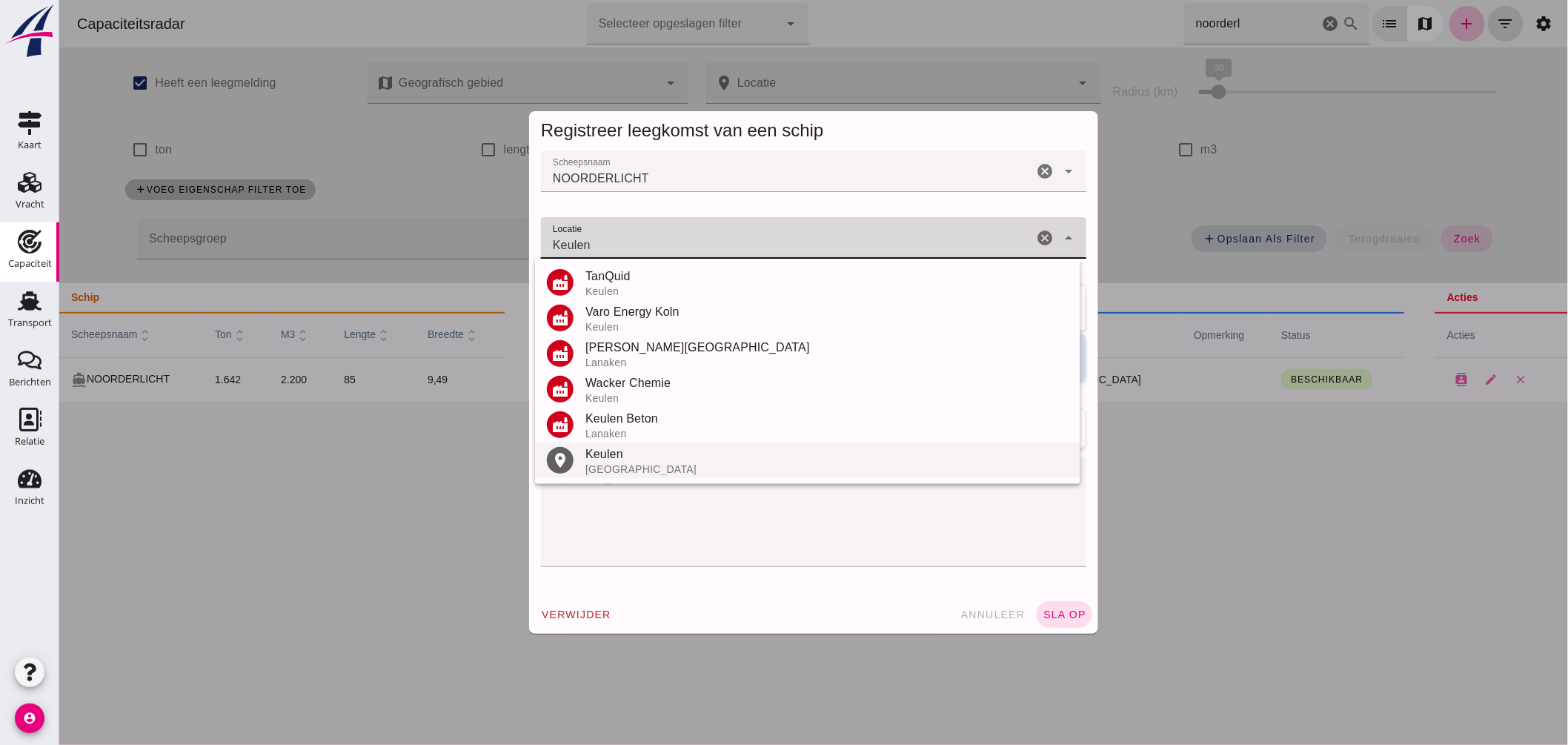
click at [616, 459] on div "Keulen" at bounding box center [826, 454] width 483 height 18
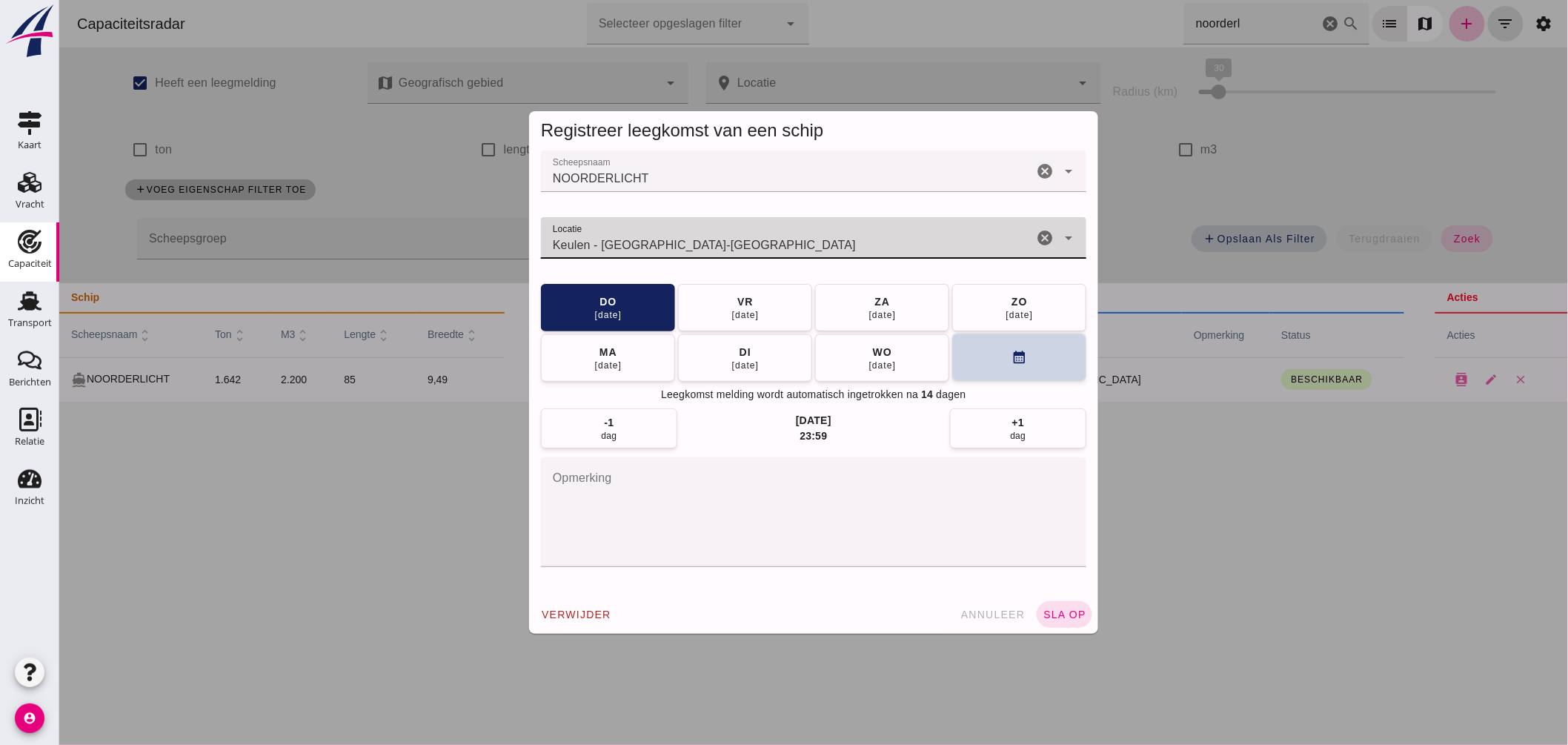
type input "Keulen - Noordrijn-Westfalen"
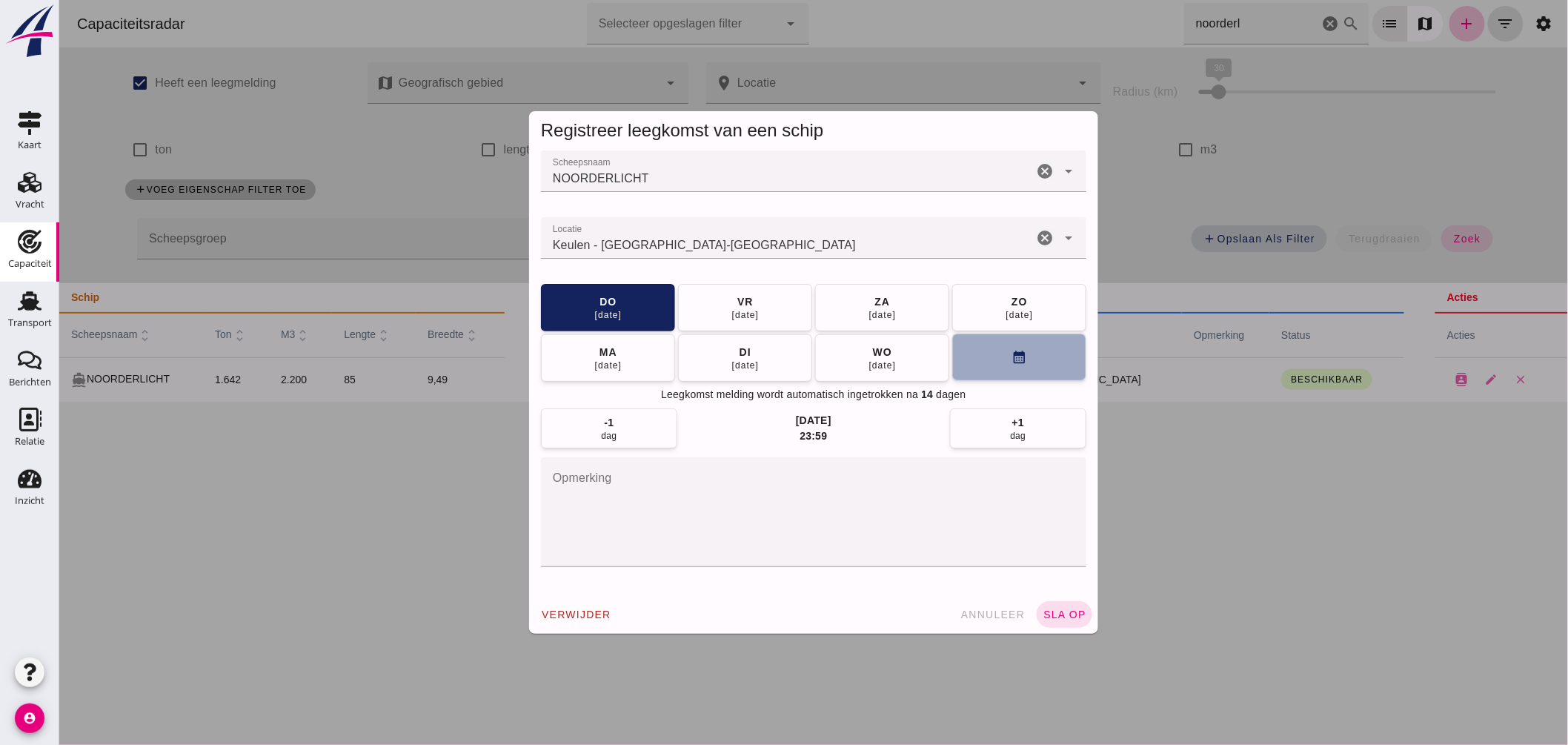
click at [967, 351] on button "calendar_month" at bounding box center [1018, 357] width 134 height 47
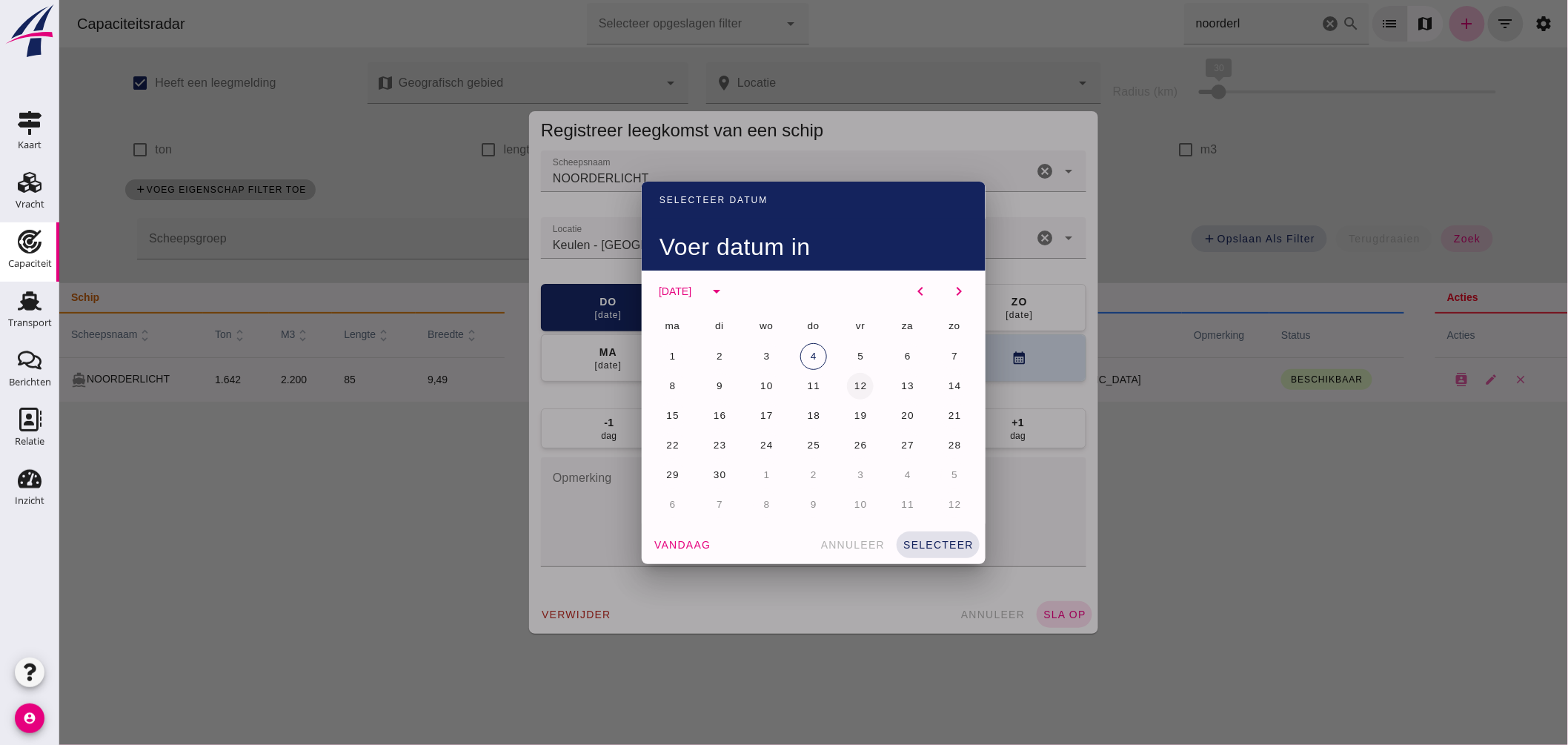
click at [859, 382] on span "12" at bounding box center [860, 386] width 14 height 11
click at [949, 535] on button "selecteer" at bounding box center [937, 545] width 83 height 26
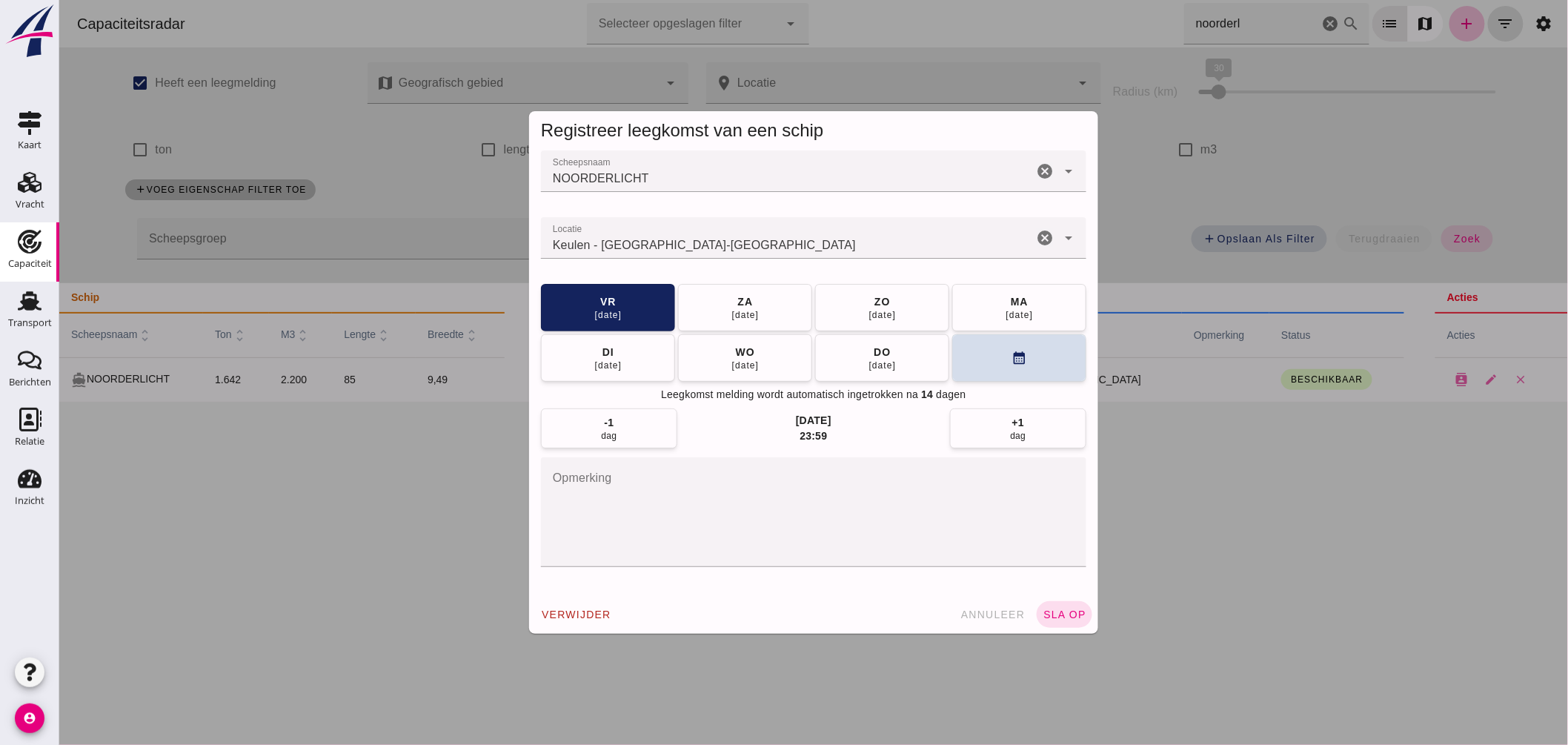
click at [1089, 619] on div "verwijder annuleer sla op" at bounding box center [813, 615] width 569 height 39
click at [1067, 611] on span "sla op" at bounding box center [1064, 614] width 43 height 12
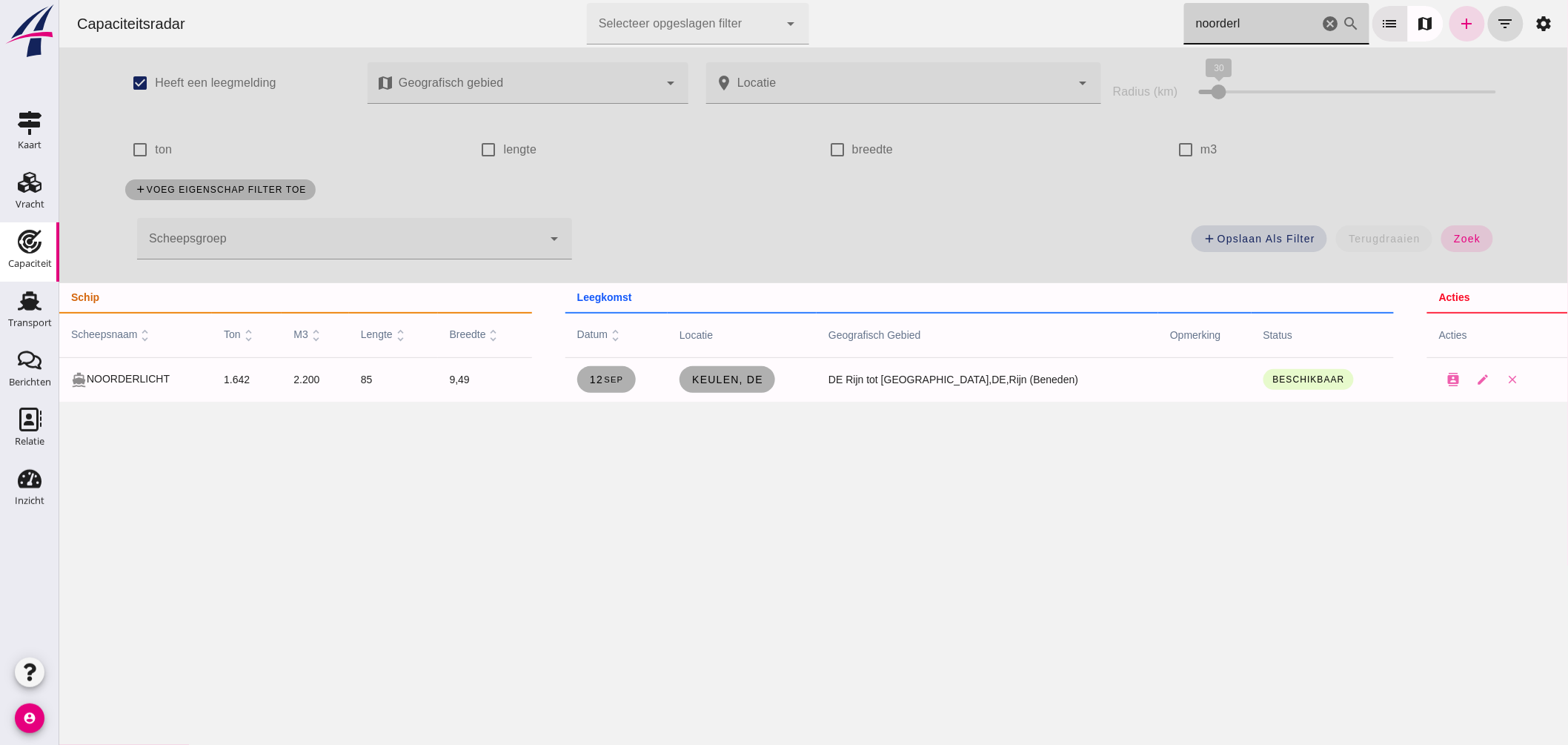
drag, startPoint x: 1231, startPoint y: 18, endPoint x: 354, endPoint y: 11, distance: 877.0
click at [552, 9] on div "Capaciteitsradar Selecteer opgeslagen filter Selecteer opgeslagen filter cancel…" at bounding box center [813, 23] width 1497 height 47
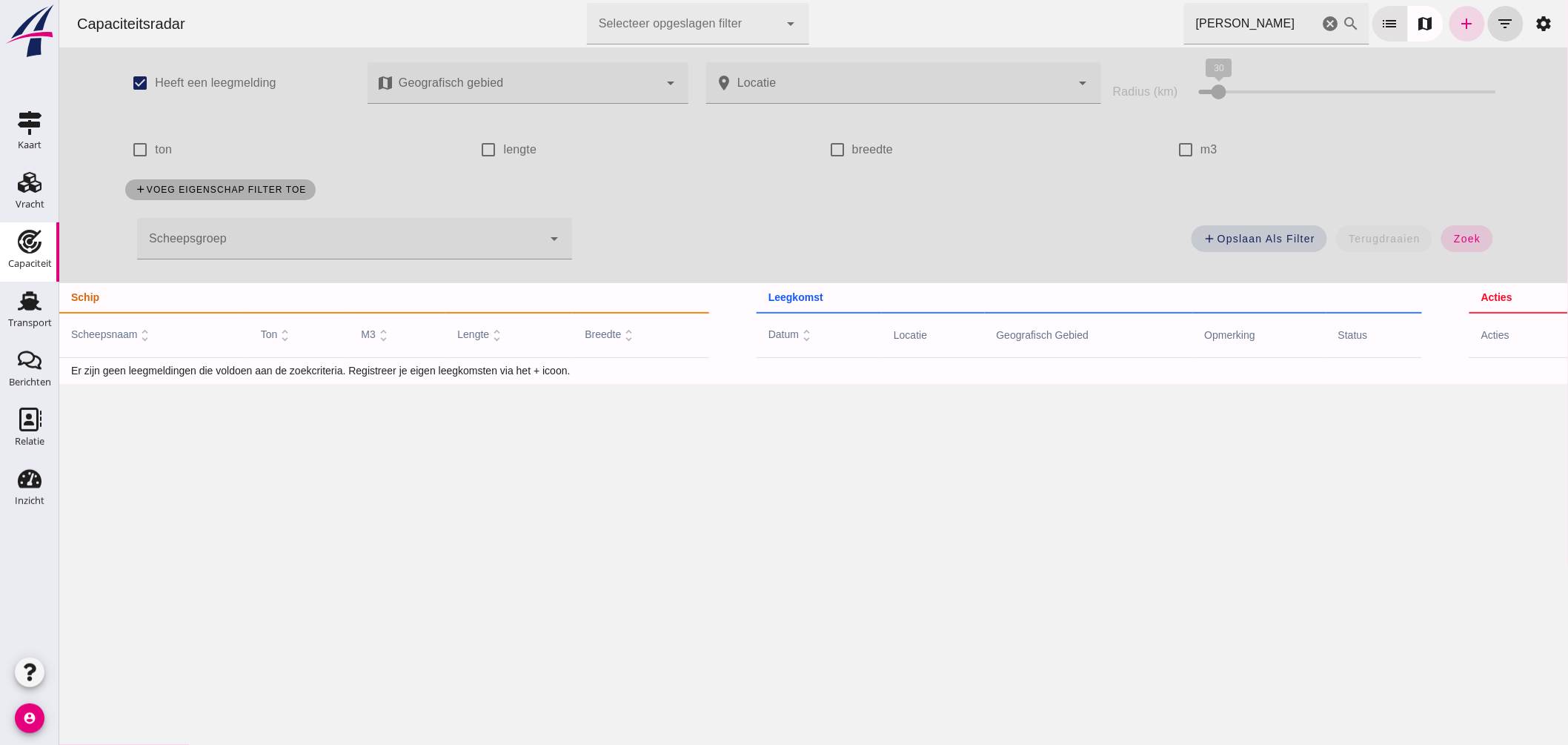
click at [1265, 25] on input "michael" at bounding box center [1251, 23] width 135 height 41
click at [1474, 227] on button "zoek" at bounding box center [1466, 238] width 51 height 26
click at [1261, 9] on input "michael" at bounding box center [1251, 23] width 135 height 41
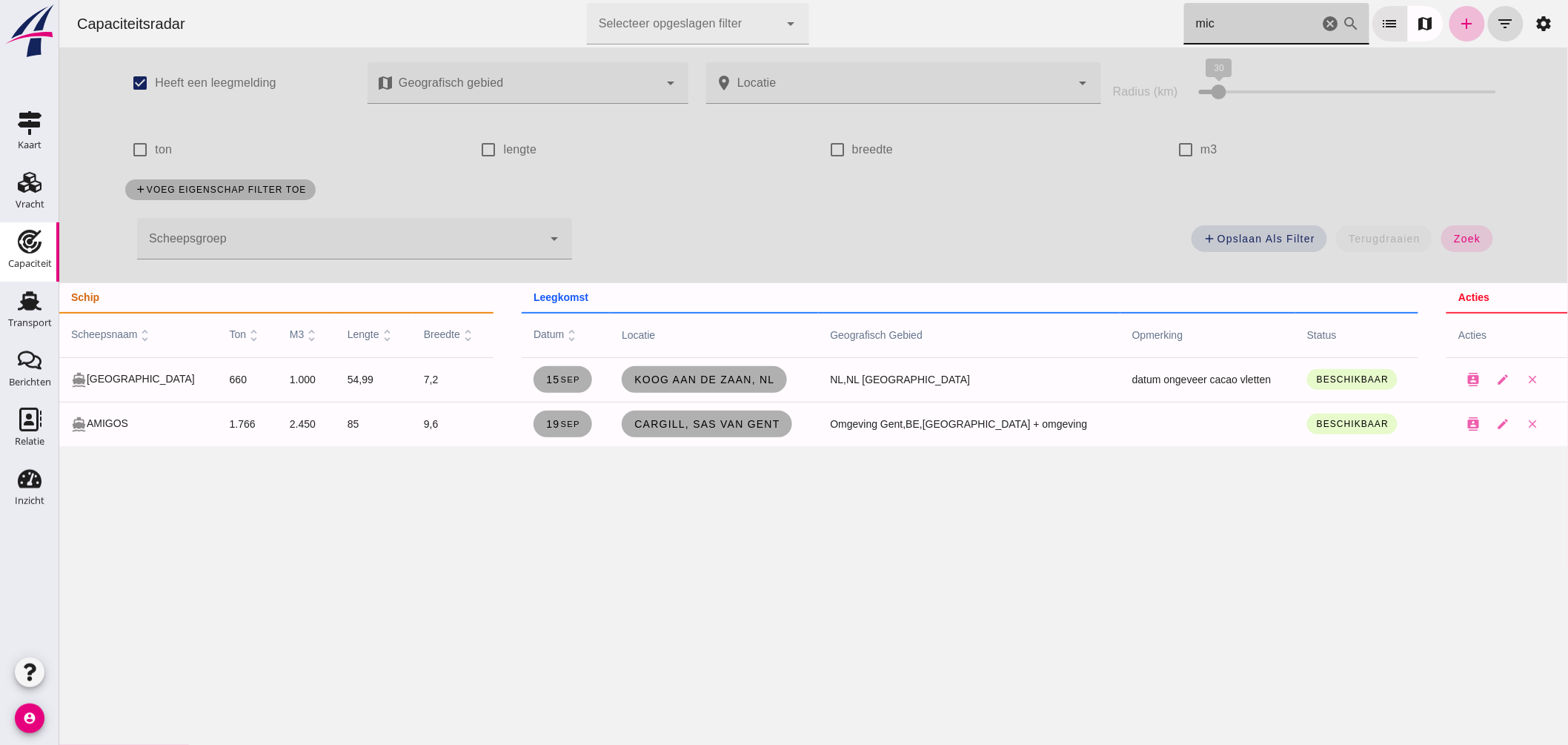
type input "mich"
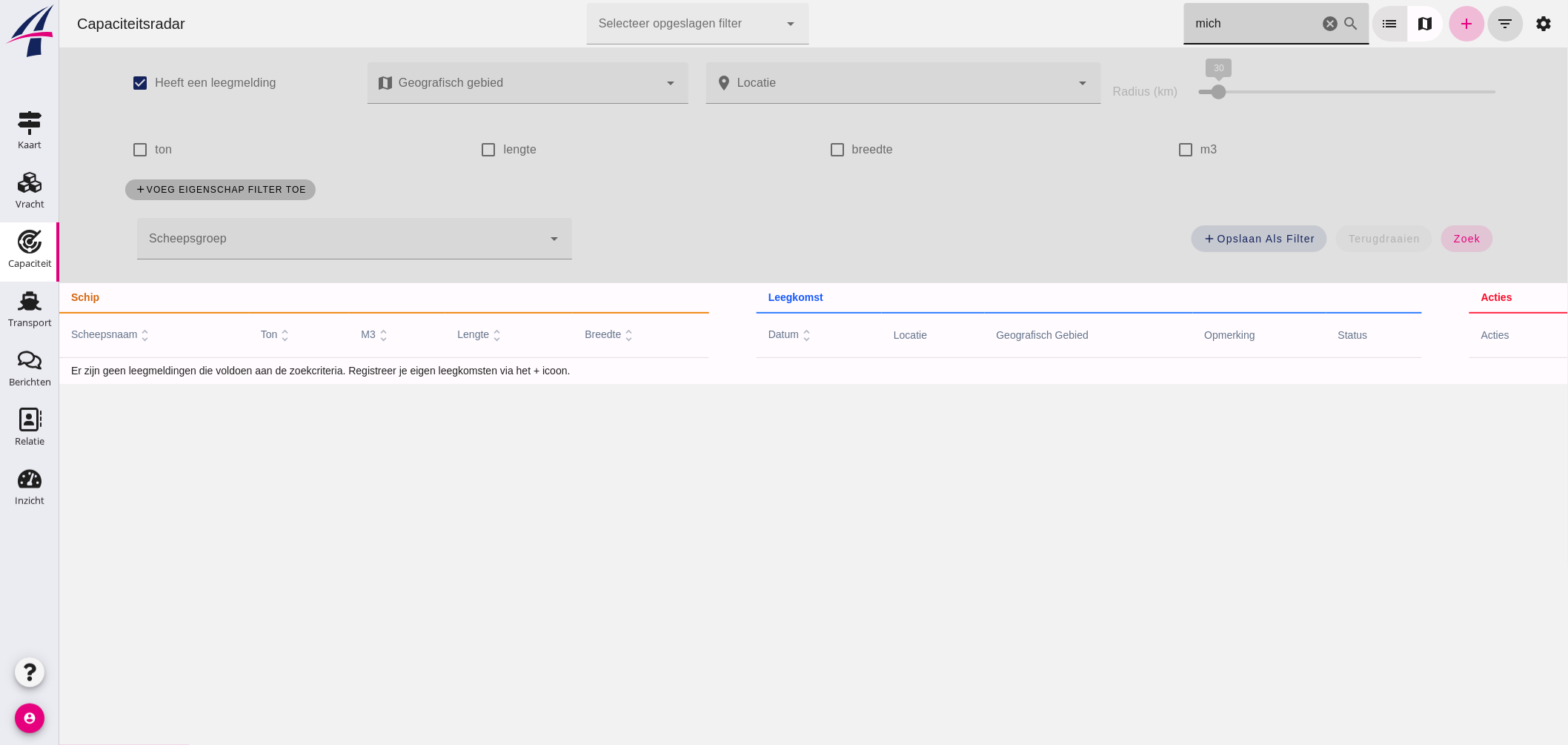
click at [1321, 24] on icon "cancel" at bounding box center [1330, 23] width 18 height 18
click at [1321, 23] on icon "cancel" at bounding box center [1330, 23] width 18 height 18
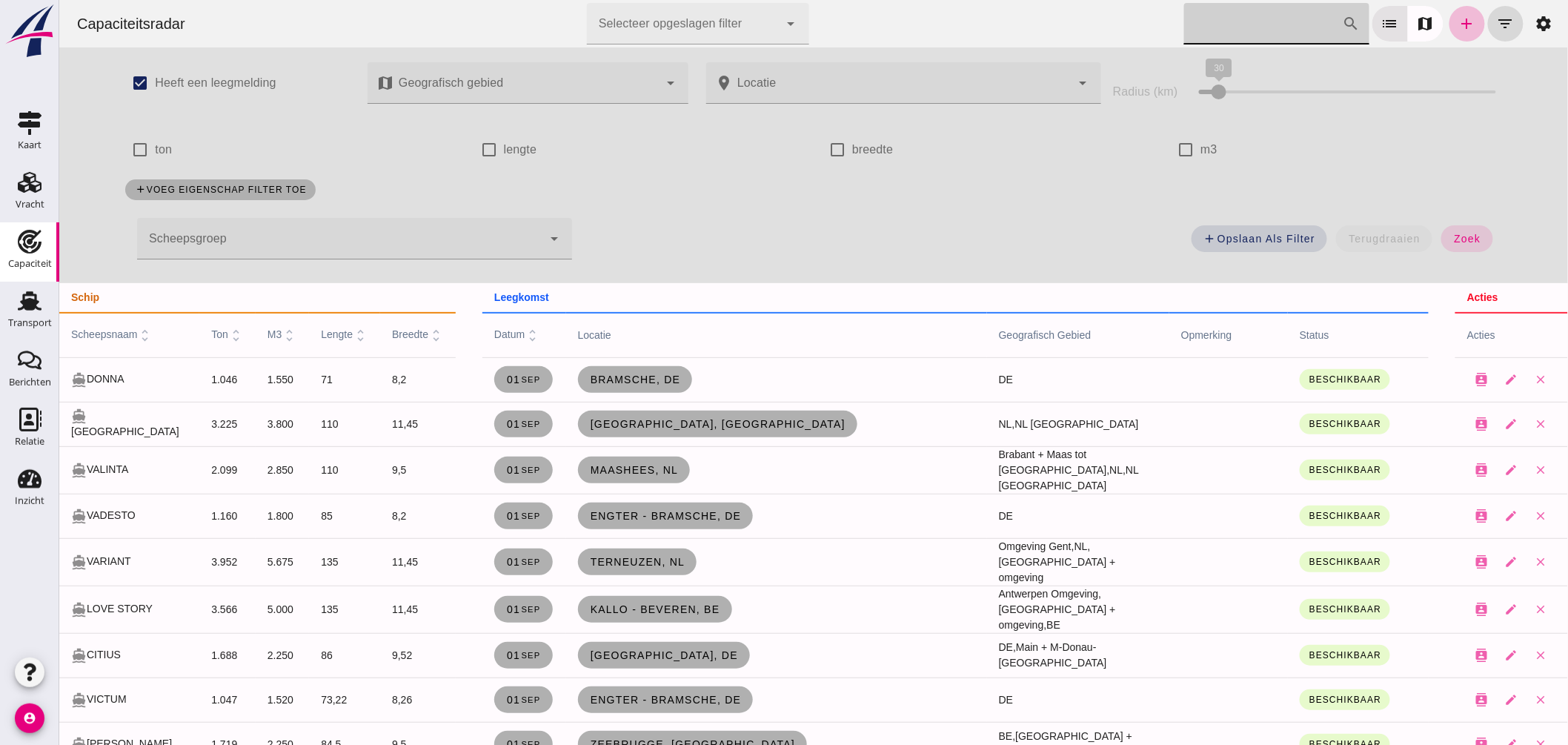
click at [1241, 19] on input "[PERSON_NAME] op scheepsnaam" at bounding box center [1262, 23] width 158 height 41
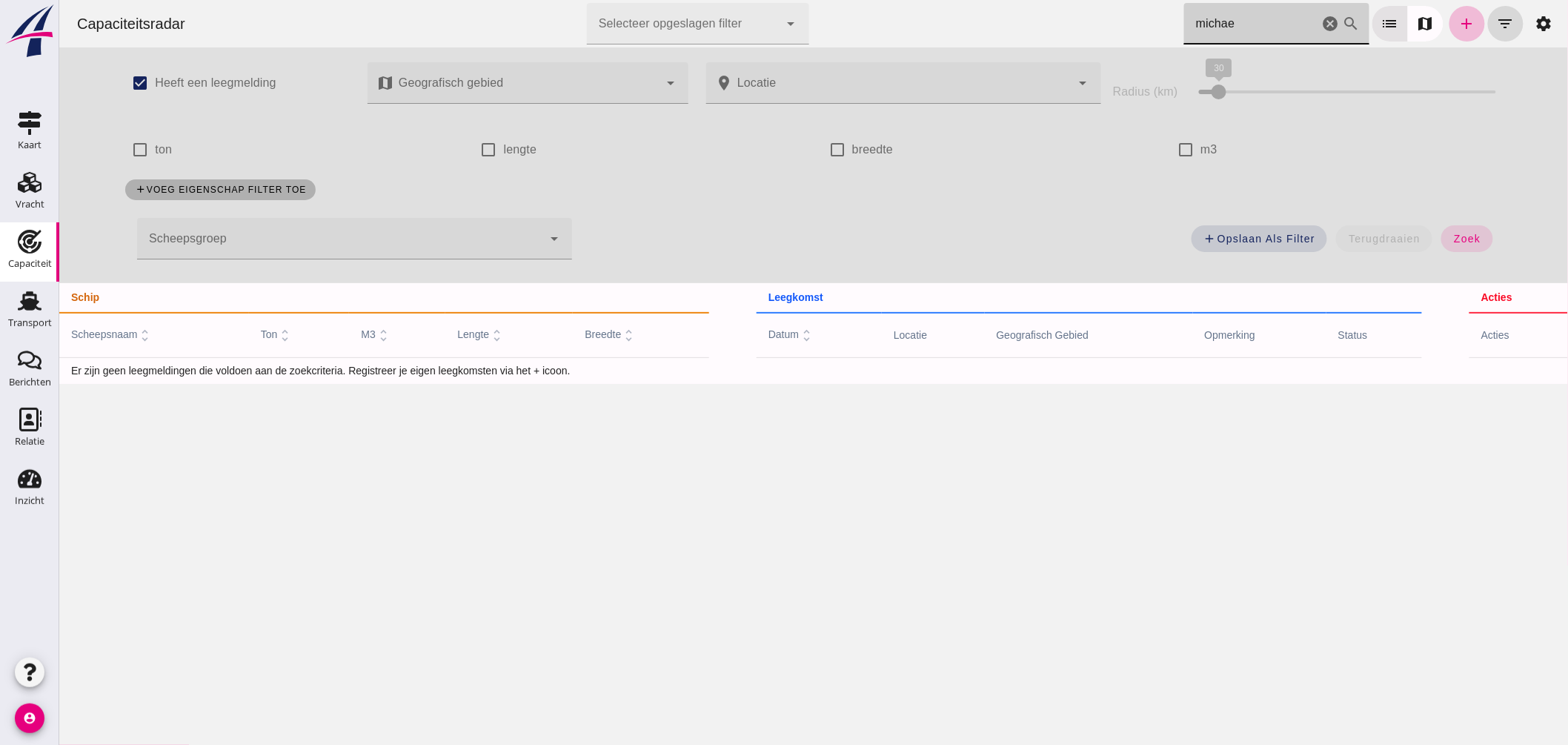
type input "michael"
click at [1458, 19] on icon "add" at bounding box center [1466, 23] width 18 height 18
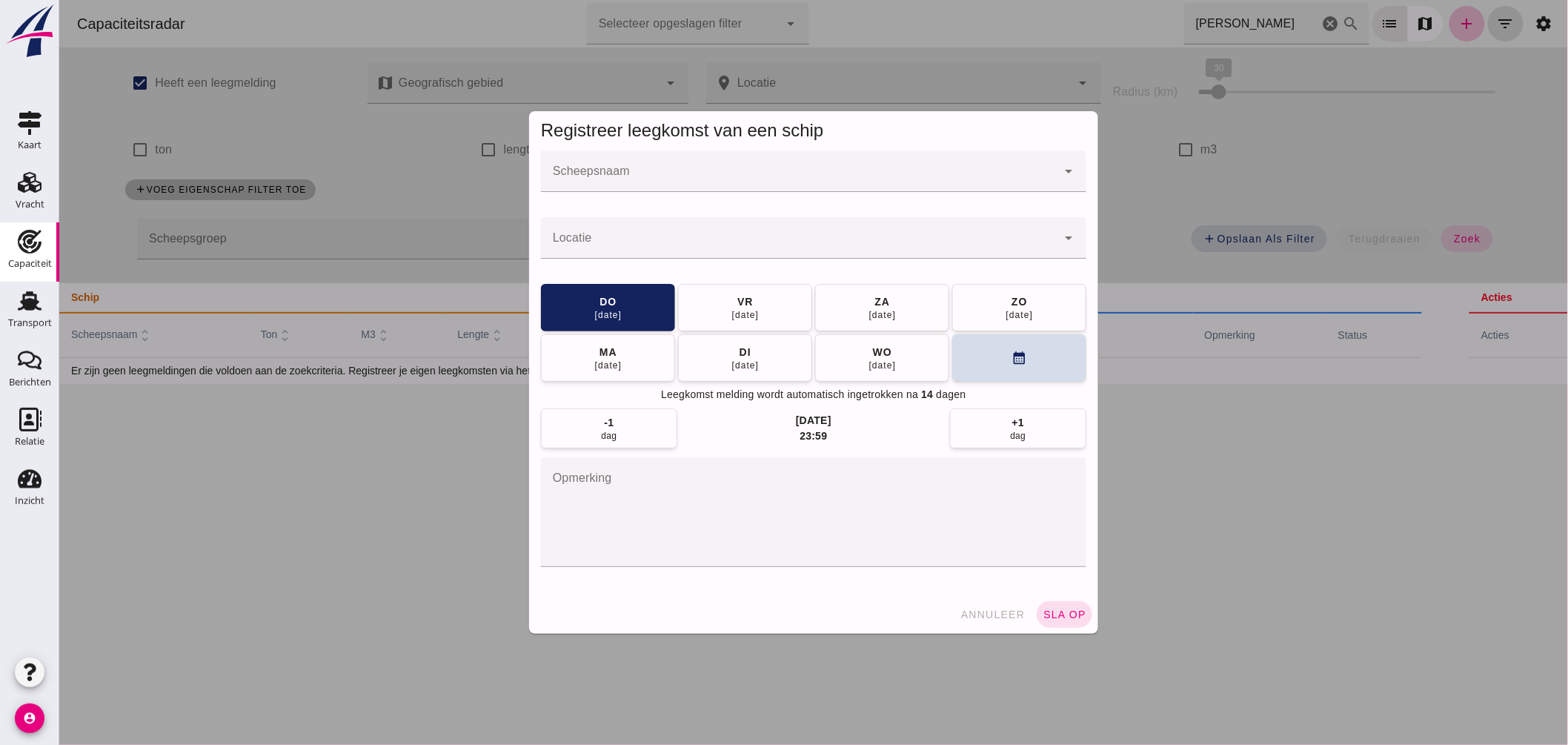
click at [789, 168] on div at bounding box center [798, 171] width 516 height 41
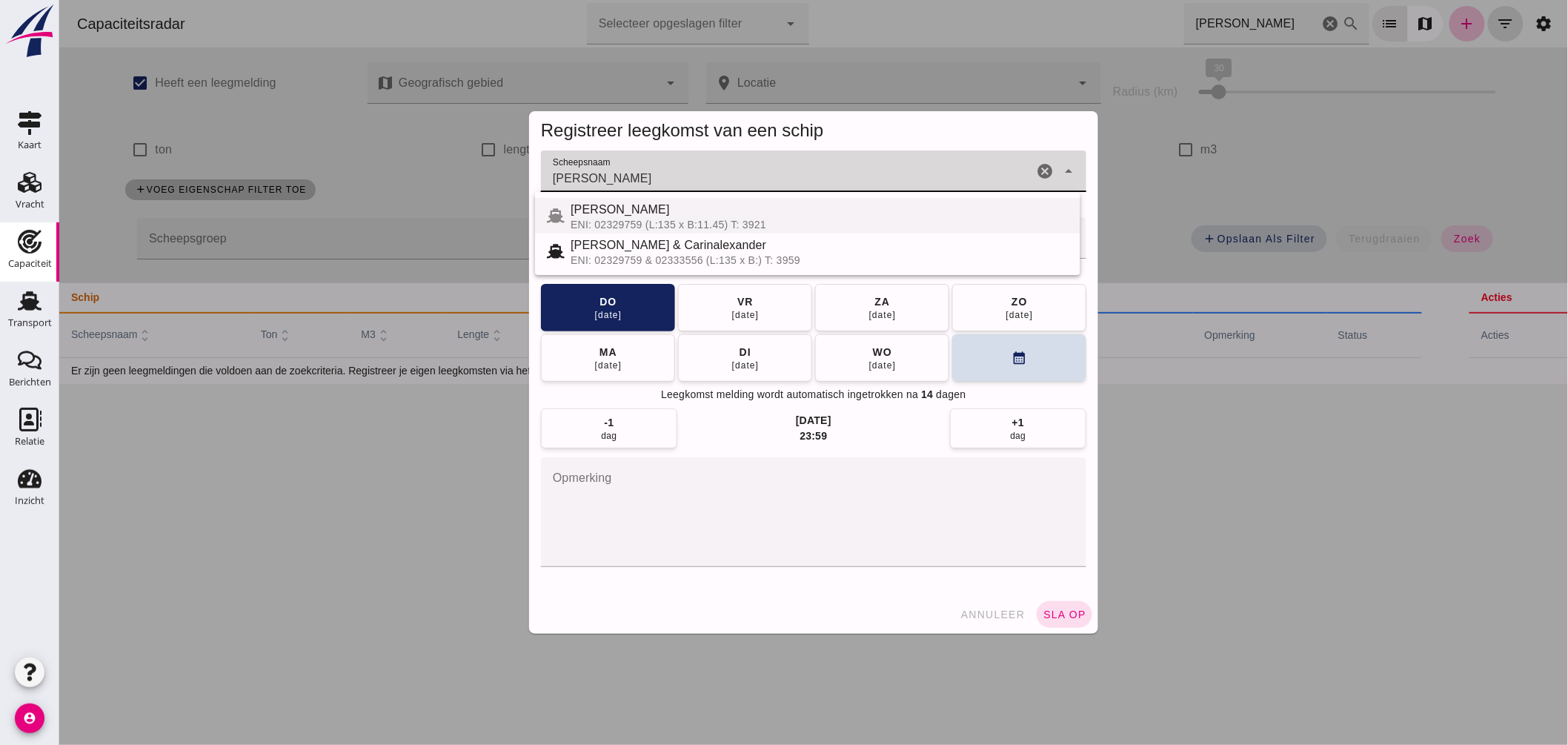
click at [659, 210] on div "[PERSON_NAME]" at bounding box center [819, 210] width 498 height 18
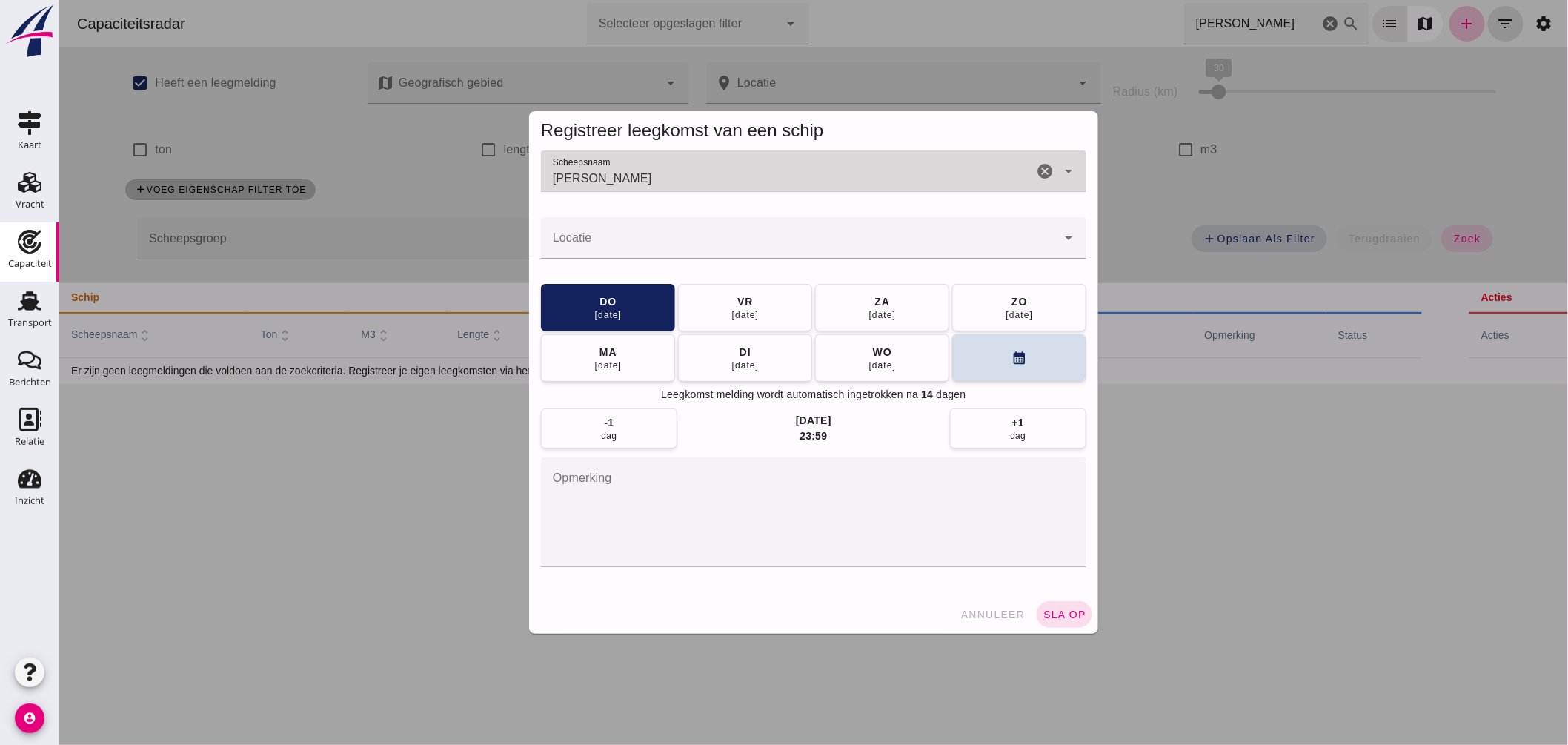
type input "[PERSON_NAME]"
click at [659, 234] on div at bounding box center [798, 237] width 516 height 41
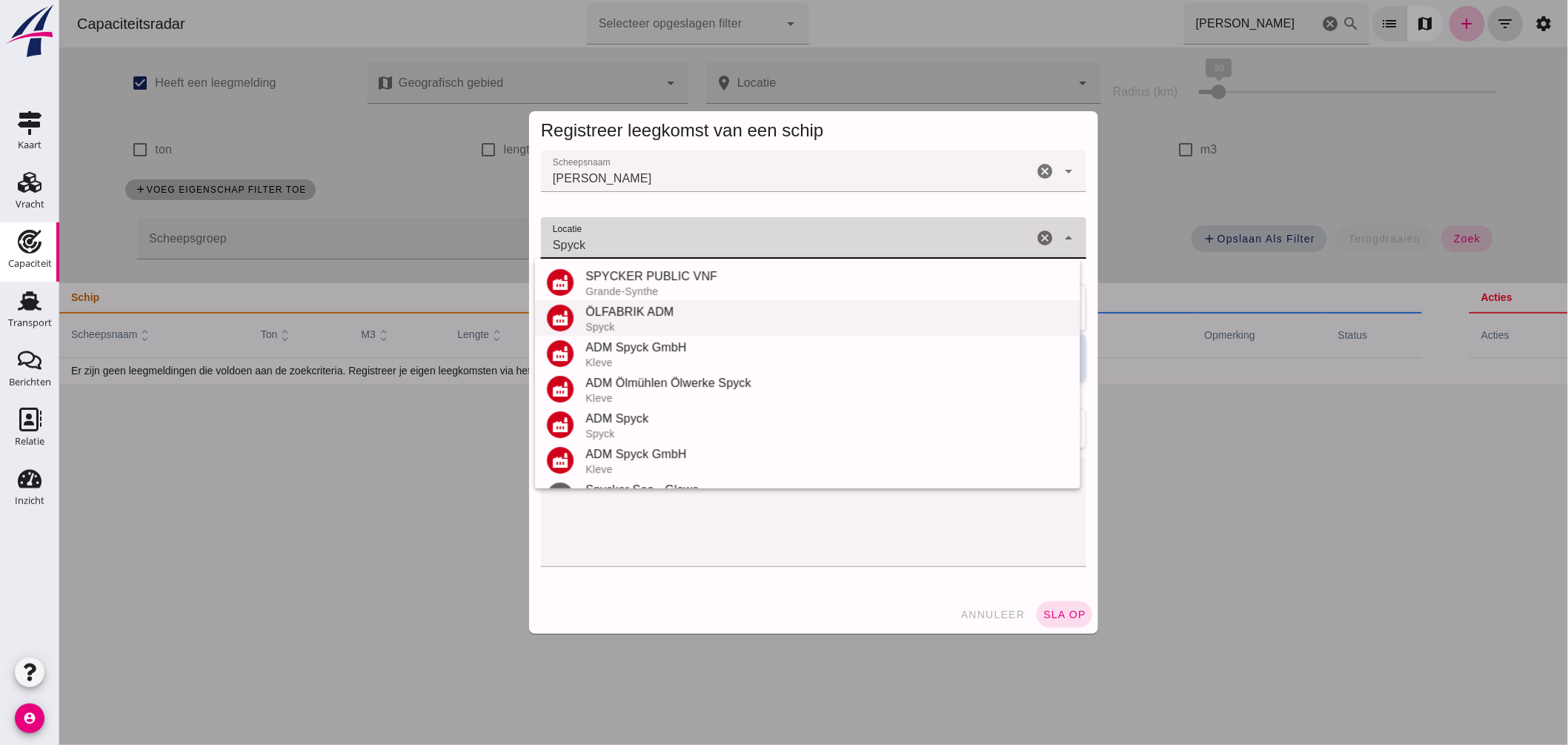
click at [653, 305] on div "ÖLFABRIK ADM" at bounding box center [826, 312] width 483 height 18
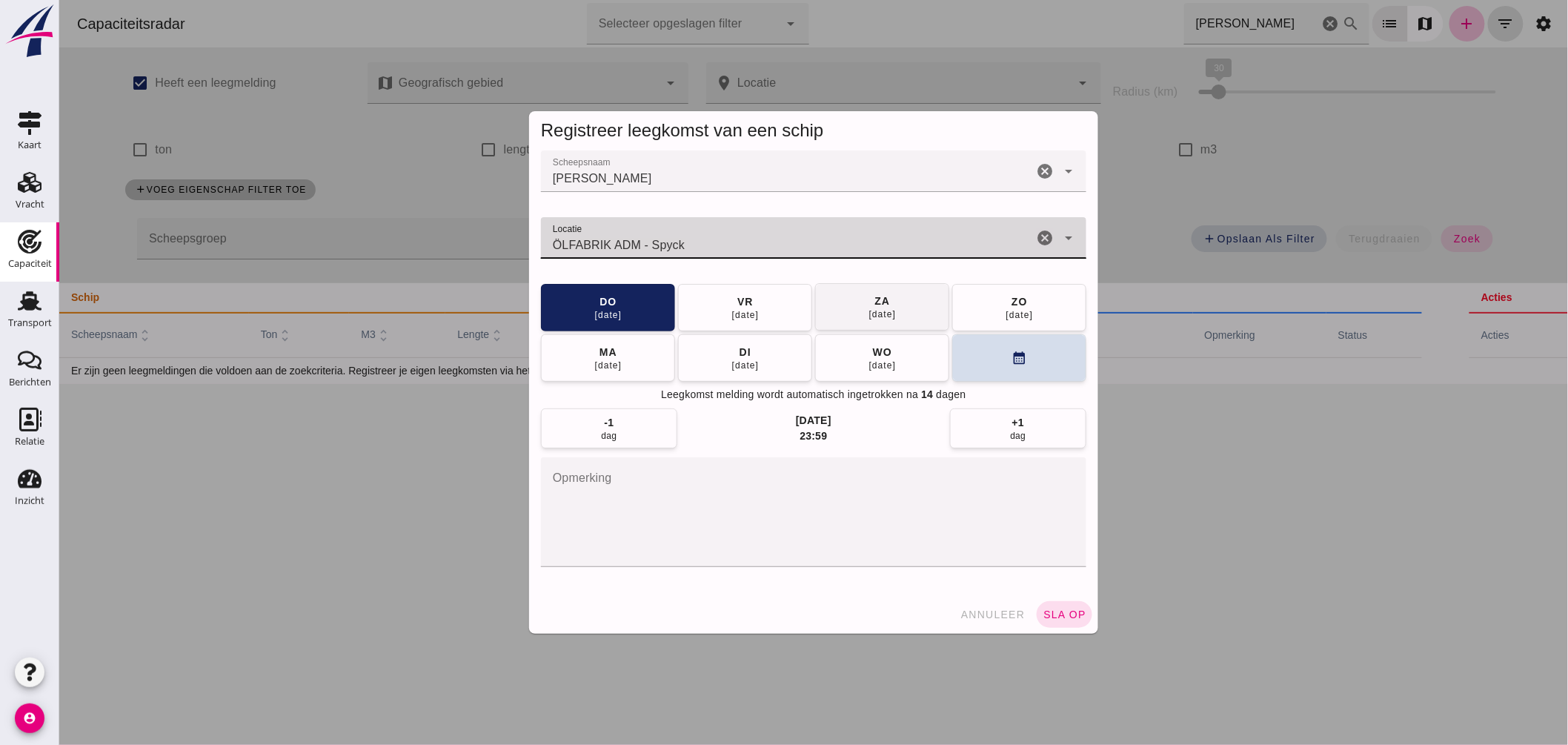
type input "ÖLFABRIK ADM - Spyck"
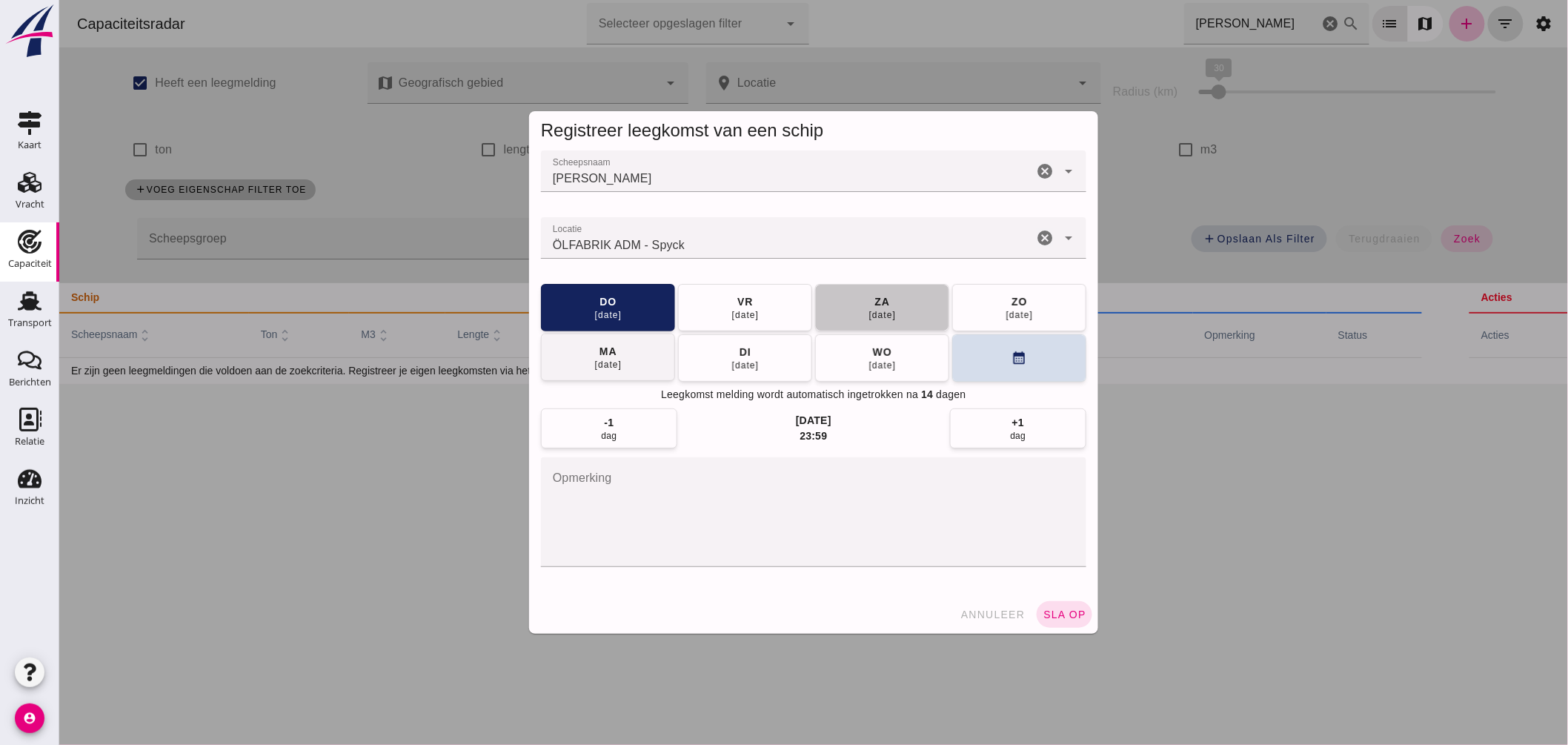
click at [906, 313] on button "za 06 sep" at bounding box center [881, 307] width 134 height 47
click at [1053, 608] on button "sla op" at bounding box center [1064, 615] width 56 height 26
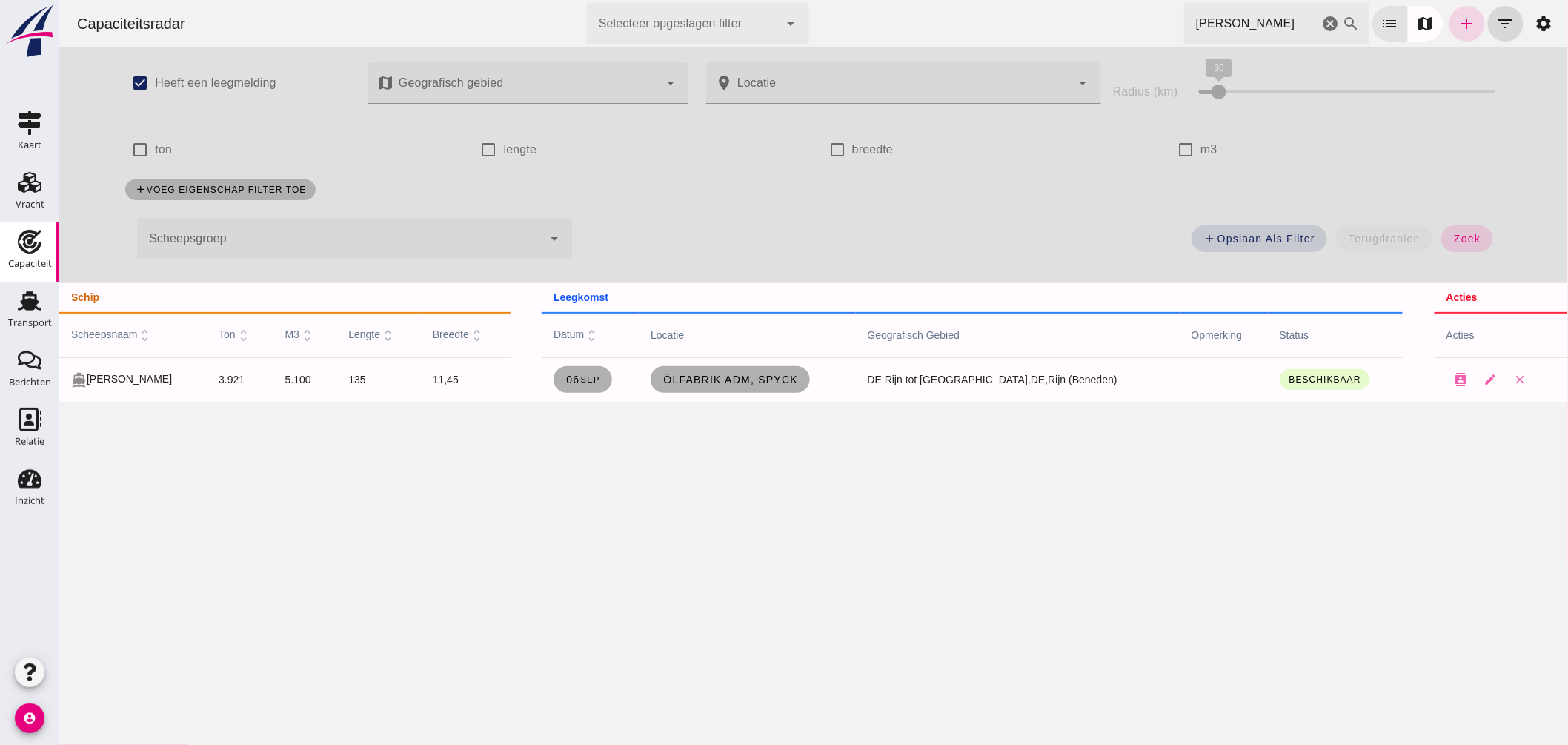
drag, startPoint x: 1234, startPoint y: 23, endPoint x: 1003, endPoint y: 2, distance: 232.0
click at [1019, 5] on div "Capaciteitsradar Selecteer opgeslagen filter Selecteer opgeslagen filter cancel…" at bounding box center [813, 23] width 1497 height 47
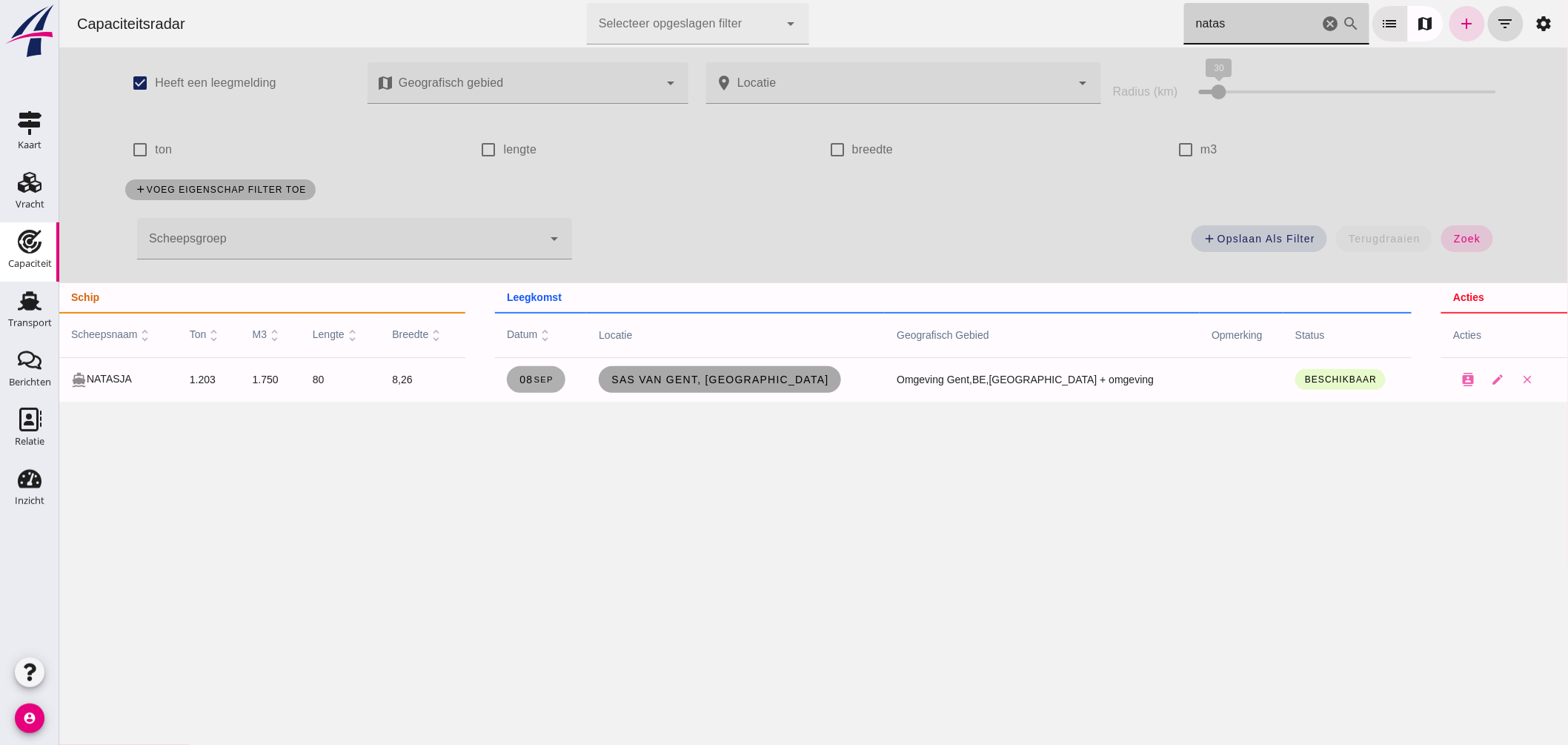
click at [750, 384] on span "Sas van Gent, [GEOGRAPHIC_DATA]" at bounding box center [718, 379] width 218 height 12
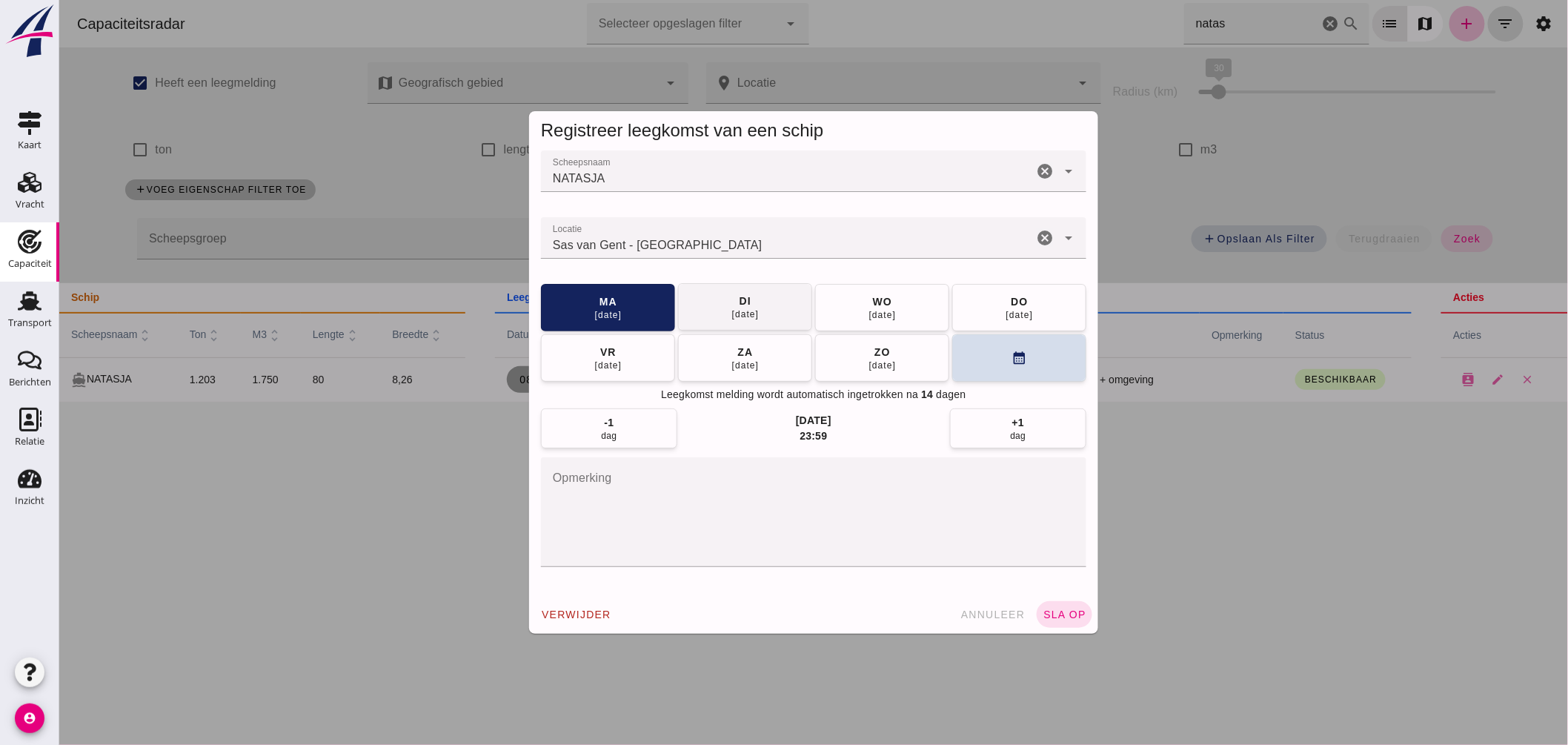
click at [749, 322] on button "di 09 sep" at bounding box center [744, 307] width 134 height 47
click at [1050, 612] on span "sla op" at bounding box center [1064, 614] width 43 height 12
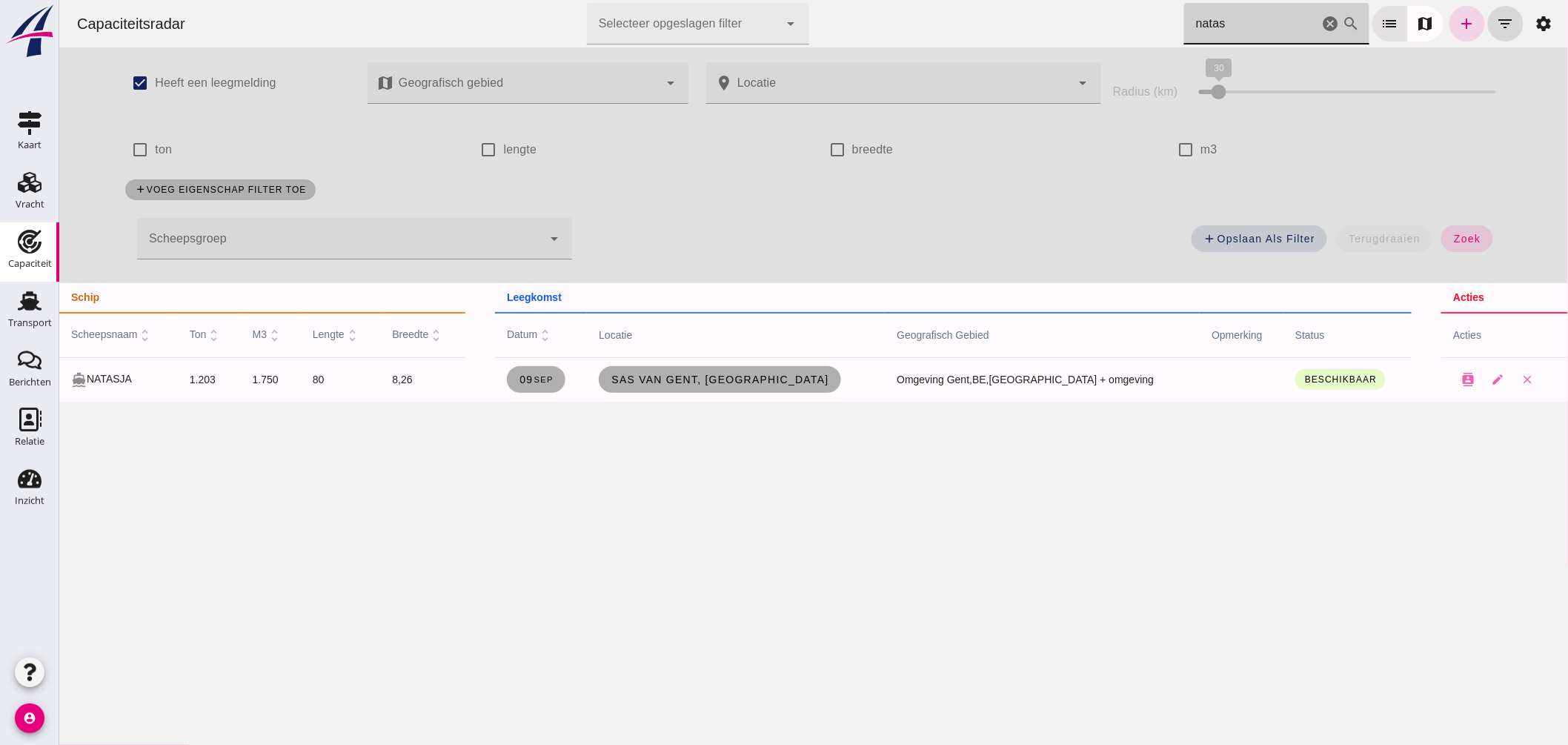
drag, startPoint x: 1244, startPoint y: 19, endPoint x: 748, endPoint y: -43, distance: 499.9
click at [748, 0] on html "Capaciteitsradar Selecteer opgeslagen filter Selecteer opgeslagen filter cancel…" at bounding box center [812, 372] width 1509 height 745
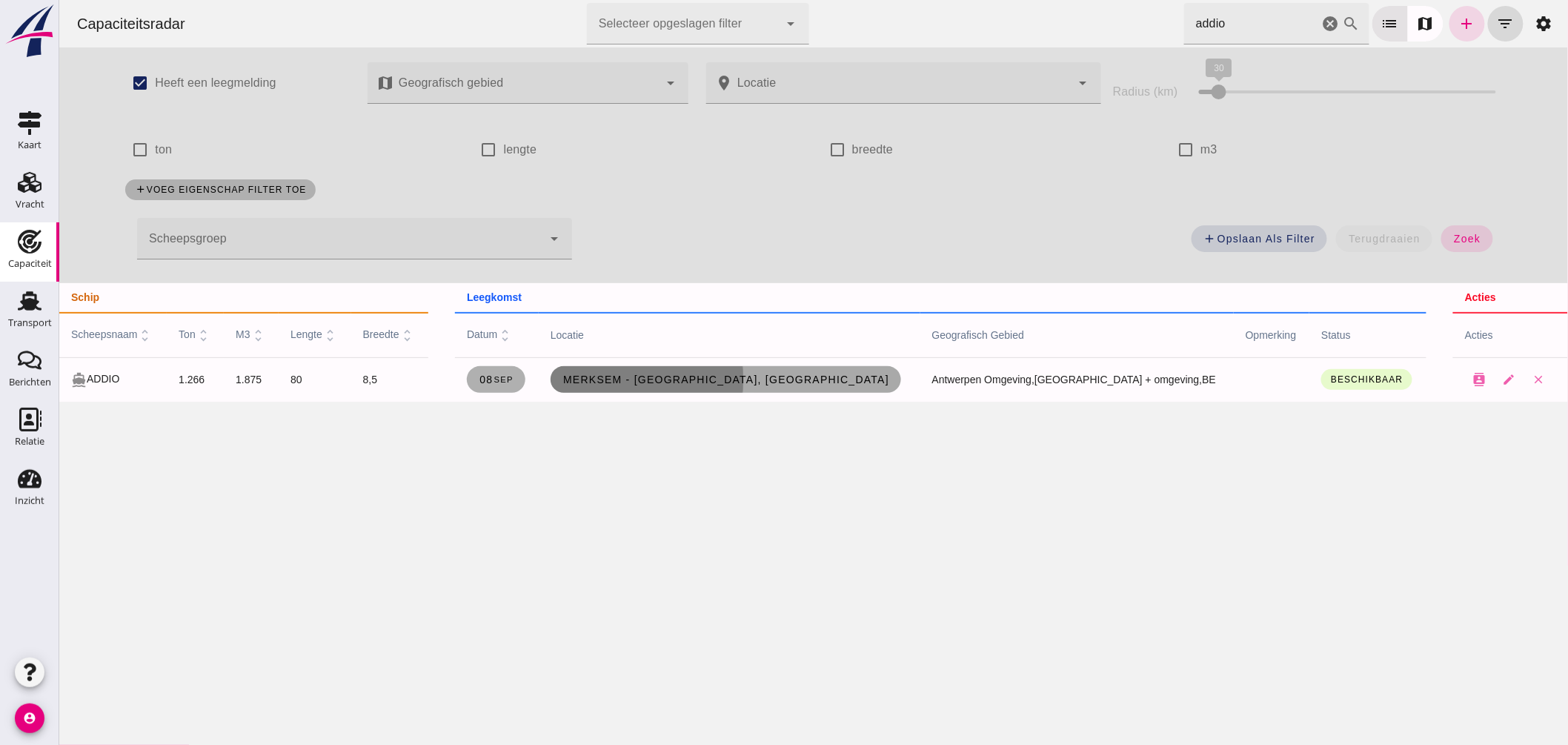
click at [701, 381] on span "Merksem - [GEOGRAPHIC_DATA], [GEOGRAPHIC_DATA]" at bounding box center [725, 379] width 327 height 12
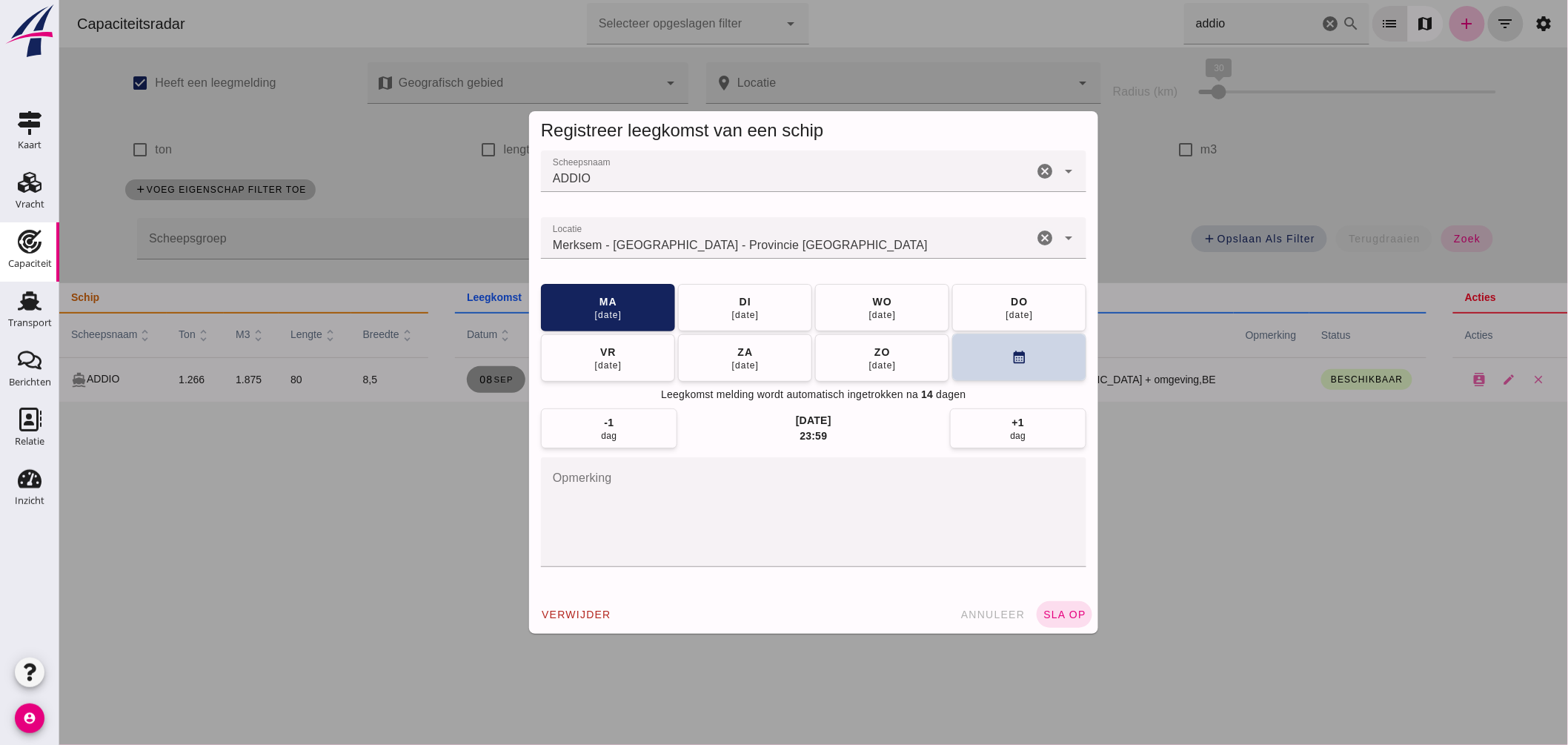
click at [989, 366] on button "calendar_month" at bounding box center [1018, 357] width 134 height 47
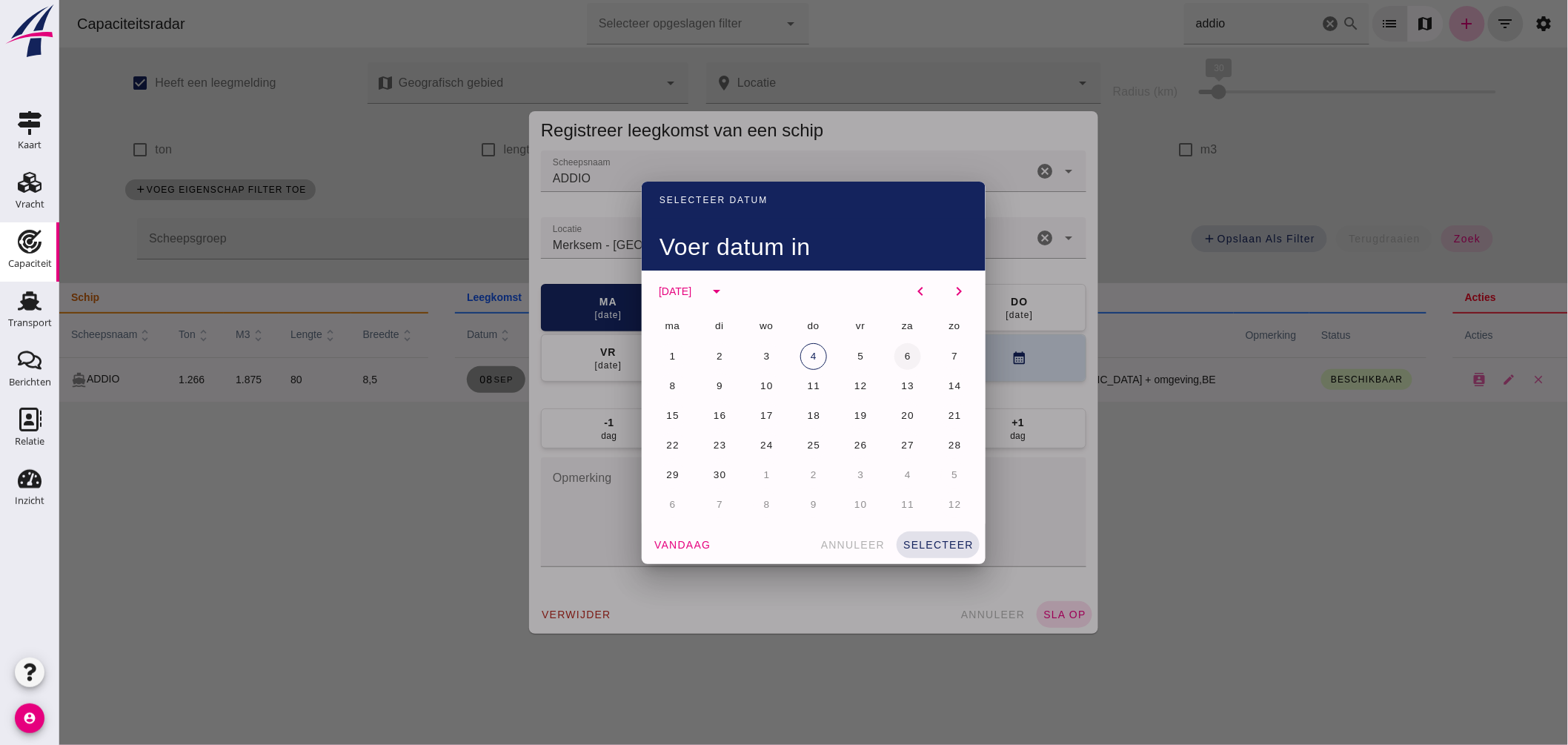
click at [901, 348] on button "6" at bounding box center [907, 356] width 26 height 26
click at [864, 539] on span "annuleer" at bounding box center [852, 544] width 65 height 12
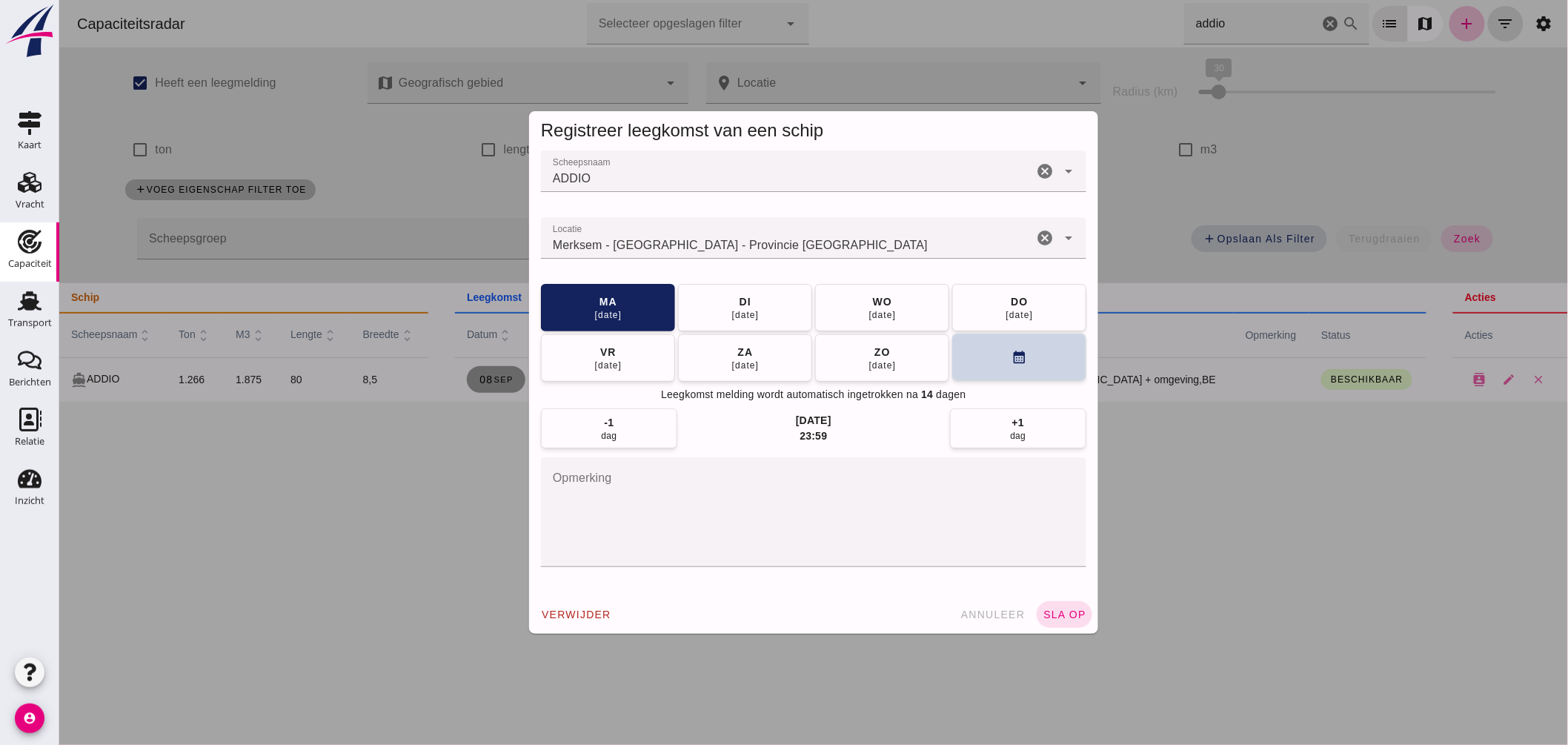
click at [1026, 336] on button "calendar_month" at bounding box center [1018, 357] width 134 height 47
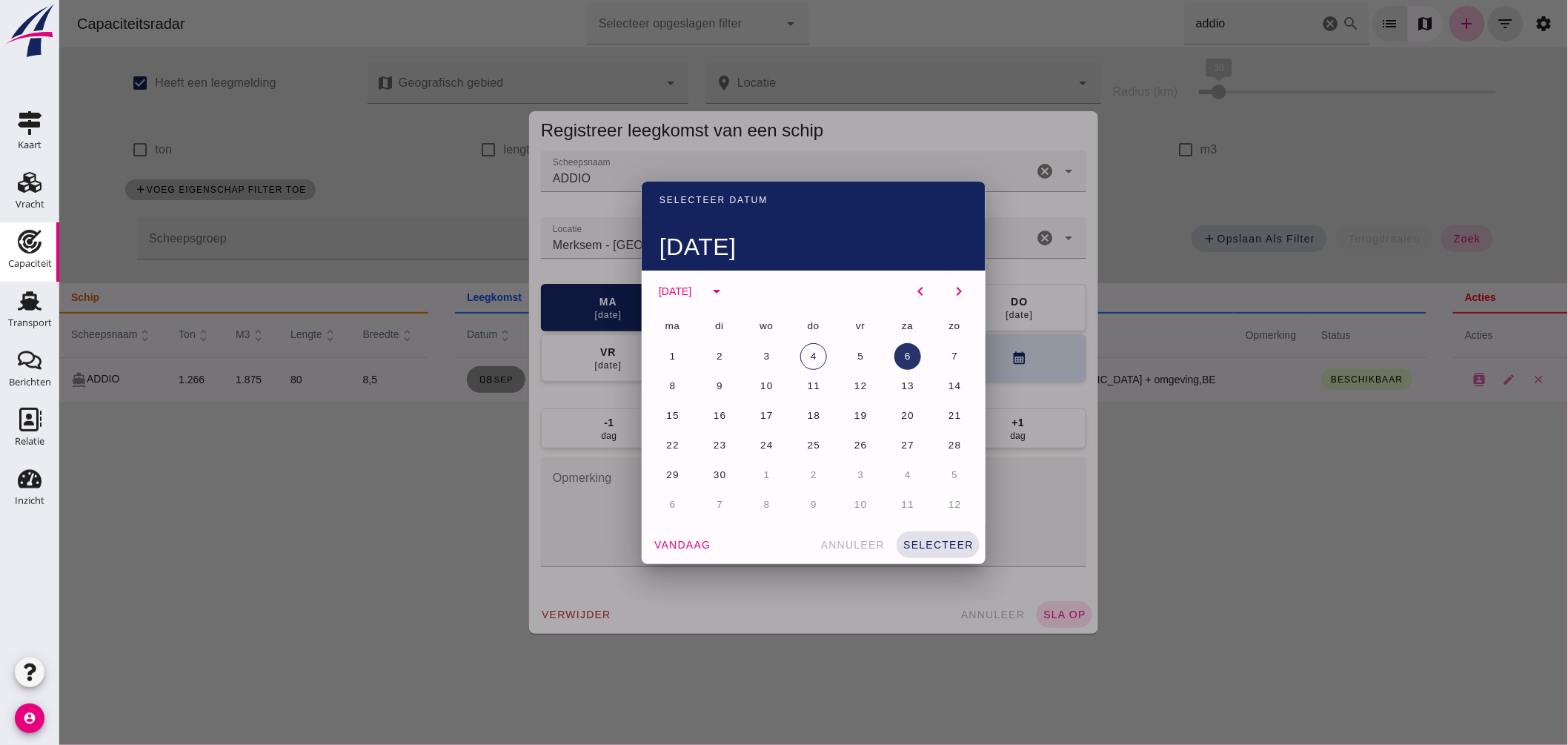
click at [897, 359] on button "6" at bounding box center [907, 356] width 26 height 26
click at [926, 530] on div "vandaag annuleer selecteer" at bounding box center [812, 545] width 344 height 39
click at [926, 532] on button "selecteer" at bounding box center [937, 545] width 83 height 26
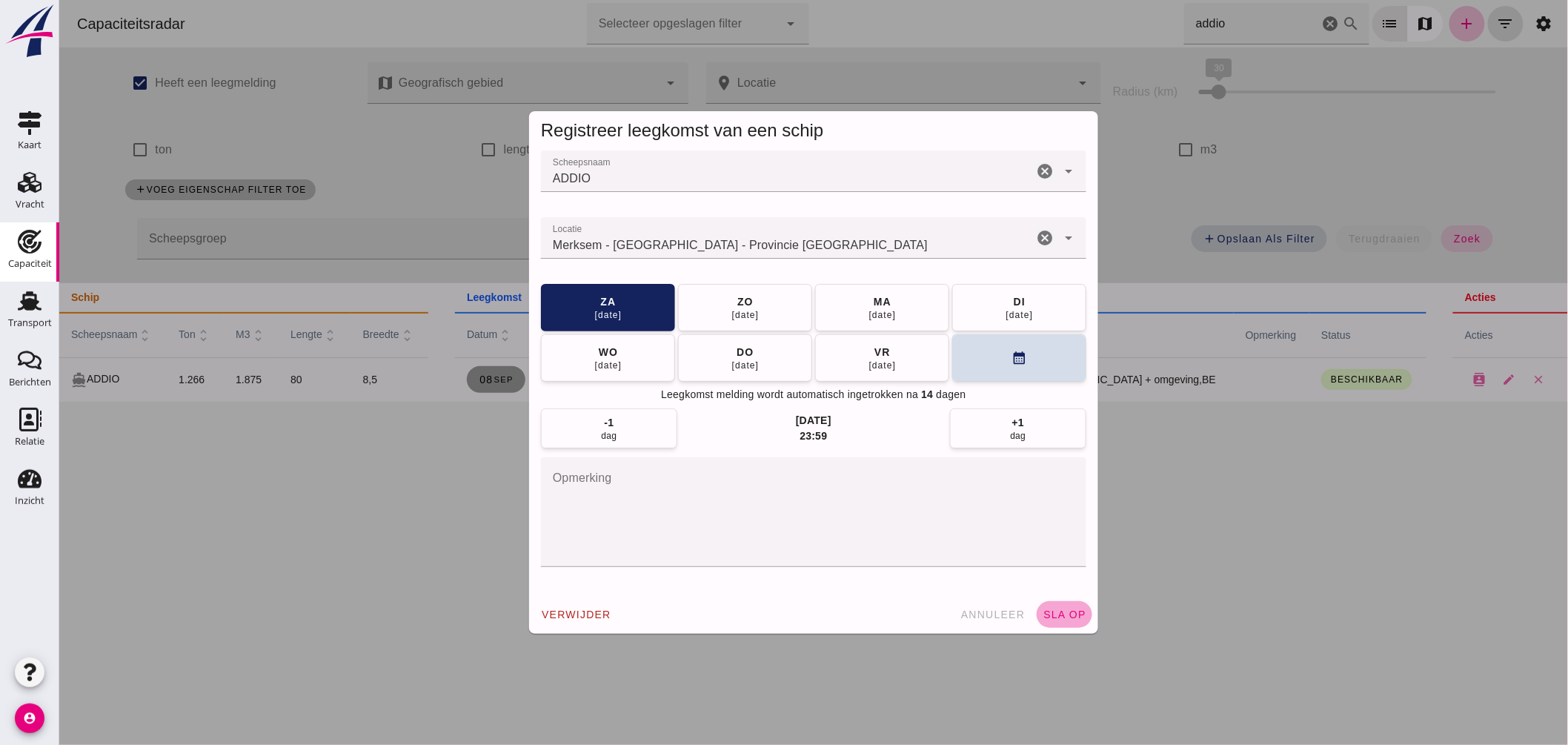
click at [1052, 609] on button "sla op" at bounding box center [1064, 615] width 56 height 26
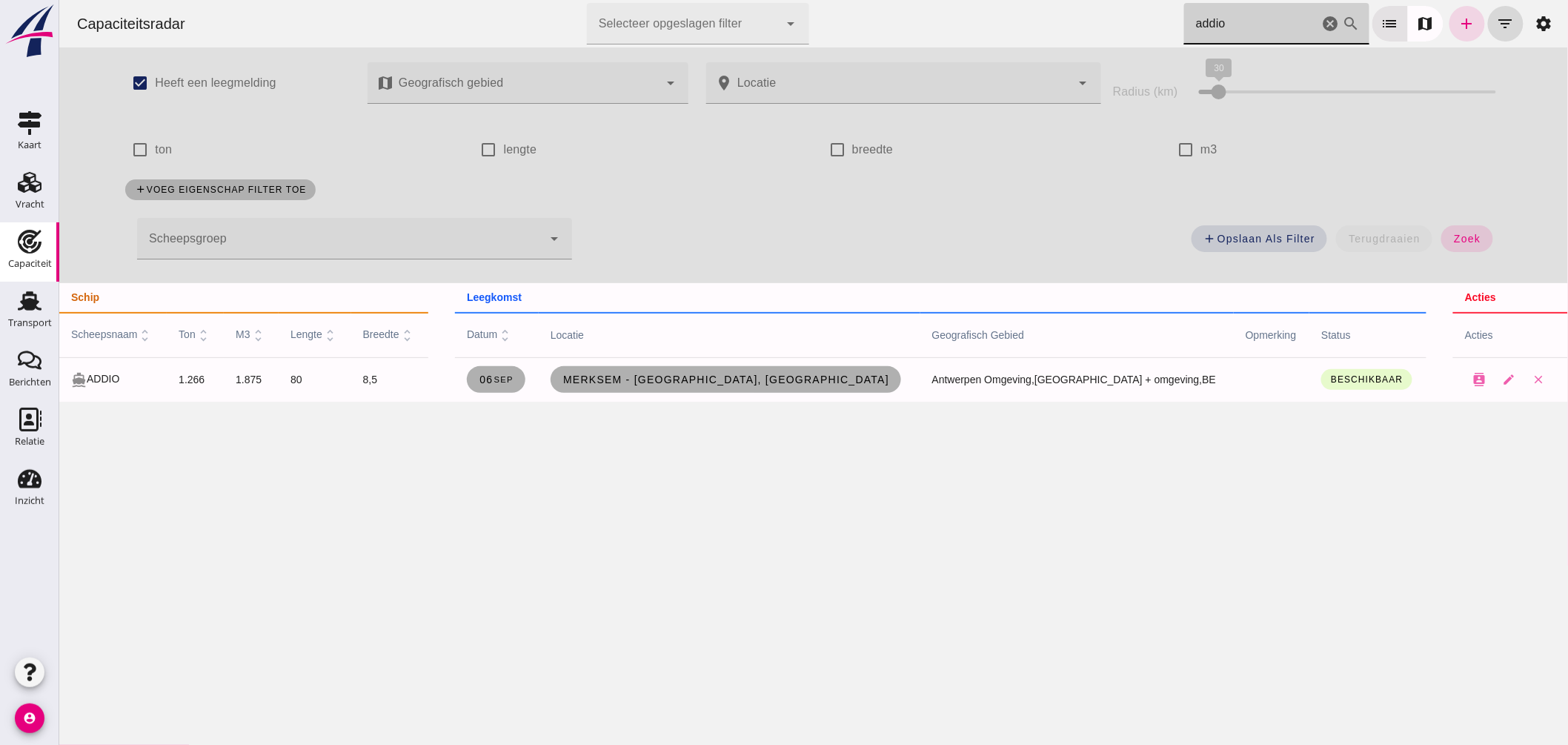
drag, startPoint x: 1092, startPoint y: 13, endPoint x: 959, endPoint y: 11, distance: 133.0
click at [1023, 12] on div "Capaciteitsradar Selecteer opgeslagen filter Selecteer opgeslagen filter cancel…" at bounding box center [813, 23] width 1497 height 47
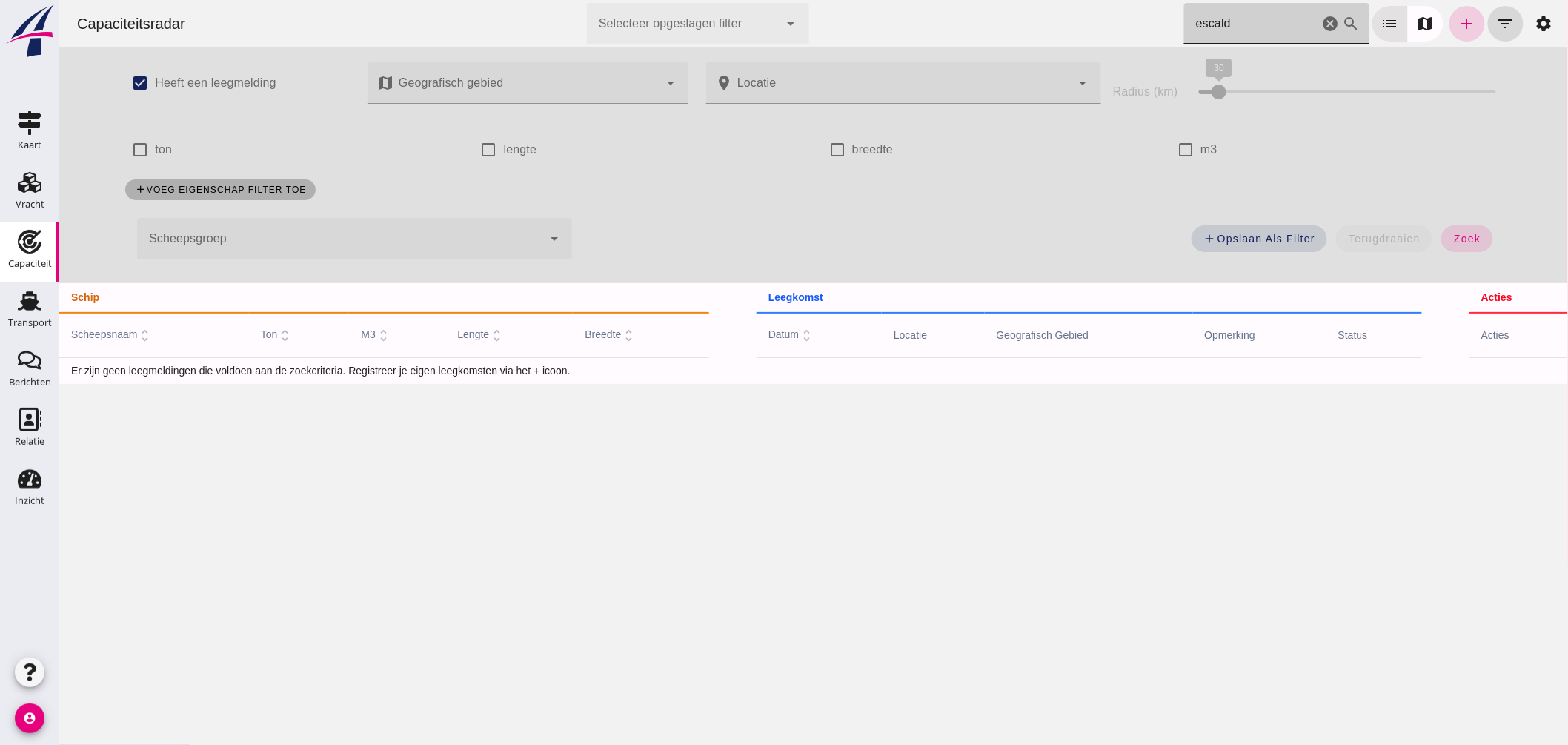
type input "escald"
click at [1449, 11] on link "add" at bounding box center [1466, 24] width 36 height 36
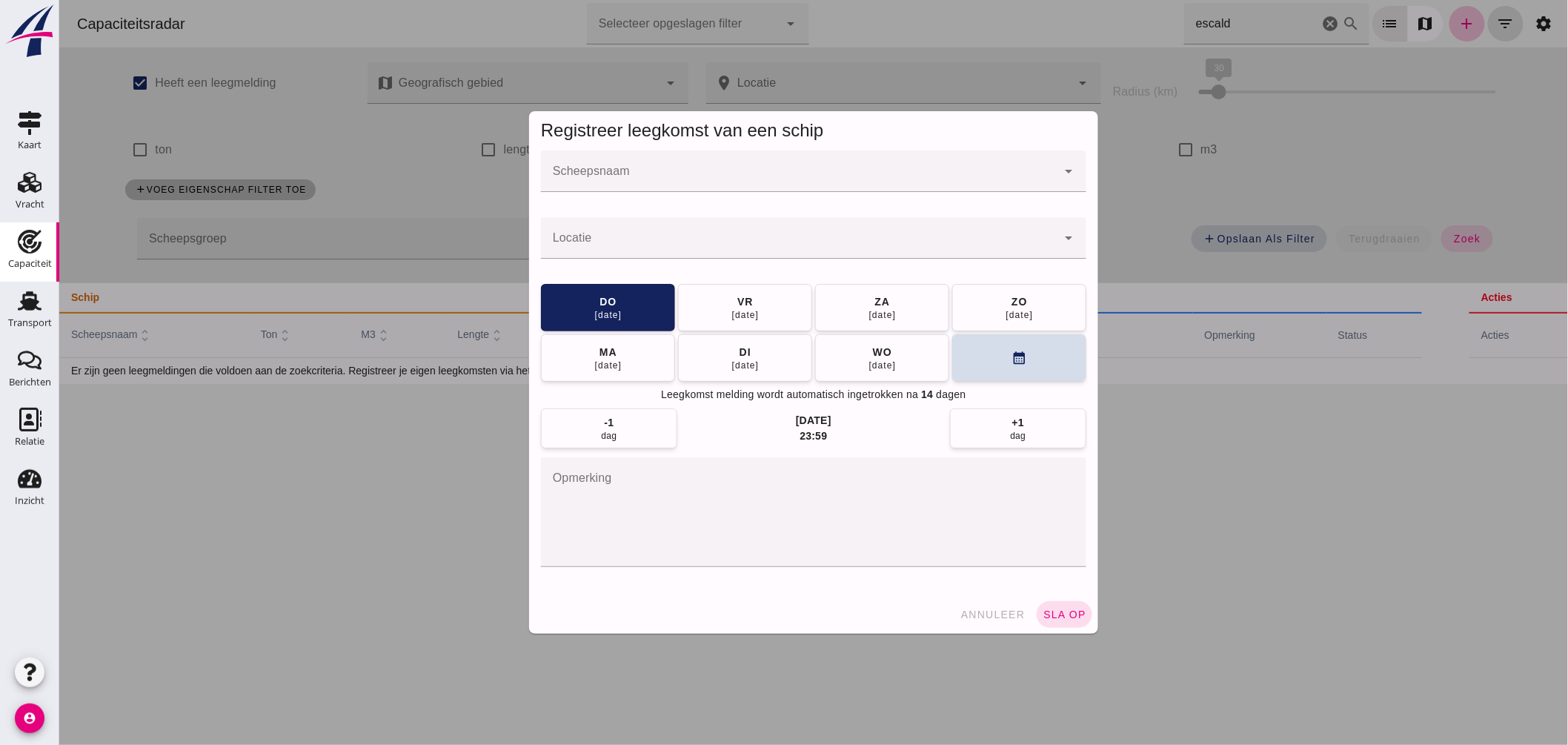
click at [742, 174] on input "Scheepsnaam" at bounding box center [798, 178] width 516 height 18
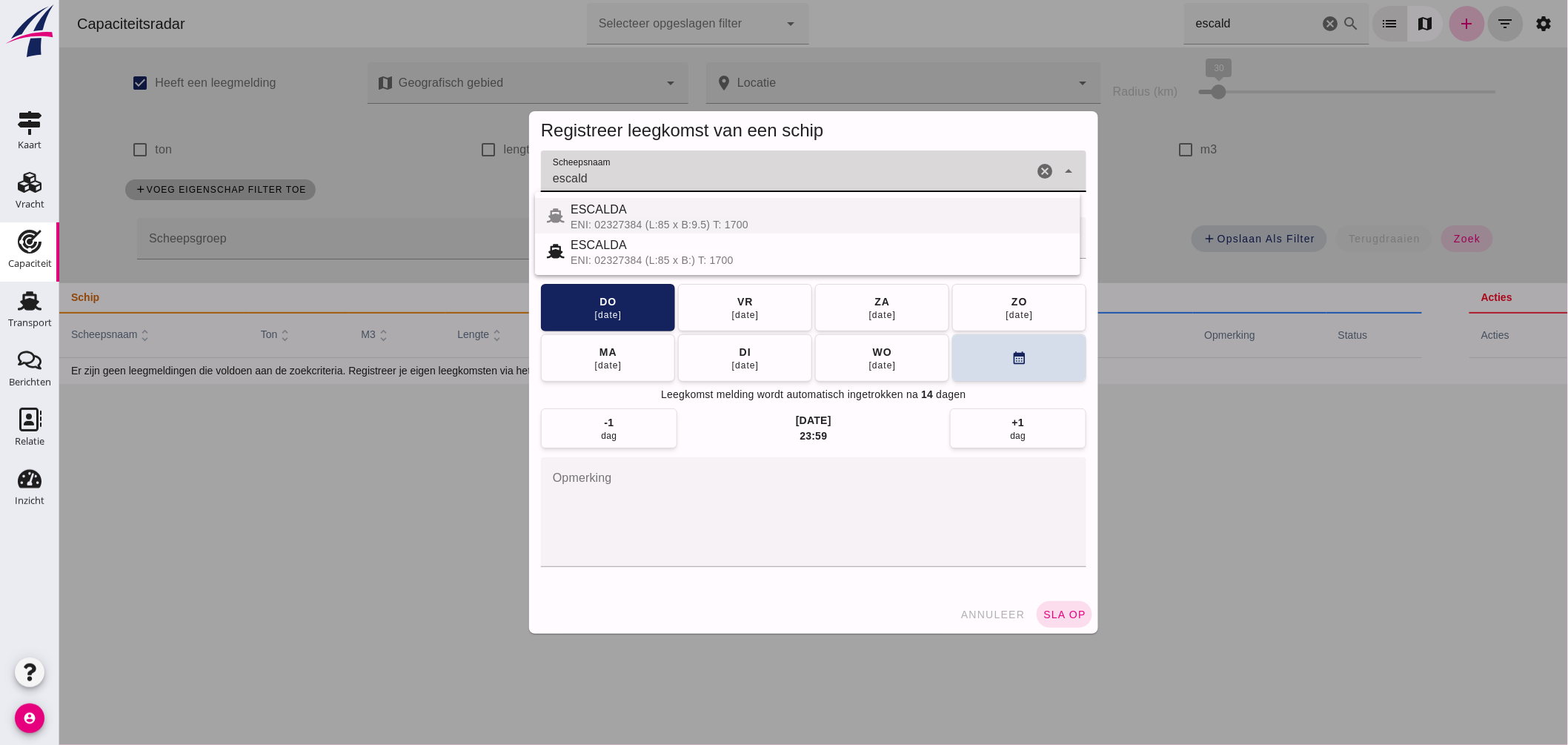
click at [624, 202] on div "ESCALDA" at bounding box center [819, 210] width 498 height 18
type input "ESCALDA"
click at [649, 231] on div at bounding box center [798, 237] width 516 height 41
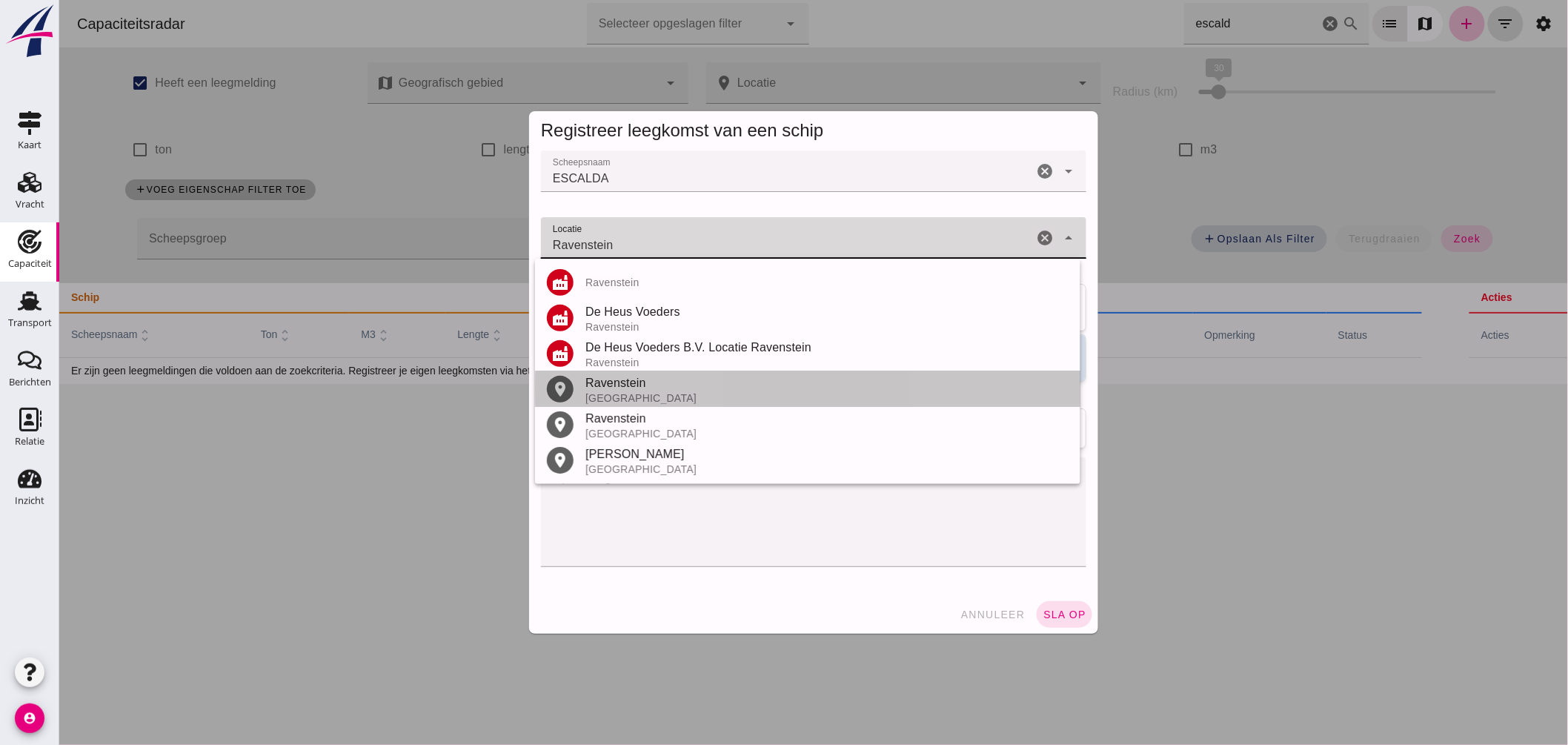
click at [657, 386] on div "Ravenstein" at bounding box center [826, 383] width 483 height 18
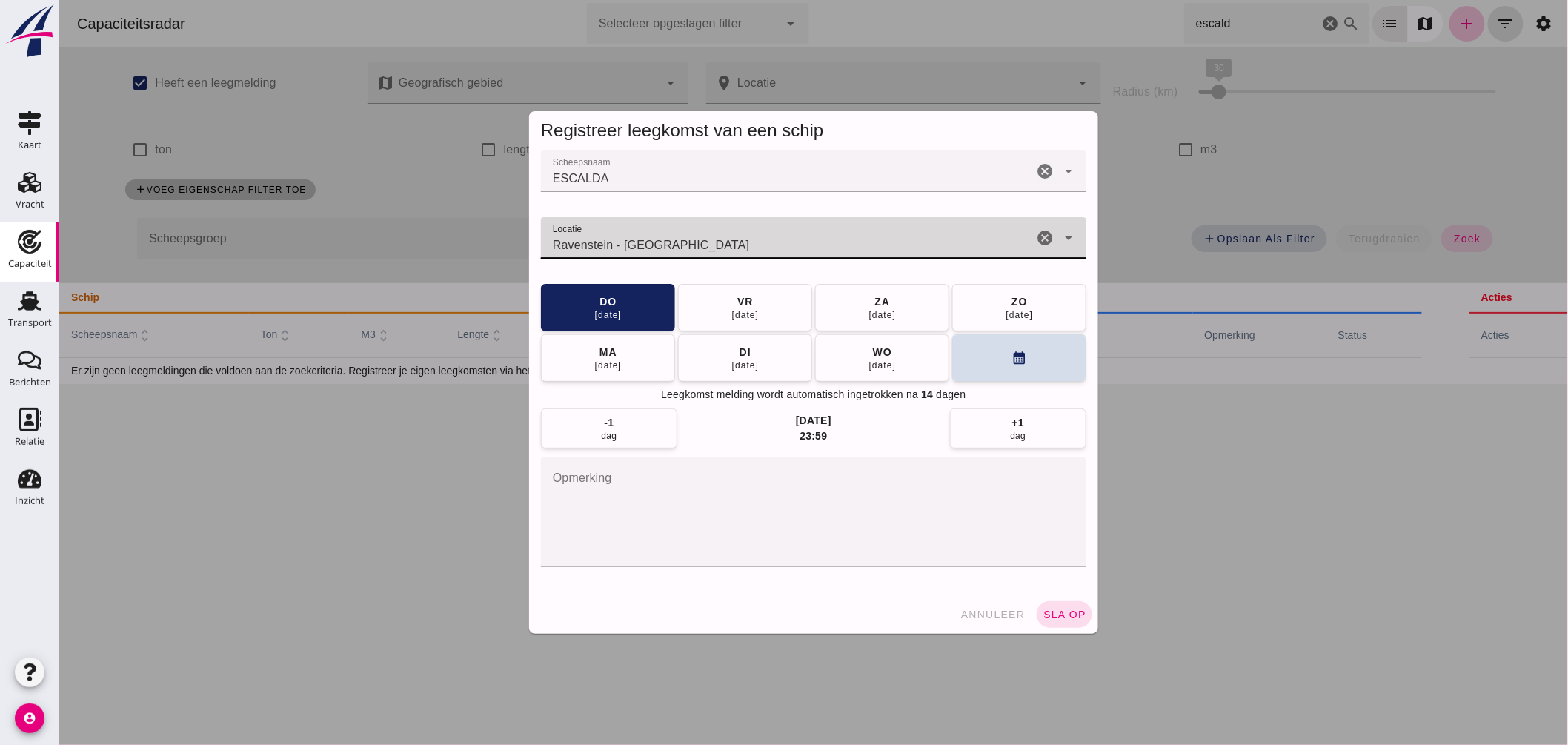
click at [720, 244] on input "Ravenstein - Noord-Brabant" at bounding box center [786, 245] width 492 height 18
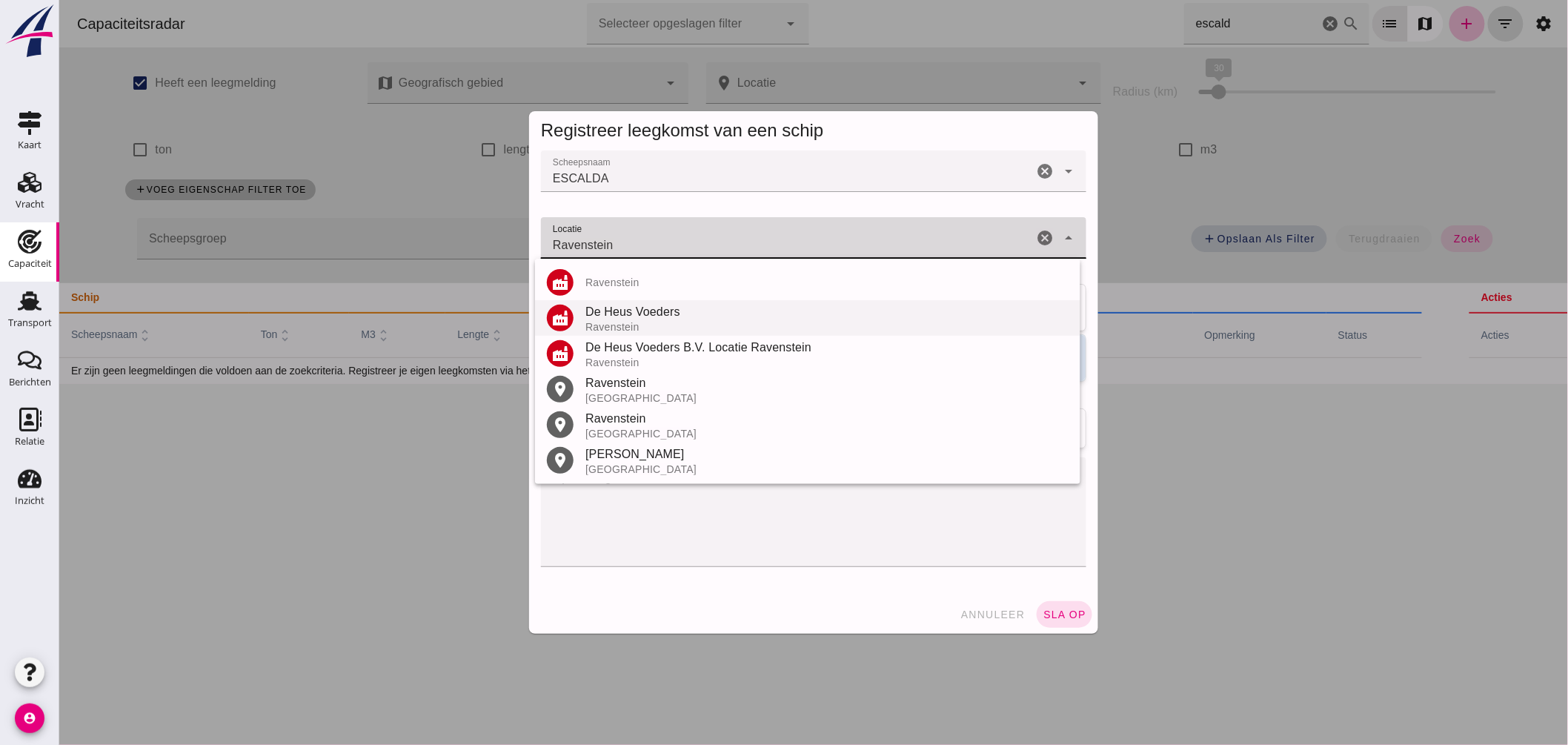
click at [667, 317] on div "De Heus Voeders" at bounding box center [826, 312] width 483 height 18
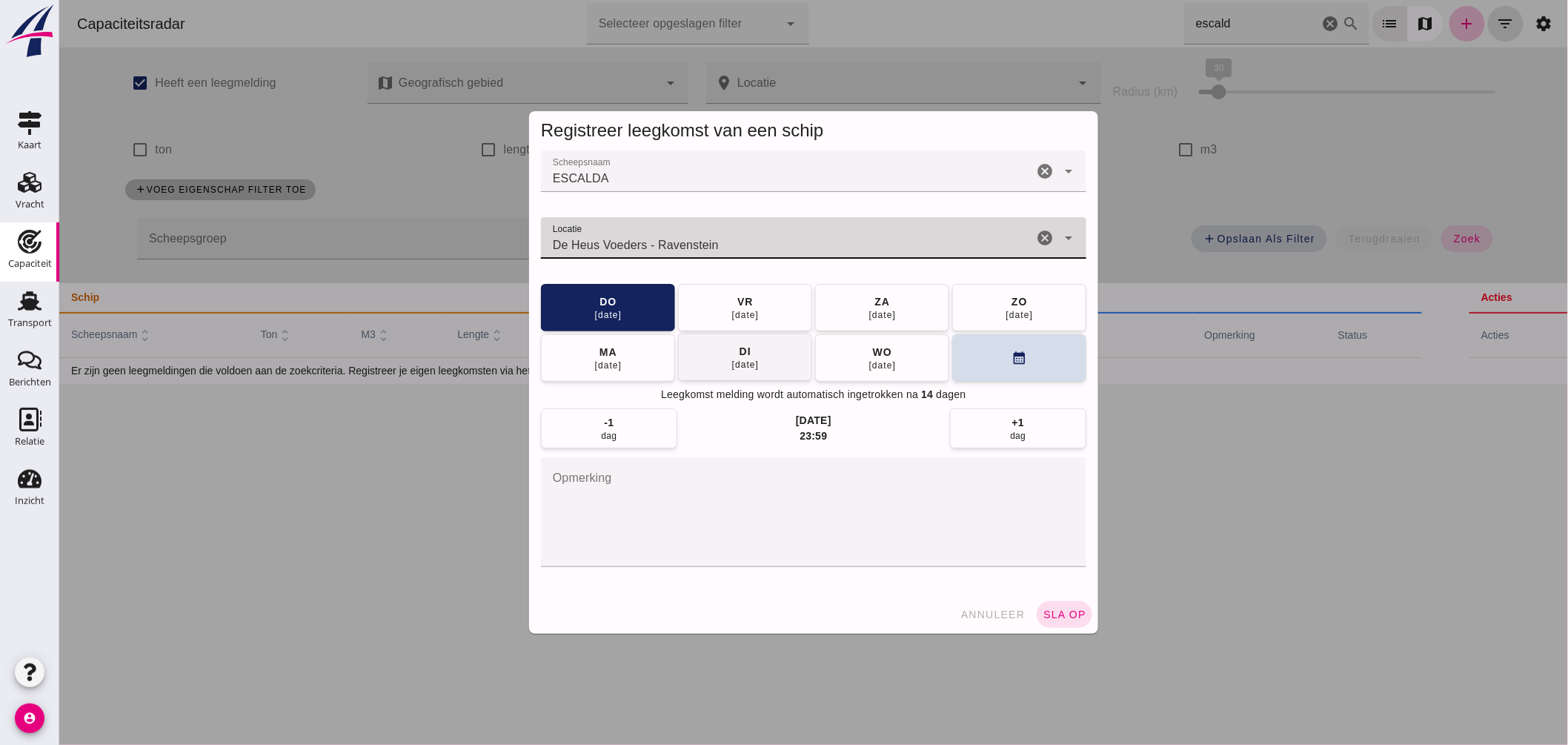
type input "De Heus Voeders - Ravenstein"
click at [740, 366] on div "09 sep" at bounding box center [745, 364] width 28 height 12
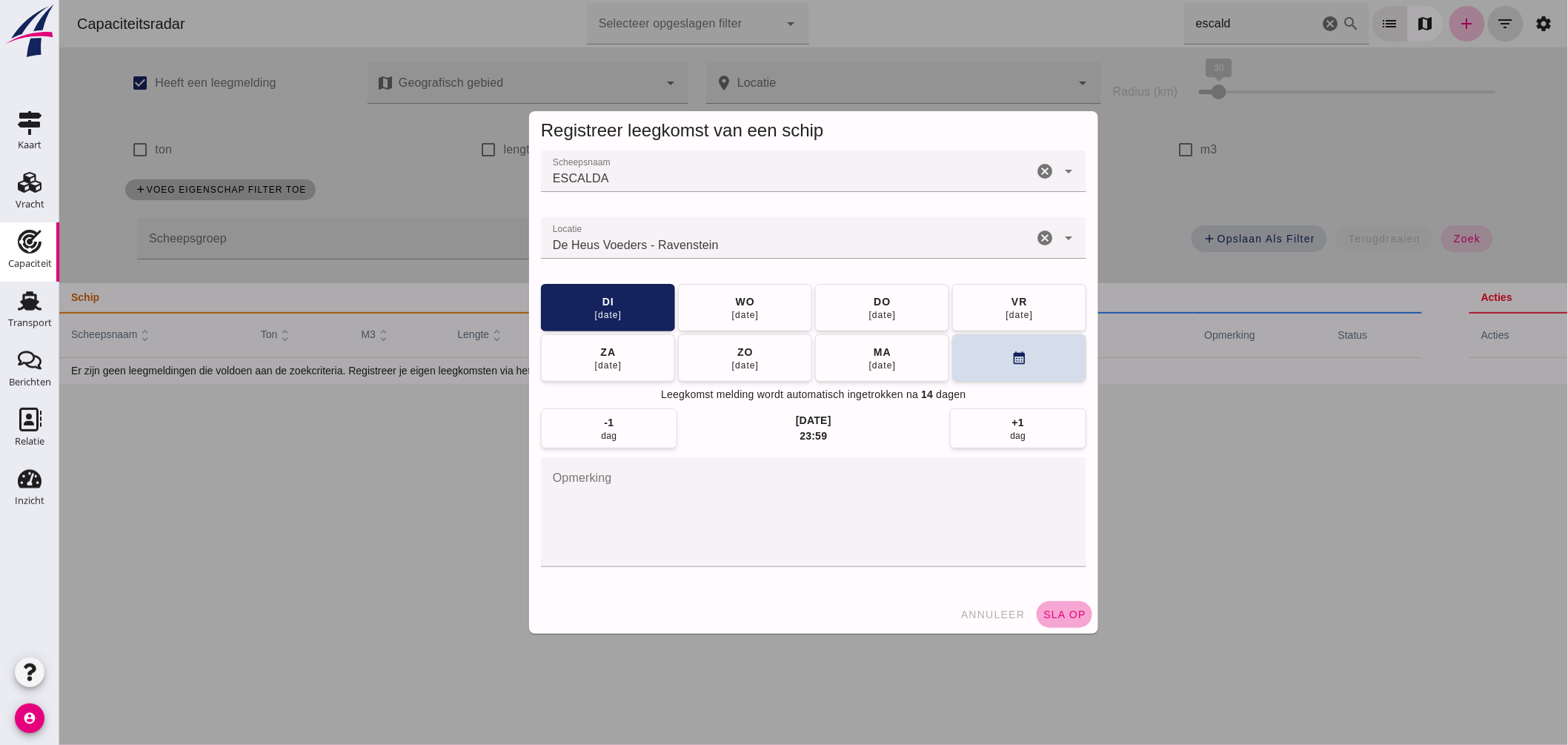
click at [1065, 605] on button "sla op" at bounding box center [1064, 615] width 56 height 26
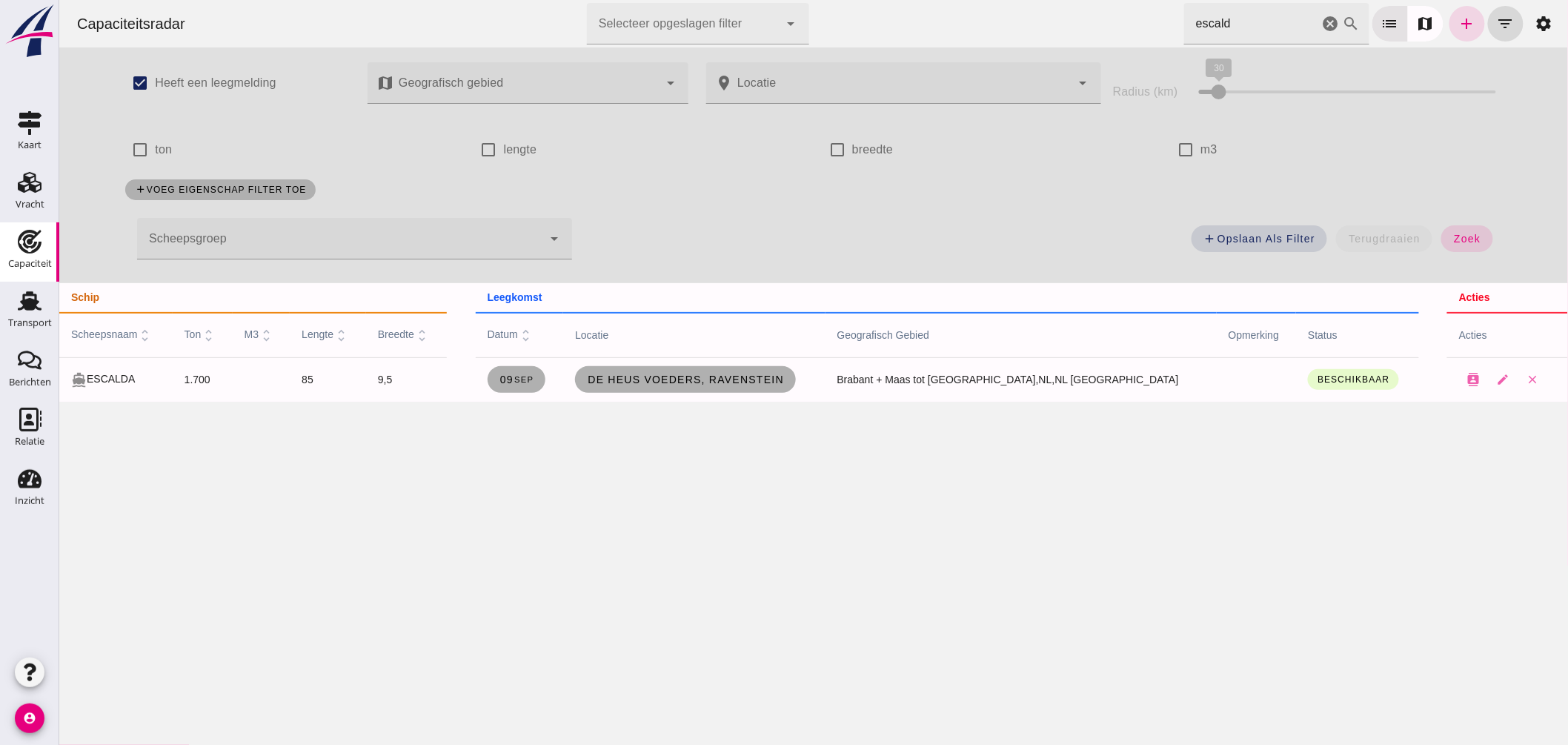
drag, startPoint x: 1259, startPoint y: 15, endPoint x: 639, endPoint y: 40, distance: 620.5
click at [674, 46] on div "Capaciteitsradar Selecteer opgeslagen filter Selecteer opgeslagen filter cancel…" at bounding box center [813, 23] width 1497 height 47
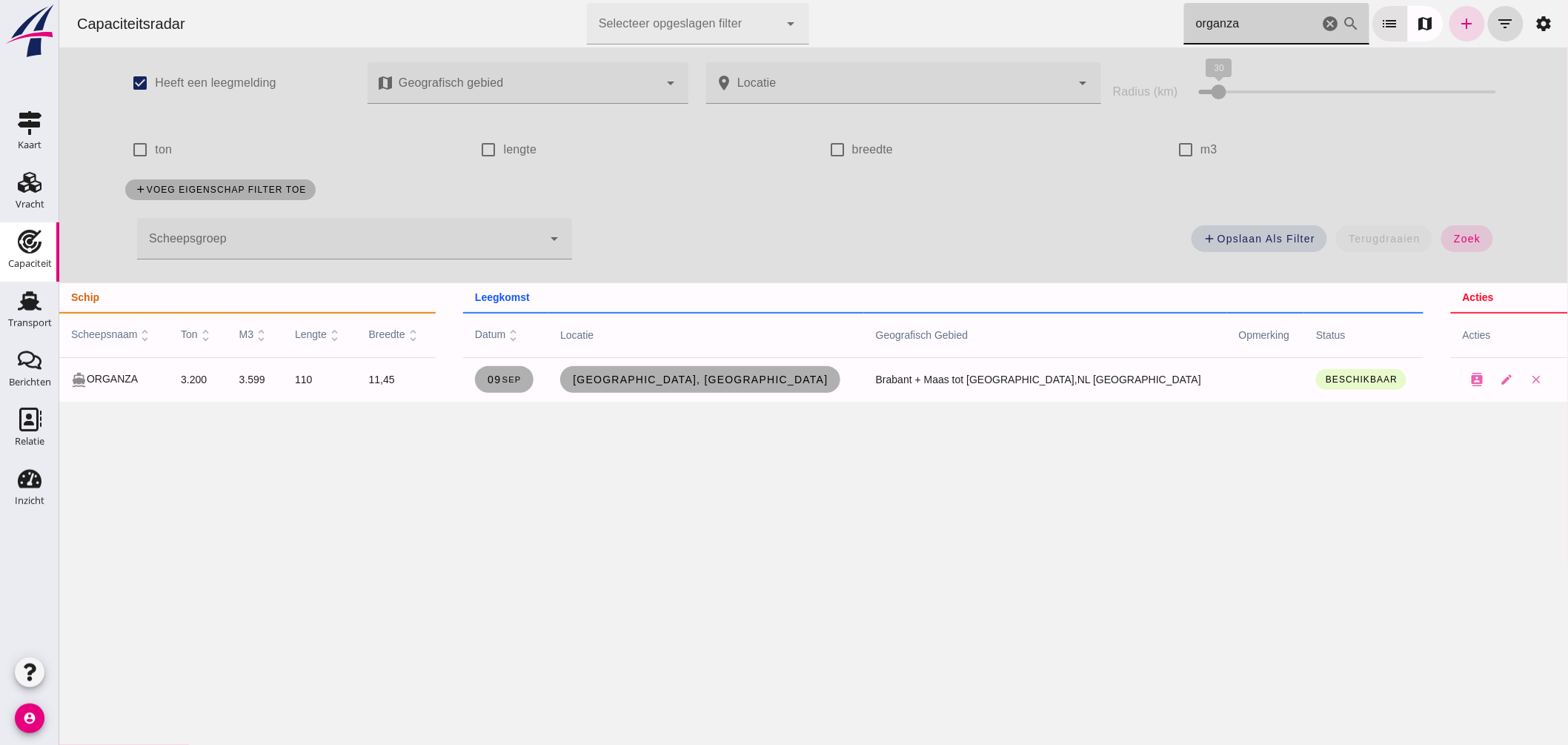
type input "organza"
click at [755, 376] on span "[GEOGRAPHIC_DATA], [GEOGRAPHIC_DATA]" at bounding box center [699, 379] width 257 height 12
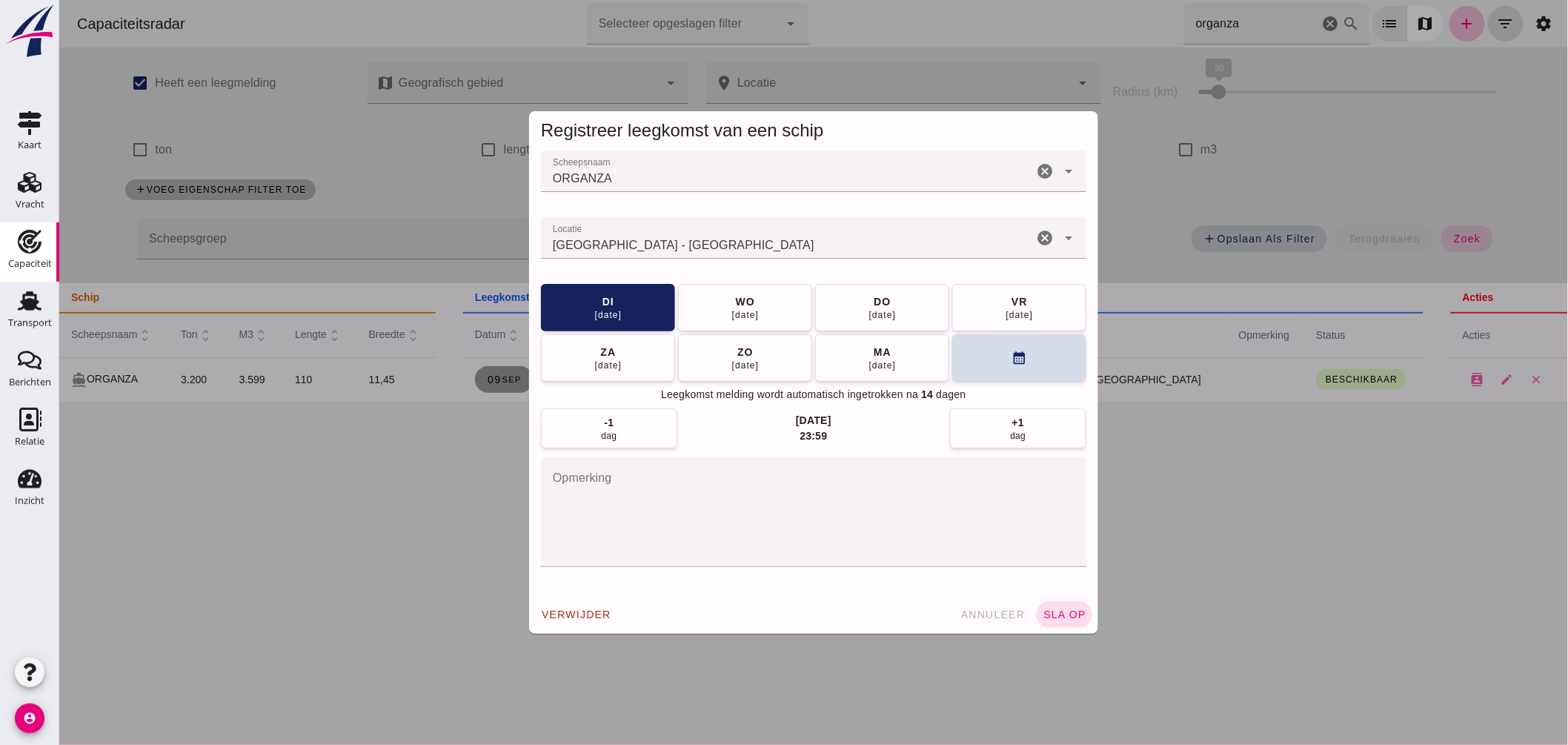
click at [817, 238] on input "Locatie" at bounding box center [786, 245] width 492 height 18
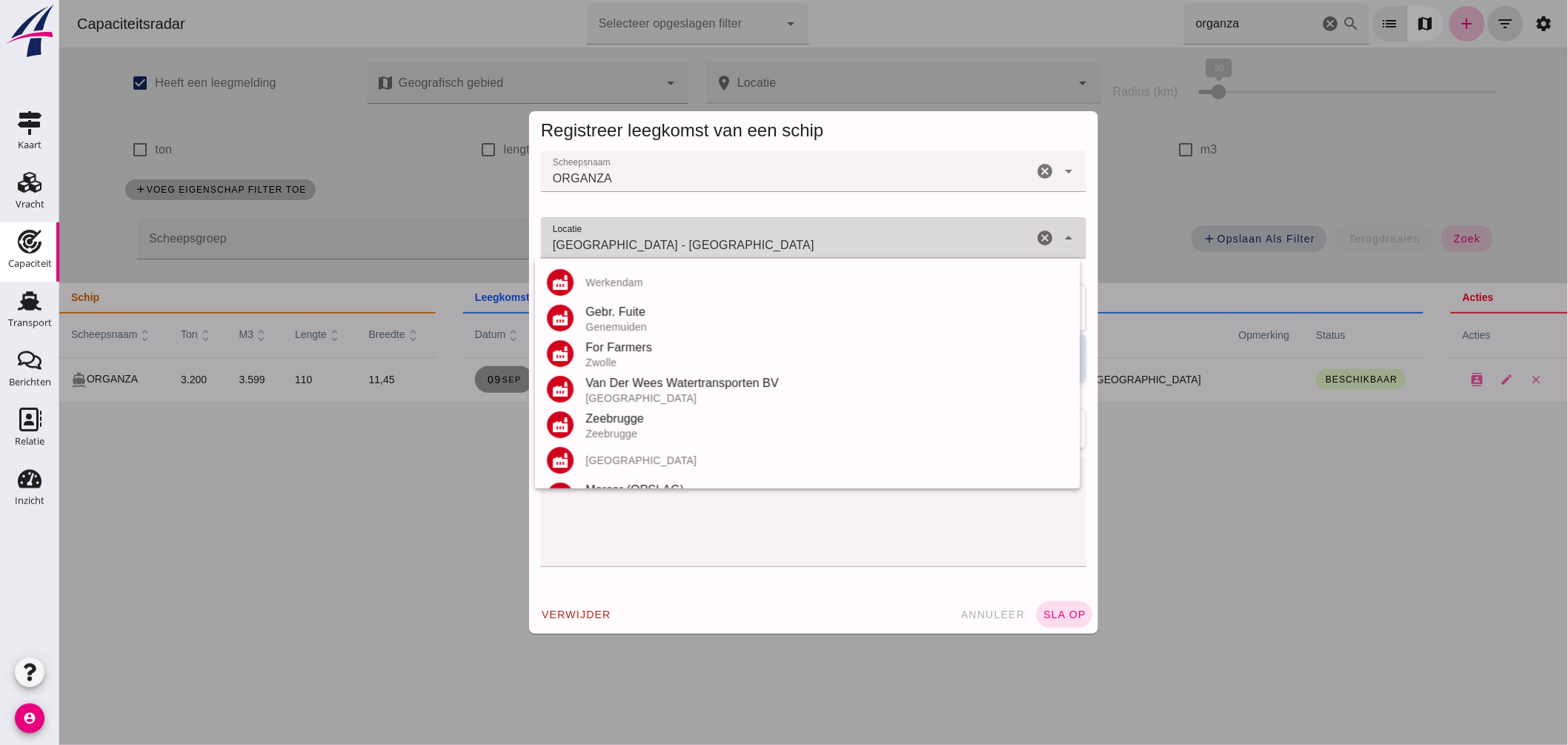
click at [817, 238] on input "Maastricht - Limburg" at bounding box center [786, 245] width 492 height 18
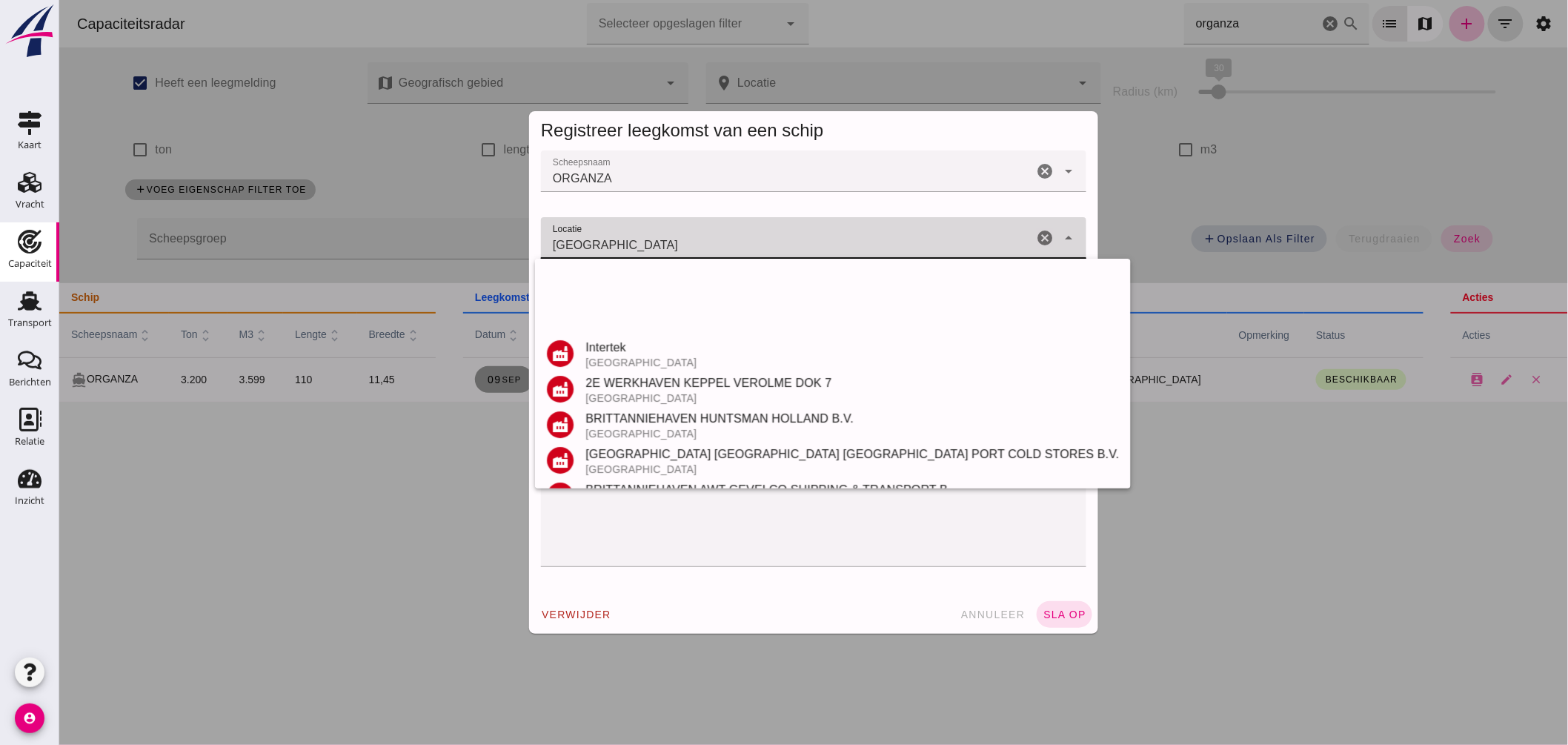
scroll to position [279, 0]
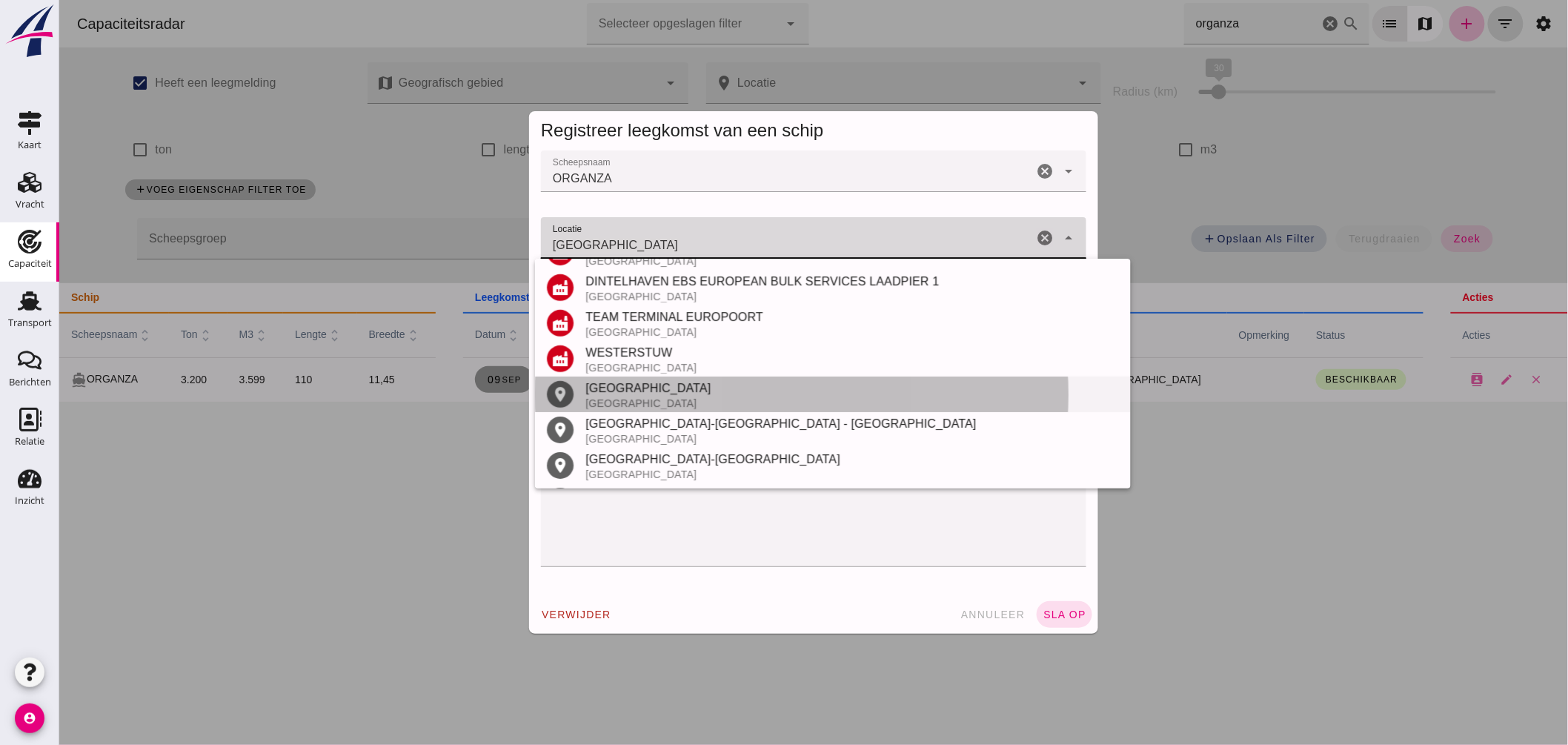
click at [726, 389] on div "Rotterdam" at bounding box center [852, 388] width 534 height 18
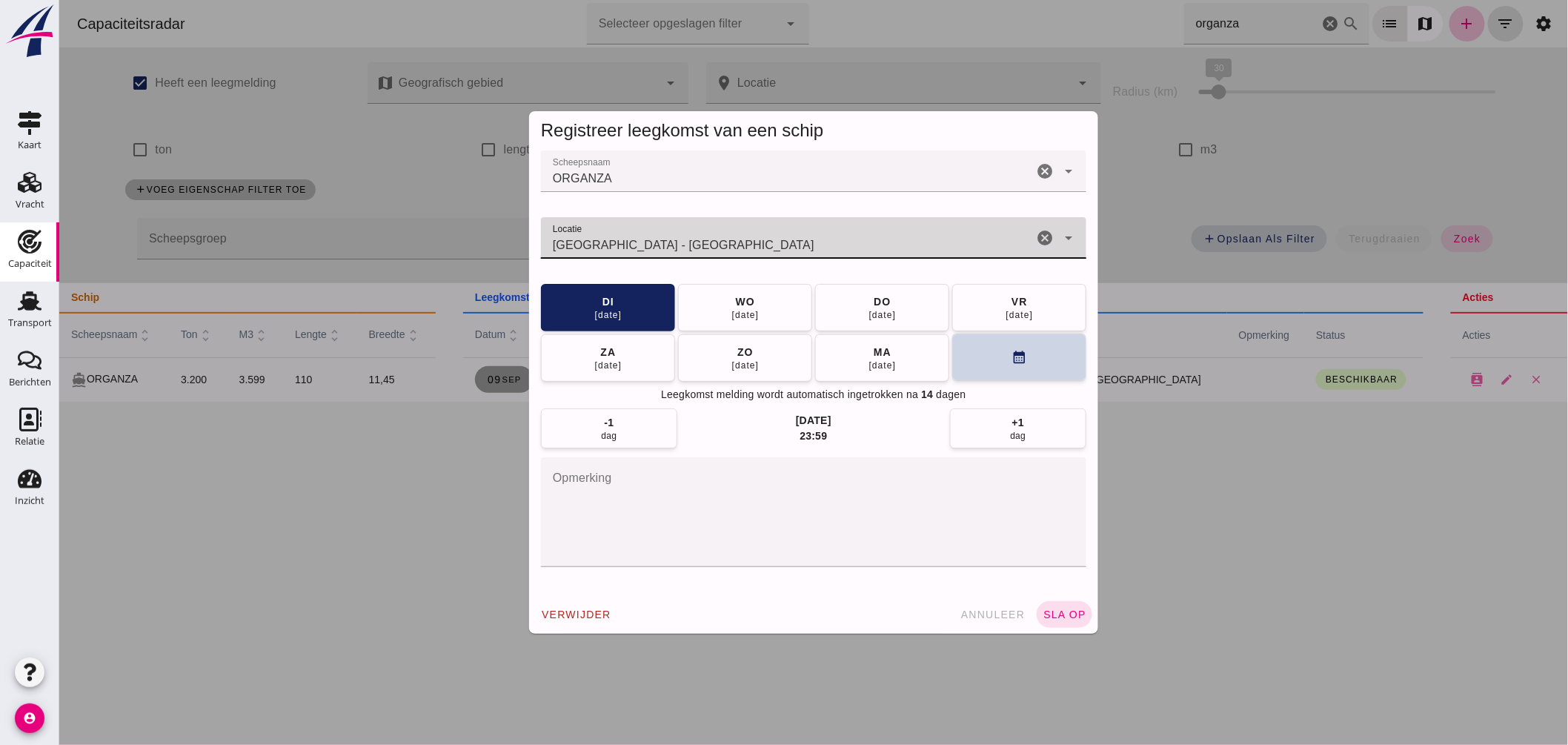
type input "Rotterdam - Zuid-Holland"
click at [964, 364] on button "calendar_month" at bounding box center [1018, 357] width 134 height 47
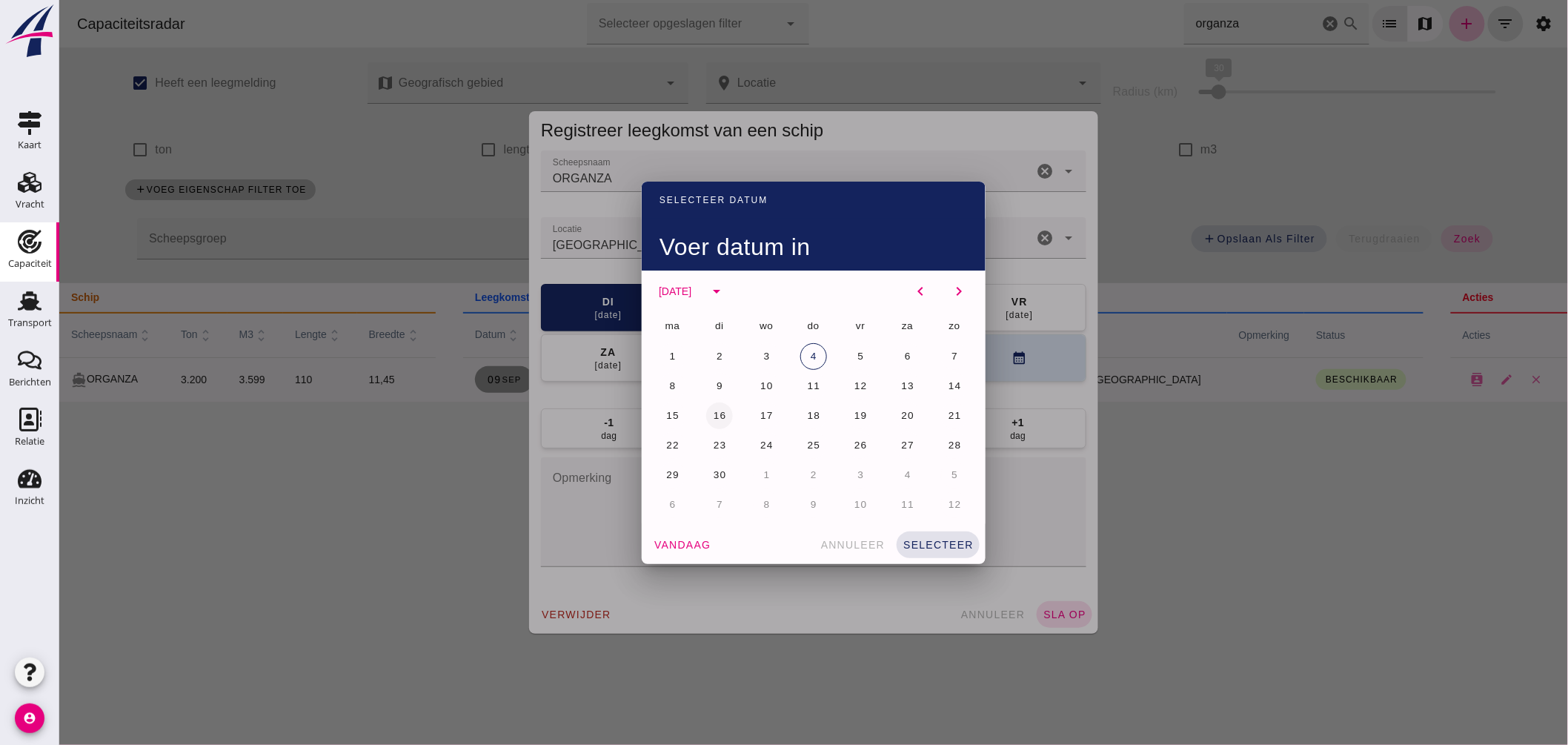
click at [712, 418] on span "16" at bounding box center [719, 415] width 14 height 11
click at [934, 539] on span "selecteer" at bounding box center [937, 544] width 71 height 12
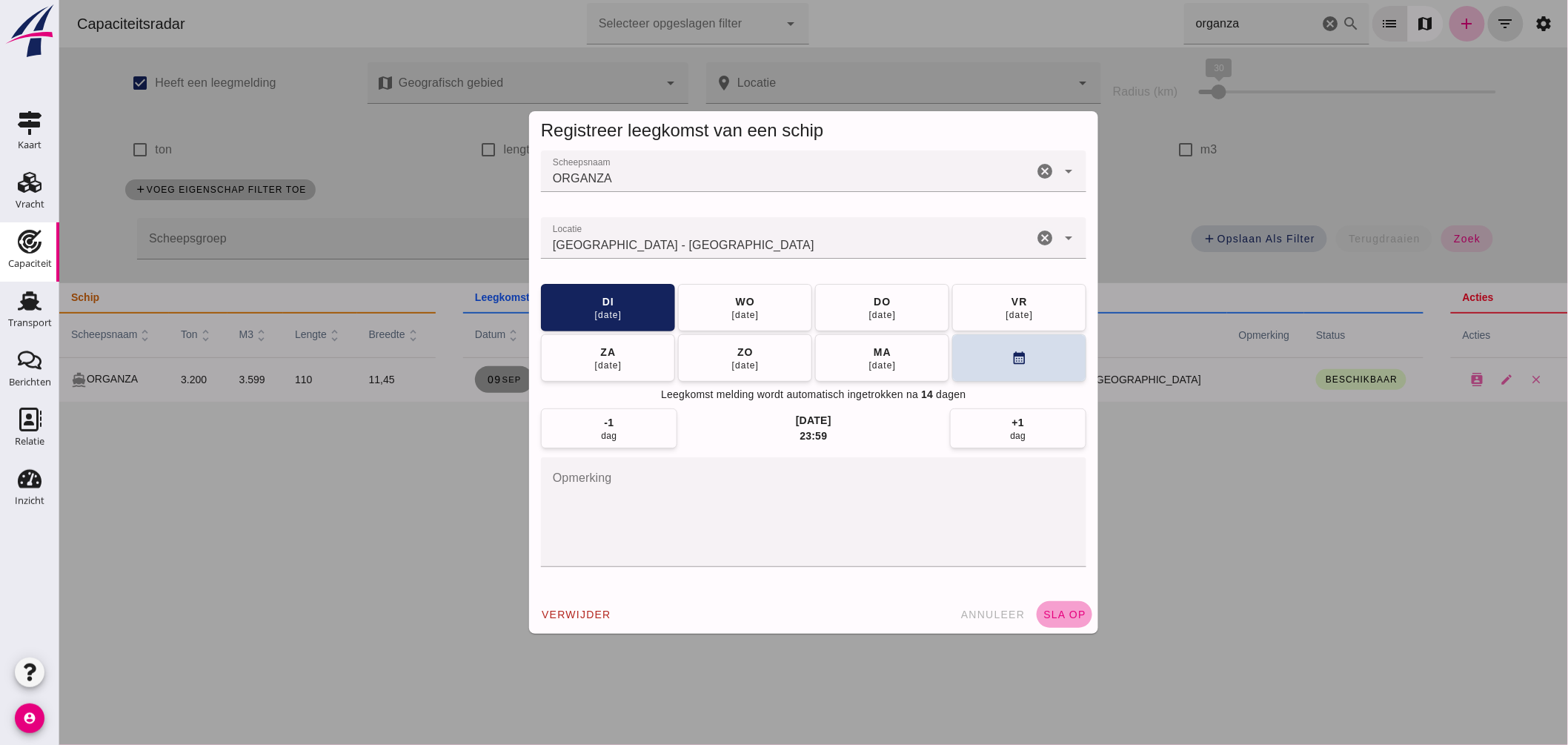
click at [1059, 612] on span "sla op" at bounding box center [1064, 614] width 43 height 12
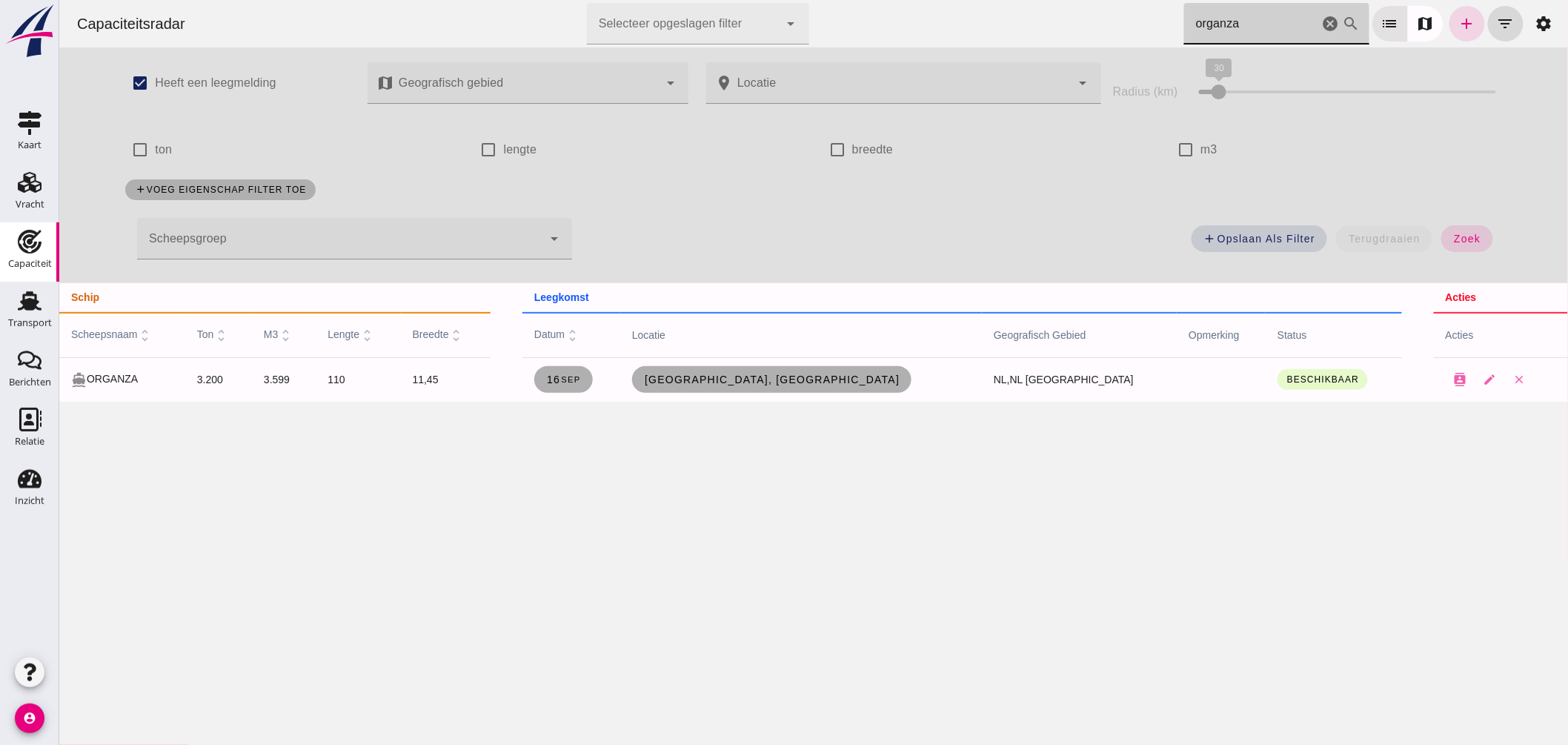
drag, startPoint x: 1244, startPoint y: 26, endPoint x: 726, endPoint y: -64, distance: 525.8
click at [726, 0] on html "Capaciteitsradar Selecteer opgeslagen filter Selecteer opgeslagen filter cancel…" at bounding box center [812, 372] width 1509 height 745
type input "castell"
click at [694, 381] on span "Oss, nl" at bounding box center [670, 379] width 48 height 12
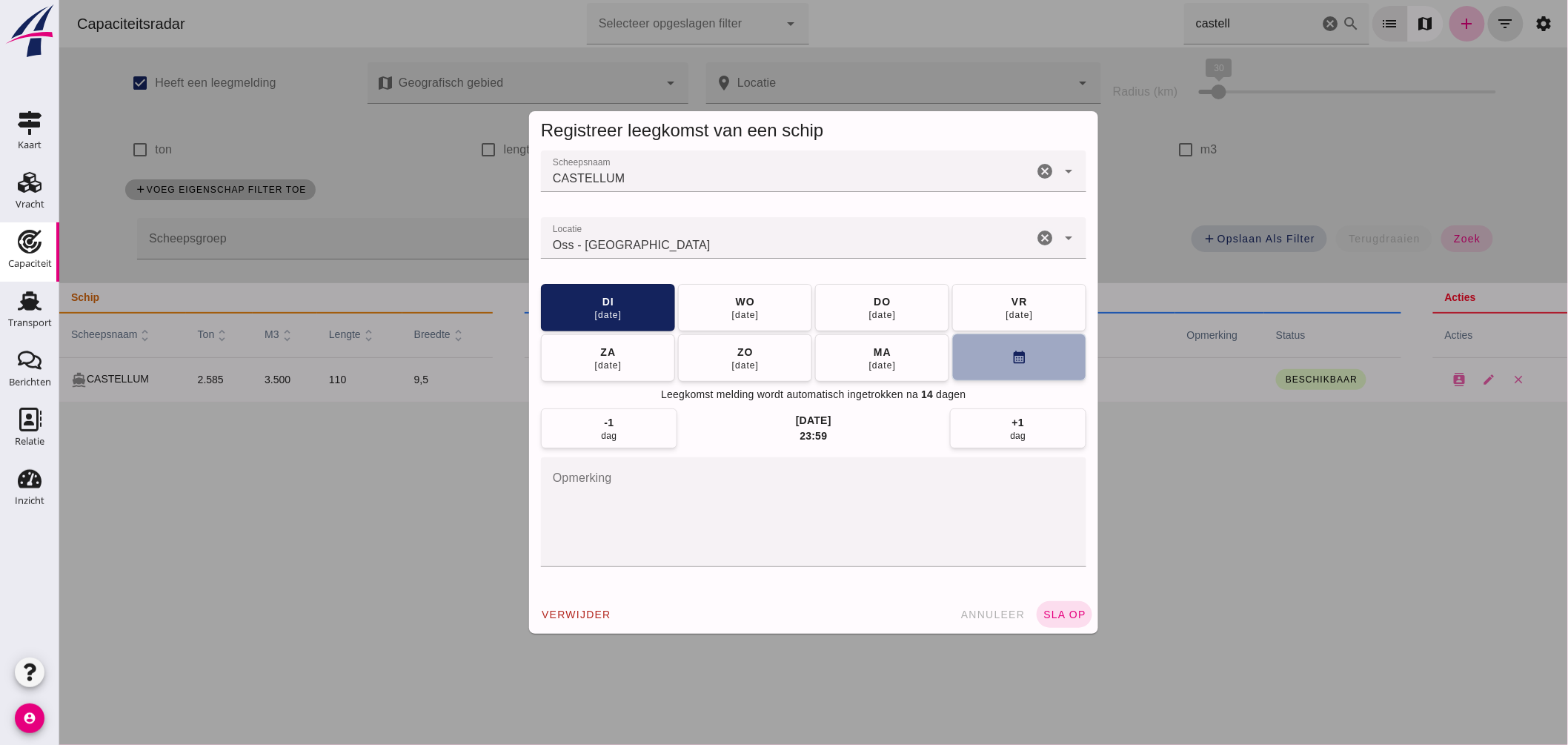
click at [1011, 354] on icon "calendar_month" at bounding box center [1019, 358] width 16 height 16
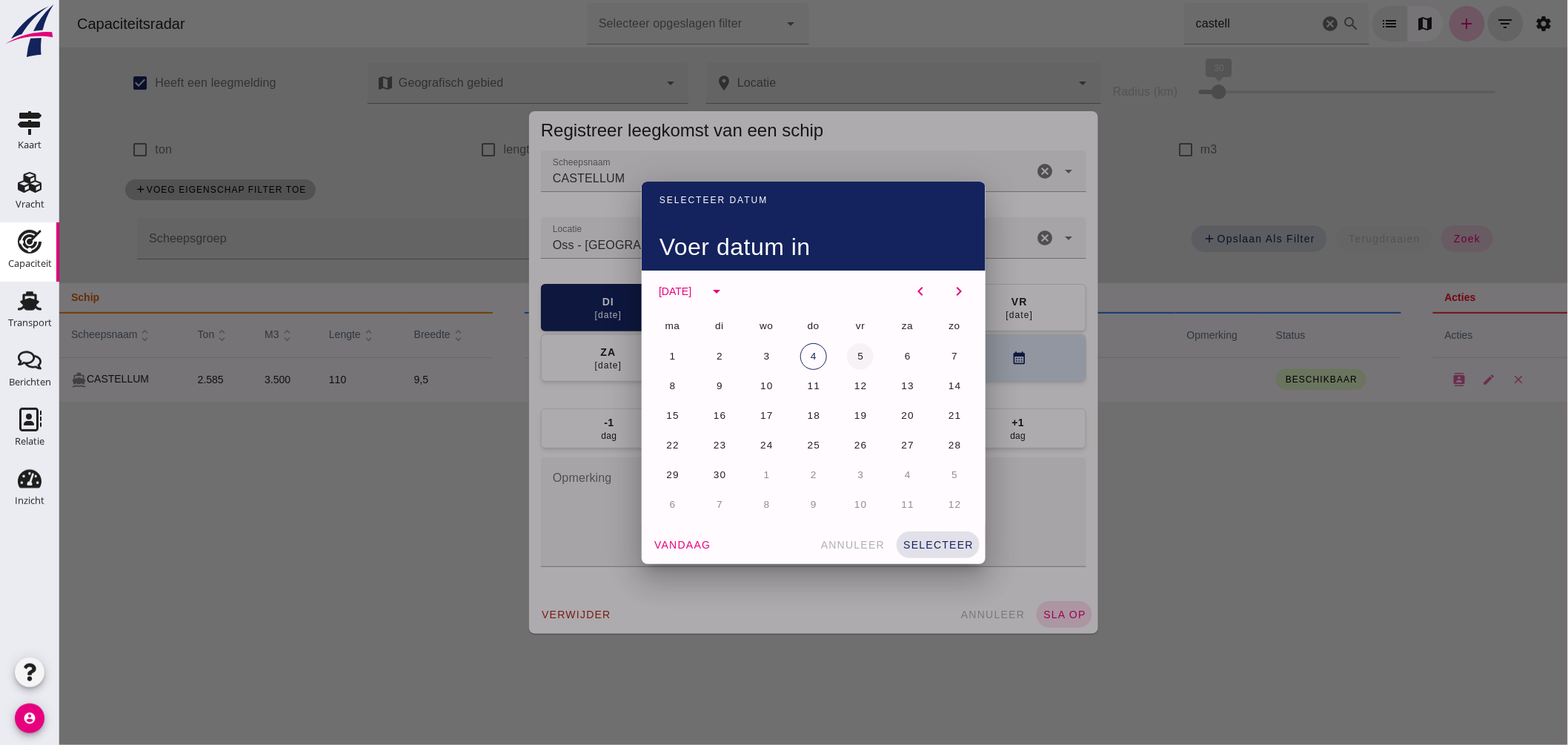
click at [856, 352] on span "5" at bounding box center [860, 356] width 8 height 11
click at [955, 546] on span "selecteer" at bounding box center [937, 544] width 71 height 12
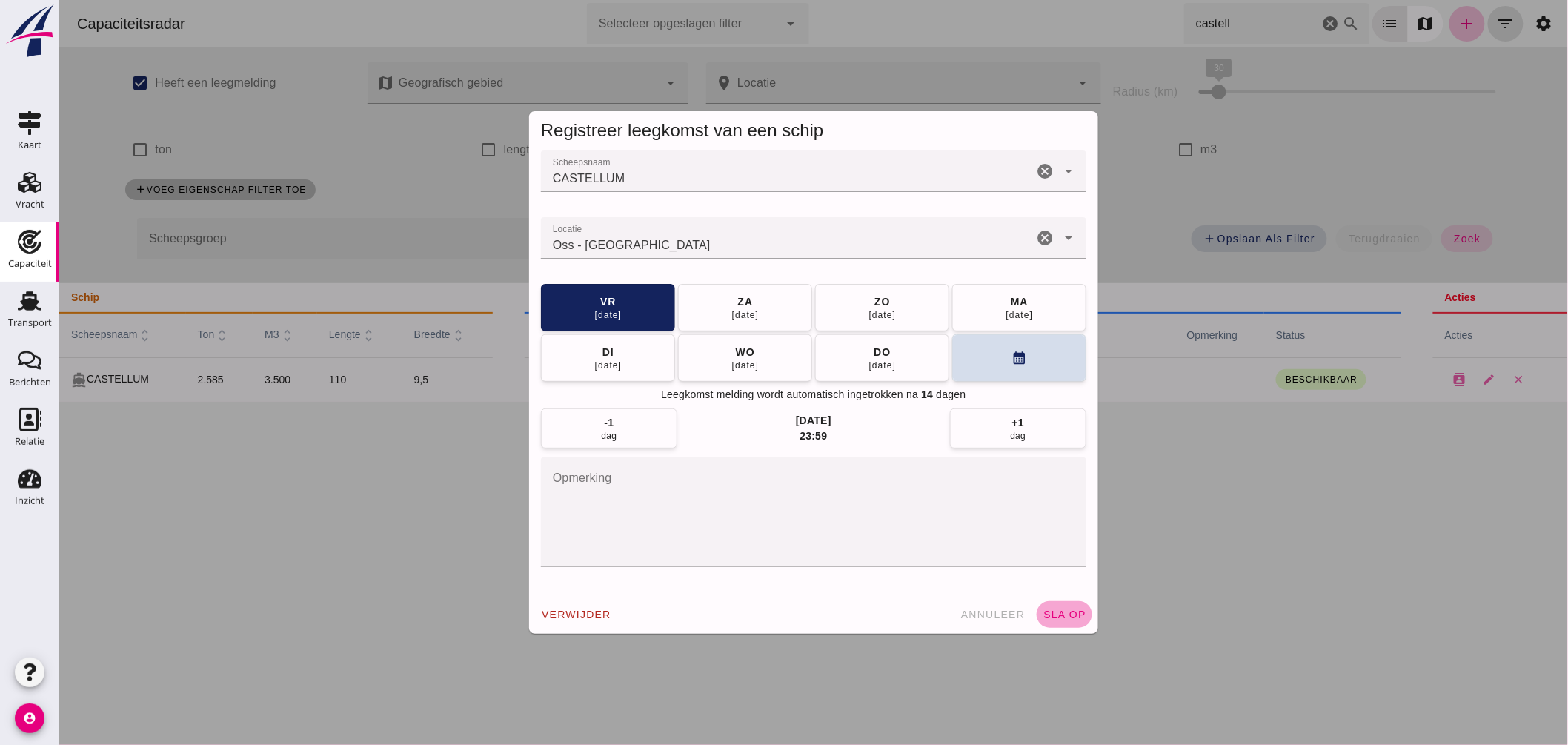
click at [1065, 619] on span "sla op" at bounding box center [1064, 614] width 43 height 12
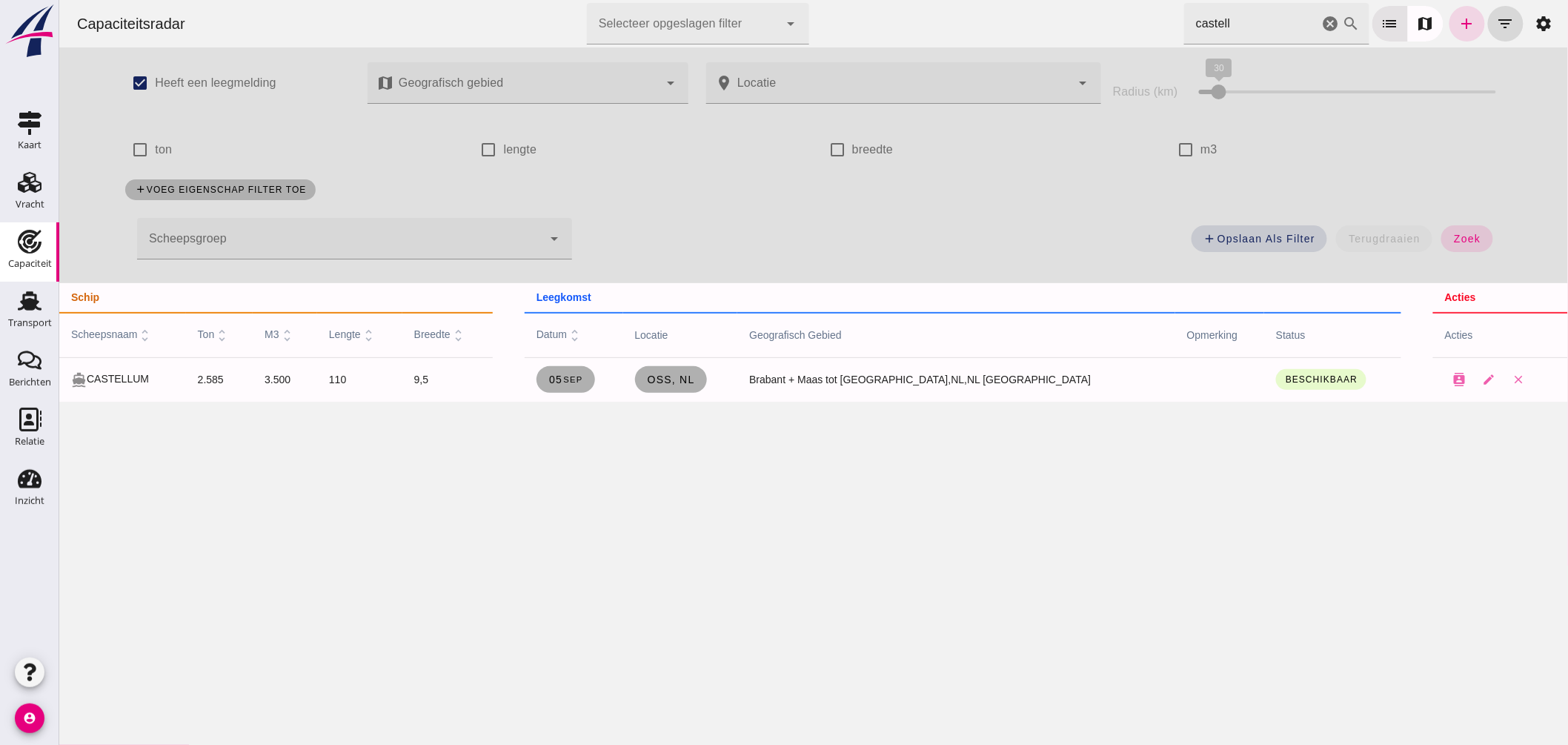
click at [1321, 18] on icon "cancel" at bounding box center [1330, 23] width 18 height 18
click at [1321, 23] on icon "cancel" at bounding box center [1330, 23] width 18 height 18
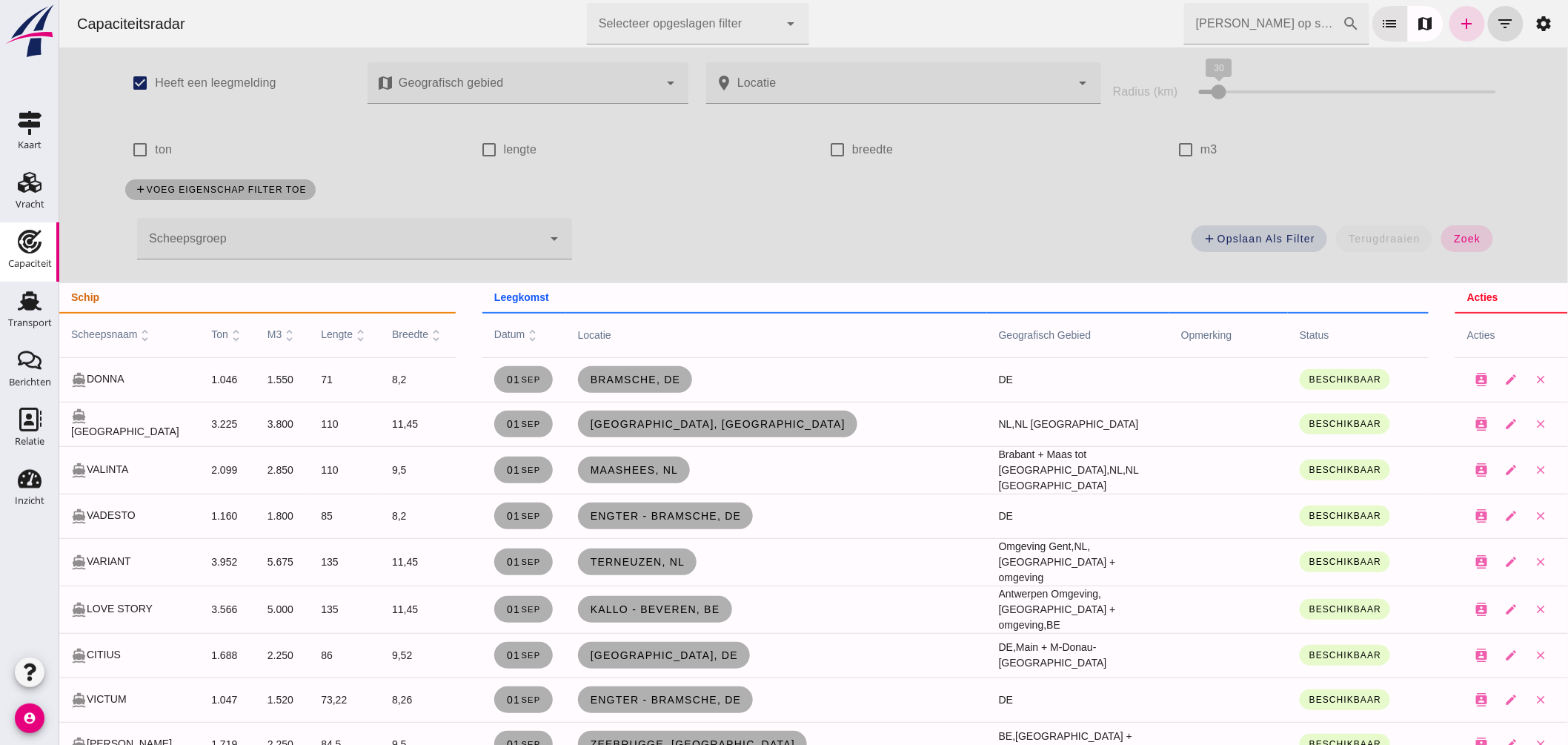
click at [354, 227] on div at bounding box center [339, 238] width 406 height 41
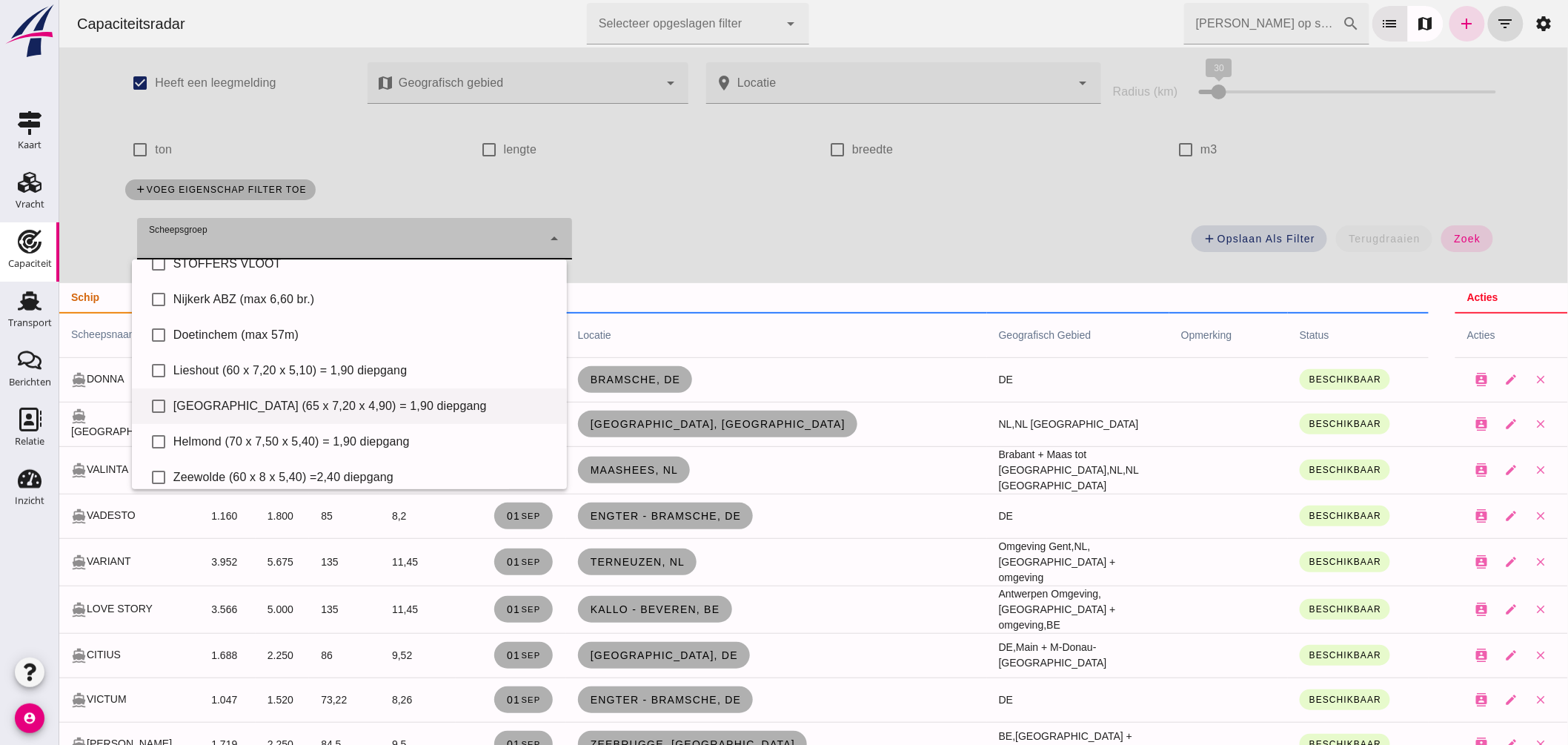
scroll to position [102, 0]
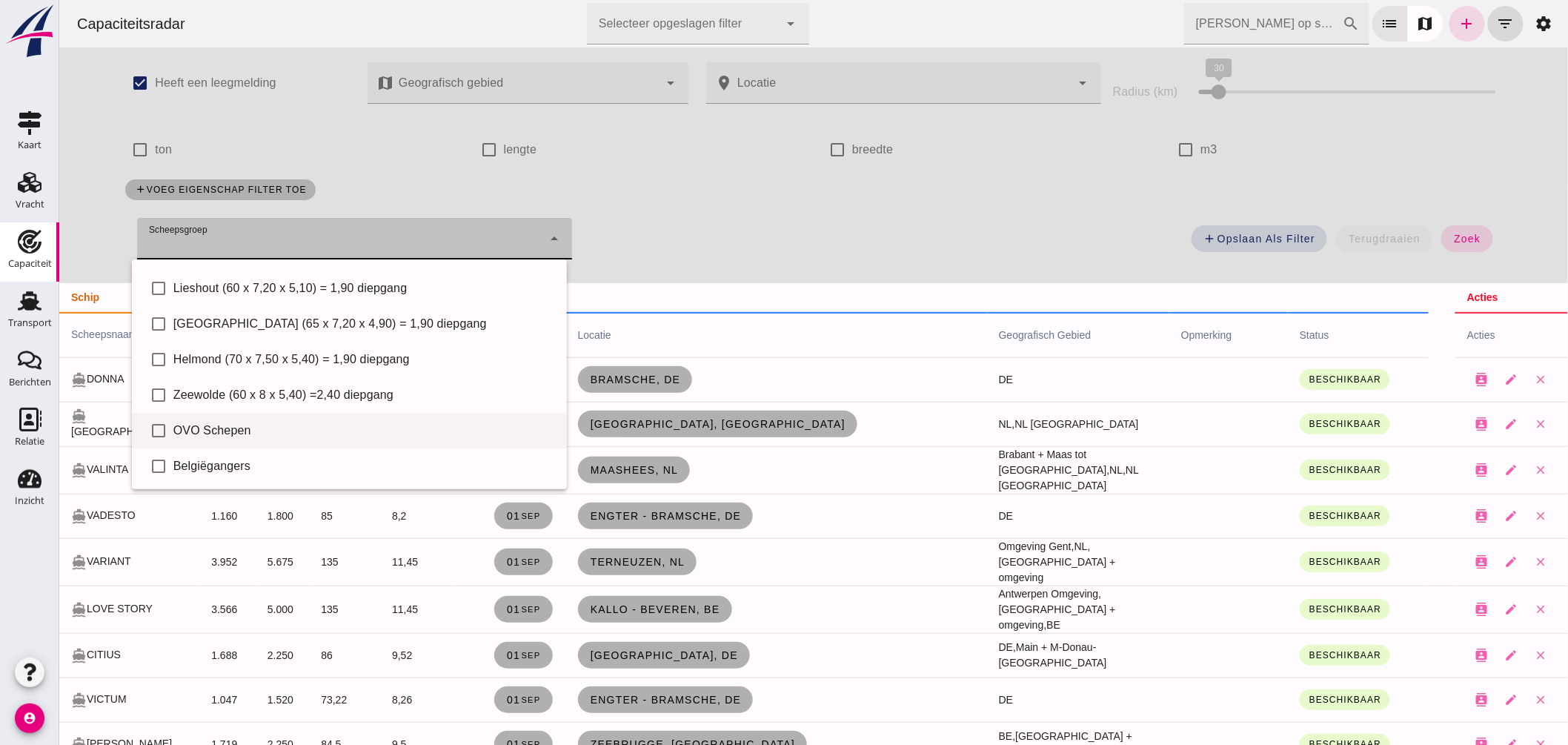
click at [246, 428] on div "OVO Schepen" at bounding box center [364, 431] width 382 height 18
type input "OVO Schepen"
checkbox input "true"
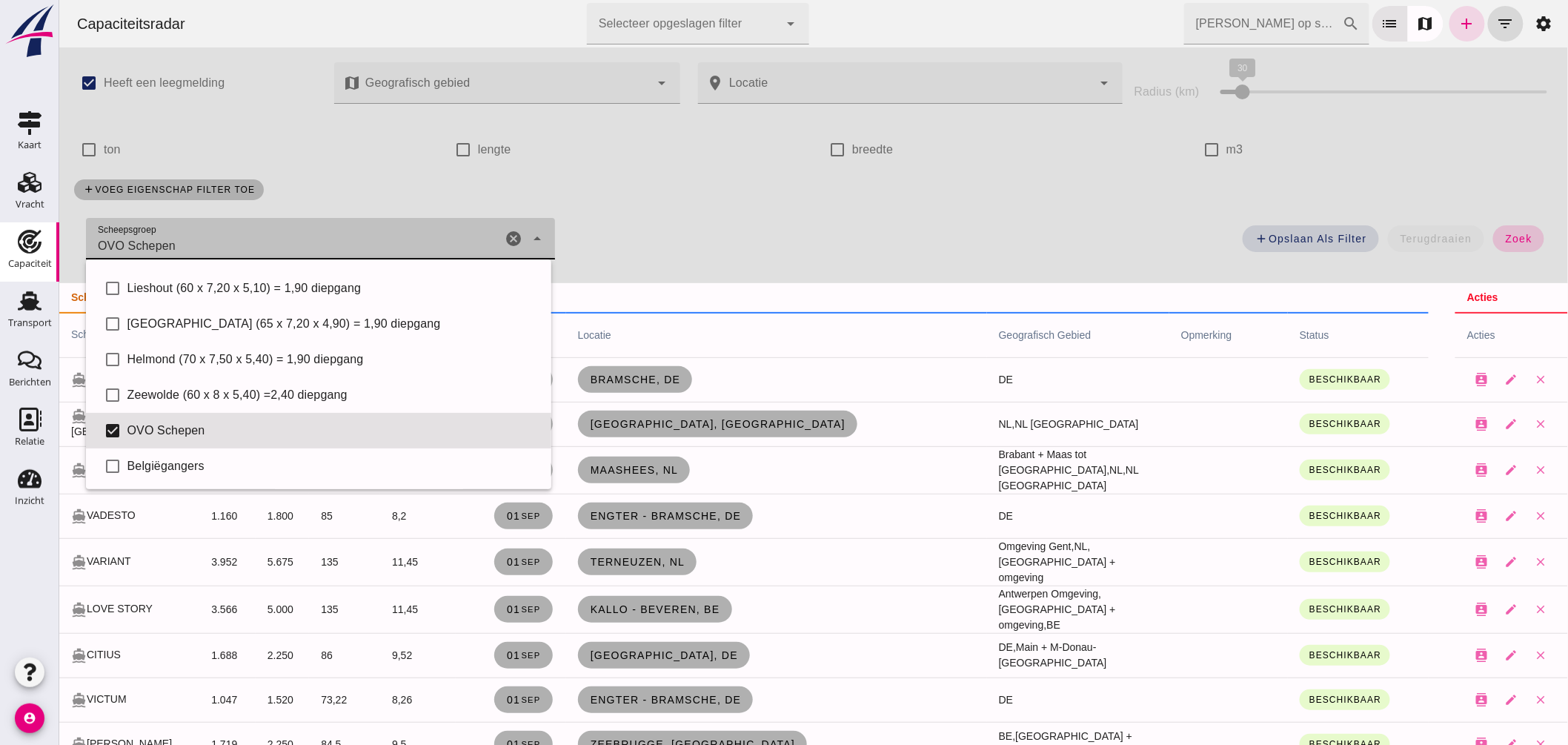
click at [1523, 234] on button "zoek" at bounding box center [1518, 238] width 51 height 26
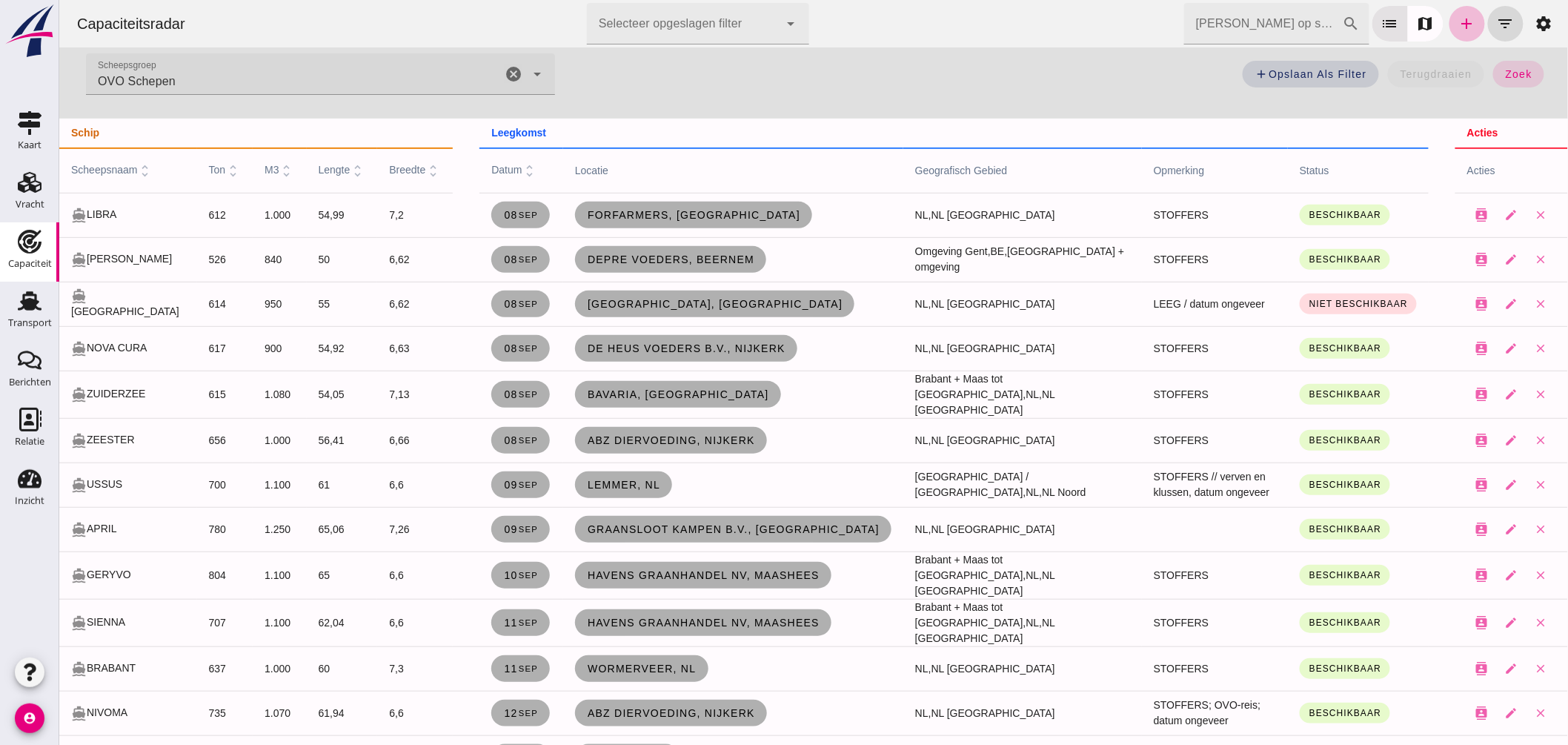
scroll to position [82, 0]
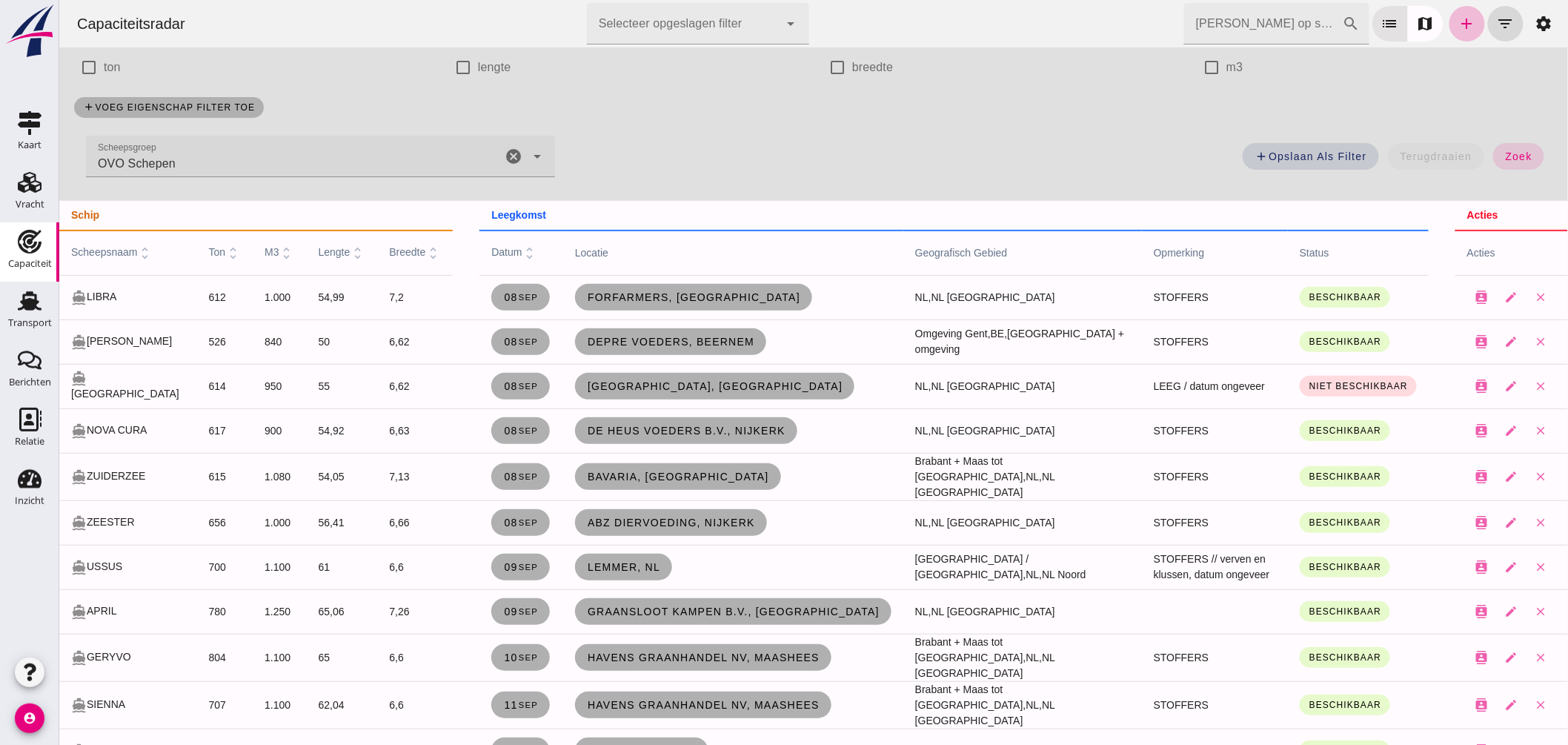
click at [683, 383] on td "[GEOGRAPHIC_DATA], [GEOGRAPHIC_DATA]" at bounding box center [732, 386] width 340 height 44
click at [637, 389] on span "[GEOGRAPHIC_DATA], [GEOGRAPHIC_DATA]" at bounding box center [715, 386] width 257 height 12
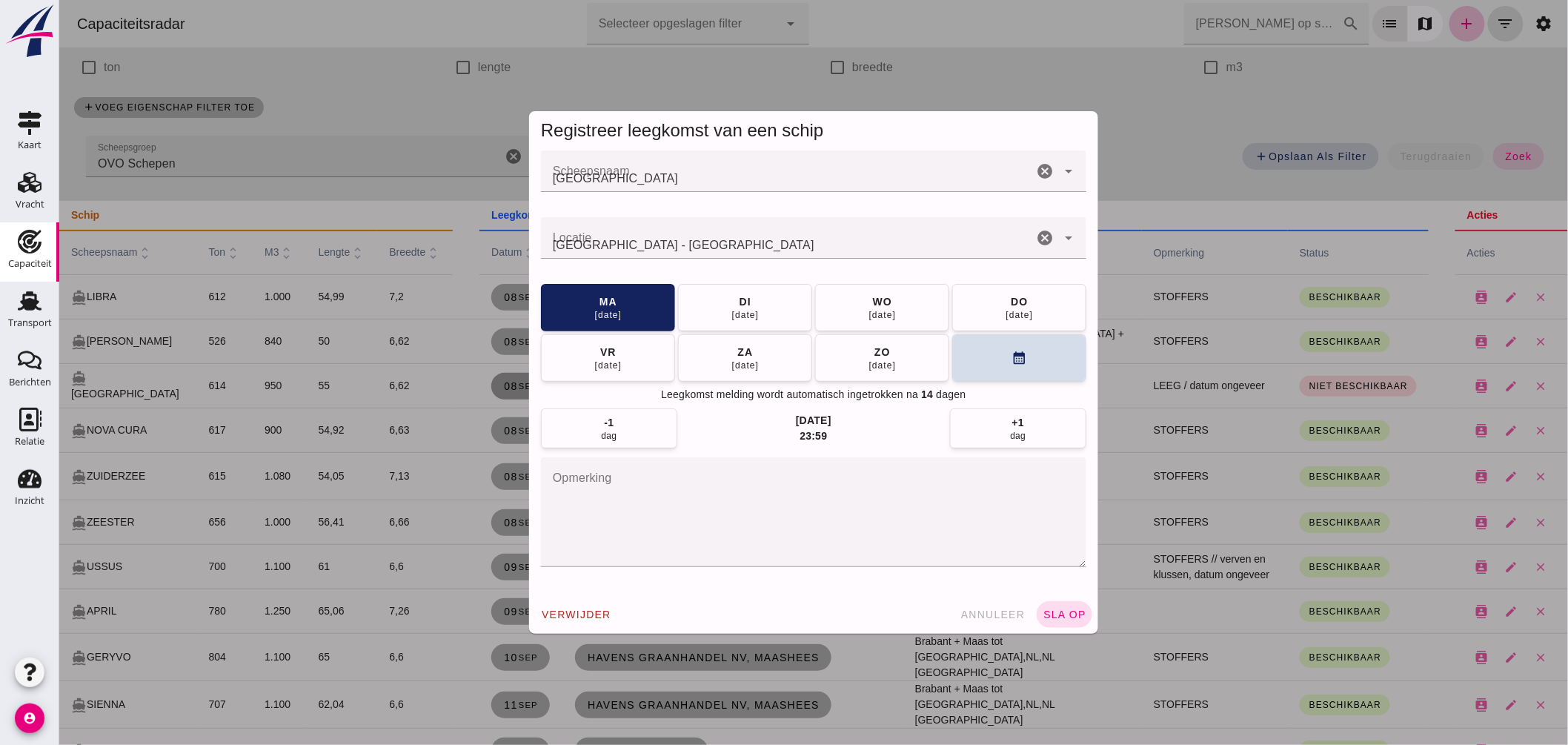
scroll to position [0, 0]
click at [604, 356] on div "vr" at bounding box center [607, 351] width 17 height 15
click at [1062, 608] on button "sla op" at bounding box center [1064, 615] width 56 height 26
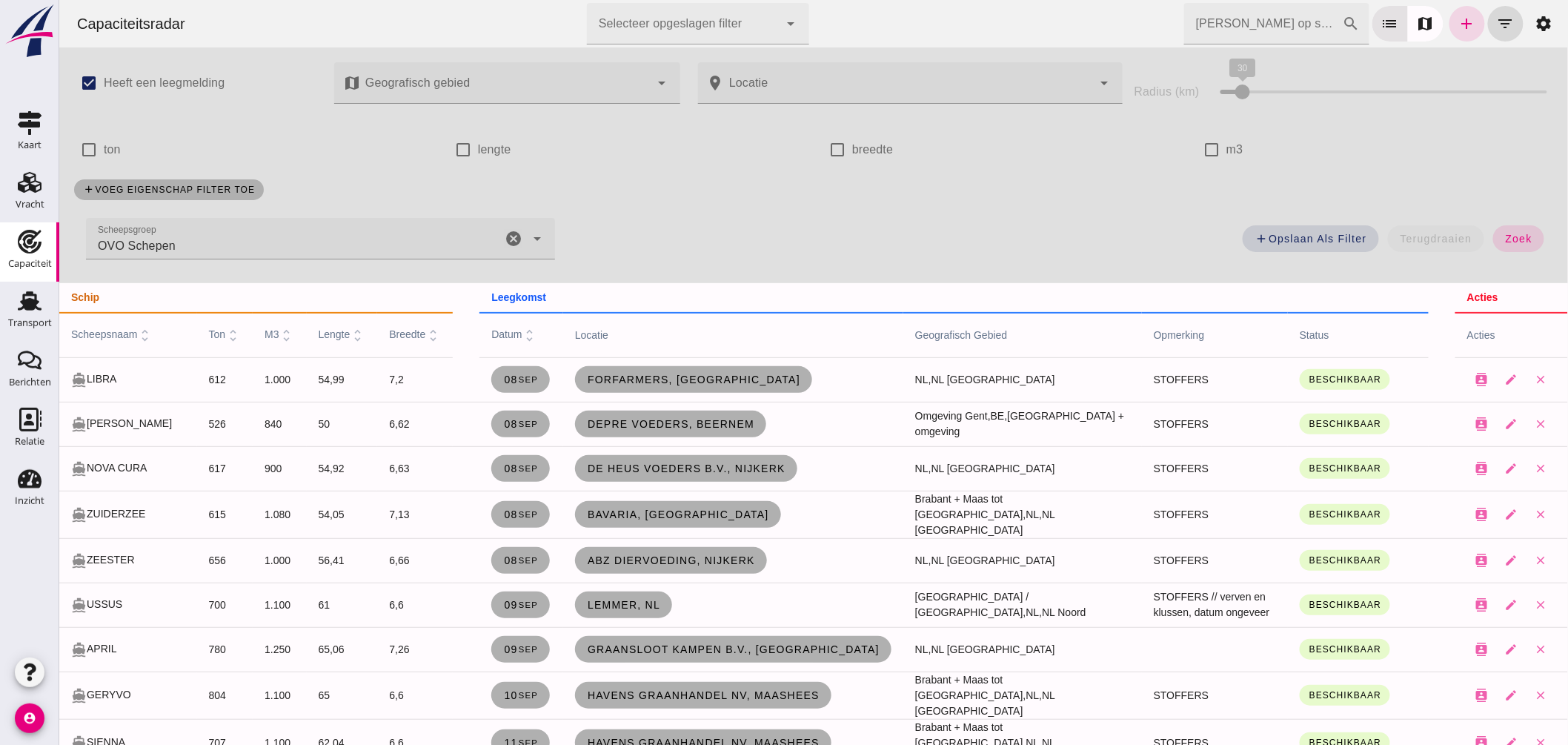
click at [507, 234] on icon "cancel" at bounding box center [513, 238] width 18 height 18
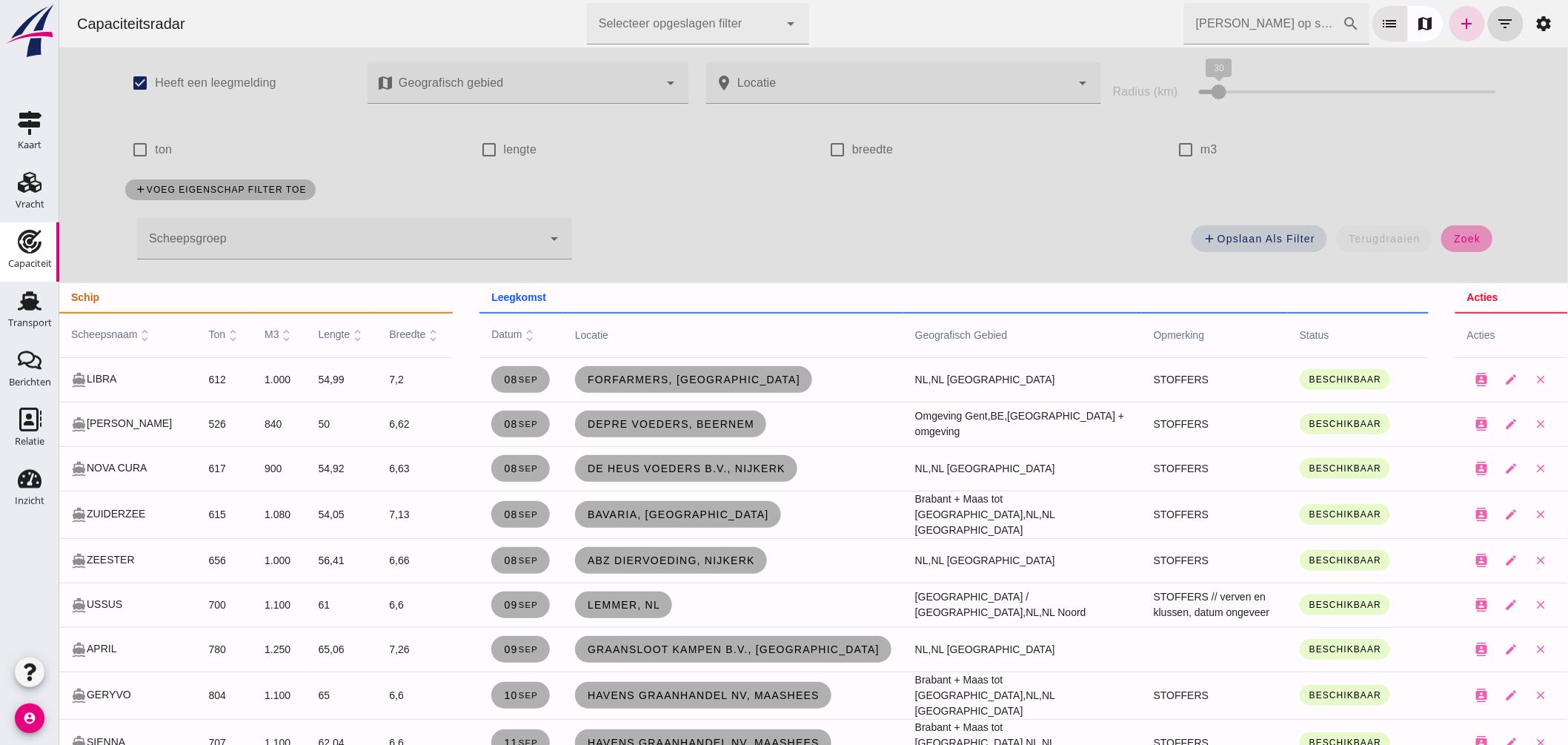
click at [1471, 227] on button "zoek" at bounding box center [1466, 238] width 51 height 26
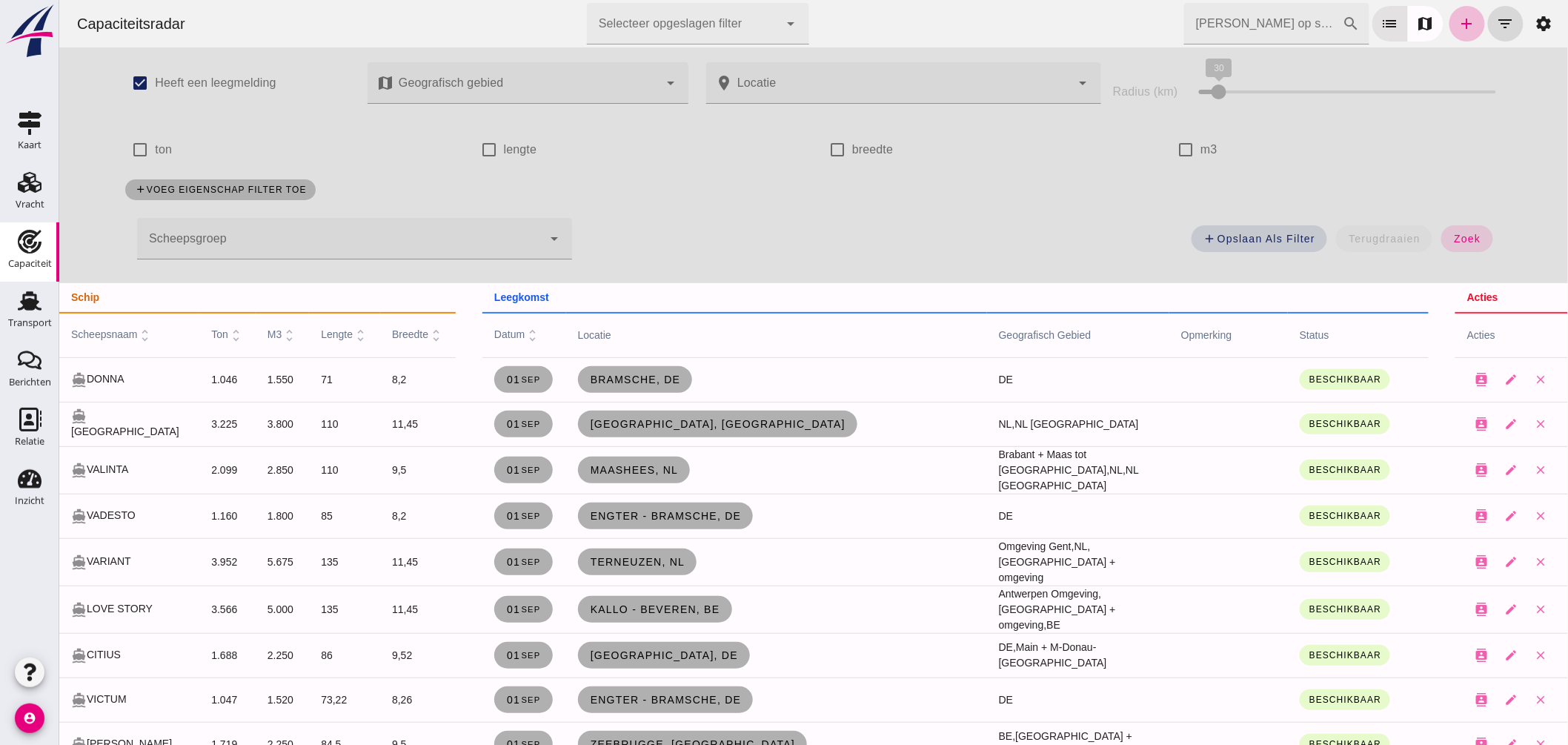
click at [1217, 29] on input "[PERSON_NAME] op scheepsnaam" at bounding box center [1262, 23] width 158 height 41
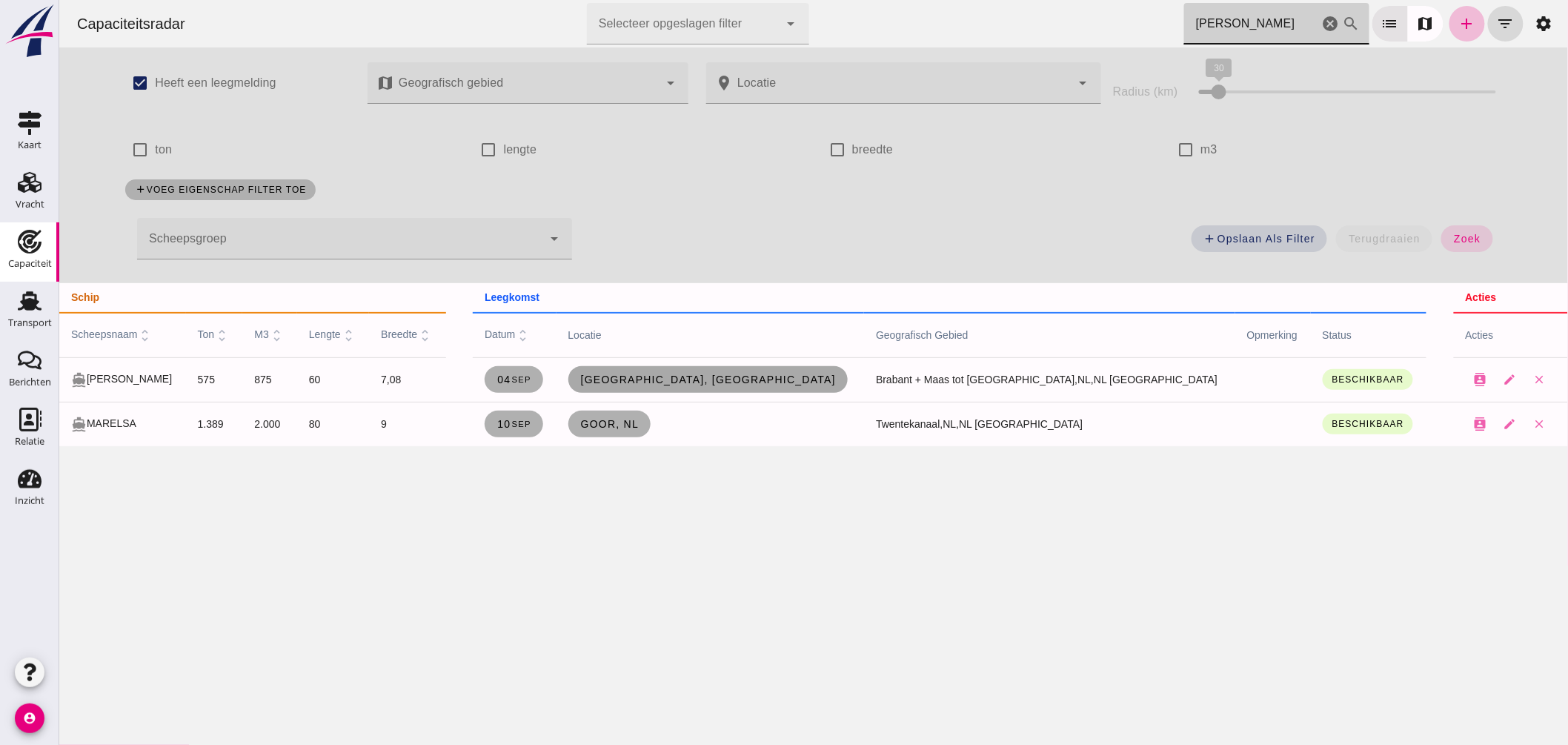
type input "elsa"
click at [735, 386] on link "[GEOGRAPHIC_DATA], [GEOGRAPHIC_DATA]" at bounding box center [708, 379] width 280 height 26
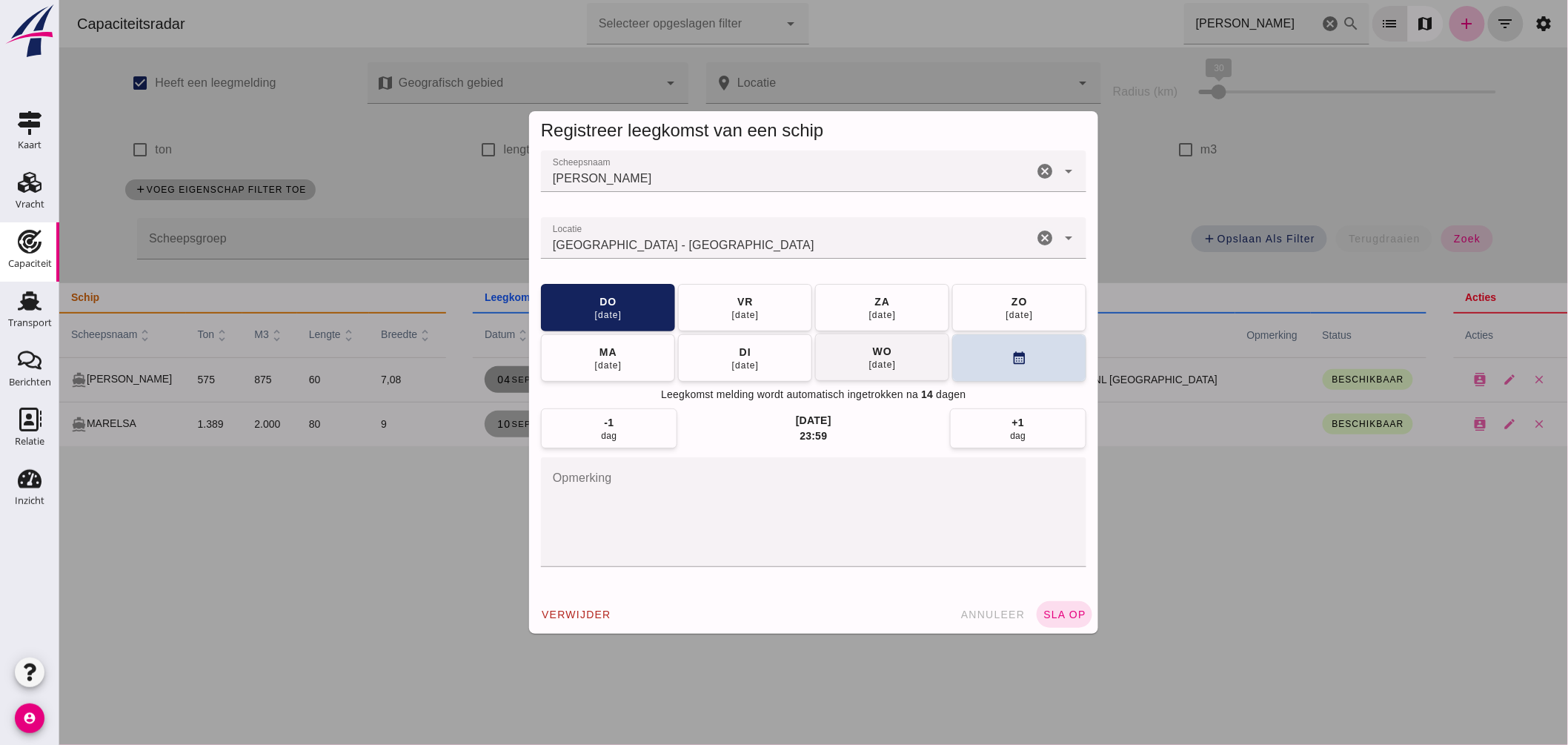
click at [908, 354] on button "wo 10 sep" at bounding box center [881, 357] width 134 height 47
click at [1069, 616] on span "sla op" at bounding box center [1064, 614] width 43 height 12
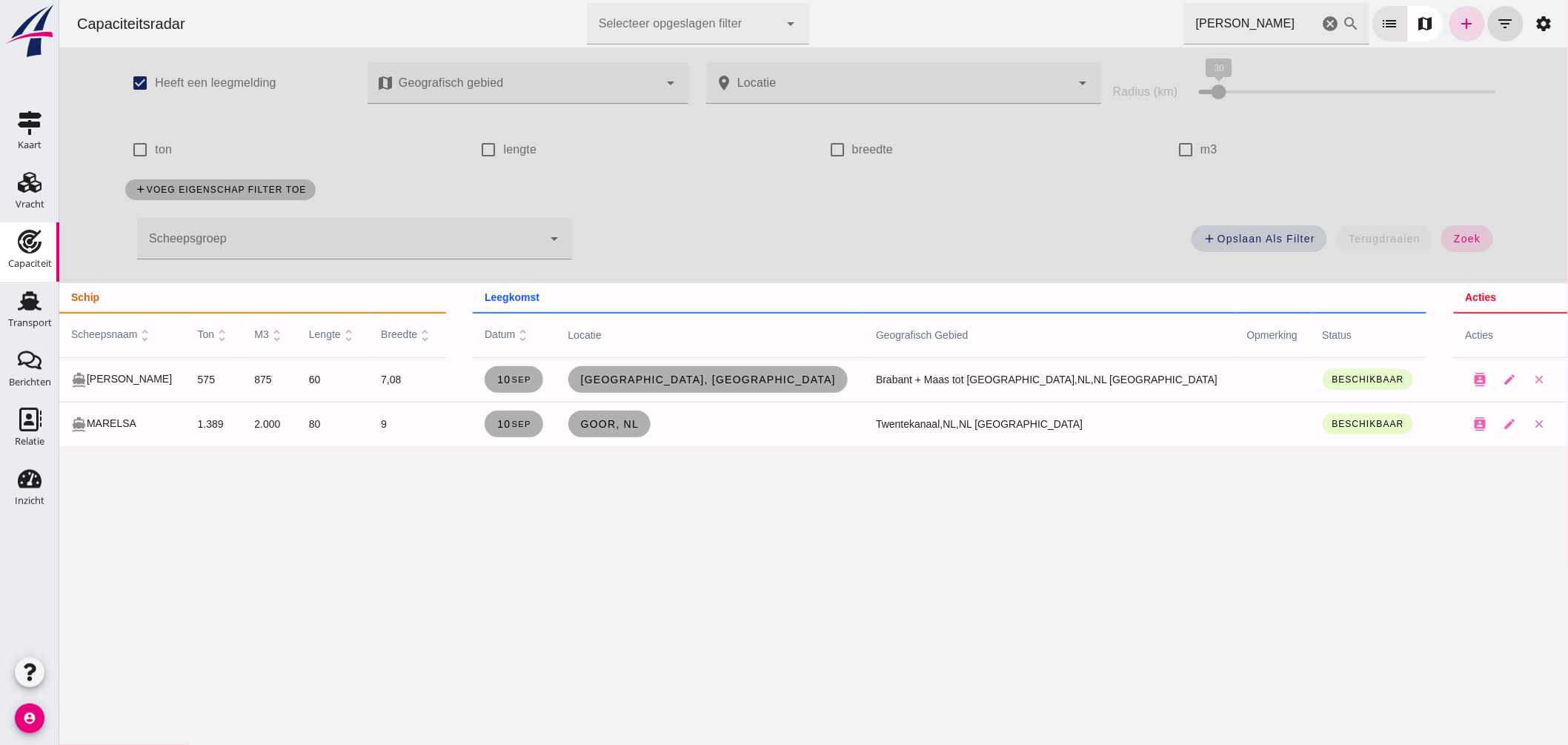
drag, startPoint x: 58, startPoint y: 1, endPoint x: 1238, endPoint y: 2, distance: 1180.0
click at [1321, 23] on icon "cancel" at bounding box center [1330, 23] width 18 height 18
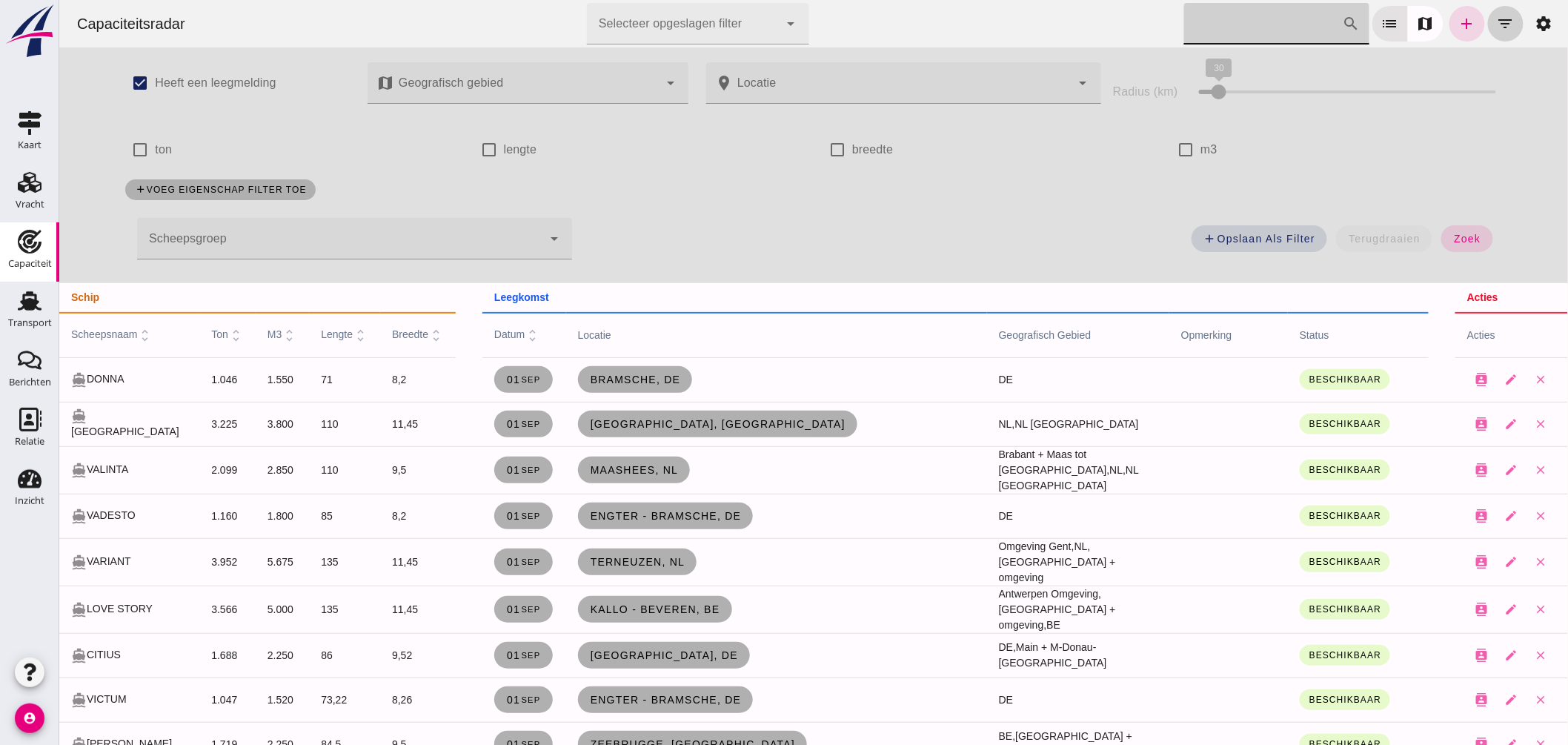
click at [1497, 21] on icon "filter_list" at bounding box center [1505, 23] width 18 height 18
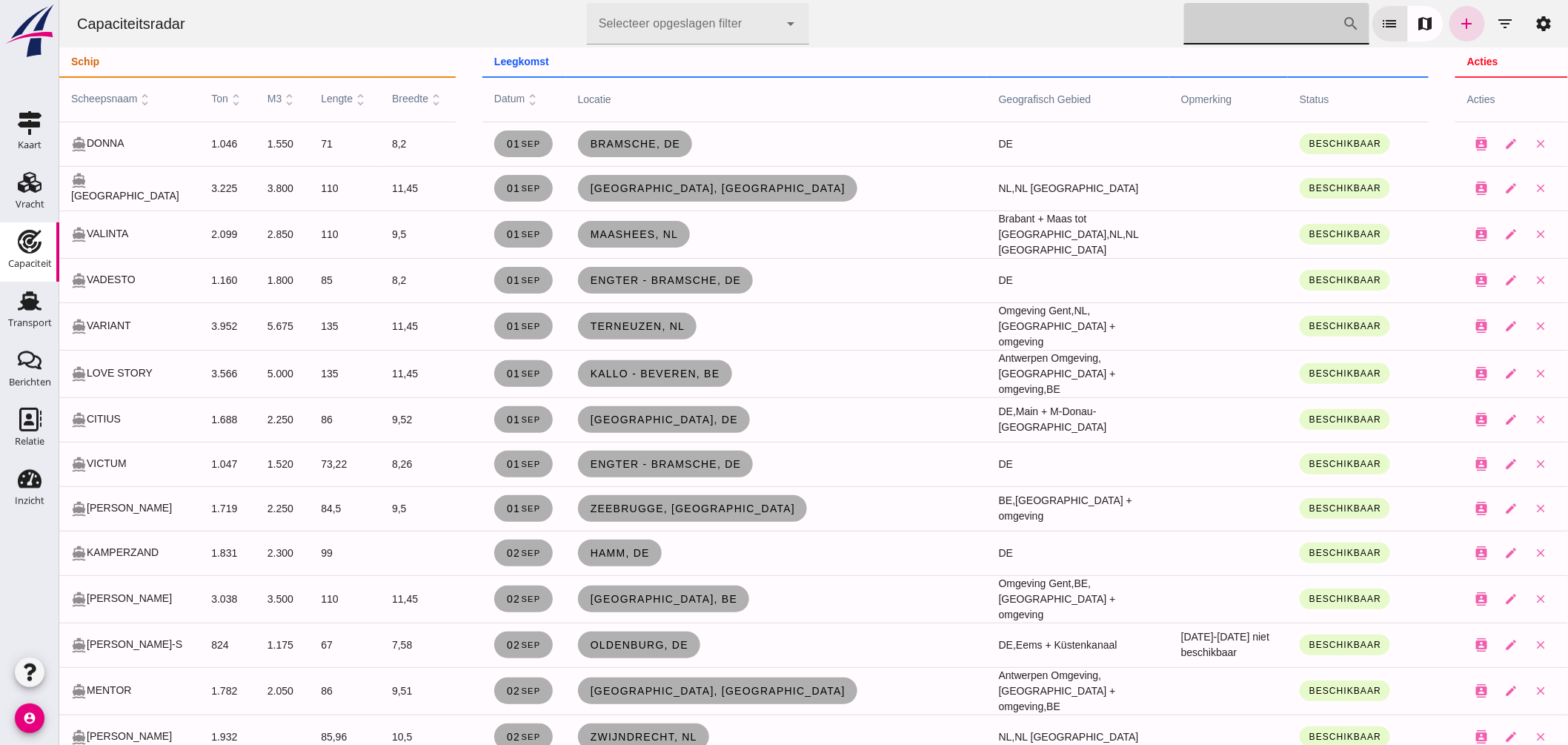
click at [1297, 25] on input "[PERSON_NAME] op scheepsnaam" at bounding box center [1262, 23] width 158 height 41
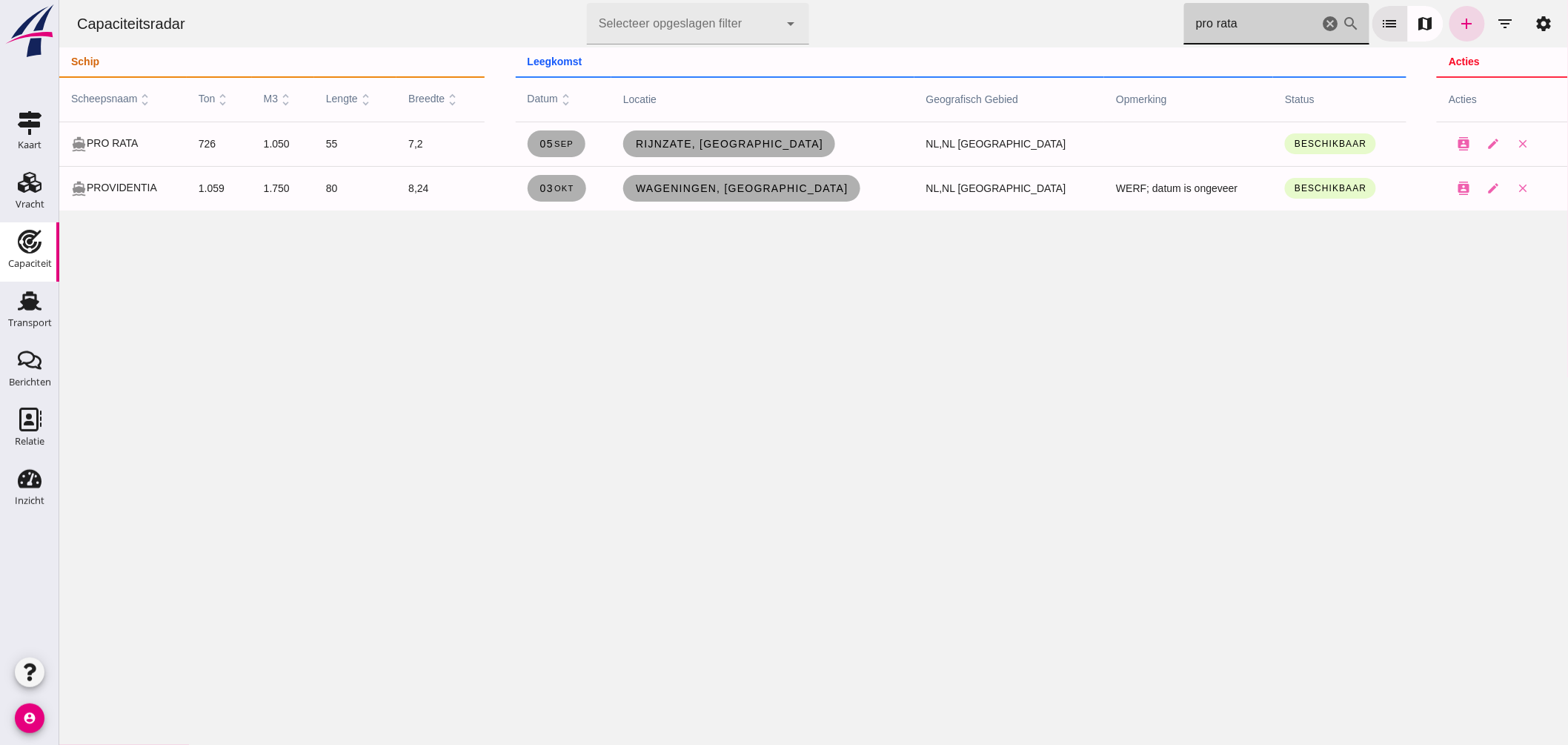
type input "pro rata"
click at [797, 143] on span "Rijnzate, [GEOGRAPHIC_DATA]" at bounding box center [729, 144] width 189 height 12
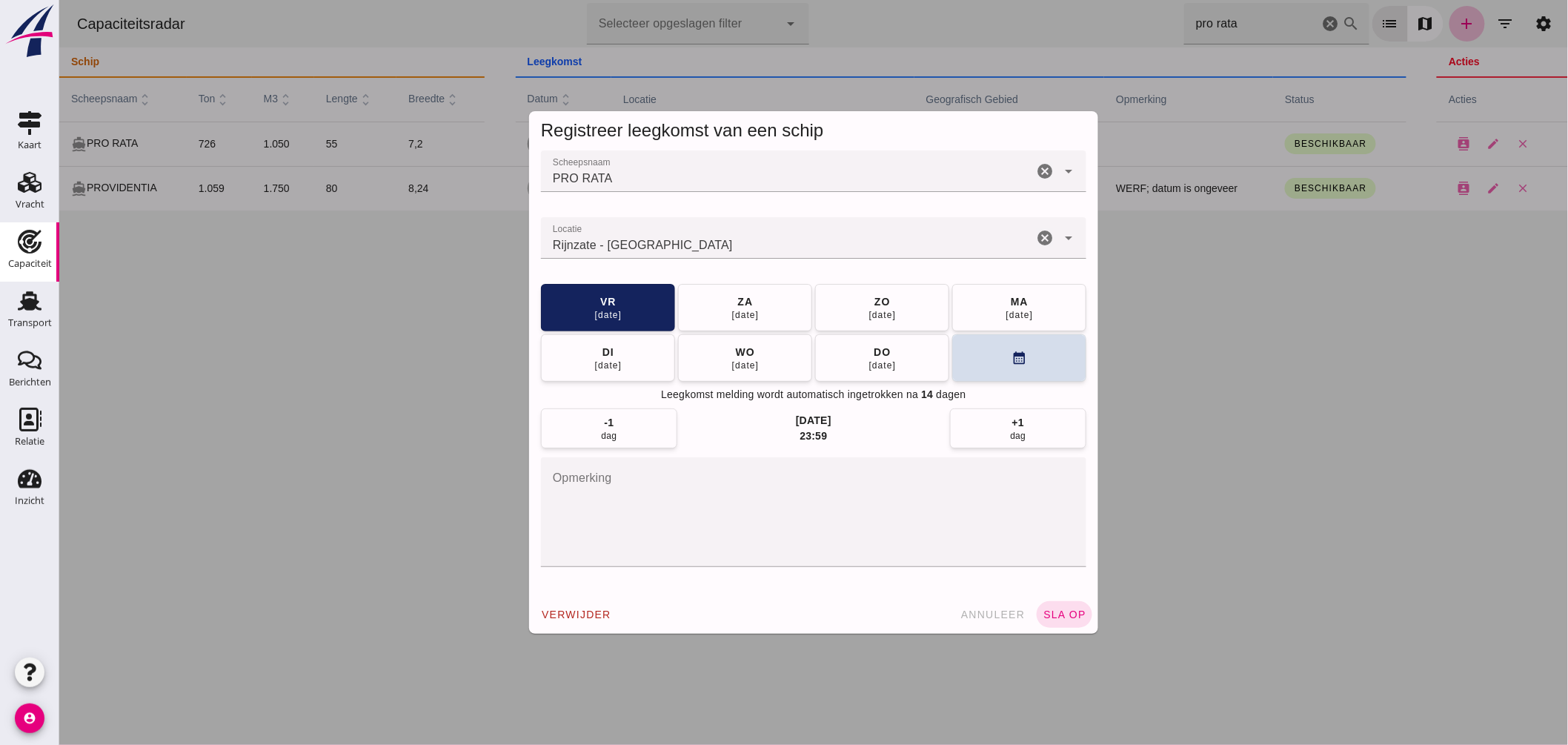
click at [716, 241] on input "Locatie" at bounding box center [786, 245] width 492 height 18
type input "Rijnzate - Wageningen"
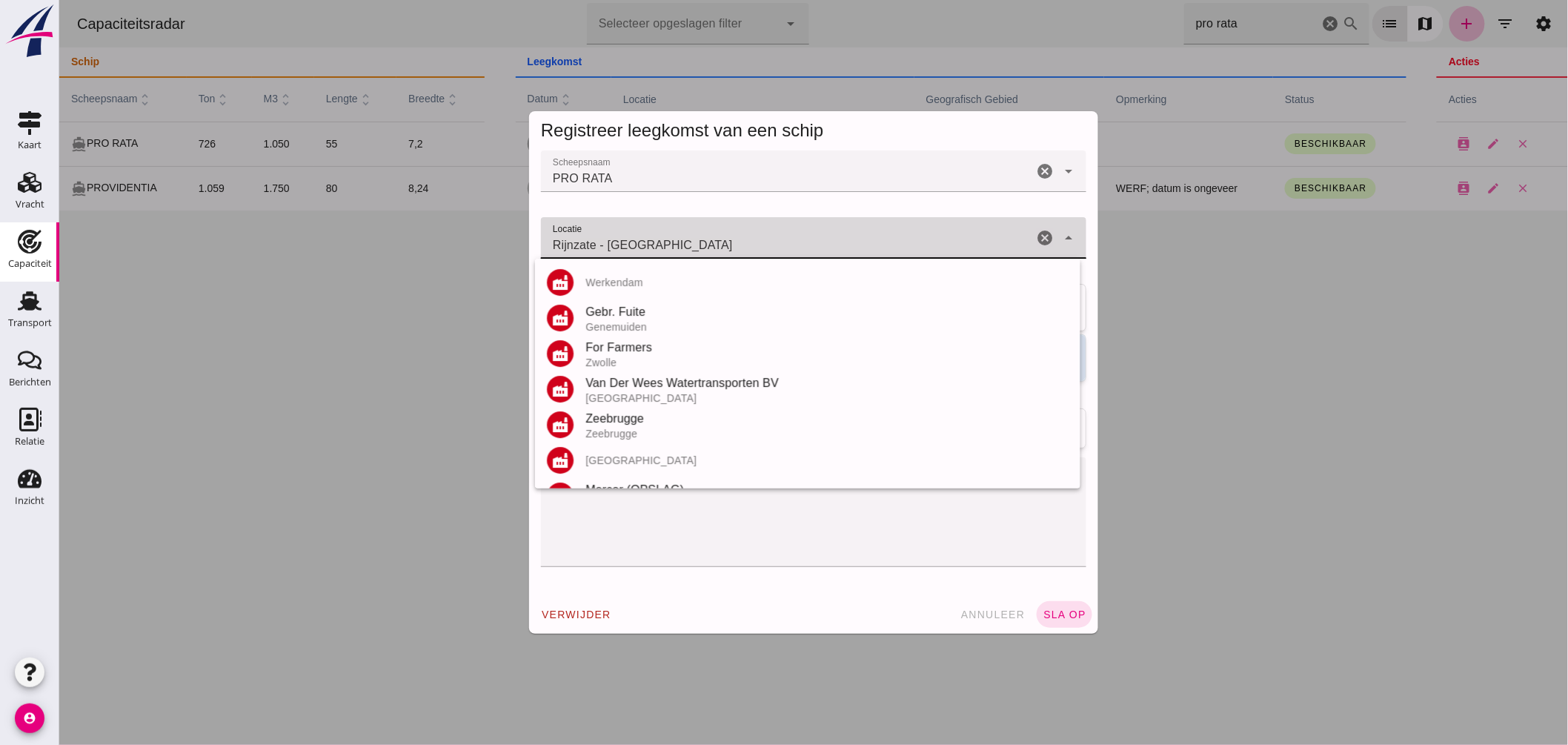
click at [1171, 353] on div at bounding box center [812, 372] width 1509 height 745
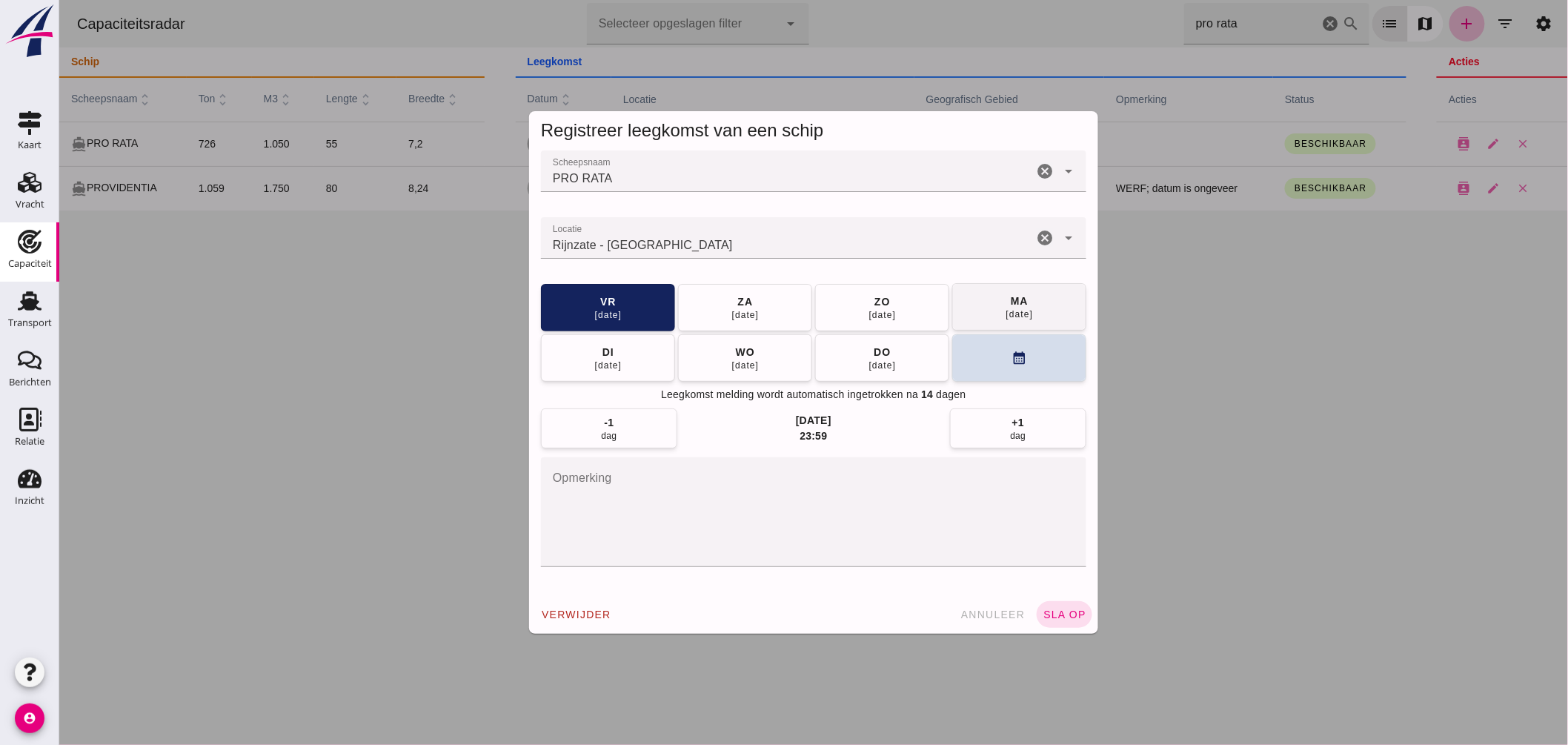
click at [1005, 310] on div "08 sep" at bounding box center [1019, 314] width 28 height 12
click at [1069, 614] on span "sla op" at bounding box center [1064, 614] width 43 height 12
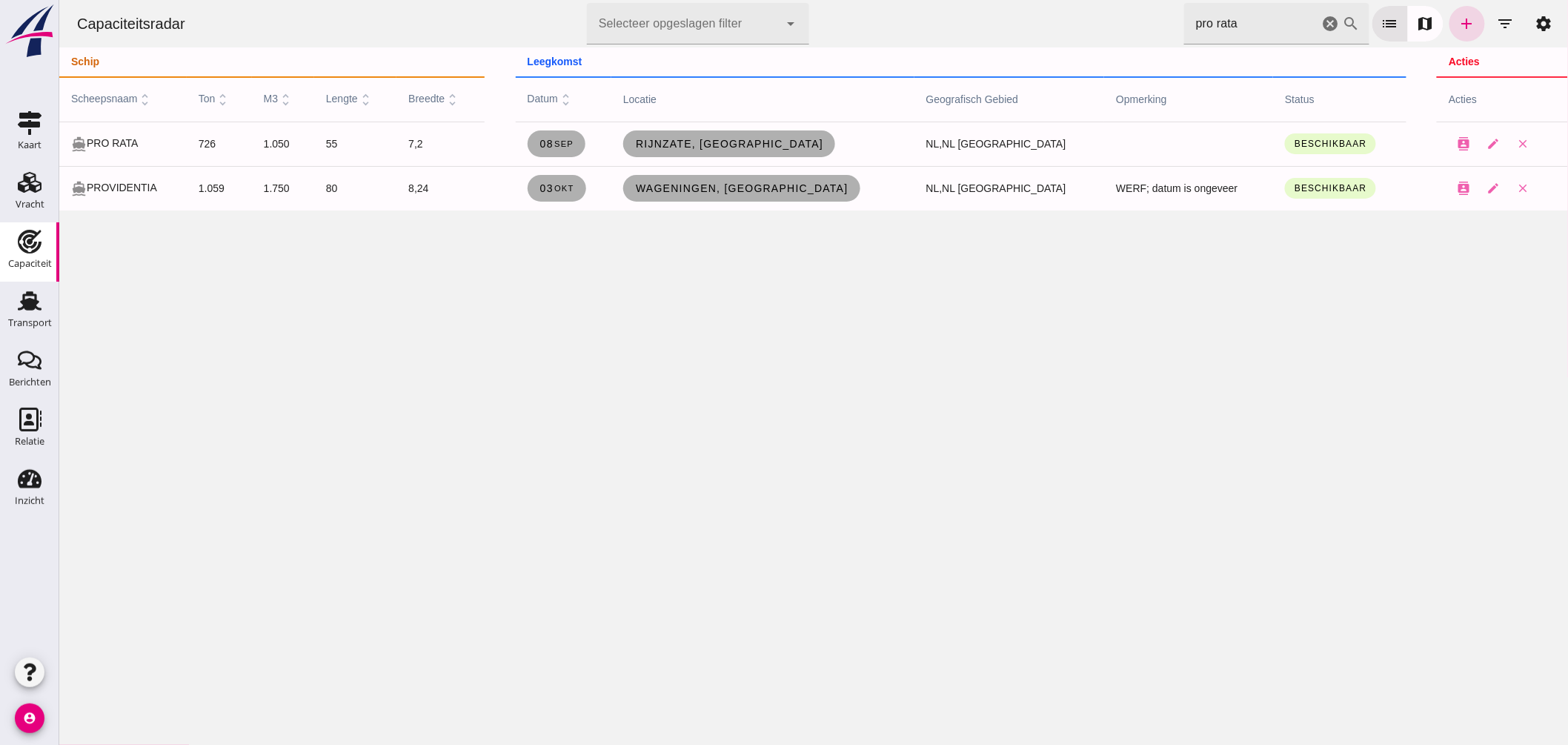
click at [1321, 21] on icon "cancel" at bounding box center [1330, 23] width 18 height 18
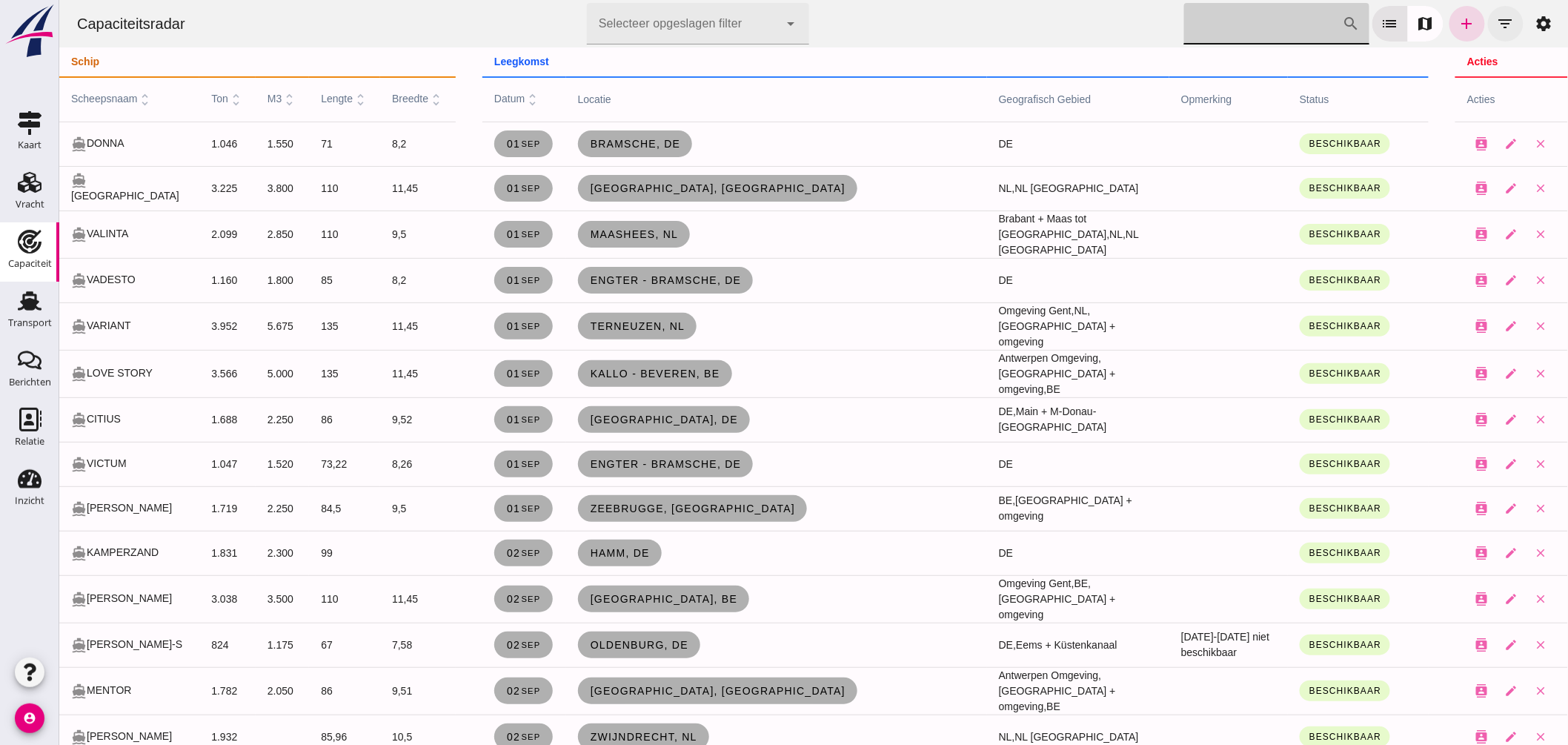
click at [1497, 20] on icon "filter_list" at bounding box center [1505, 23] width 18 height 18
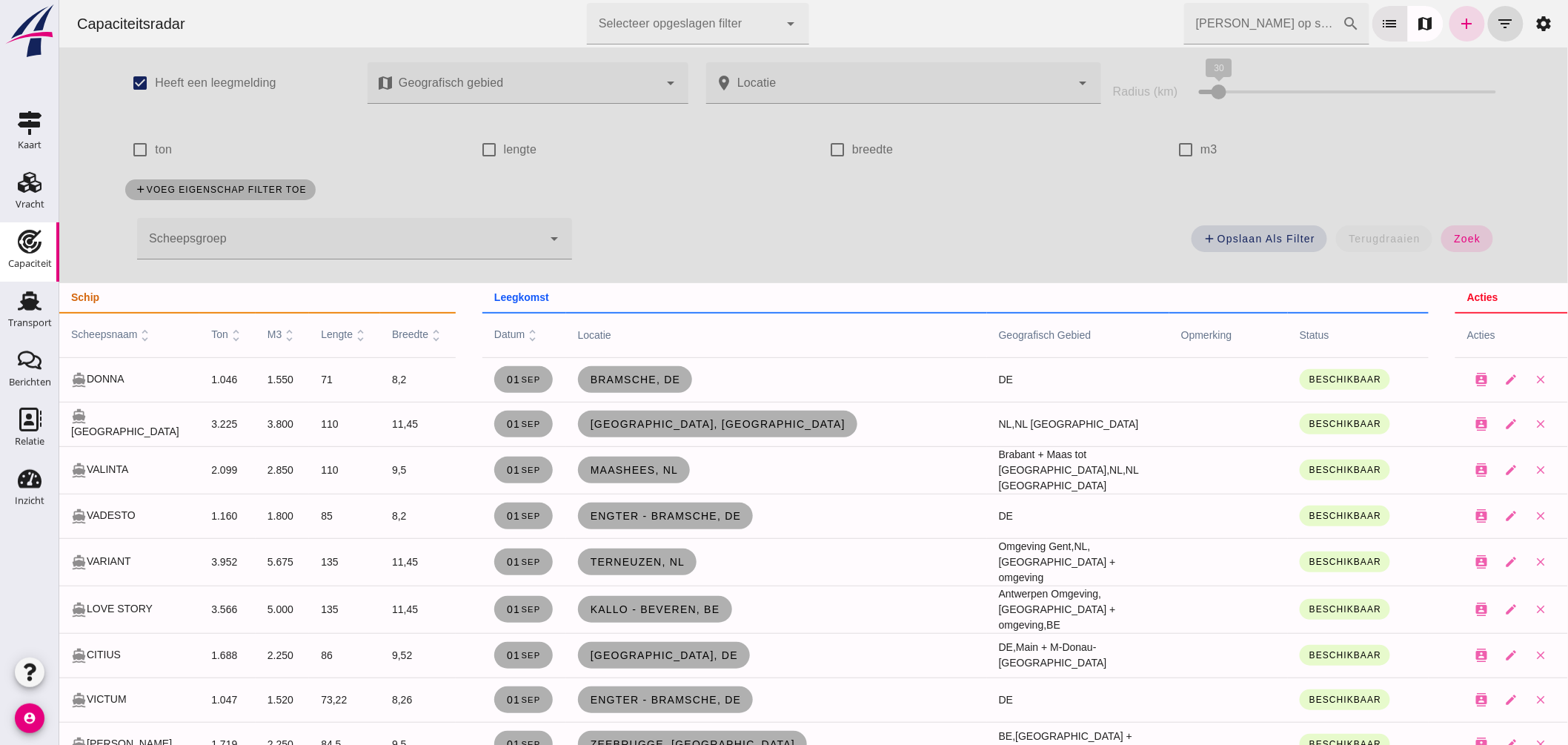
click at [344, 241] on div at bounding box center [339, 238] width 406 height 41
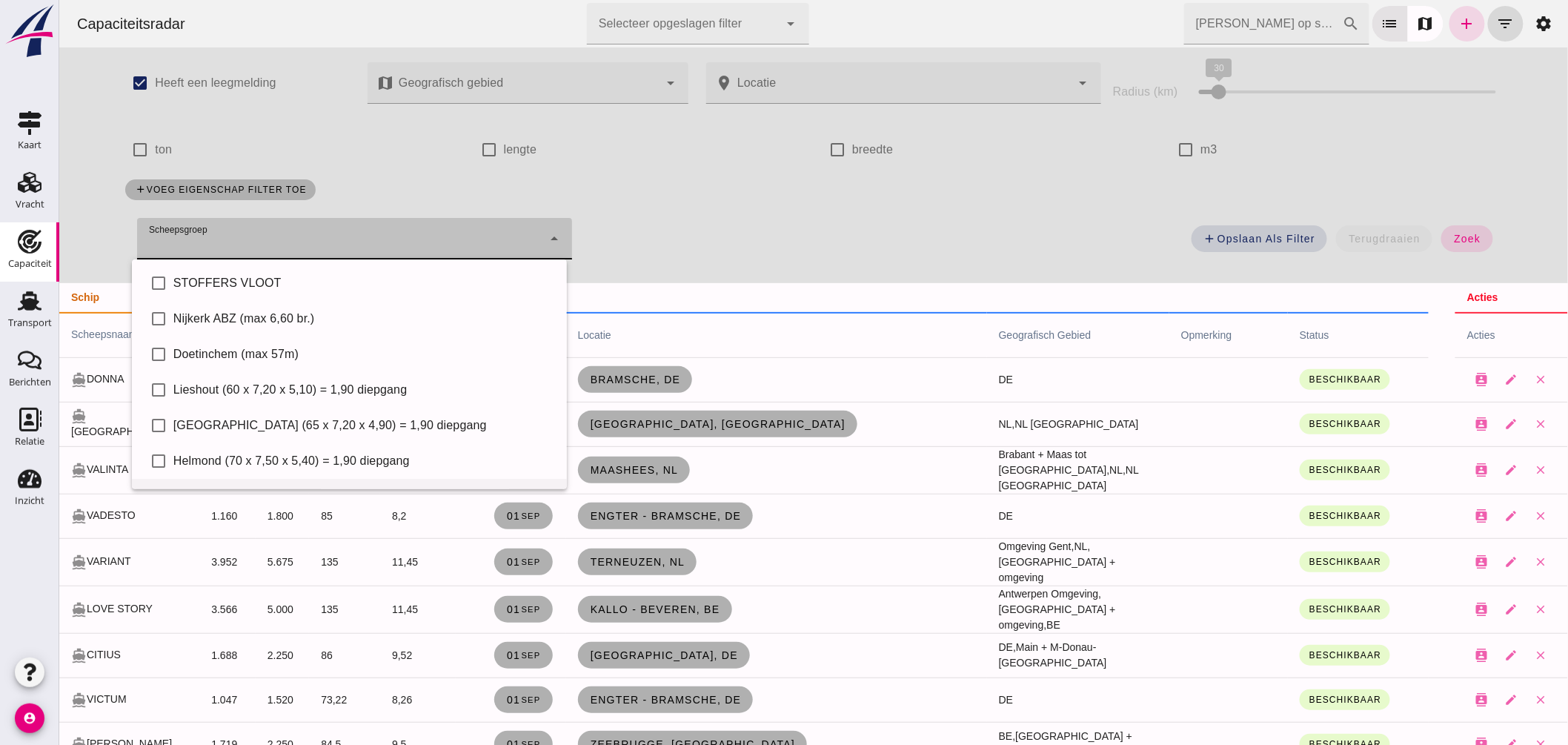
scroll to position [102, 0]
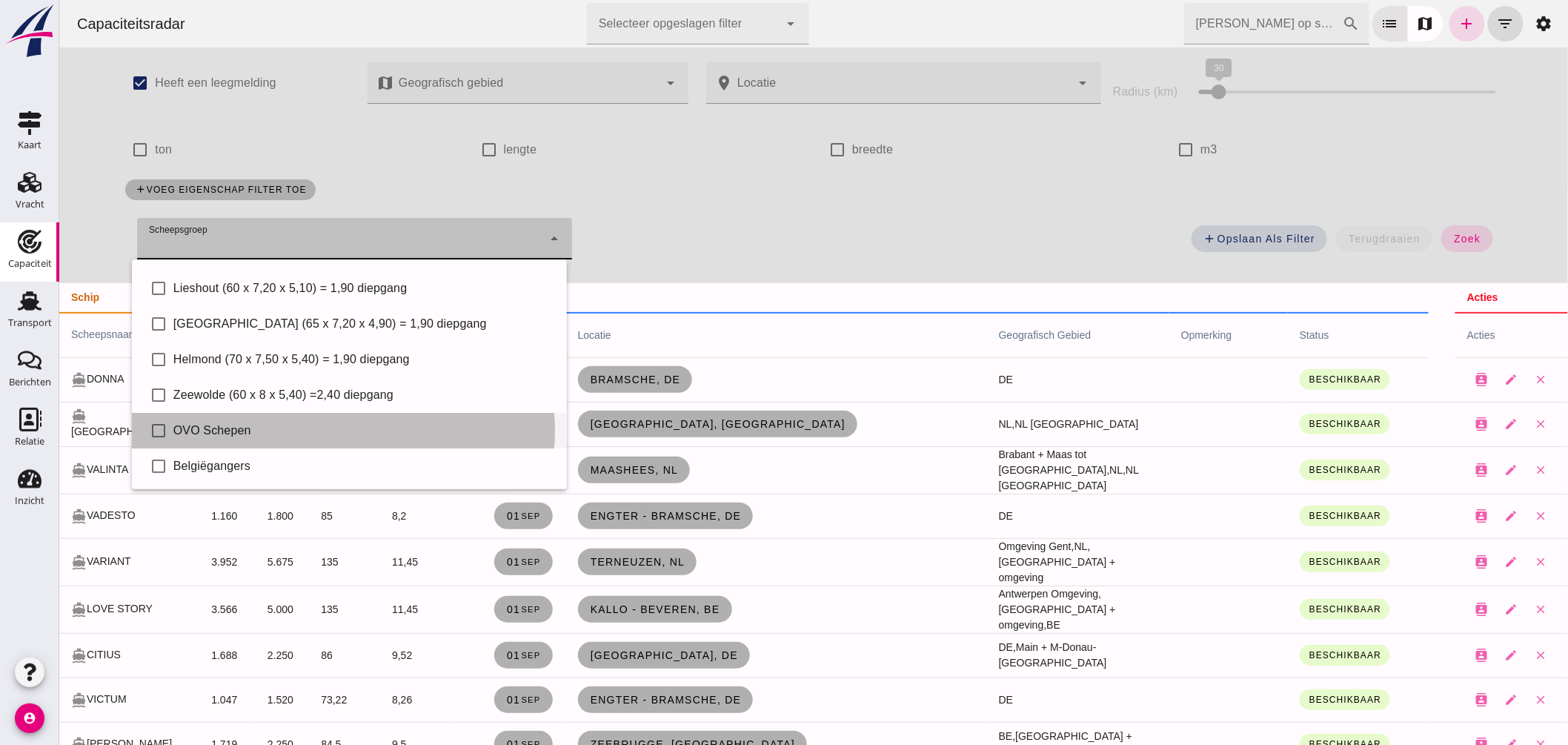
click at [289, 423] on div "OVO Schepen" at bounding box center [364, 431] width 382 height 18
type input "OVO Schepen"
checkbox input "true"
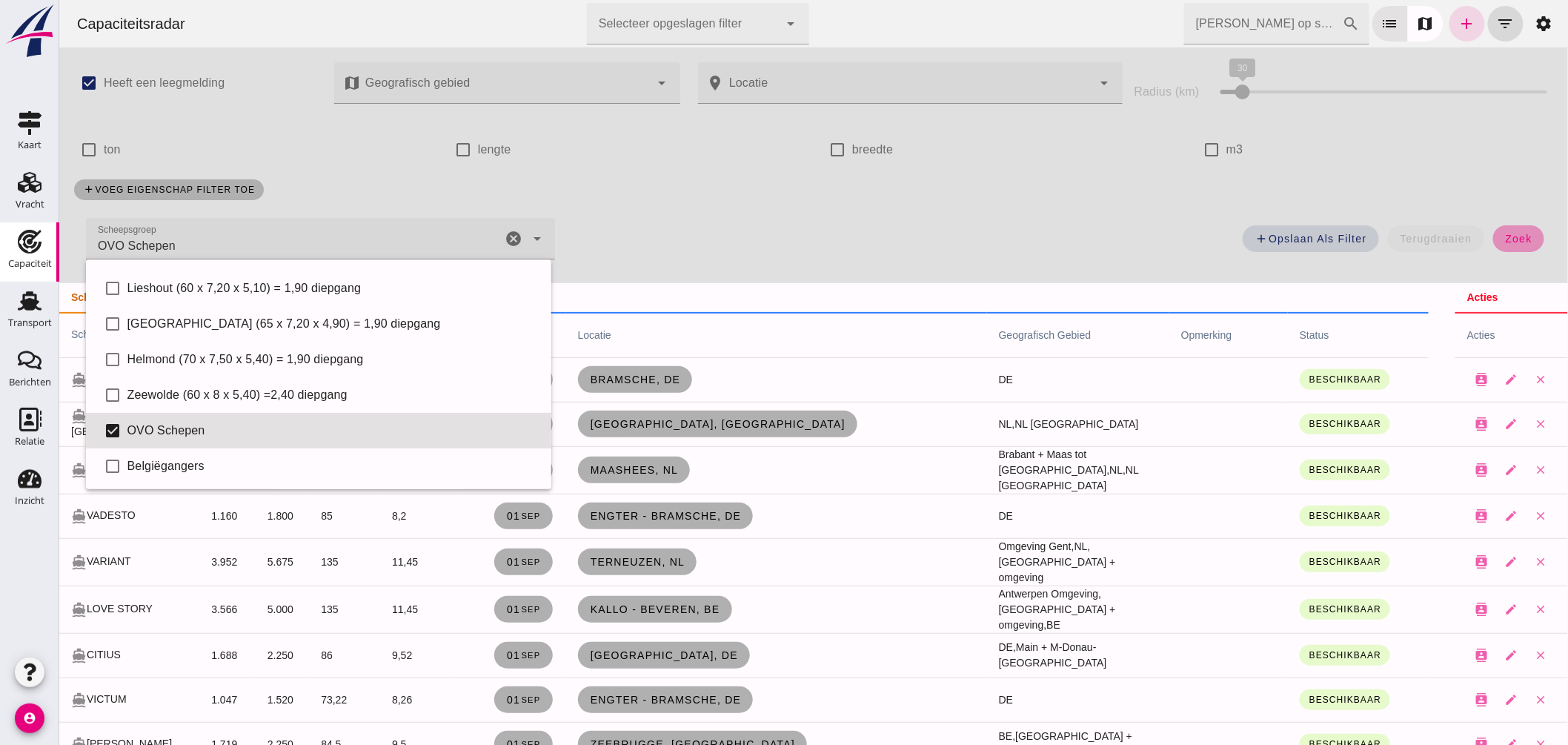
click at [1518, 234] on span "zoek" at bounding box center [1518, 238] width 27 height 12
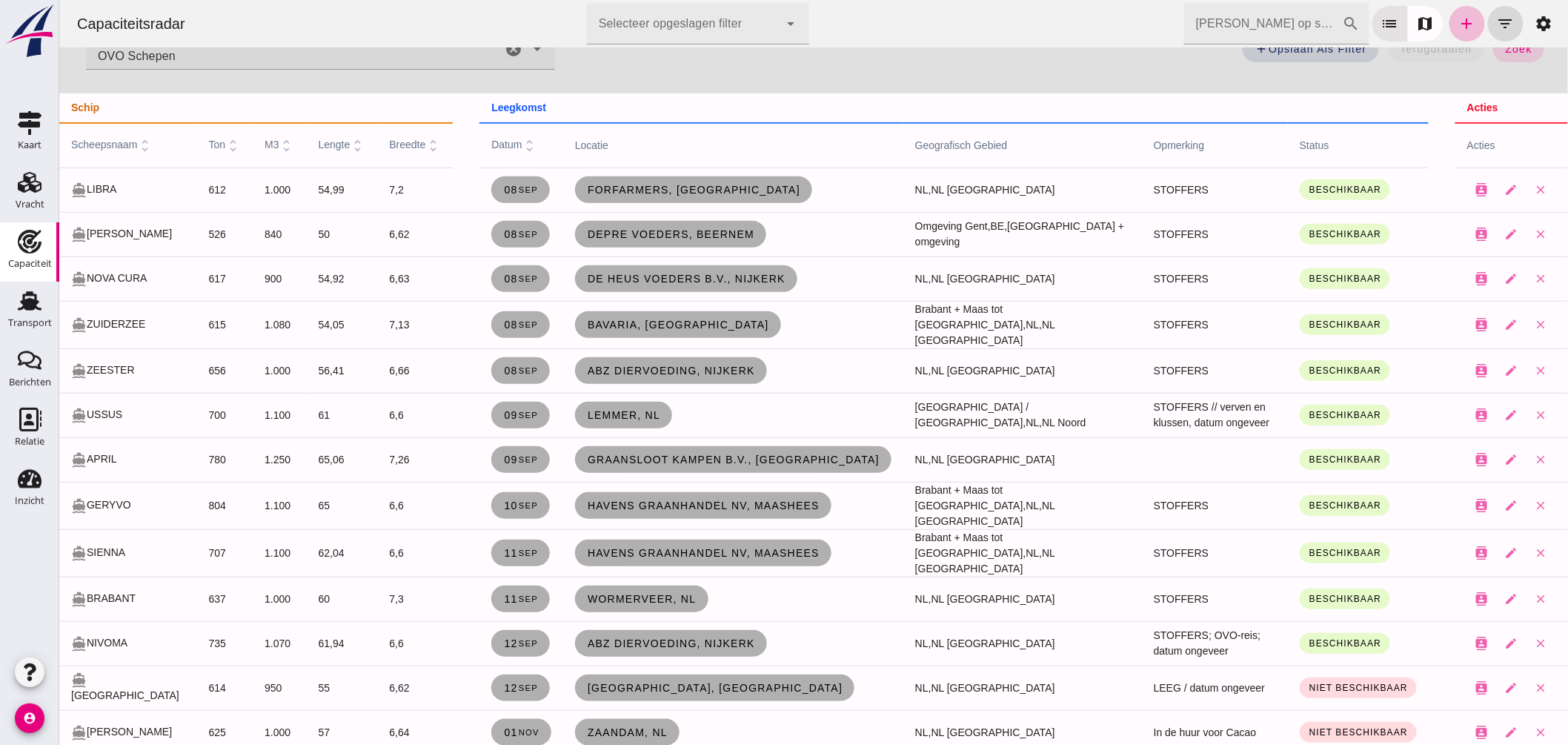
scroll to position [0, 0]
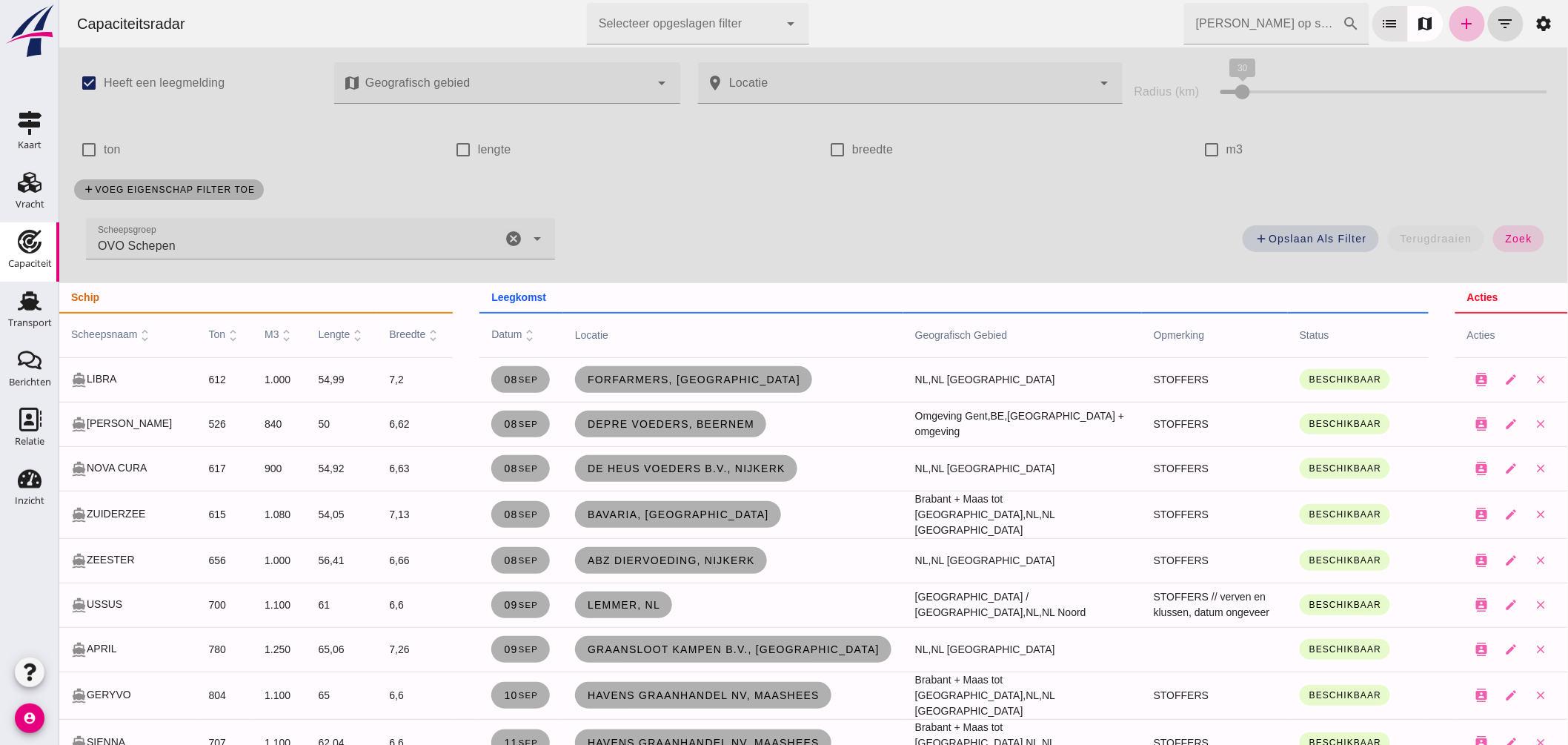
click at [509, 235] on icon "cancel" at bounding box center [513, 238] width 18 height 18
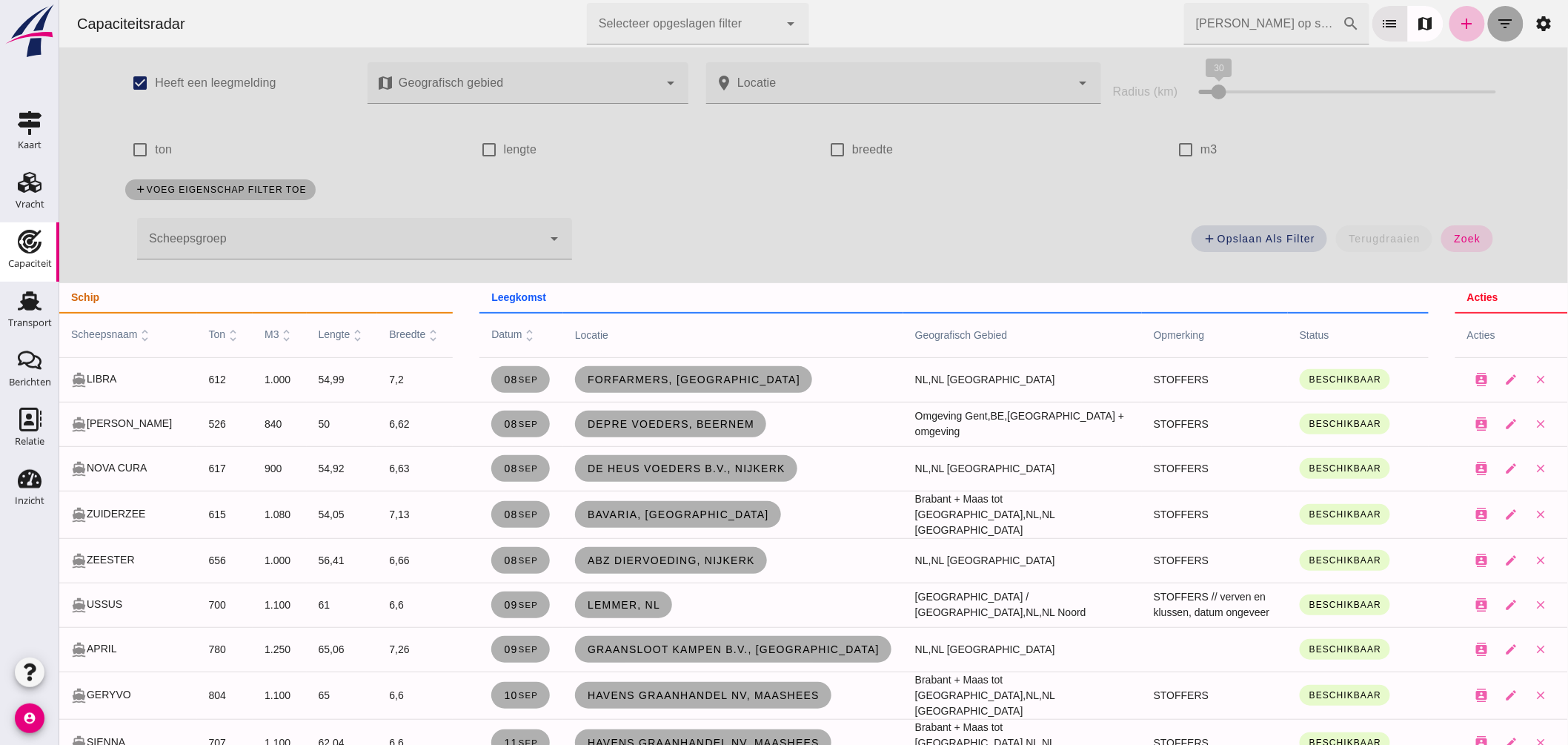
click at [1497, 19] on icon "filter_list" at bounding box center [1505, 23] width 18 height 18
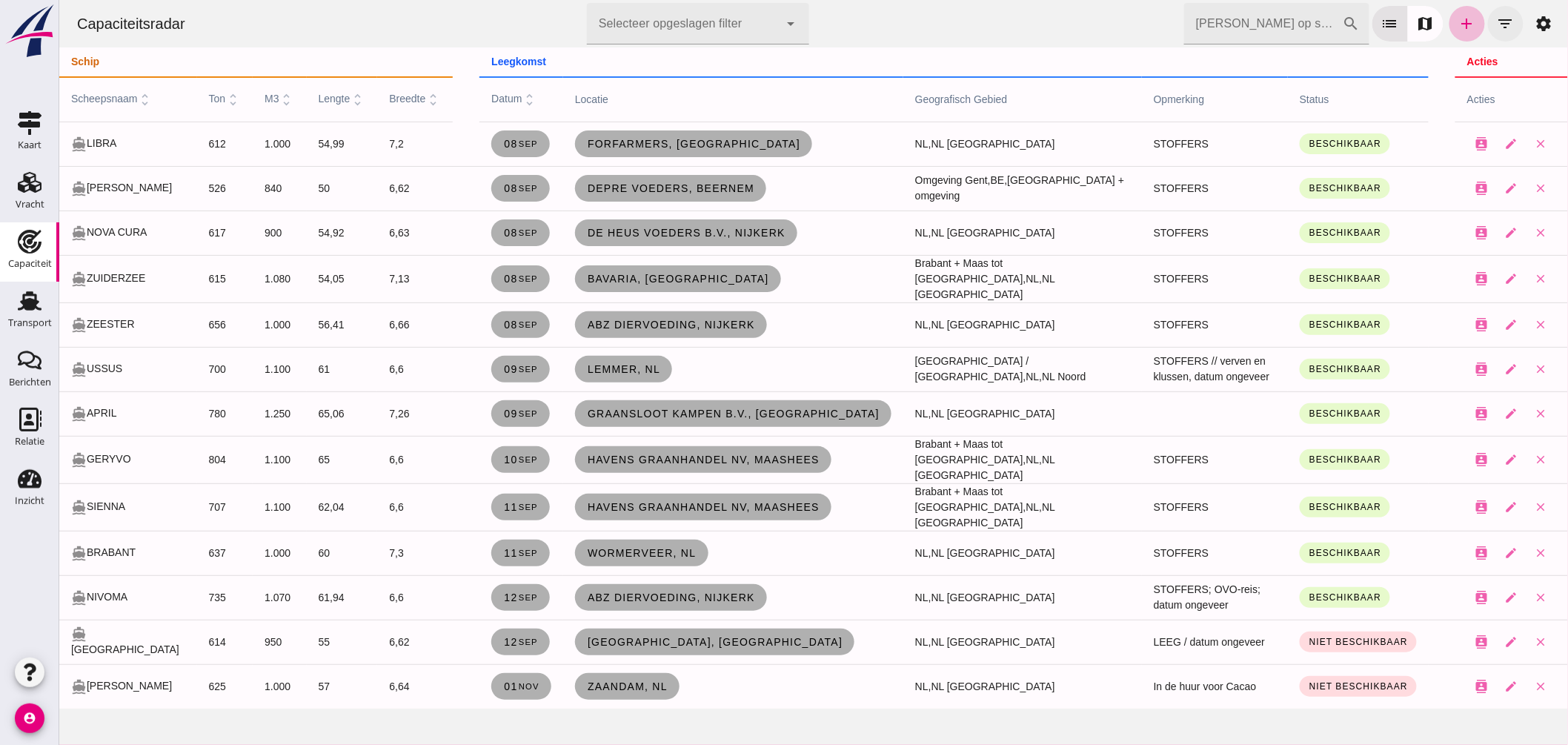
click at [1491, 34] on button "filter_list" at bounding box center [1505, 24] width 36 height 36
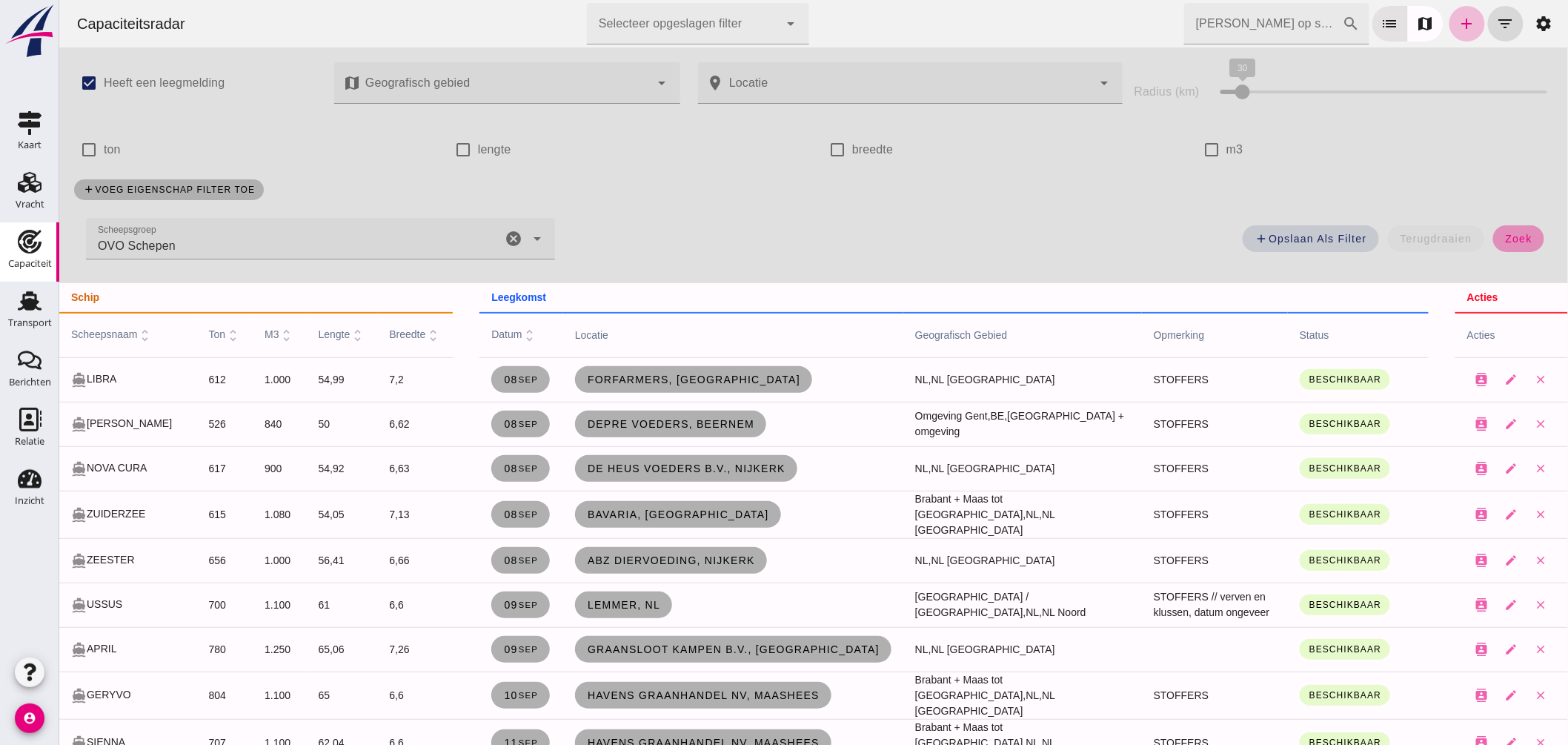
click at [1512, 241] on span "zoek" at bounding box center [1518, 238] width 27 height 12
click at [504, 240] on icon "cancel" at bounding box center [513, 238] width 18 height 18
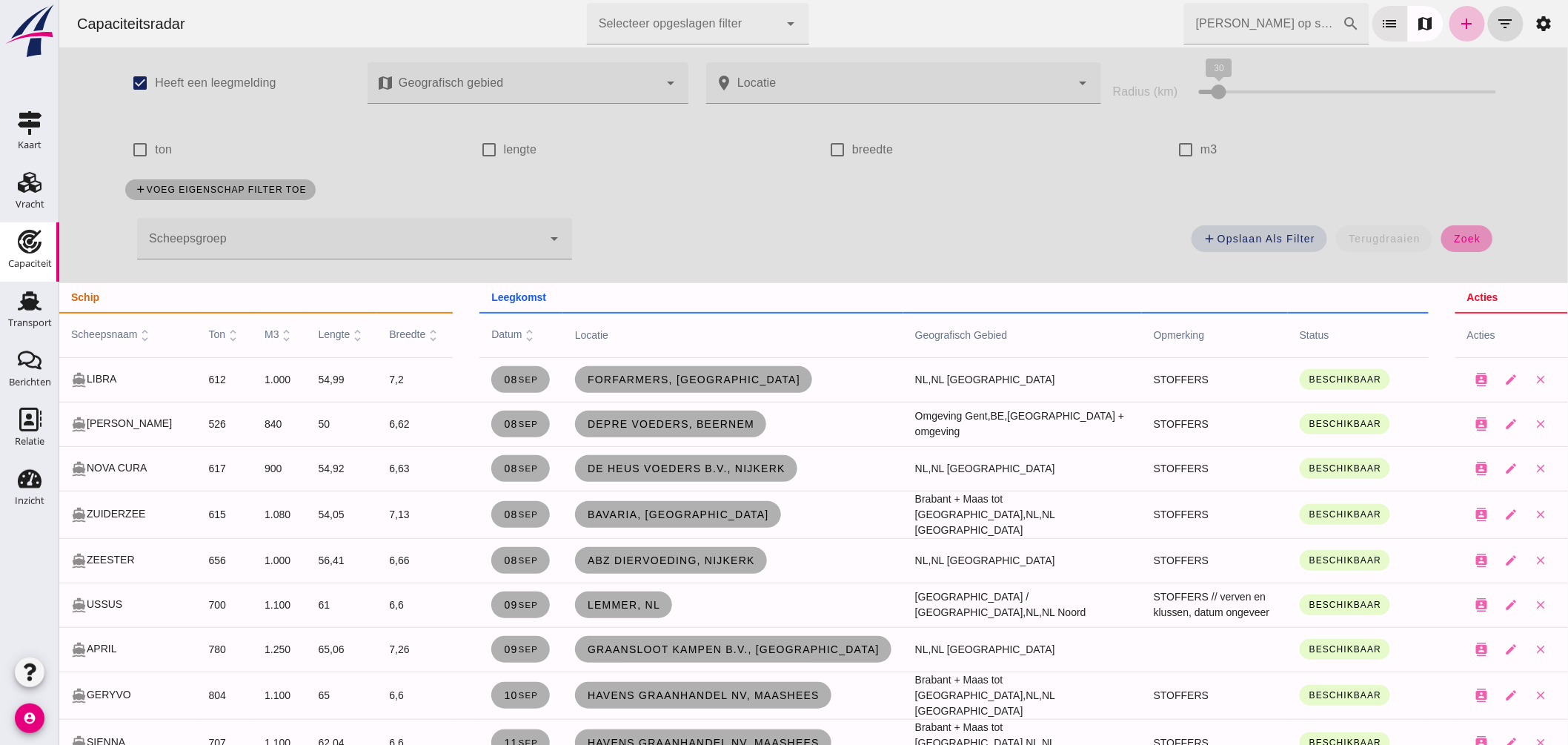
click at [1452, 245] on button "zoek" at bounding box center [1466, 238] width 51 height 26
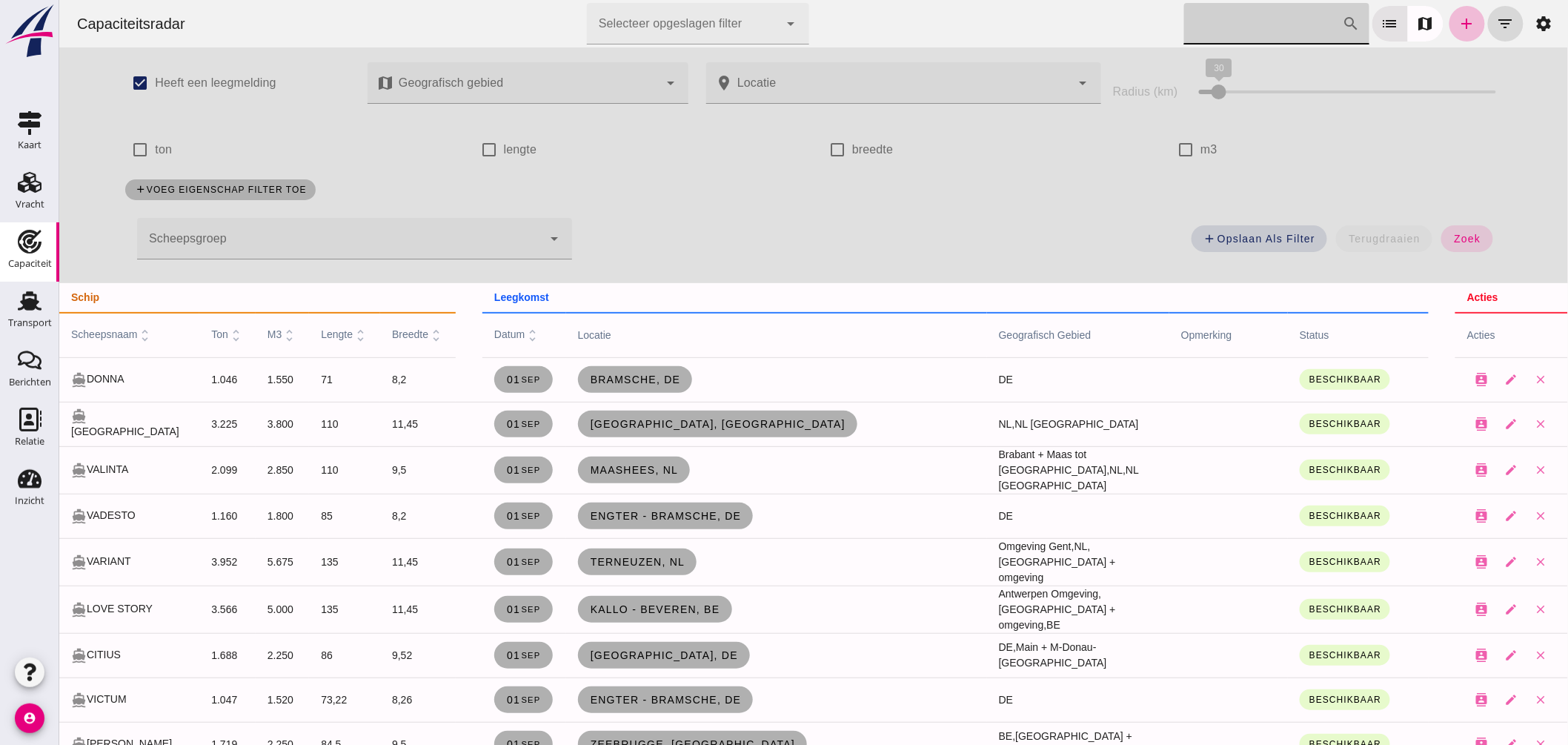
click at [1217, 17] on input "[PERSON_NAME] op scheepsnaam" at bounding box center [1262, 23] width 158 height 41
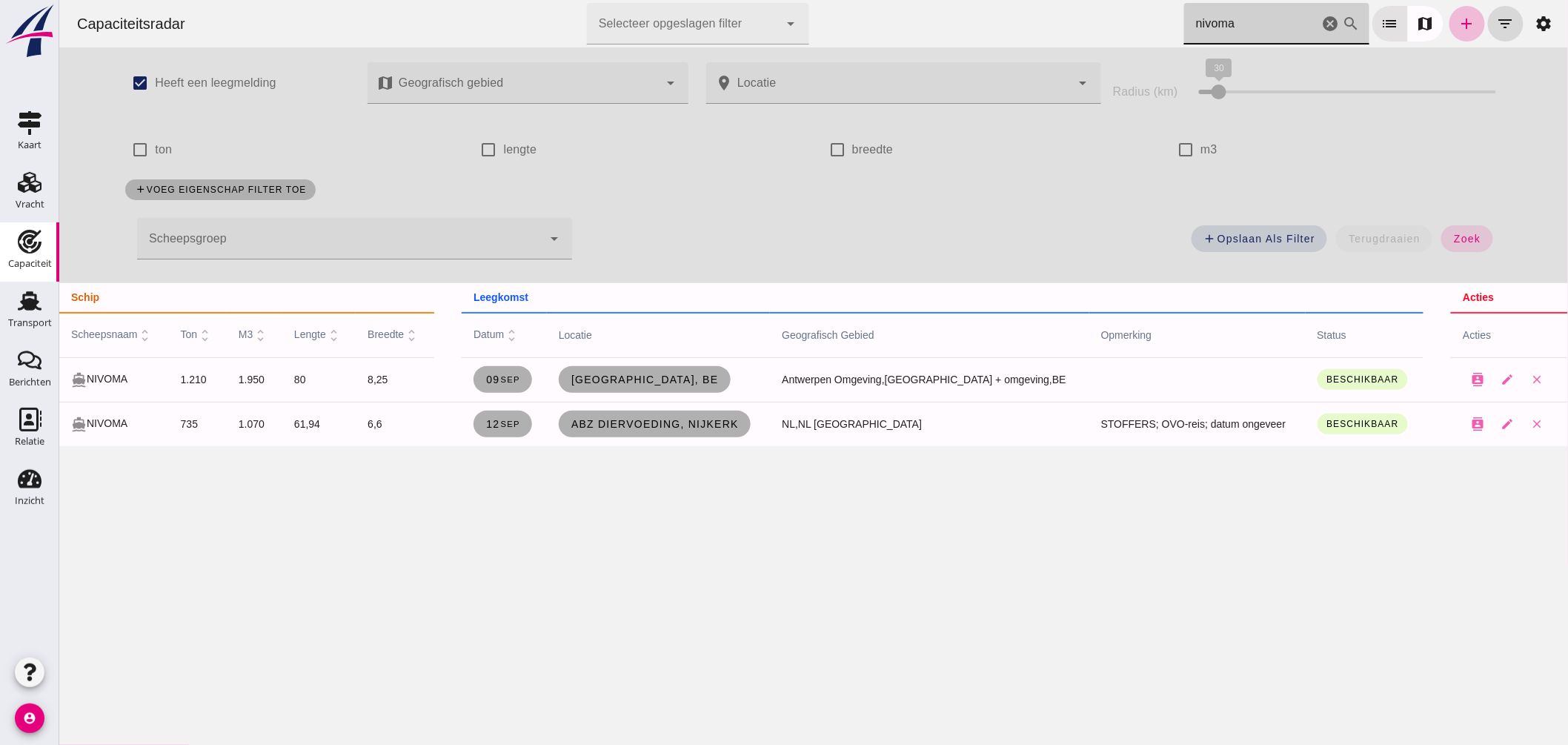
type input "nivoma"
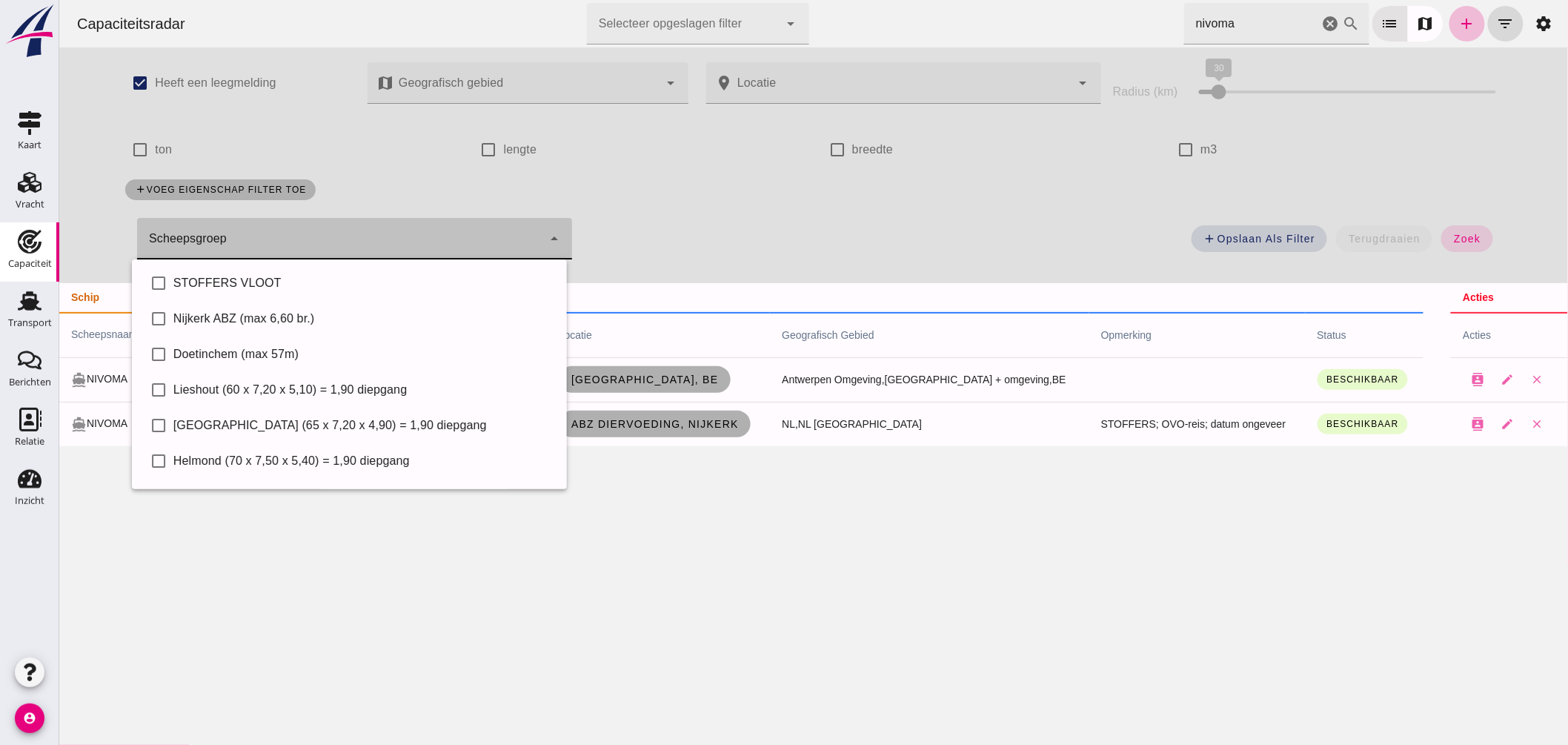
click at [514, 240] on div at bounding box center [339, 238] width 406 height 41
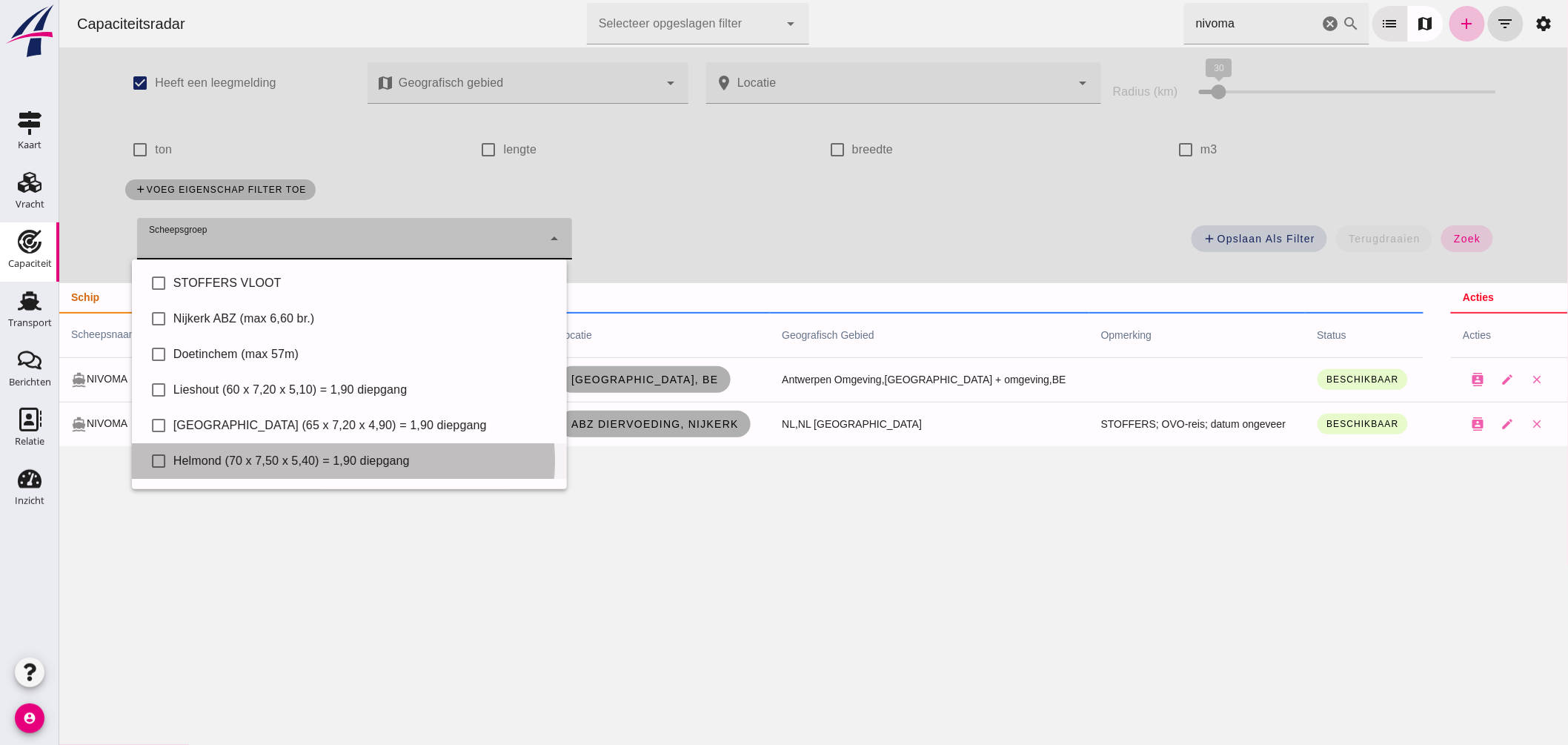
click at [358, 456] on div "Helmond (70 x 7,50 x 5,40) = 1,90 diepgang" at bounding box center [364, 461] width 382 height 18
type input "Helmond (70 x 7,50 x 5,40) = 1,90 diepgang"
checkbox input "true"
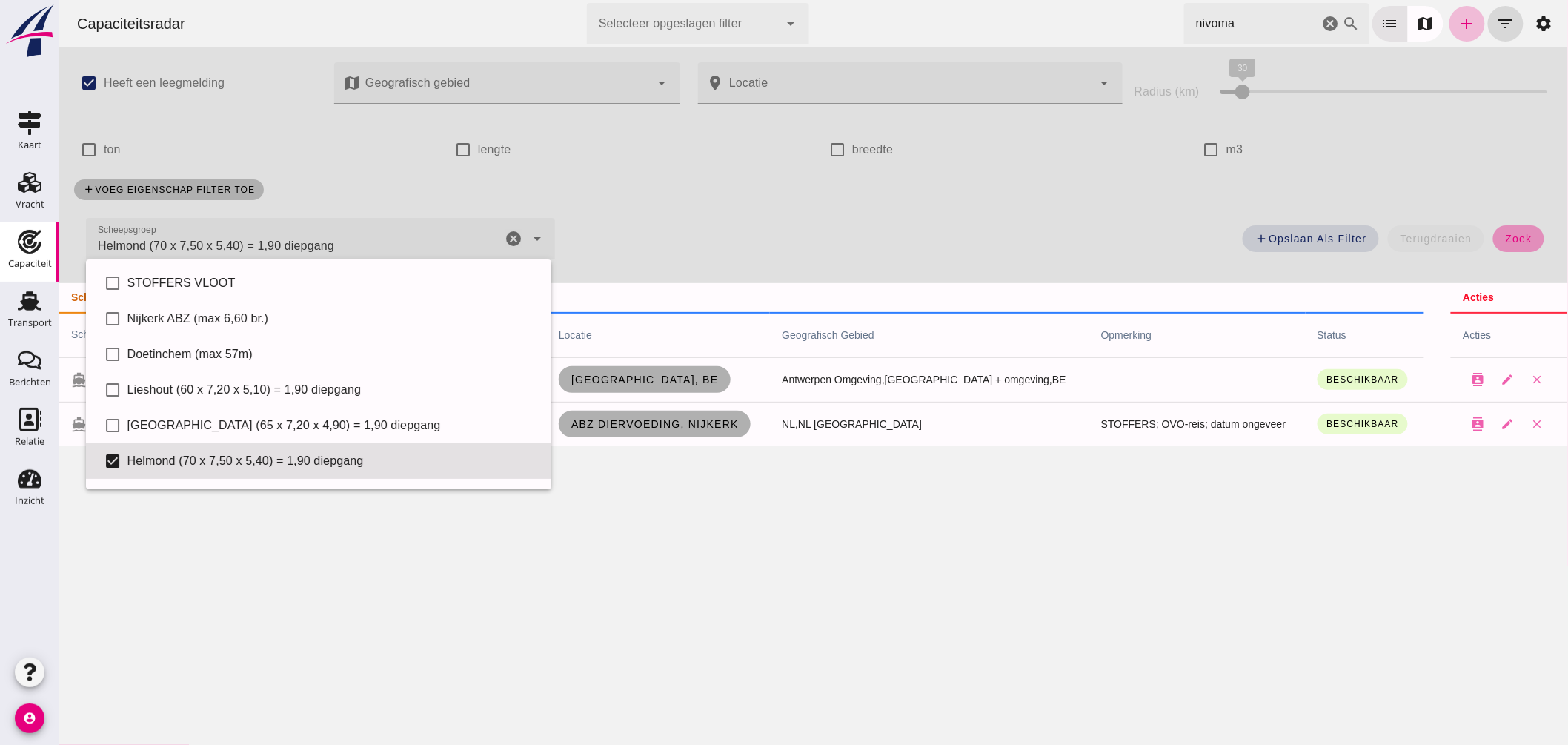
click at [1519, 239] on span "zoek" at bounding box center [1518, 238] width 27 height 12
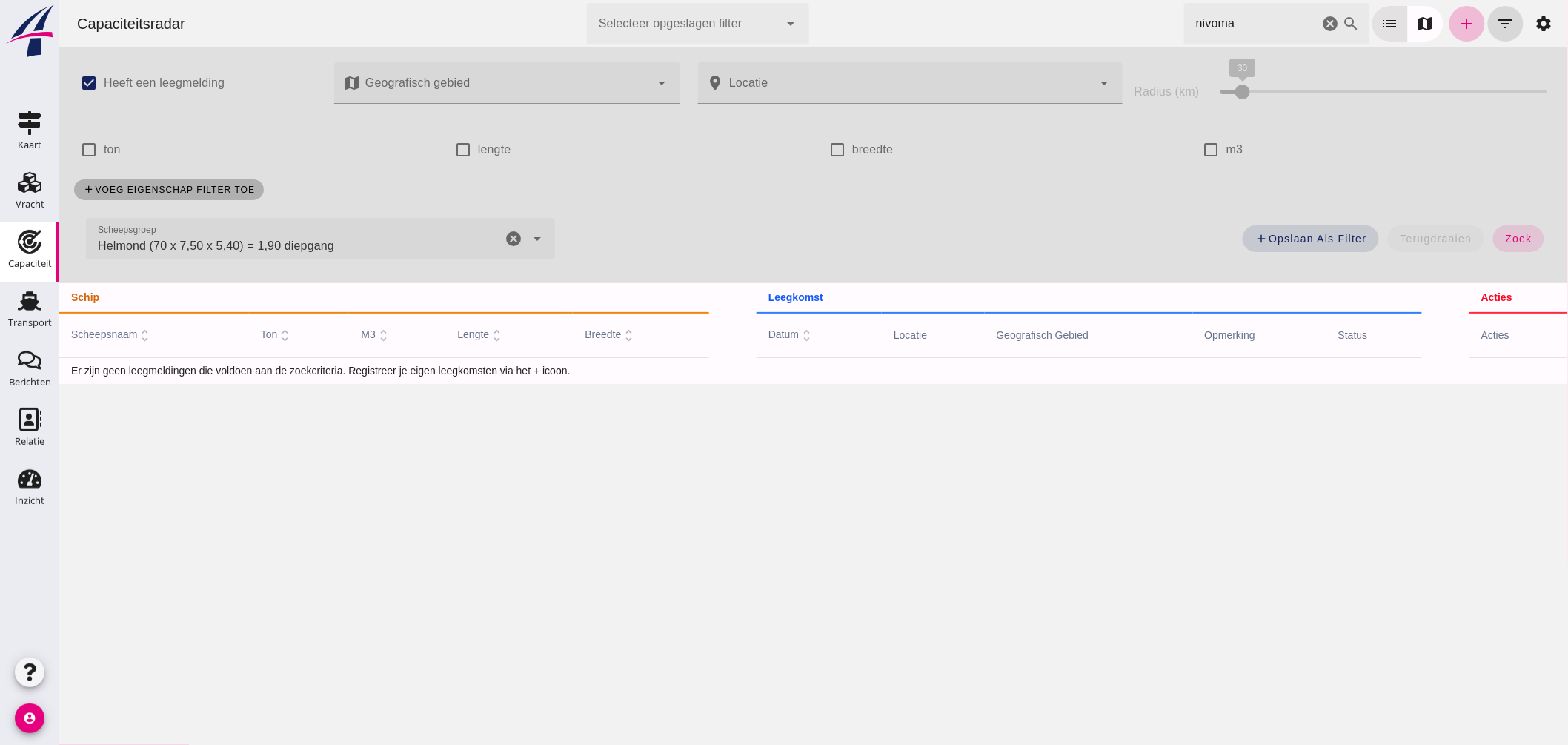
click at [1321, 19] on icon "cancel" at bounding box center [1330, 23] width 18 height 18
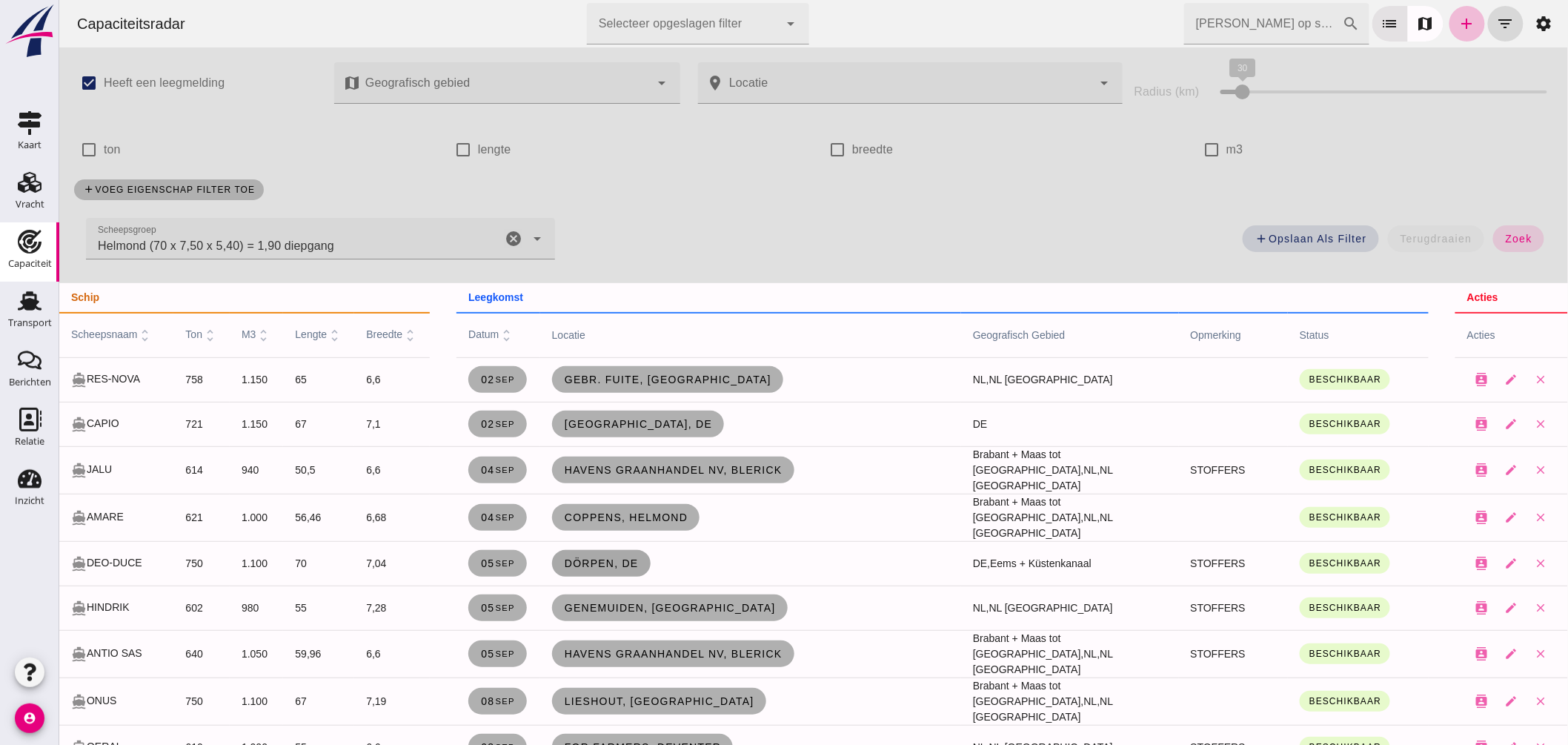
click at [622, 557] on span "Dörpen, de" at bounding box center [601, 563] width 74 height 12
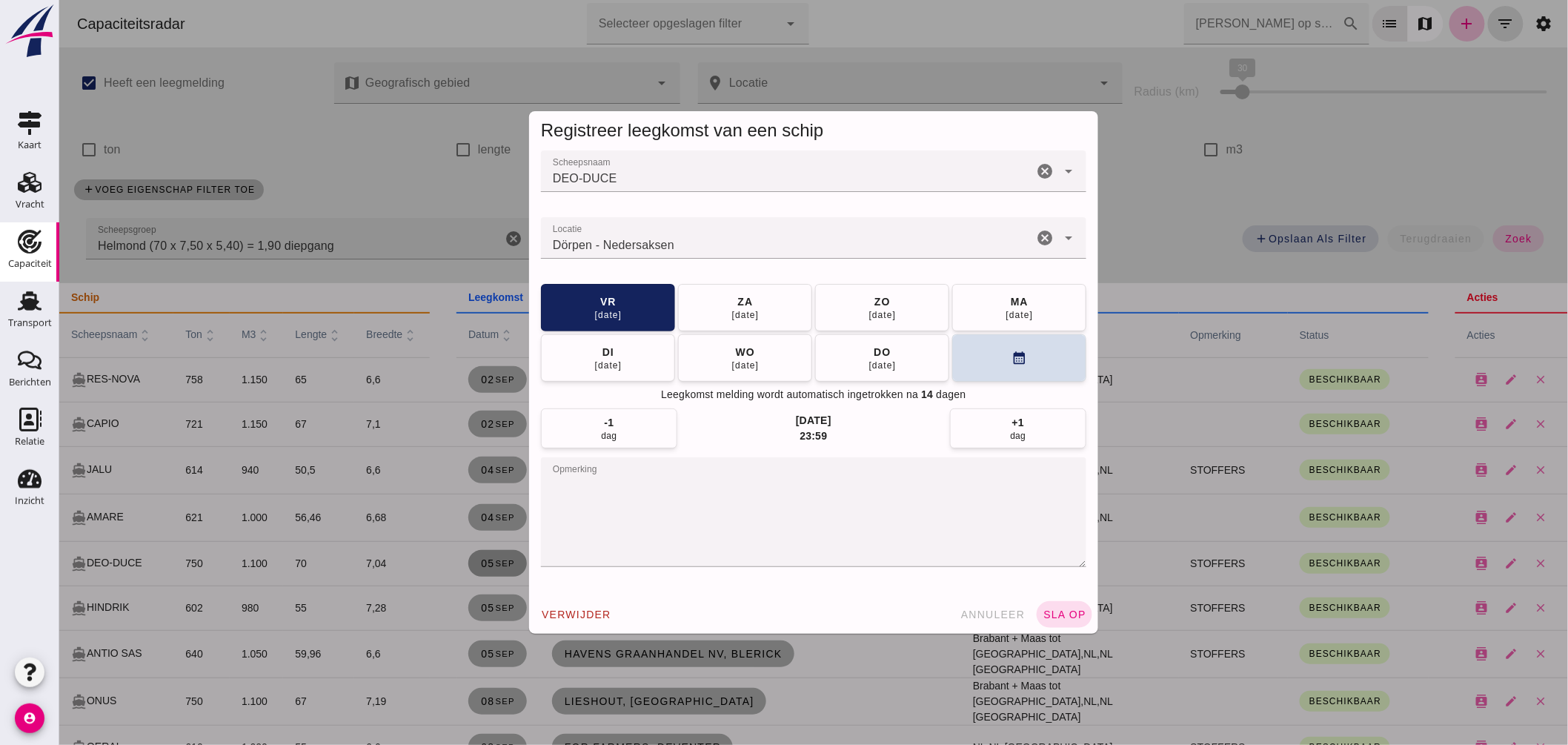
click at [704, 256] on div "Dörpen - Nedersaksen" at bounding box center [786, 237] width 492 height 41
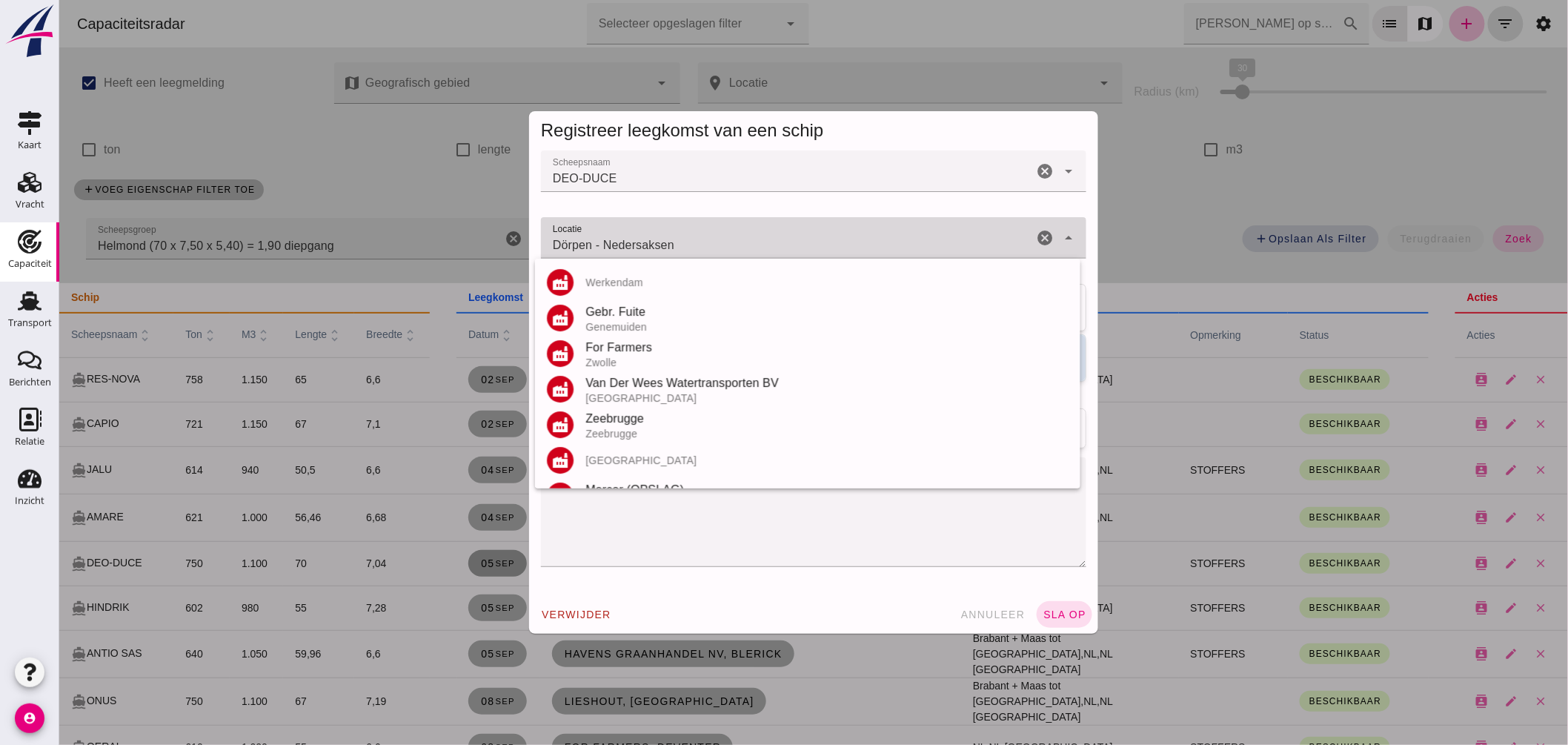
click at [704, 256] on div "Dörpen - Nedersaksen Dörpen - Nedersaksen" at bounding box center [786, 237] width 492 height 41
click at [711, 248] on input "Dörpen - Nedersaksen" at bounding box center [786, 245] width 492 height 18
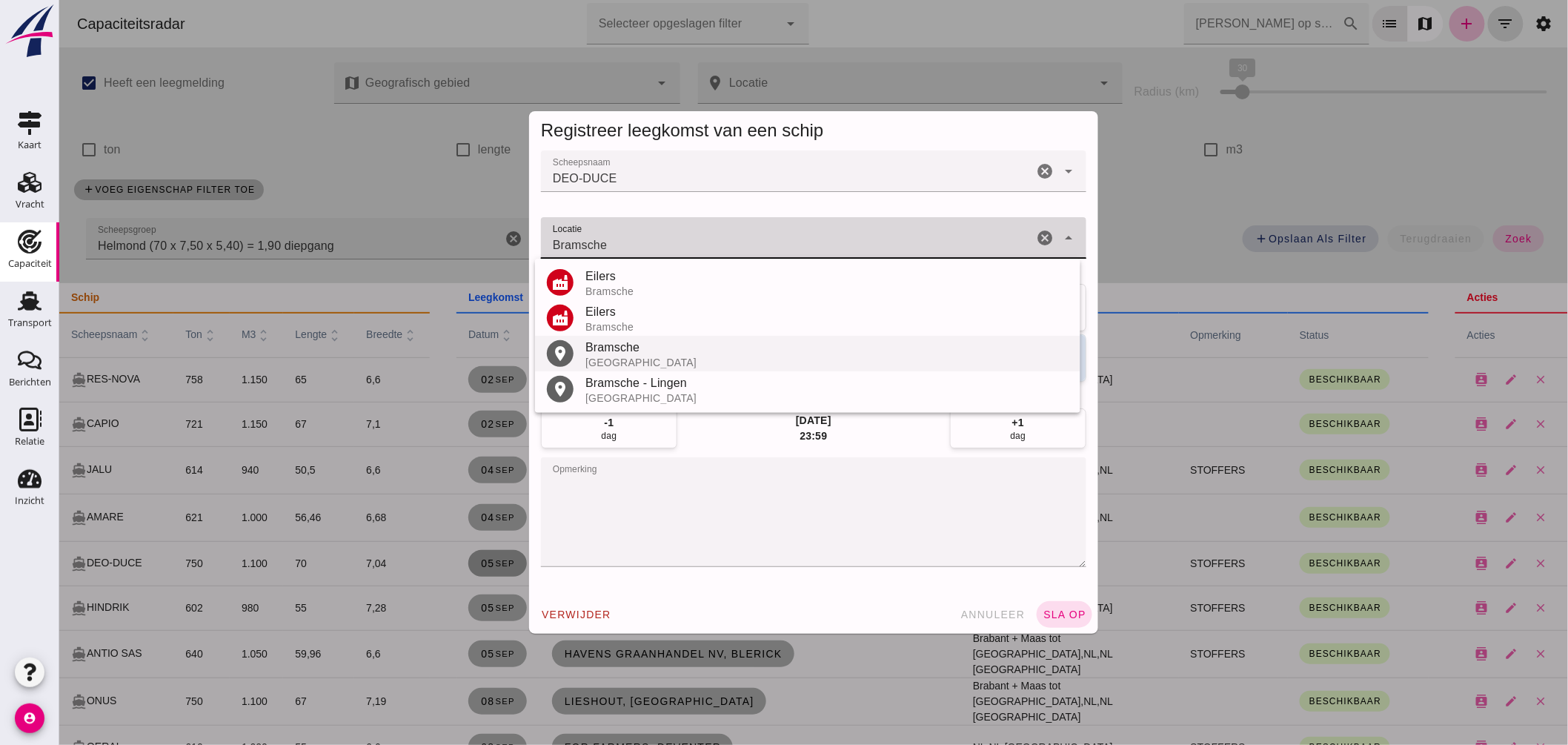
click at [626, 351] on div "Bramsche" at bounding box center [826, 348] width 483 height 18
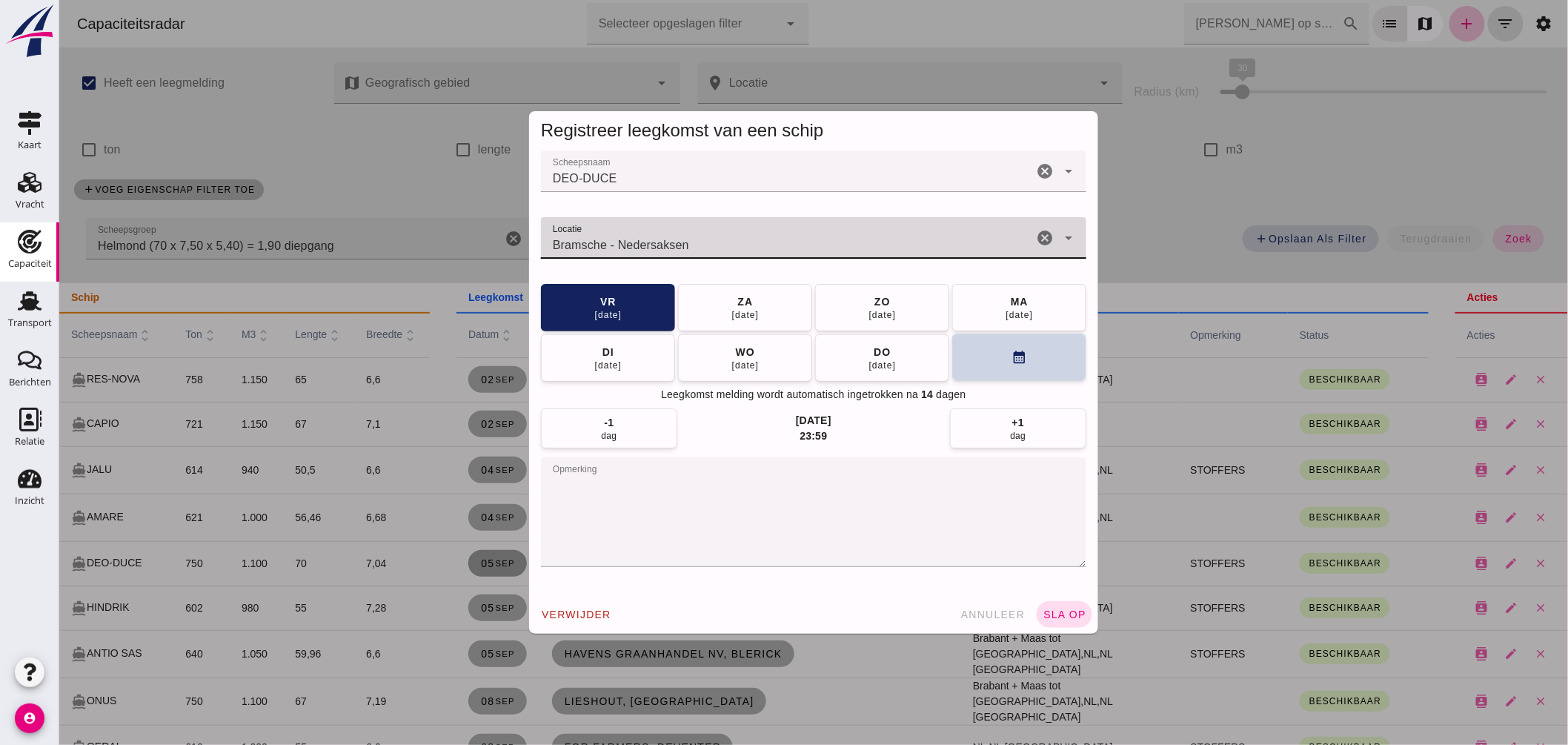
type input "Bramsche - Nedersaksen"
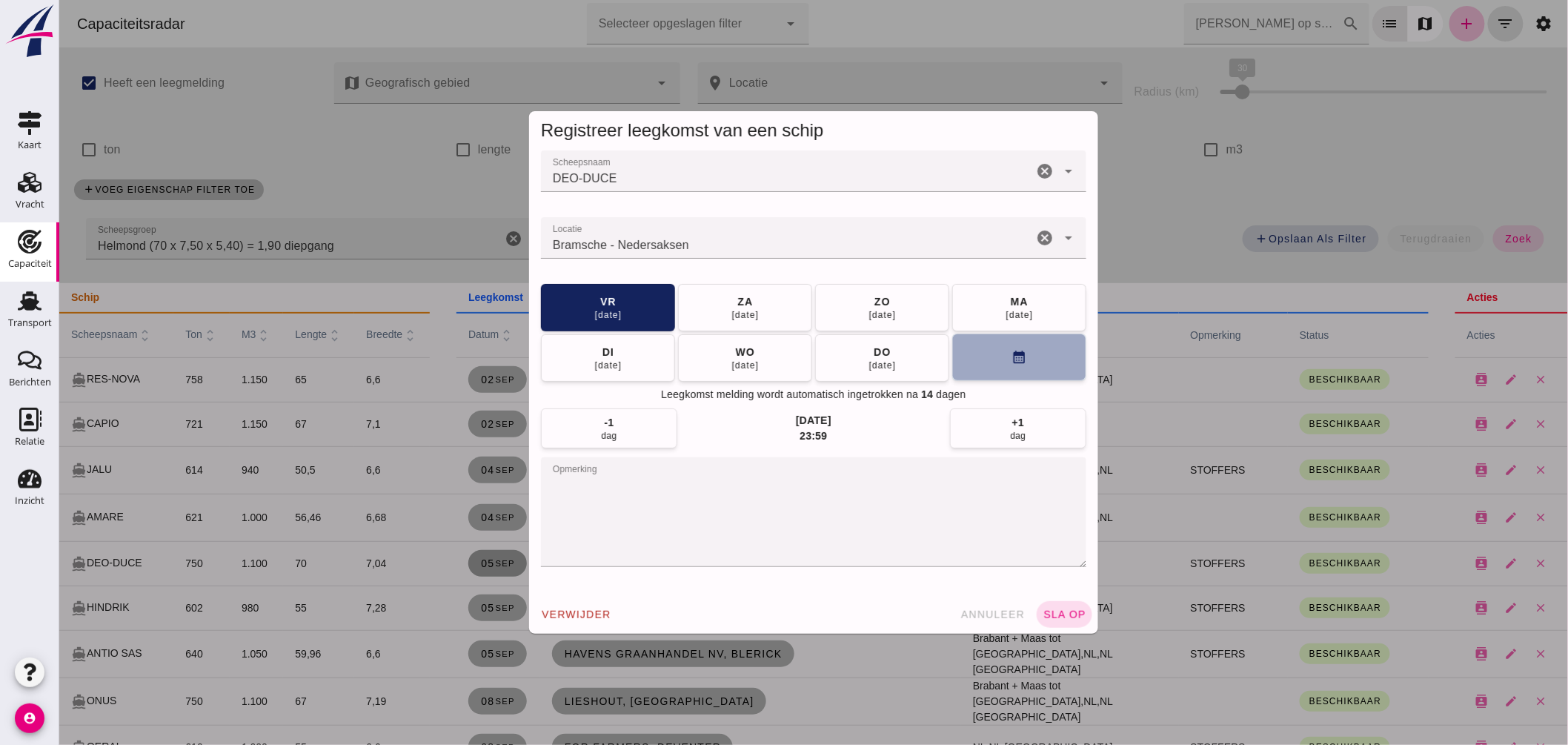
click at [978, 362] on button "calendar_month" at bounding box center [1018, 357] width 134 height 47
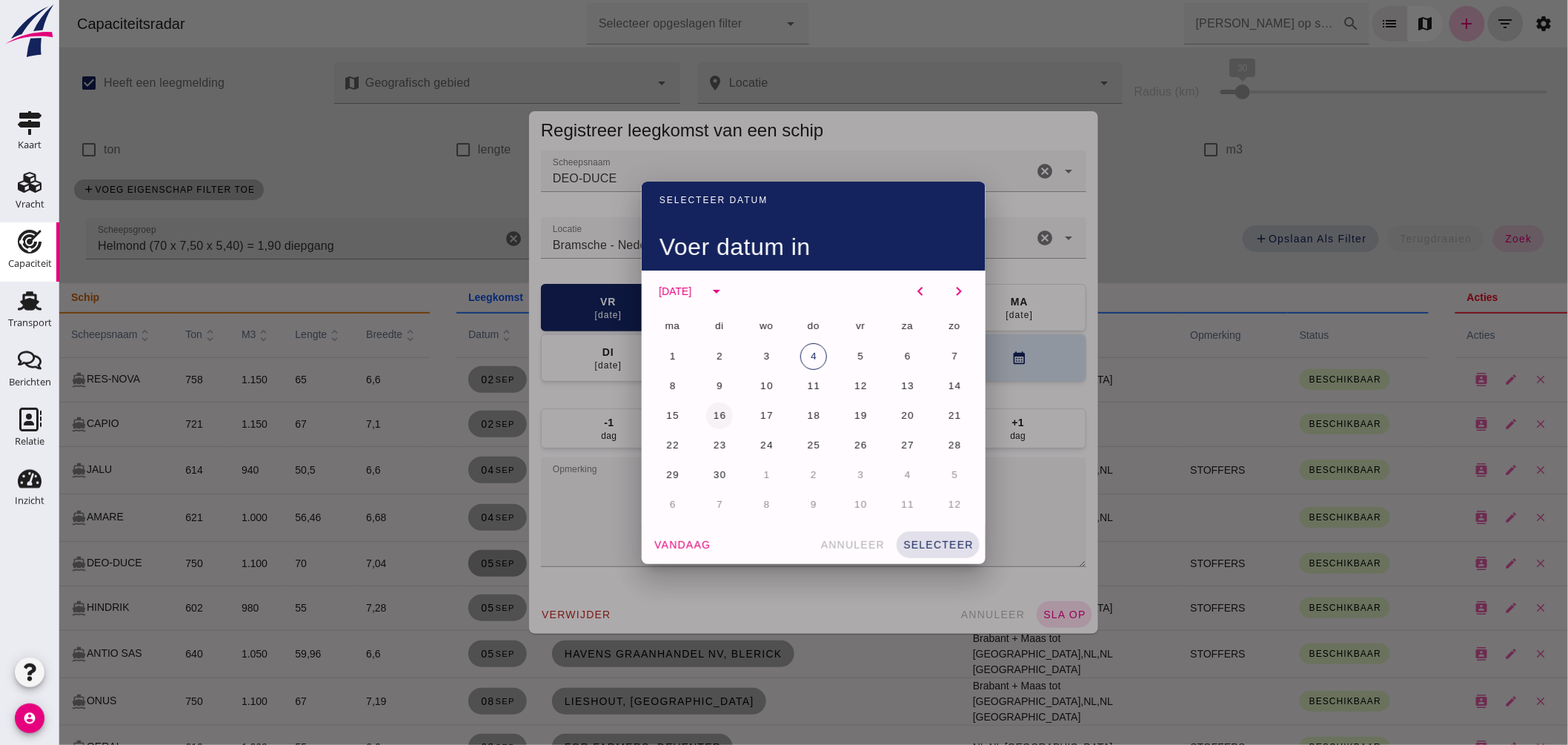
click at [715, 410] on span "16" at bounding box center [719, 415] width 14 height 11
click at [922, 536] on button "selecteer" at bounding box center [937, 545] width 83 height 26
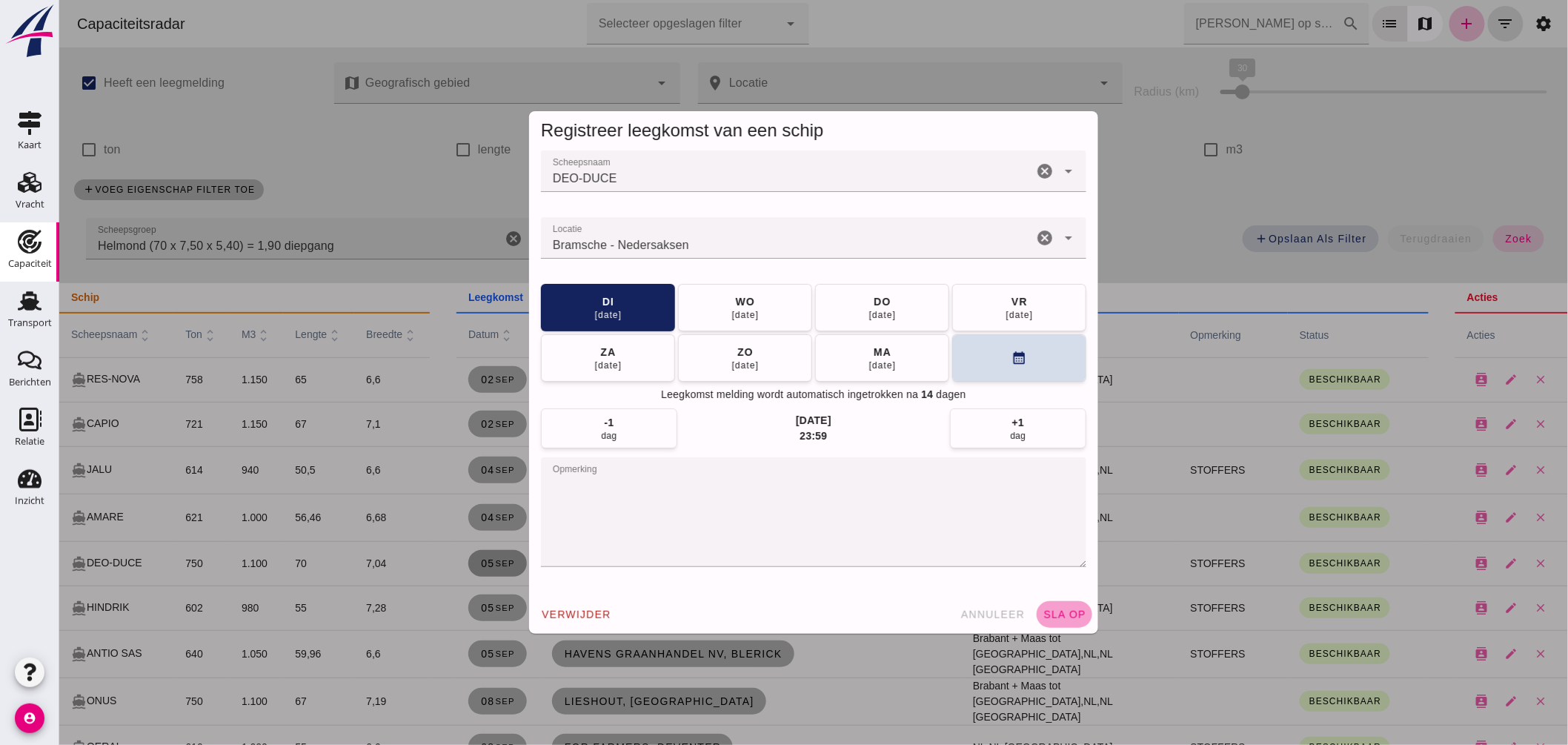
click at [1057, 609] on span "sla op" at bounding box center [1064, 614] width 43 height 12
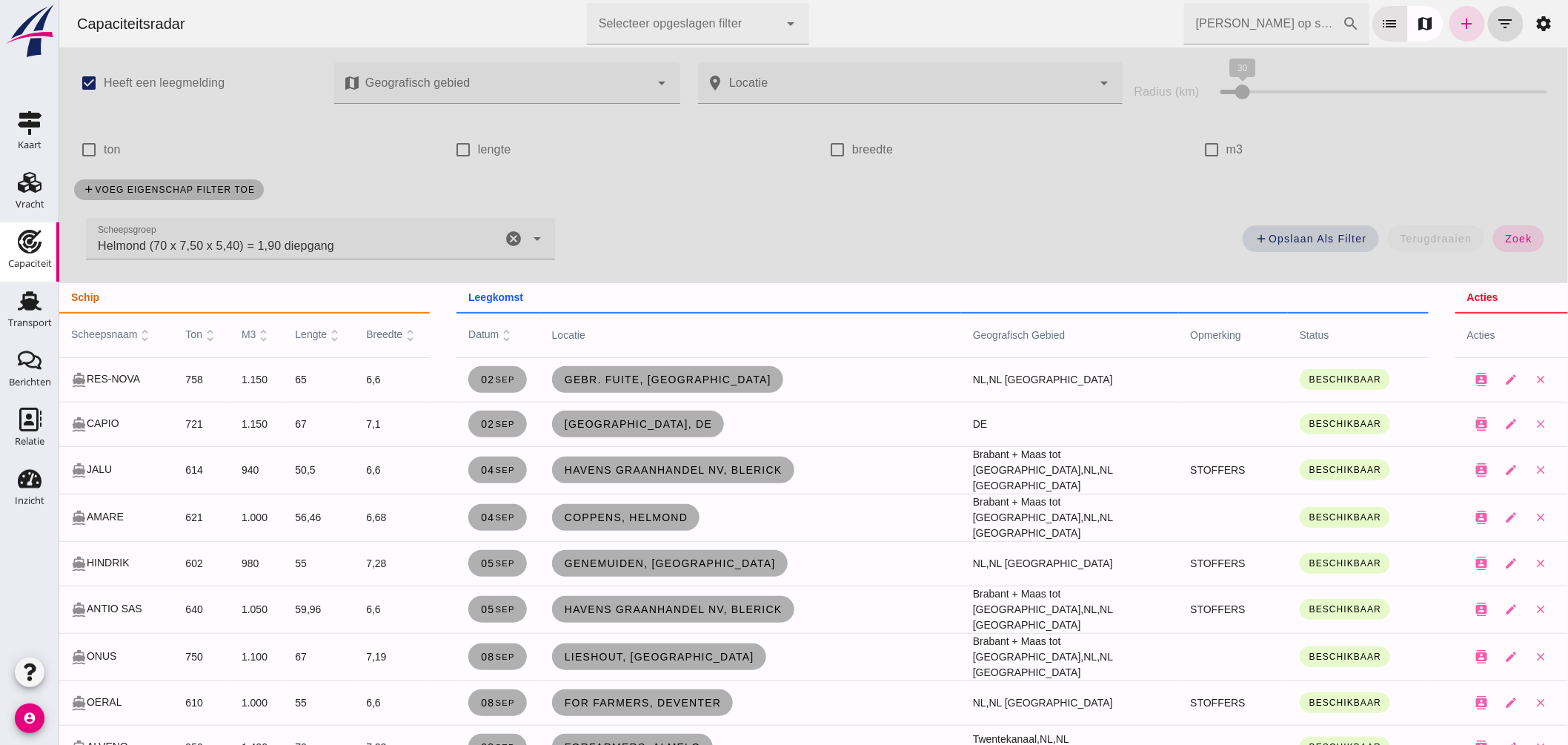
click at [511, 236] on icon "cancel" at bounding box center [513, 238] width 18 height 18
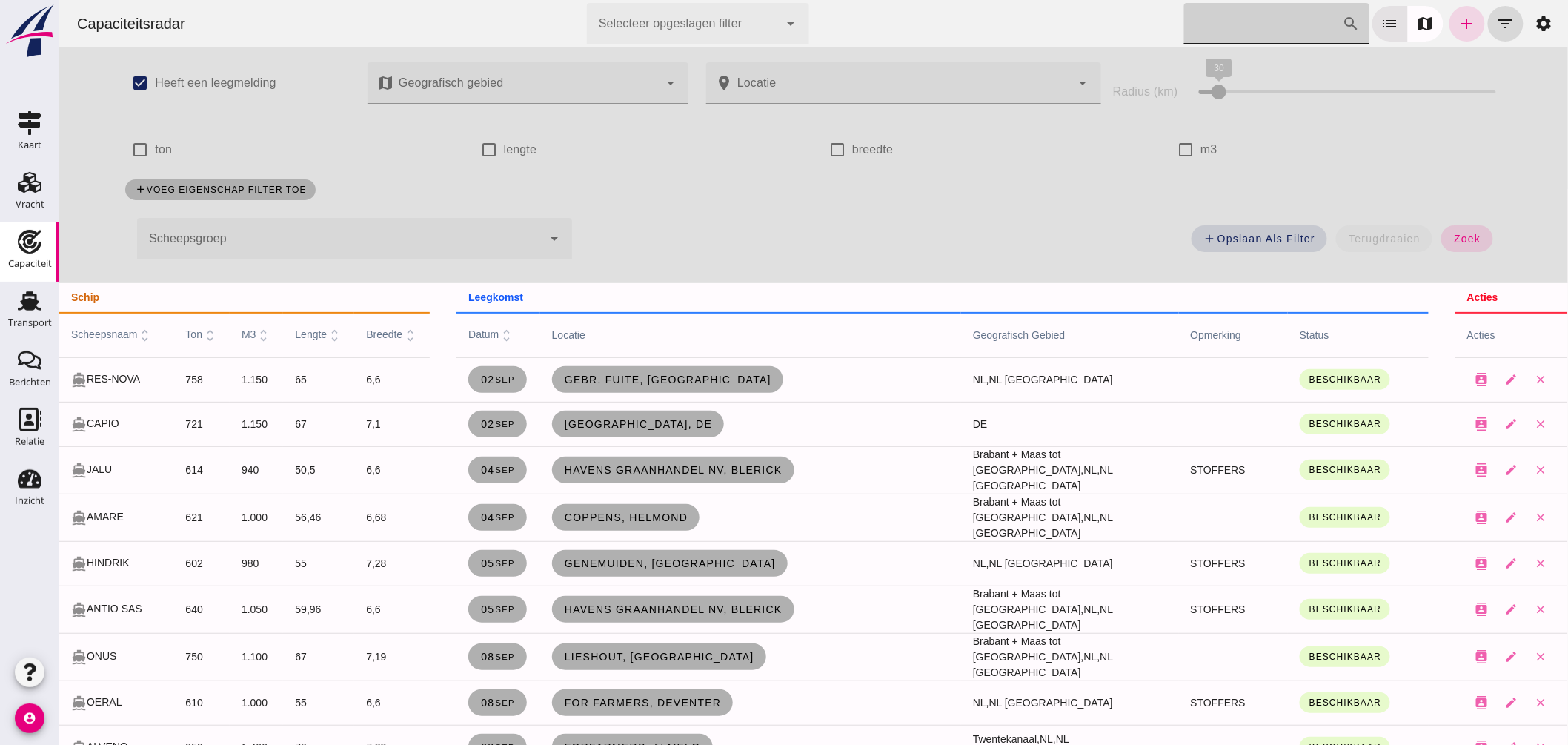
click at [1285, 25] on input "[PERSON_NAME] op scheepsnaam" at bounding box center [1262, 23] width 158 height 41
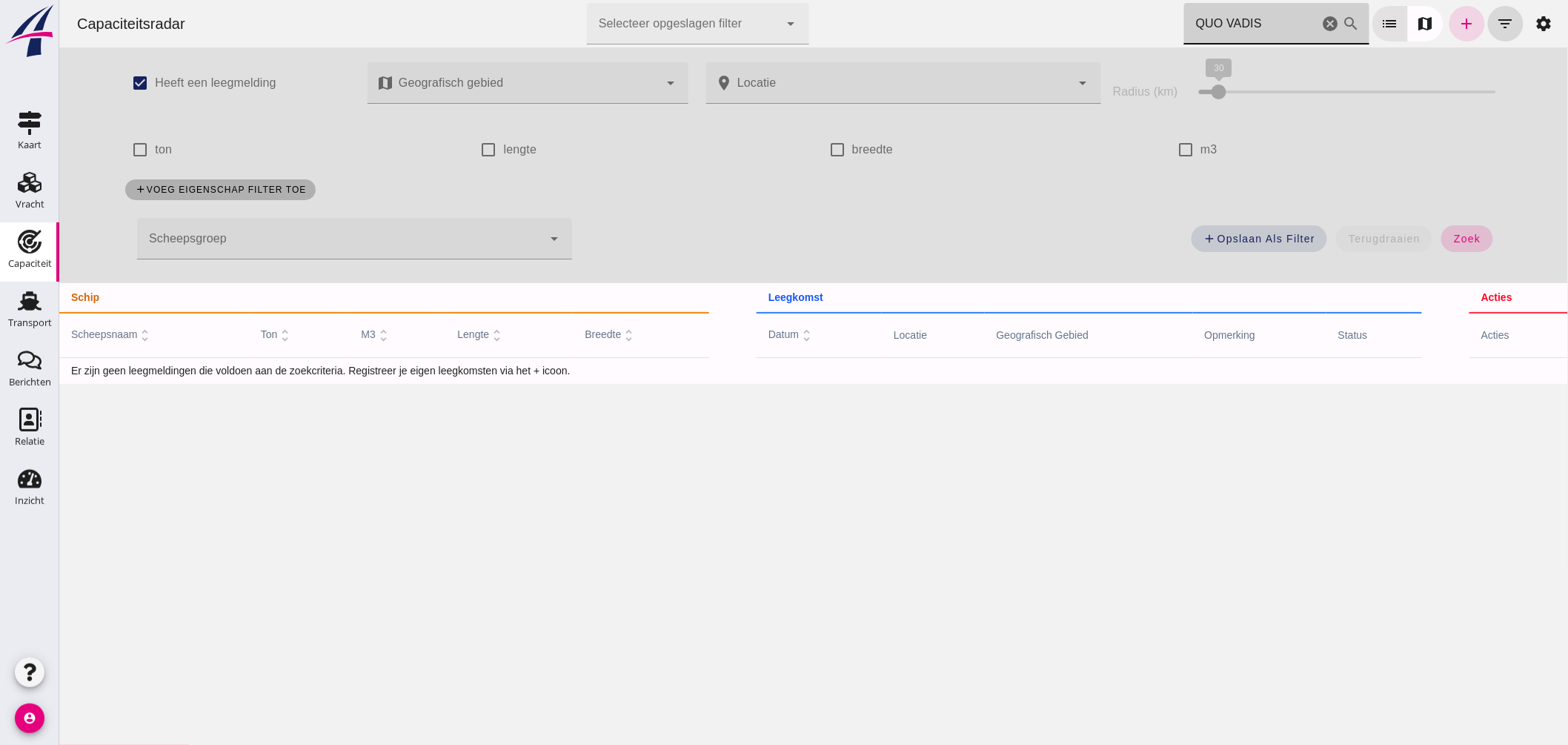
type input "QUO VADIS"
click at [1471, 237] on span "zoek" at bounding box center [1466, 238] width 27 height 12
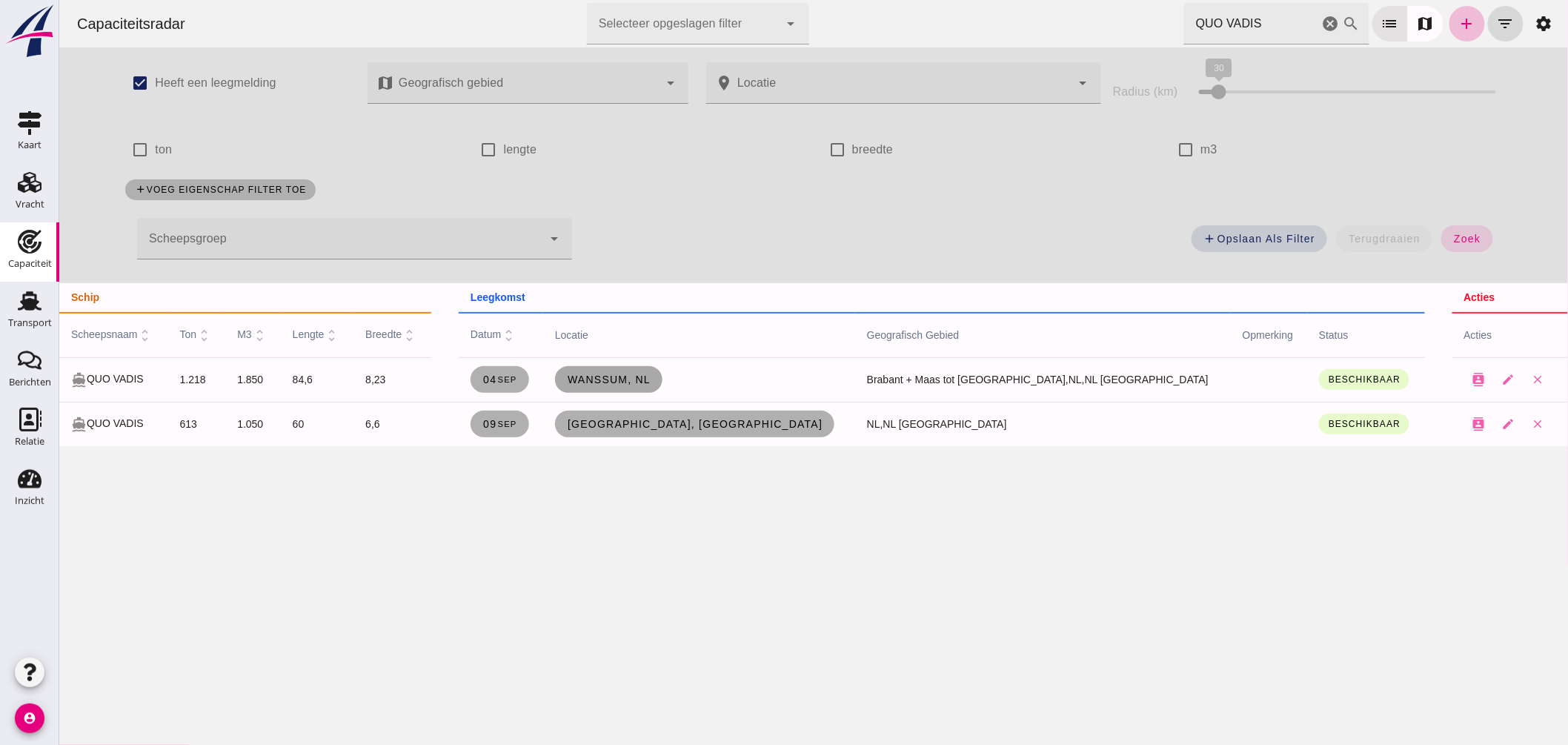
click at [662, 386] on link "Wanssum, nl" at bounding box center [607, 379] width 108 height 26
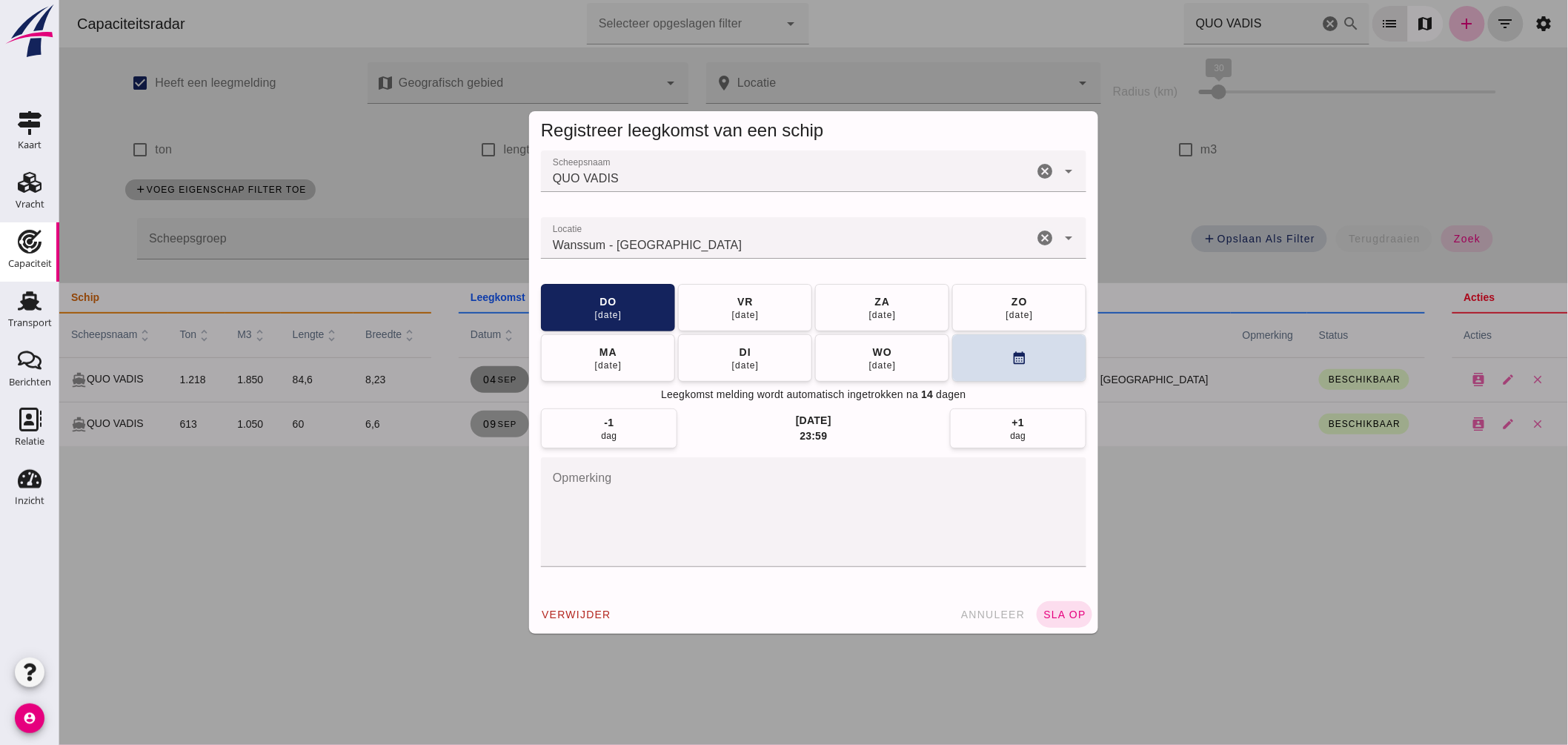
click at [711, 242] on input "Locatie" at bounding box center [786, 245] width 492 height 18
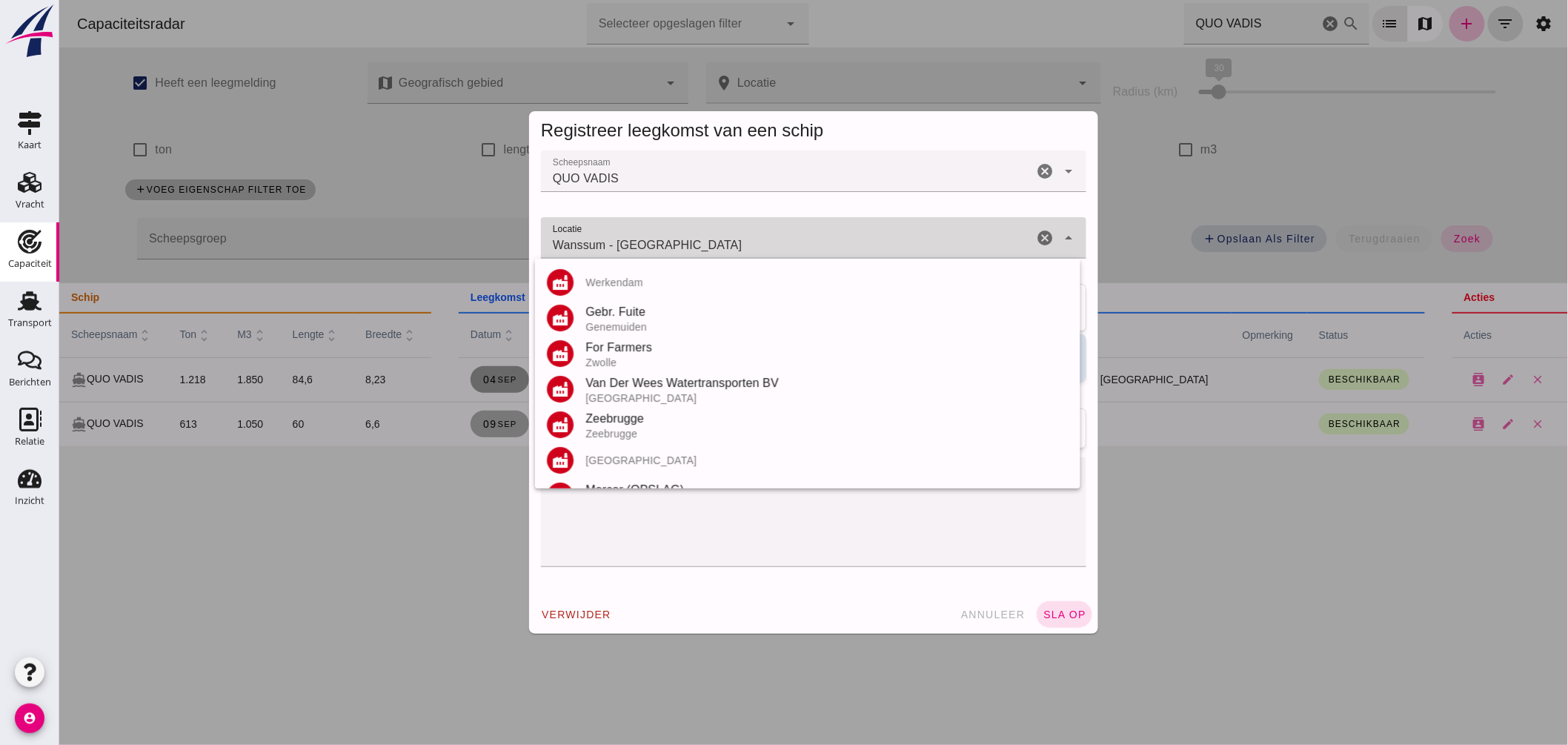
click at [711, 242] on input "Wanssum - Limburg" at bounding box center [786, 245] width 492 height 18
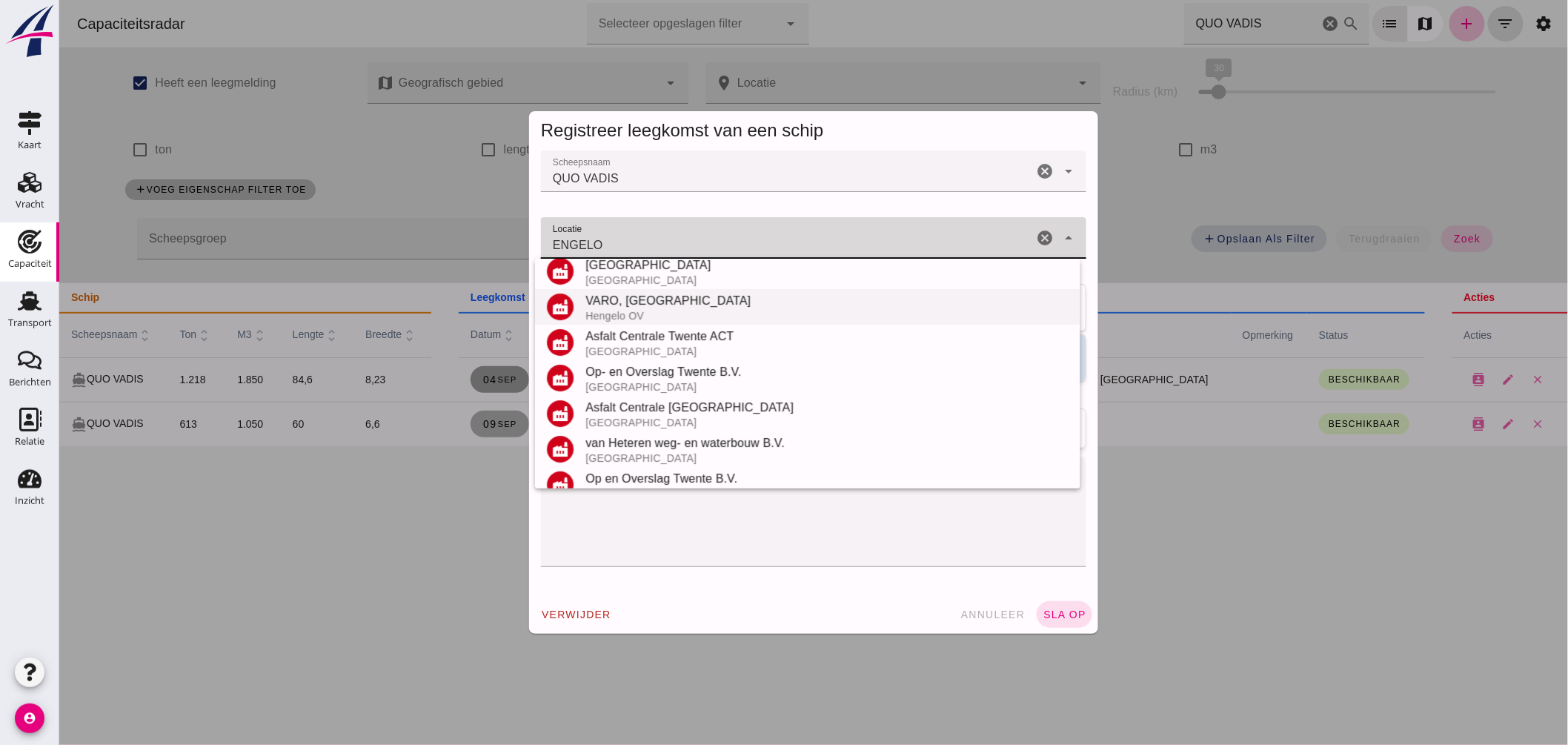
scroll to position [209, 0]
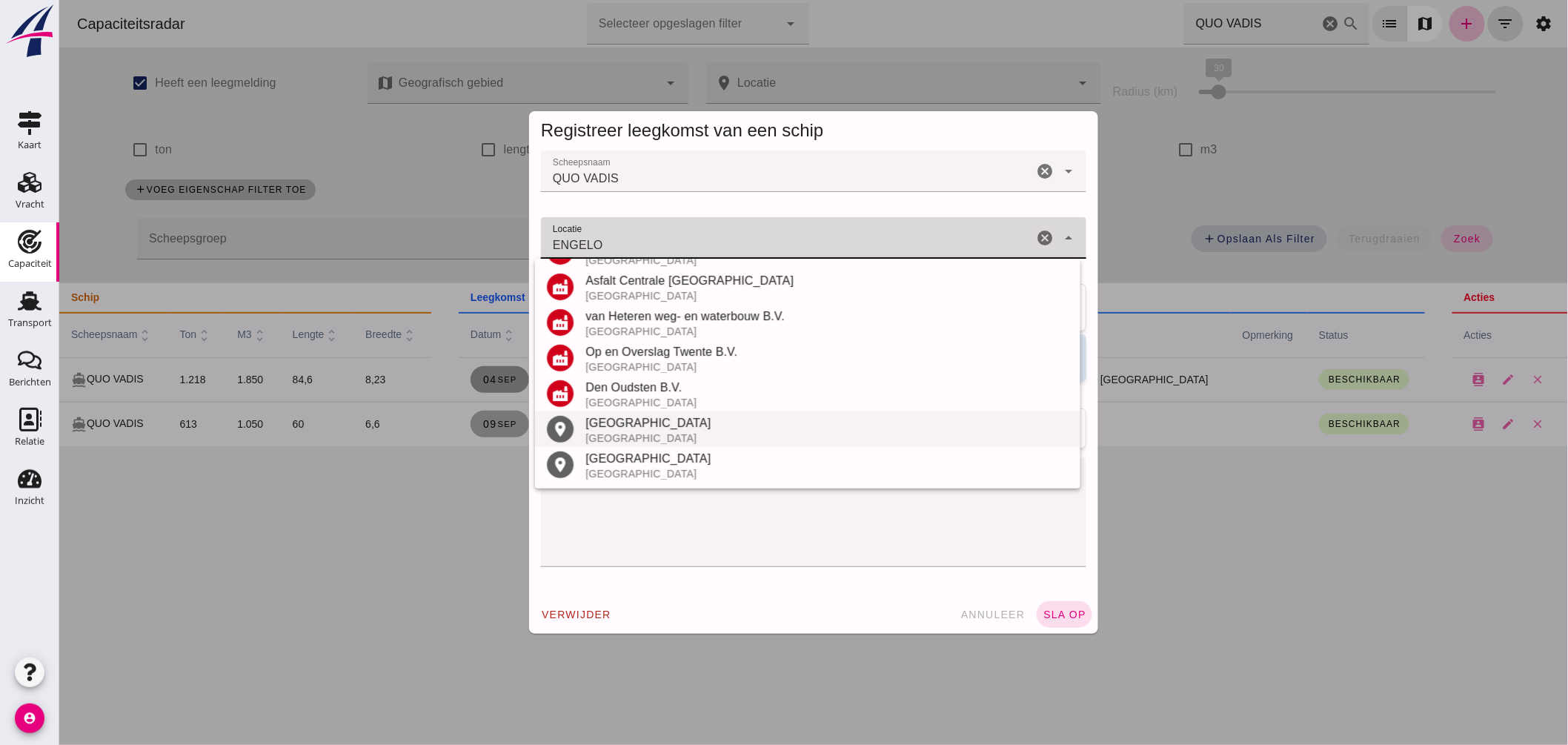
click at [639, 421] on div "Hengelo" at bounding box center [826, 423] width 483 height 18
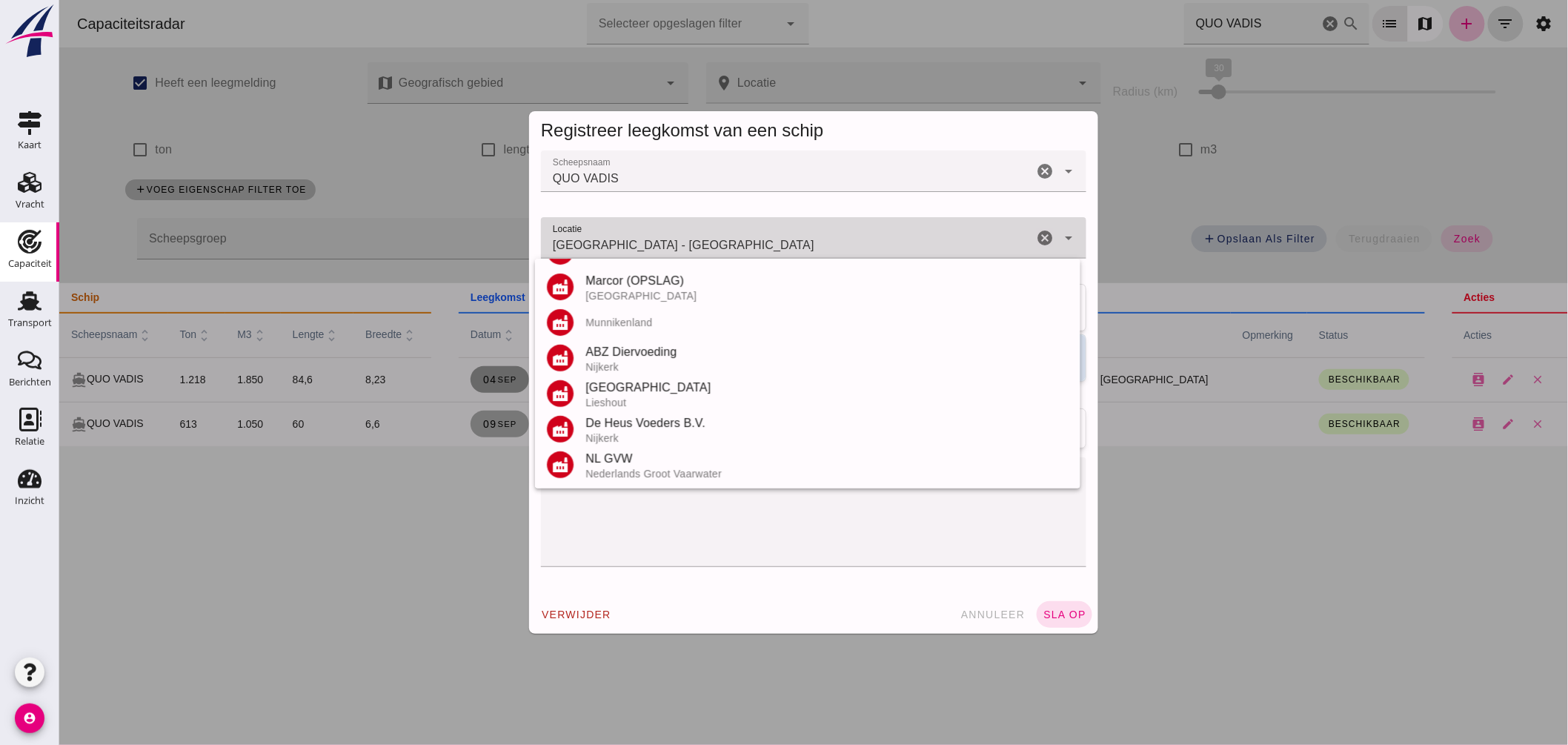
scroll to position [0, 0]
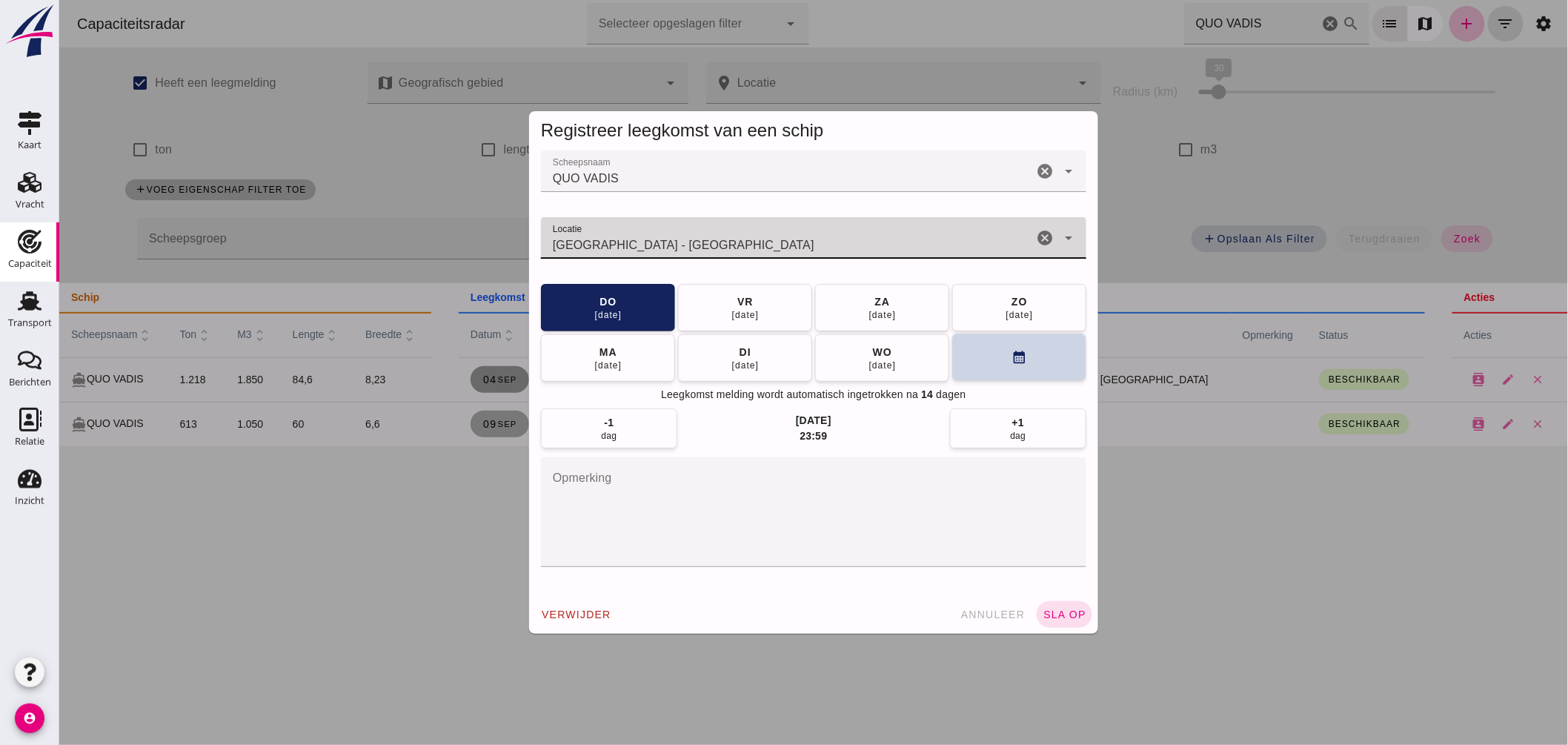
type input "Hengelo - Overijssel"
click at [964, 363] on button "calendar_month" at bounding box center [1018, 357] width 134 height 47
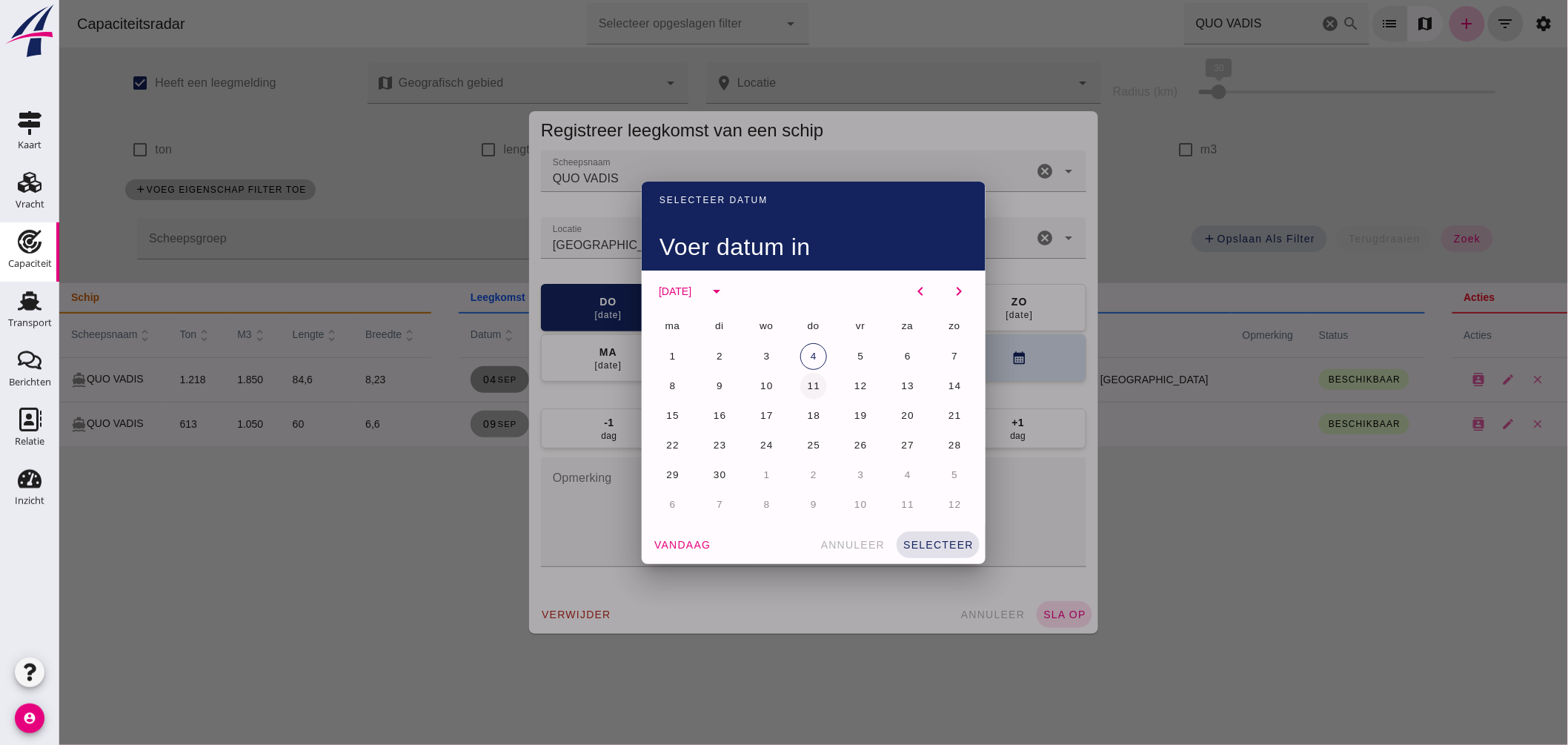
click at [804, 379] on button "11" at bounding box center [813, 386] width 26 height 26
click at [945, 538] on button "selecteer" at bounding box center [937, 545] width 83 height 26
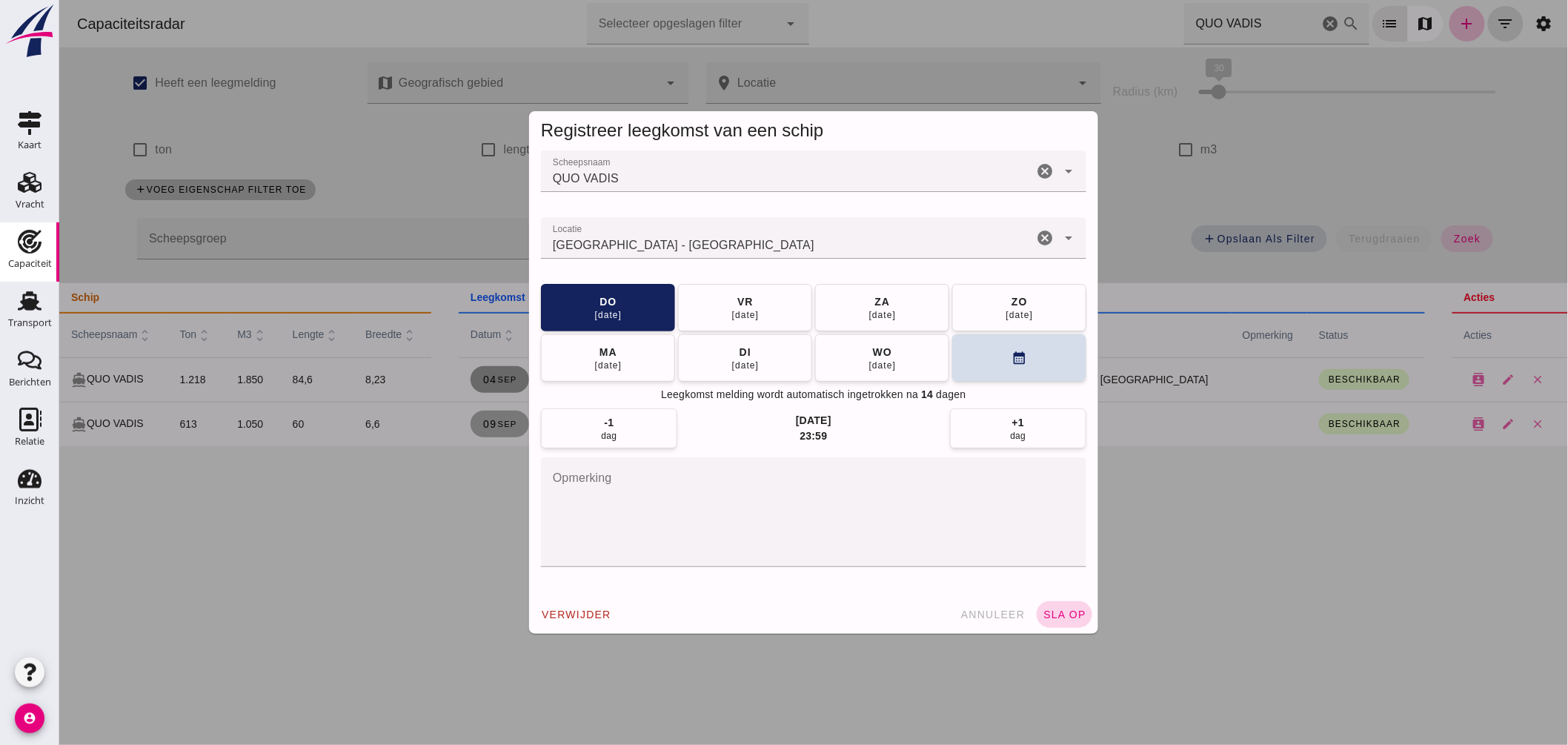
click at [1071, 619] on span "sla op" at bounding box center [1064, 614] width 43 height 12
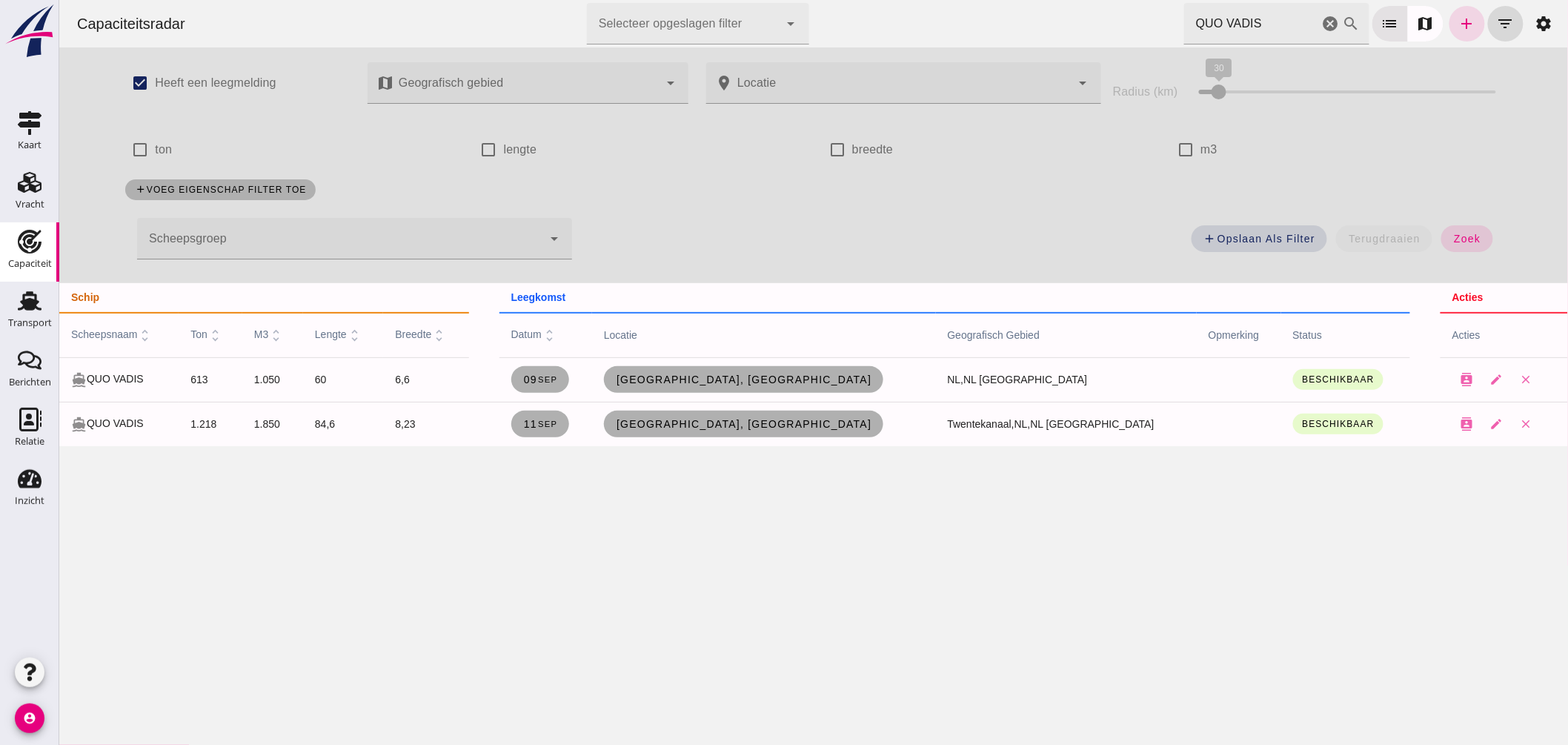
drag, startPoint x: 1263, startPoint y: 21, endPoint x: 1060, endPoint y: 8, distance: 203.4
click at [1118, 12] on div "Capaciteitsradar Selecteer opgeslagen filter Selecteer opgeslagen filter cancel…" at bounding box center [813, 23] width 1497 height 47
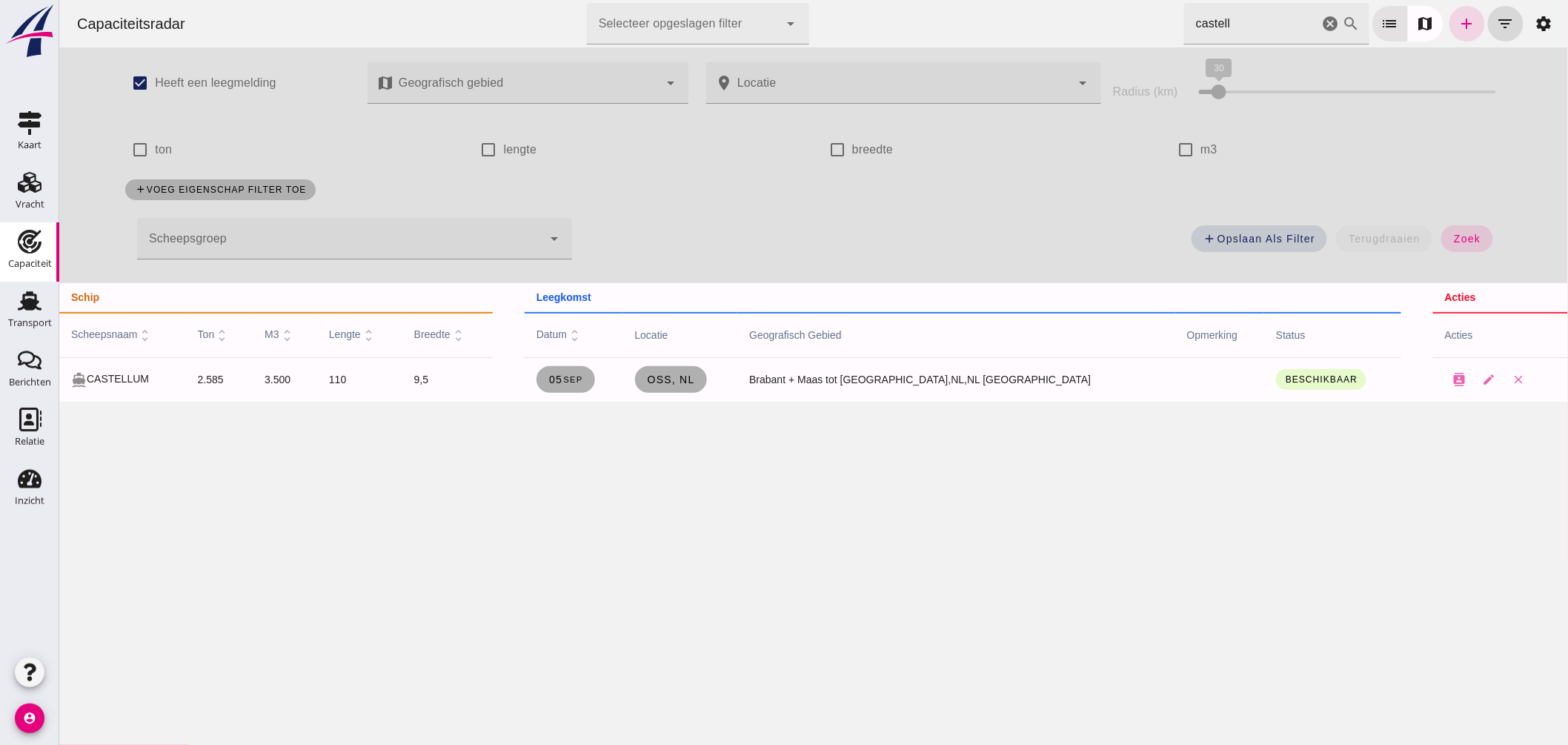
click at [936, 19] on div "Capaciteitsradar Selecteer opgeslagen filter Selecteer opgeslagen filter cancel…" at bounding box center [813, 23] width 1497 height 47
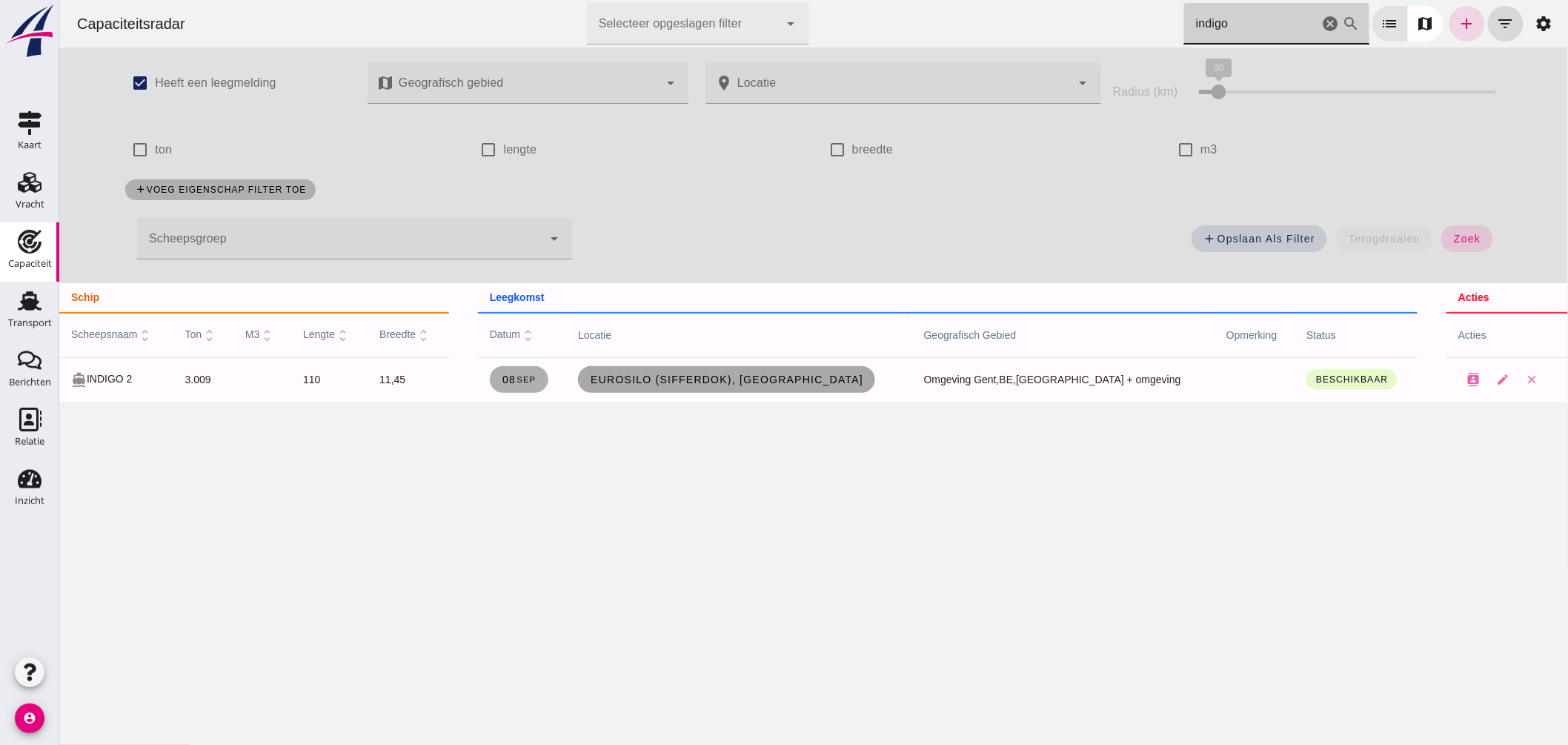
click at [750, 379] on span "Eurosilo (Sifferdok), [GEOGRAPHIC_DATA]" at bounding box center [725, 379] width 273 height 12
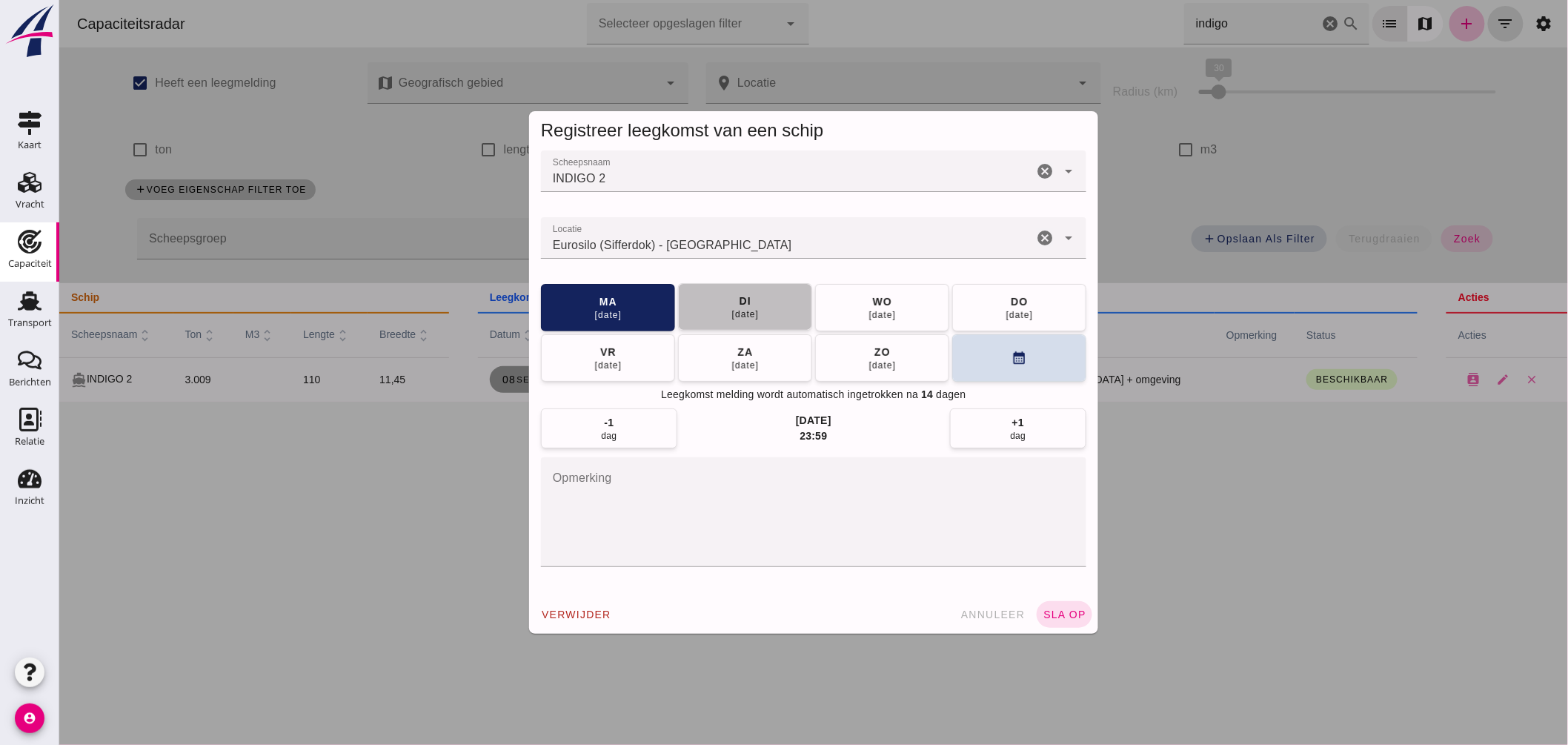
click at [751, 311] on div "09 sep" at bounding box center [745, 314] width 28 height 12
click at [1060, 604] on button "sla op" at bounding box center [1064, 615] width 56 height 26
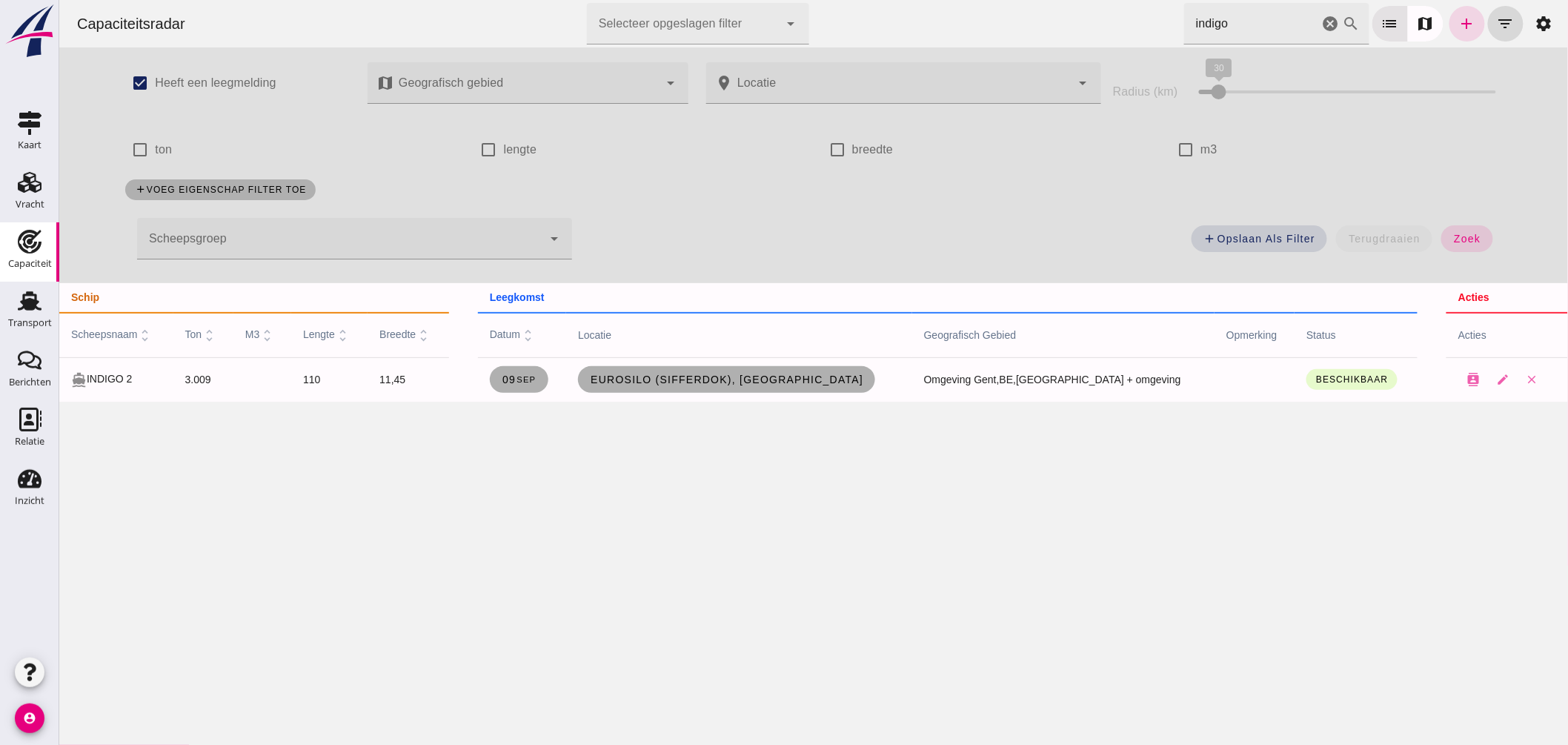
click at [889, 0] on html "Capaciteitsradar Selecteer opgeslagen filter Selecteer opgeslagen filter cancel…" at bounding box center [812, 372] width 1509 height 745
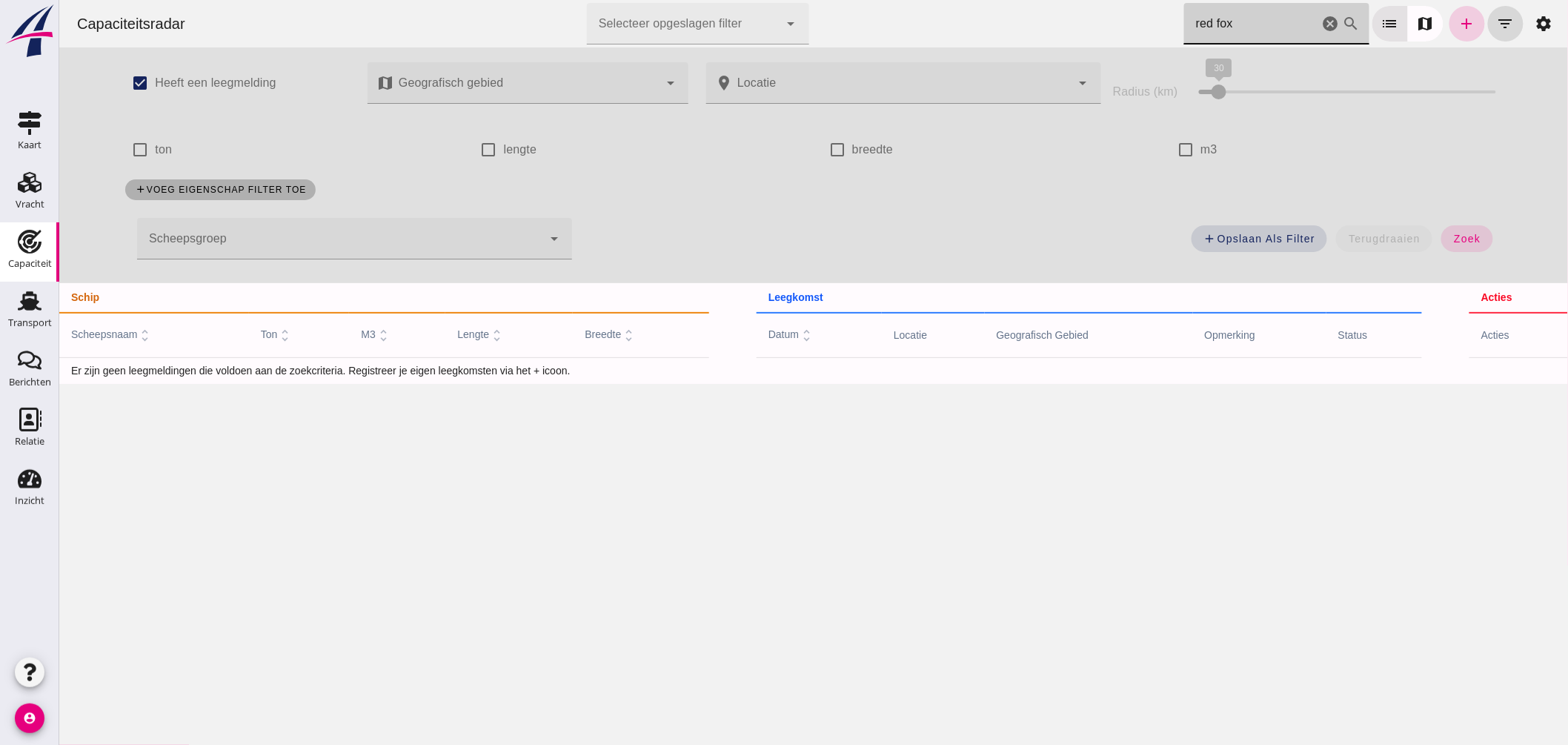
type input "red fox"
click at [1454, 36] on link "add" at bounding box center [1466, 24] width 36 height 36
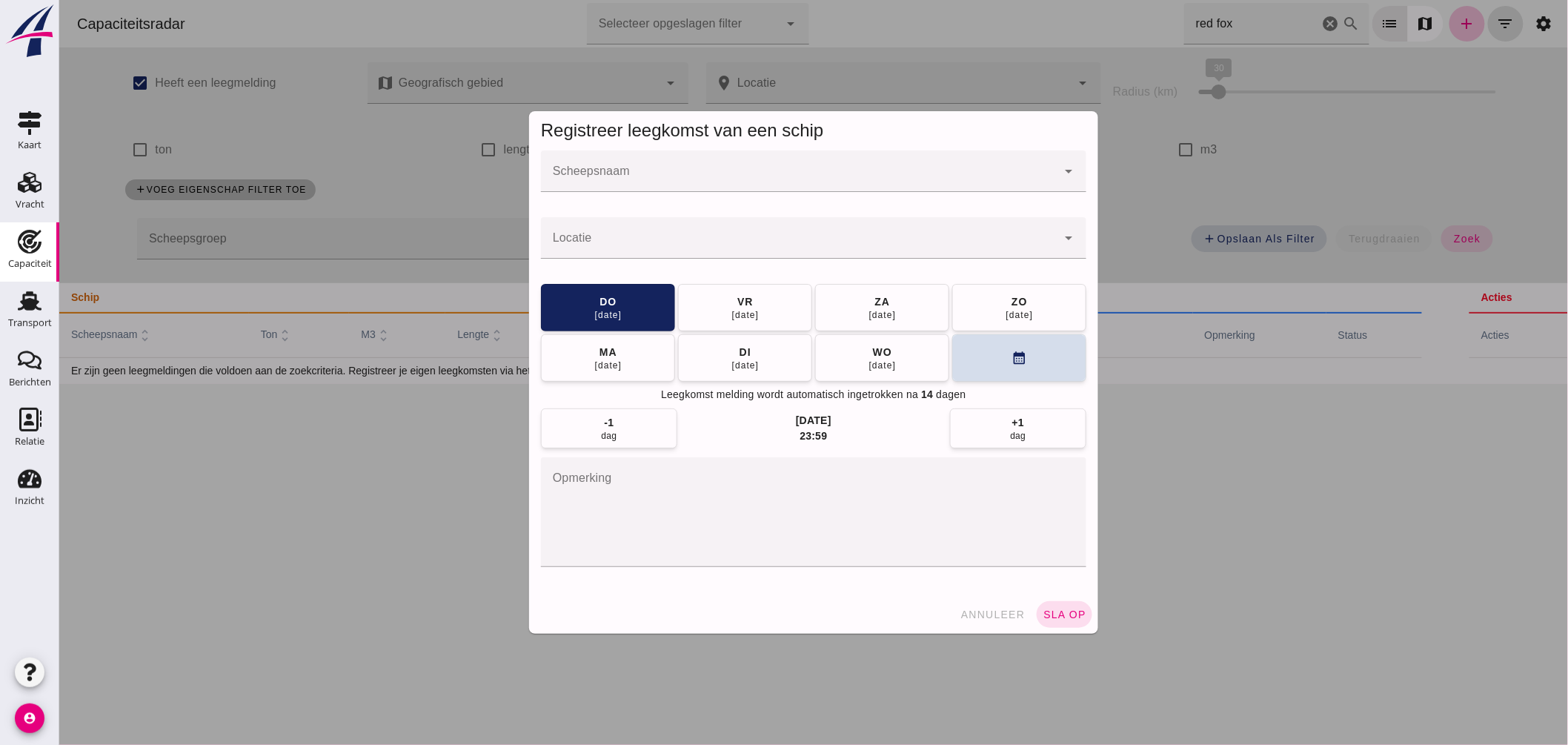
click at [663, 182] on input "Scheepsnaam" at bounding box center [798, 178] width 516 height 18
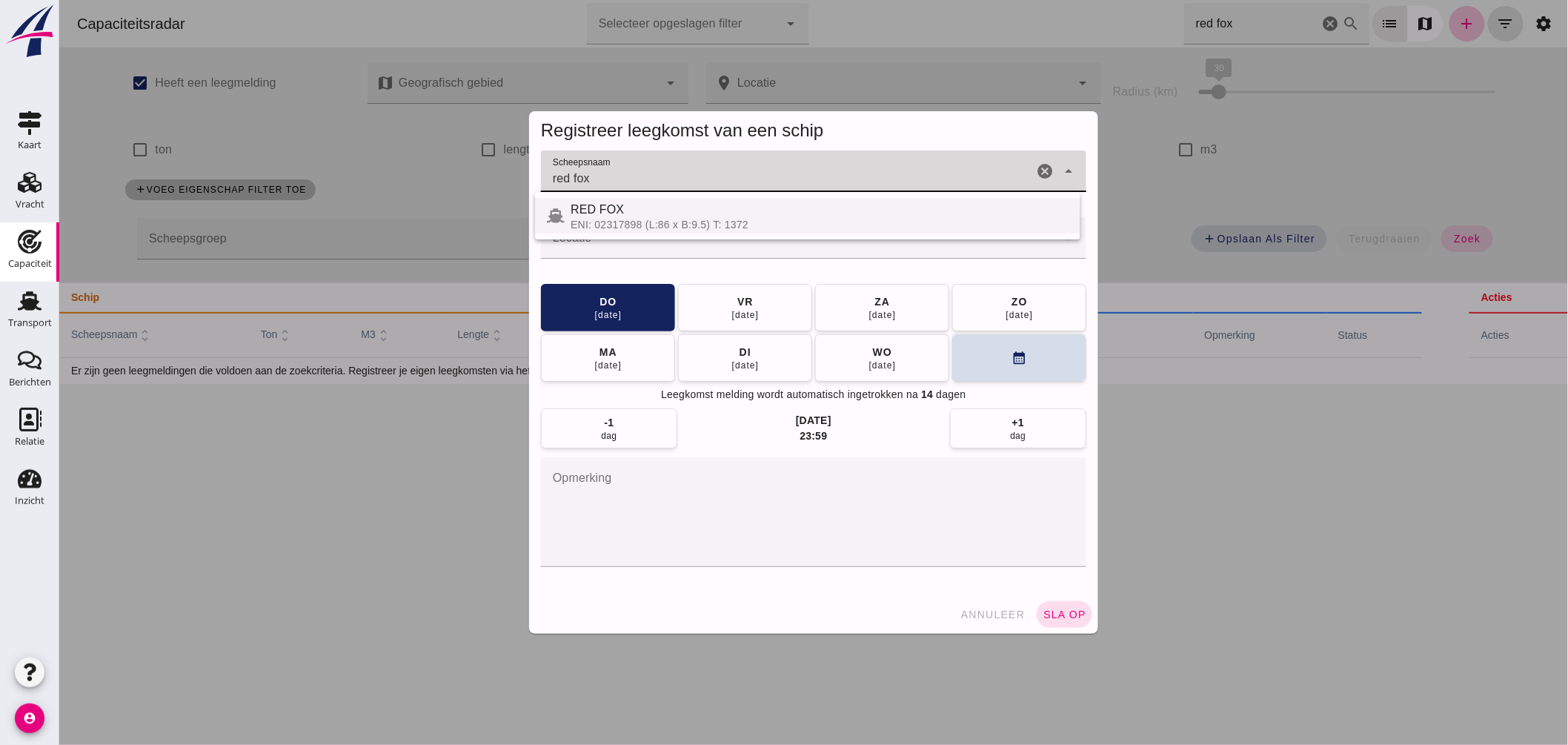
click at [608, 213] on div "RED FOX" at bounding box center [819, 210] width 498 height 18
type input "RED FOX"
click at [632, 245] on input "Locatie" at bounding box center [798, 245] width 516 height 18
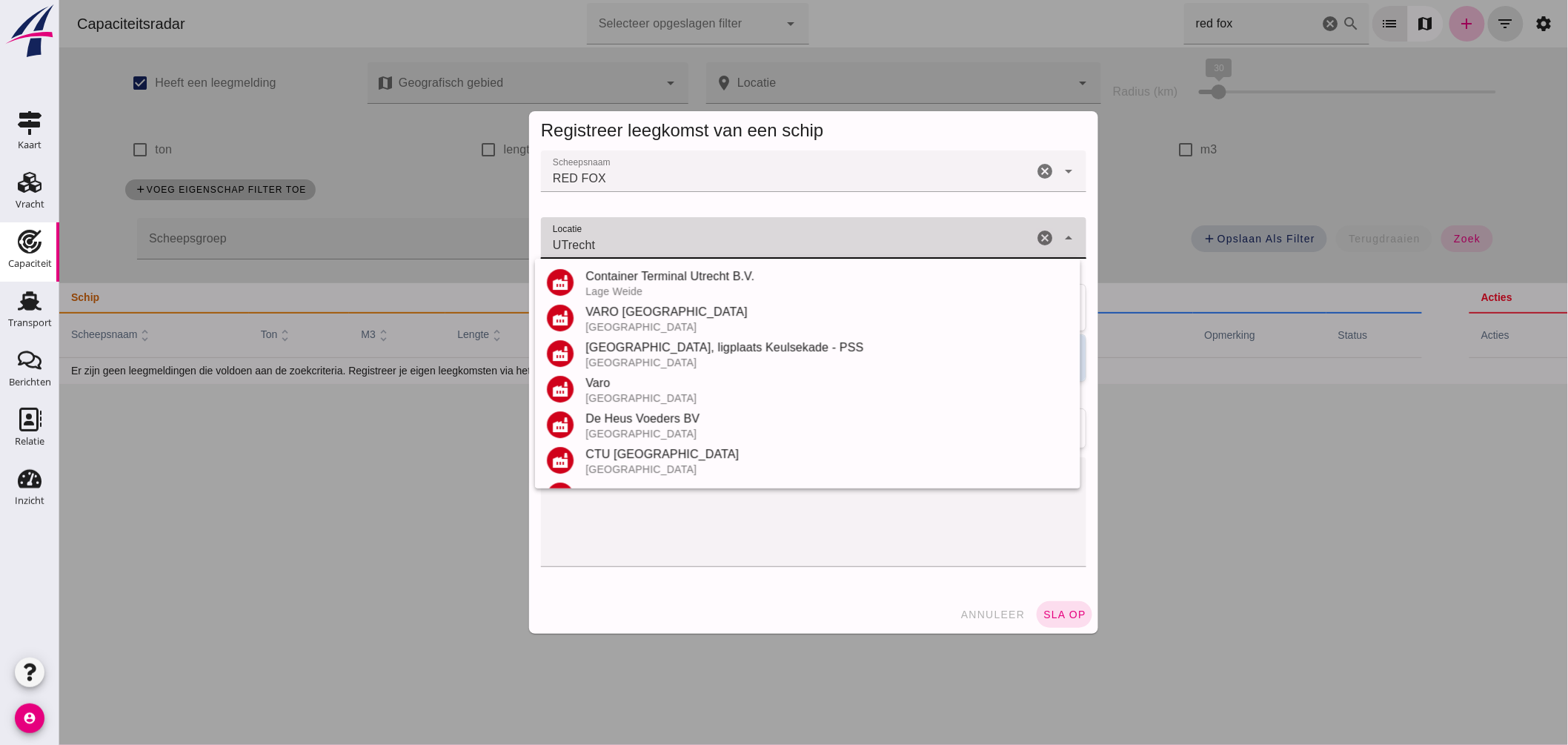
scroll to position [174, 0]
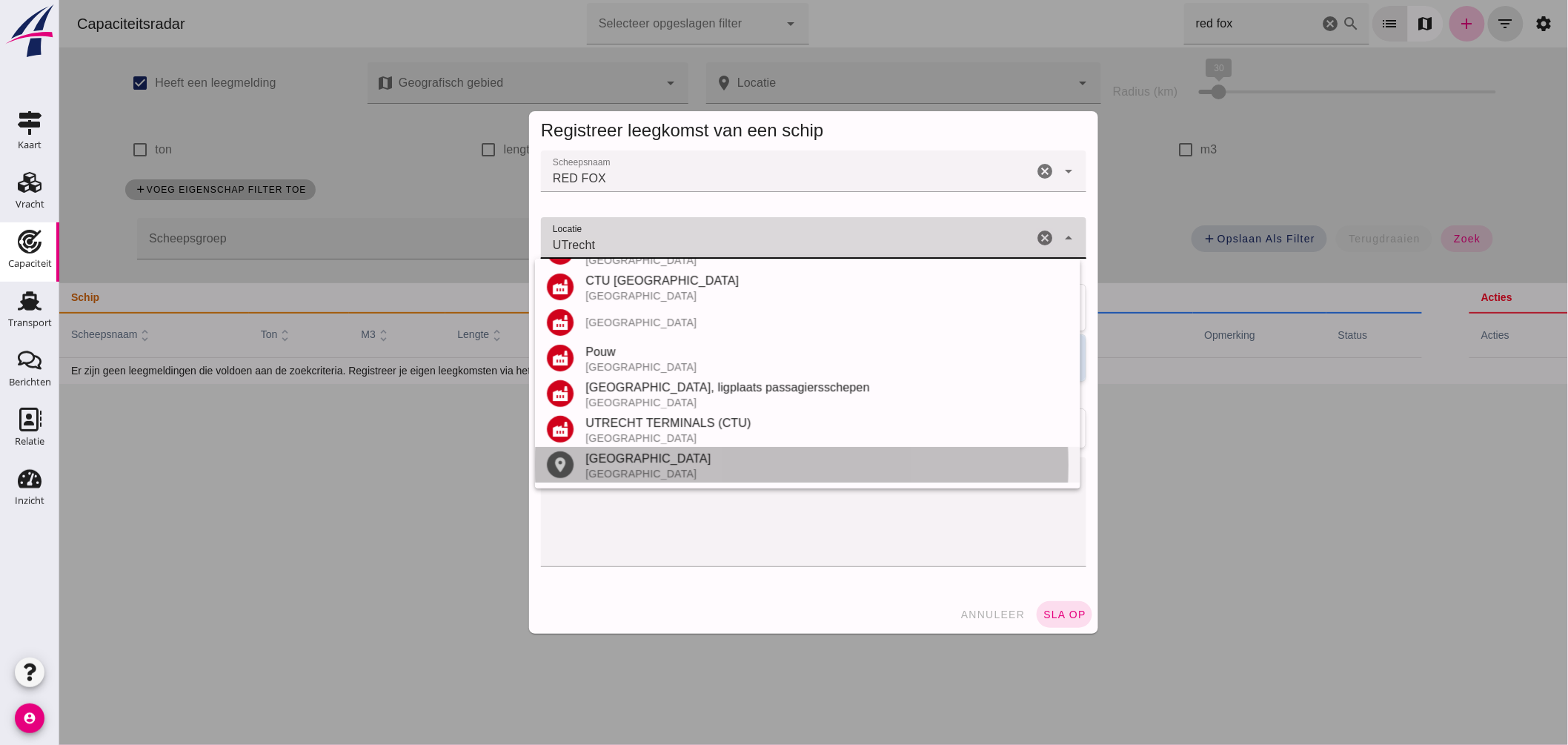
click at [613, 466] on div "Utrecht" at bounding box center [826, 459] width 483 height 18
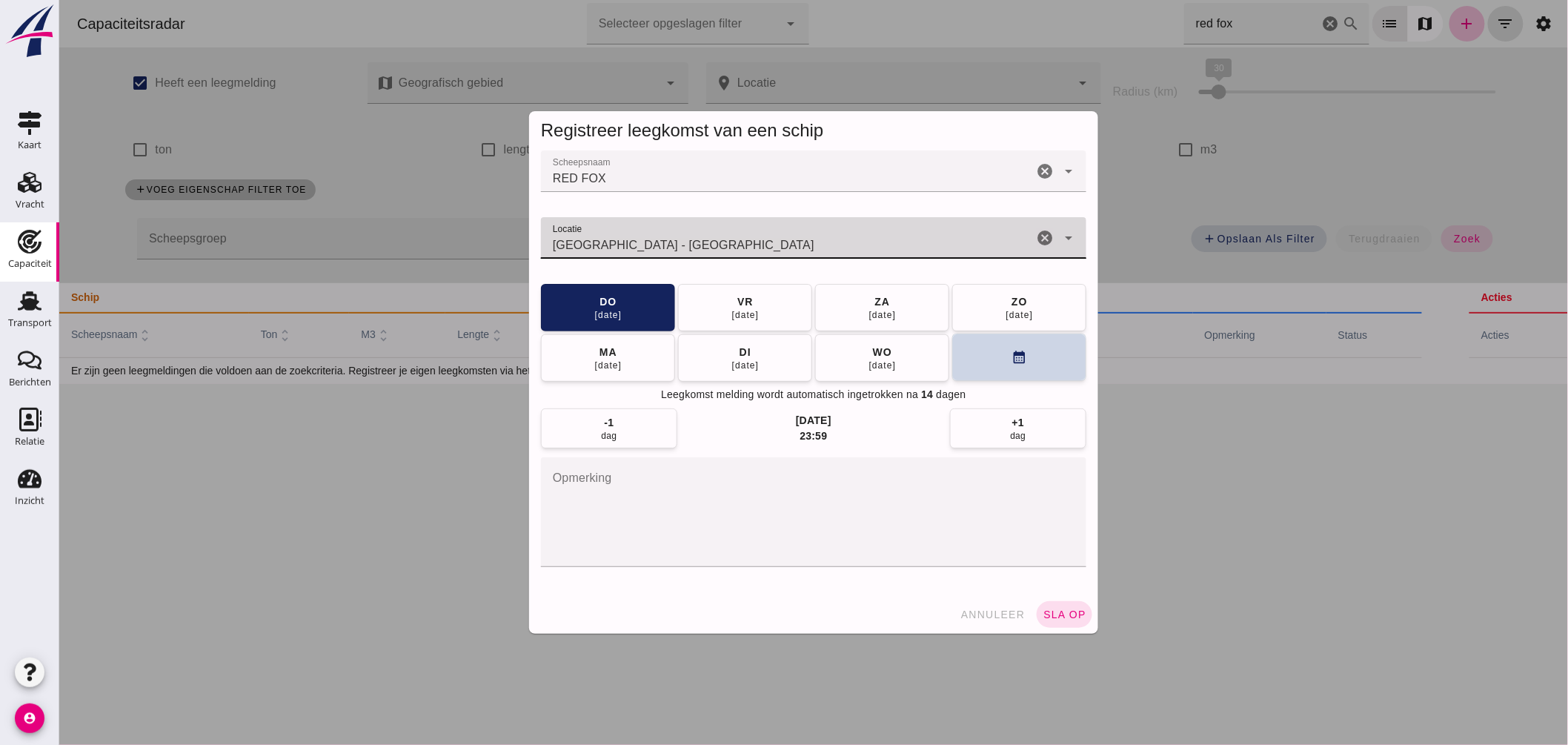
type input "Utrecht - Utrecht"
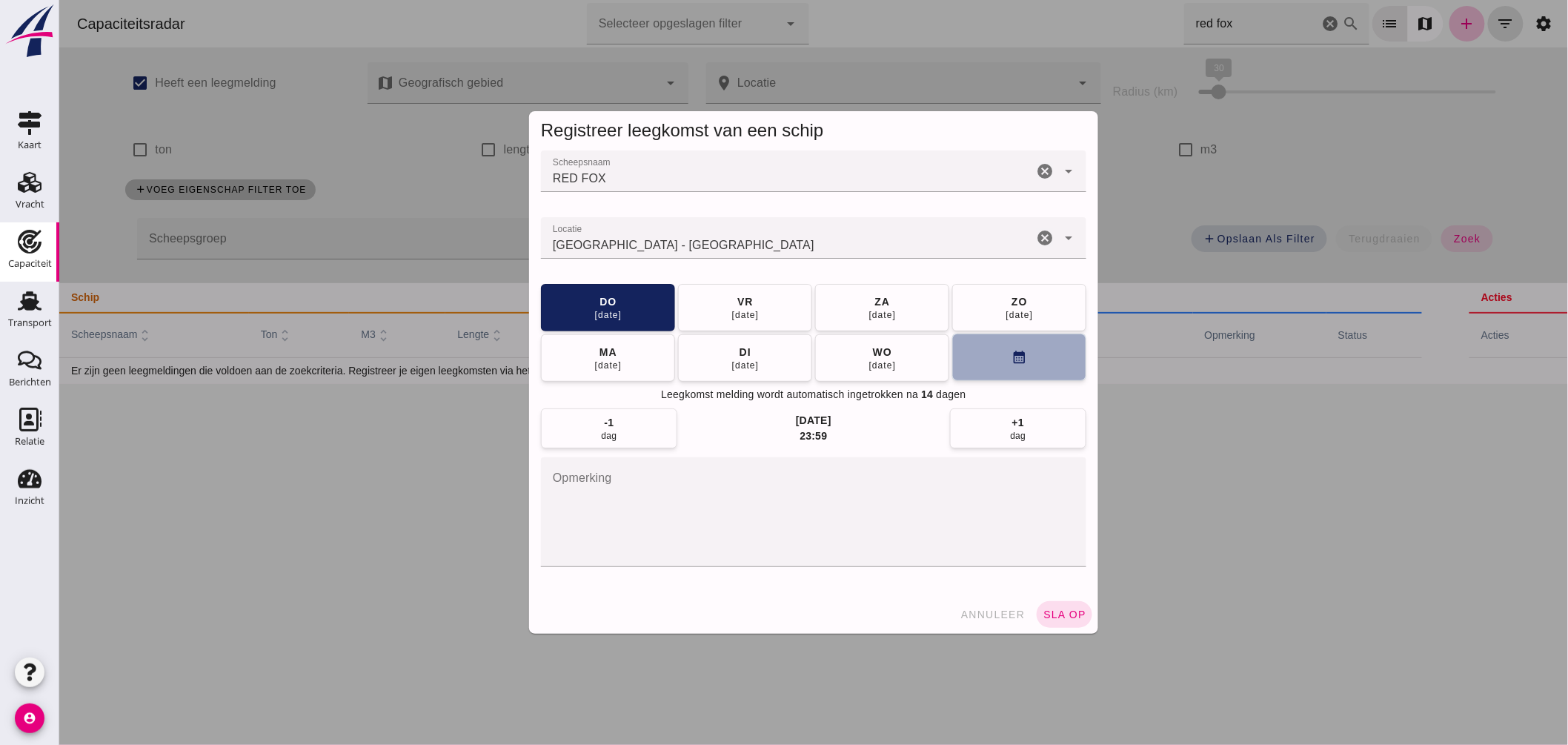
click at [970, 341] on button "calendar_month" at bounding box center [1018, 357] width 134 height 47
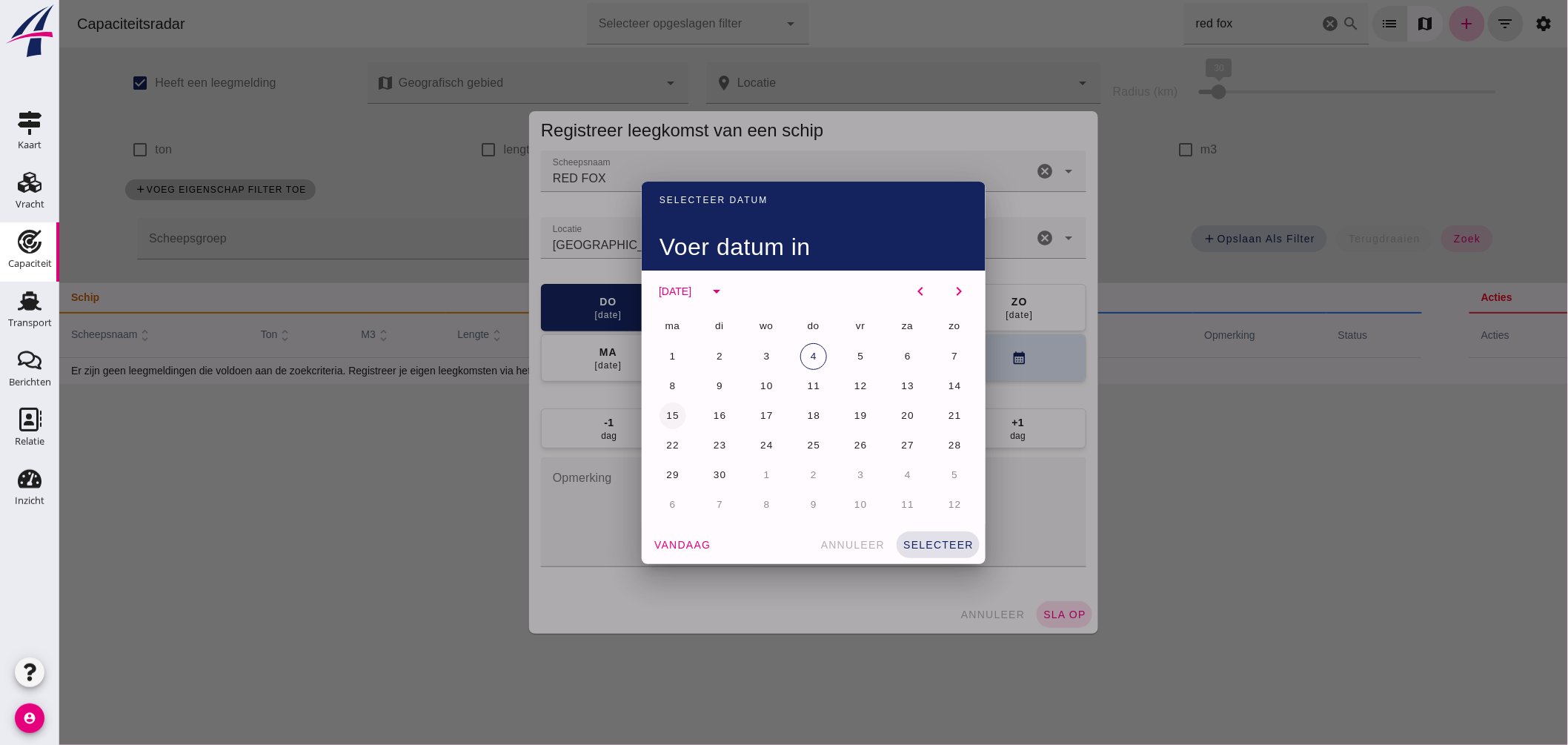
click at [667, 411] on span "15" at bounding box center [672, 415] width 14 height 11
click at [928, 549] on span "selecteer" at bounding box center [937, 544] width 71 height 12
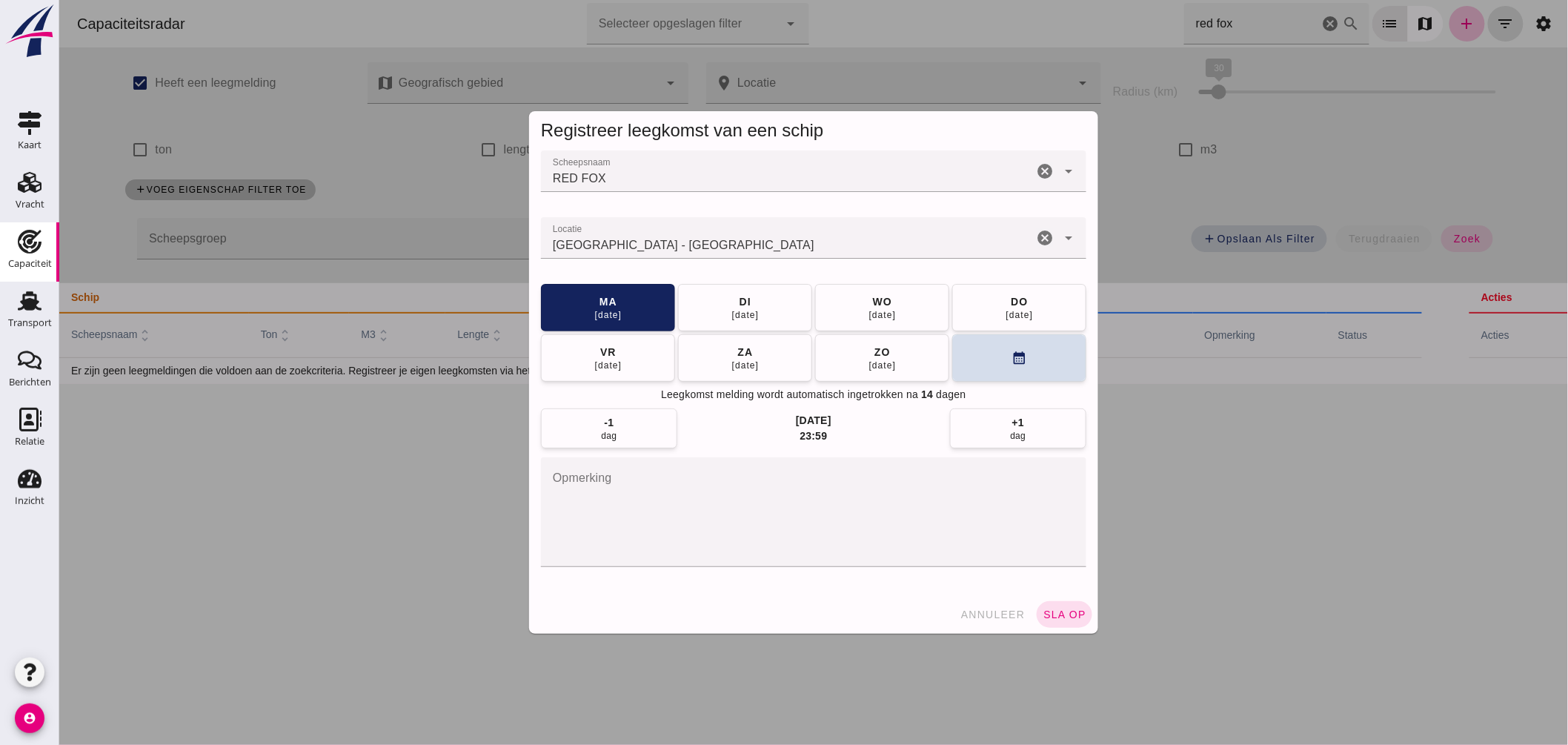
click at [1065, 617] on span "sla op" at bounding box center [1064, 614] width 43 height 12
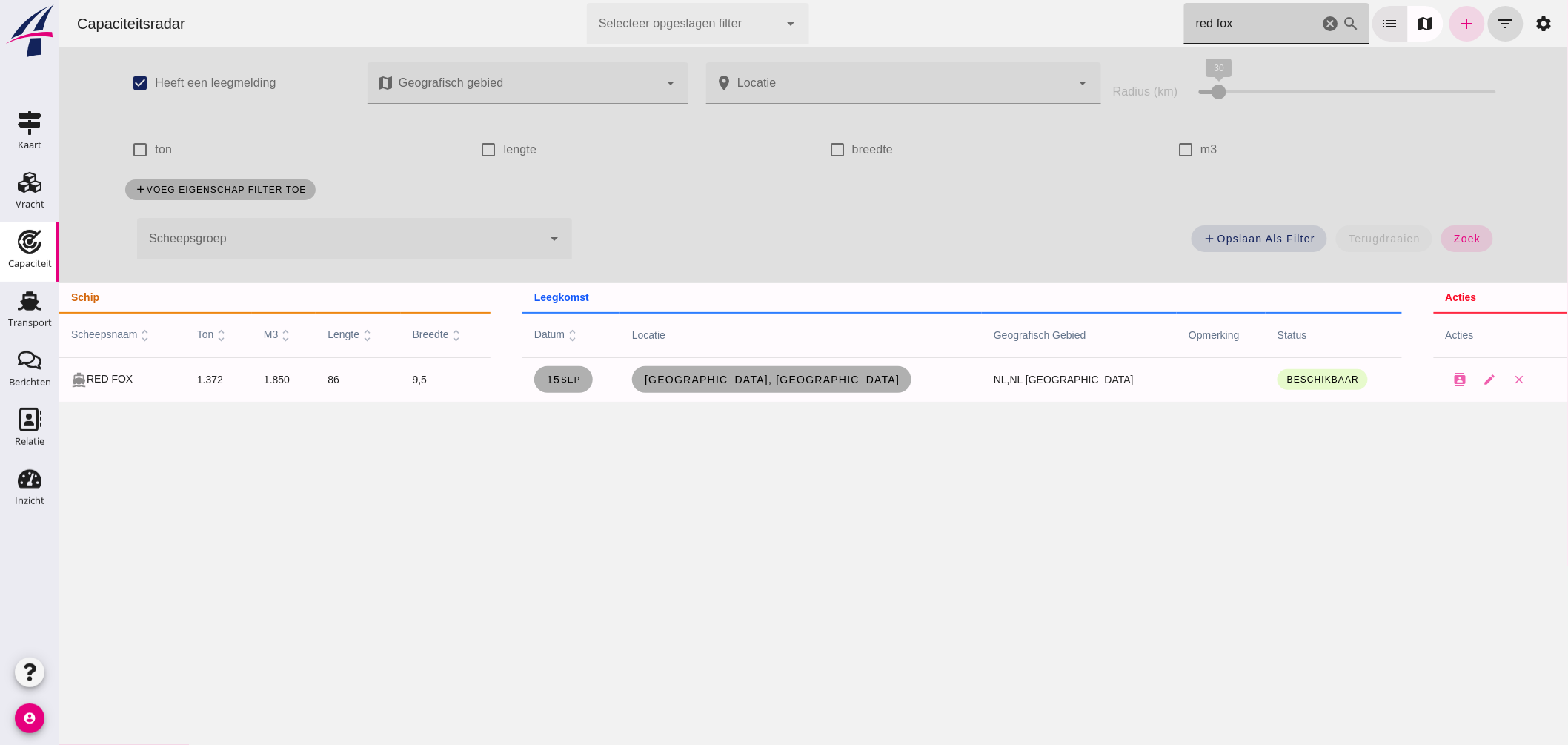
drag, startPoint x: 1243, startPoint y: 21, endPoint x: 741, endPoint y: -17, distance: 503.4
click at [741, 0] on html "Capaciteitsradar Selecteer opgeslagen filter Selecteer opgeslagen filter cancel…" at bounding box center [812, 372] width 1509 height 745
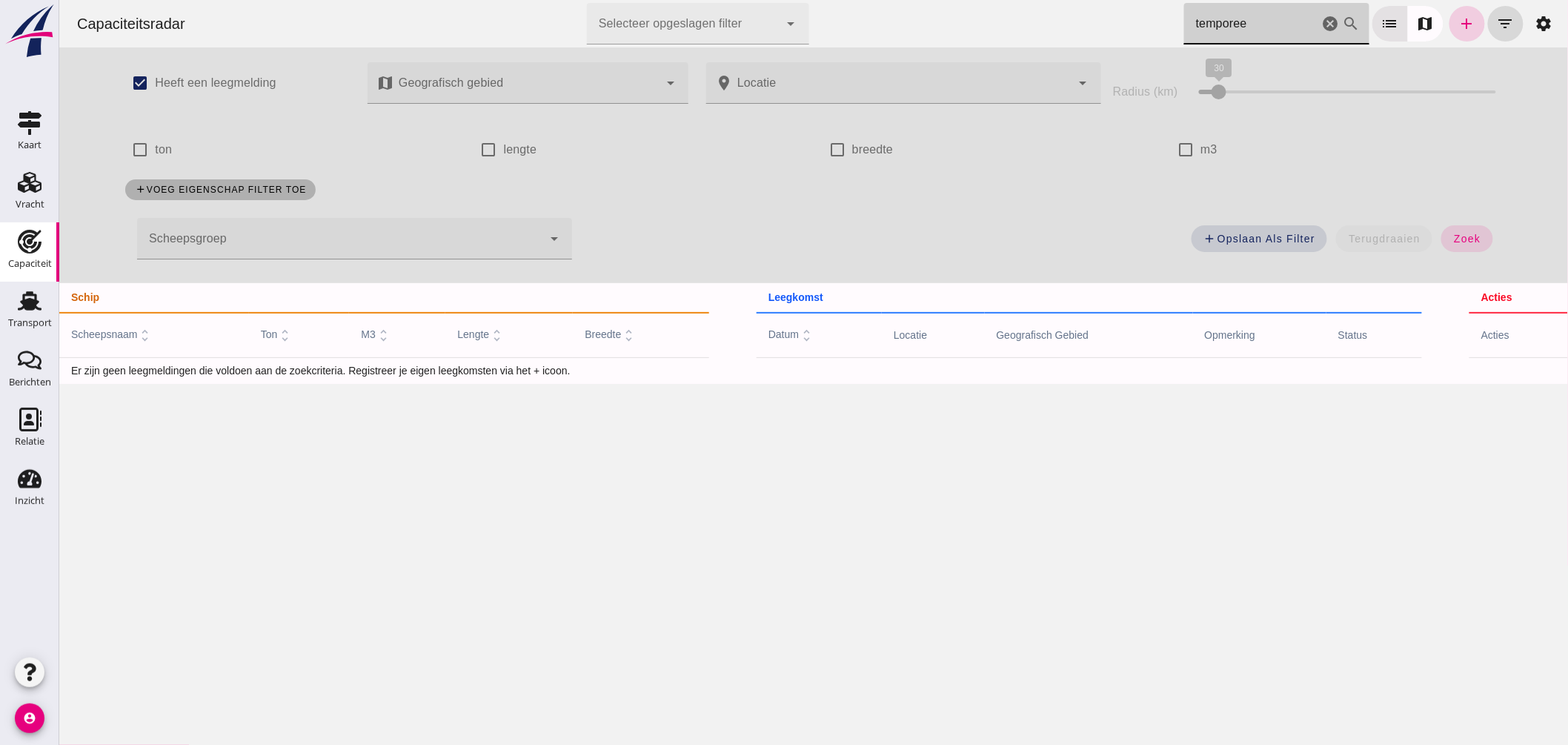
type input "temporee"
click at [1458, 25] on icon "add" at bounding box center [1466, 23] width 18 height 18
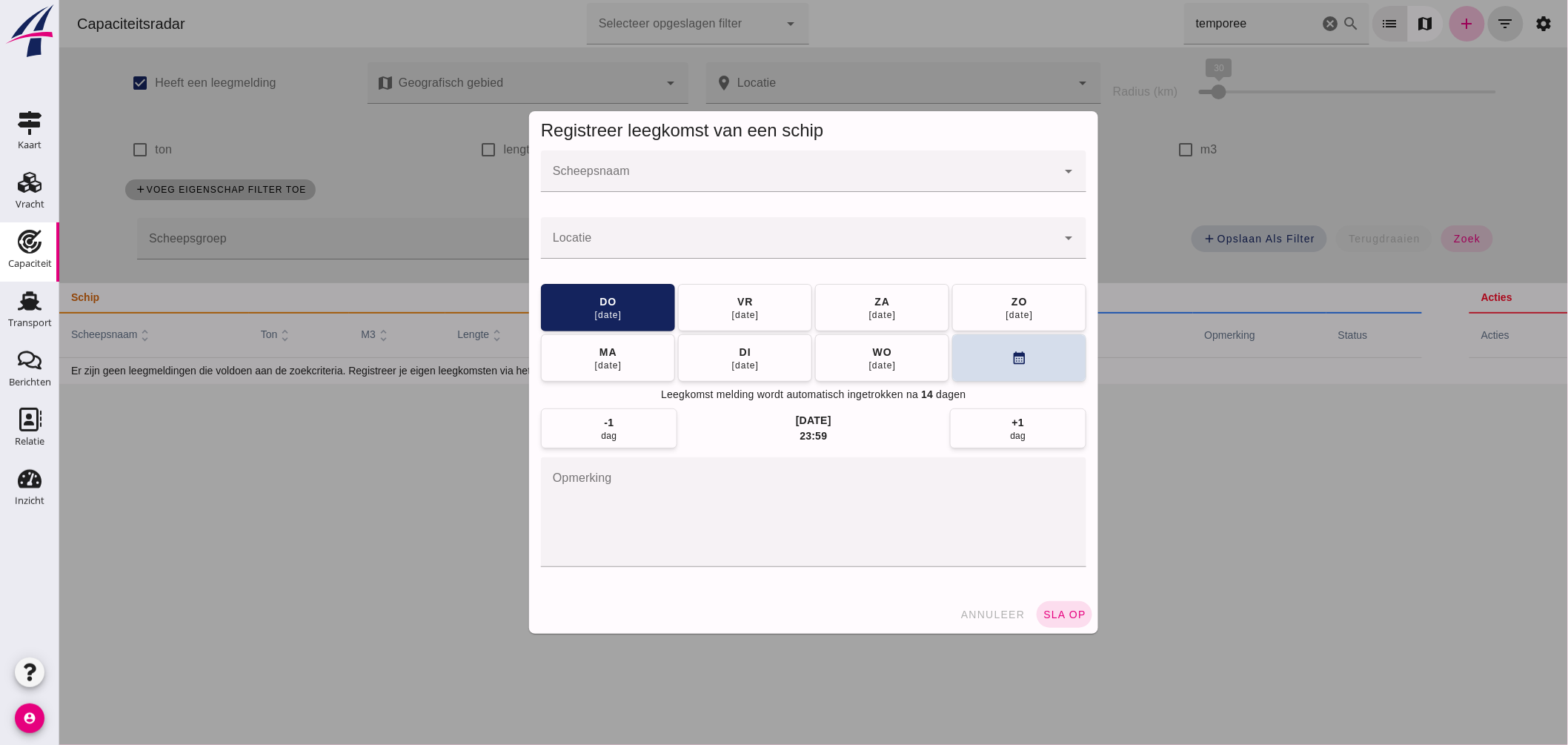
click at [785, 182] on input "Scheepsnaam" at bounding box center [798, 178] width 516 height 18
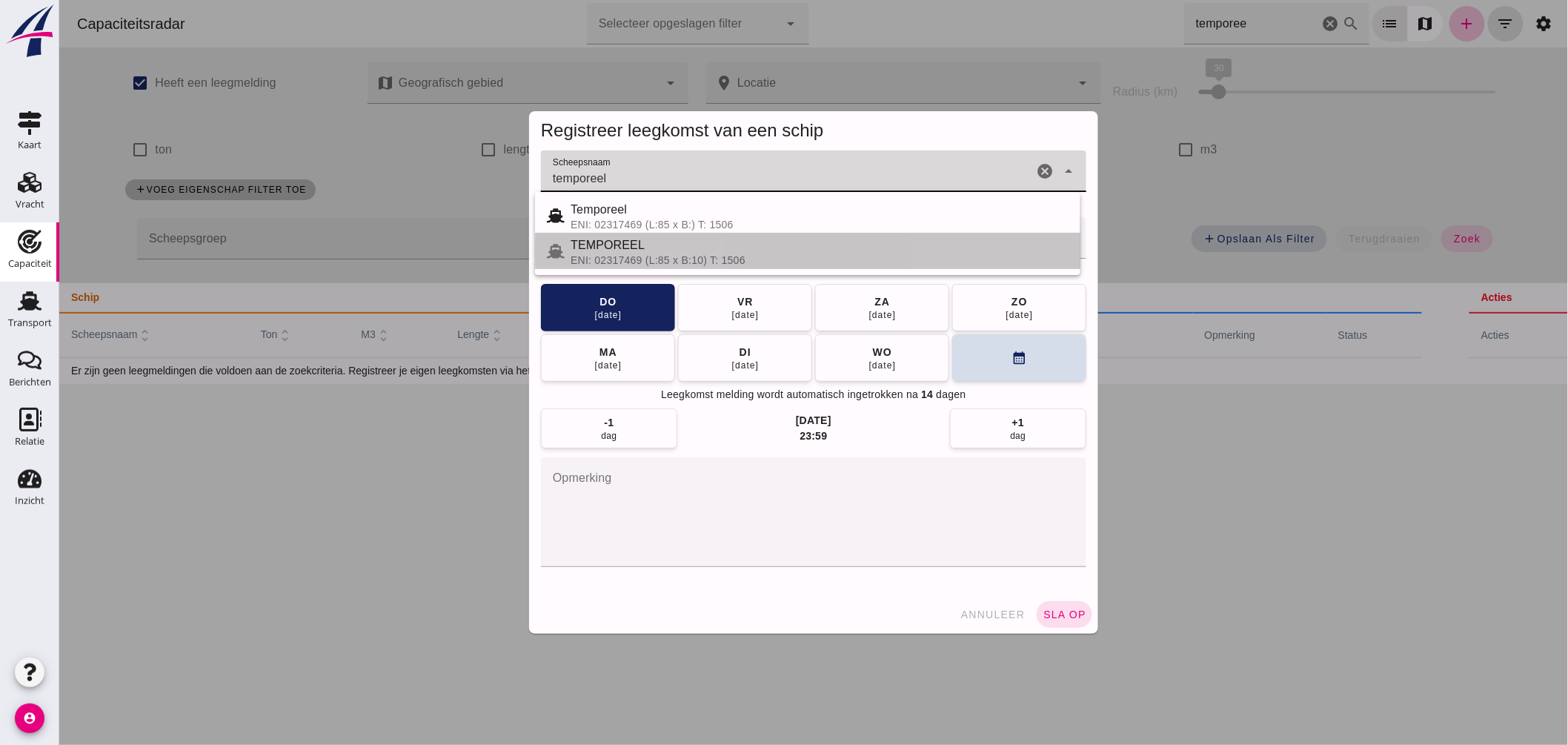
click at [652, 242] on div "TEMPOREEL" at bounding box center [819, 245] width 498 height 18
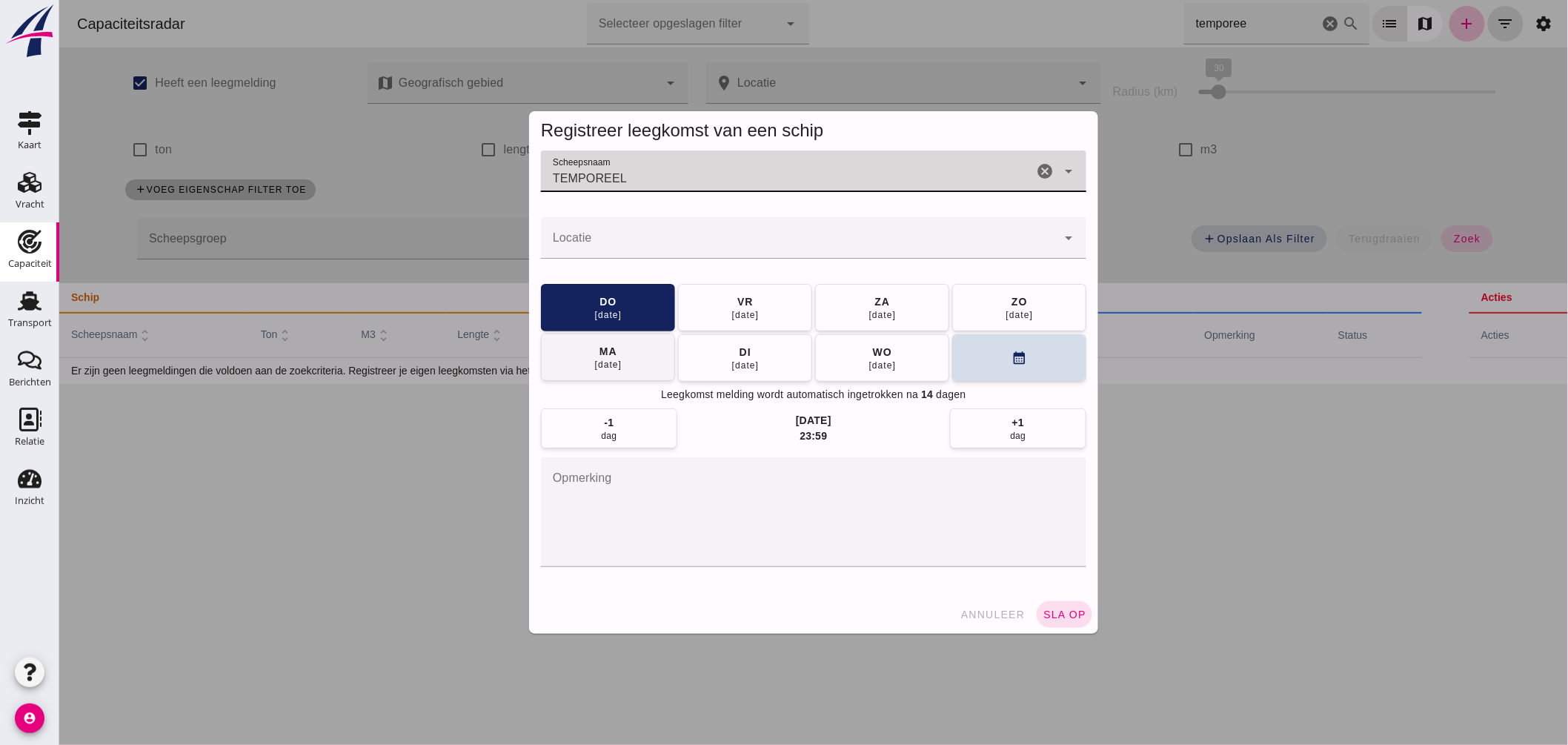
type input "TEMPOREEL"
click at [611, 355] on span "ma 08 sep" at bounding box center [607, 357] width 28 height 26
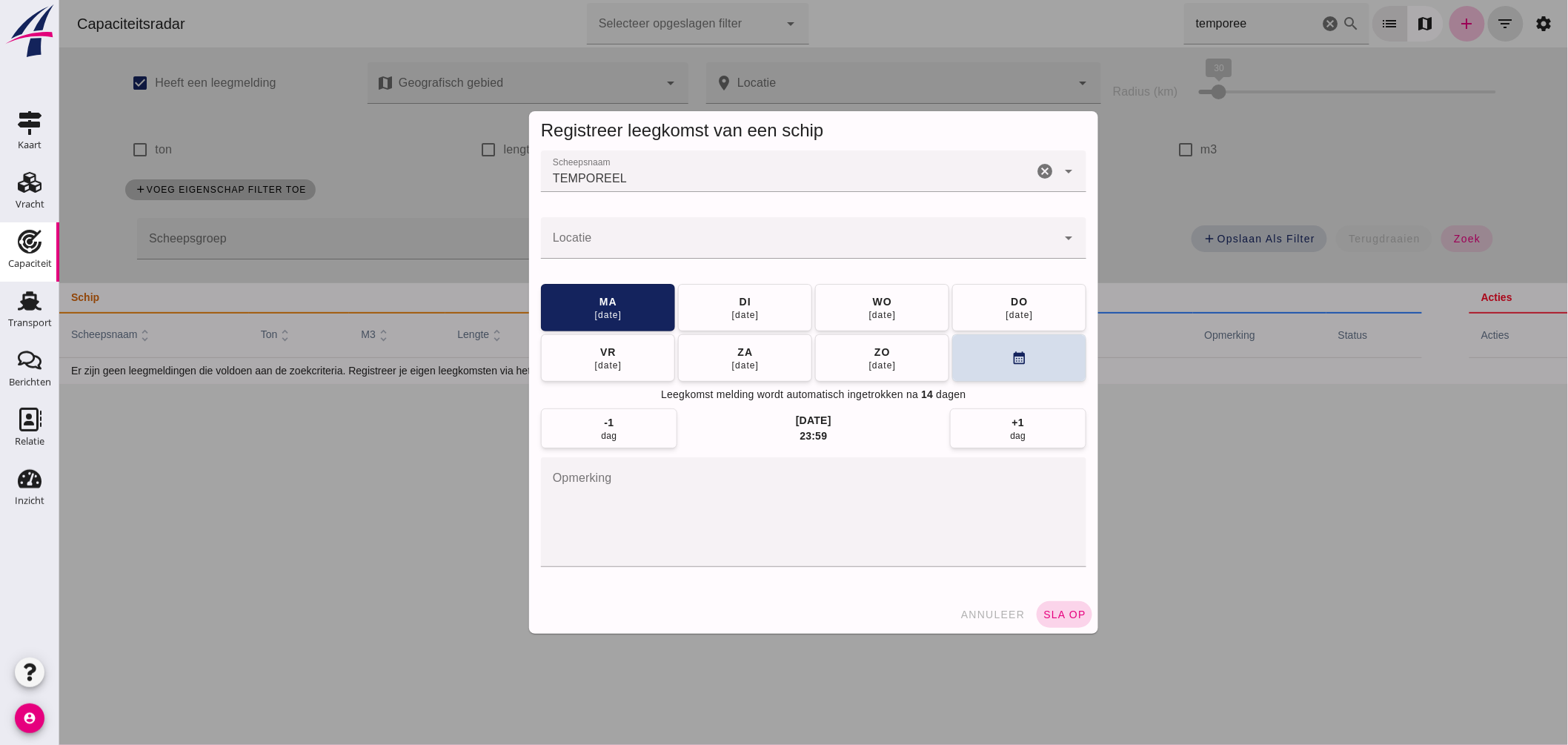
click at [1042, 608] on button "sla op" at bounding box center [1064, 615] width 56 height 26
click at [660, 249] on input "Locatie" at bounding box center [798, 245] width 516 height 18
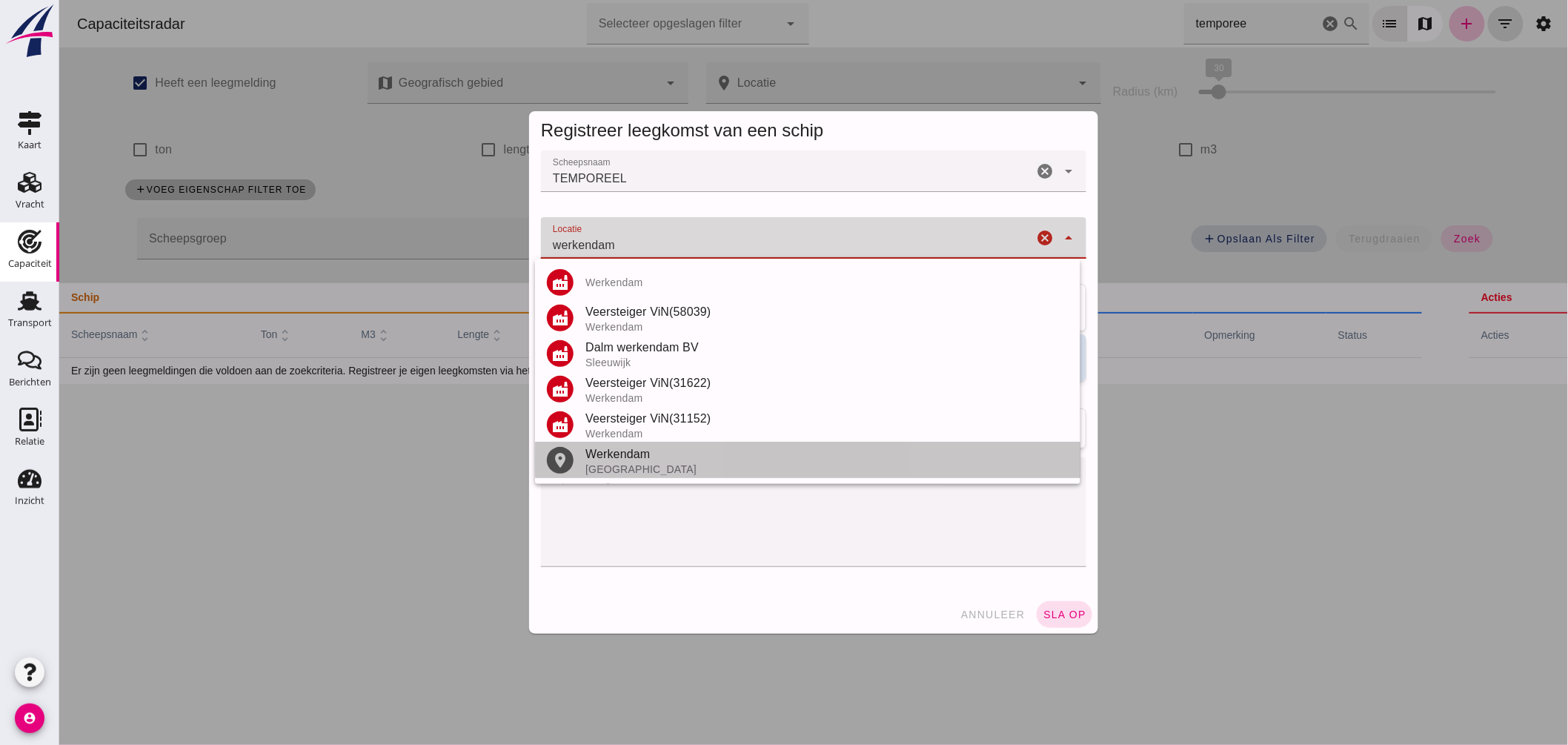
drag, startPoint x: 604, startPoint y: 458, endPoint x: 635, endPoint y: 446, distance: 33.2
click at [605, 458] on div "Werkendam" at bounding box center [826, 454] width 483 height 18
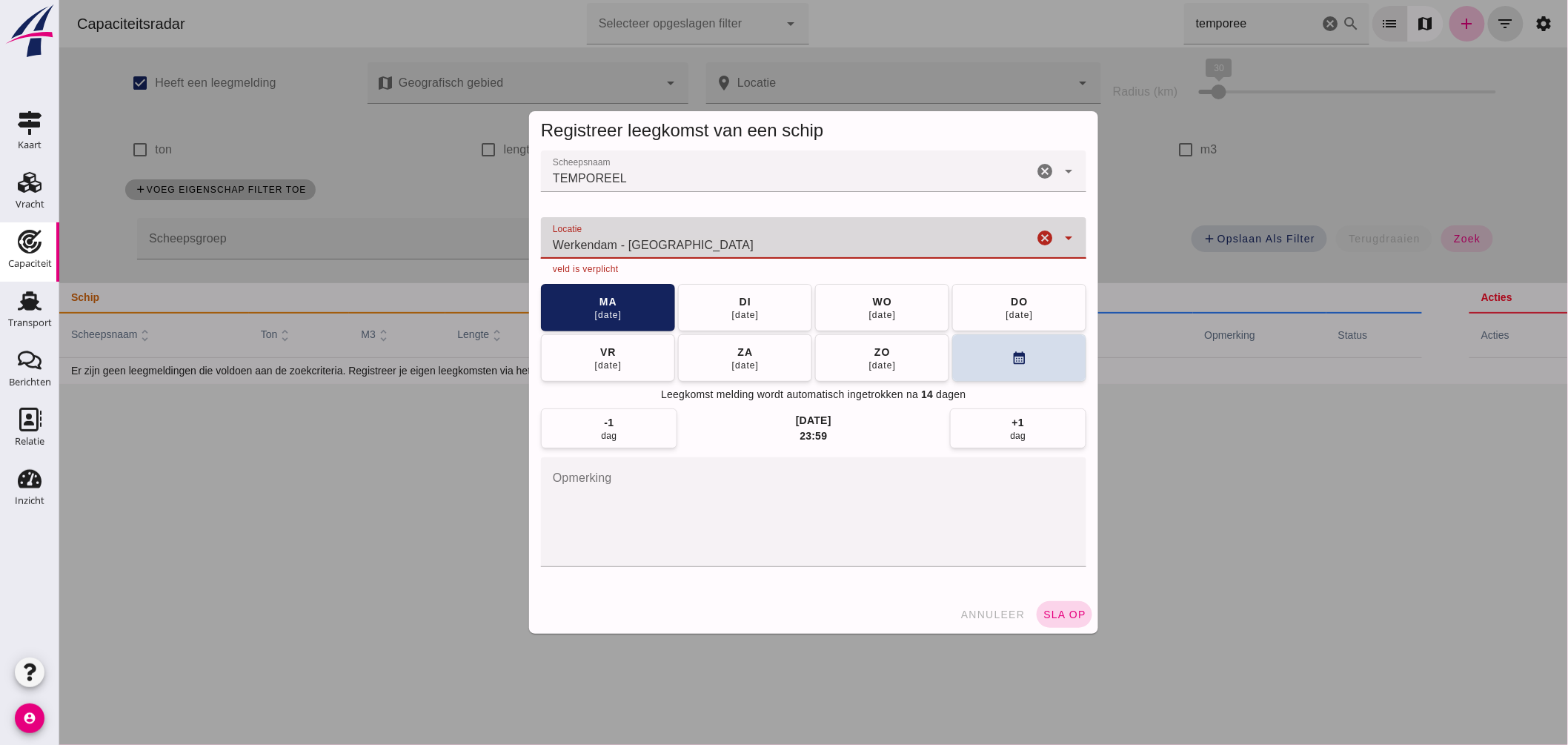
type input "Werkendam - Noord-Brabant"
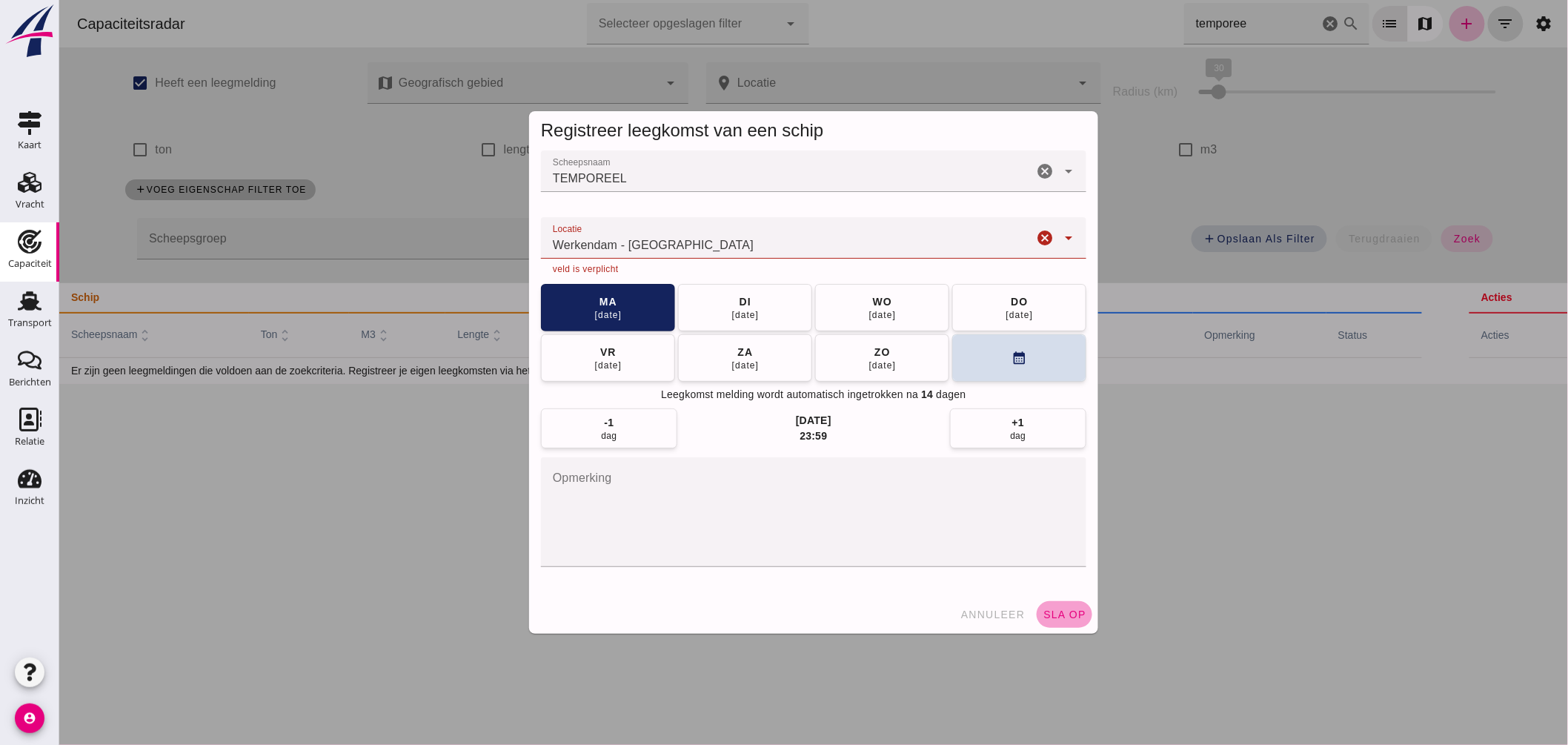
click at [1074, 615] on span "sla op" at bounding box center [1064, 614] width 43 height 12
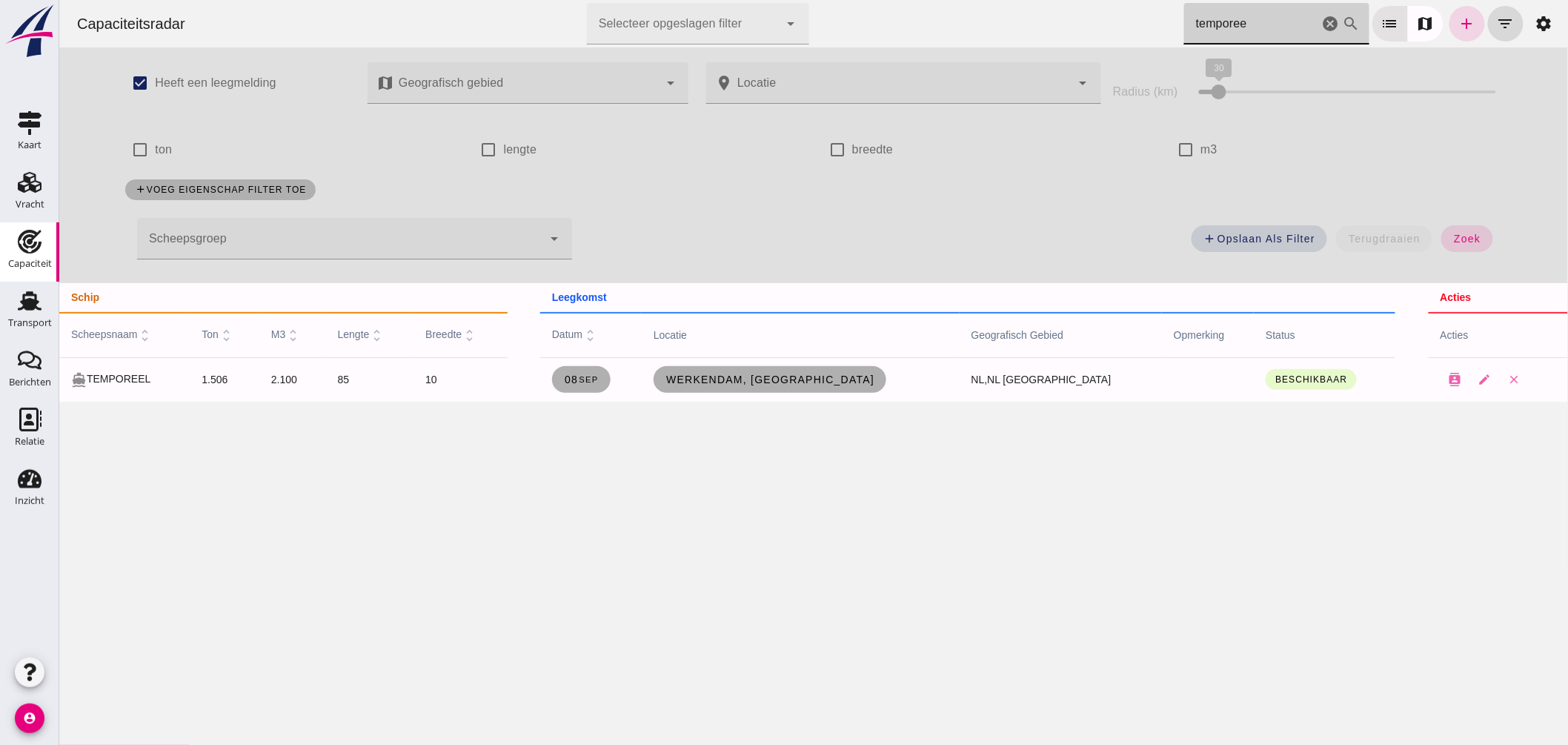
drag, startPoint x: 1246, startPoint y: 33, endPoint x: 946, endPoint y: 17, distance: 300.4
click at [959, 15] on div "Capaciteitsradar Selecteer opgeslagen filter Selecteer opgeslagen filter cancel…" at bounding box center [813, 23] width 1497 height 47
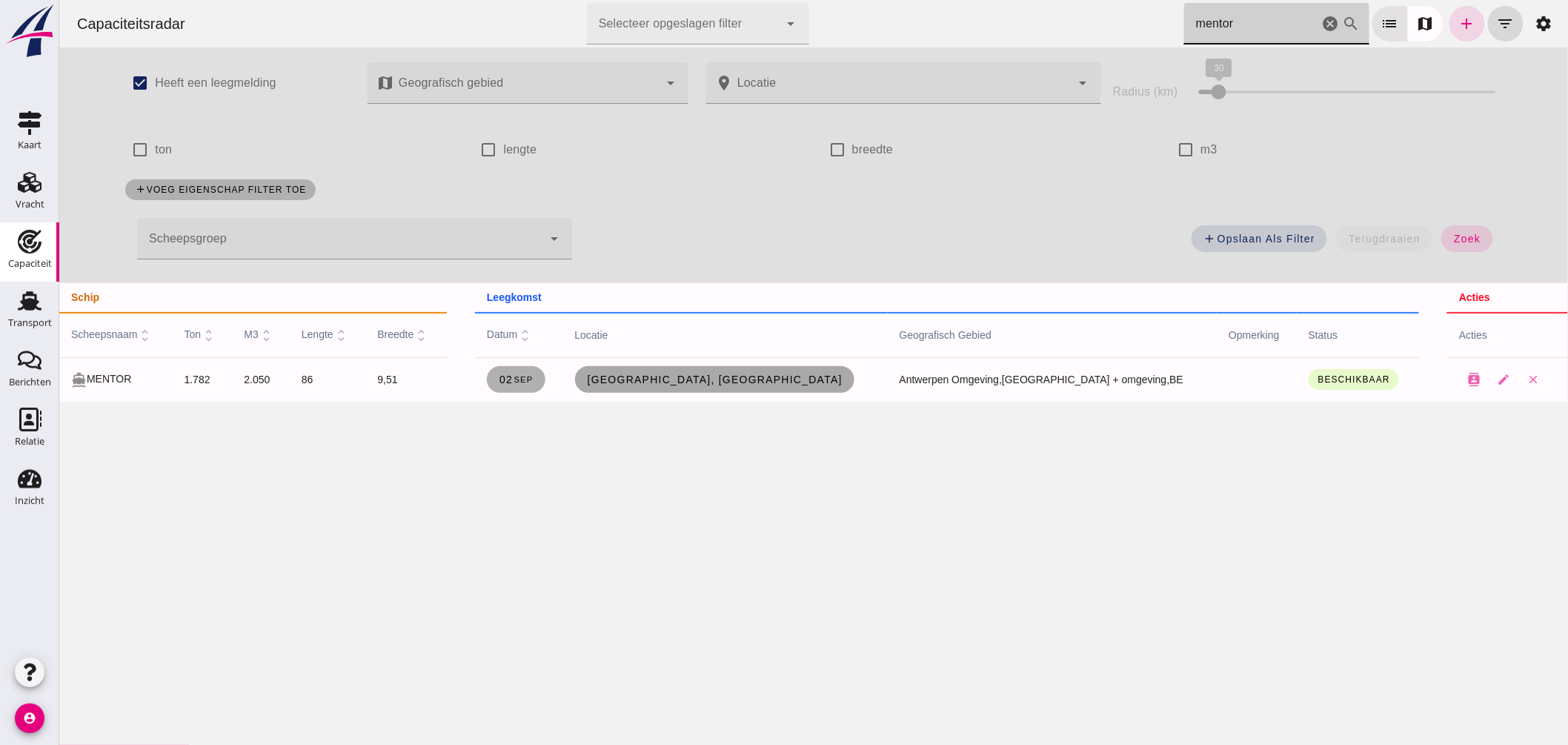
type input "mentor"
click at [751, 376] on span "[GEOGRAPHIC_DATA], [GEOGRAPHIC_DATA]" at bounding box center [715, 379] width 257 height 12
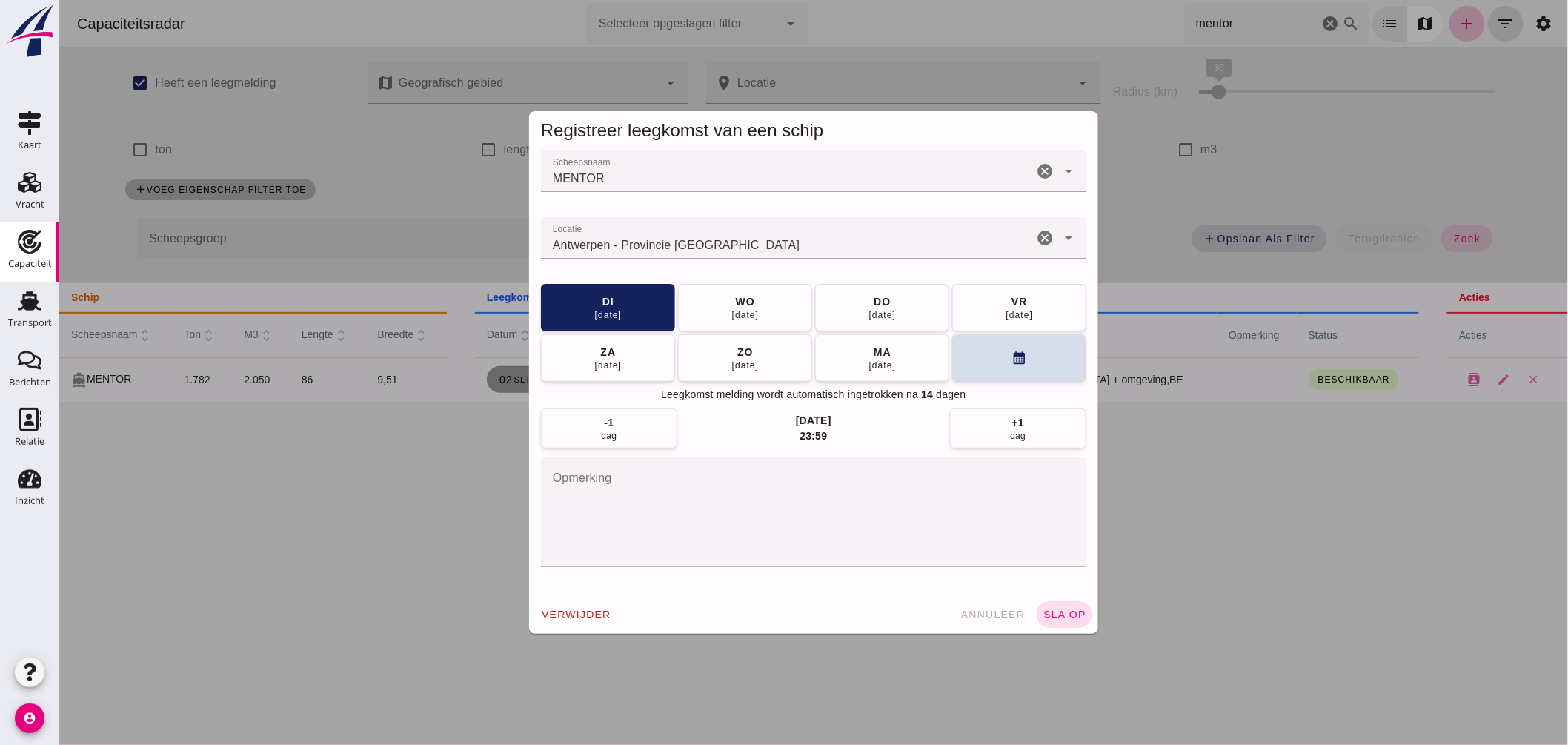
click at [711, 243] on input "Locatie" at bounding box center [786, 245] width 492 height 18
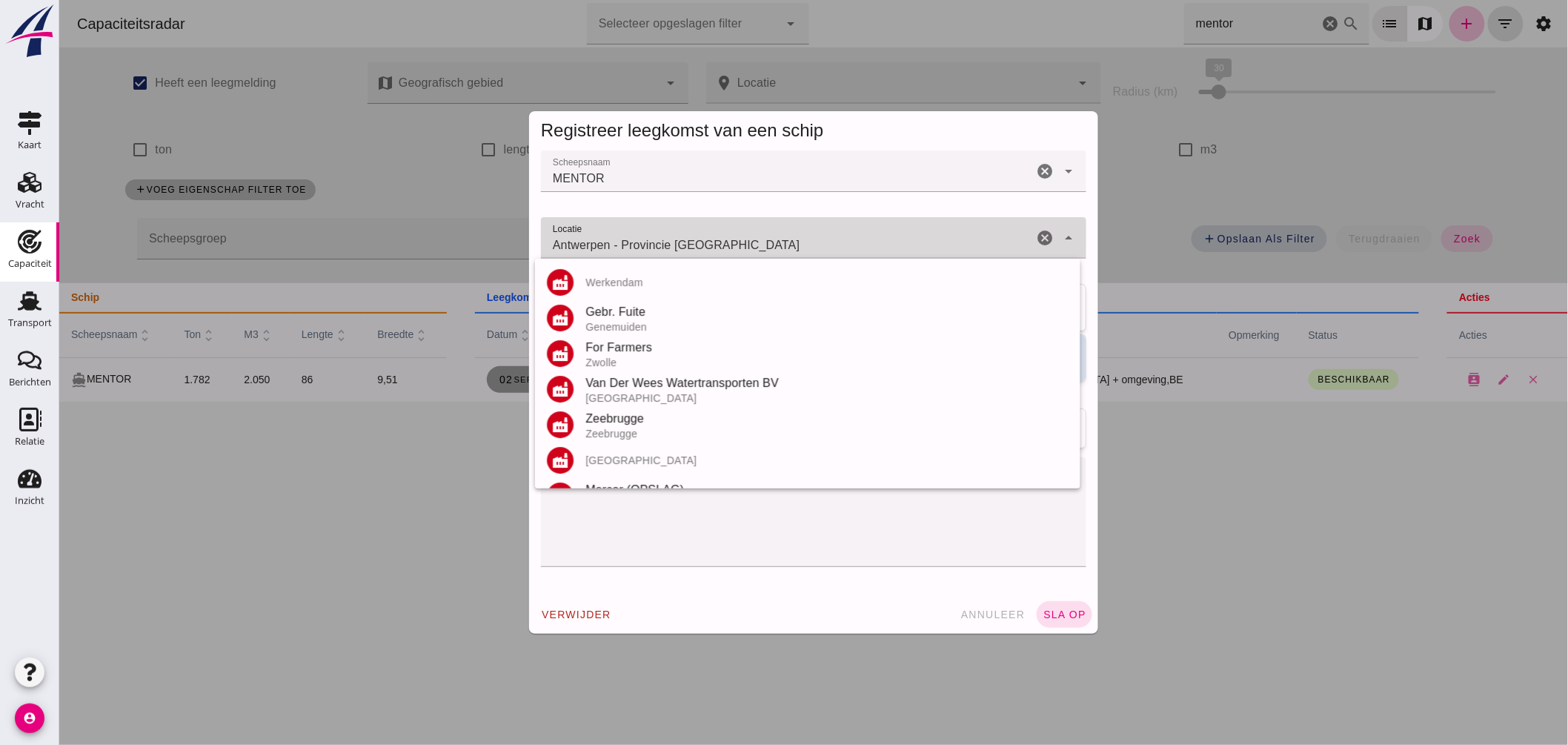
click at [711, 243] on input "Antwerpen - Provincie Antwerpen" at bounding box center [786, 245] width 492 height 18
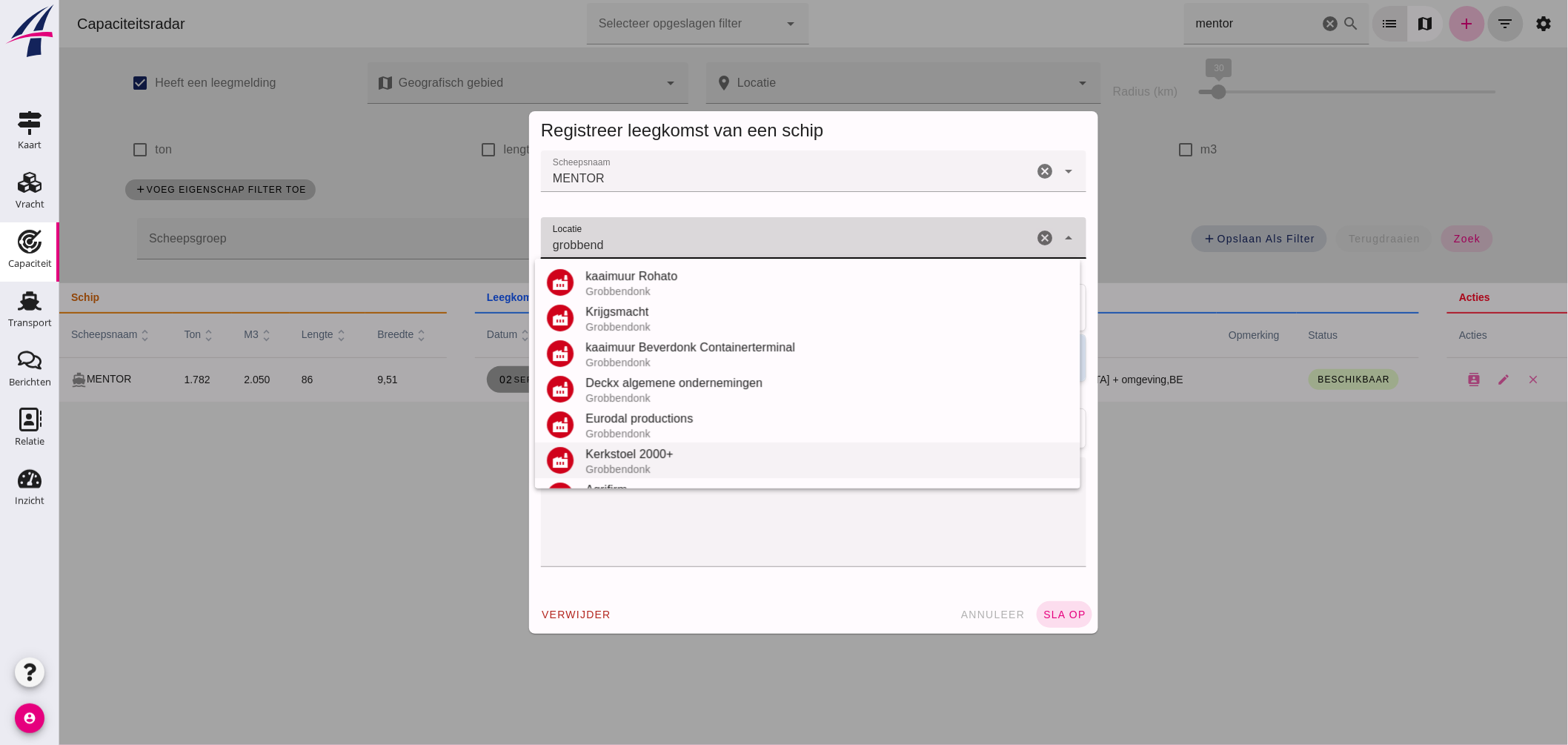
scroll to position [165, 0]
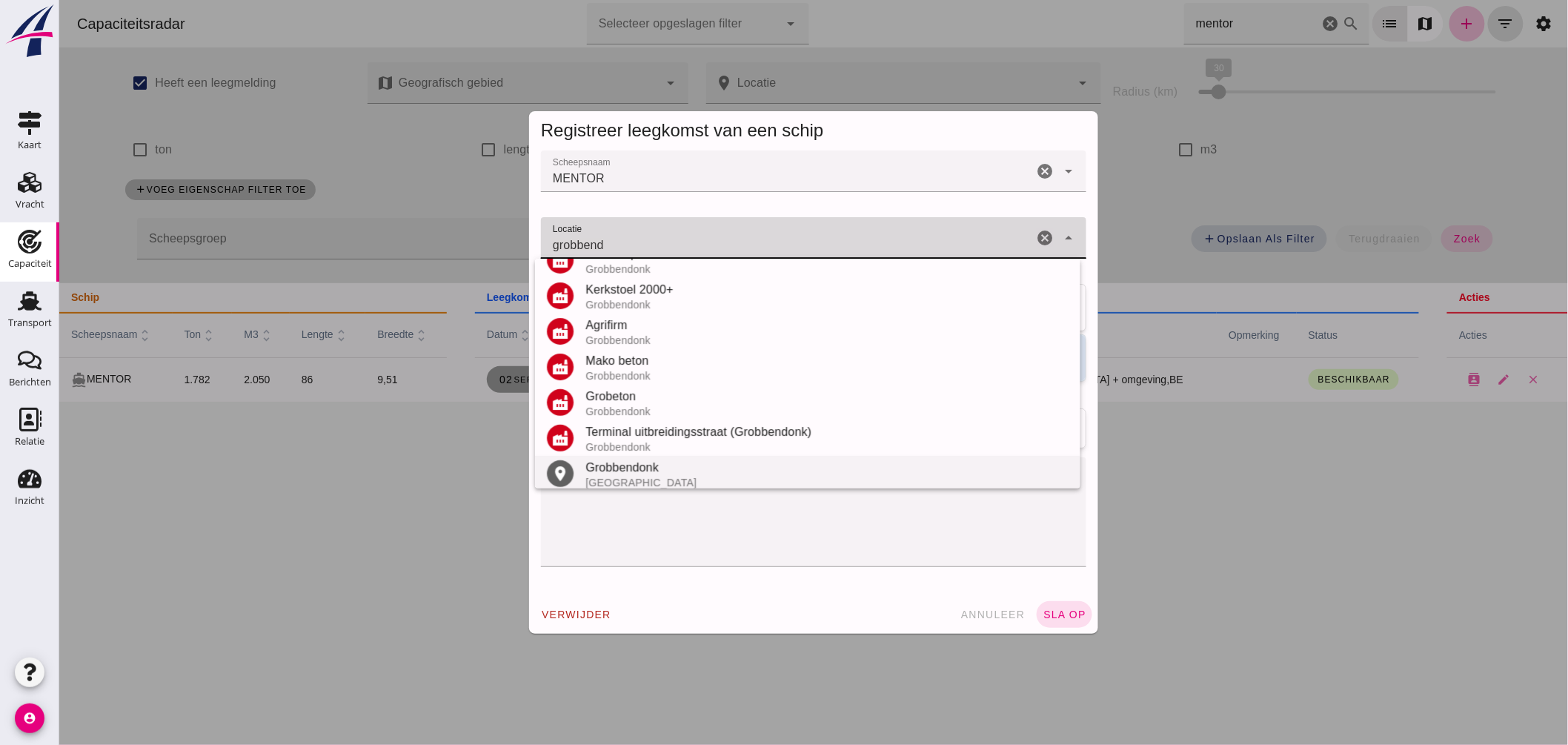
click at [642, 459] on div "Grobbendonk" at bounding box center [826, 467] width 483 height 18
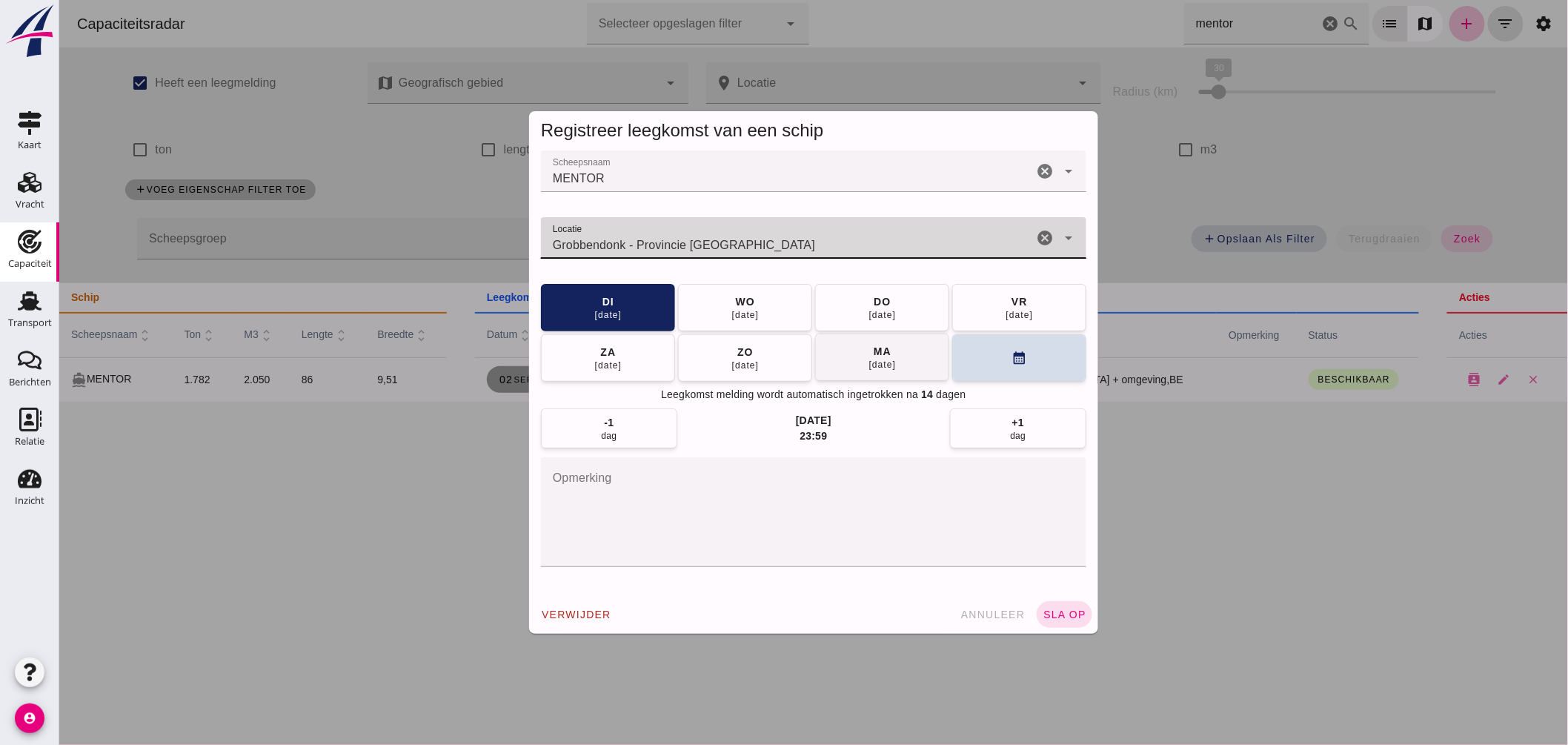
type input "Grobbendonk - Provincie Antwerpen"
click at [938, 362] on button "ma 08 sep" at bounding box center [881, 357] width 134 height 47
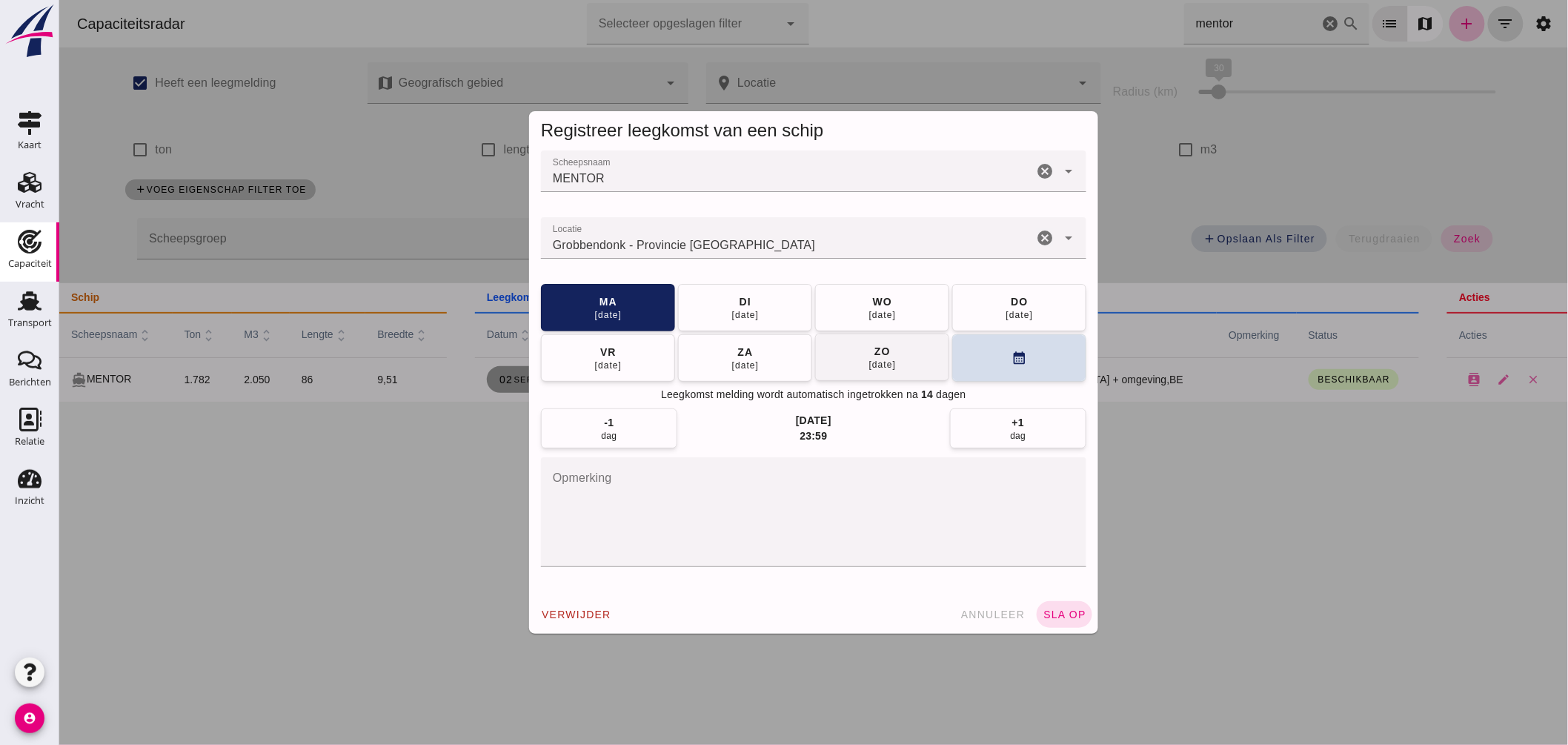
click at [968, 307] on button "do 11 sep" at bounding box center [1018, 307] width 134 height 47
click at [1057, 613] on span "sla op" at bounding box center [1064, 614] width 43 height 12
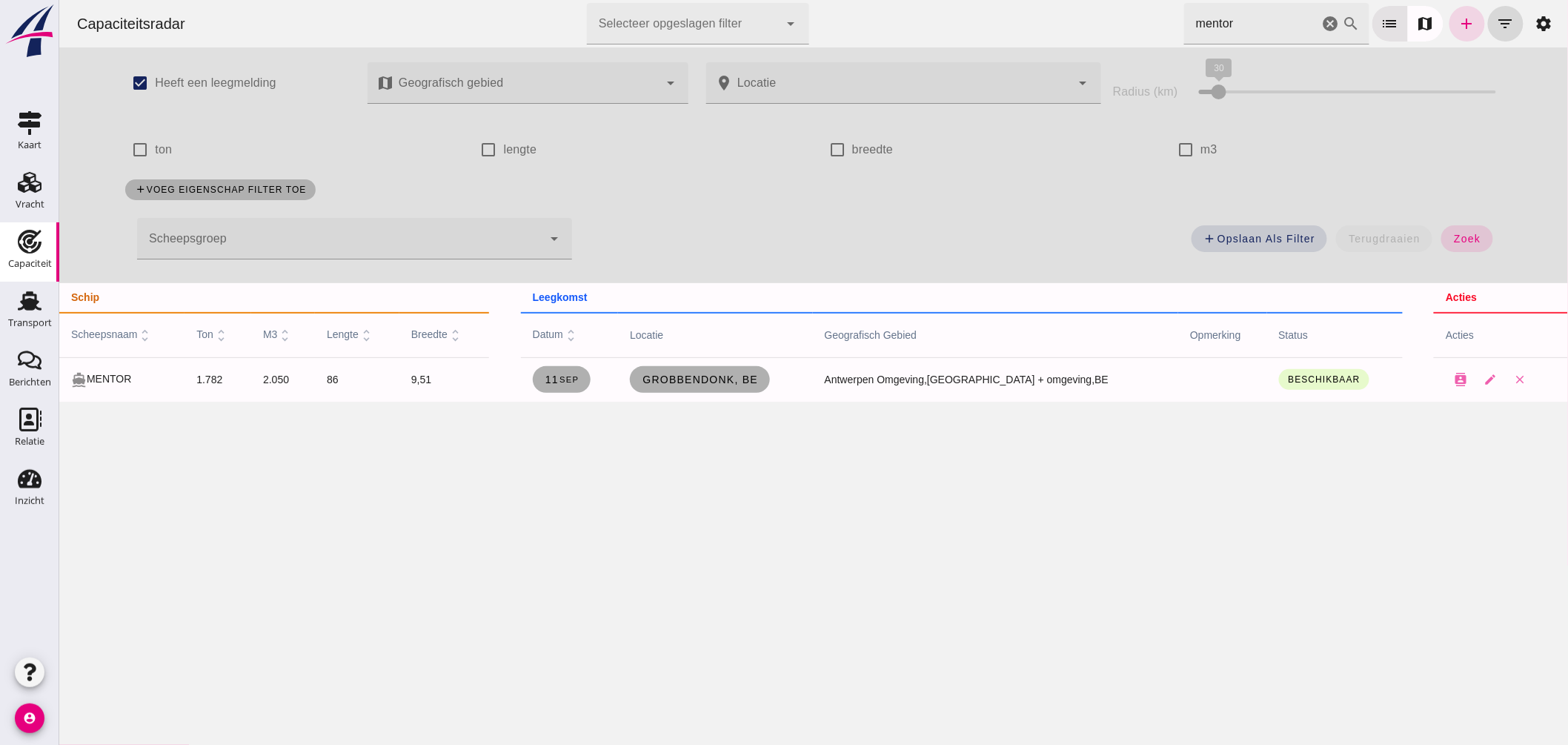
drag, startPoint x: 1127, startPoint y: -5, endPoint x: 924, endPoint y: -43, distance: 206.5
click at [924, 0] on html "Capaciteitsradar Selecteer opgeslagen filter Selecteer opgeslagen filter cancel…" at bounding box center [812, 372] width 1509 height 745
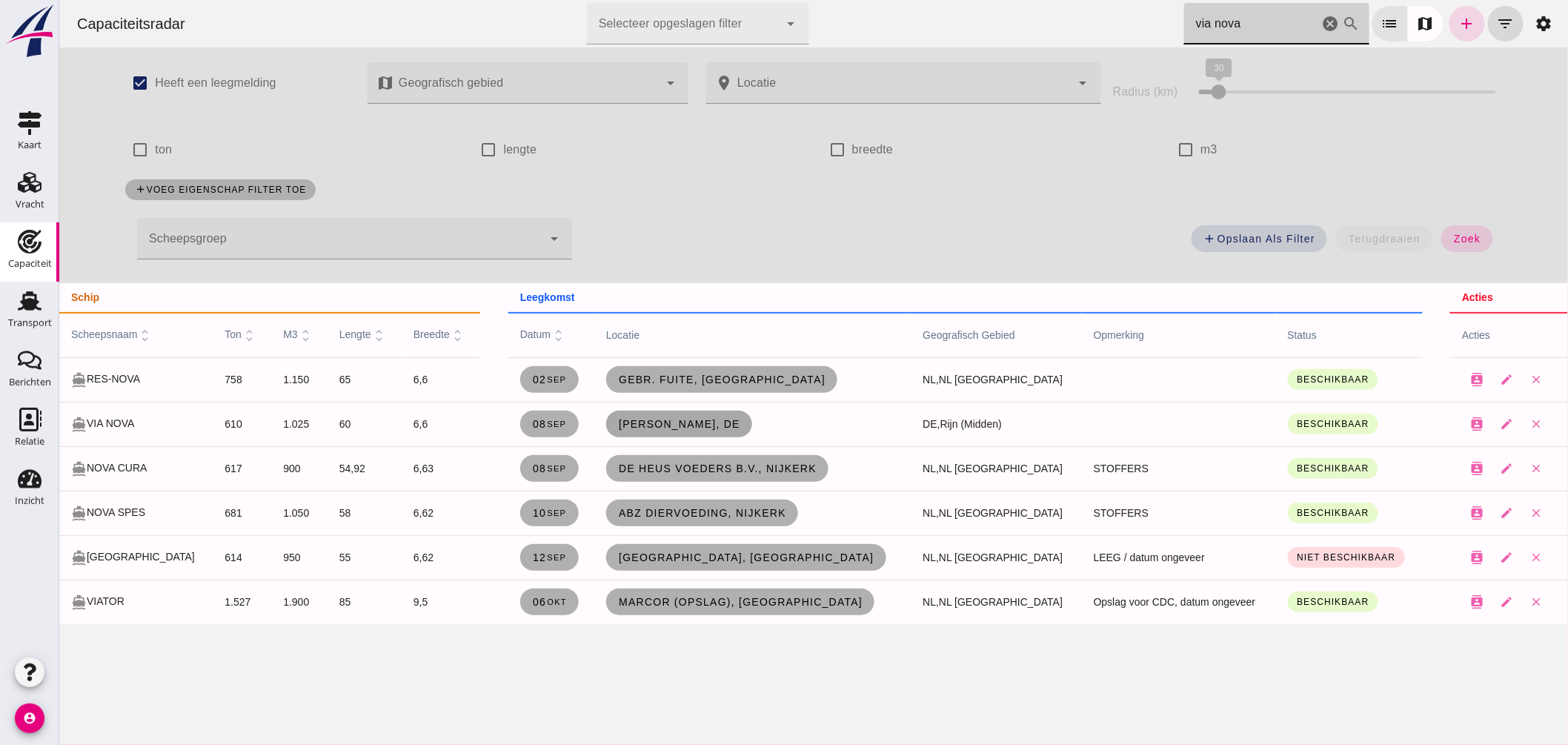
type input "via nova"
click at [673, 420] on span "Bendorf, de" at bounding box center [679, 424] width 123 height 12
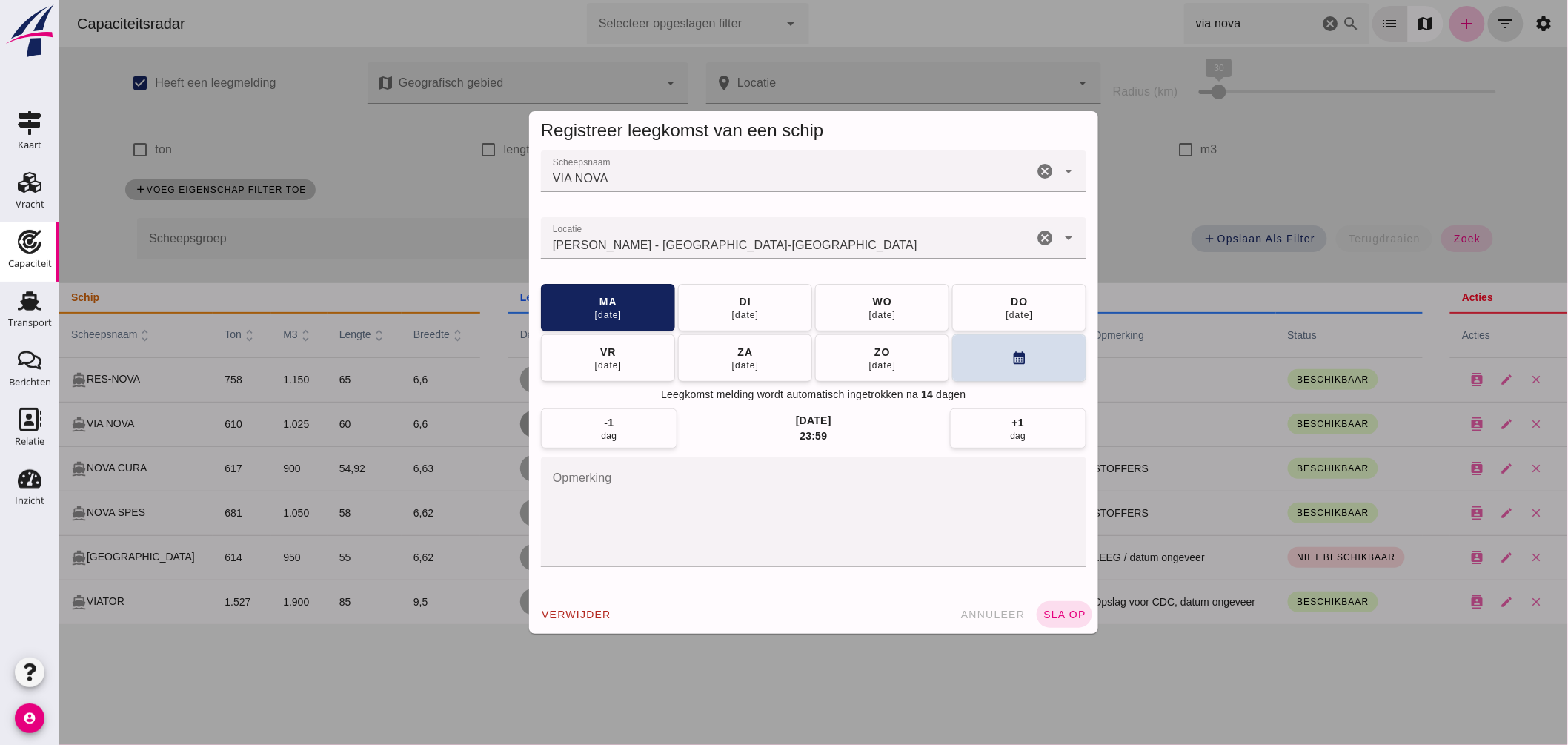
click at [717, 236] on div "Bendorf - Rijnland-Palts" at bounding box center [786, 237] width 492 height 41
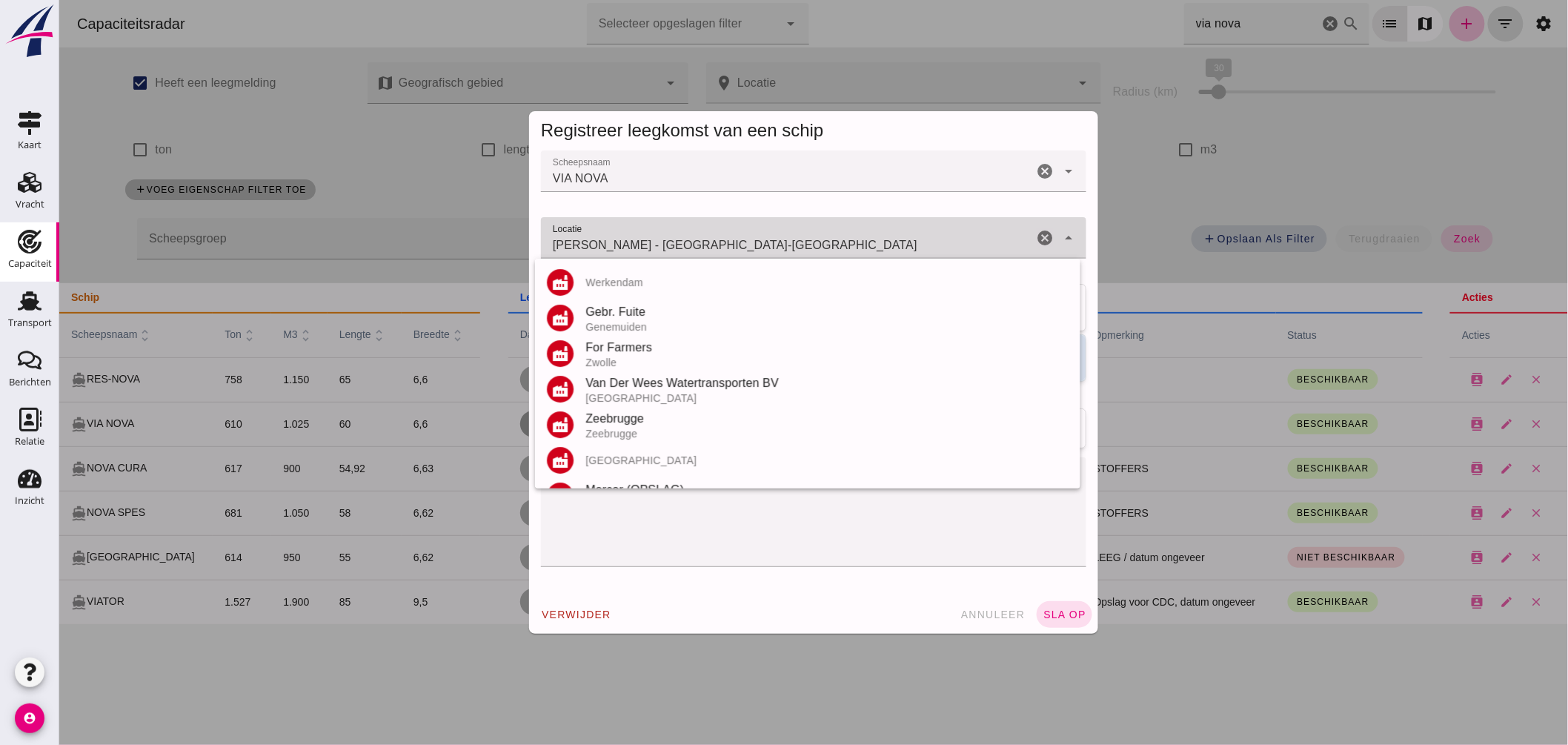
click at [717, 237] on input "Bendorf - Rijnland-Palts" at bounding box center [786, 245] width 492 height 18
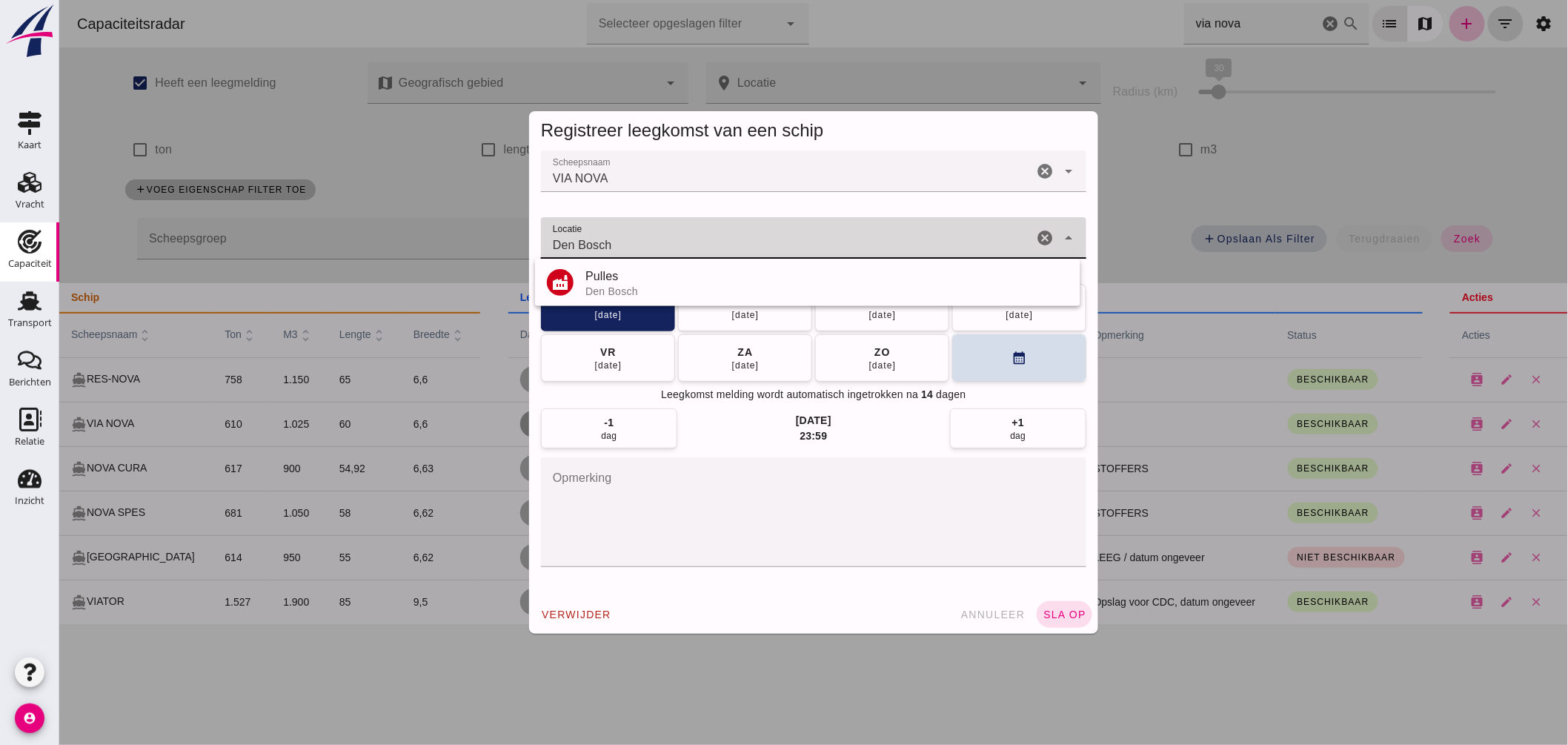
type input "Den Bosch"
click at [861, 504] on textarea "opmerking" at bounding box center [812, 511] width 545 height 109
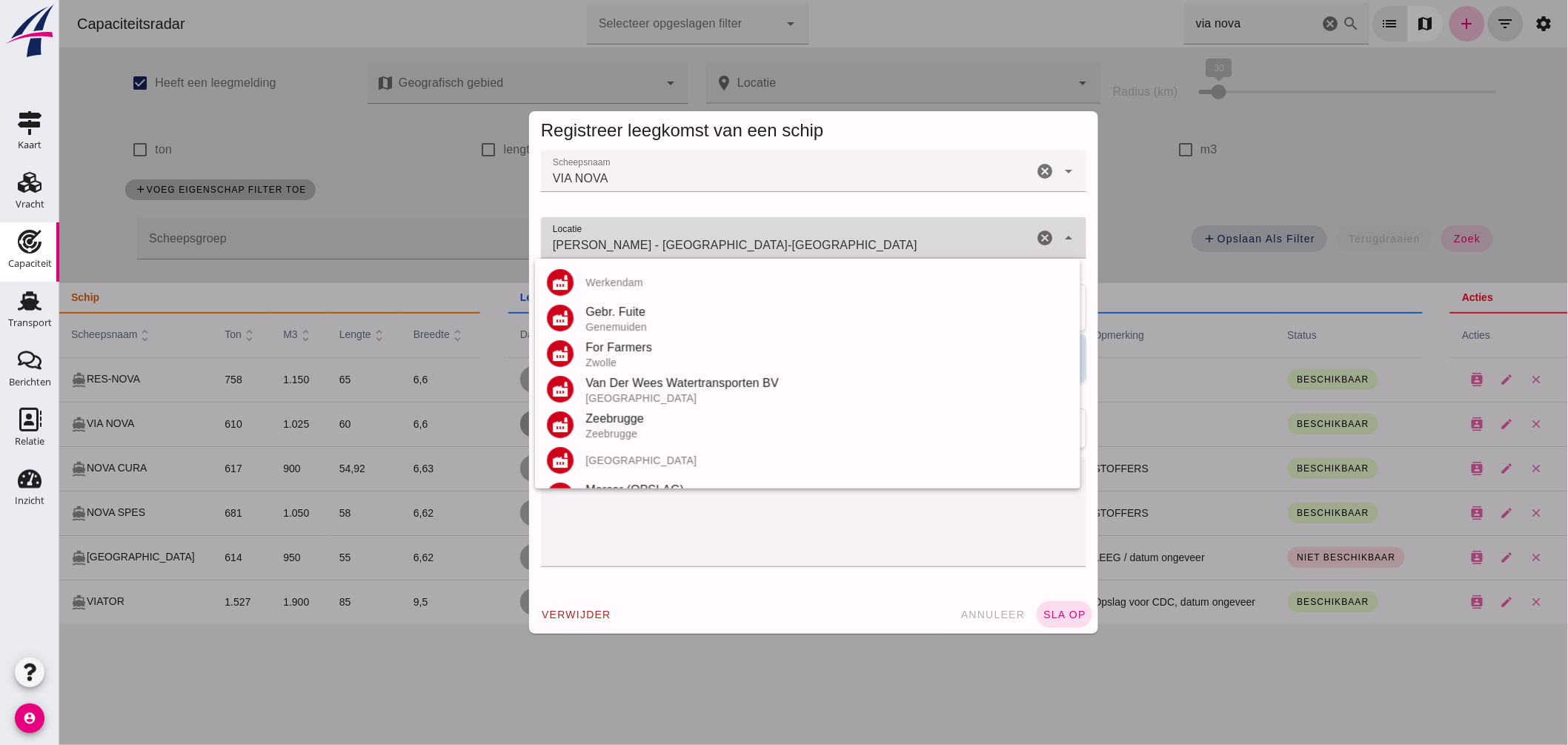
drag, startPoint x: 687, startPoint y: 248, endPoint x: 704, endPoint y: 246, distance: 17.1
click at [704, 245] on input "Bendorf - Rijnland-Palts" at bounding box center [786, 245] width 492 height 18
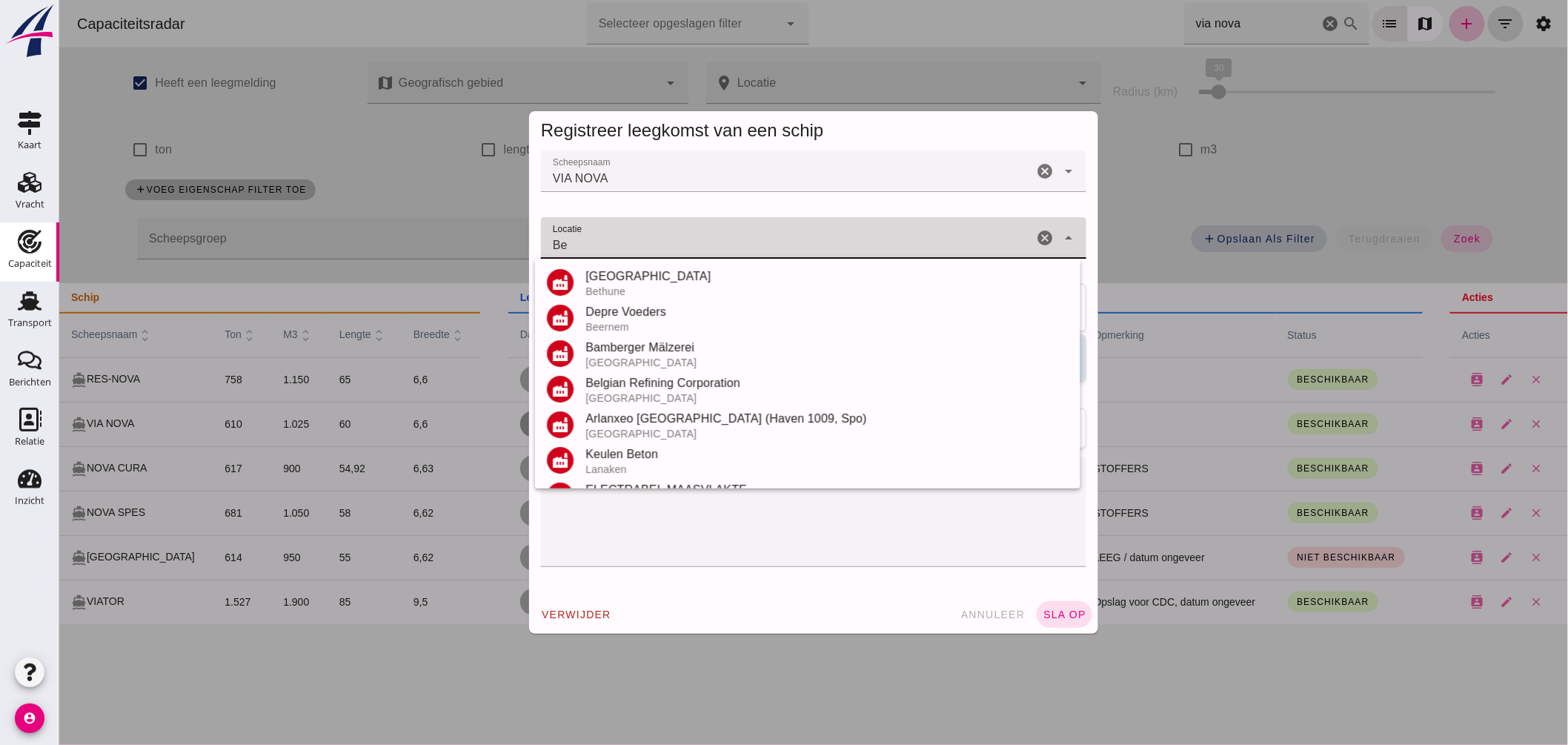
type input "B"
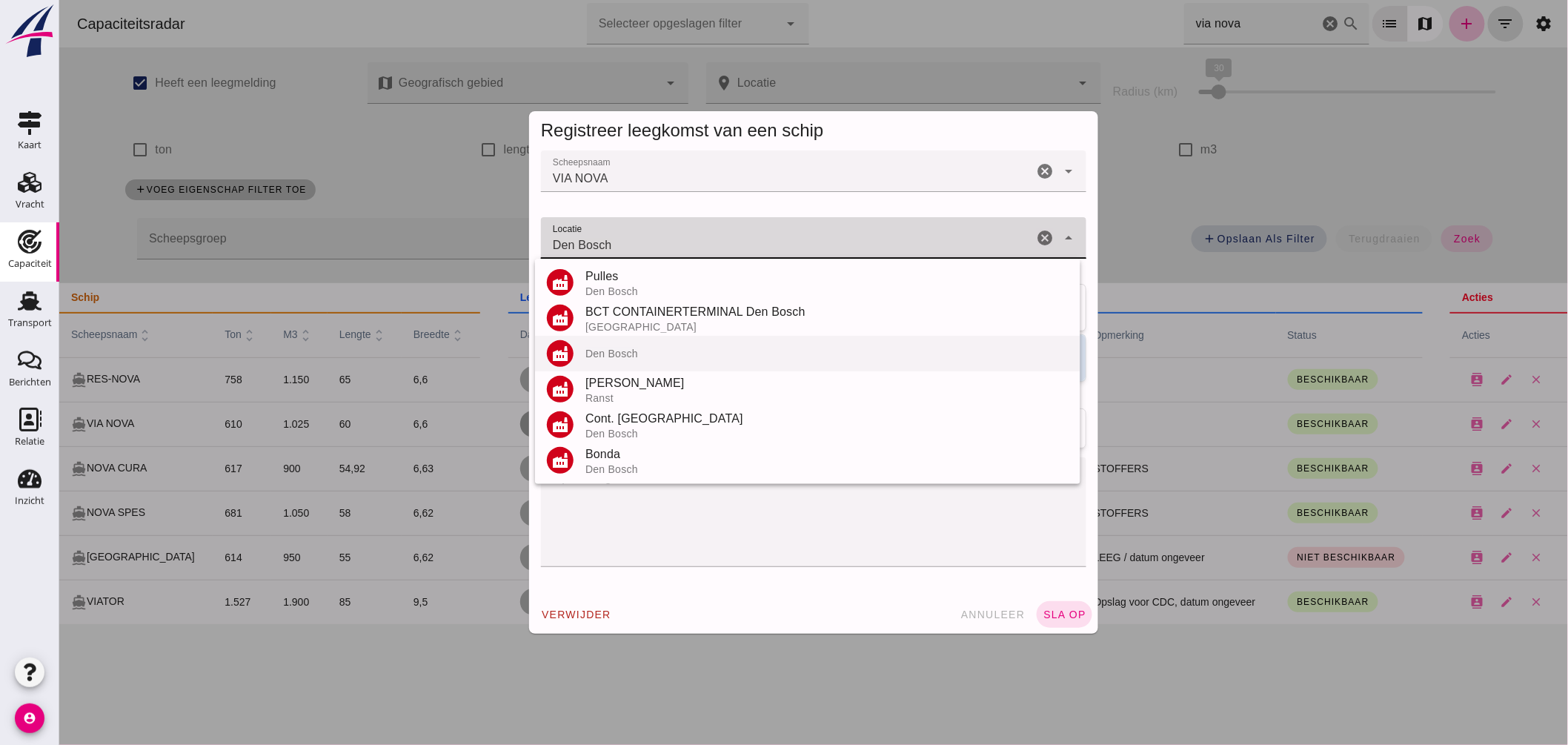
click at [604, 344] on div "factory Den Bosch" at bounding box center [807, 354] width 545 height 36
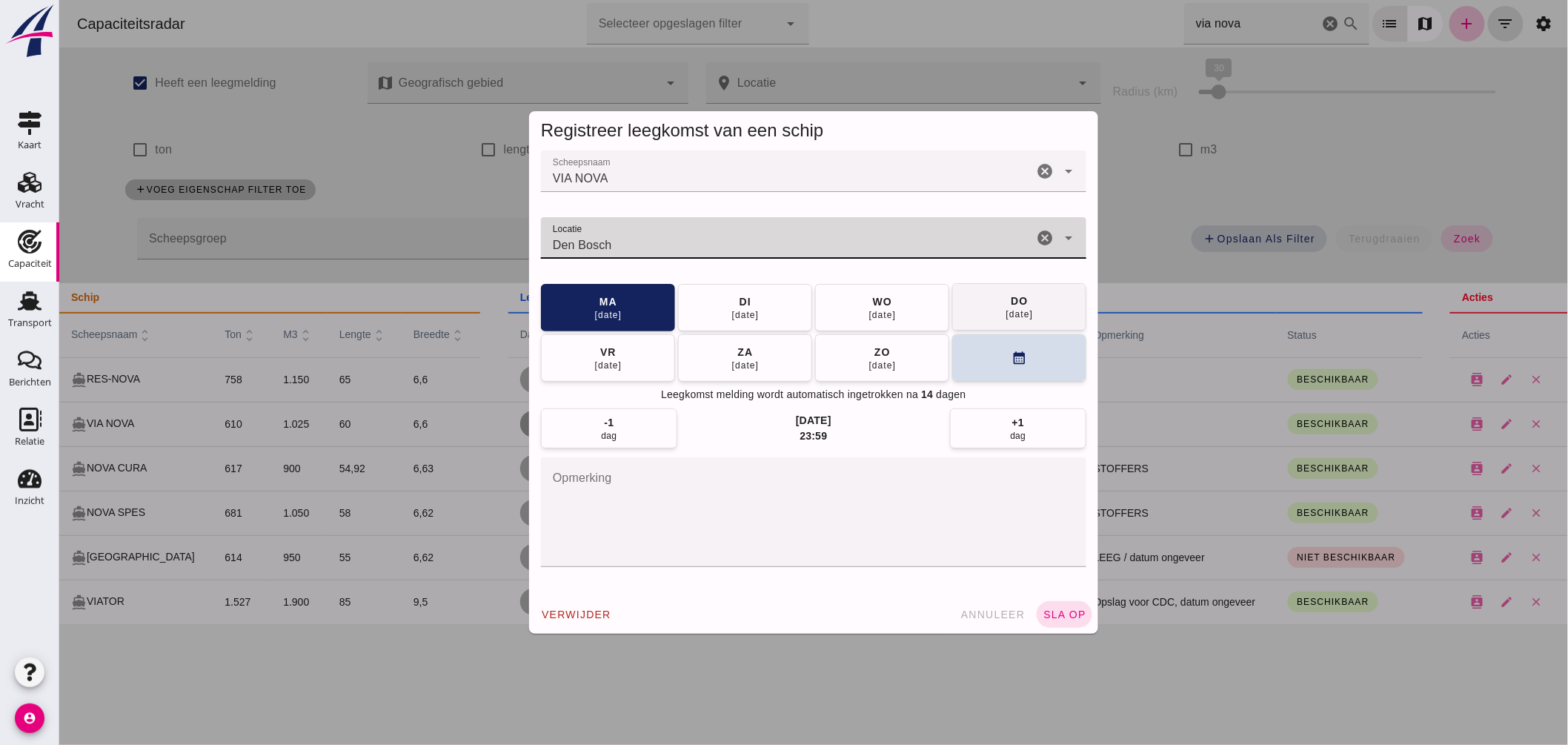
type input "Den Bosch"
click at [1009, 314] on div "11 sep" at bounding box center [1019, 314] width 28 height 12
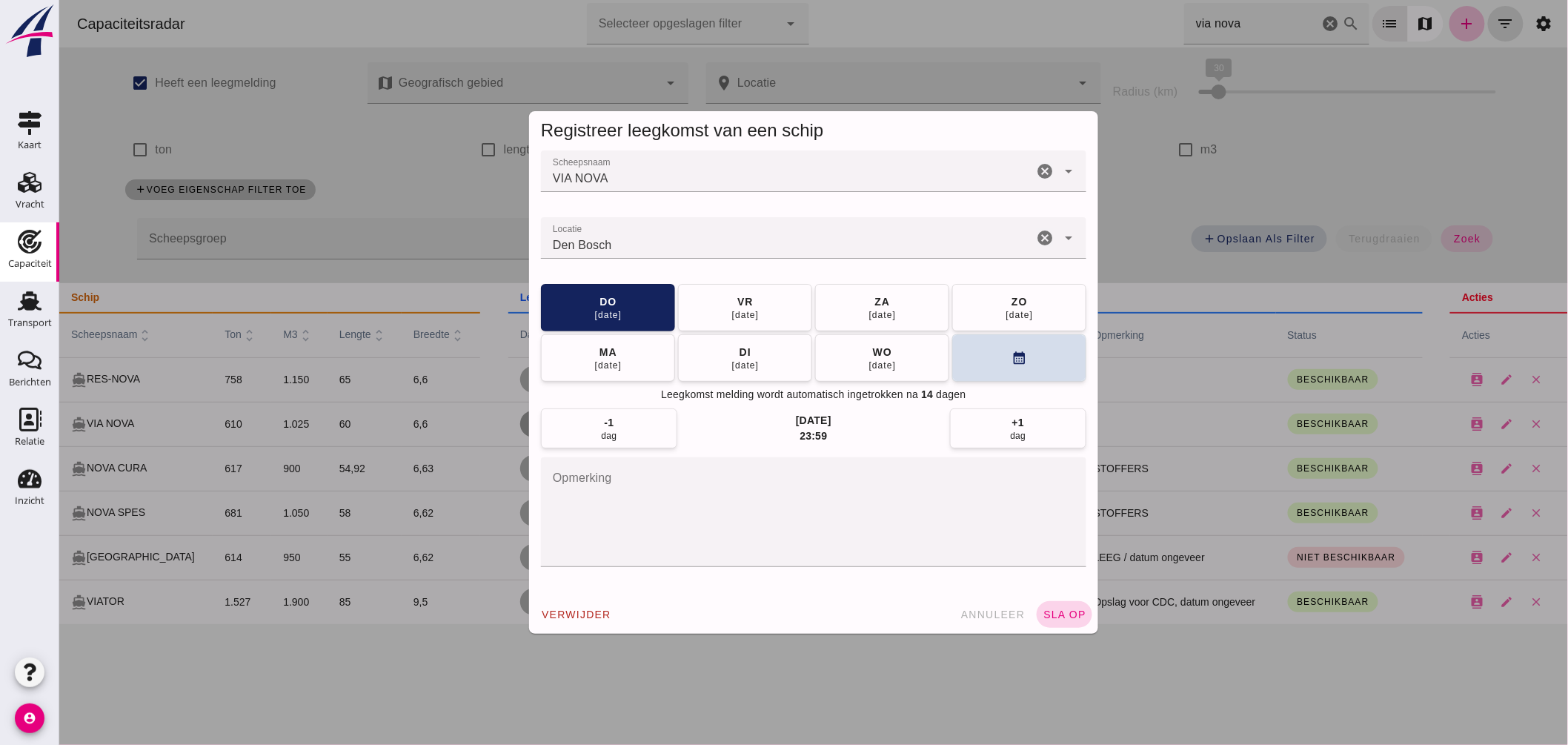
click at [1057, 612] on span "sla op" at bounding box center [1064, 614] width 43 height 12
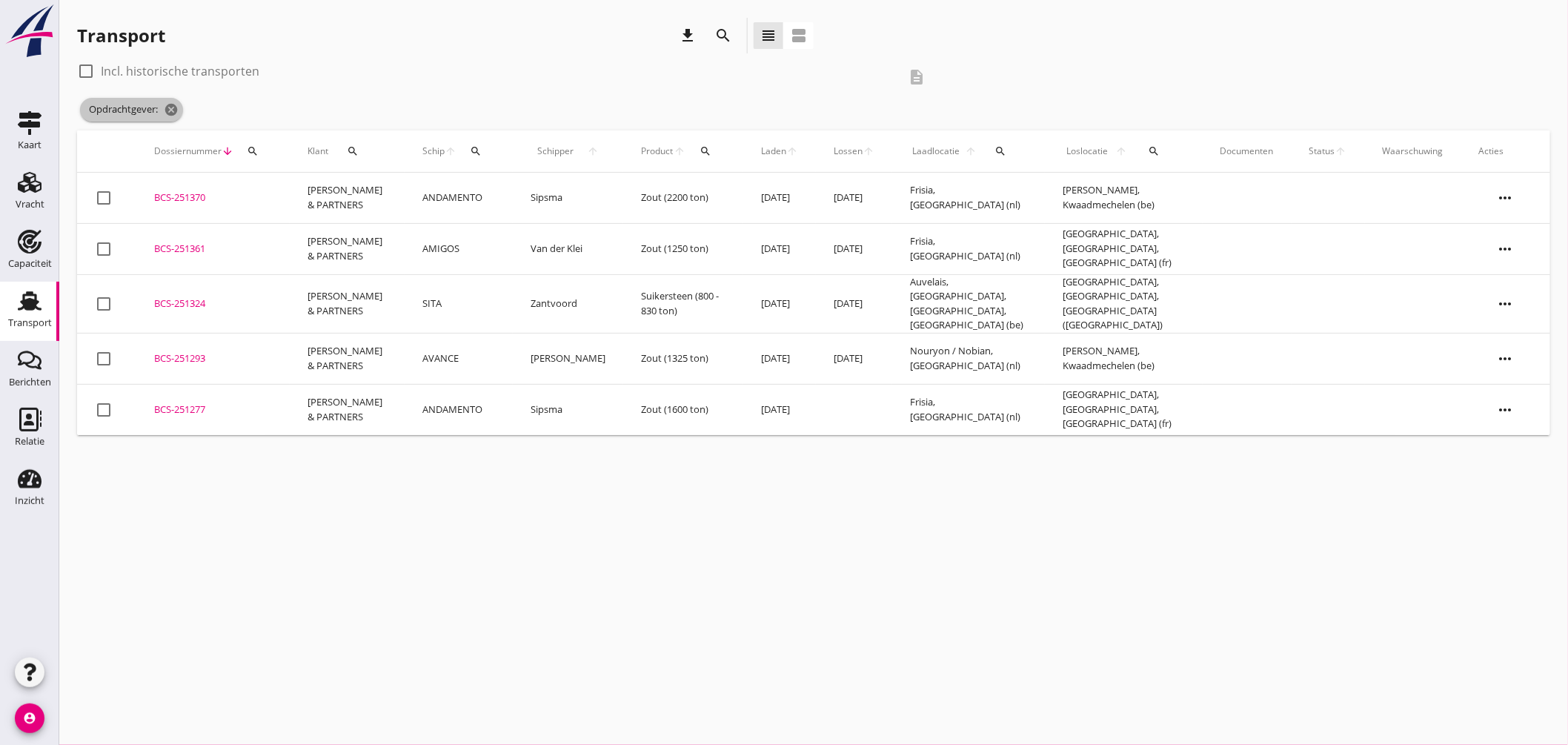
click at [174, 101] on span "Opdrachtgever: cancel" at bounding box center [131, 109] width 103 height 24
click at [168, 107] on icon "cancel" at bounding box center [171, 109] width 15 height 15
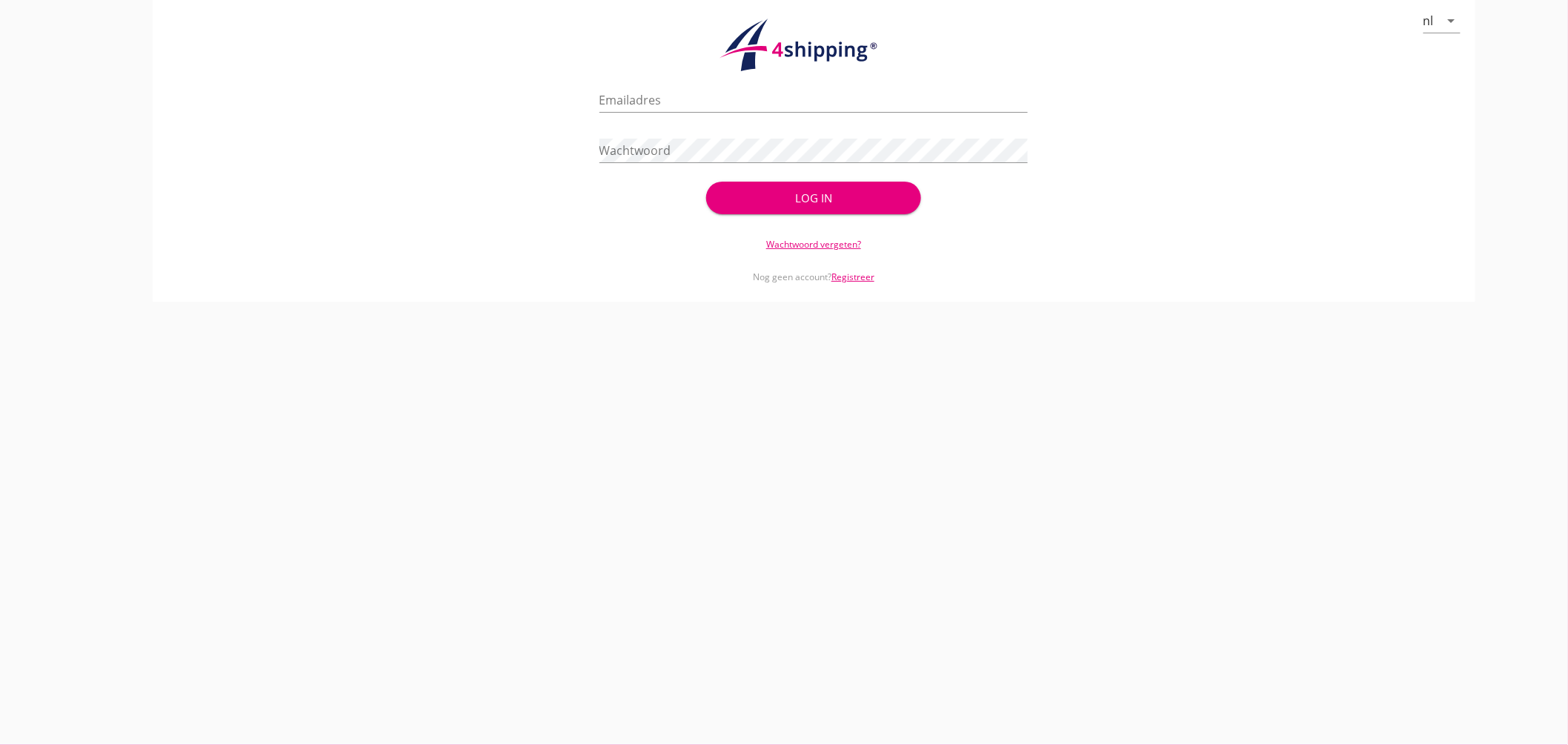
type input "[EMAIL_ADDRESS][DOMAIN_NAME]"
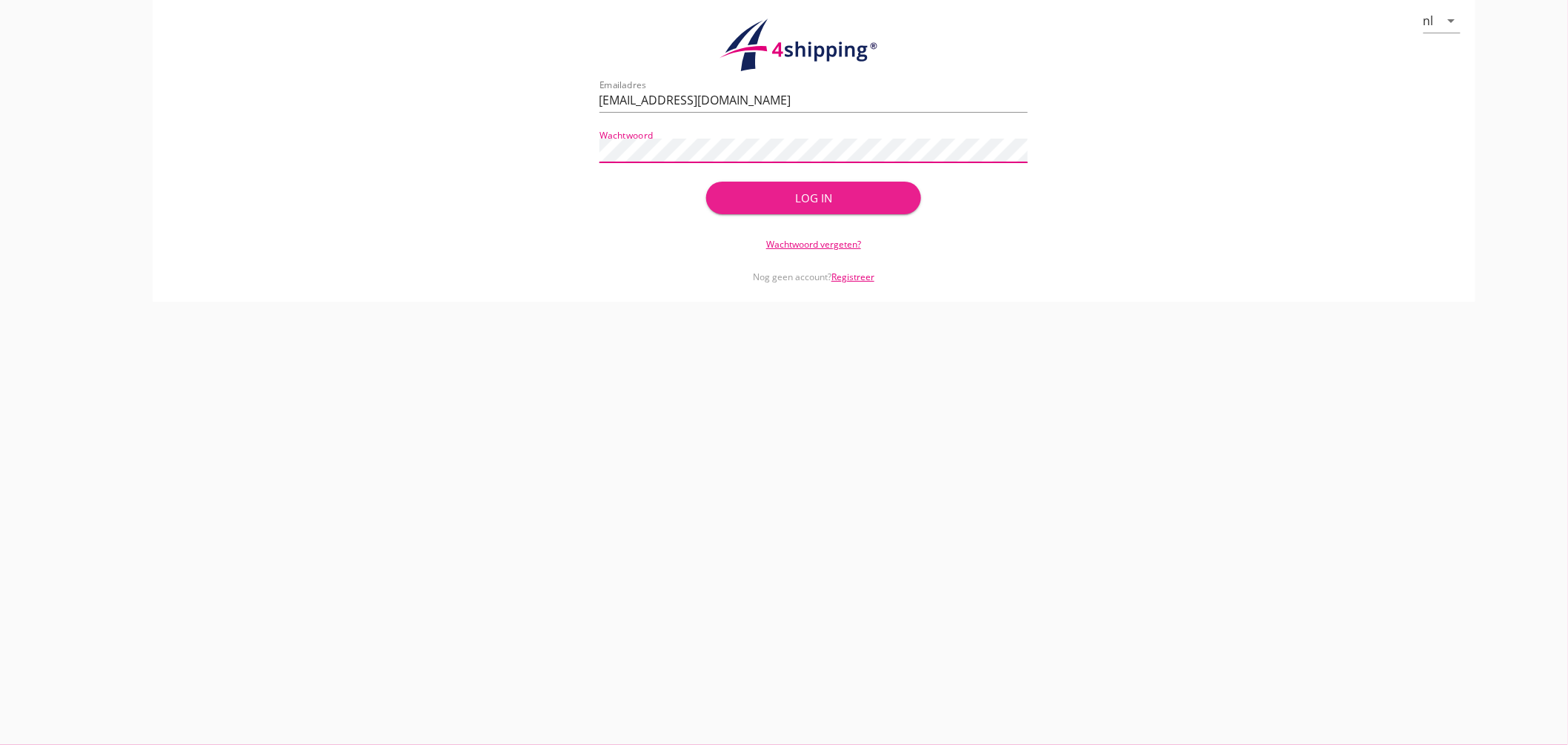
drag, startPoint x: 789, startPoint y: 189, endPoint x: 801, endPoint y: 185, distance: 12.6
click at [790, 190] on div "Log in" at bounding box center [813, 199] width 167 height 17
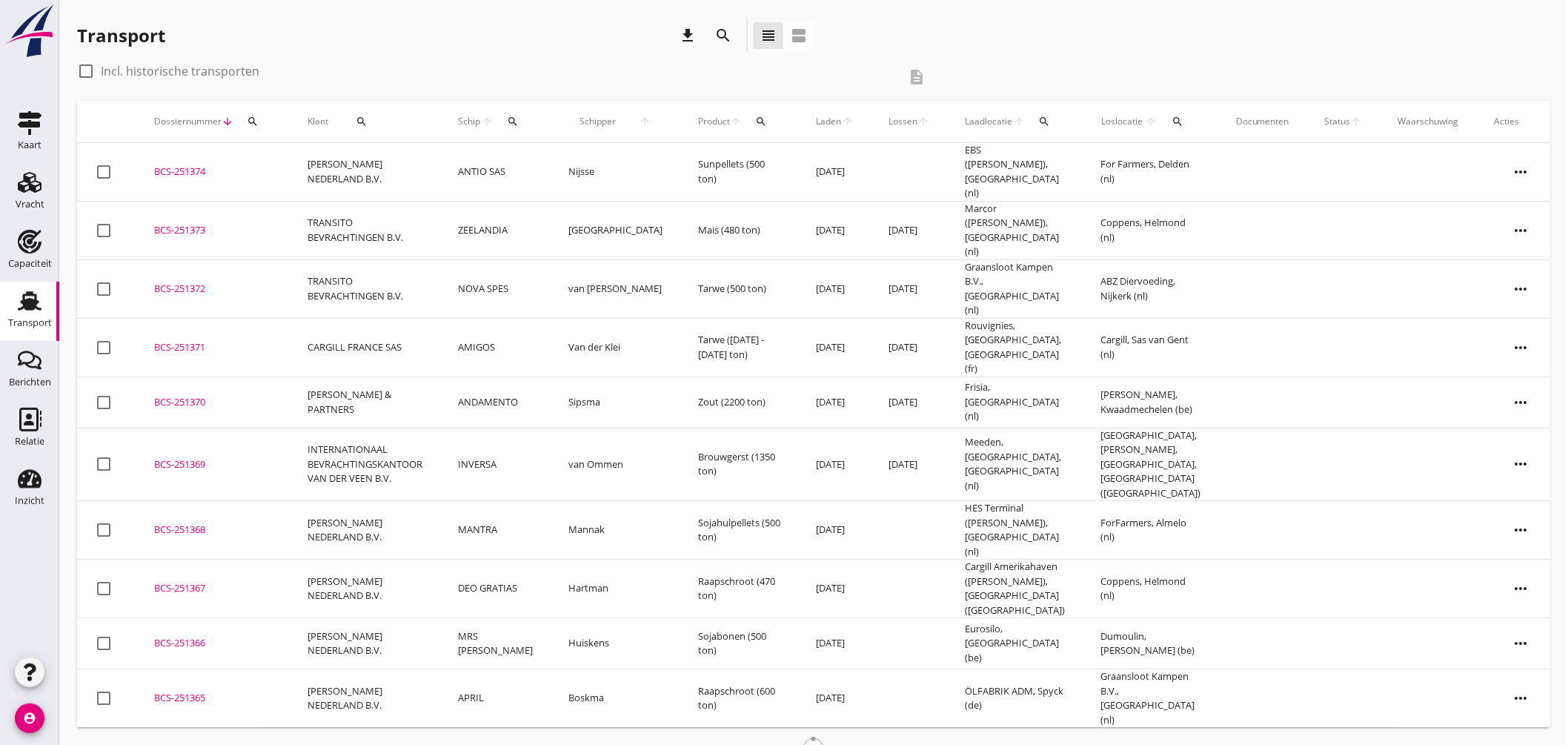
click at [1172, 119] on icon "search" at bounding box center [1178, 121] width 12 height 12
click at [1200, 166] on input "text" at bounding box center [1251, 165] width 154 height 24
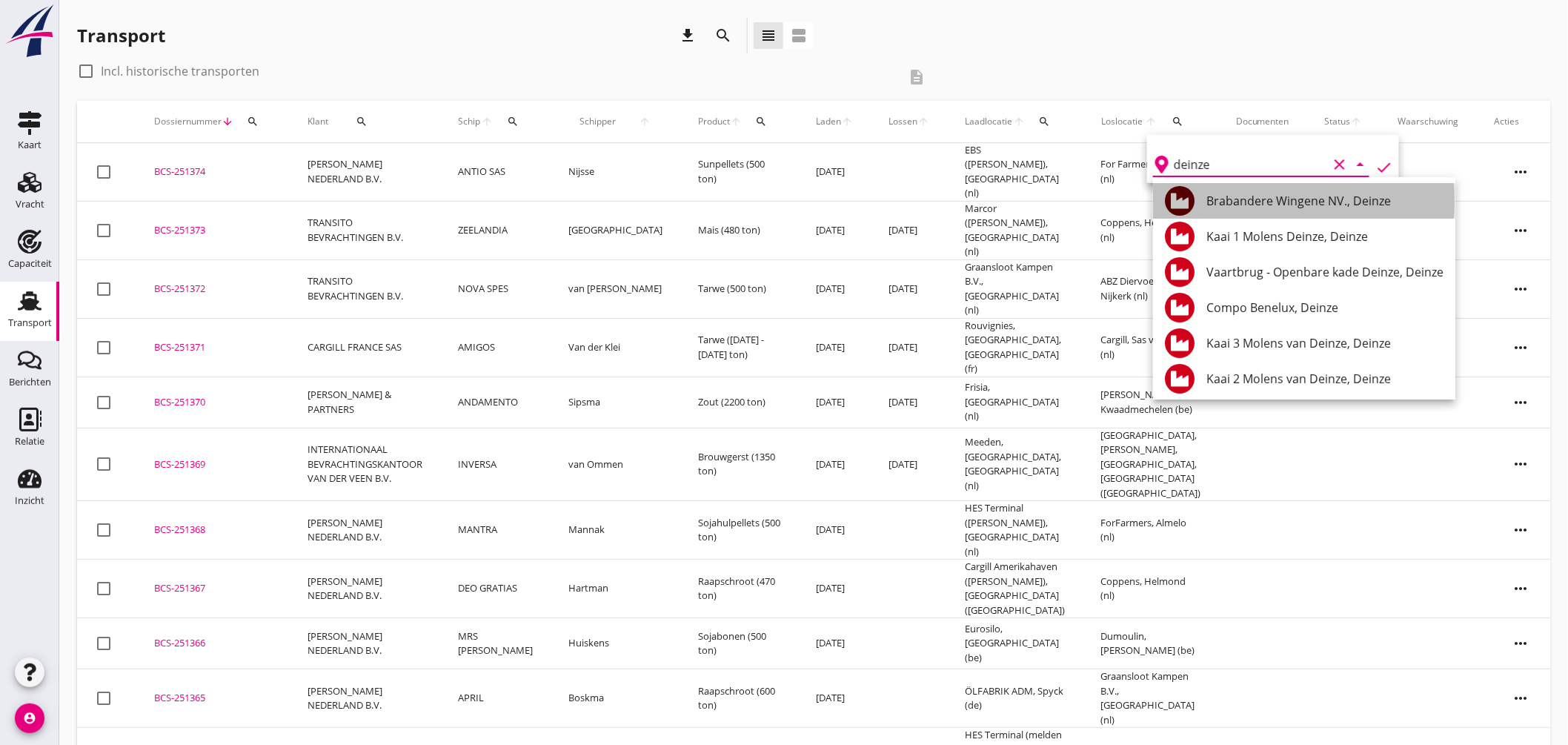
click at [1288, 206] on div "Brabandere Wingene NV., Deinze" at bounding box center [1325, 200] width 237 height 18
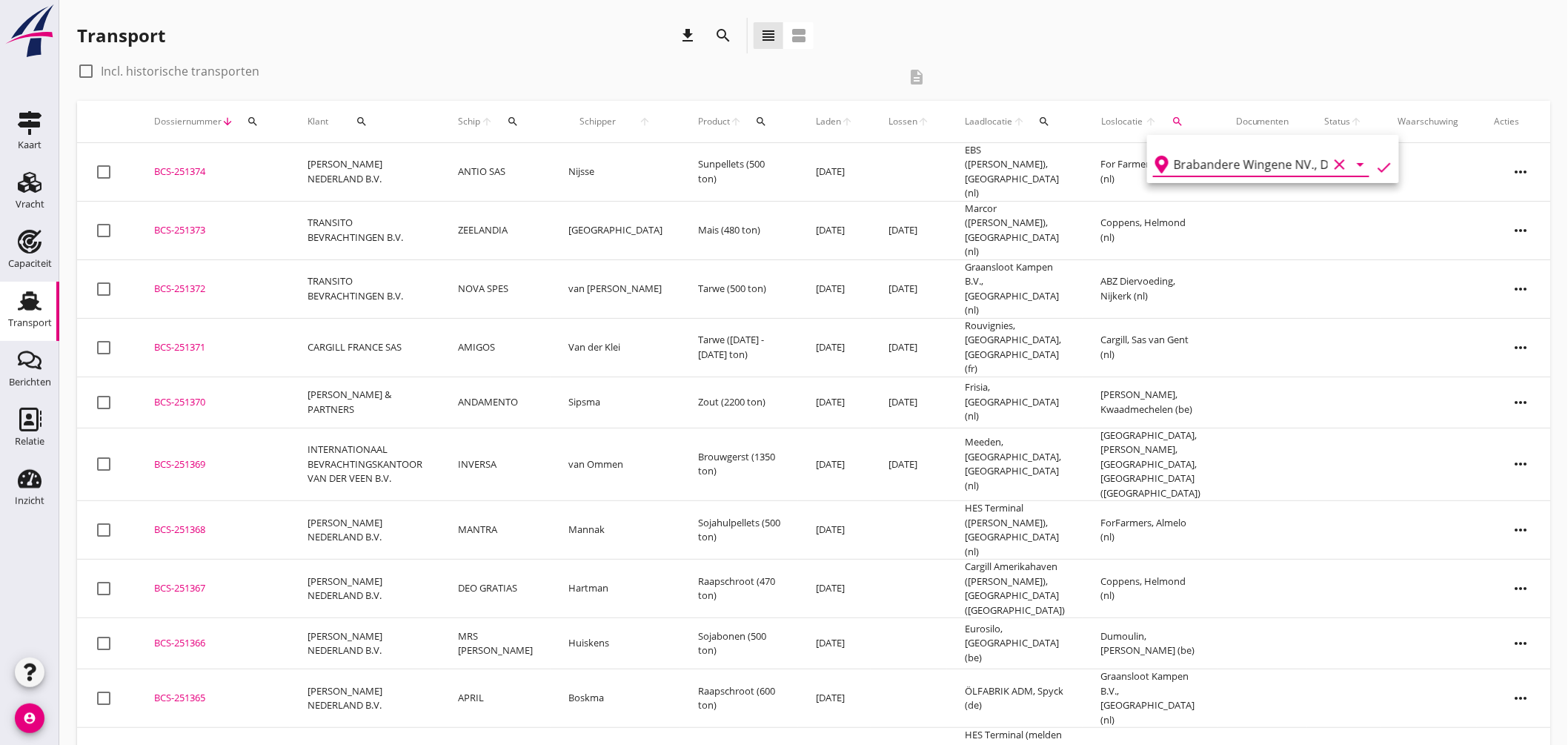
click at [1376, 160] on icon "check" at bounding box center [1384, 167] width 18 height 18
type input "Brabandere Wingene NV."
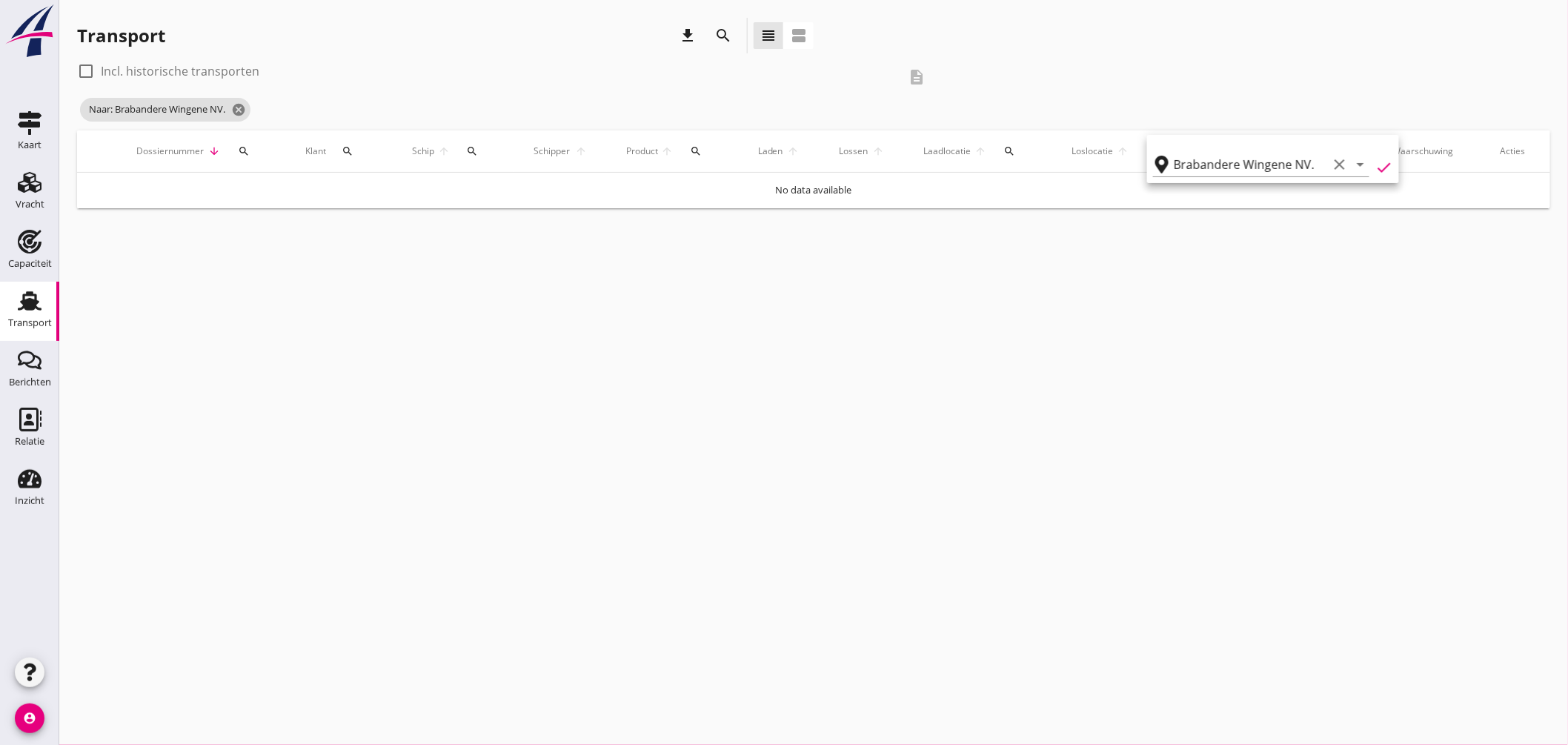
click at [89, 68] on div at bounding box center [86, 71] width 25 height 25
checkbox input "true"
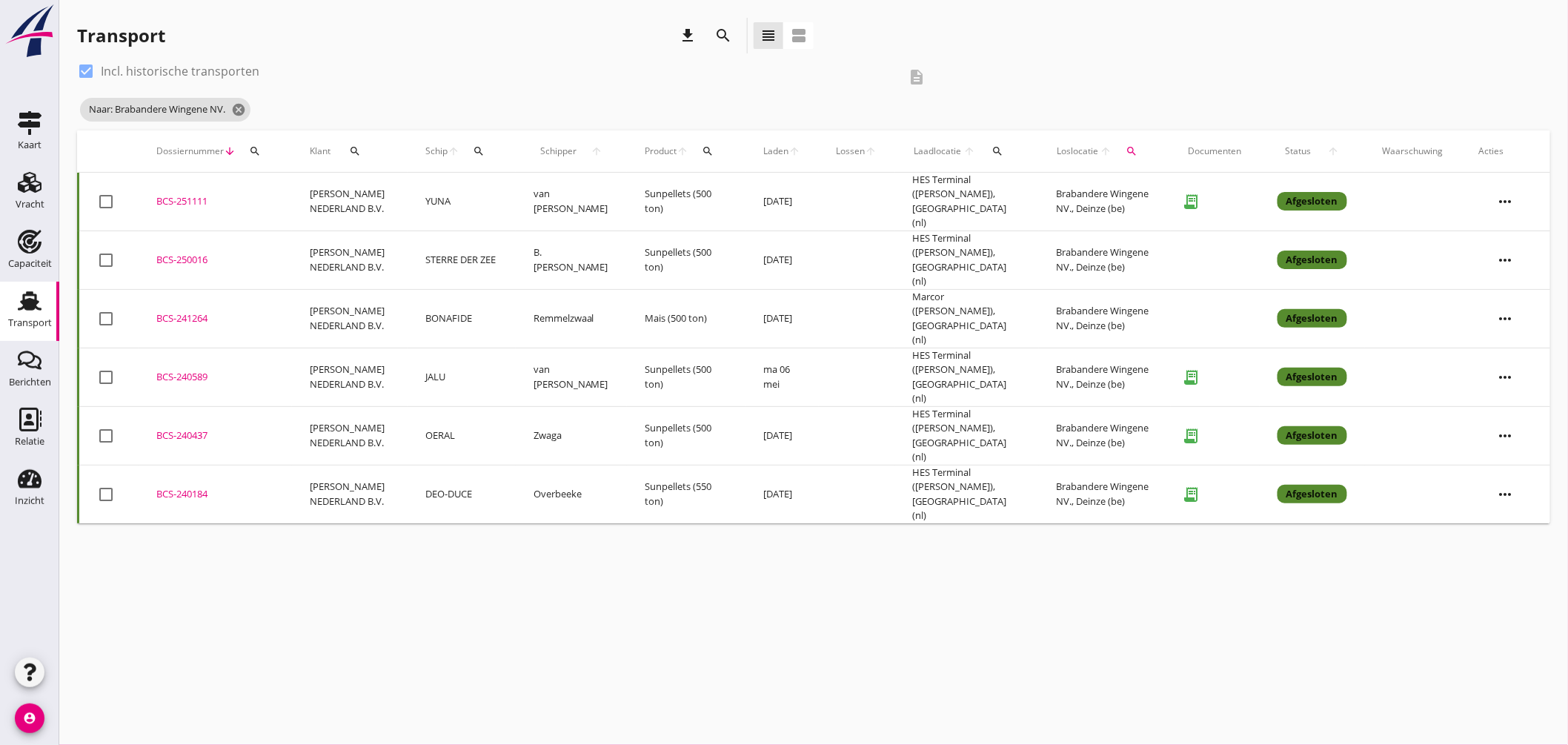
click at [1102, 192] on td "Brabandere Wingene NV., Deinze (be)" at bounding box center [1105, 202] width 132 height 58
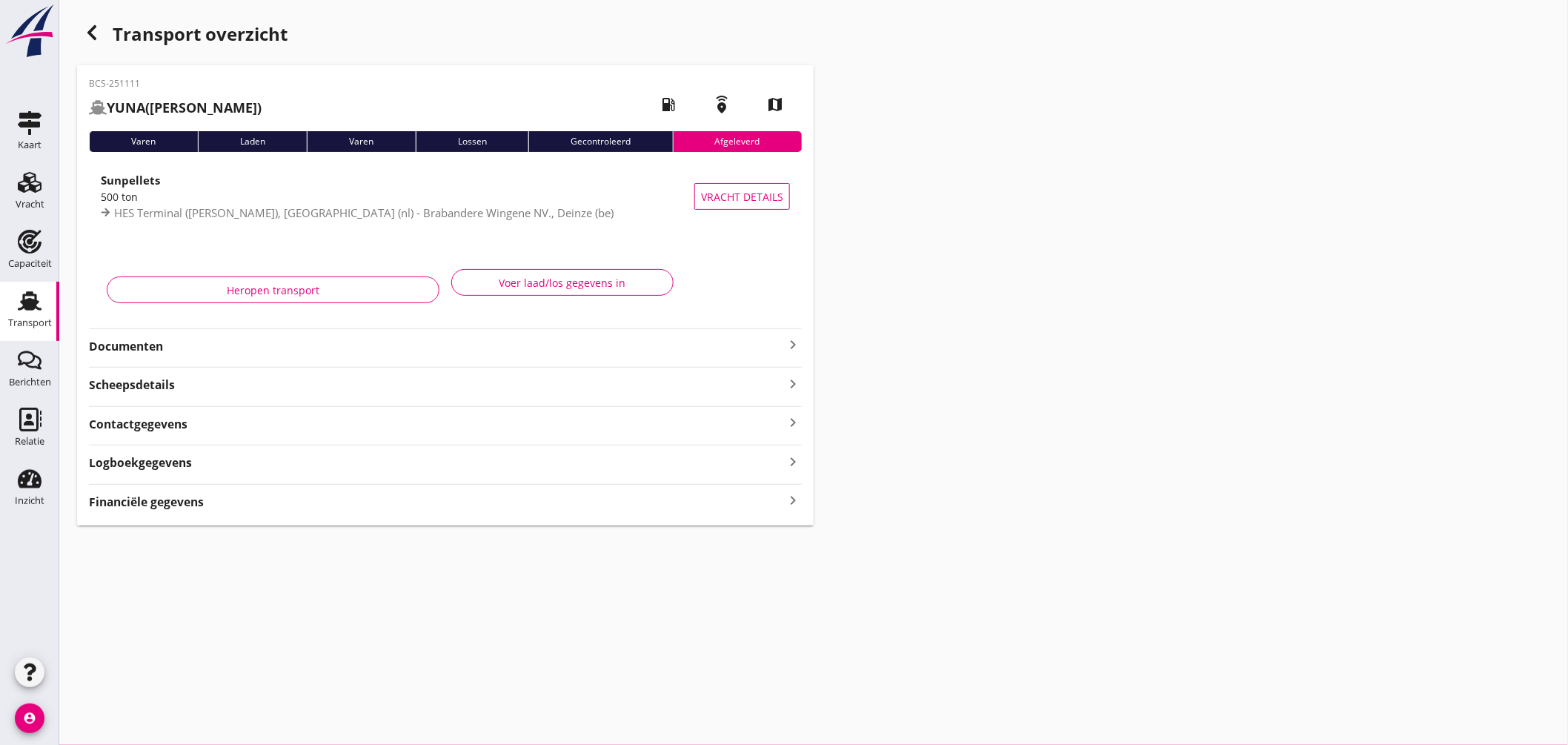
click at [787, 341] on icon "keyboard_arrow_right" at bounding box center [793, 345] width 18 height 18
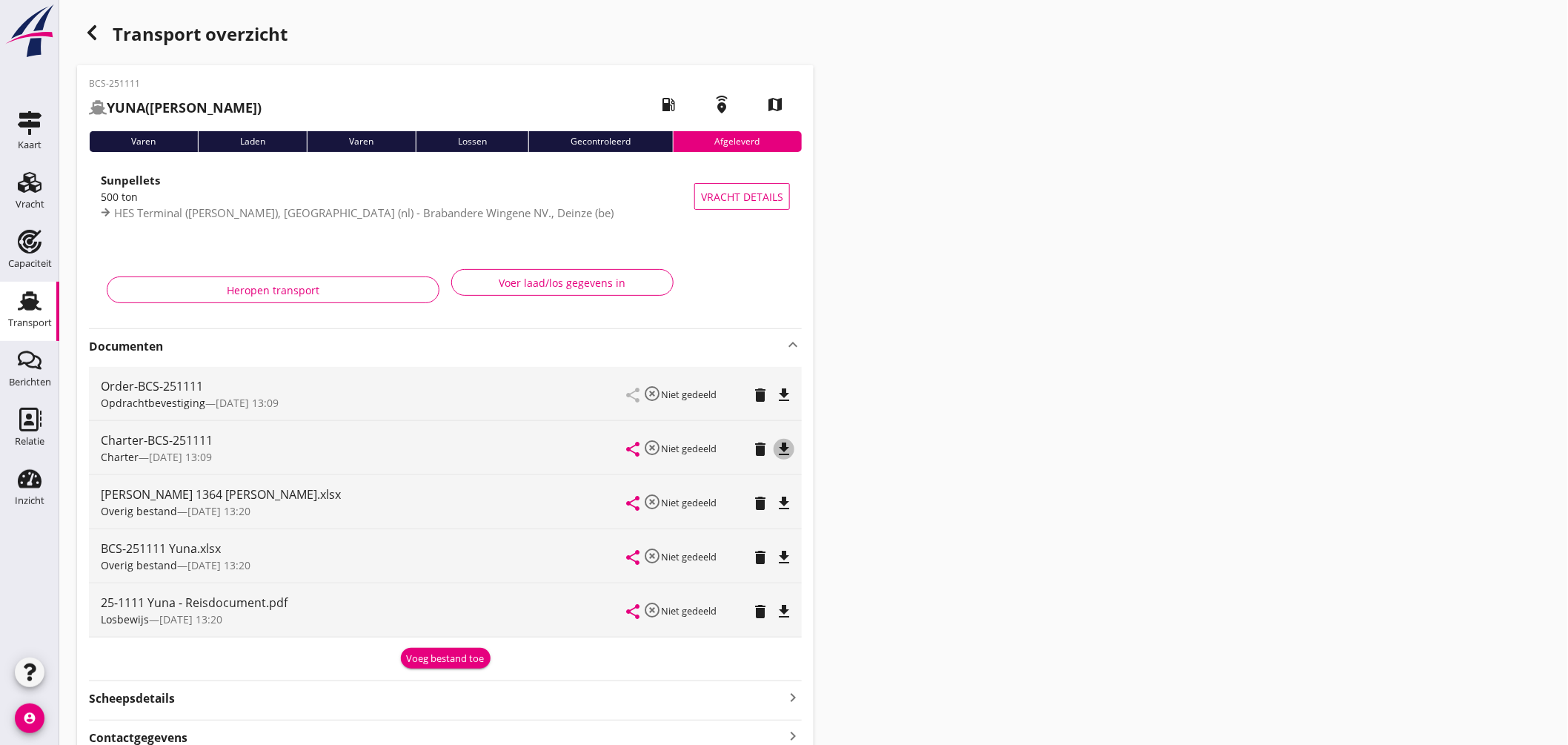
click at [787, 445] on icon "file_download" at bounding box center [784, 449] width 18 height 18
